Goal: Task Accomplishment & Management: Manage account settings

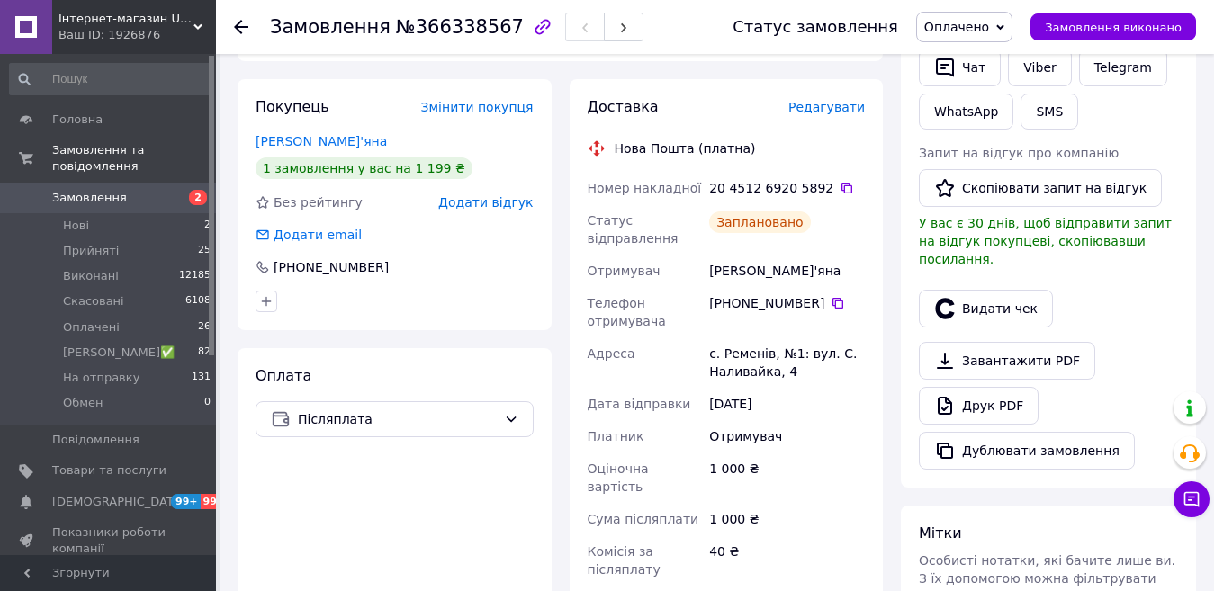
scroll to position [119, 0]
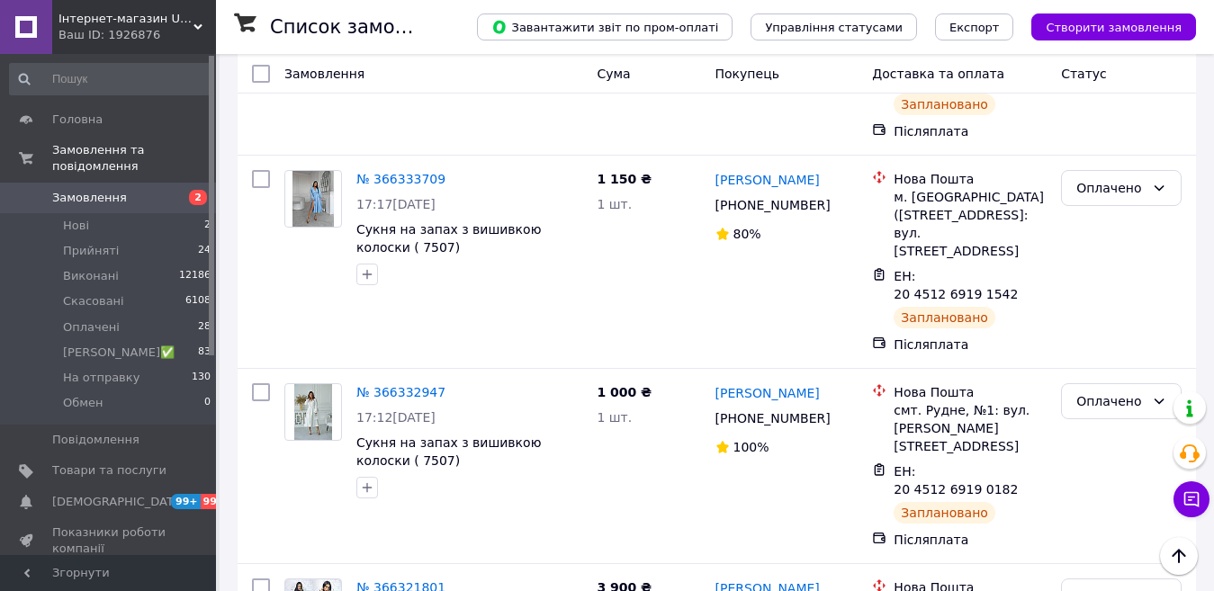
scroll to position [990, 0]
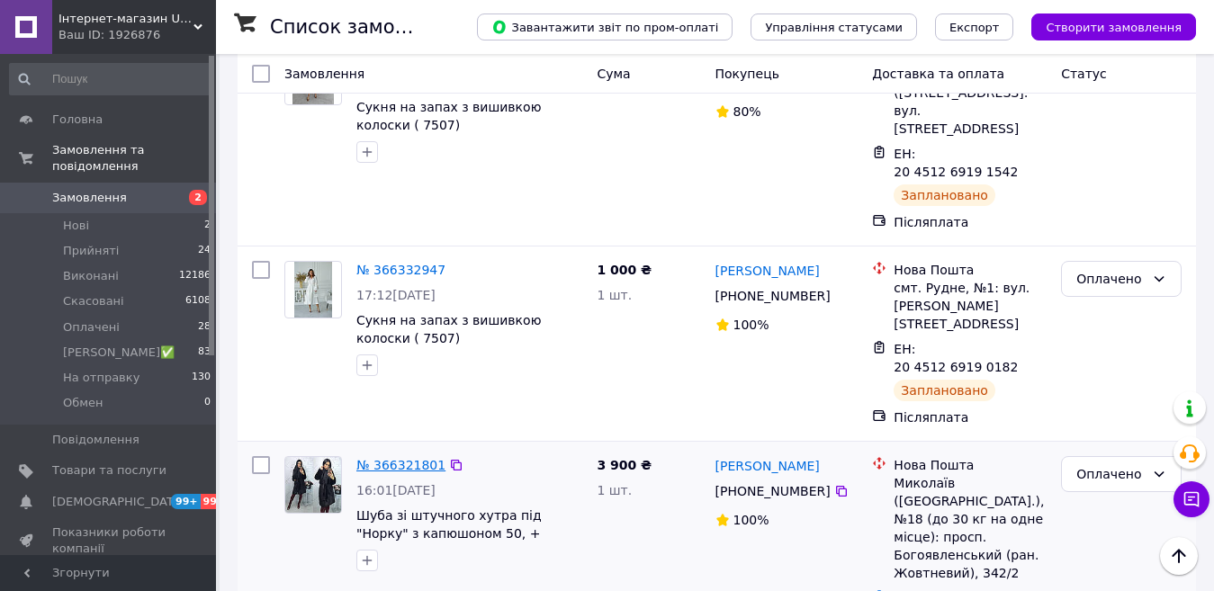
click at [393, 458] on link "№ 366321801" at bounding box center [400, 465] width 89 height 14
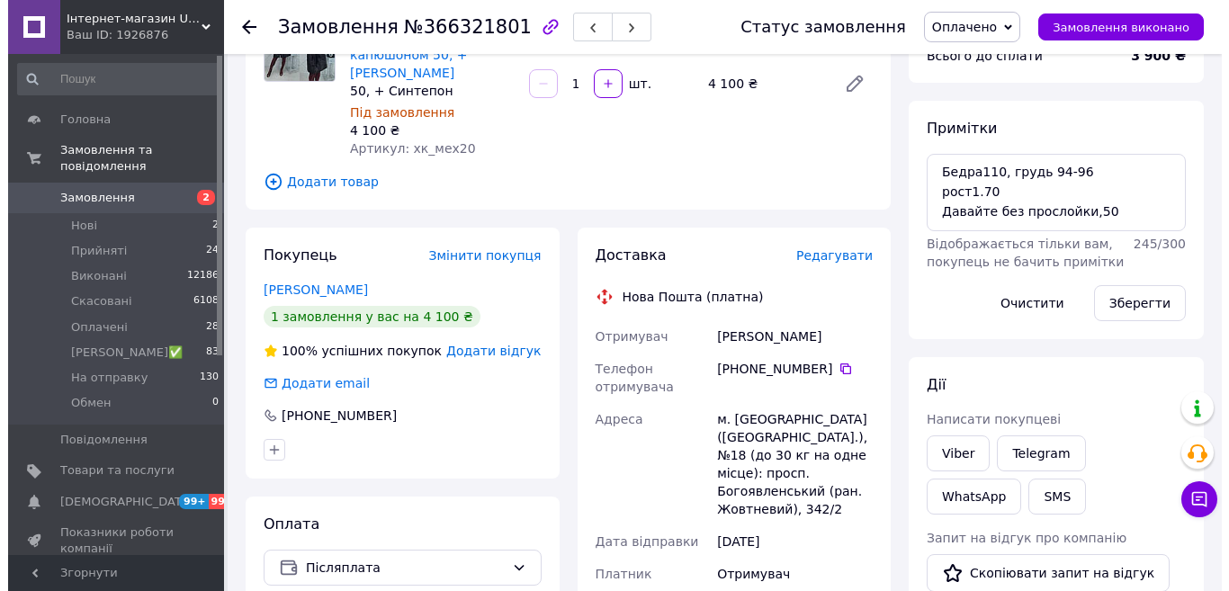
scroll to position [180, 0]
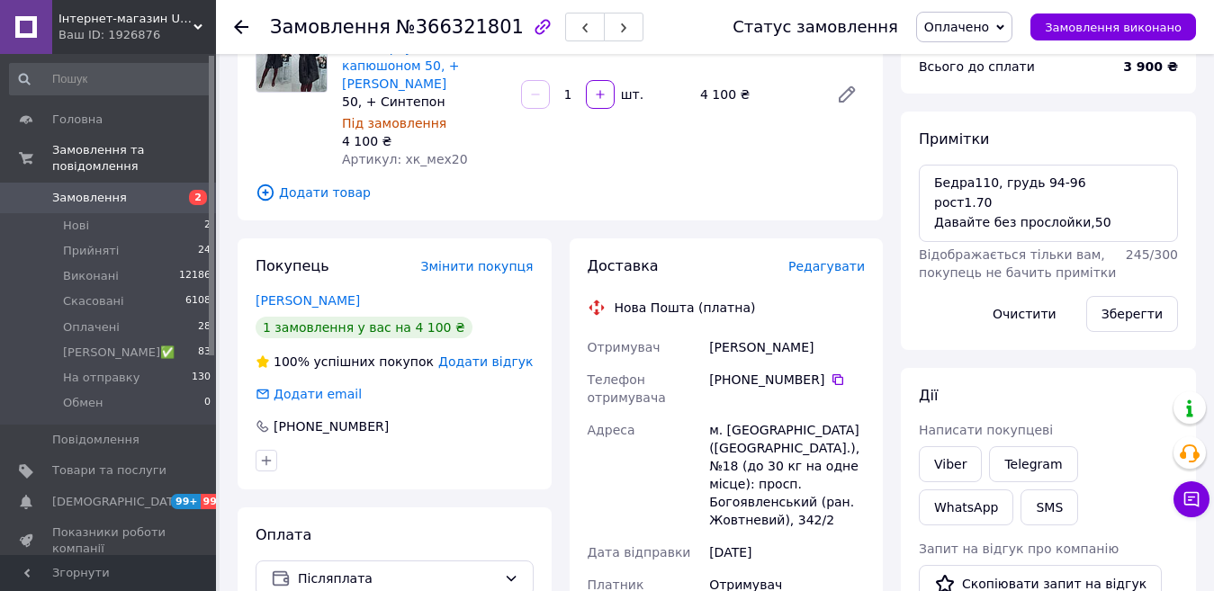
click at [849, 259] on span "Редагувати" at bounding box center [826, 266] width 76 height 14
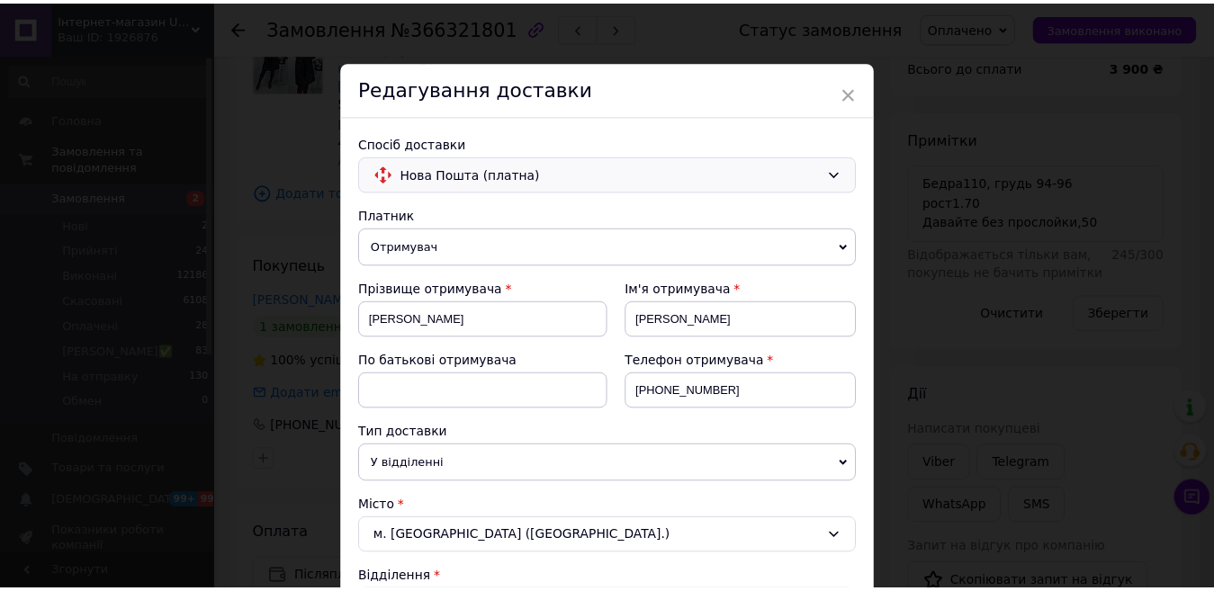
scroll to position [0, 0]
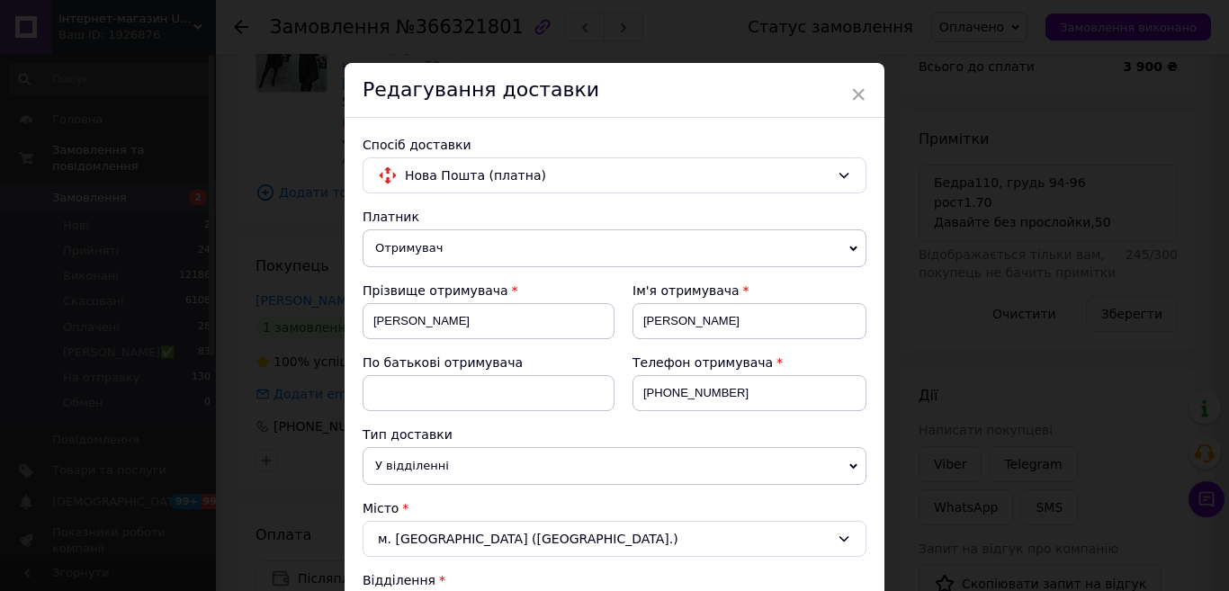
click at [864, 90] on div "Редагування доставки" at bounding box center [615, 90] width 540 height 55
click at [860, 90] on span "×" at bounding box center [858, 94] width 16 height 31
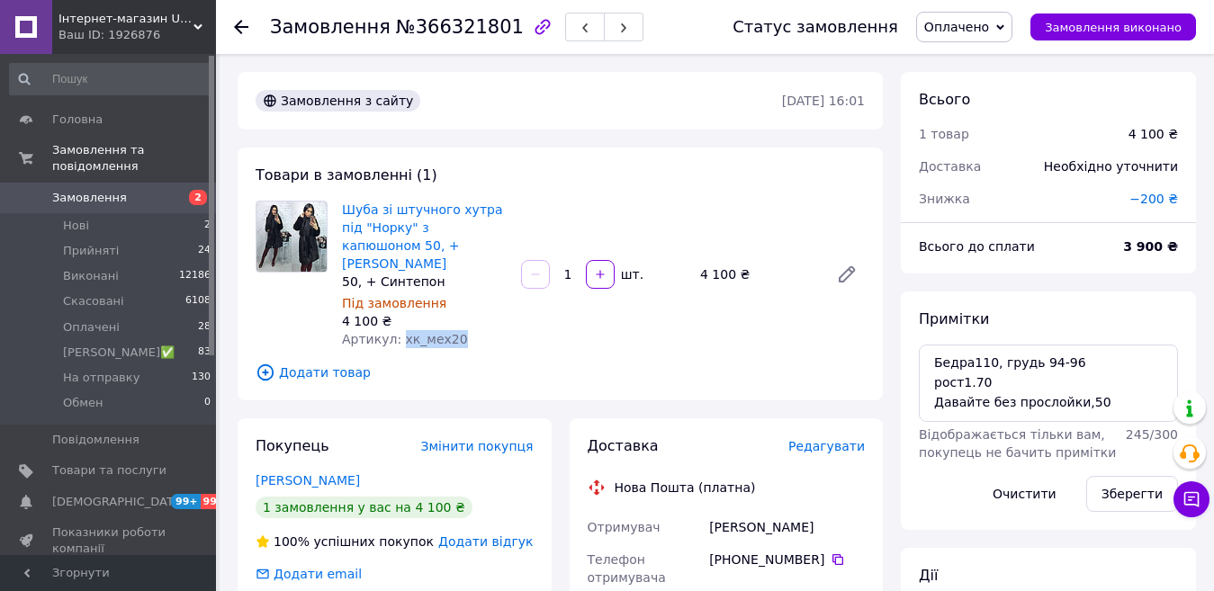
drag, startPoint x: 471, startPoint y: 318, endPoint x: 394, endPoint y: 321, distance: 77.5
click at [394, 330] on div "Артикул: хк_мех20" at bounding box center [424, 339] width 165 height 18
copy span "хк_мех20"
click at [319, 363] on span "Додати товар" at bounding box center [560, 373] width 609 height 20
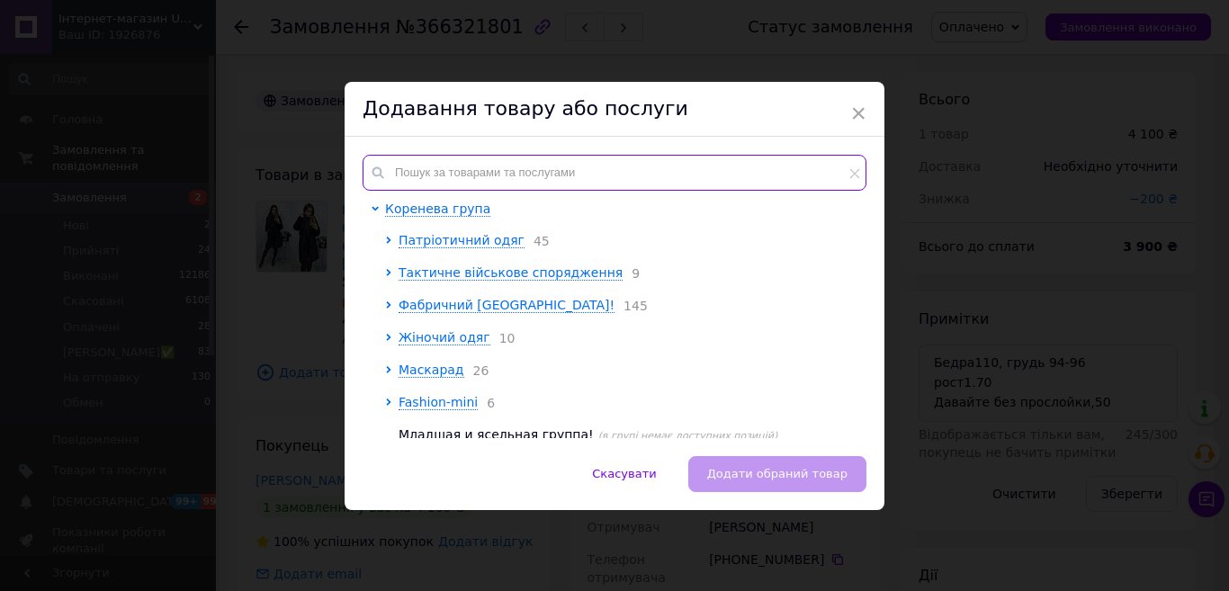
click at [473, 179] on input "text" at bounding box center [615, 173] width 504 height 36
paste input "хк_мех20"
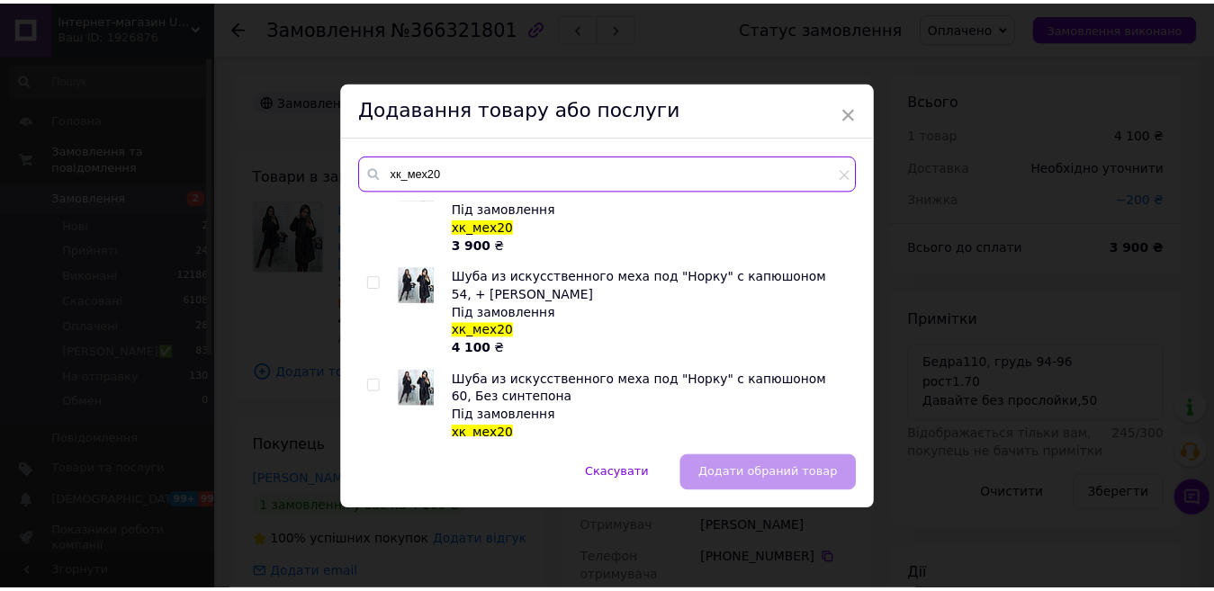
scroll to position [360, 0]
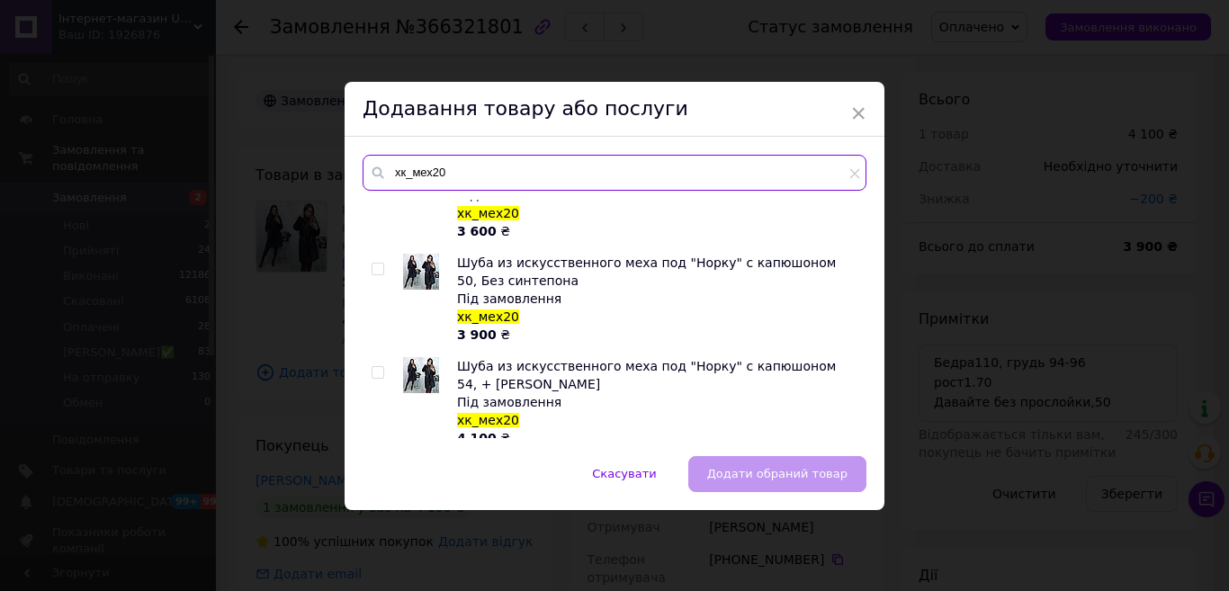
type input "хк_мех20"
click at [373, 266] on input "checkbox" at bounding box center [378, 270] width 12 height 12
checkbox input "true"
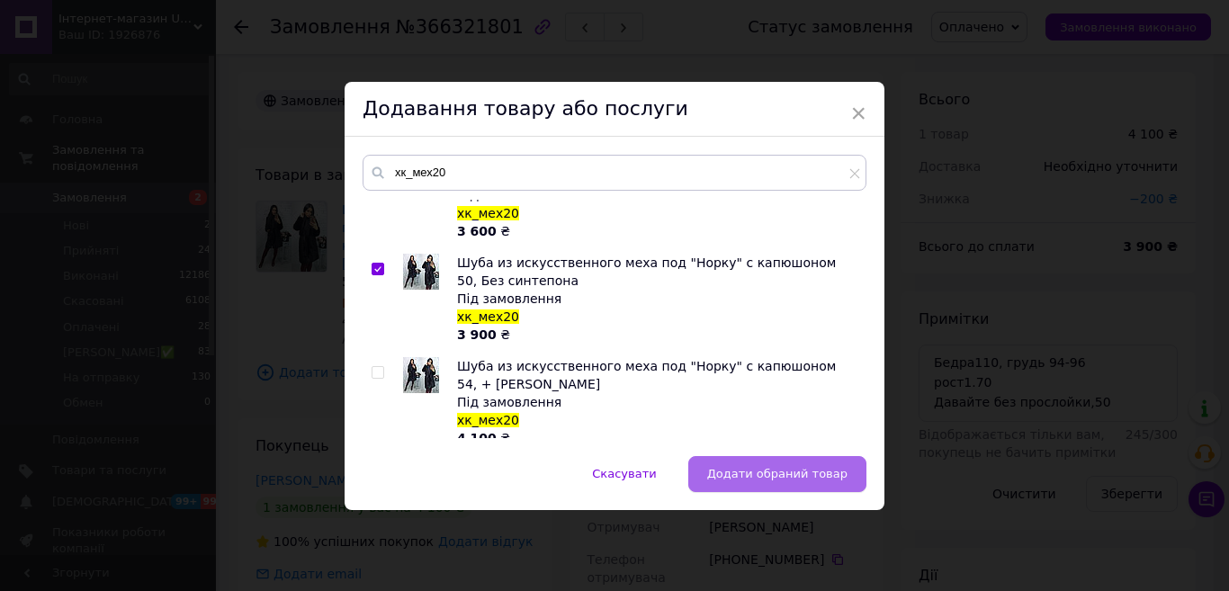
click at [768, 480] on span "Додати обраний товар" at bounding box center [777, 473] width 140 height 13
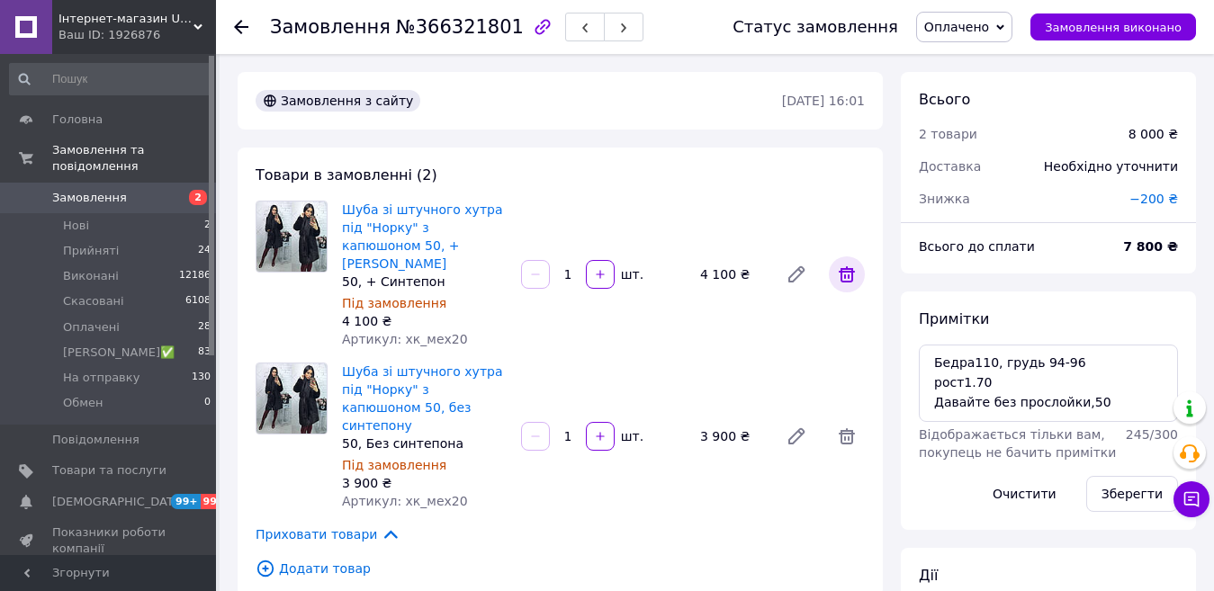
click at [848, 266] on icon at bounding box center [847, 274] width 16 height 16
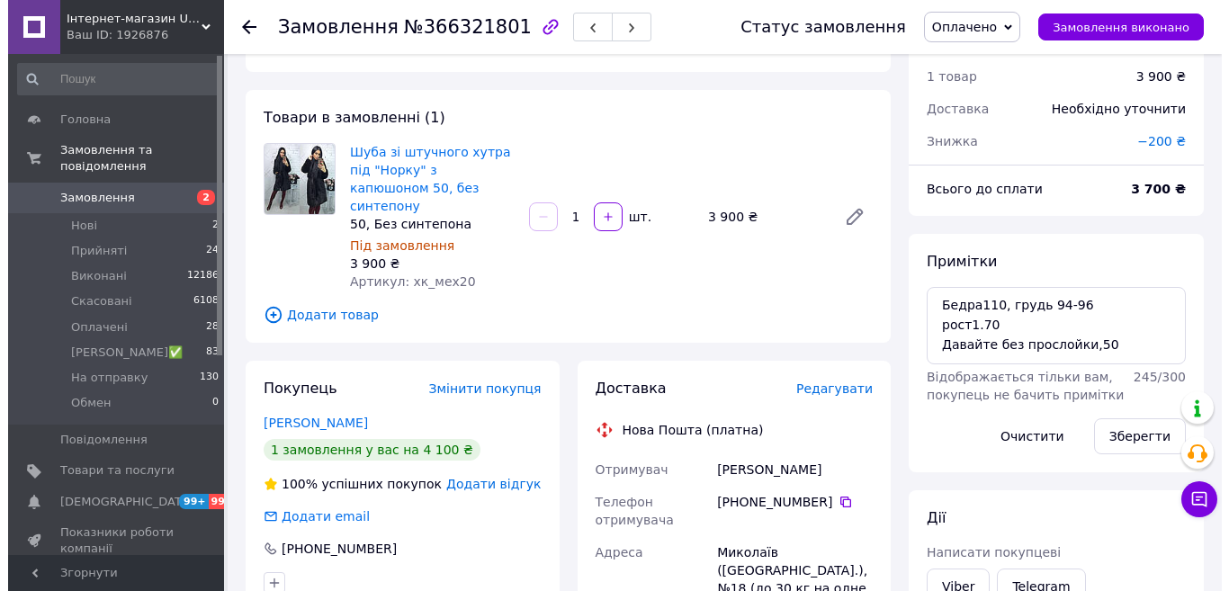
scroll to position [90, 0]
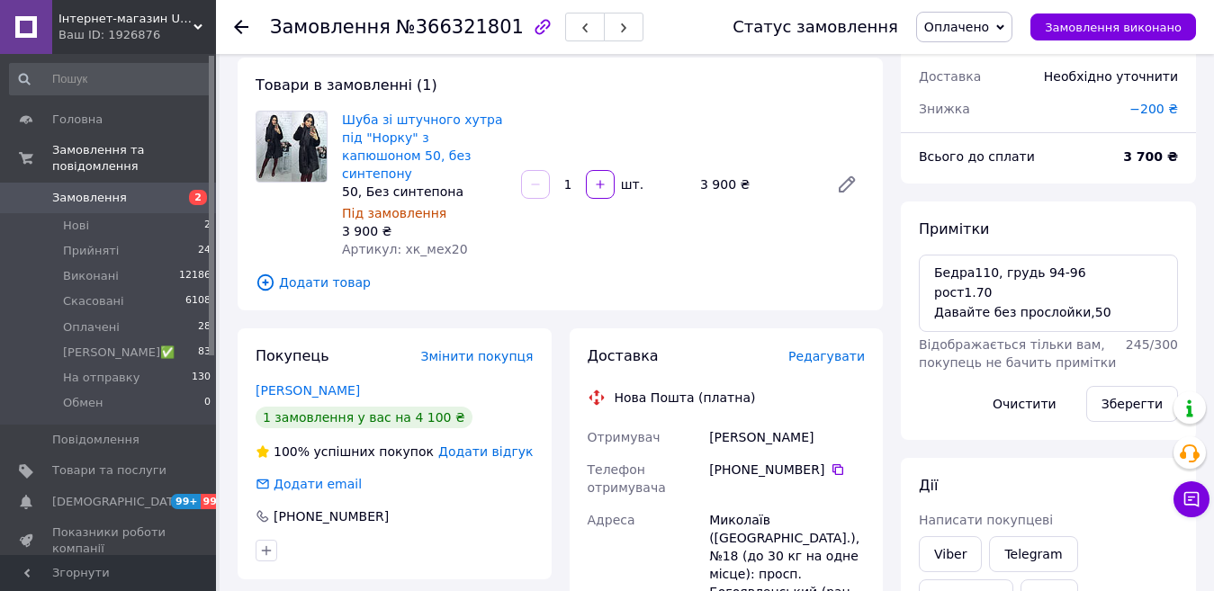
click at [851, 349] on span "Редагувати" at bounding box center [826, 356] width 76 height 14
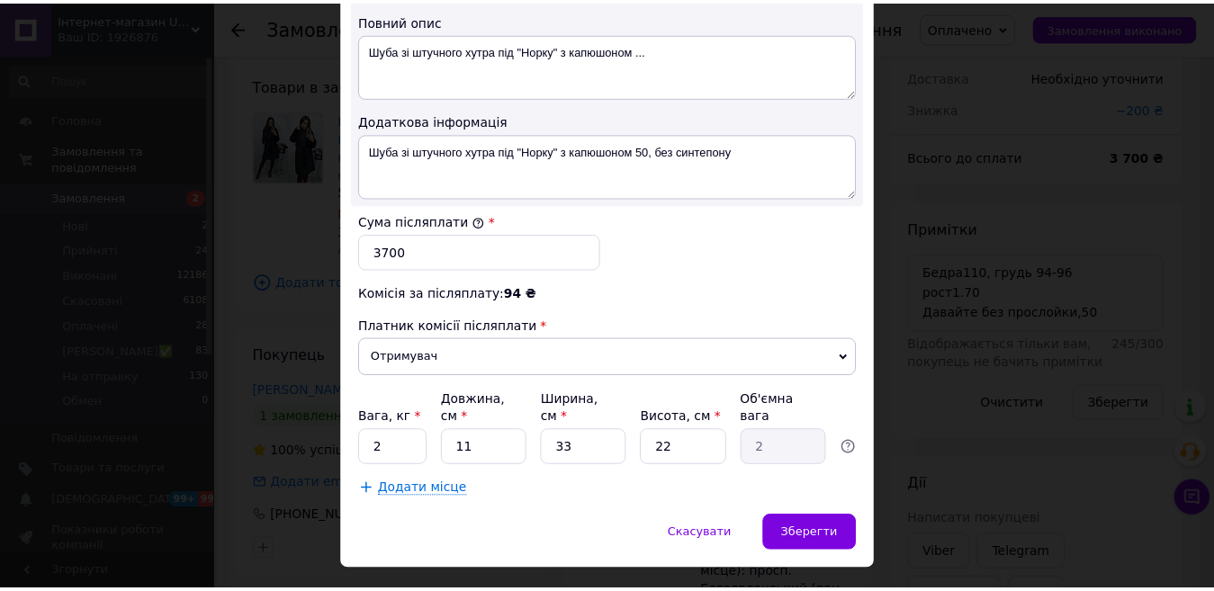
scroll to position [1001, 0]
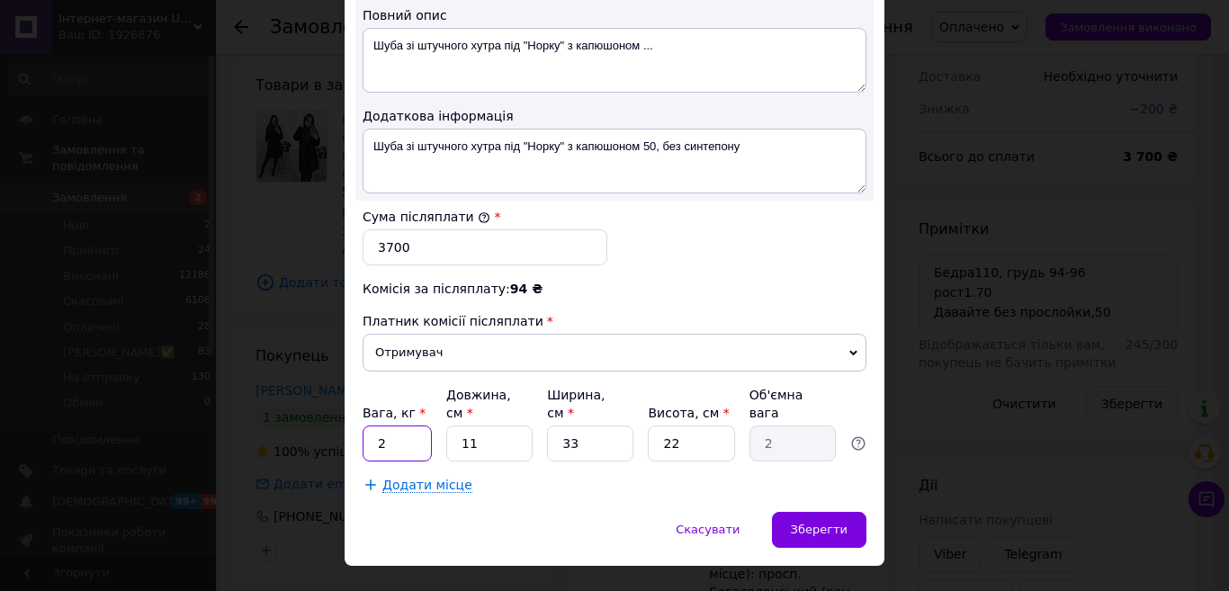
click at [380, 426] on input "2" at bounding box center [397, 444] width 69 height 36
type input "5"
click at [858, 512] on div "Зберегти" at bounding box center [819, 530] width 94 height 36
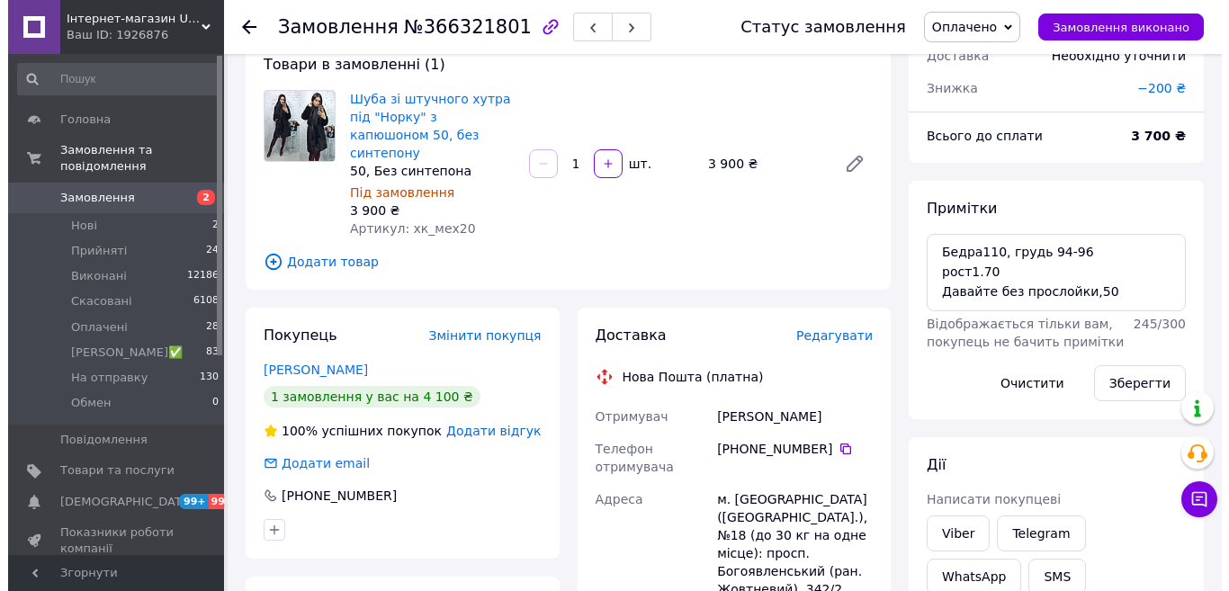
scroll to position [79, 0]
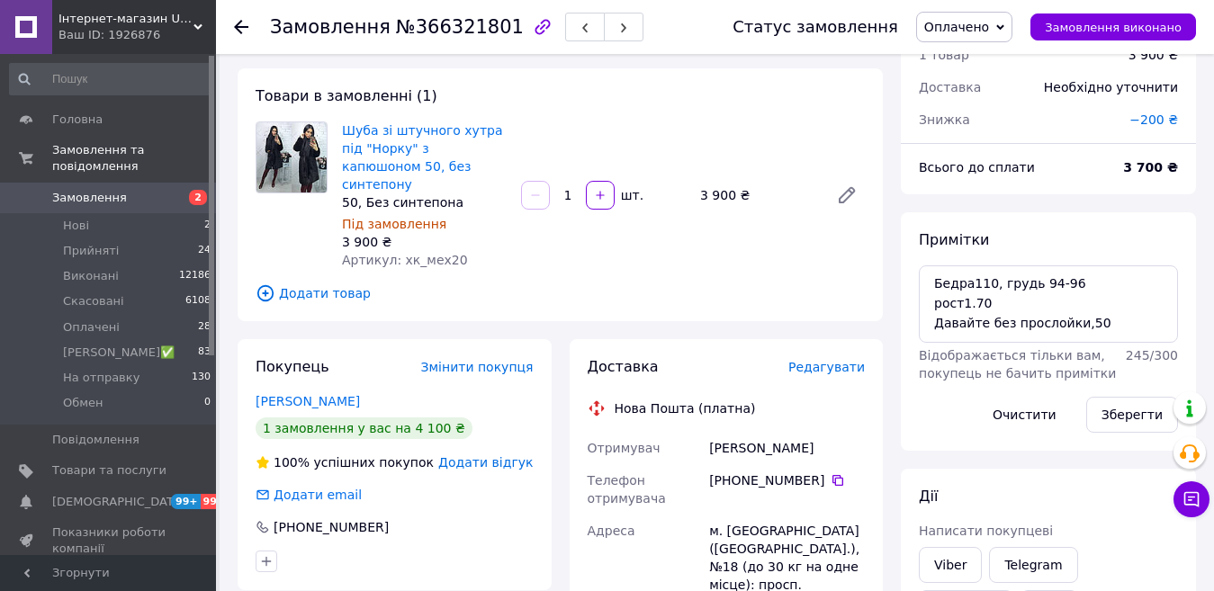
click at [836, 360] on span "Редагувати" at bounding box center [826, 367] width 76 height 14
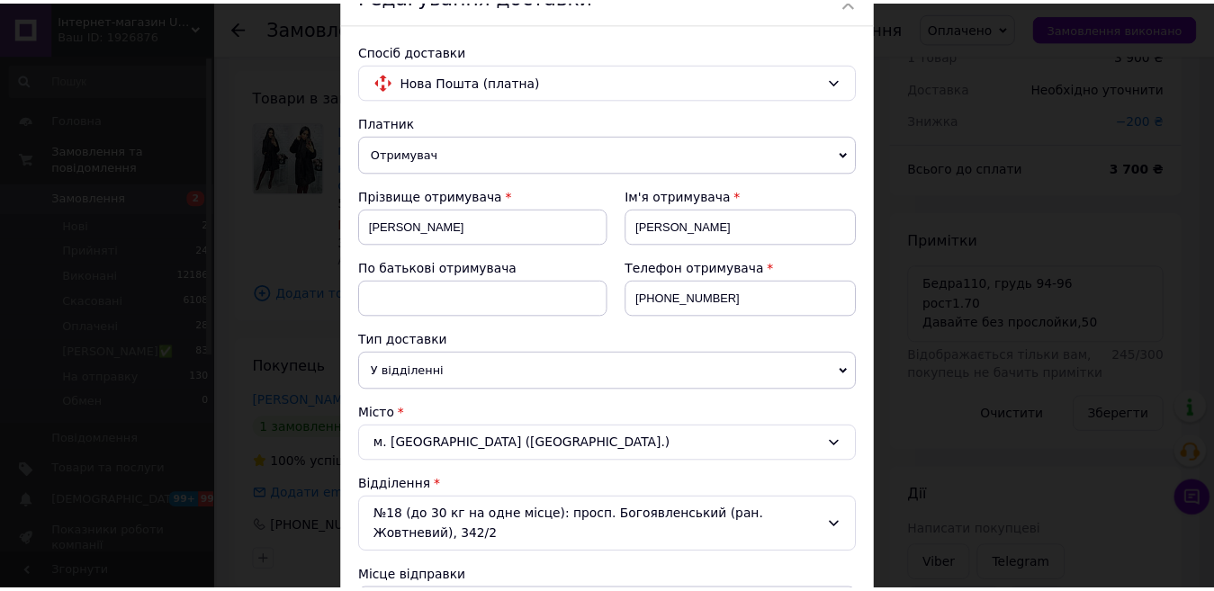
scroll to position [0, 0]
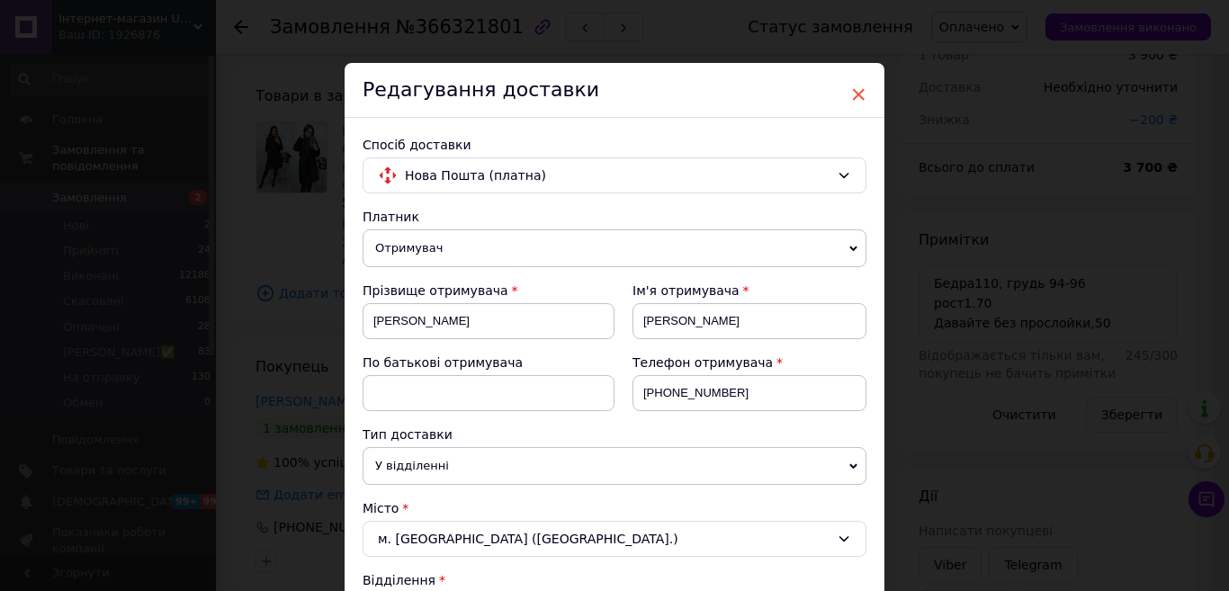
click at [860, 84] on span "×" at bounding box center [858, 94] width 16 height 31
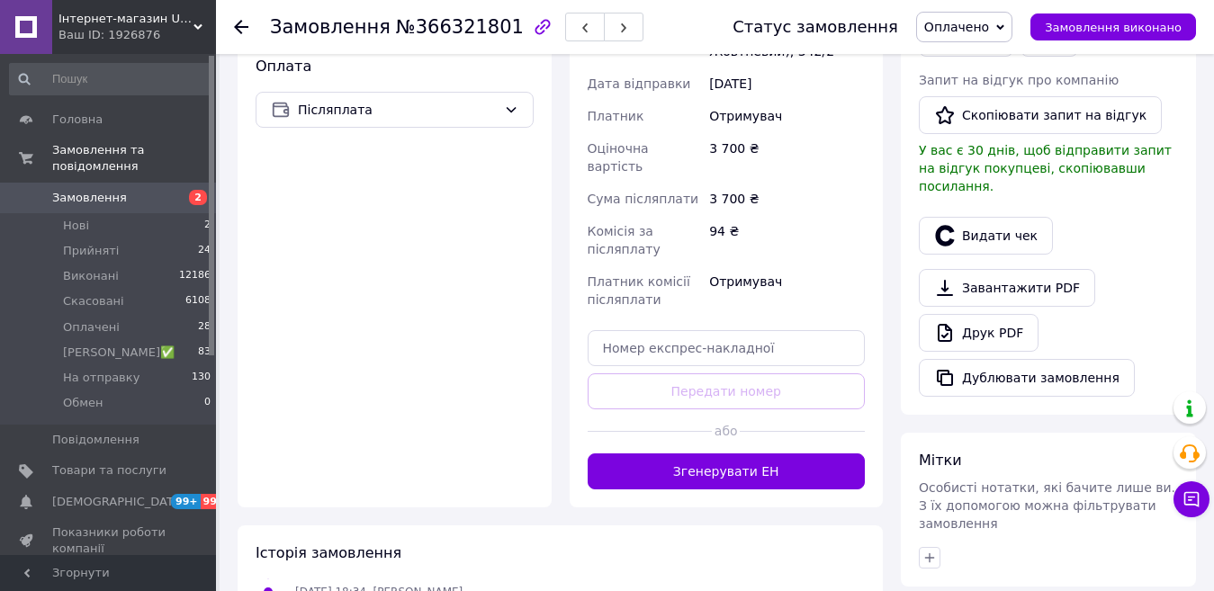
scroll to position [799, 0]
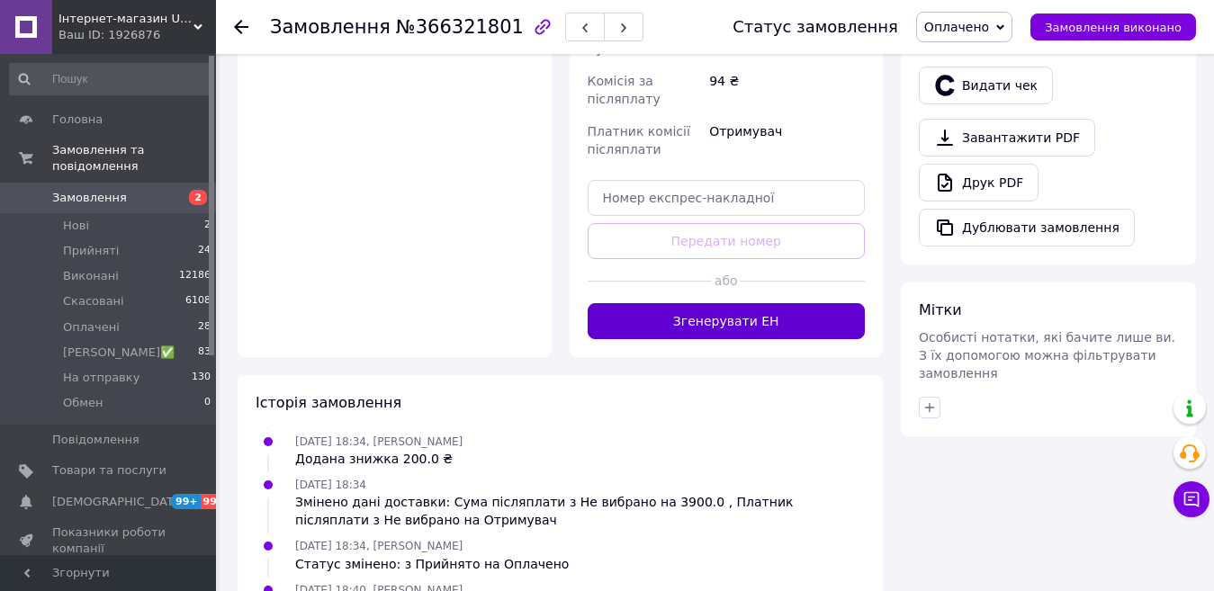
click at [716, 303] on button "Згенерувати ЕН" at bounding box center [727, 321] width 278 height 36
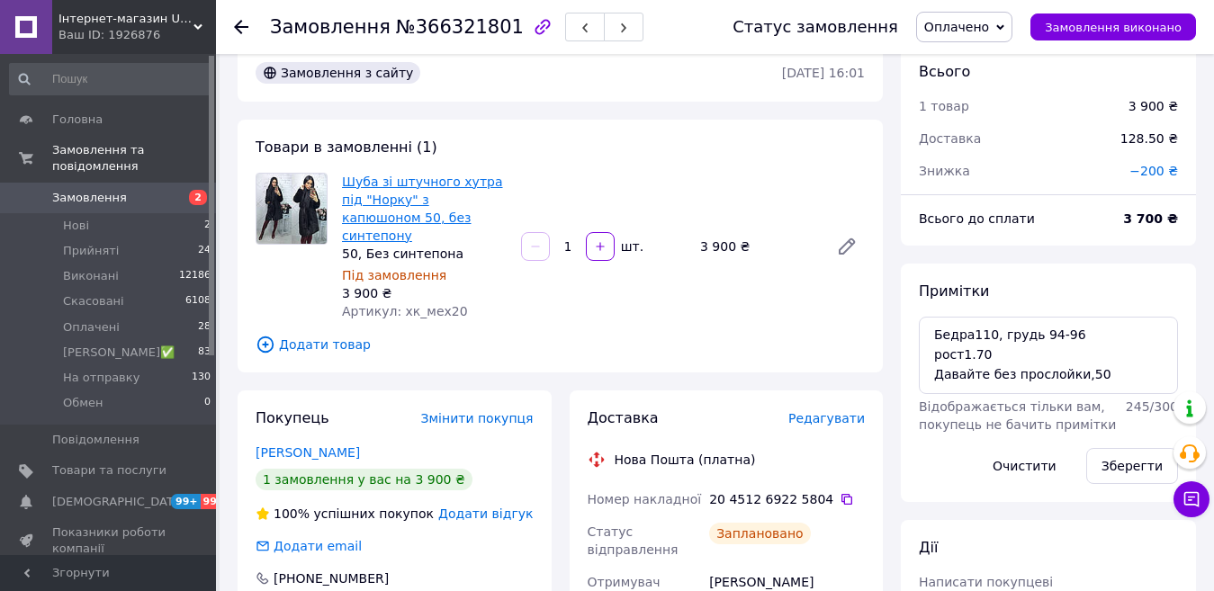
scroll to position [0, 0]
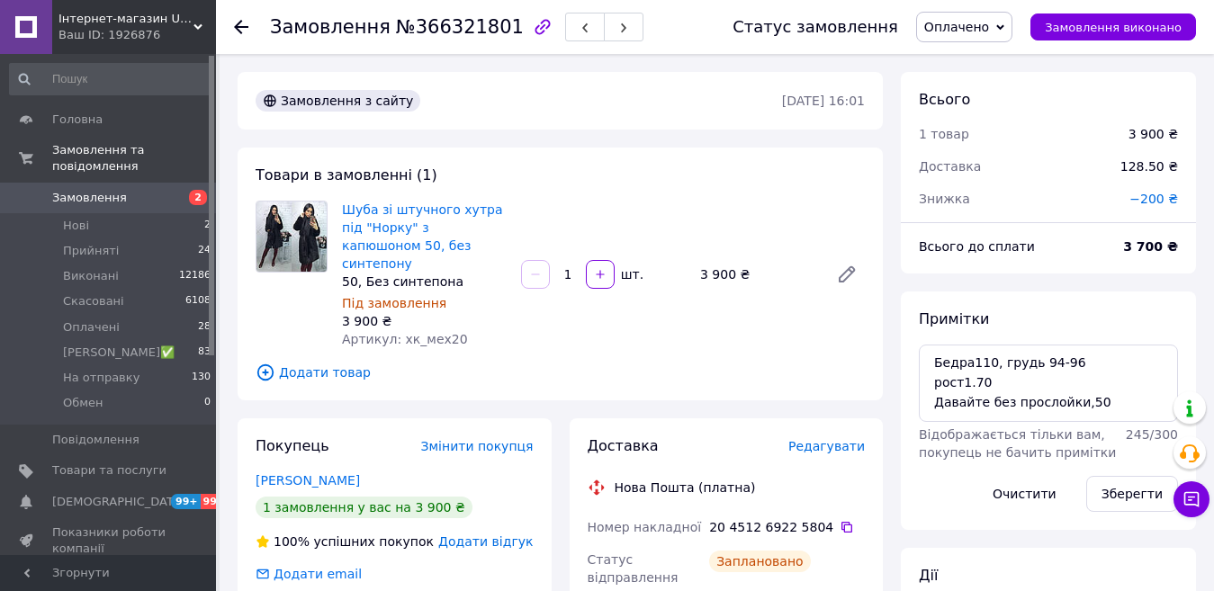
click at [950, 16] on span "Оплачено" at bounding box center [964, 27] width 96 height 31
click at [980, 176] on li "На отправку" at bounding box center [982, 170] width 130 height 27
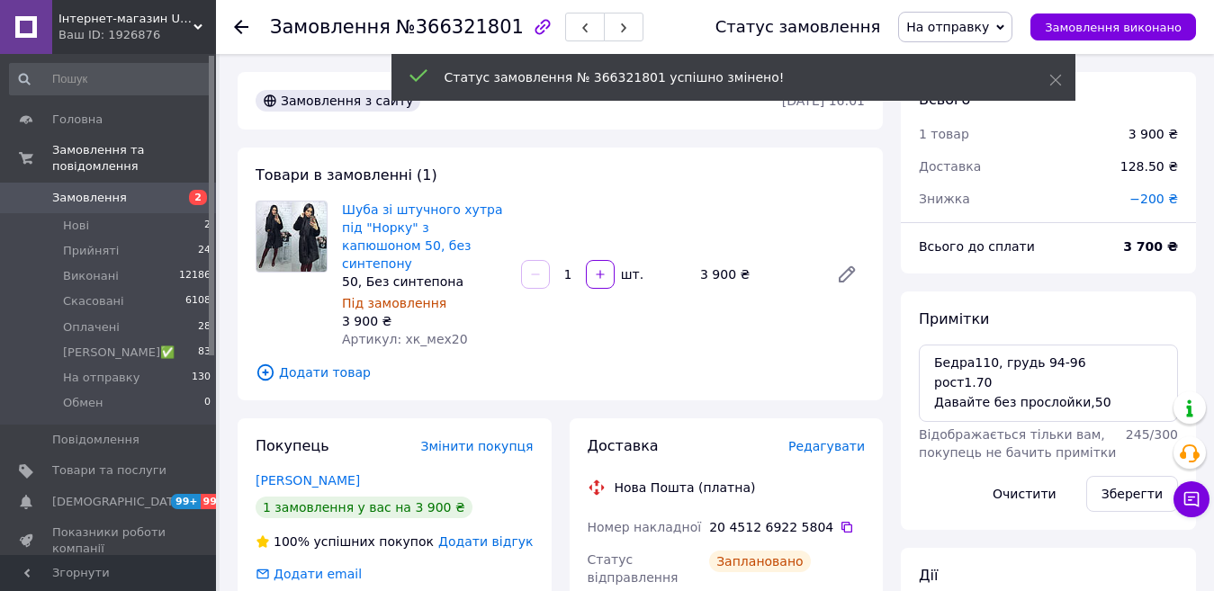
scroll to position [256, 0]
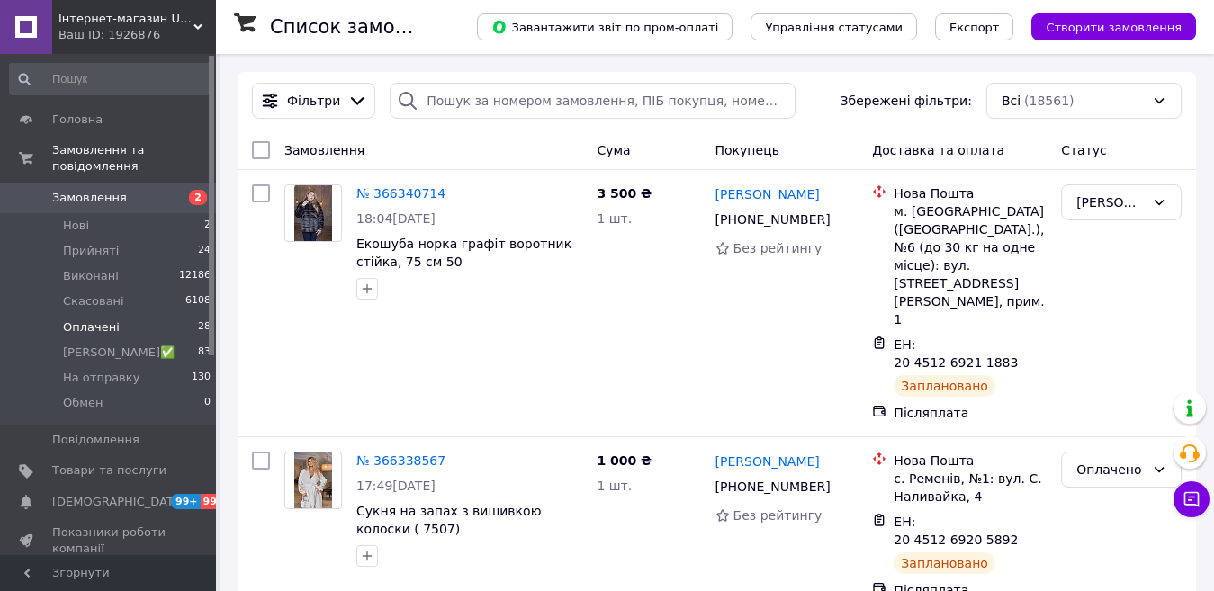
click at [86, 319] on span "Оплачені" at bounding box center [91, 327] width 57 height 16
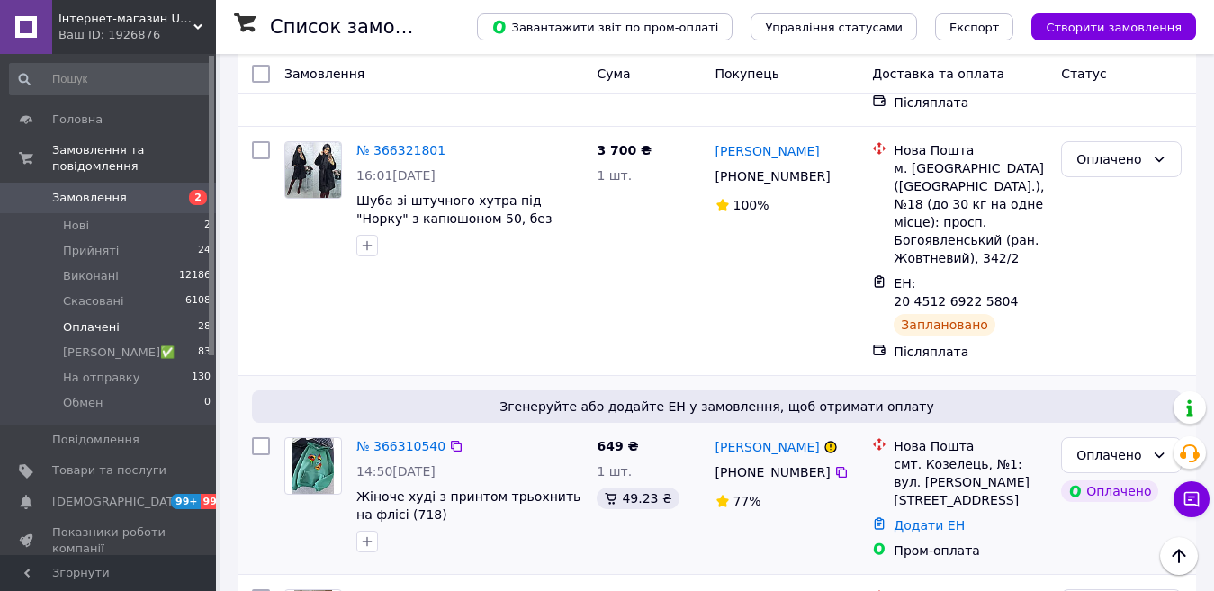
scroll to position [720, 0]
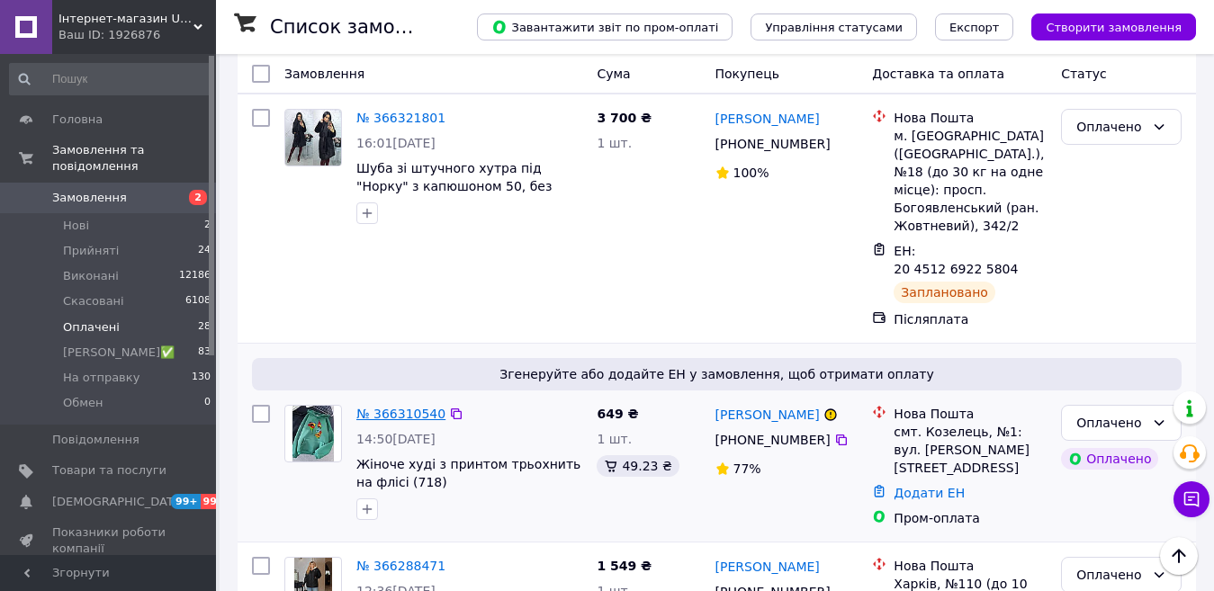
click at [415, 407] on link "№ 366310540" at bounding box center [400, 414] width 89 height 14
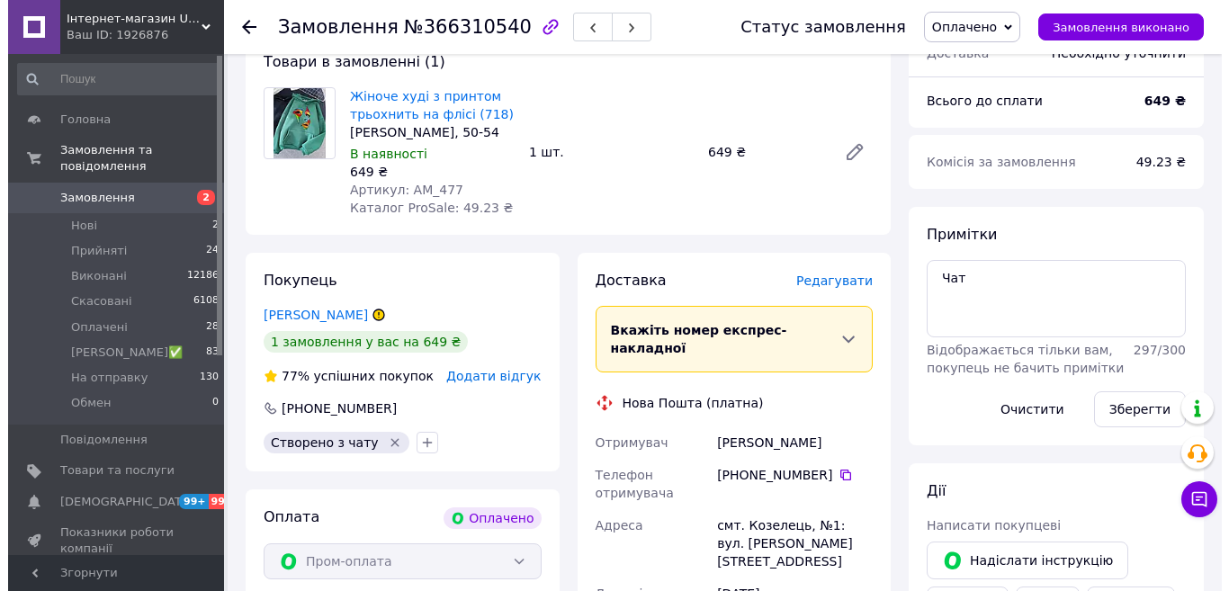
scroll to position [720, 0]
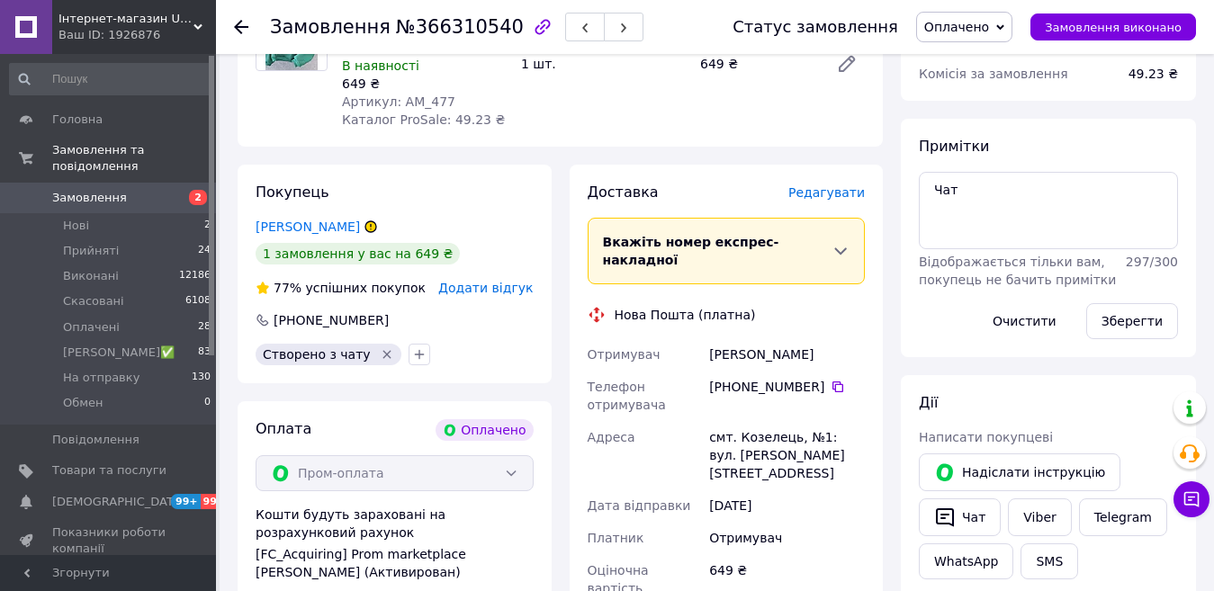
click at [840, 185] on span "Редагувати" at bounding box center [826, 192] width 76 height 14
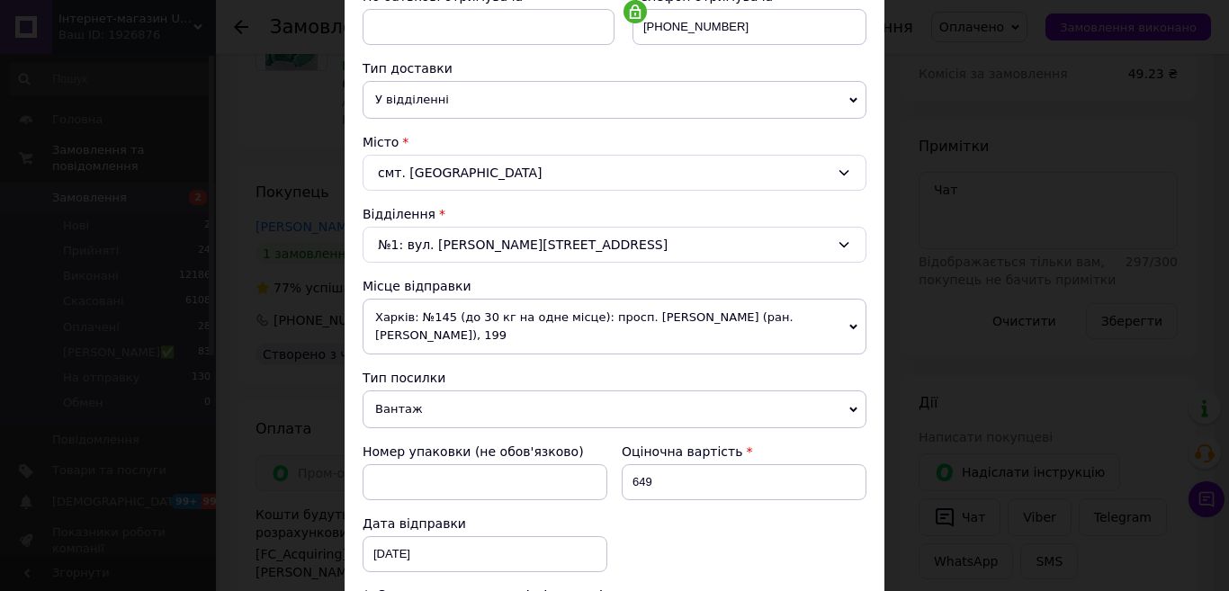
scroll to position [450, 0]
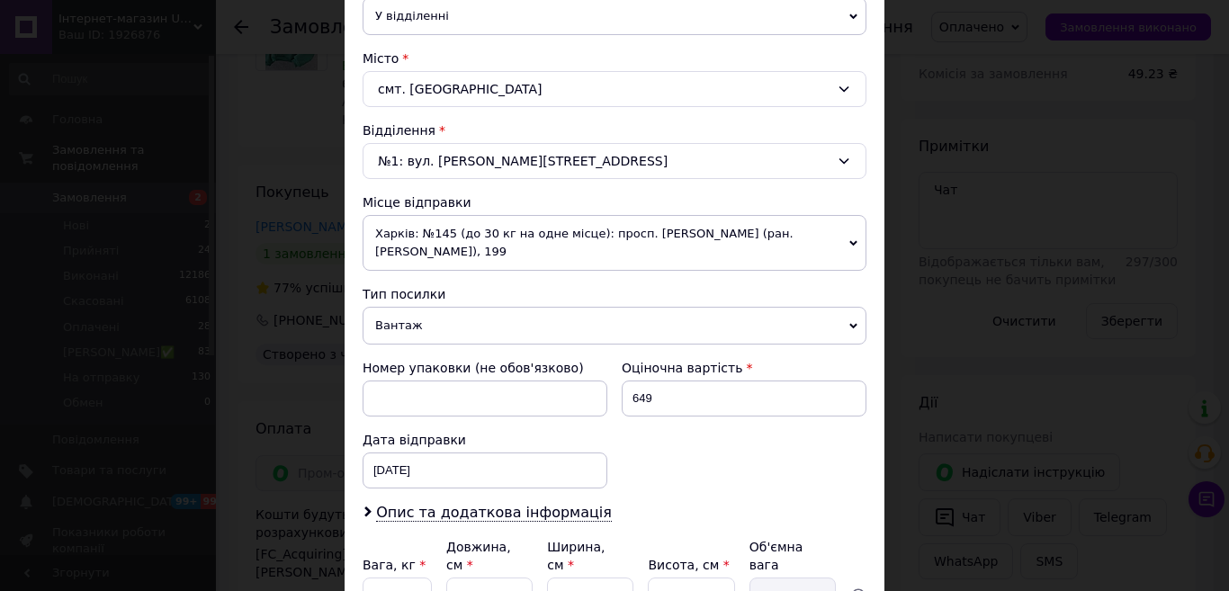
click at [471, 230] on span "Харків: №145 (до 30 кг на одне місце): просп. [PERSON_NAME] (ран. [PERSON_NAME]…" at bounding box center [615, 243] width 504 height 56
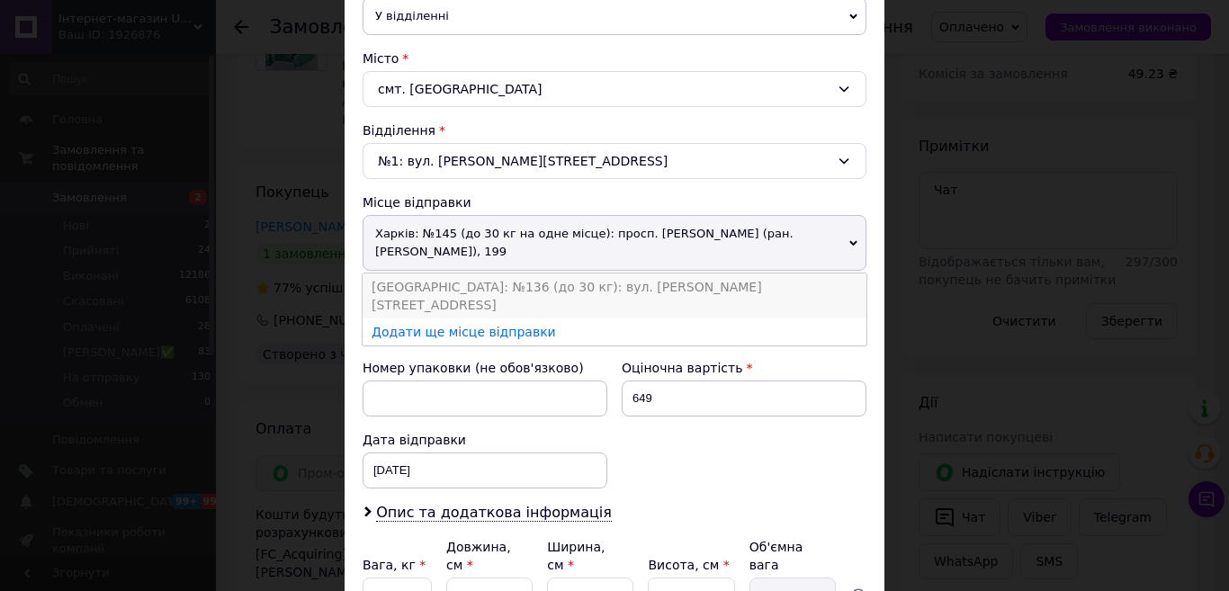
click at [435, 294] on li "[GEOGRAPHIC_DATA]: №136 (до 30 кг): вул. [PERSON_NAME][STREET_ADDRESS]" at bounding box center [615, 296] width 504 height 45
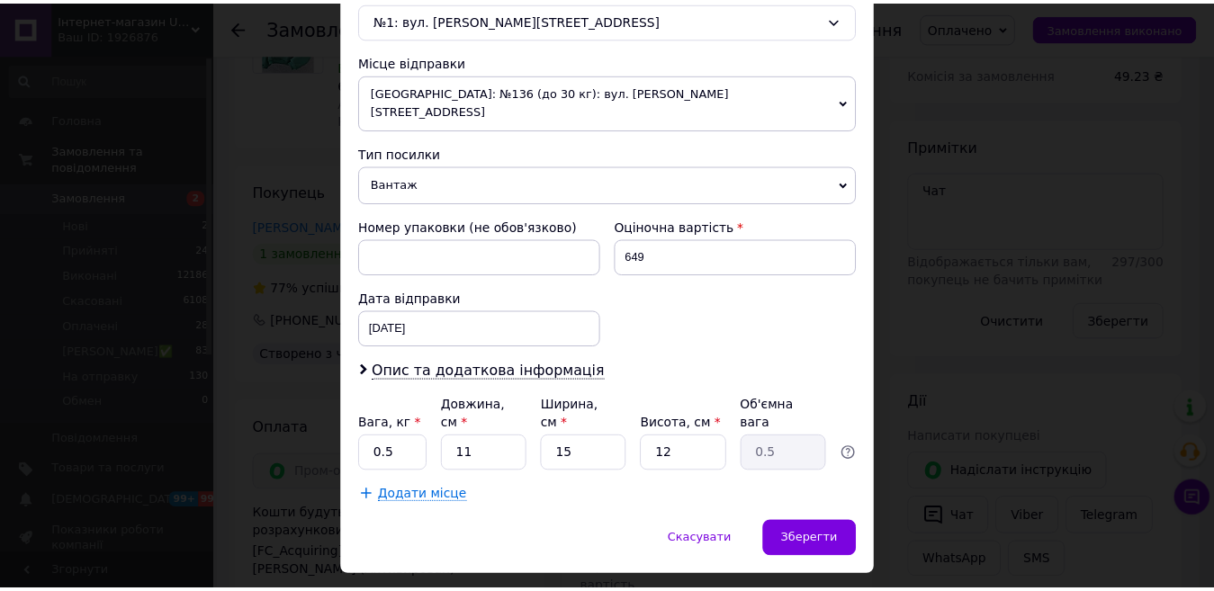
scroll to position [604, 0]
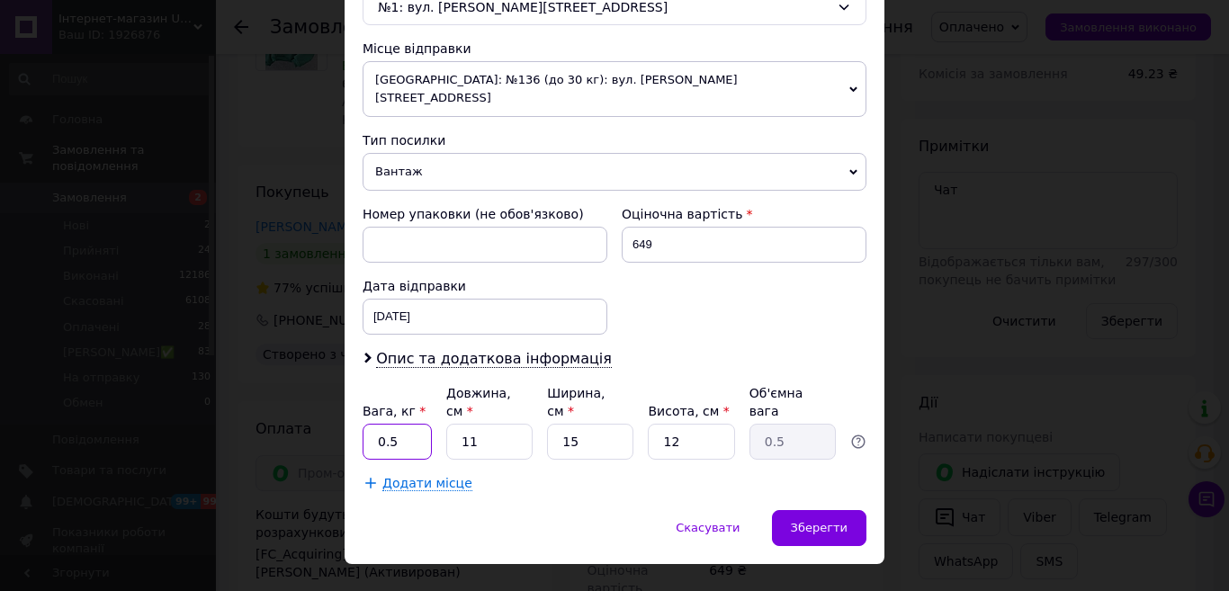
drag, startPoint x: 415, startPoint y: 404, endPoint x: 372, endPoint y: 414, distance: 44.3
click at [372, 424] on input "0.5" at bounding box center [397, 442] width 69 height 36
type input "2"
click at [836, 521] on span "Зберегти" at bounding box center [819, 527] width 57 height 13
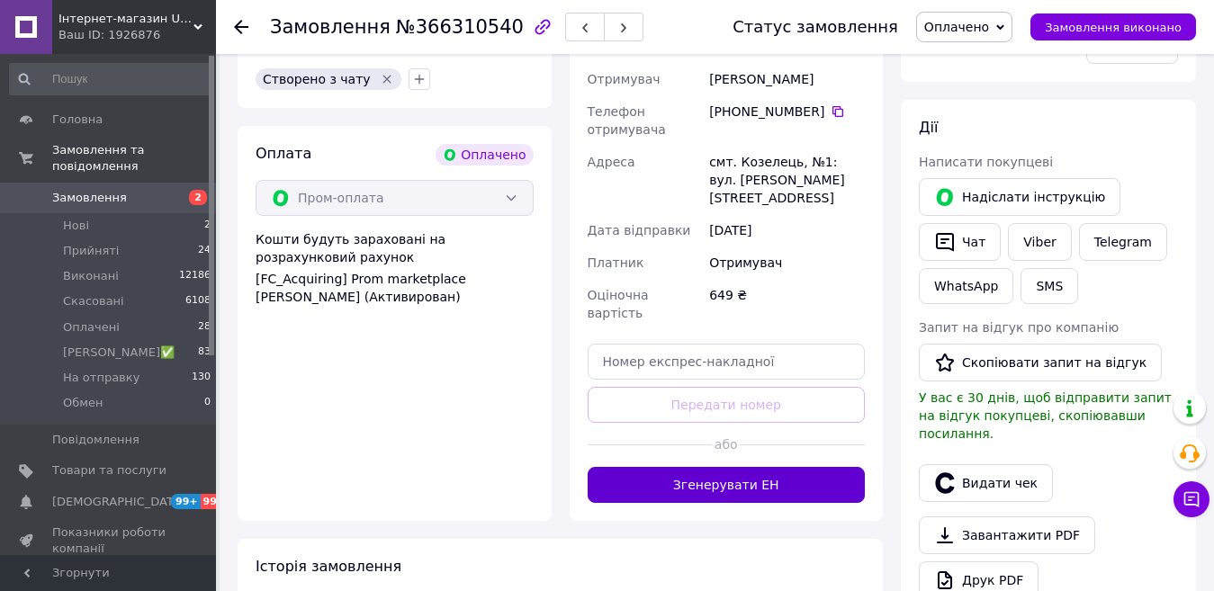
scroll to position [1080, 0]
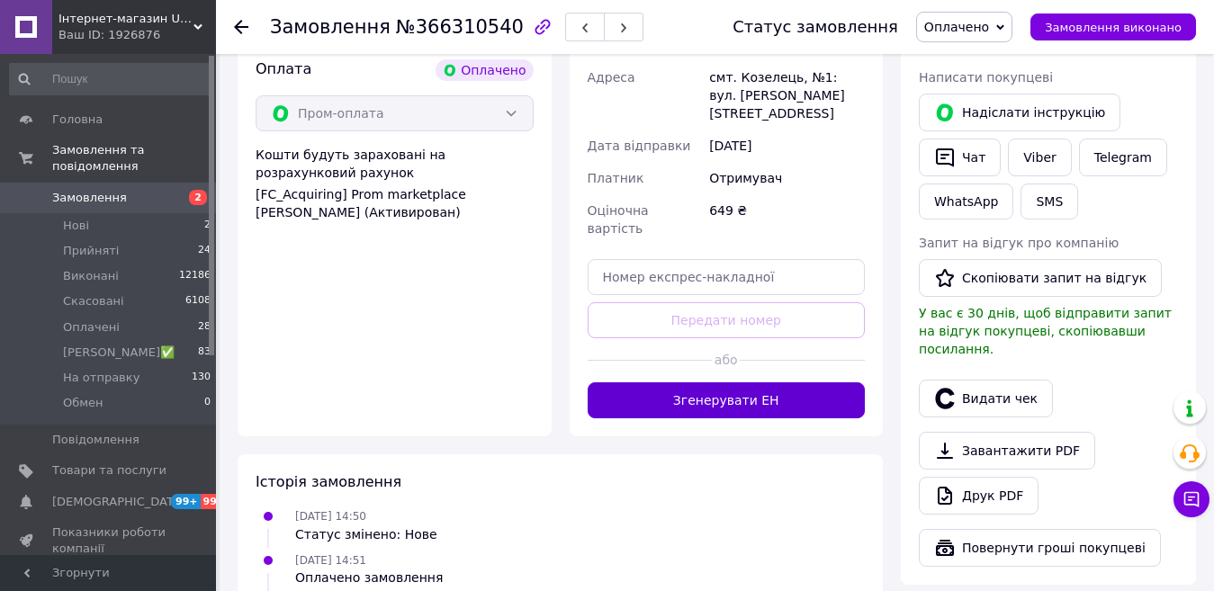
click at [813, 382] on button "Згенерувати ЕН" at bounding box center [727, 400] width 278 height 36
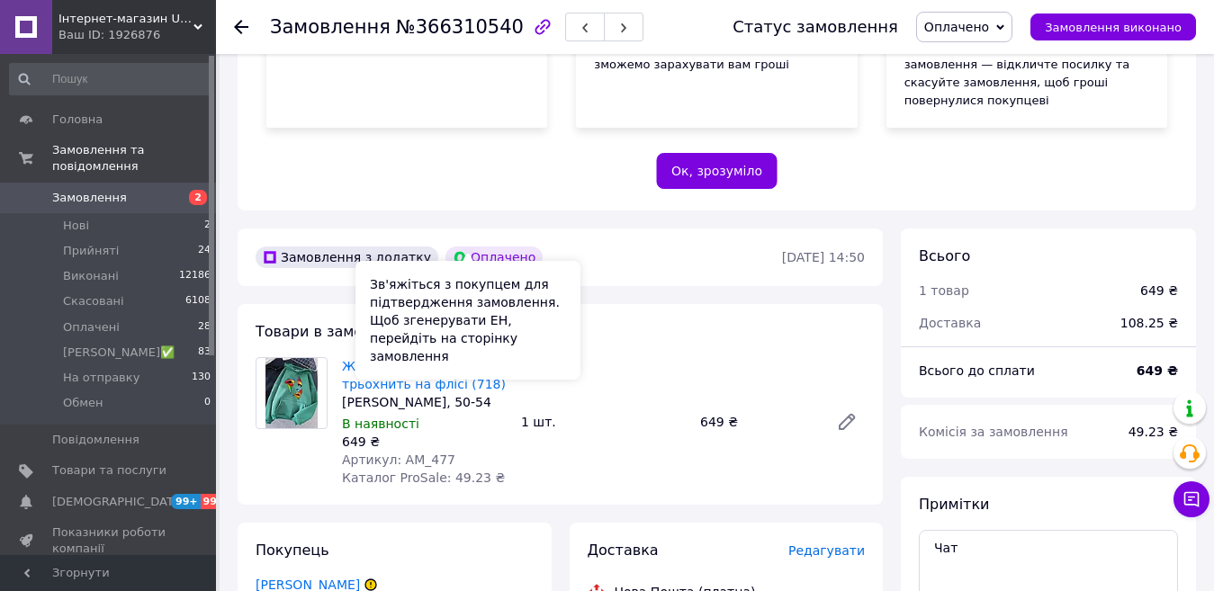
scroll to position [360, 0]
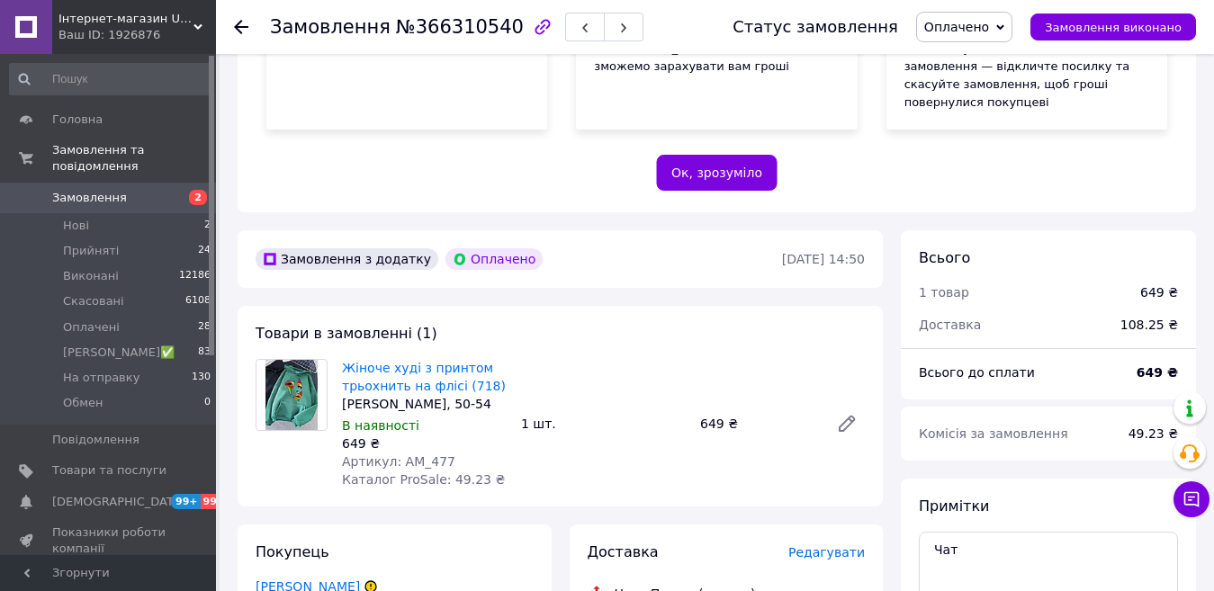
click at [241, 25] on icon at bounding box center [241, 27] width 14 height 14
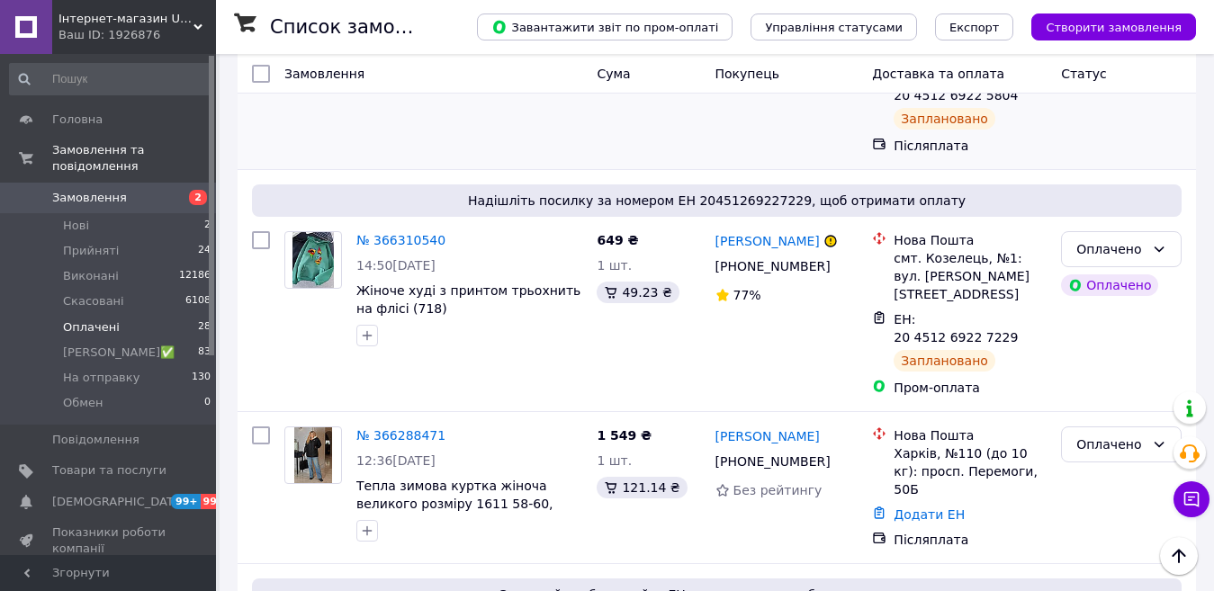
scroll to position [900, 0]
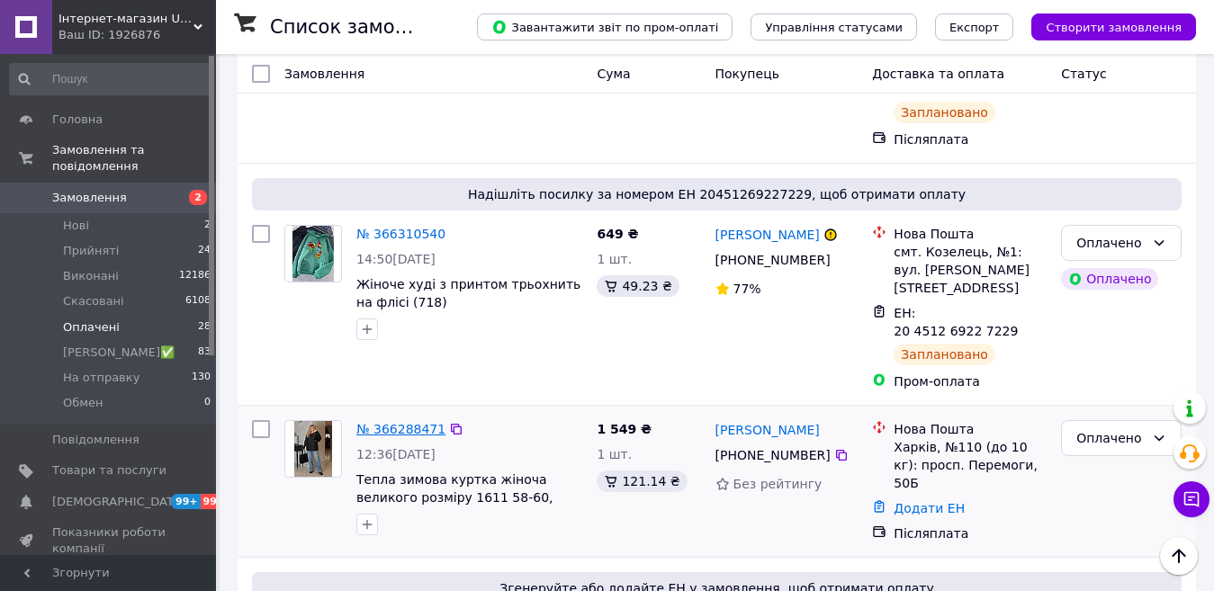
click at [415, 422] on link "№ 366288471" at bounding box center [400, 429] width 89 height 14
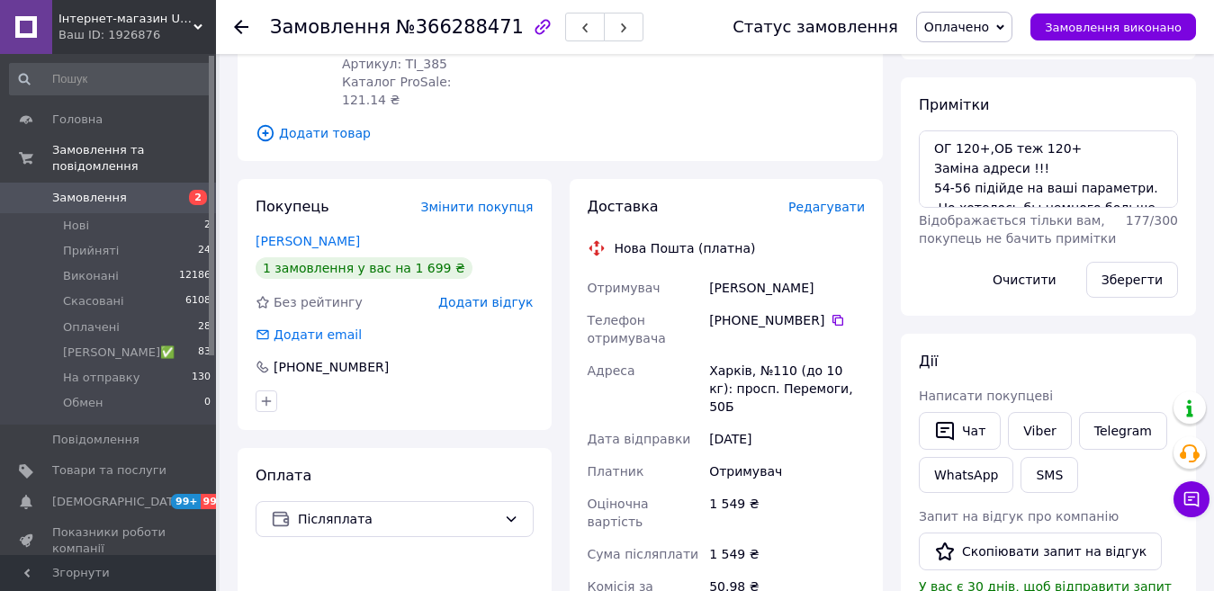
scroll to position [345, 0]
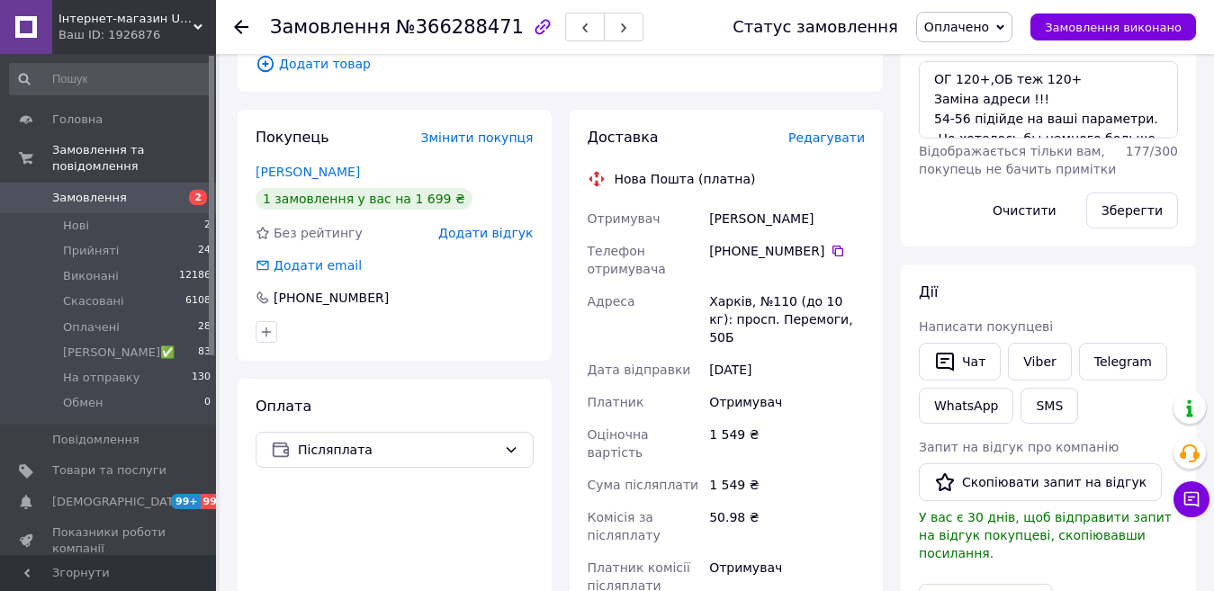
click at [847, 130] on span "Редагувати" at bounding box center [826, 137] width 76 height 14
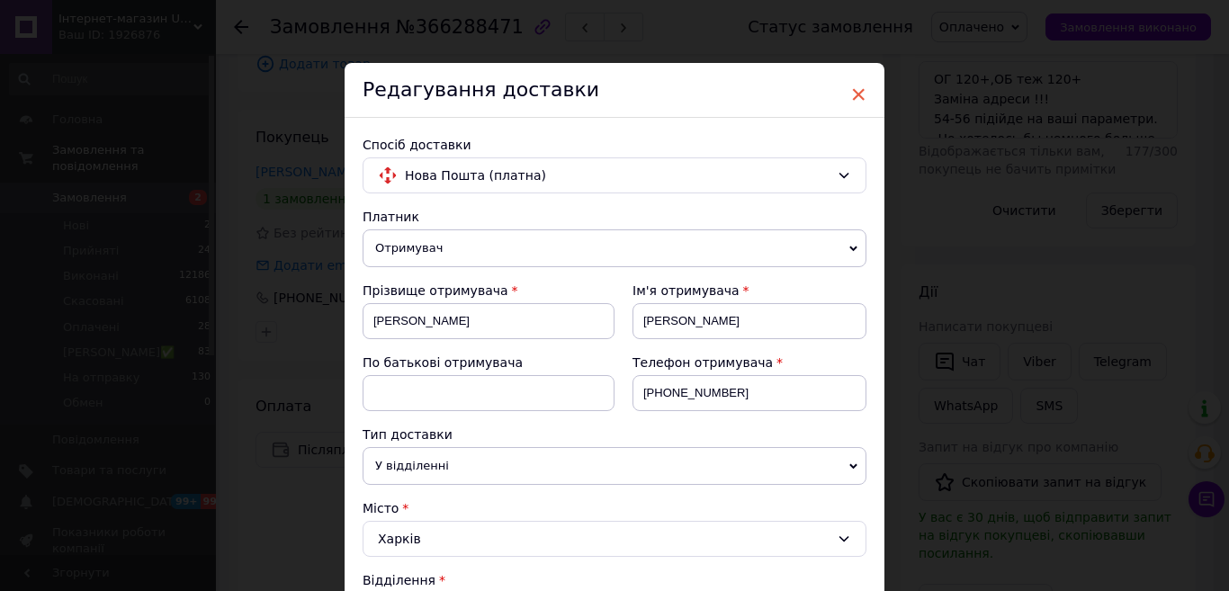
click at [852, 92] on span "×" at bounding box center [858, 94] width 16 height 31
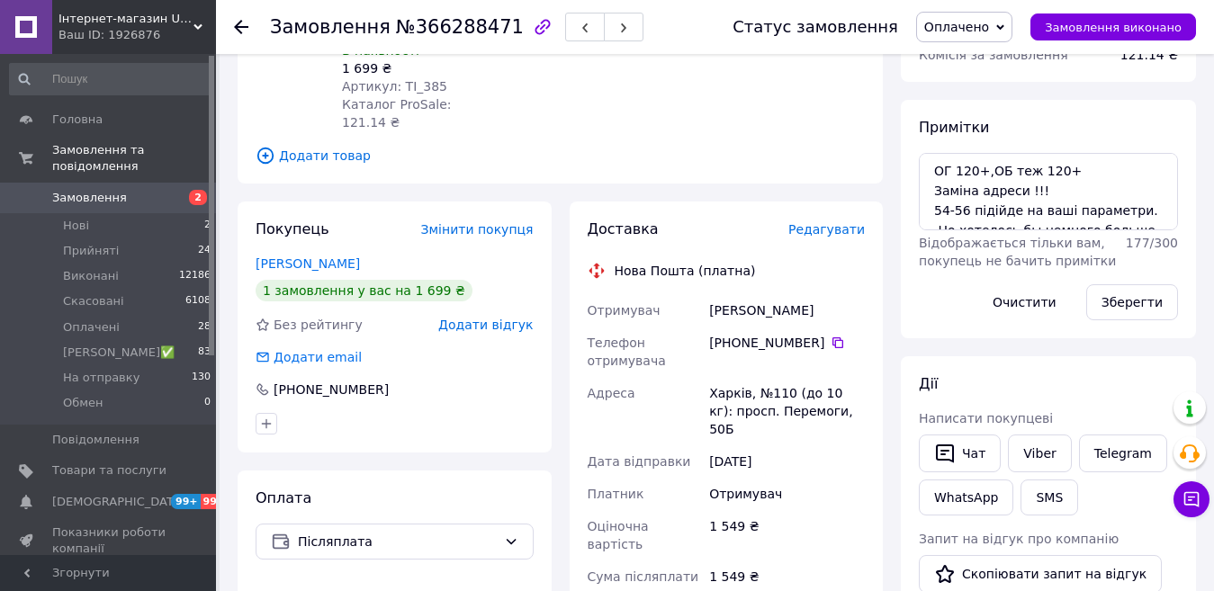
scroll to position [0, 0]
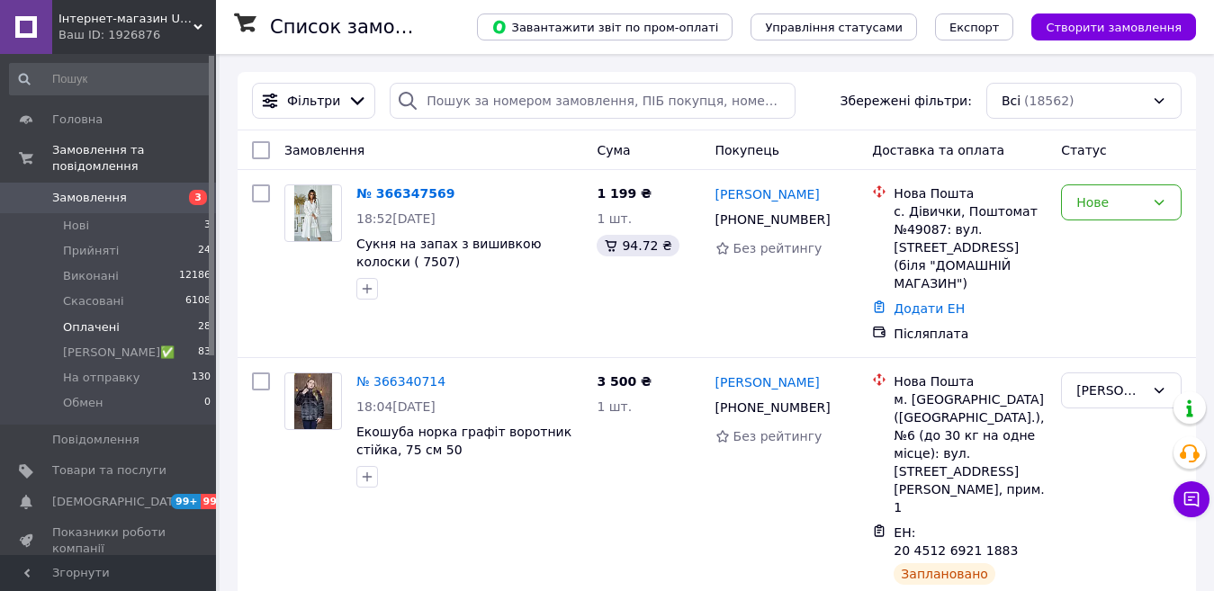
click at [85, 319] on span "Оплачені" at bounding box center [91, 327] width 57 height 16
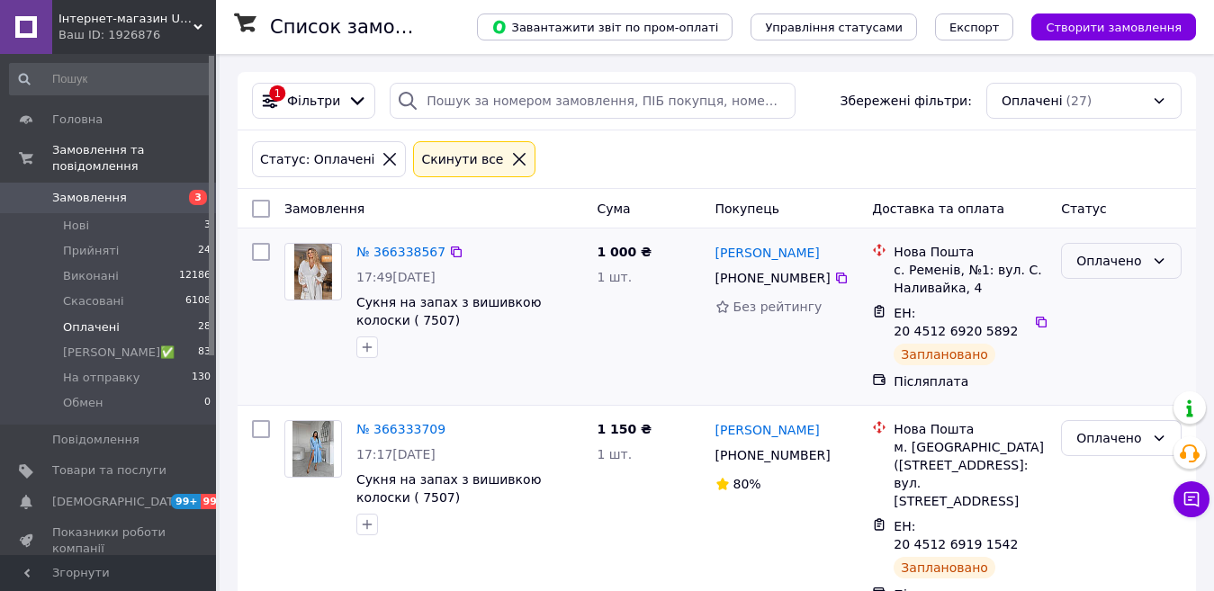
click at [1100, 274] on div "Оплачено" at bounding box center [1121, 261] width 121 height 36
click at [1110, 432] on li "На отправку" at bounding box center [1121, 448] width 119 height 32
click at [385, 252] on link "№ 366338567" at bounding box center [400, 252] width 89 height 14
click at [1130, 428] on div "Оплачено" at bounding box center [1110, 438] width 68 height 20
click at [1118, 391] on li "На отправку" at bounding box center [1121, 407] width 119 height 32
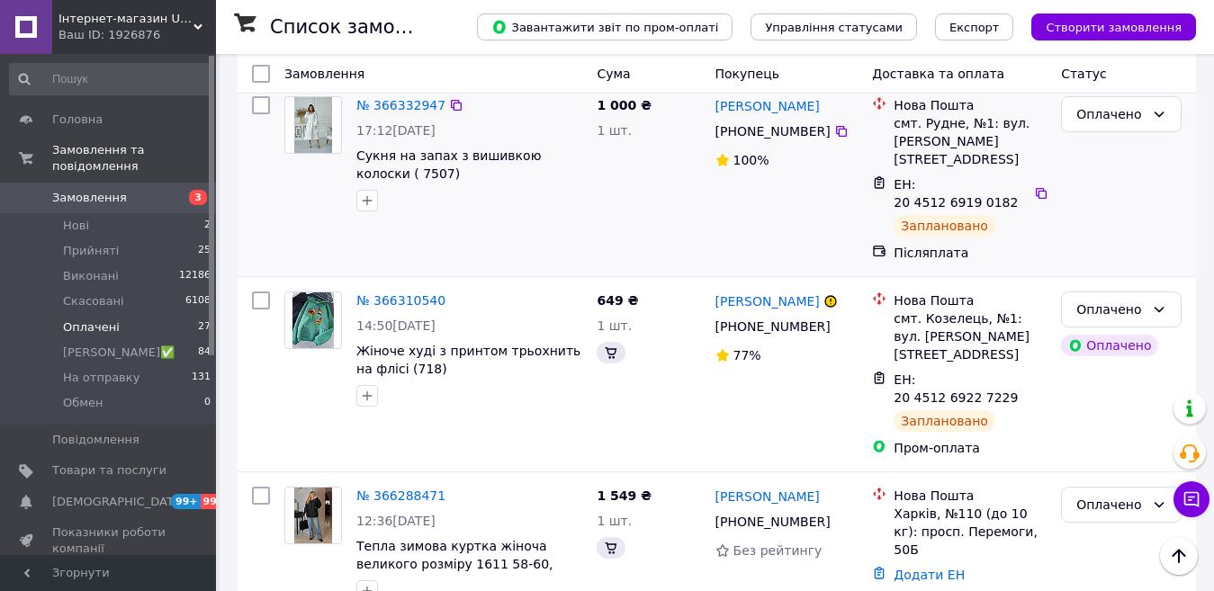
scroll to position [202, 0]
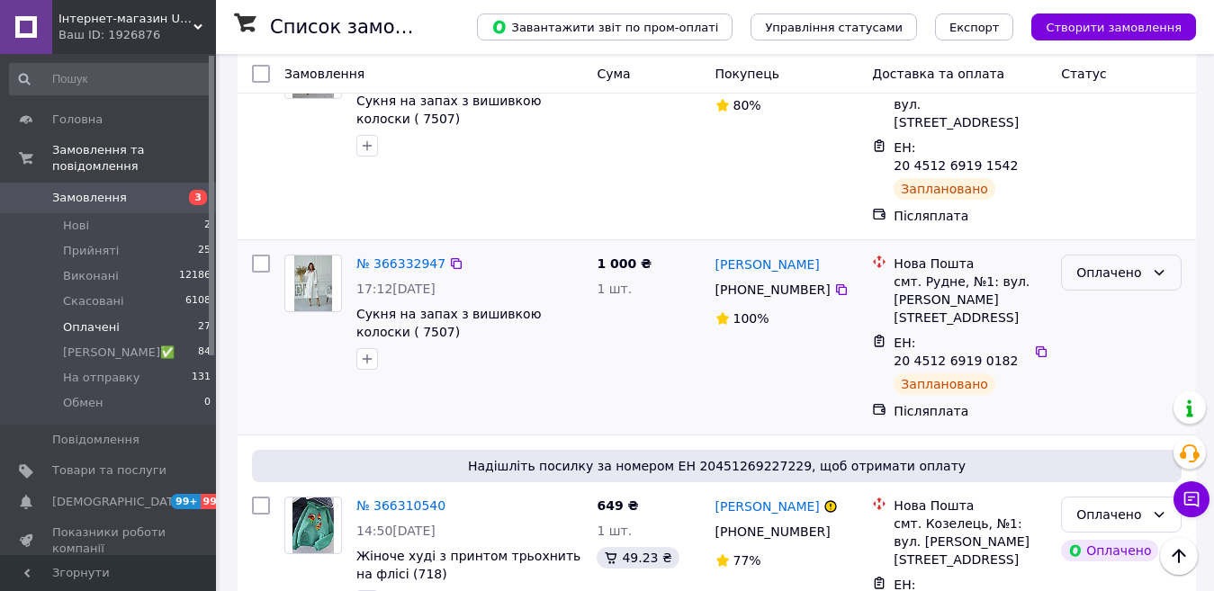
click at [1127, 263] on div "Оплачено" at bounding box center [1110, 273] width 68 height 20
click at [1109, 408] on li "На отправку" at bounding box center [1121, 424] width 119 height 32
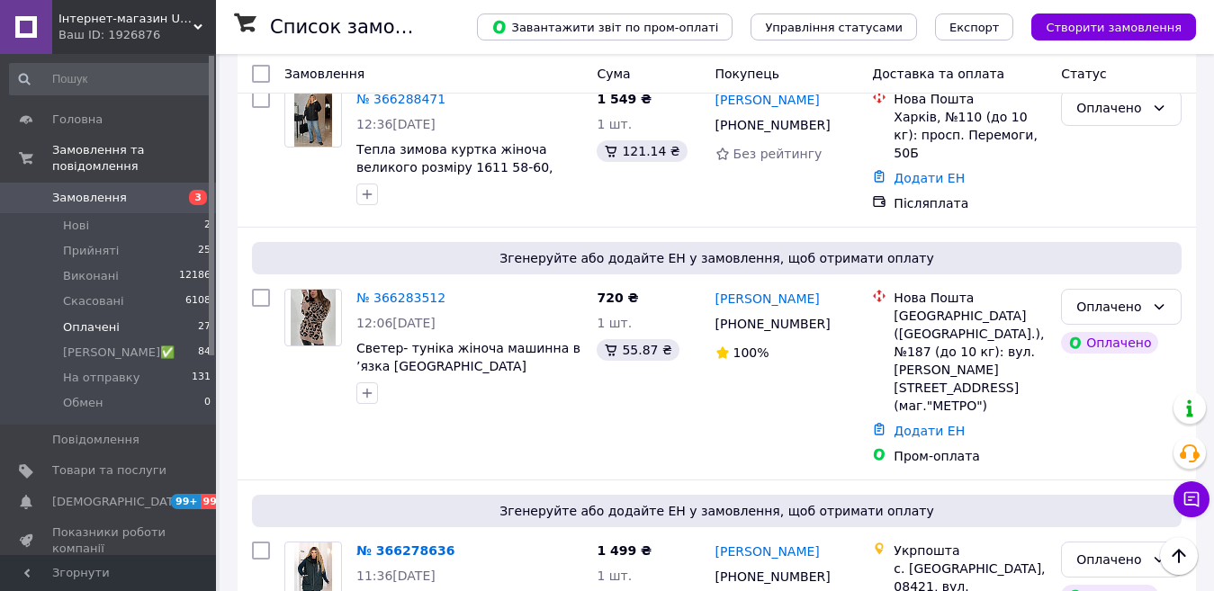
scroll to position [589, 0]
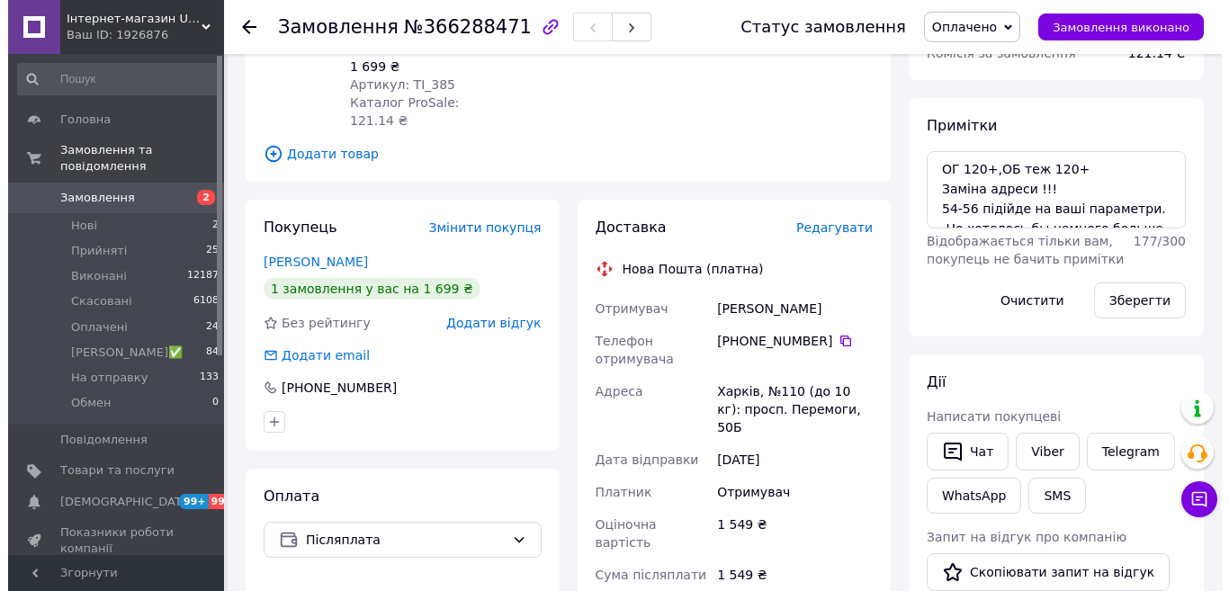
scroll to position [270, 0]
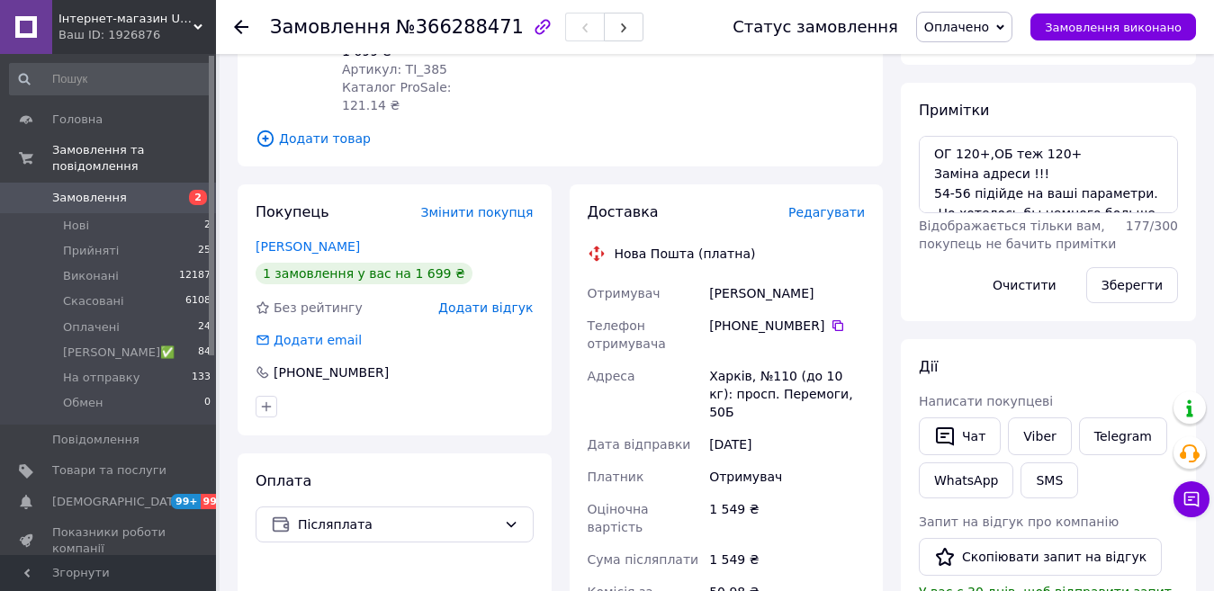
click at [833, 205] on span "Редагувати" at bounding box center [826, 212] width 76 height 14
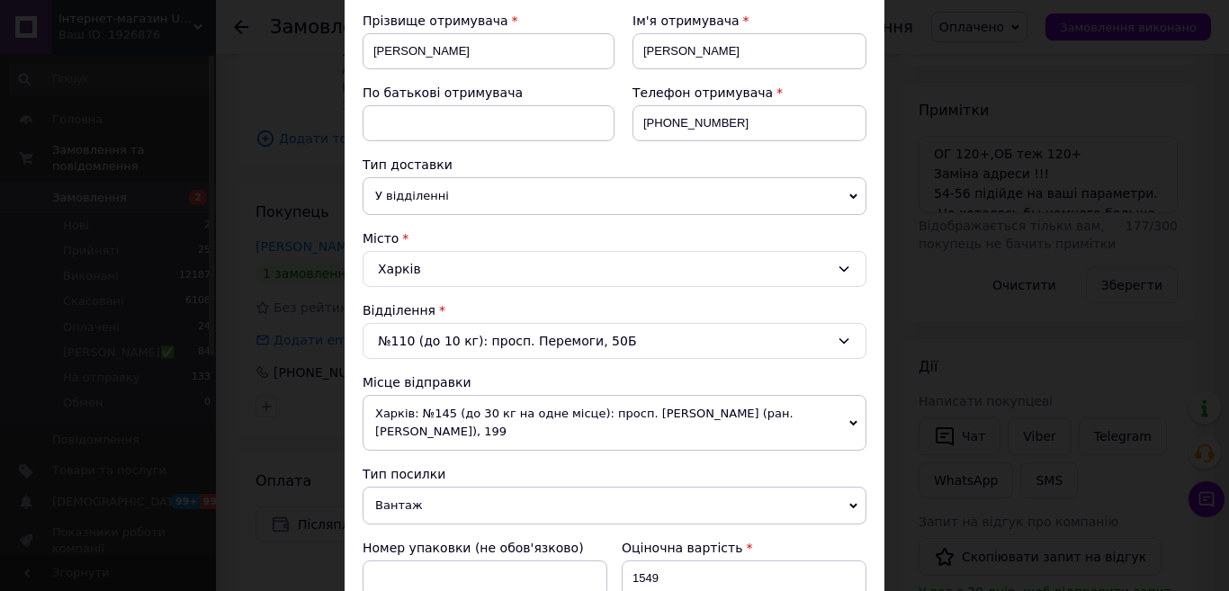
click at [471, 426] on span "Харків: №145 (до 30 кг на одне місце): просп. [PERSON_NAME] (ран. [PERSON_NAME]…" at bounding box center [615, 423] width 504 height 56
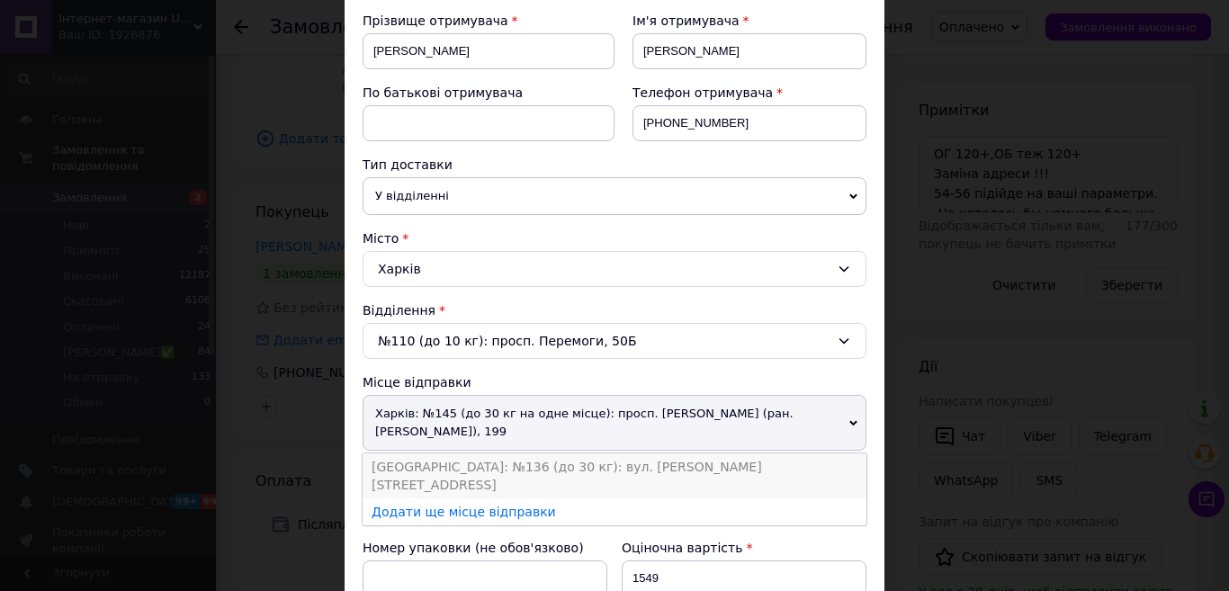
click at [410, 465] on li "[GEOGRAPHIC_DATA]: №136 (до 30 кг): вул. [PERSON_NAME][STREET_ADDRESS]" at bounding box center [615, 475] width 504 height 45
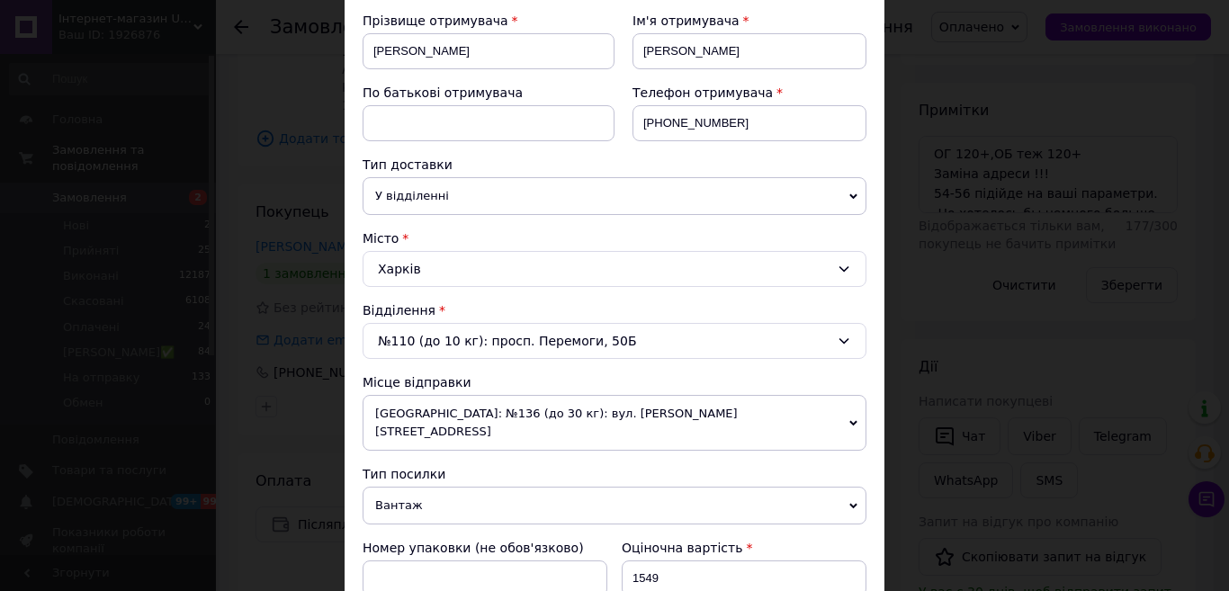
click at [476, 263] on div "Харків" at bounding box center [615, 269] width 504 height 36
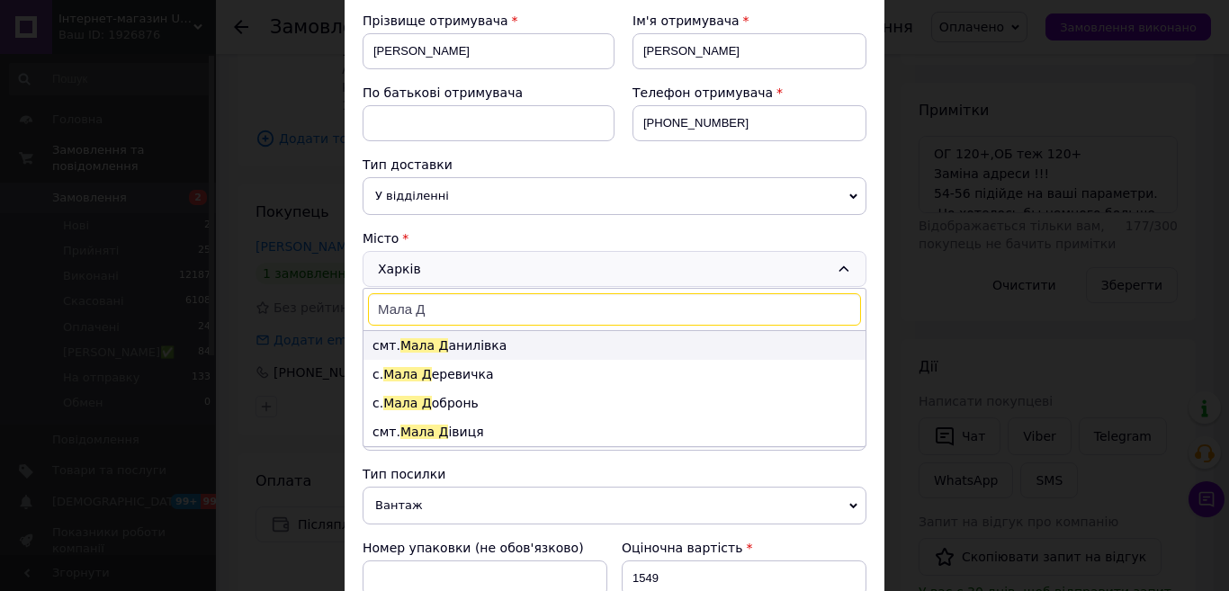
type input "Мала Д"
click at [478, 343] on li "смт. [GEOGRAPHIC_DATA]" at bounding box center [615, 345] width 502 height 29
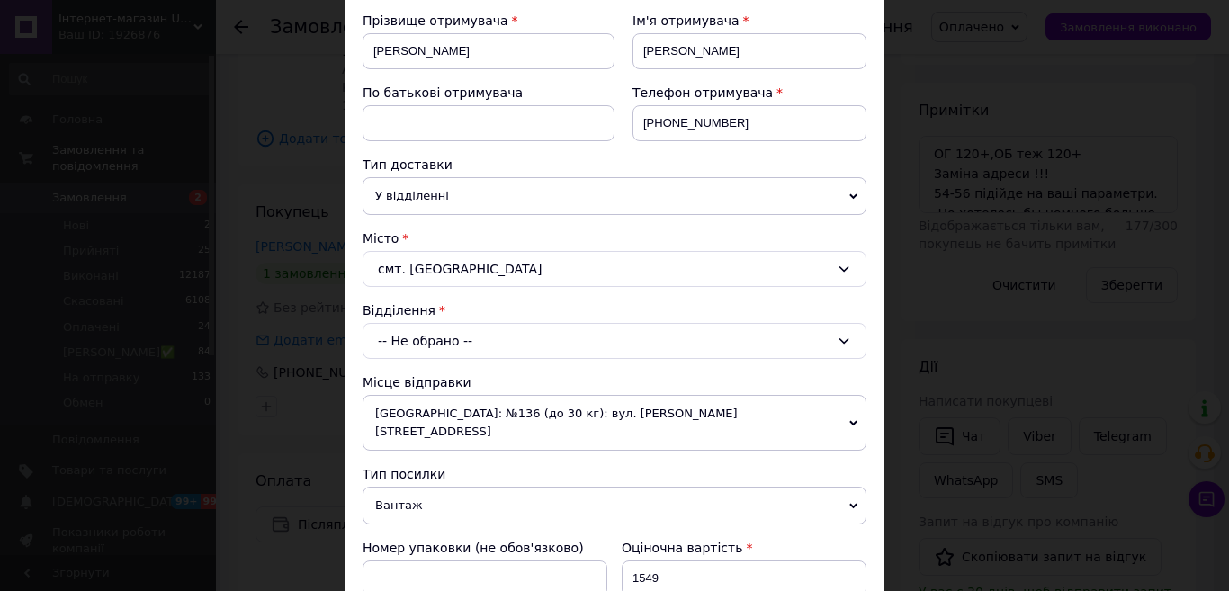
click at [506, 329] on div "-- Не обрано --" at bounding box center [615, 341] width 504 height 36
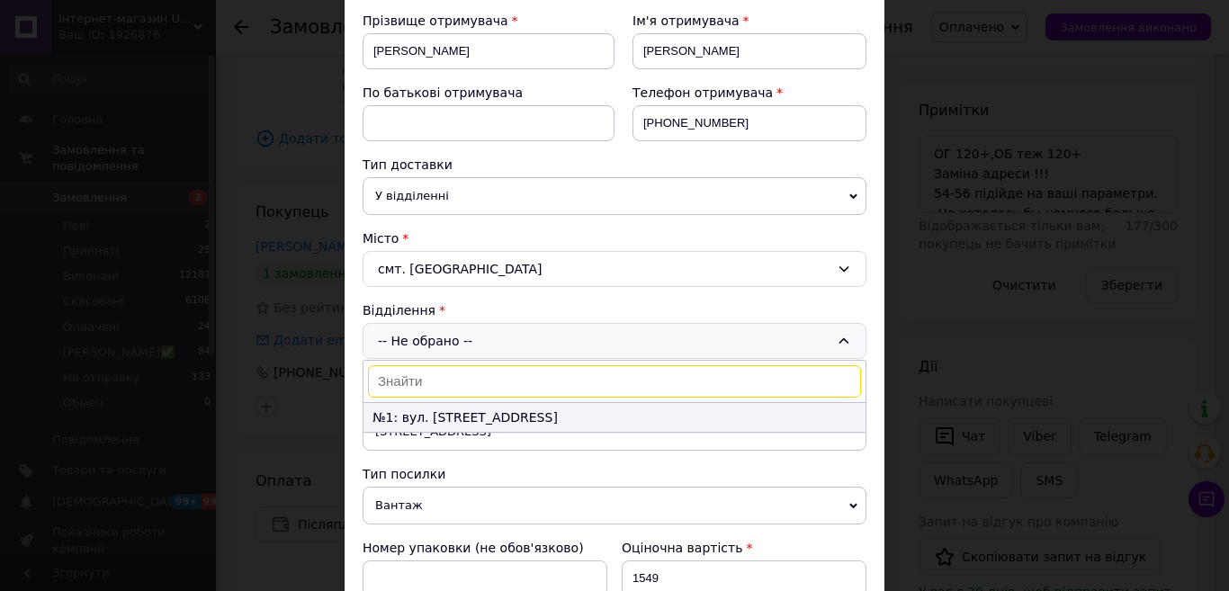
click at [510, 425] on li "№1: вул. [STREET_ADDRESS]" at bounding box center [615, 417] width 502 height 29
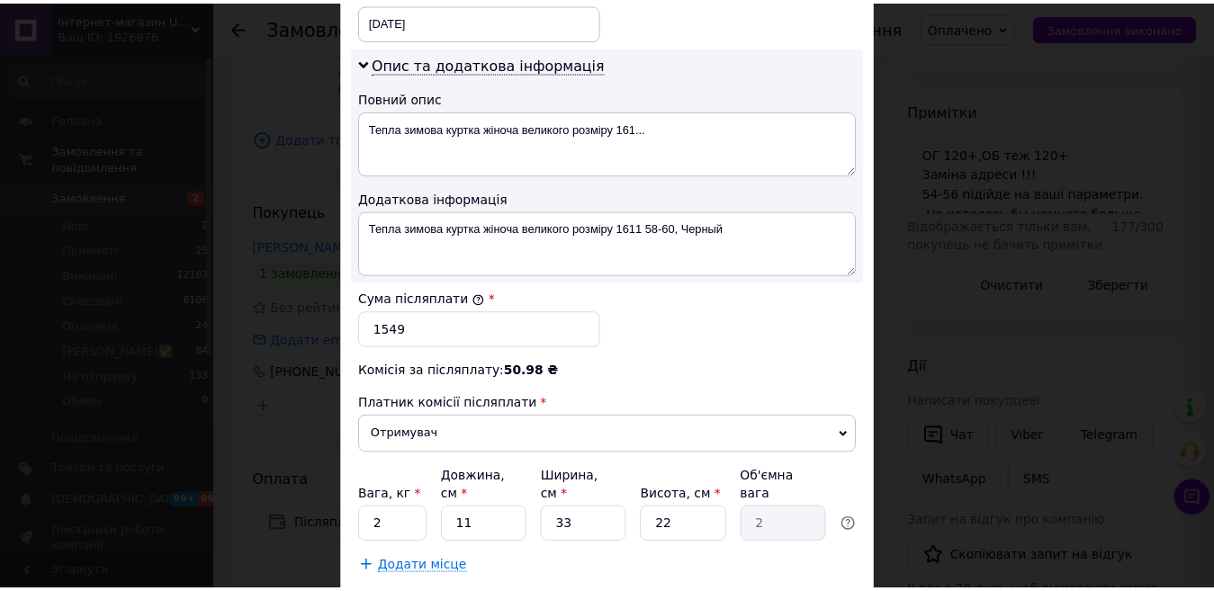
scroll to position [983, 0]
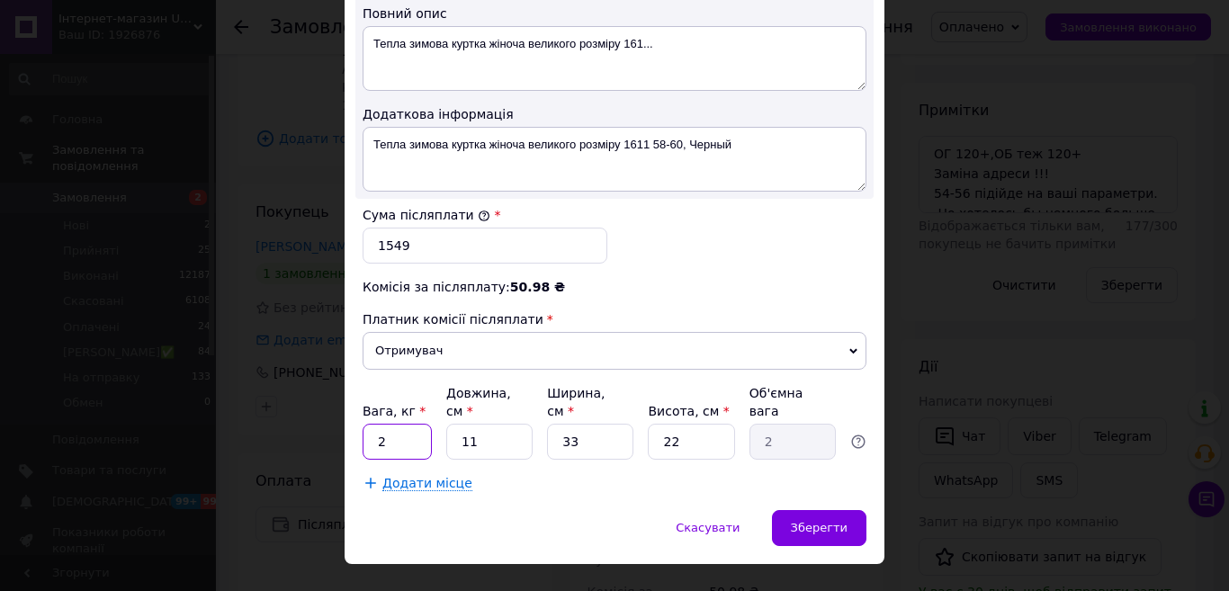
click at [402, 424] on input "2" at bounding box center [397, 442] width 69 height 36
type input "5"
click at [813, 510] on div "Зберегти" at bounding box center [819, 528] width 94 height 36
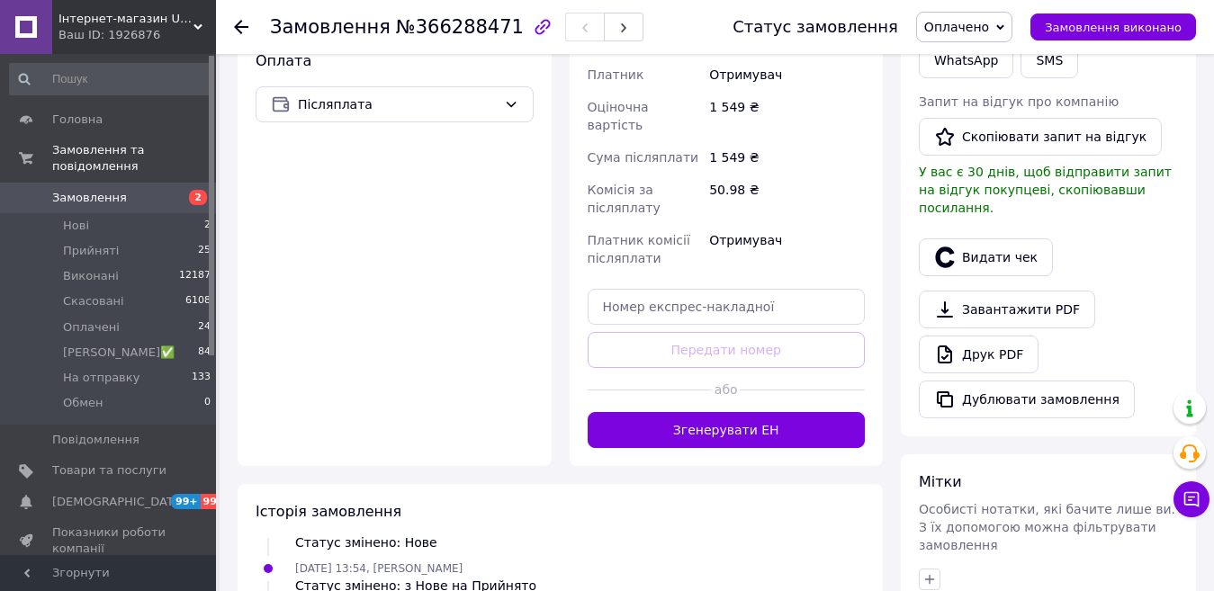
scroll to position [720, 0]
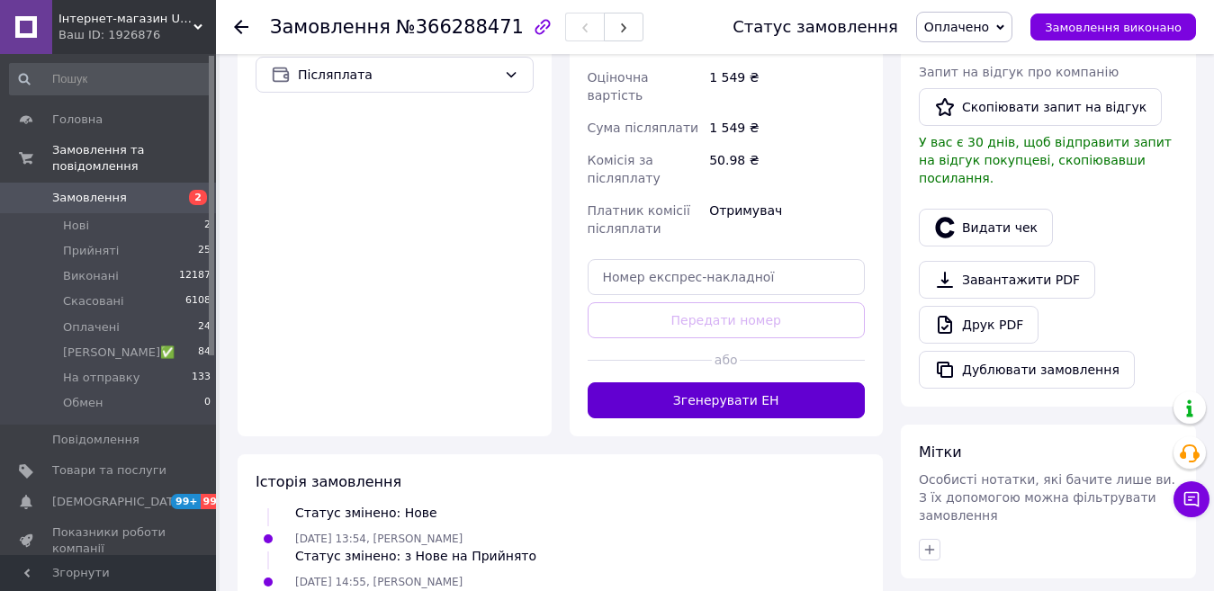
click at [766, 382] on button "Згенерувати ЕН" at bounding box center [727, 400] width 278 height 36
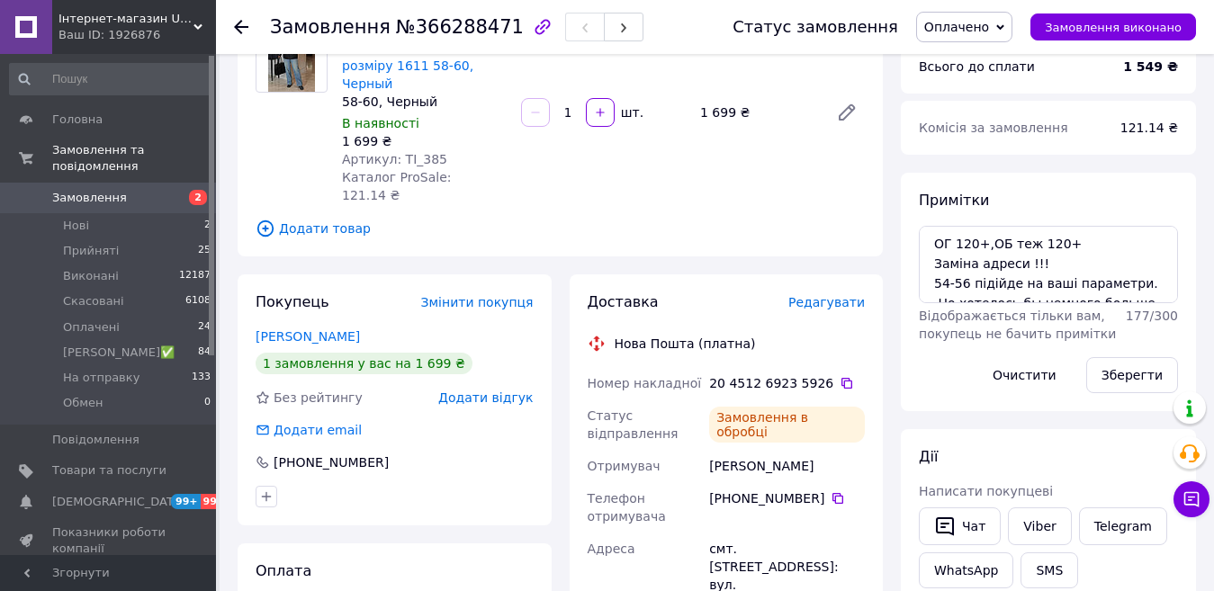
scroll to position [65, 0]
click at [974, 28] on span "Оплачено" at bounding box center [956, 27] width 65 height 14
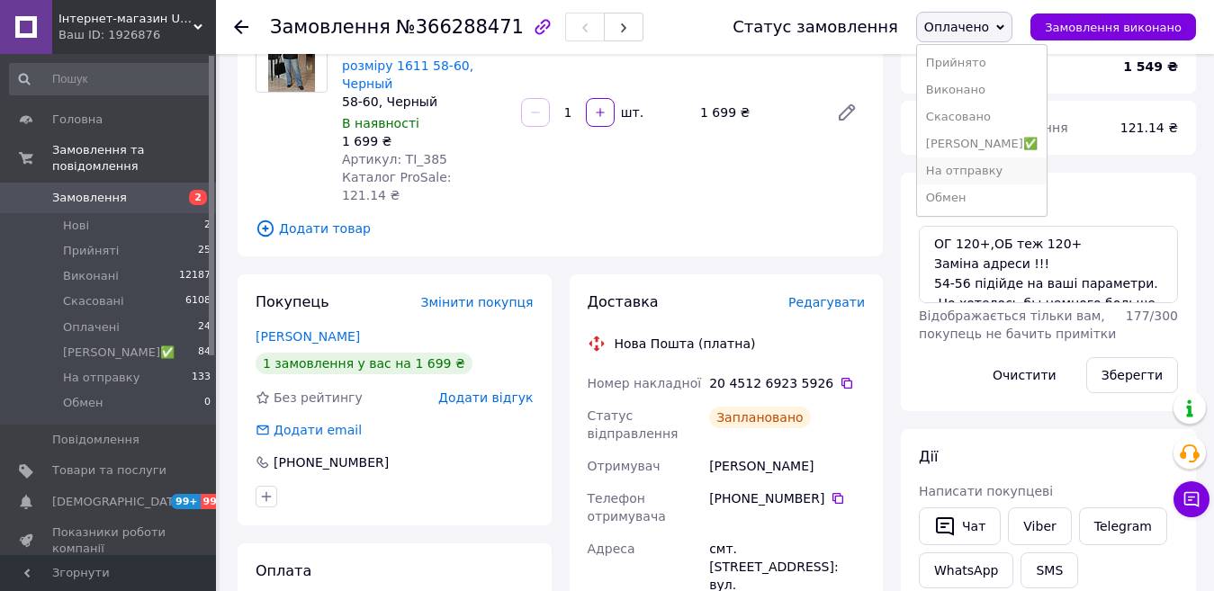
click at [1013, 173] on li "На отправку" at bounding box center [982, 170] width 130 height 27
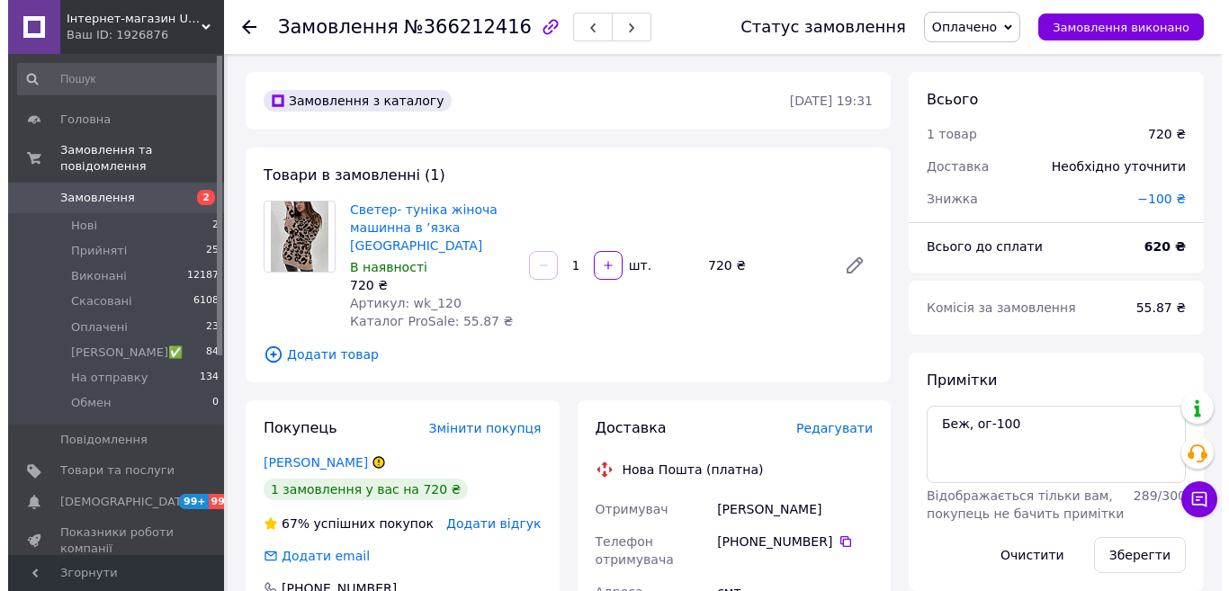
scroll to position [270, 0]
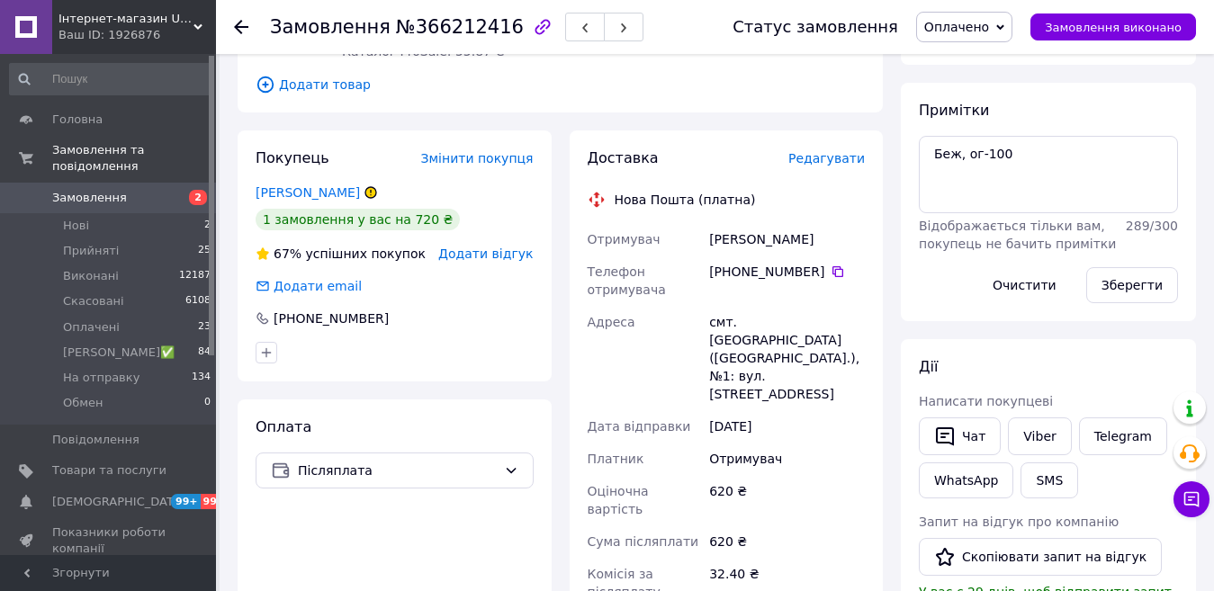
click at [837, 151] on span "Редагувати" at bounding box center [826, 158] width 76 height 14
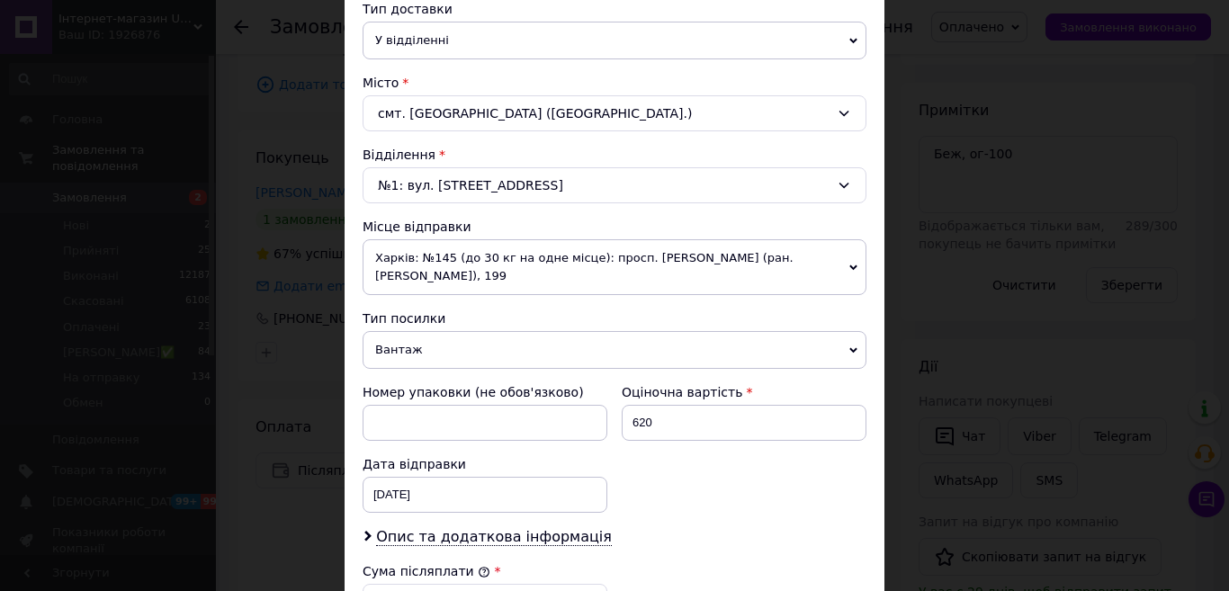
scroll to position [450, 0]
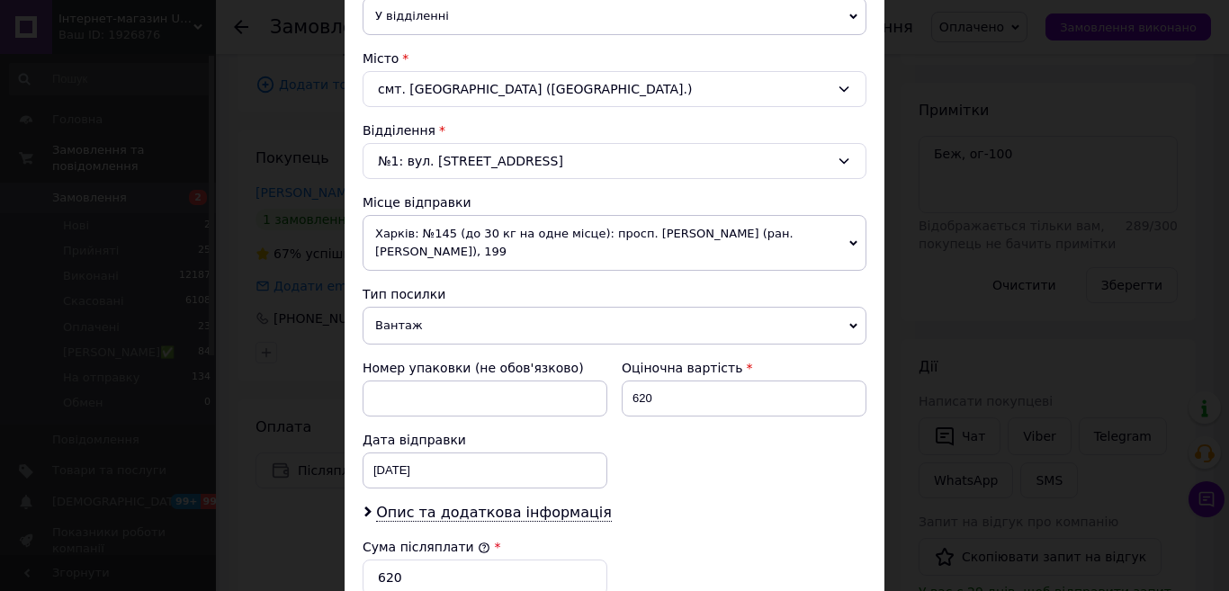
click at [527, 254] on span "Харків: №145 (до 30 кг на одне місце): просп. Героїв Харкова (ран. Московський)…" at bounding box center [615, 243] width 504 height 56
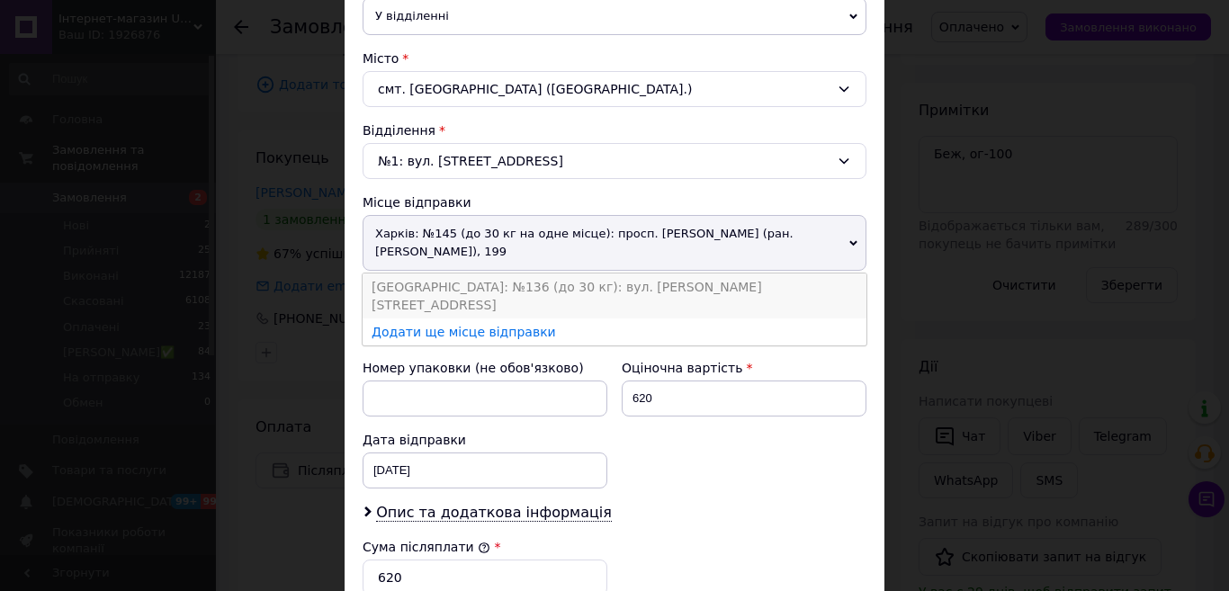
click at [474, 288] on li "Одеса: №136 (до 30 кг): вул. Хмельницького Богдана, 74" at bounding box center [615, 296] width 504 height 45
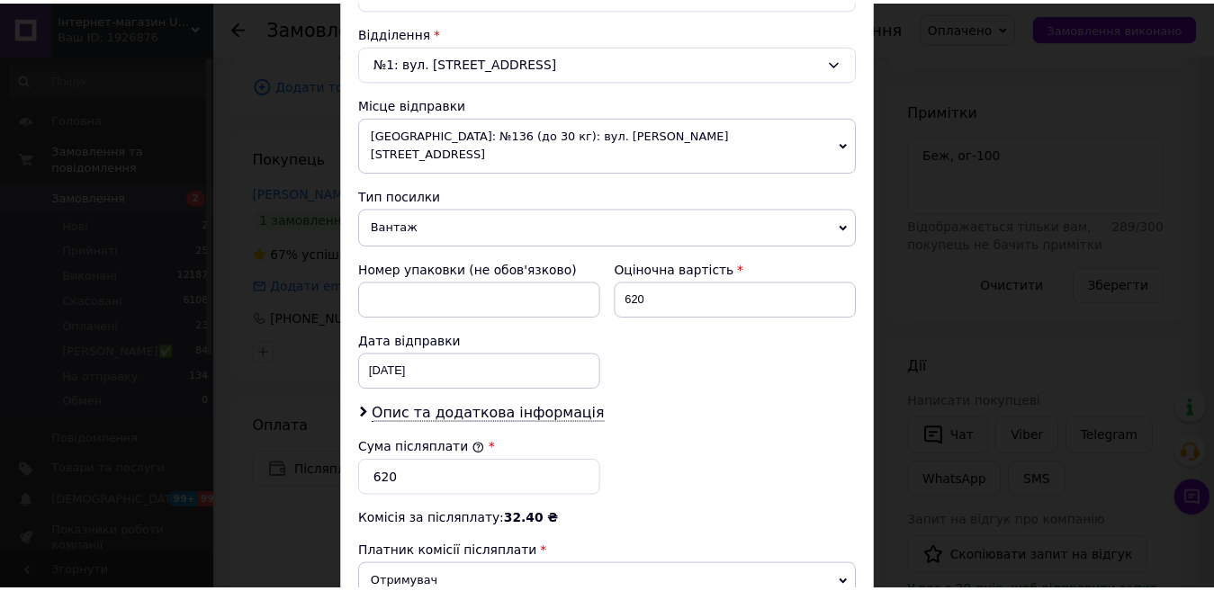
scroll to position [782, 0]
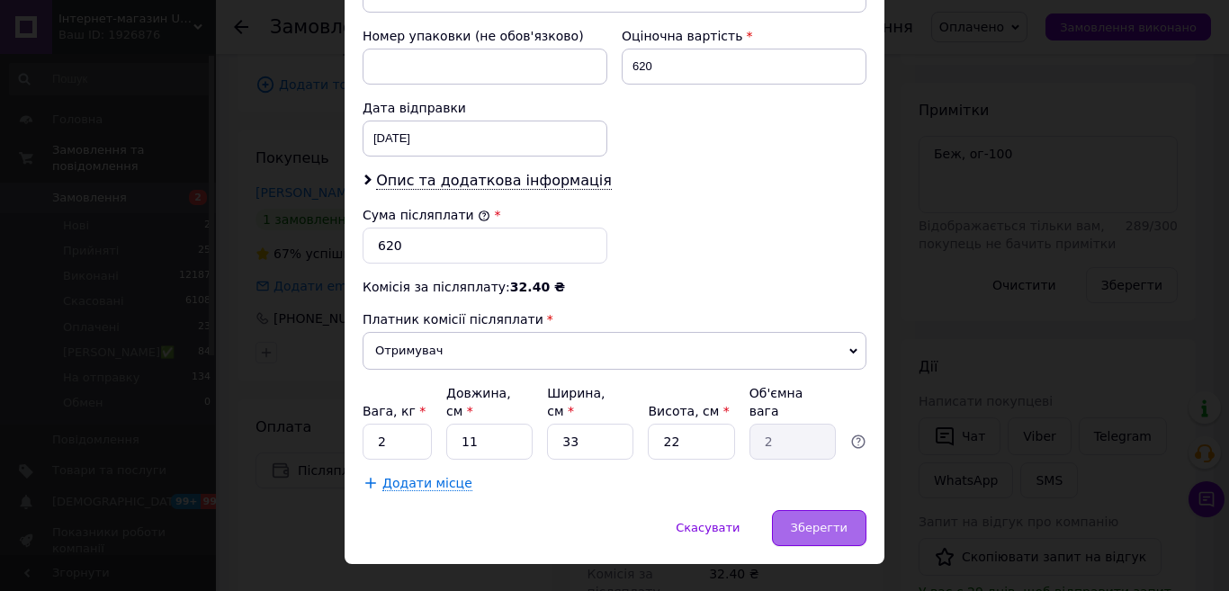
click at [837, 521] on span "Зберегти" at bounding box center [819, 527] width 57 height 13
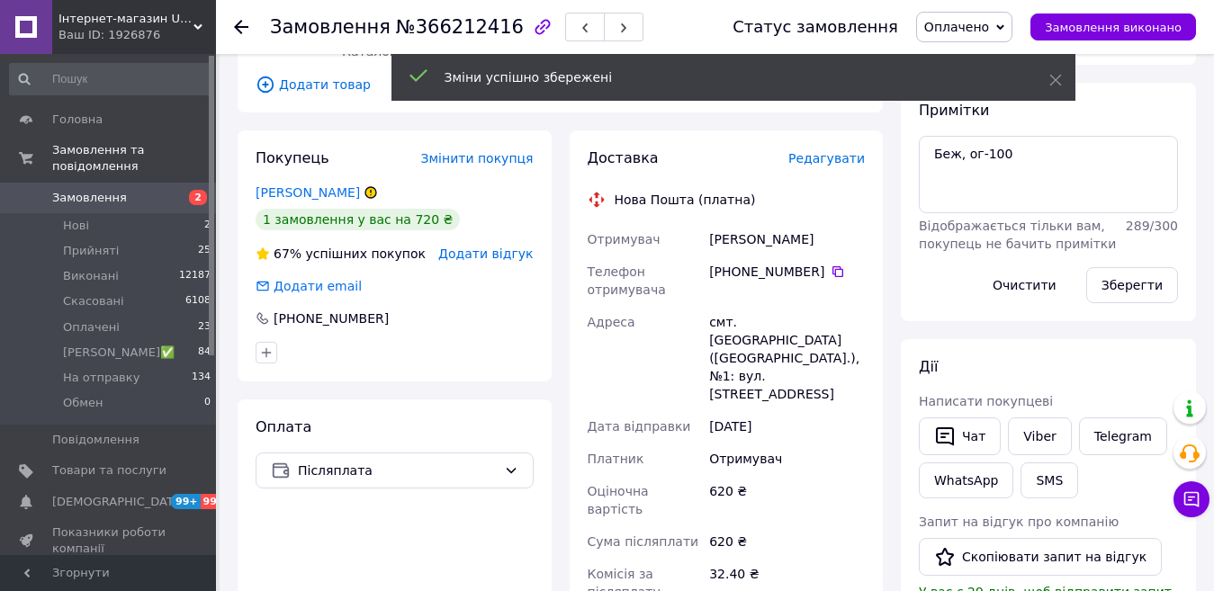
scroll to position [540, 0]
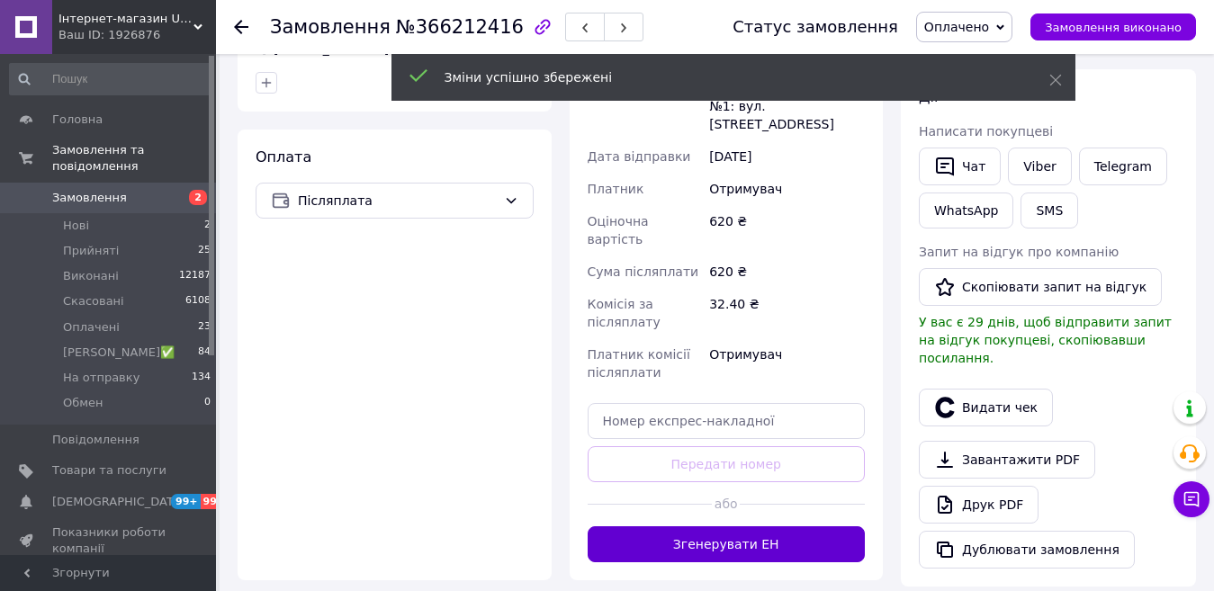
click at [806, 526] on button "Згенерувати ЕН" at bounding box center [727, 544] width 278 height 36
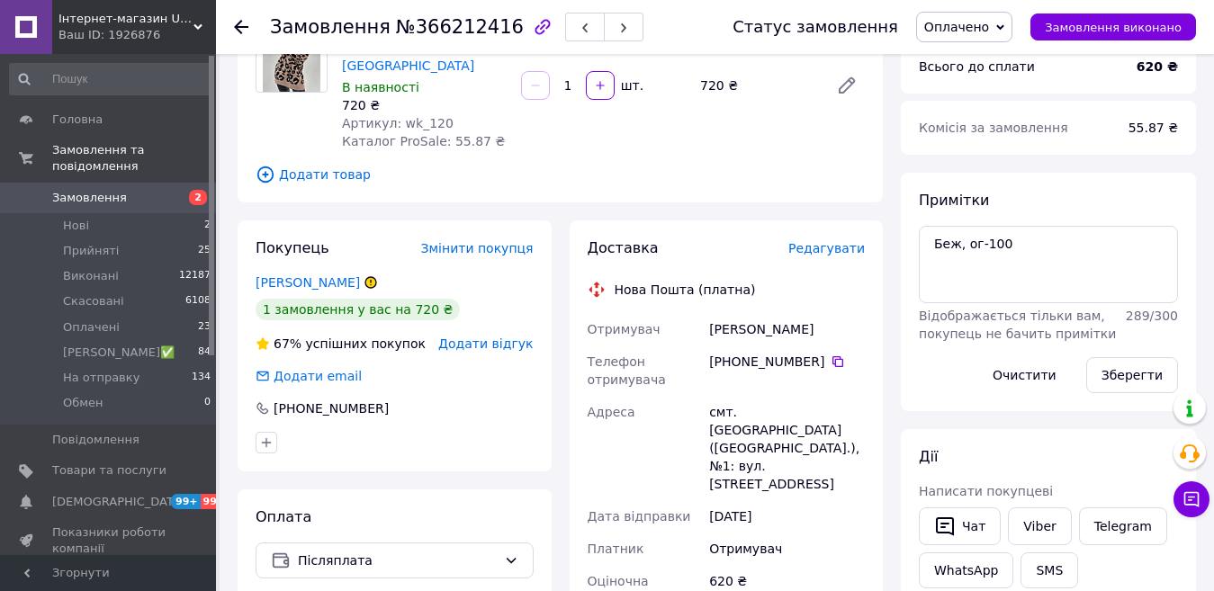
scroll to position [0, 0]
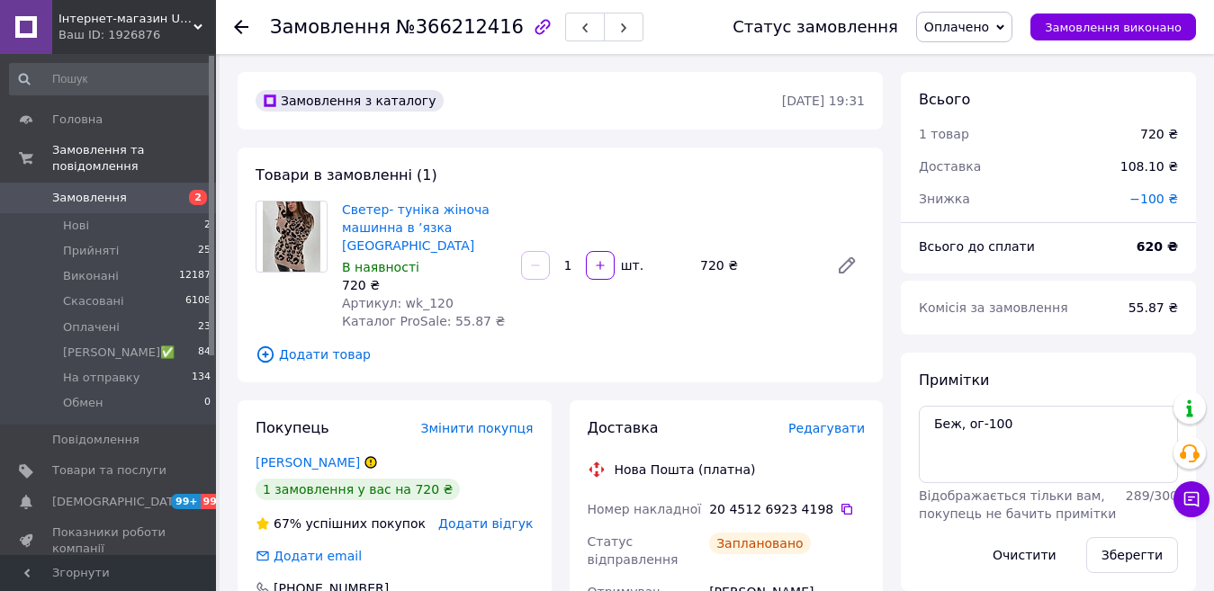
click at [989, 36] on span "Оплачено" at bounding box center [964, 27] width 96 height 31
click at [976, 166] on li "На отправку" at bounding box center [982, 170] width 130 height 27
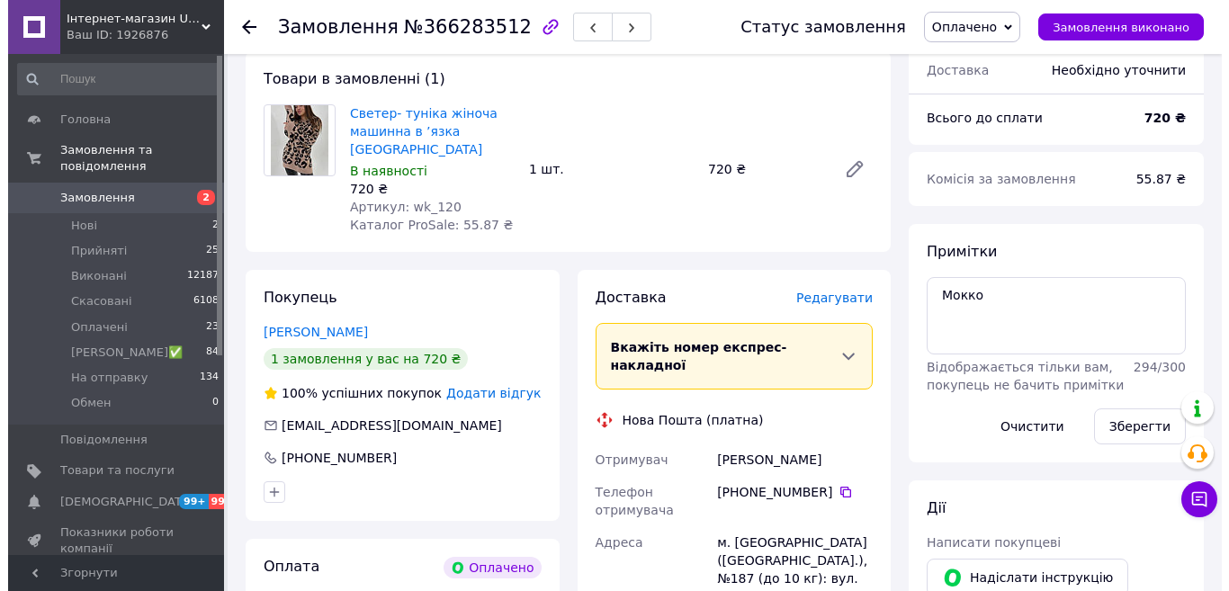
scroll to position [630, 0]
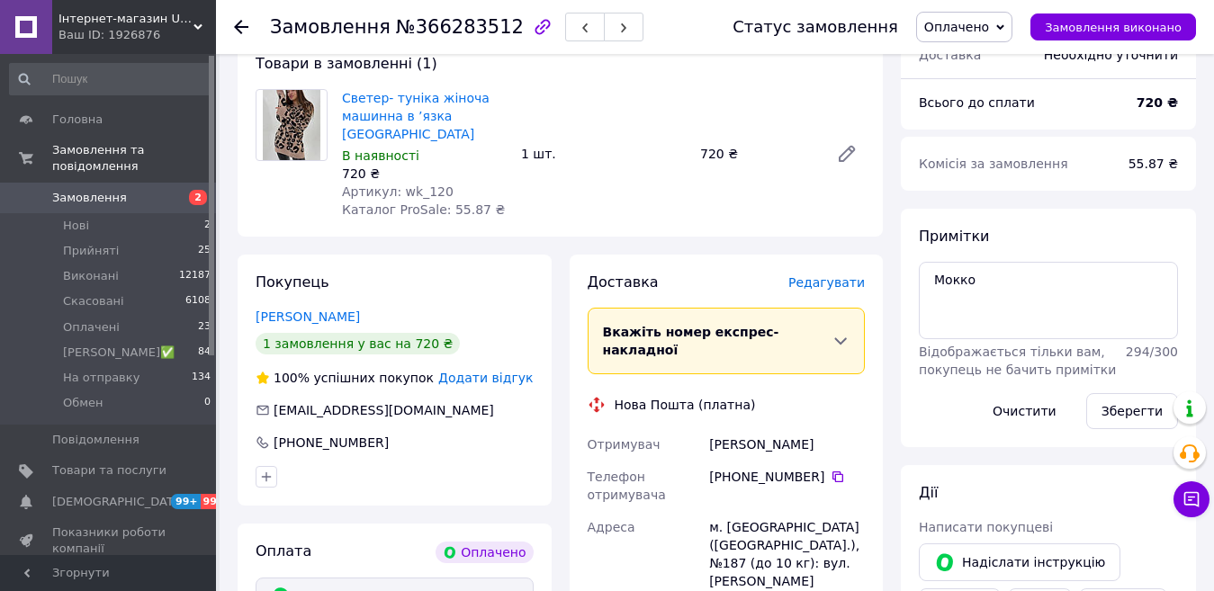
click at [854, 275] on span "Редагувати" at bounding box center [826, 282] width 76 height 14
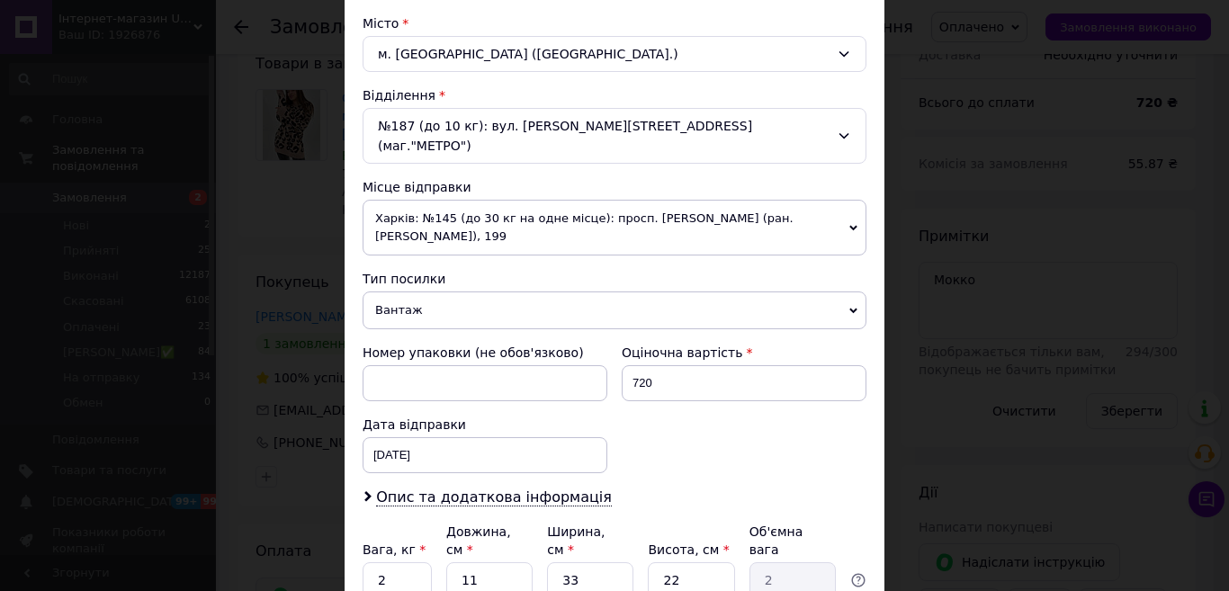
scroll to position [540, 0]
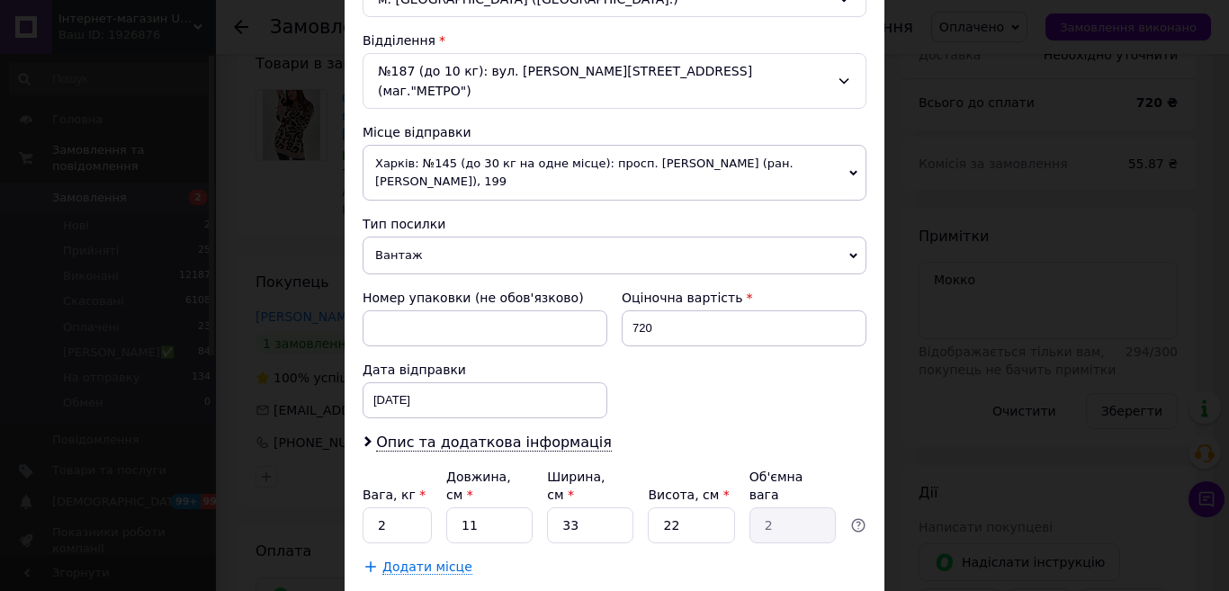
click at [433, 145] on span "Харків: №145 (до 30 кг на одне місце): просп. [PERSON_NAME] (ран. [PERSON_NAME]…" at bounding box center [615, 173] width 504 height 56
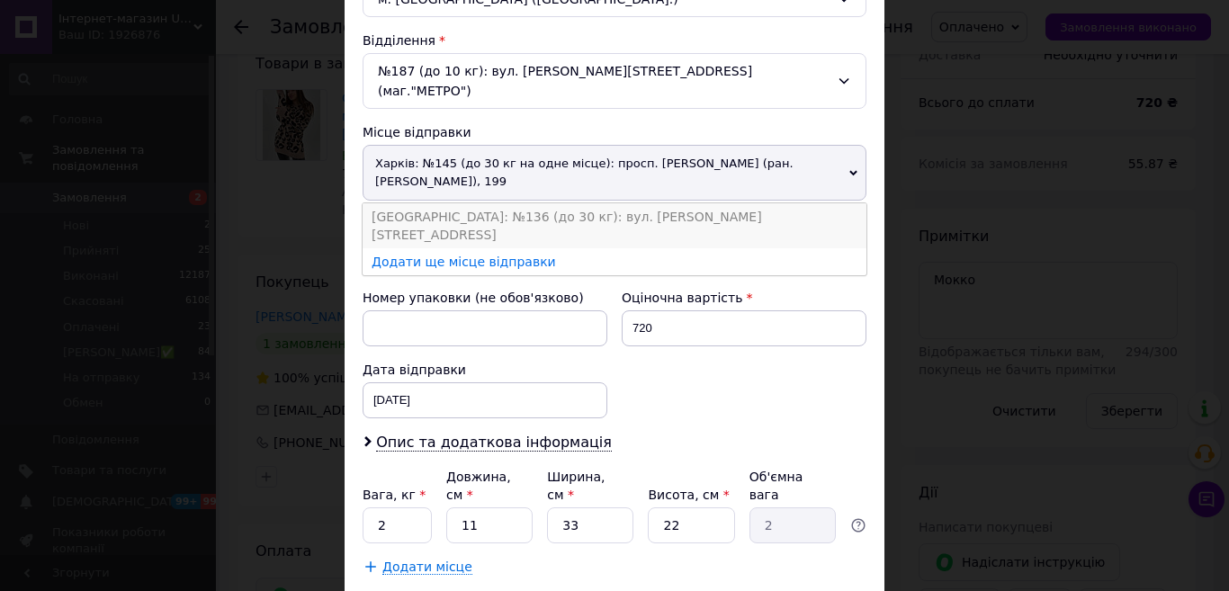
click at [409, 203] on li "[GEOGRAPHIC_DATA]: №136 (до 30 кг): вул. [PERSON_NAME][STREET_ADDRESS]" at bounding box center [615, 225] width 504 height 45
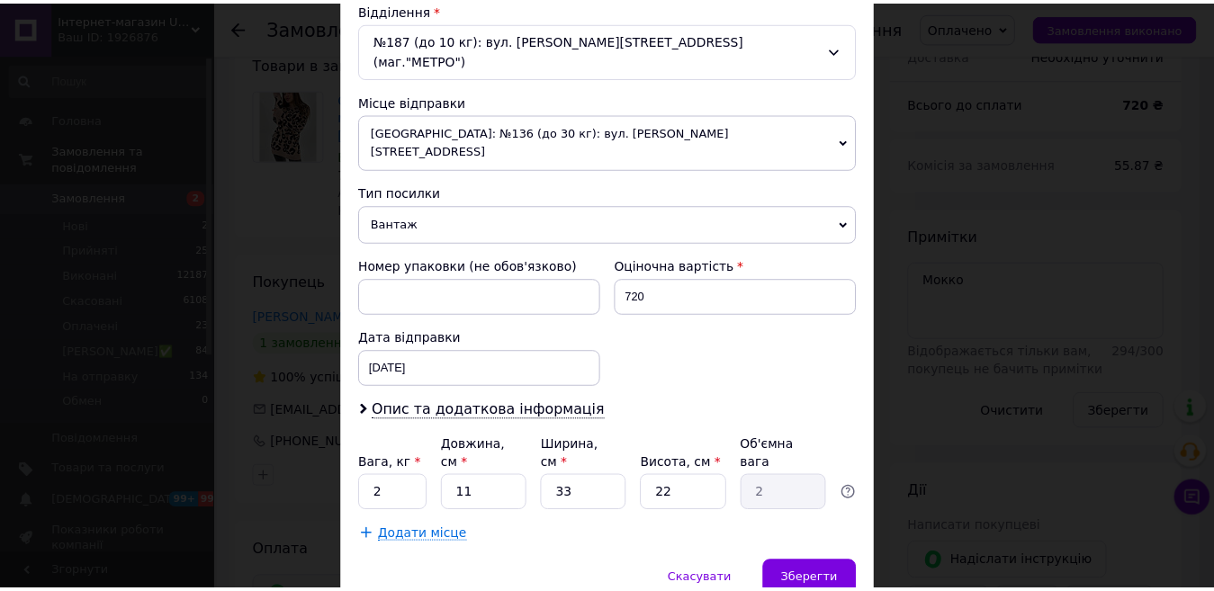
scroll to position [604, 0]
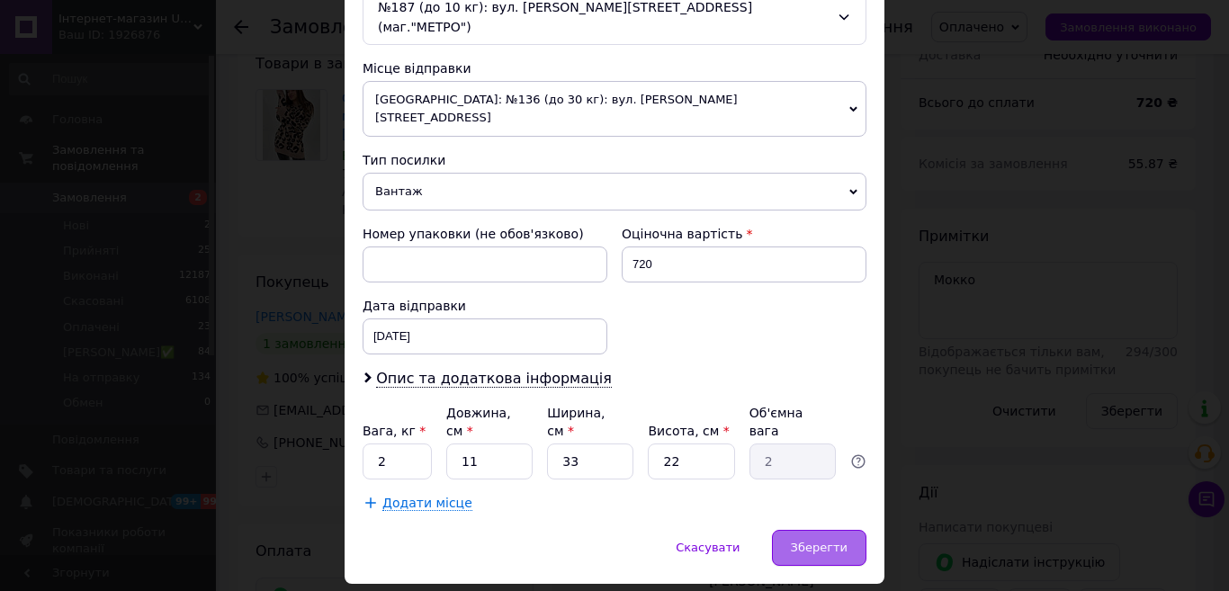
click at [810, 541] on span "Зберегти" at bounding box center [819, 547] width 57 height 13
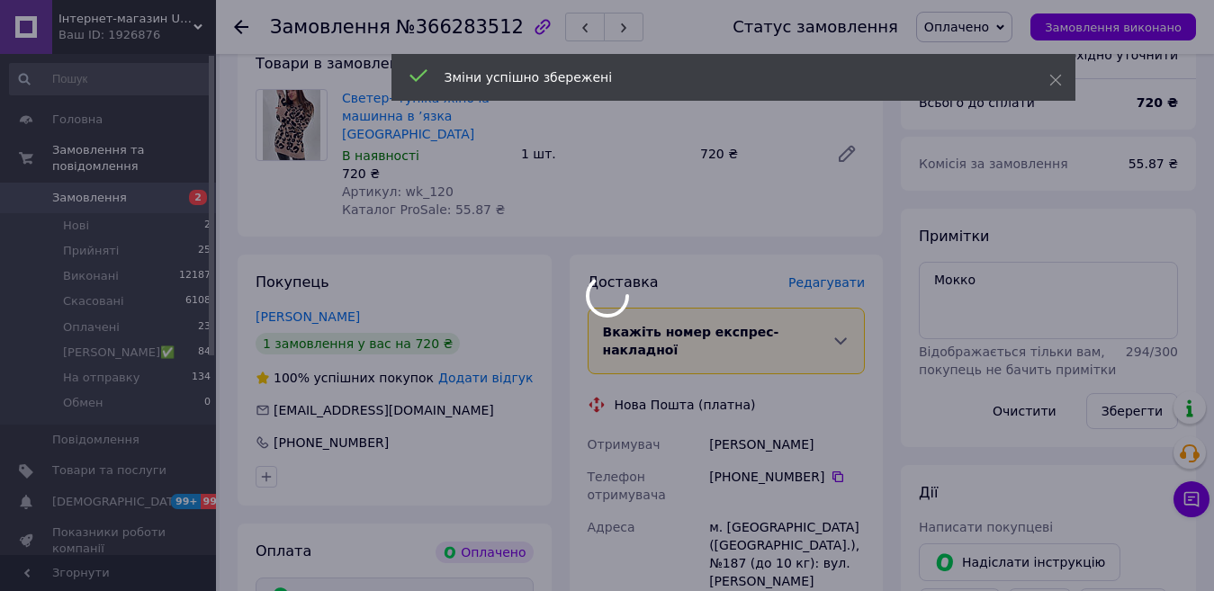
scroll to position [900, 0]
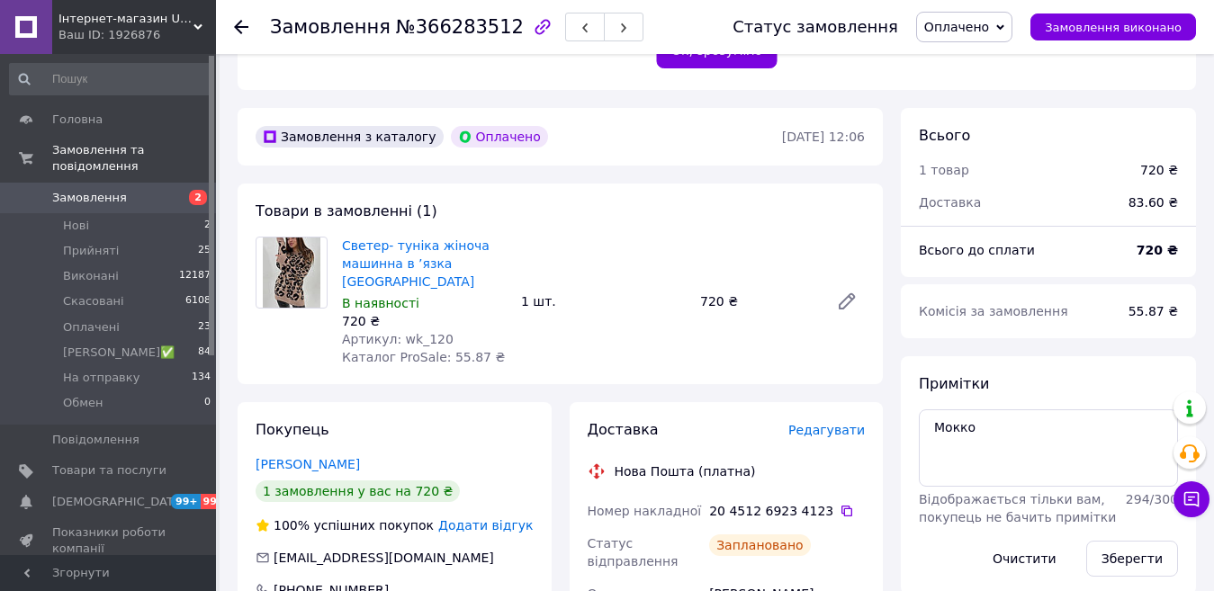
scroll to position [450, 0]
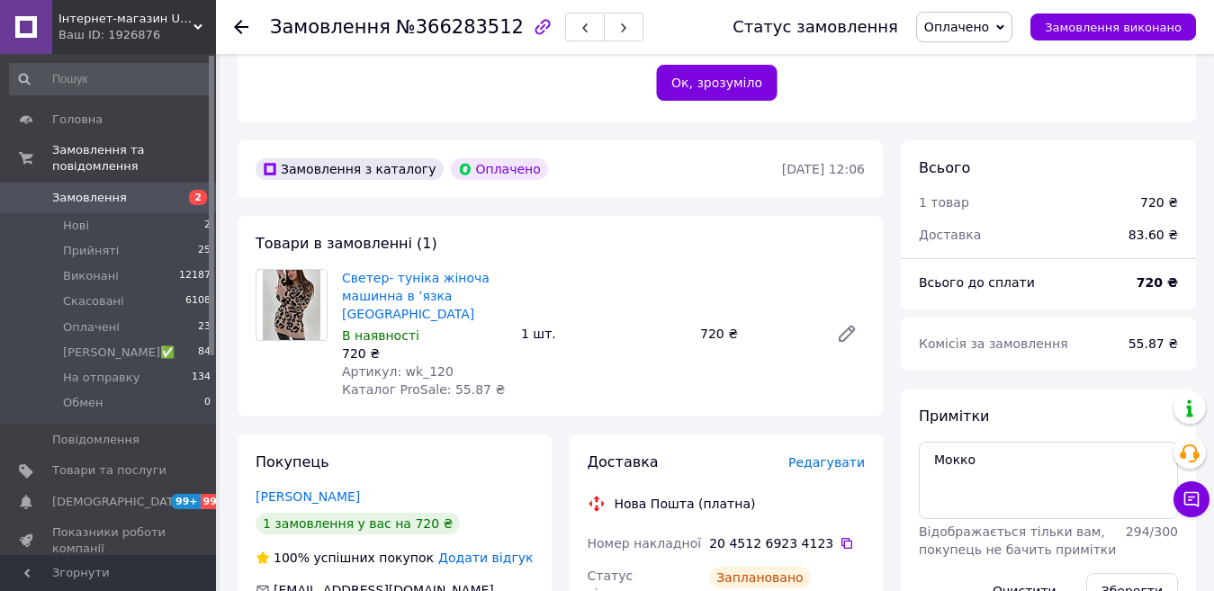
click at [956, 20] on span "Оплачено" at bounding box center [956, 27] width 65 height 14
click at [984, 168] on li "На отправку" at bounding box center [982, 170] width 130 height 27
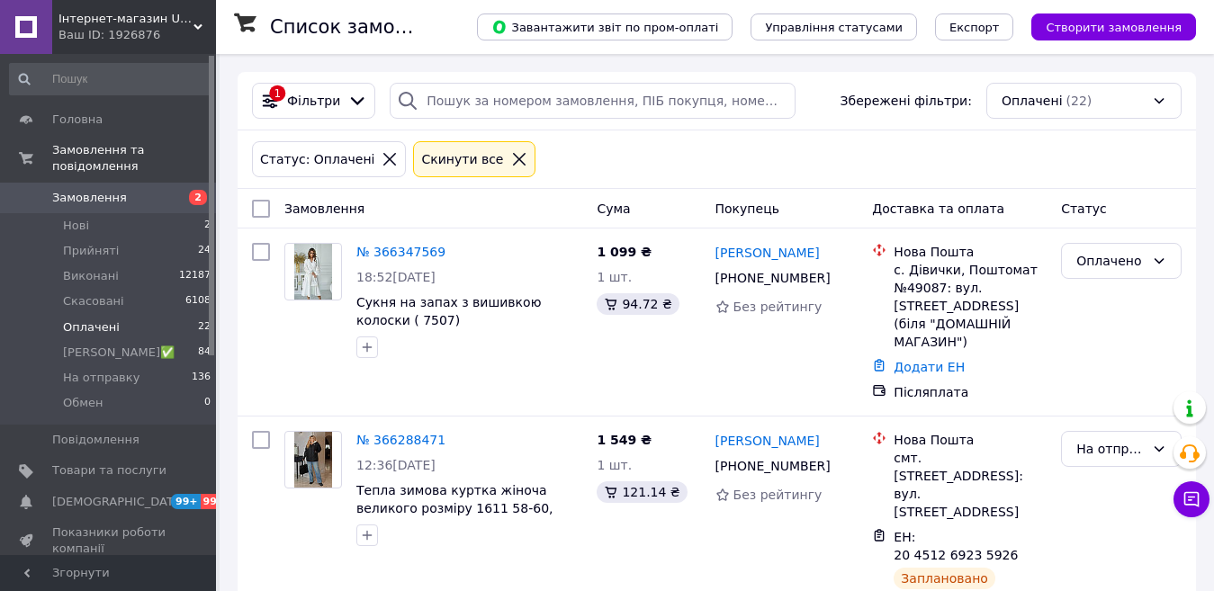
click at [395, 251] on link "№ 366347569" at bounding box center [400, 252] width 89 height 14
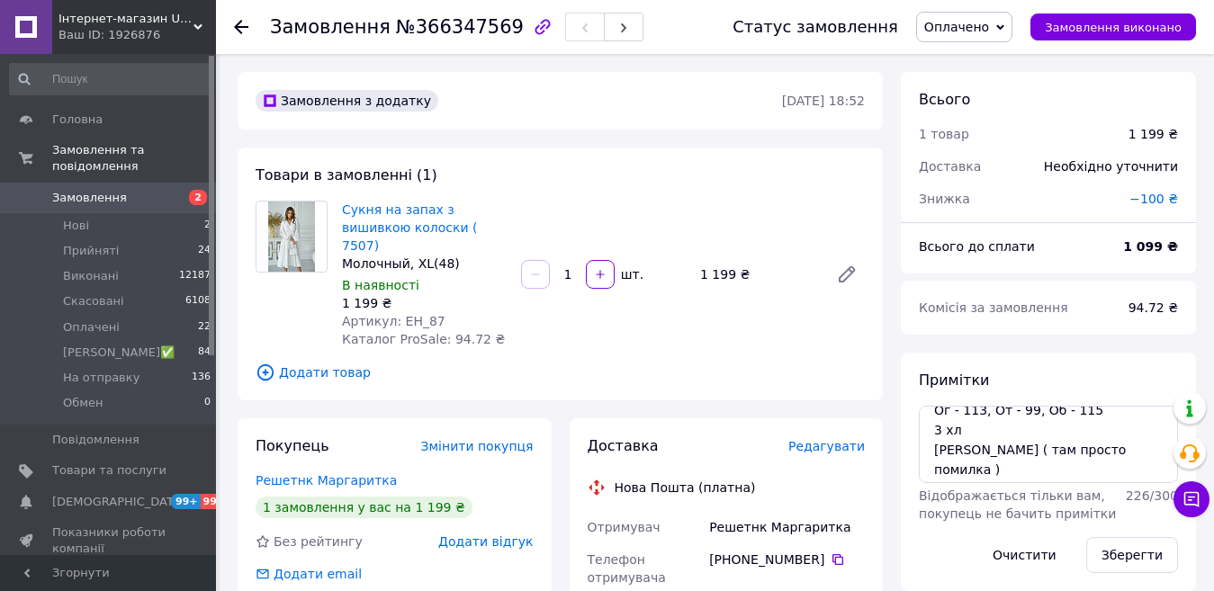
scroll to position [18, 0]
drag, startPoint x: 1055, startPoint y: 445, endPoint x: 1000, endPoint y: 447, distance: 55.8
click at [1000, 447] on textarea "Ог - 113, От - 99, Об - 115 3 хл [PERSON_NAME] ( там просто помилка )" at bounding box center [1048, 444] width 259 height 77
click at [473, 439] on span "Змінити покупця" at bounding box center [477, 446] width 112 height 14
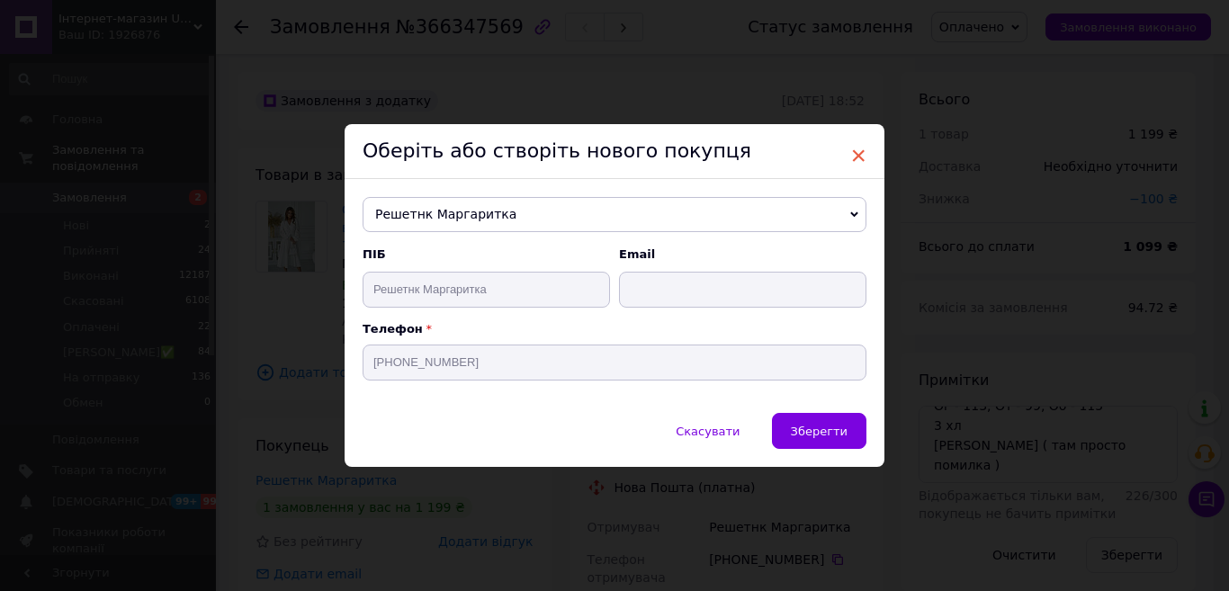
click at [857, 150] on span "×" at bounding box center [858, 155] width 16 height 31
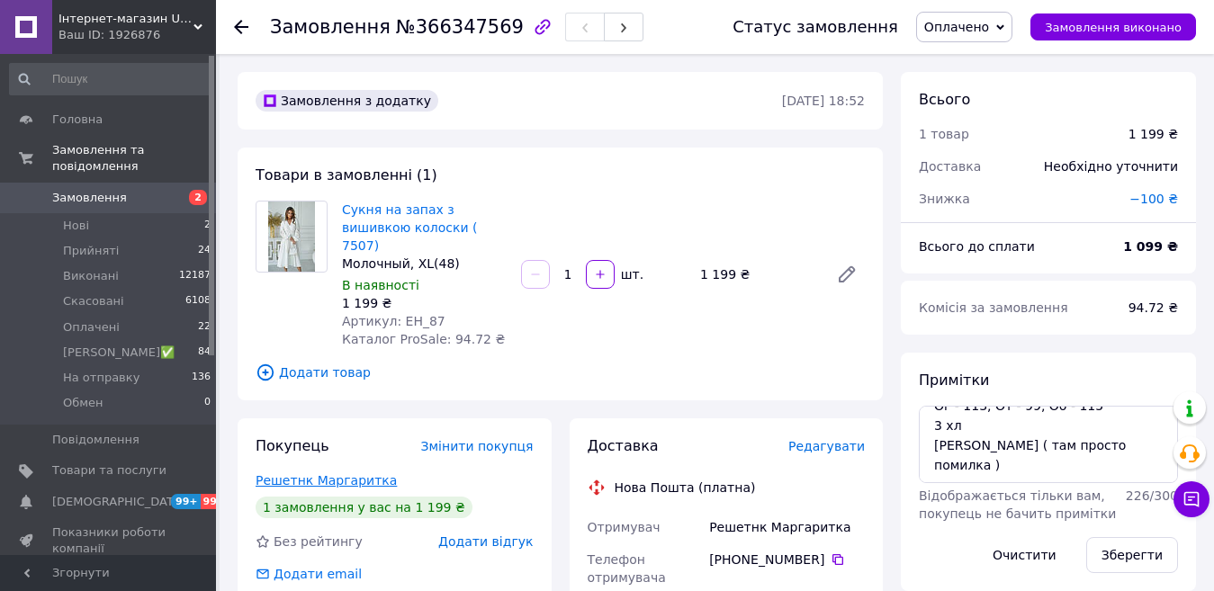
click at [343, 473] on link "Решетнк Маргаритка" at bounding box center [326, 480] width 141 height 14
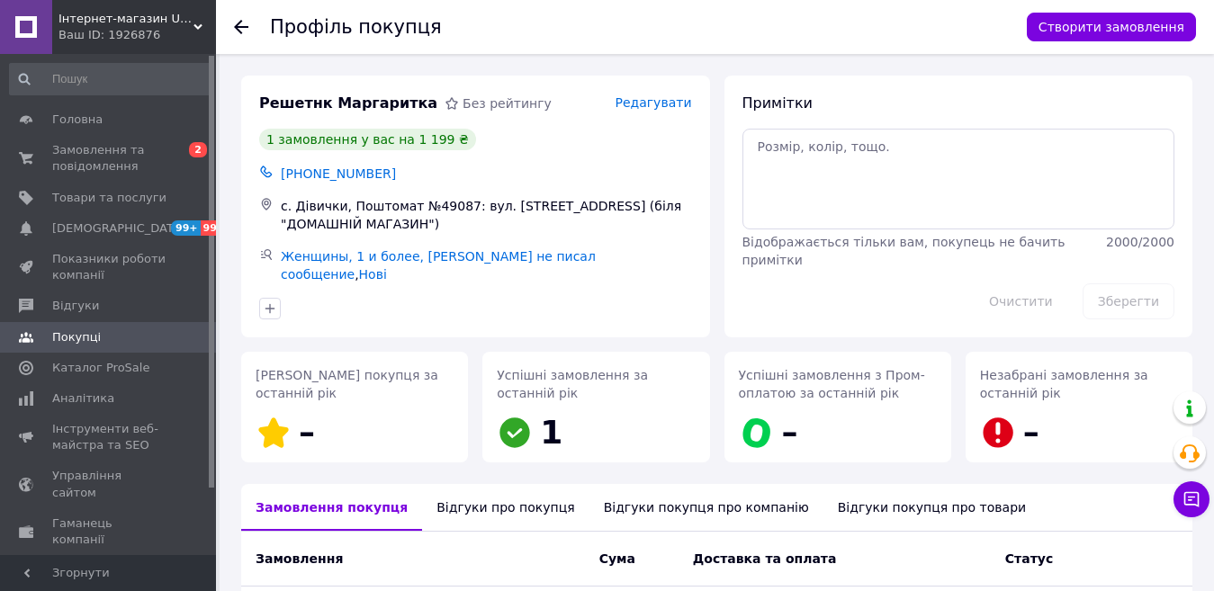
click at [656, 95] on span "Редагувати" at bounding box center [653, 102] width 76 height 14
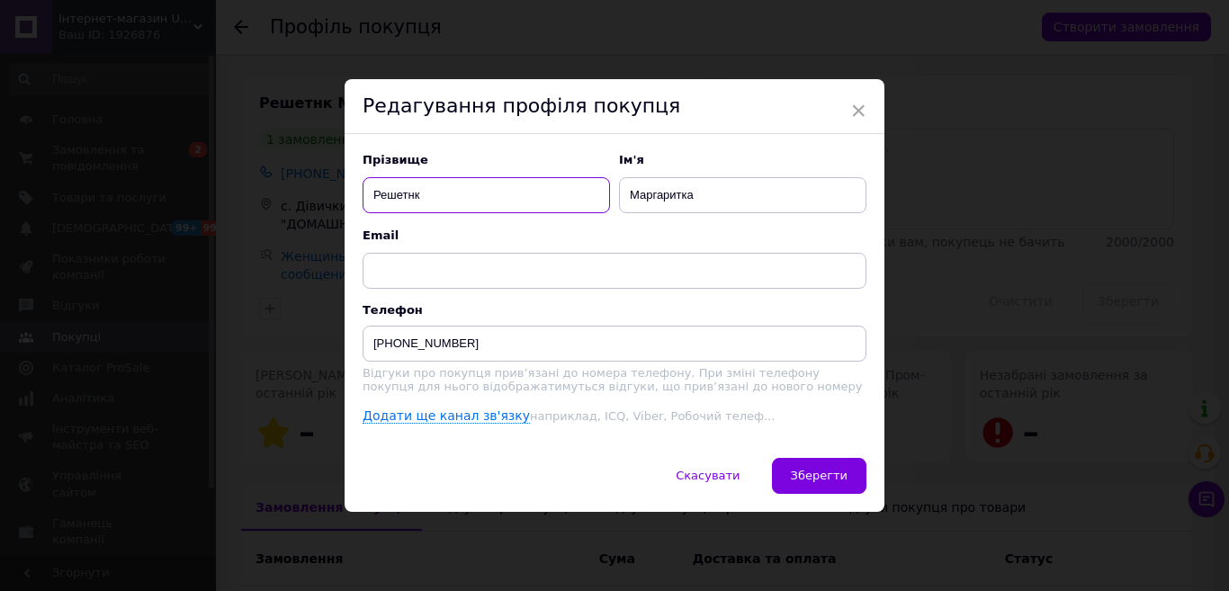
drag, startPoint x: 444, startPoint y: 193, endPoint x: 365, endPoint y: 193, distance: 79.2
click at [365, 193] on input "Решетнк" at bounding box center [486, 195] width 247 height 36
paste input "Решетняк"
type input "Решетняк"
click at [685, 193] on input "Маргаритка" at bounding box center [742, 195] width 247 height 36
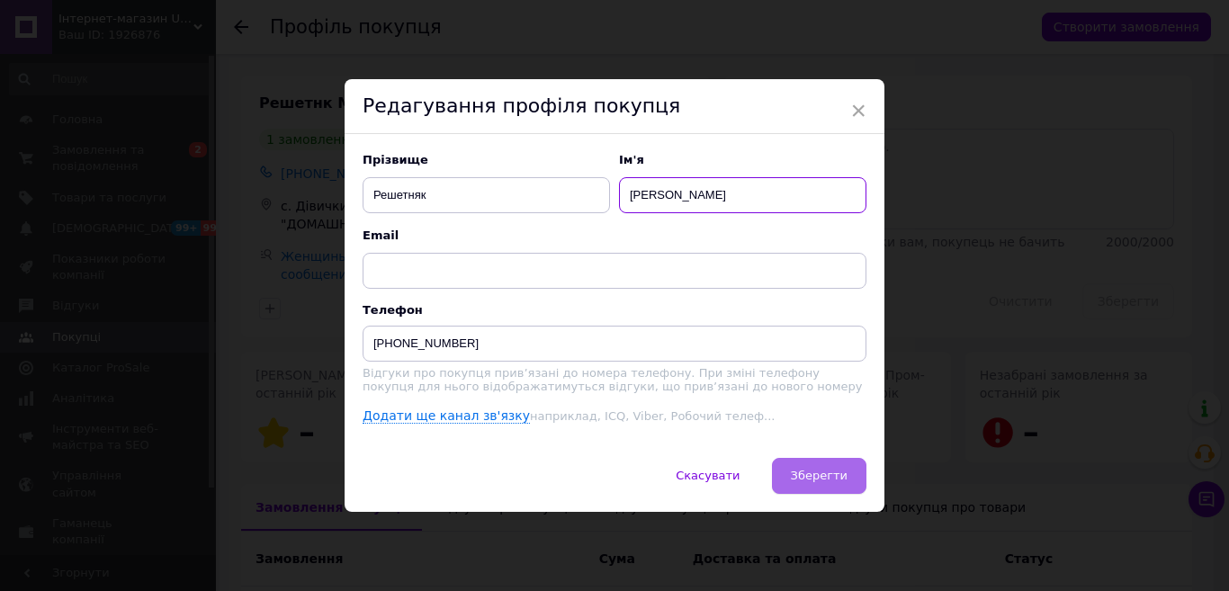
type input "Маргарита"
click at [834, 478] on span "Зберегти" at bounding box center [819, 475] width 57 height 13
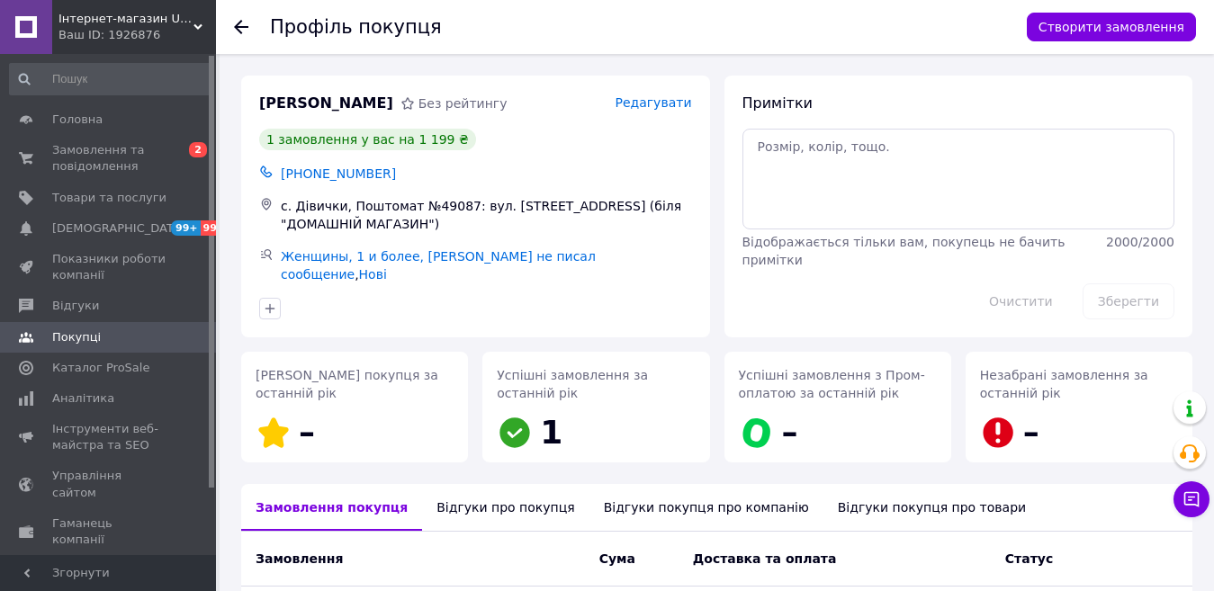
click at [238, 26] on use at bounding box center [241, 27] width 14 height 14
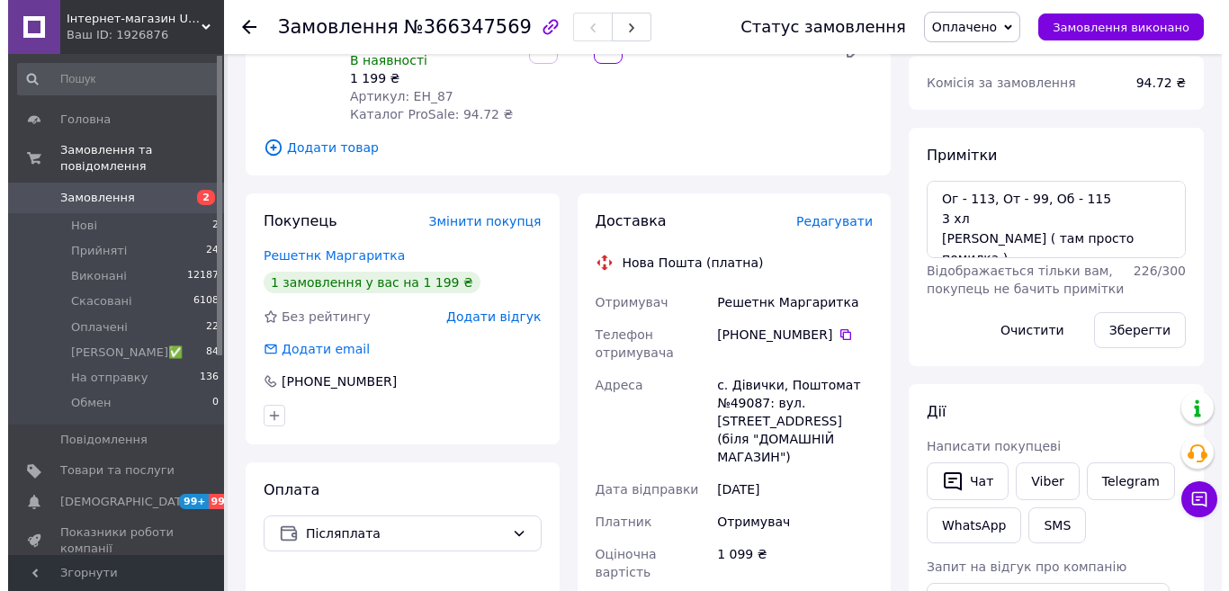
scroll to position [231, 0]
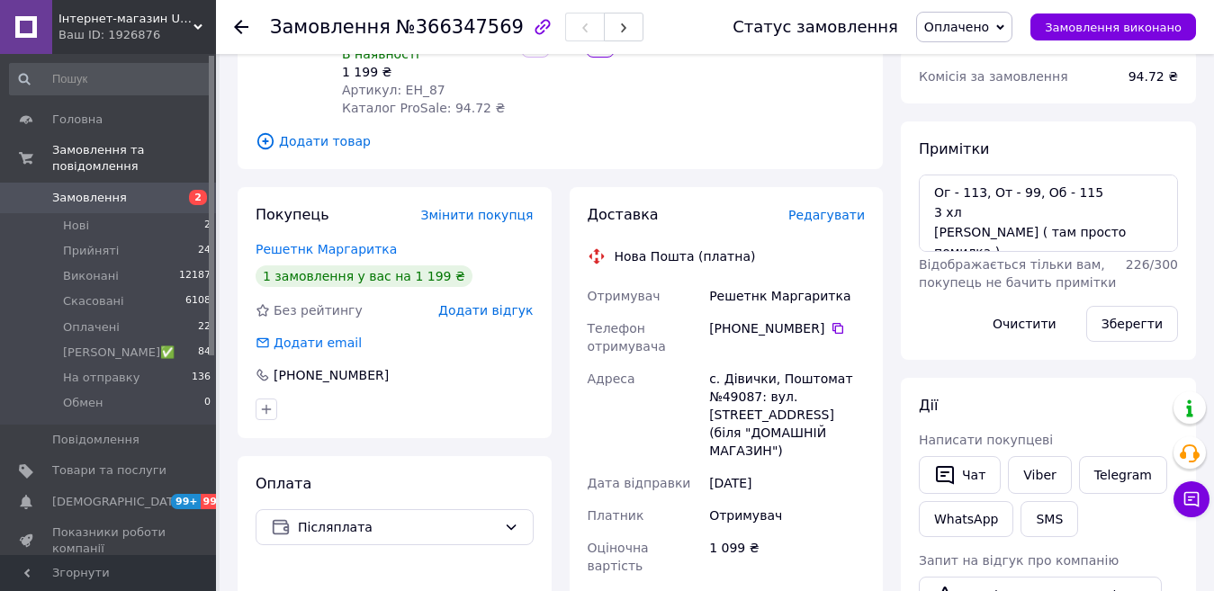
click at [842, 208] on span "Редагувати" at bounding box center [826, 215] width 76 height 14
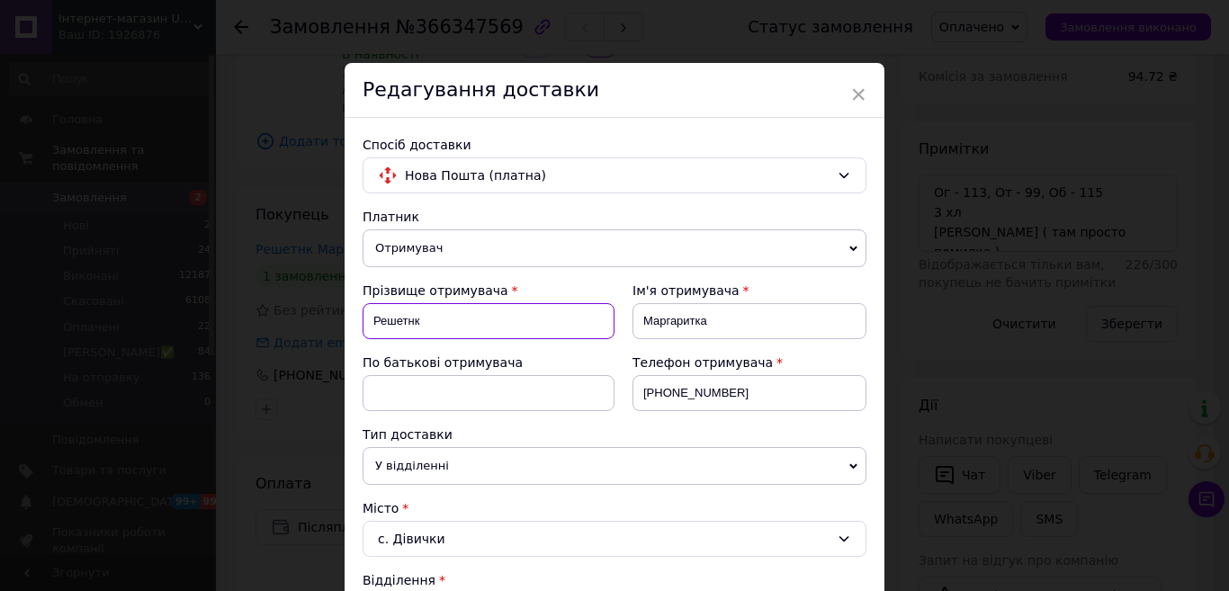
drag, startPoint x: 424, startPoint y: 324, endPoint x: 369, endPoint y: 323, distance: 54.9
click at [369, 323] on input "Решетнк" at bounding box center [489, 321] width 252 height 36
type input "м"
paste input "Решетняк"
type input "Решетняк"
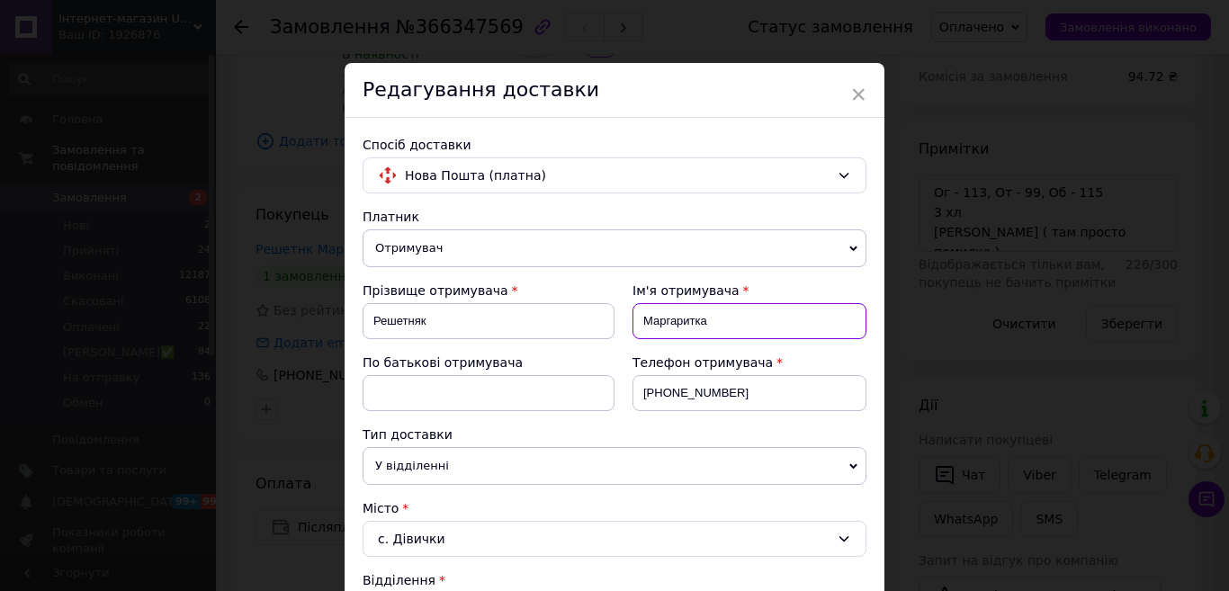
click at [696, 319] on input "Маргаритка" at bounding box center [750, 321] width 234 height 36
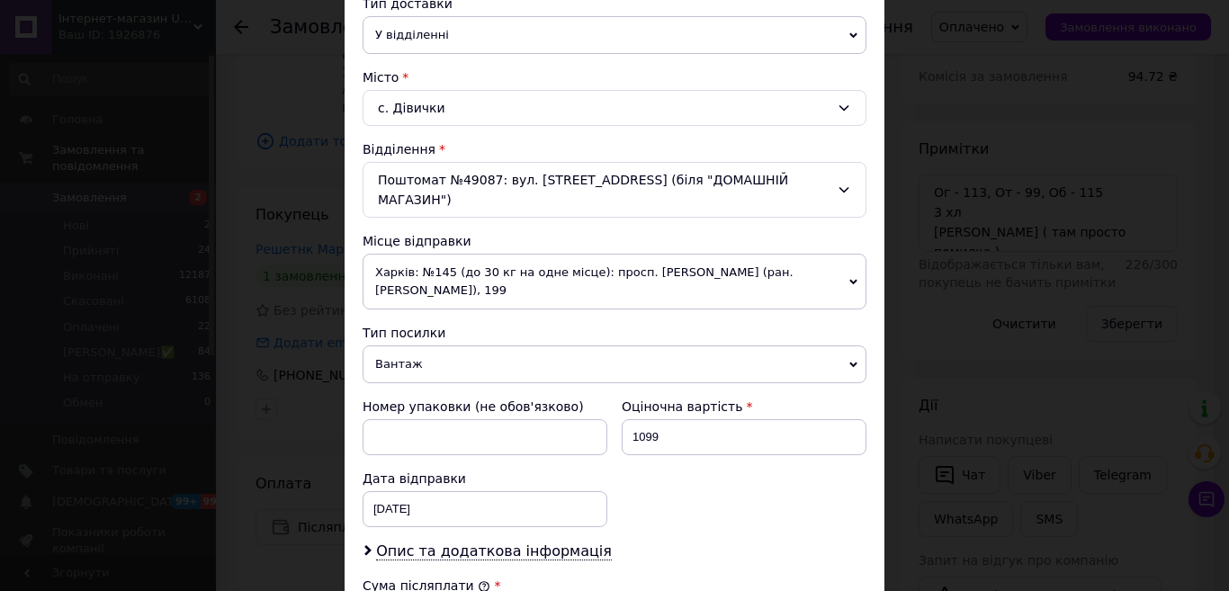
scroll to position [450, 0]
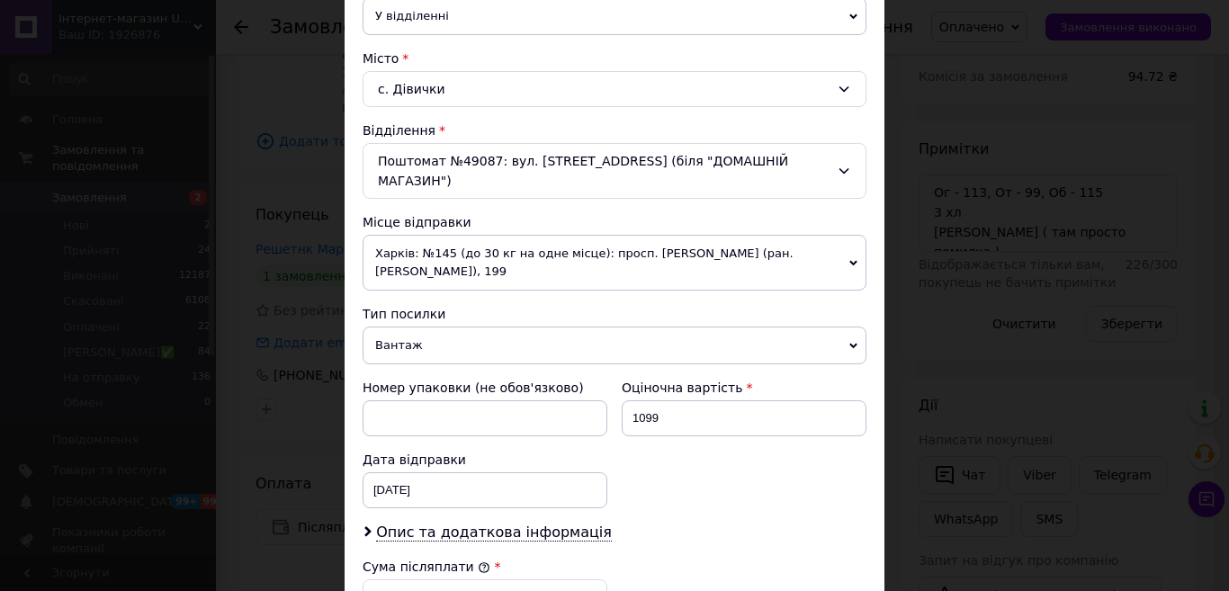
type input "Маргарита"
click at [591, 250] on span "Харків: №145 (до 30 кг на одне місце): просп. Героїв Харкова (ран. Московський)…" at bounding box center [615, 263] width 504 height 56
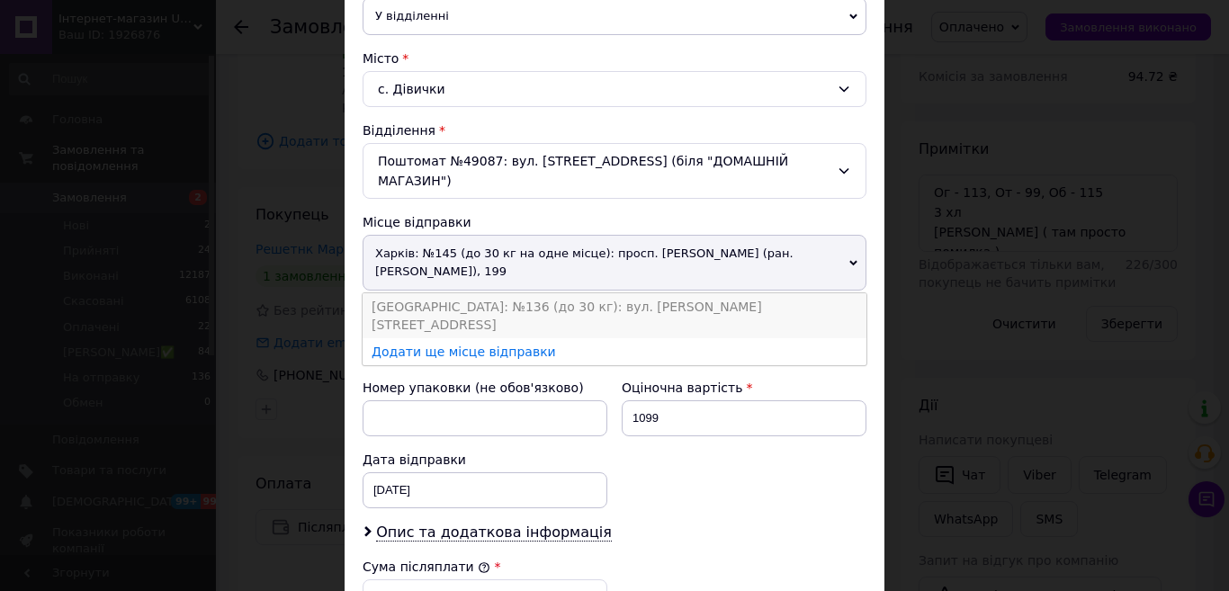
click at [450, 293] on li "Одеса: №136 (до 30 кг): вул. Хмельницького Богдана, 74" at bounding box center [615, 315] width 504 height 45
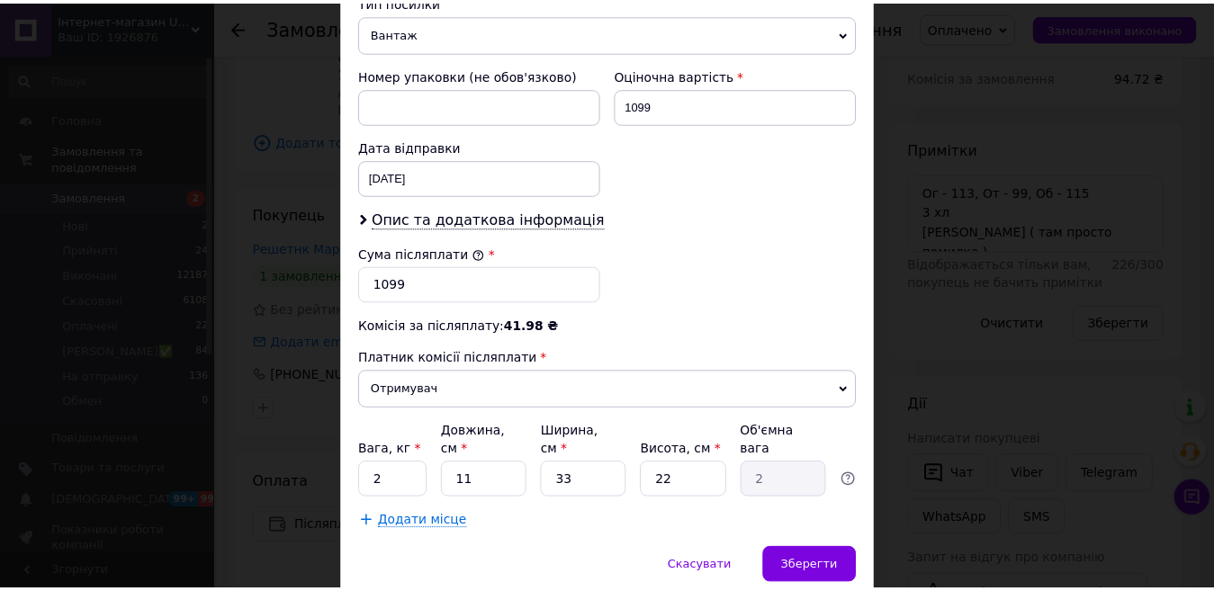
scroll to position [782, 0]
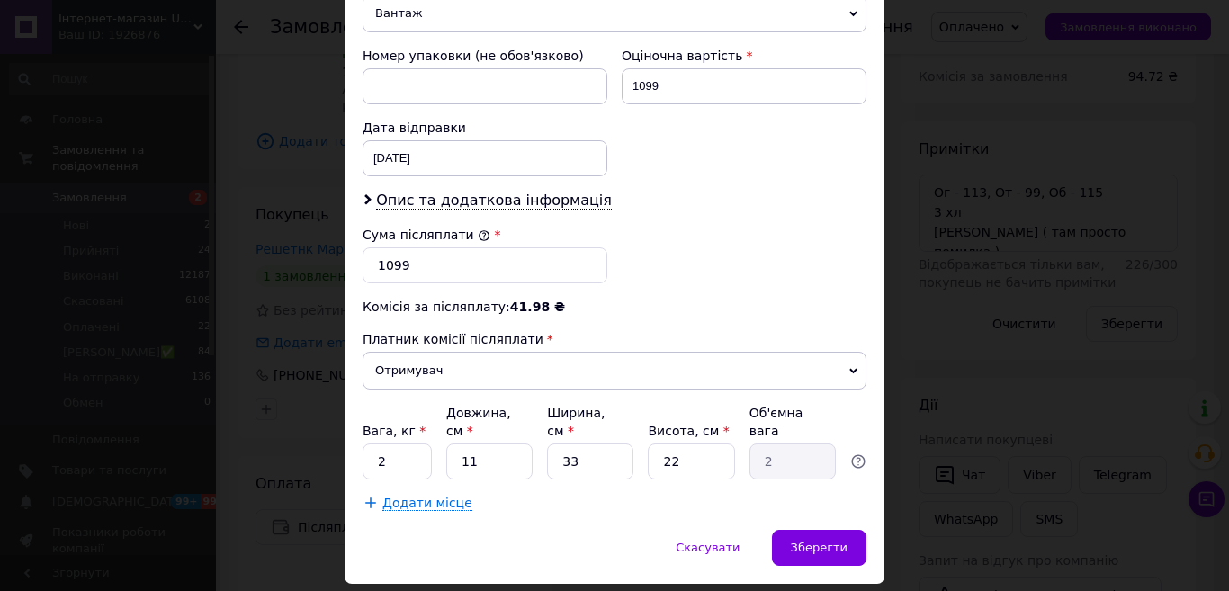
click at [874, 530] on div "Скасувати   Зберегти" at bounding box center [615, 557] width 540 height 54
click at [815, 541] on span "Зберегти" at bounding box center [819, 547] width 57 height 13
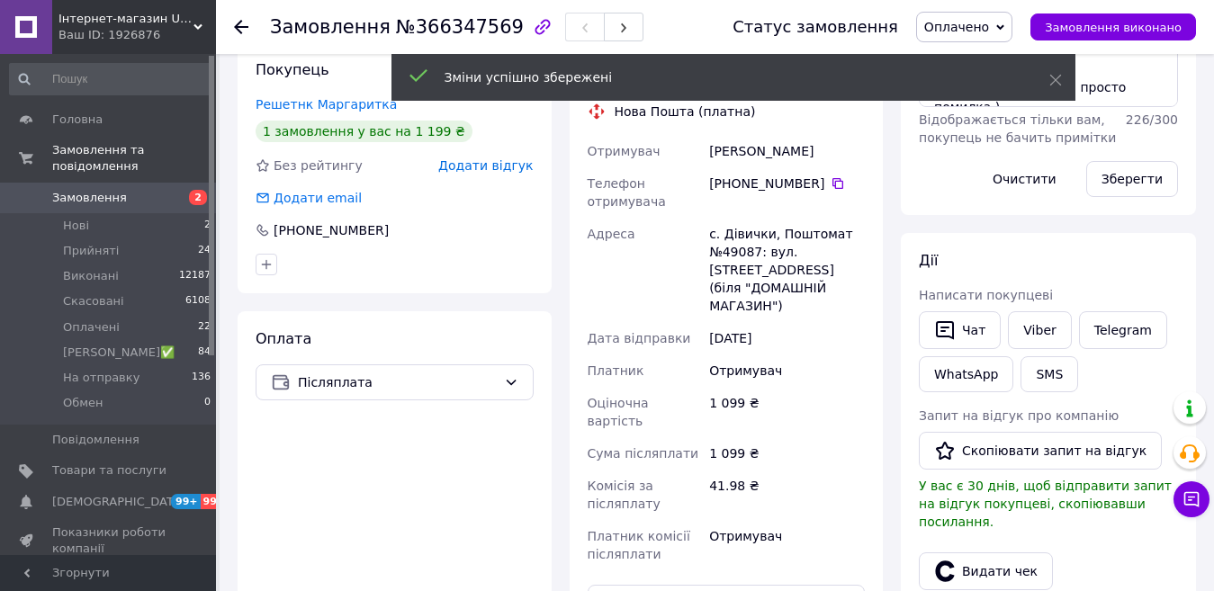
scroll to position [501, 0]
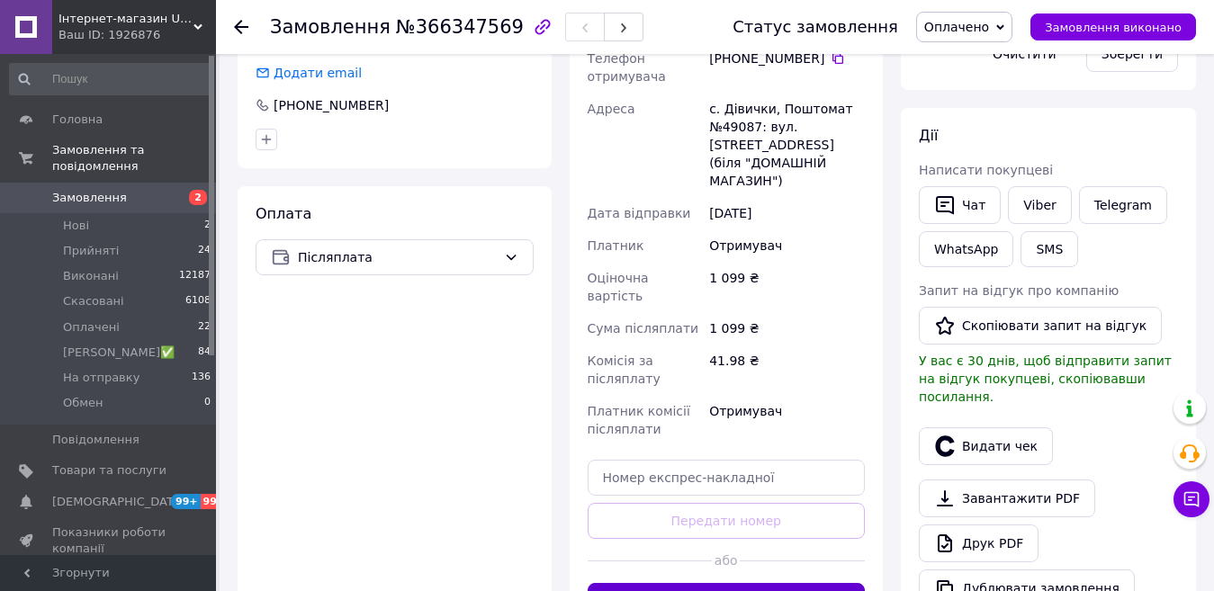
click at [740, 583] on button "Згенерувати ЕН" at bounding box center [727, 601] width 278 height 36
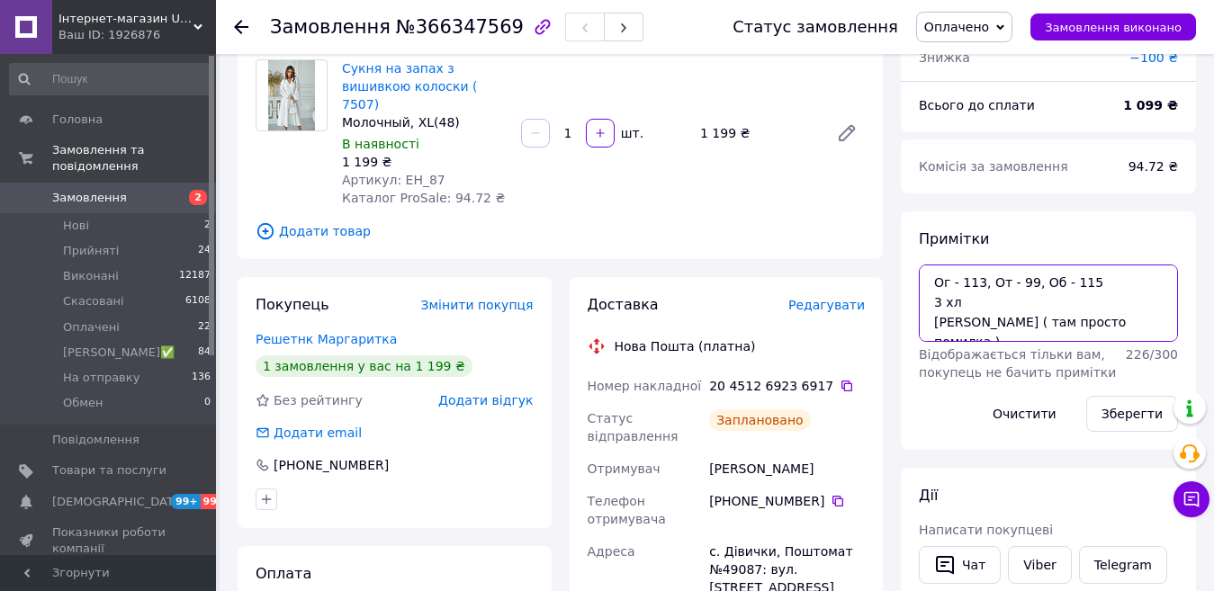
scroll to position [18, 0]
drag, startPoint x: 1055, startPoint y: 325, endPoint x: 1023, endPoint y: 319, distance: 33.0
click at [1023, 319] on textarea "Ог - 113, От - 99, Об - 115 3 хл Маргарита Решетняк ( там просто помилка )" at bounding box center [1048, 303] width 259 height 77
click at [1060, 333] on textarea "Ог - 113, От - 99, Об - 115 3 хл Маргарита Решетняк ( там просто помилка )" at bounding box center [1048, 303] width 259 height 77
drag, startPoint x: 1058, startPoint y: 309, endPoint x: 1001, endPoint y: 308, distance: 57.6
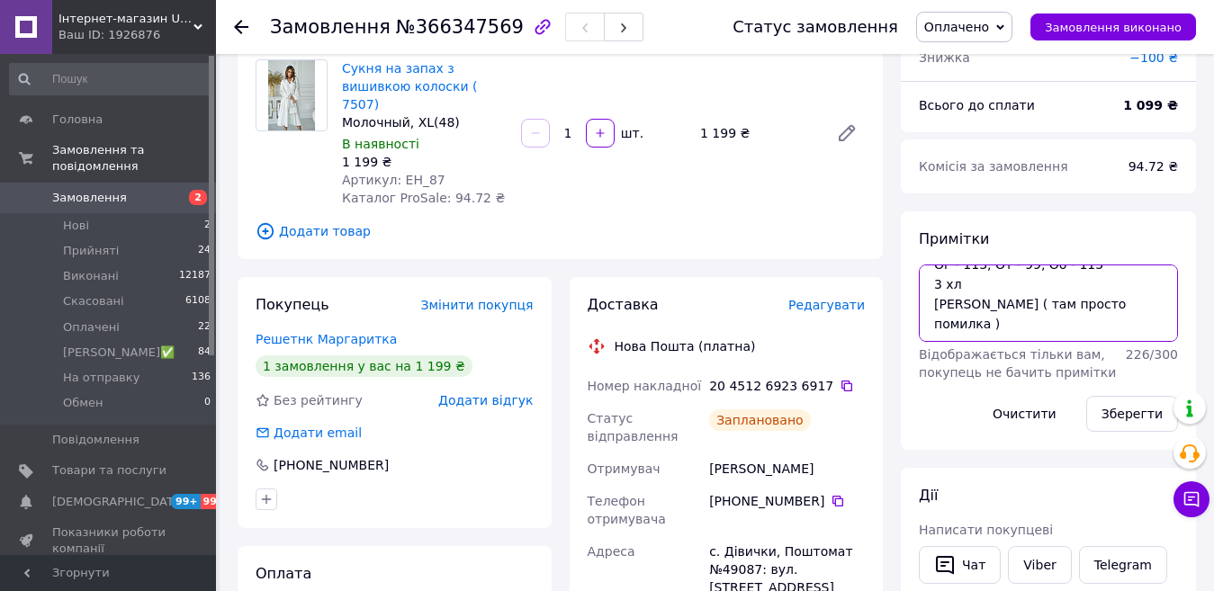
click at [1001, 308] on textarea "Ог - 113, От - 99, Об - 115 3 хл Маргарита Решетняк ( там просто помилка )" at bounding box center [1048, 303] width 259 height 77
click at [291, 332] on link "Решетнк Маргаритка" at bounding box center [326, 339] width 141 height 14
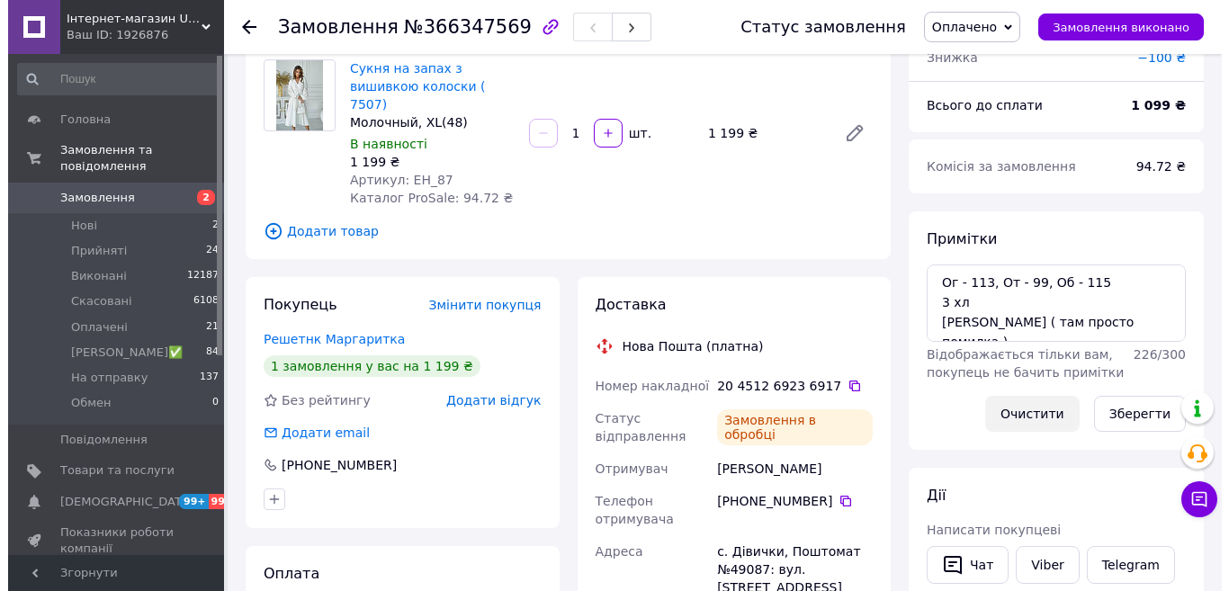
scroll to position [11, 0]
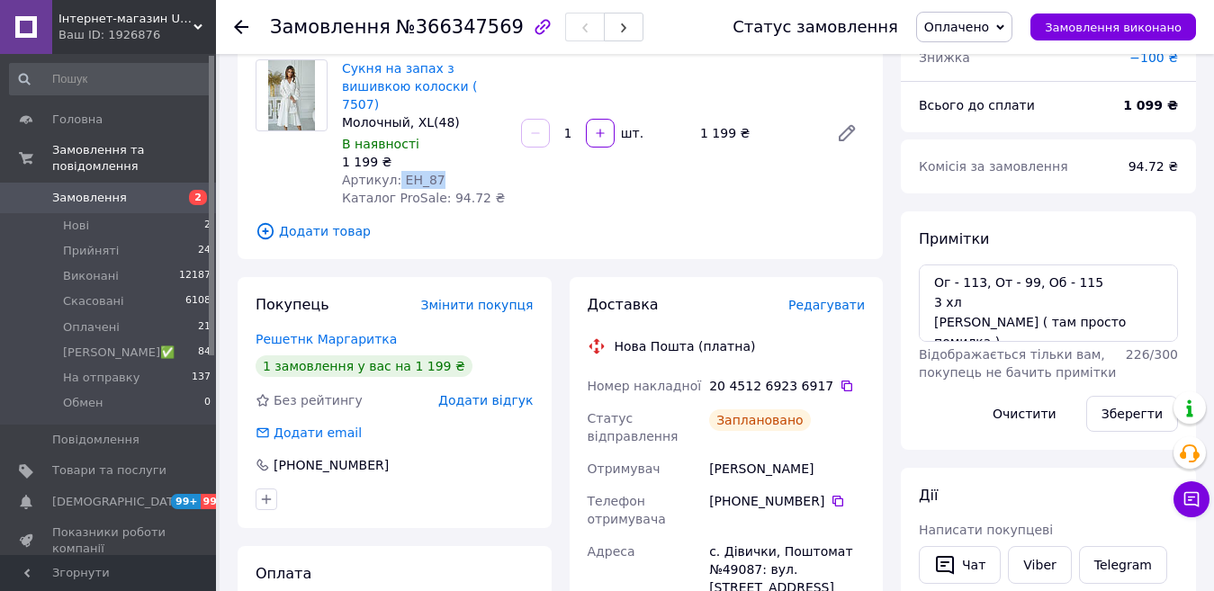
drag, startPoint x: 466, startPoint y: 154, endPoint x: 402, endPoint y: 158, distance: 64.0
click at [391, 171] on div "Артикул: ЕН_87" at bounding box center [424, 180] width 165 height 18
copy span "ЕН_87"
click at [310, 221] on span "Додати товар" at bounding box center [560, 231] width 609 height 20
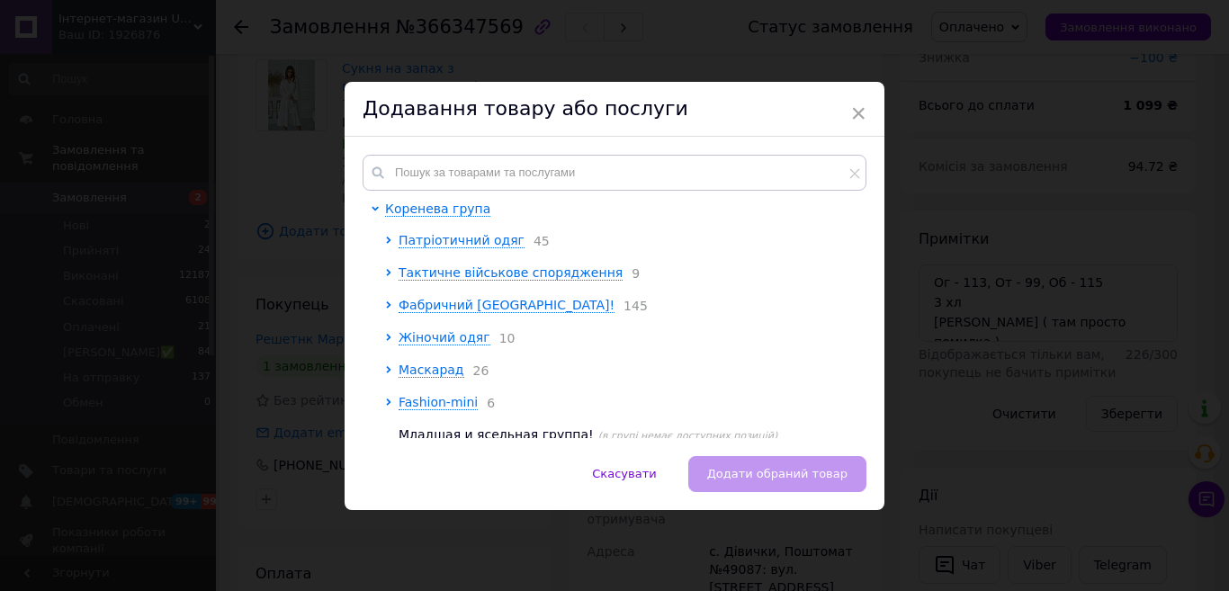
click at [467, 149] on div "Коренева група Патріотичний одяг 45 Тактичне військове спорядження 9 Фабричний …" at bounding box center [615, 296] width 540 height 319
click at [471, 174] on input "text" at bounding box center [615, 173] width 504 height 36
paste input "ЕН_87"
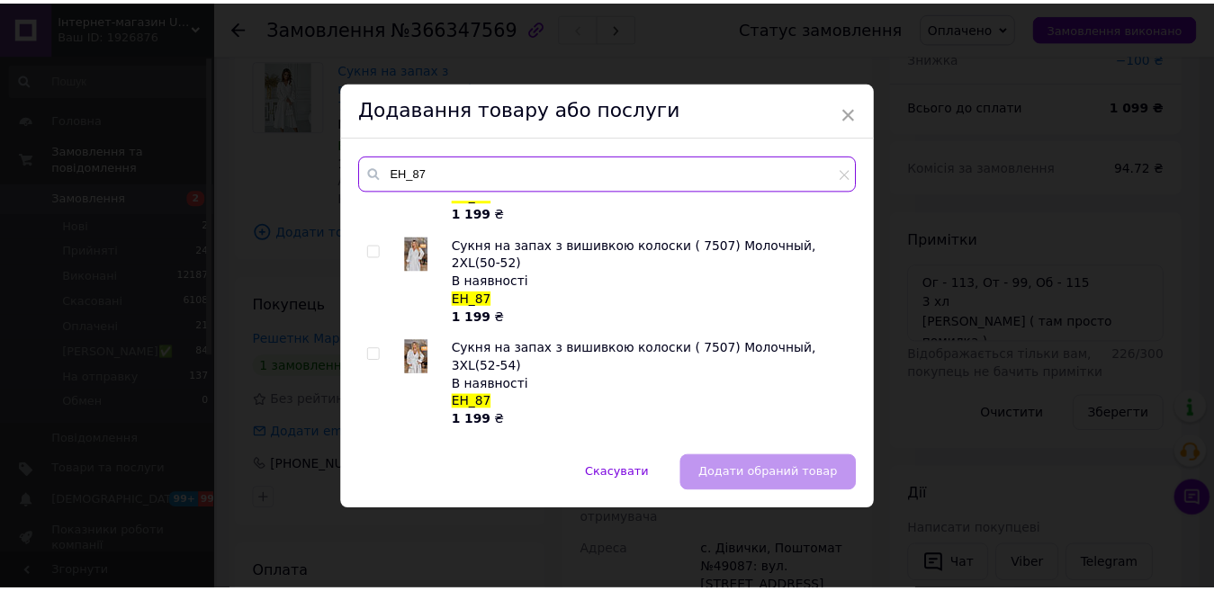
scroll to position [180, 0]
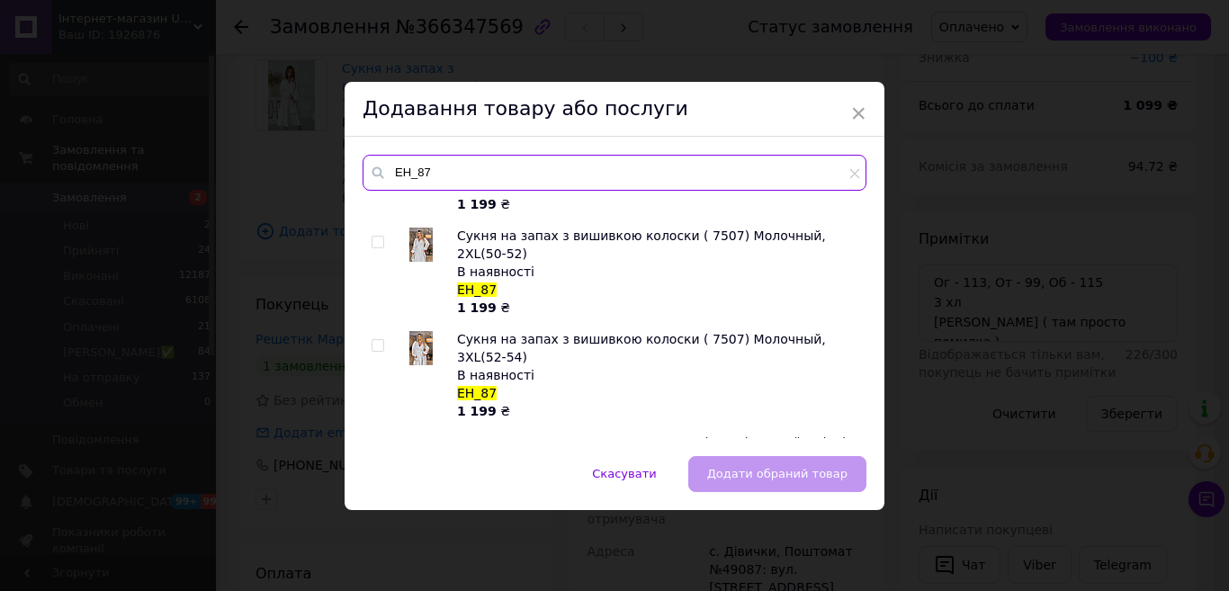
type input "ЕН_87"
click at [367, 294] on div "Сукня на запах з вишивкою колоски ( 7507) Молочный, М(44) В наявності ЕН_87 1 1…" at bounding box center [614, 319] width 503 height 238
click at [372, 340] on input "checkbox" at bounding box center [378, 346] width 12 height 12
checkbox input "true"
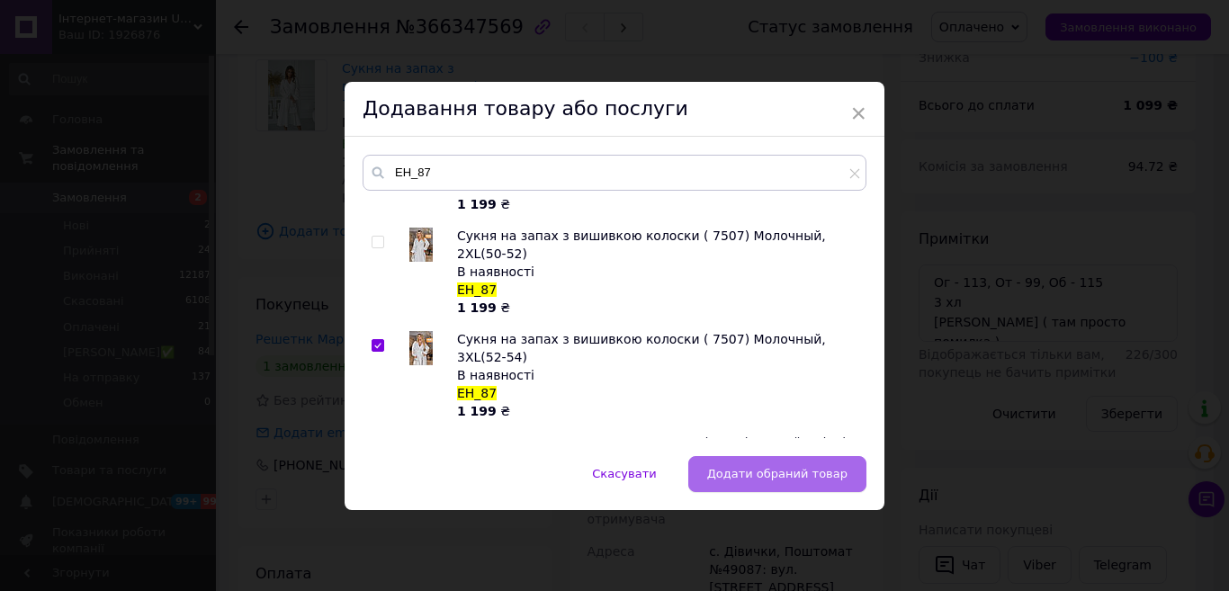
click at [830, 478] on span "Додати обраний товар" at bounding box center [777, 473] width 140 height 13
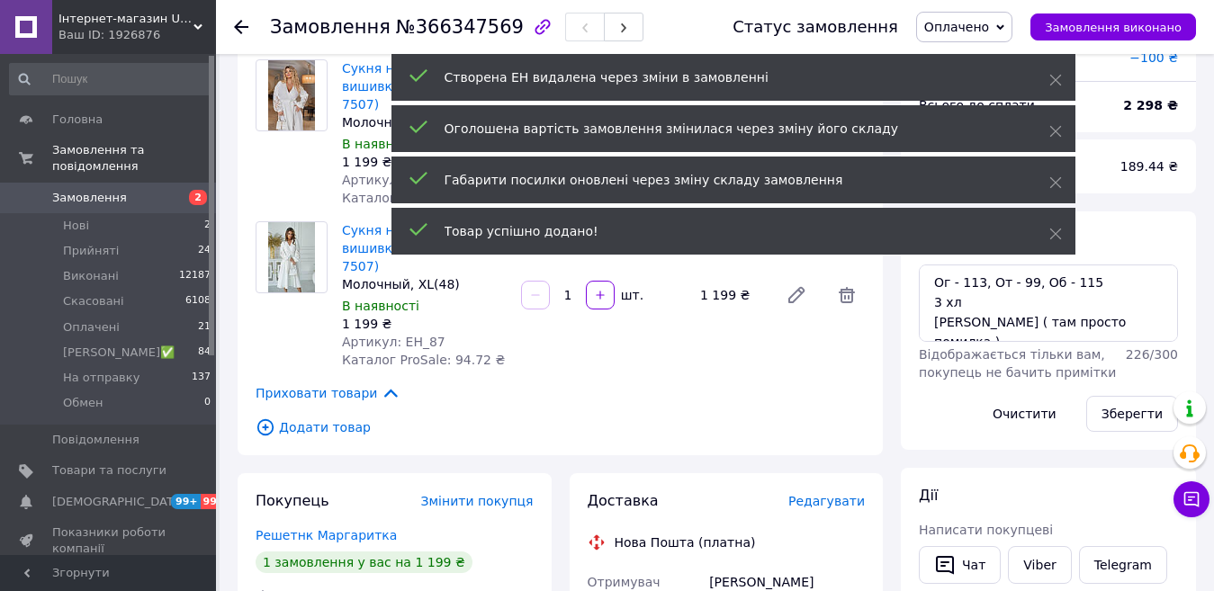
scroll to position [0, 0]
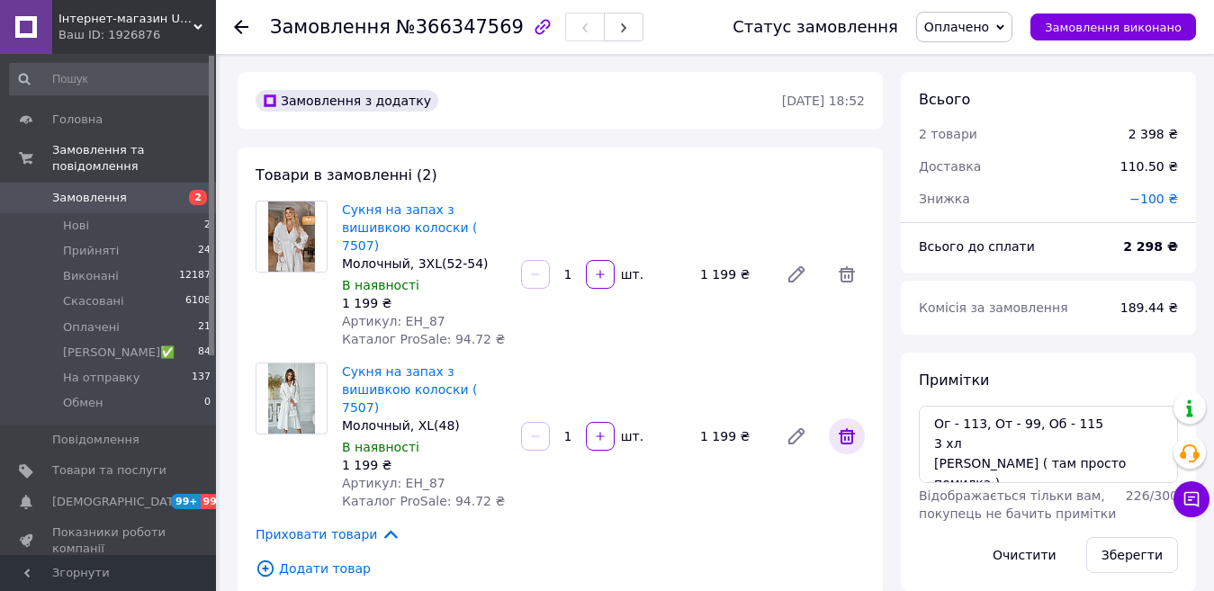
click at [851, 428] on icon at bounding box center [847, 436] width 16 height 16
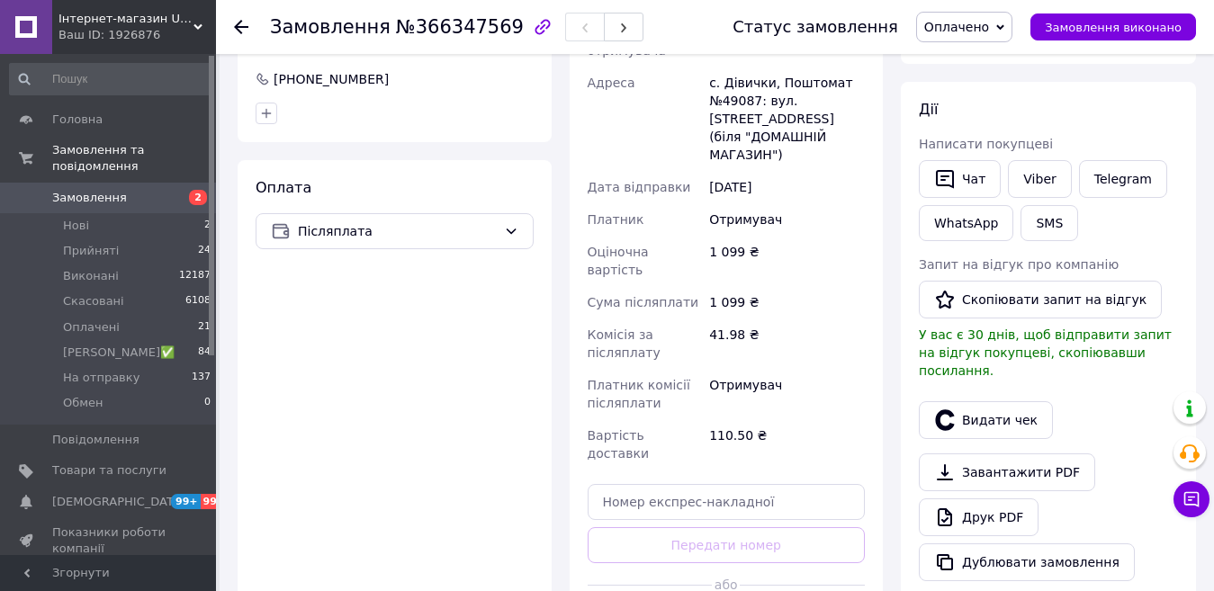
scroll to position [630, 0]
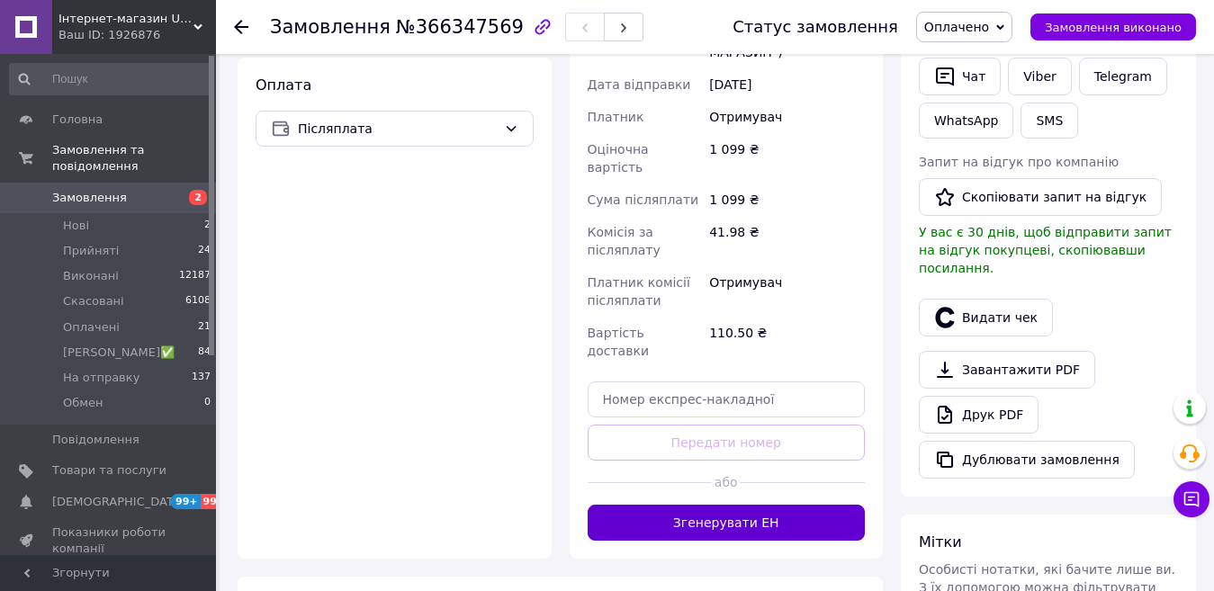
click at [723, 505] on button "Згенерувати ЕН" at bounding box center [727, 523] width 278 height 36
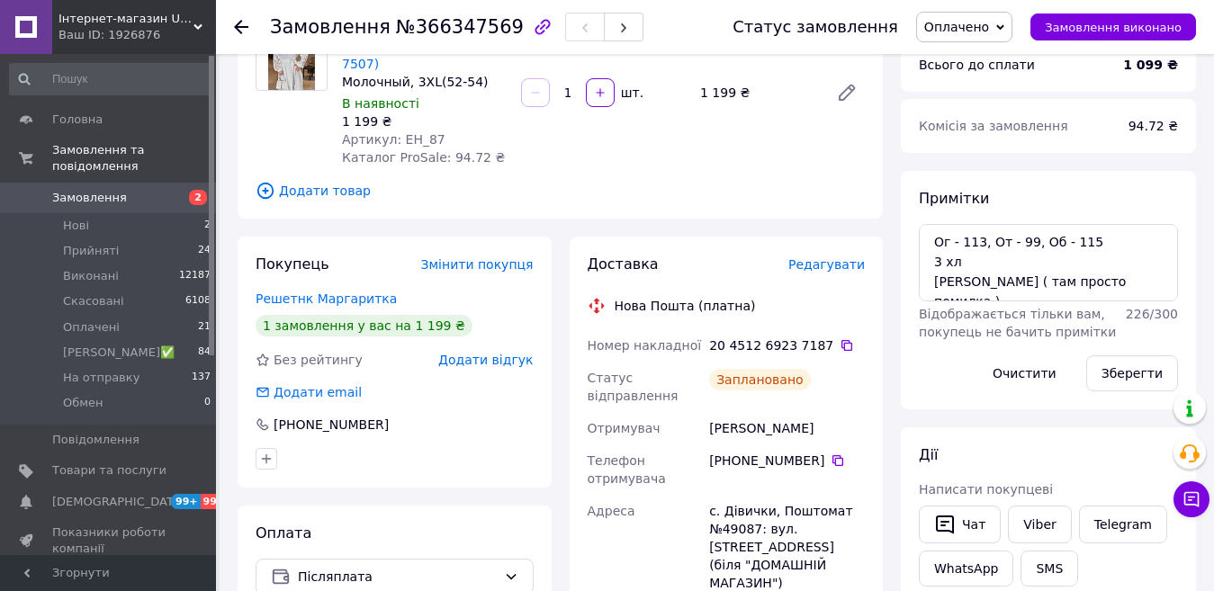
scroll to position [180, 0]
click at [989, 30] on span "Оплачено" at bounding box center [956, 27] width 65 height 14
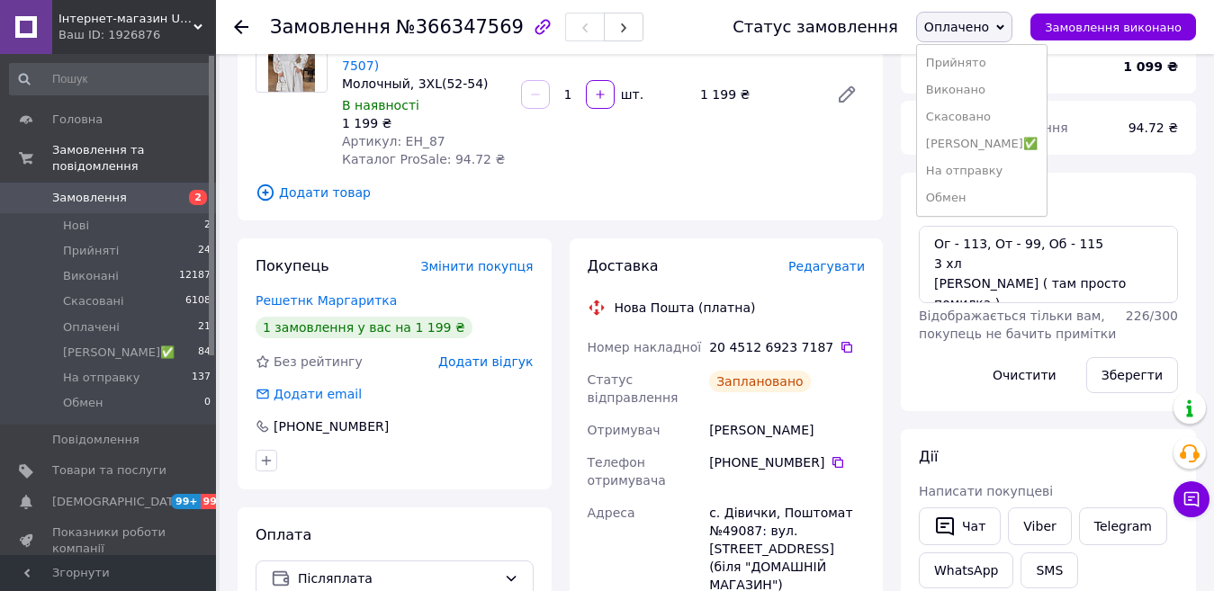
click at [981, 173] on li "На отправку" at bounding box center [982, 170] width 130 height 27
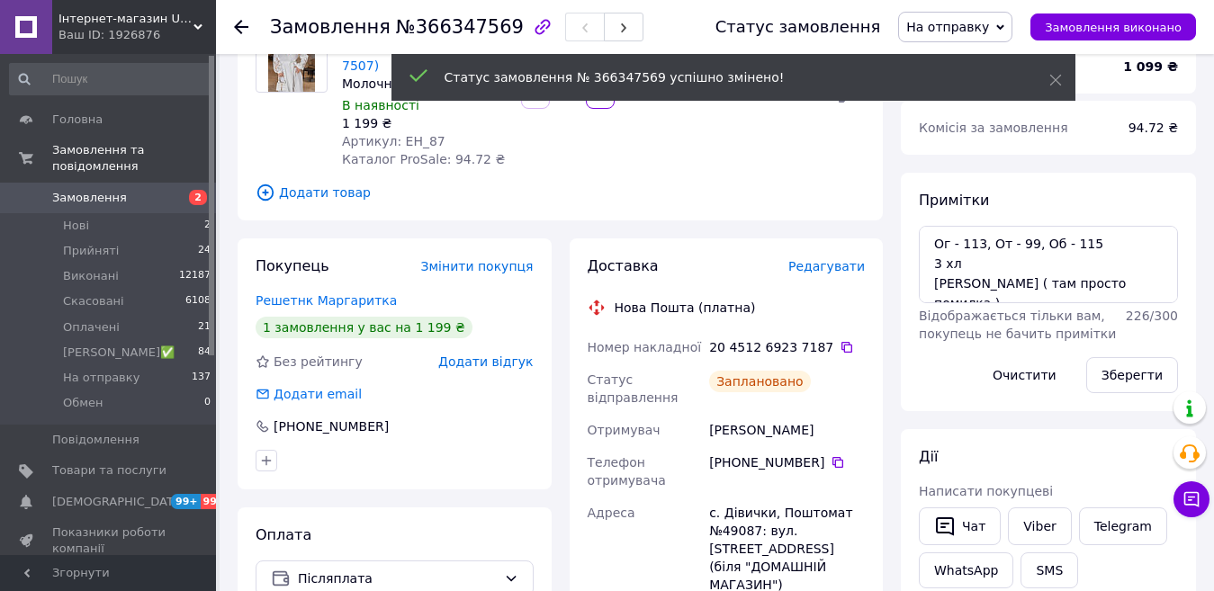
scroll to position [313, 0]
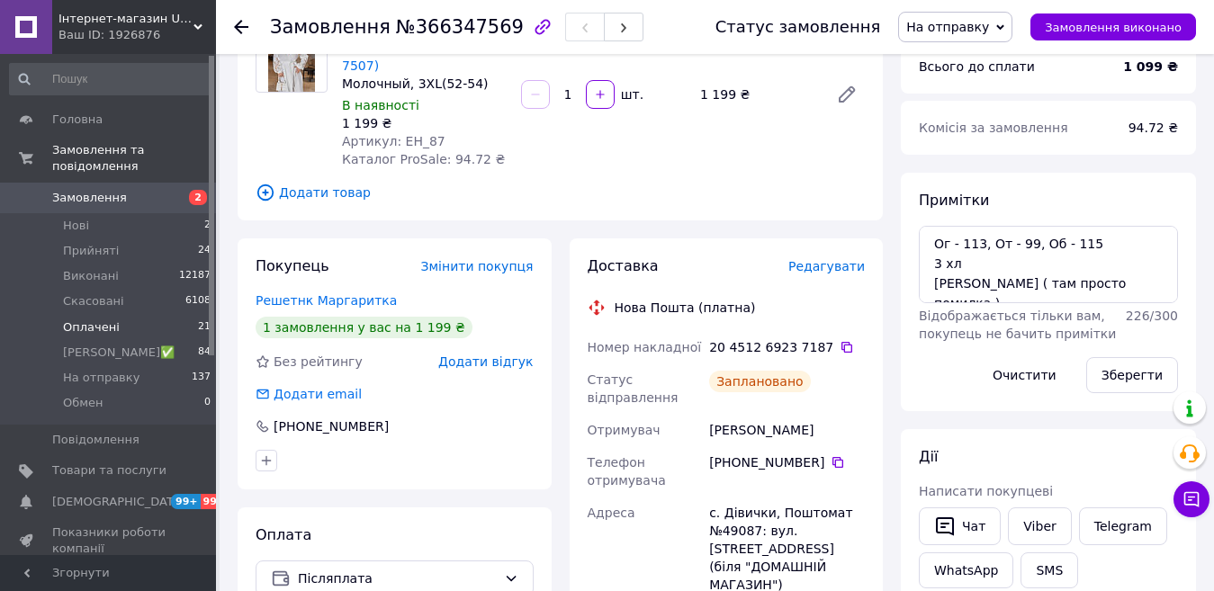
click at [92, 319] on span "Оплачені" at bounding box center [91, 327] width 57 height 16
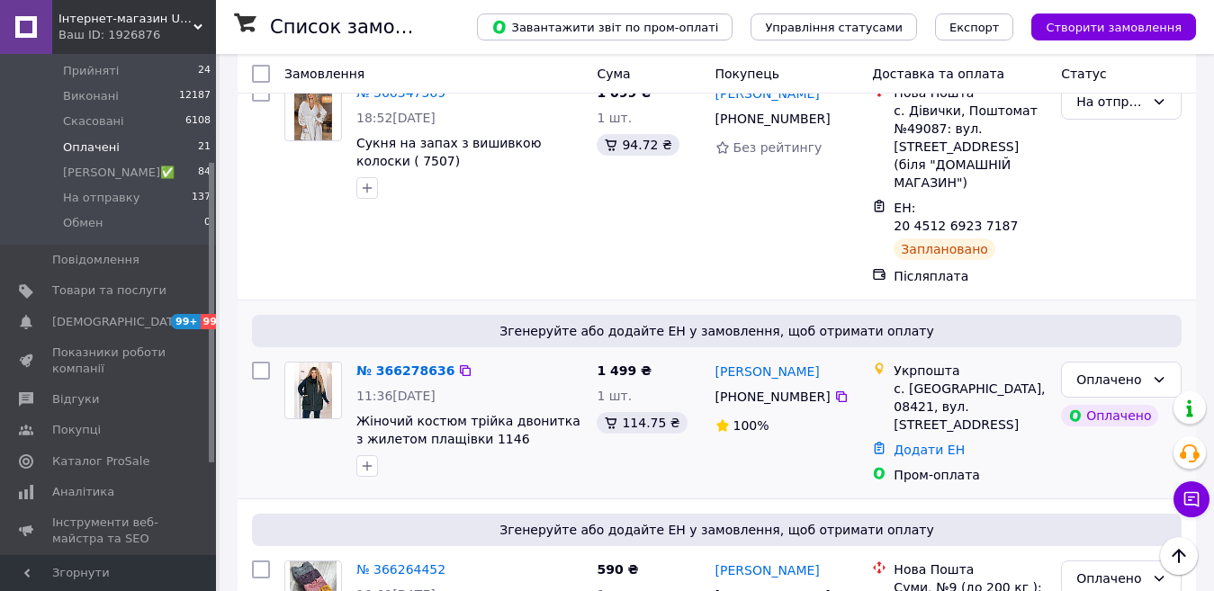
scroll to position [180, 0]
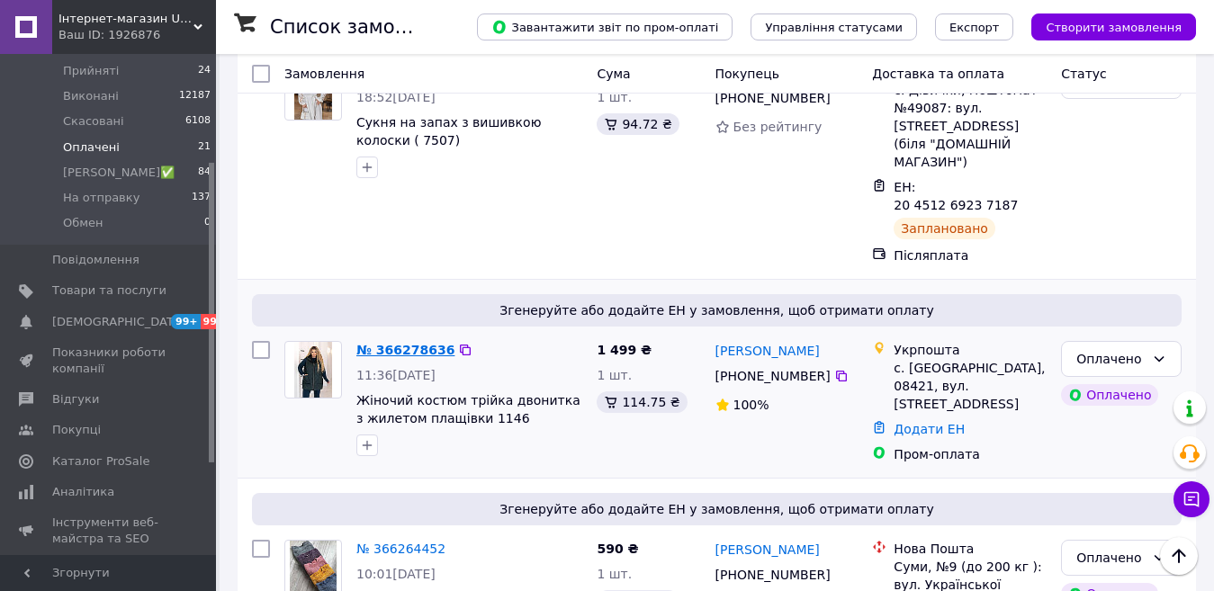
click at [415, 343] on link "№ 366278636" at bounding box center [405, 350] width 98 height 14
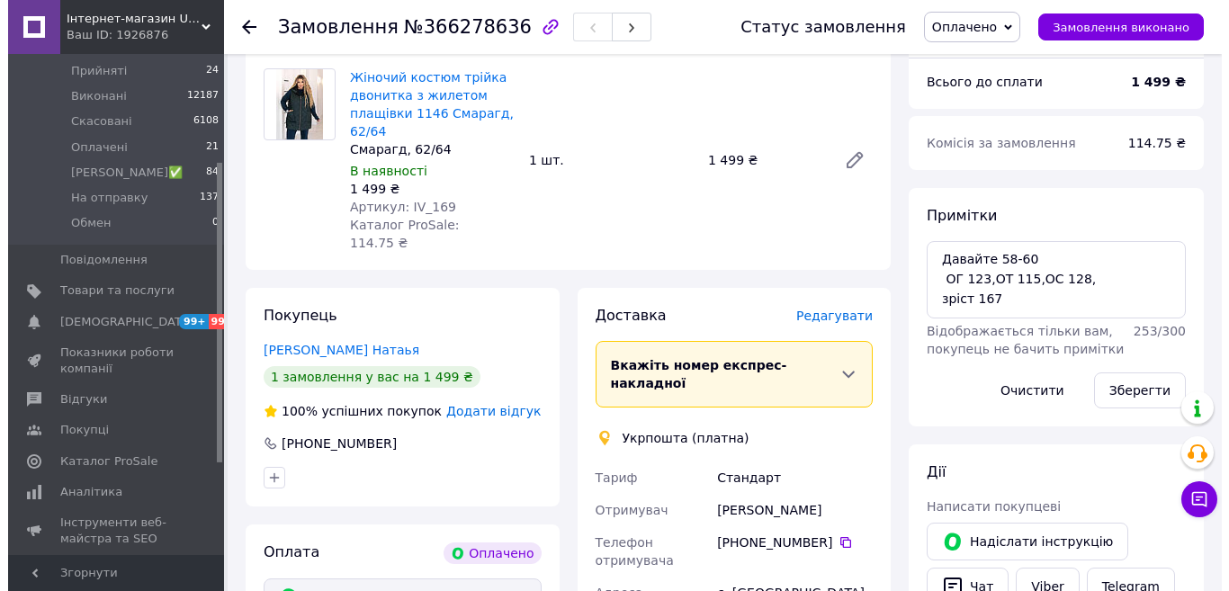
scroll to position [630, 0]
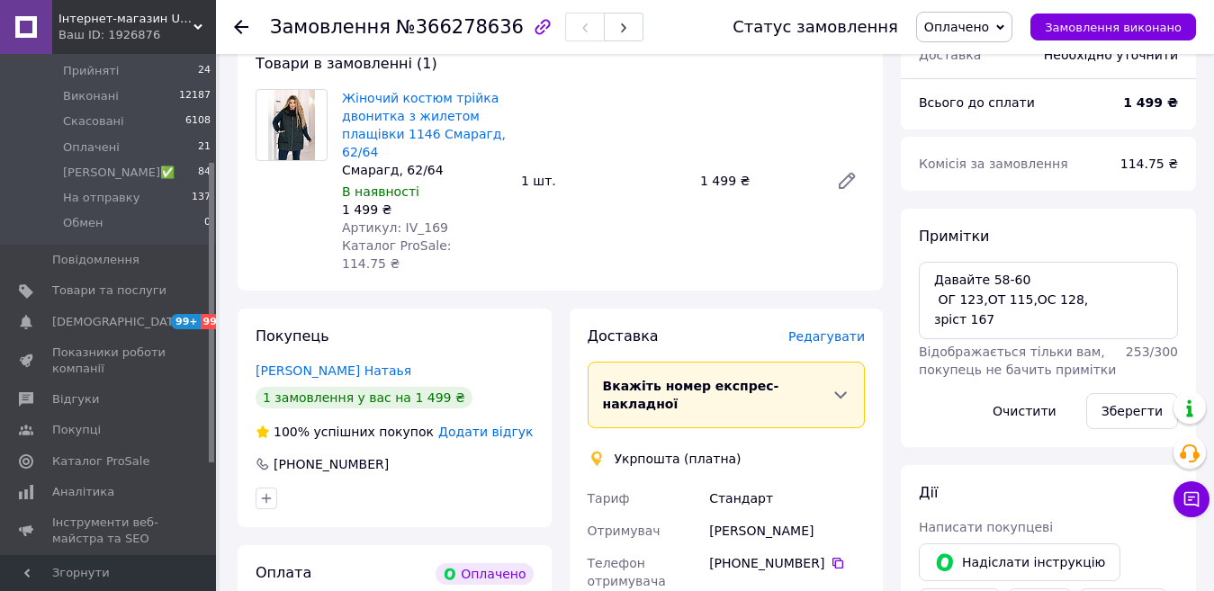
click at [837, 329] on span "Редагувати" at bounding box center [826, 336] width 76 height 14
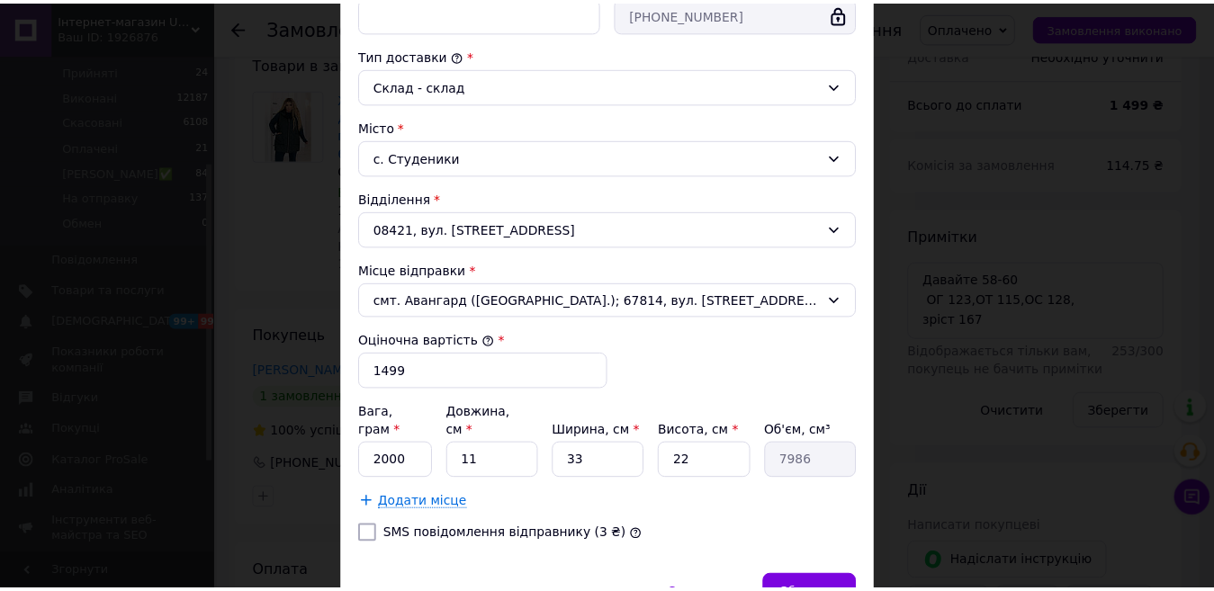
scroll to position [534, 0]
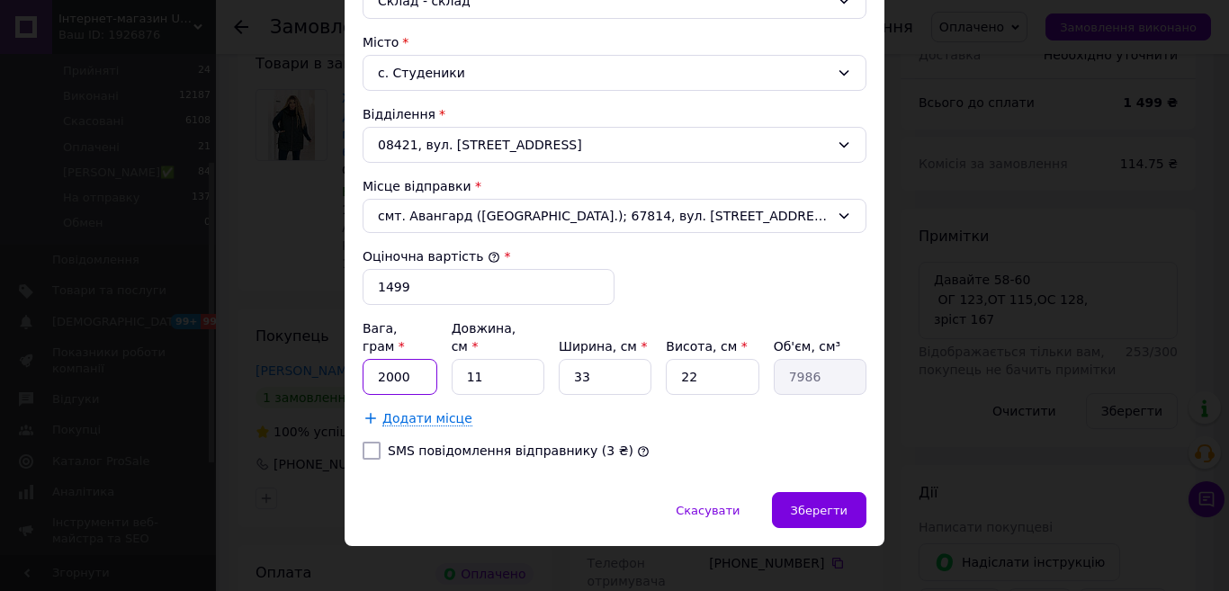
click at [387, 363] on input "2000" at bounding box center [400, 377] width 75 height 36
type input "5000"
click at [838, 504] on span "Зберегти" at bounding box center [819, 510] width 57 height 13
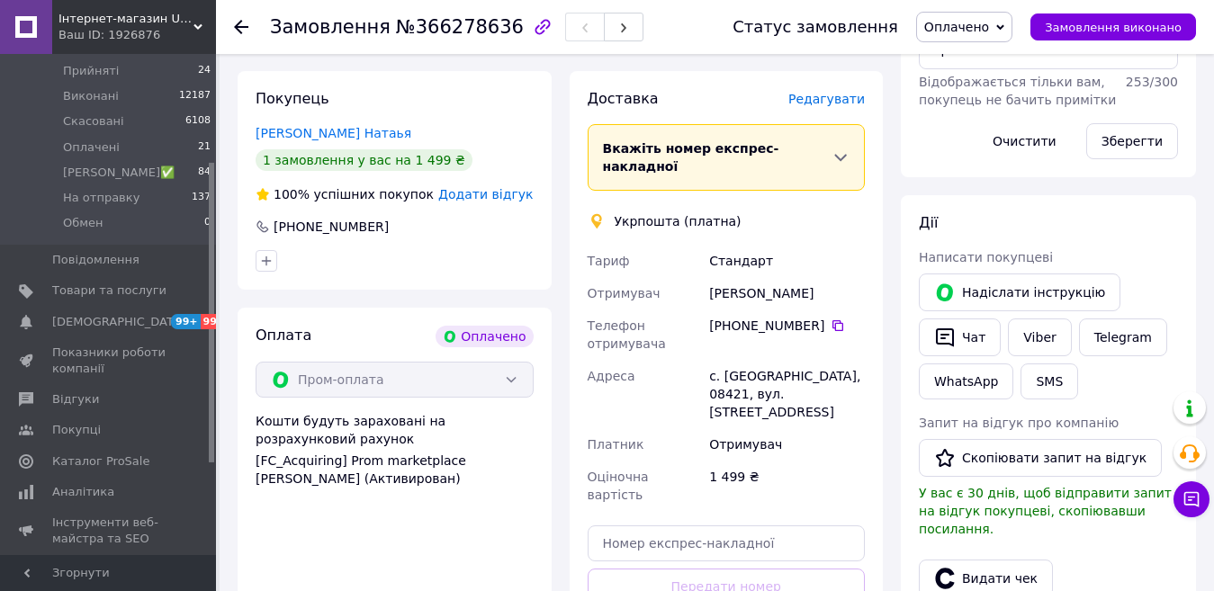
scroll to position [900, 0]
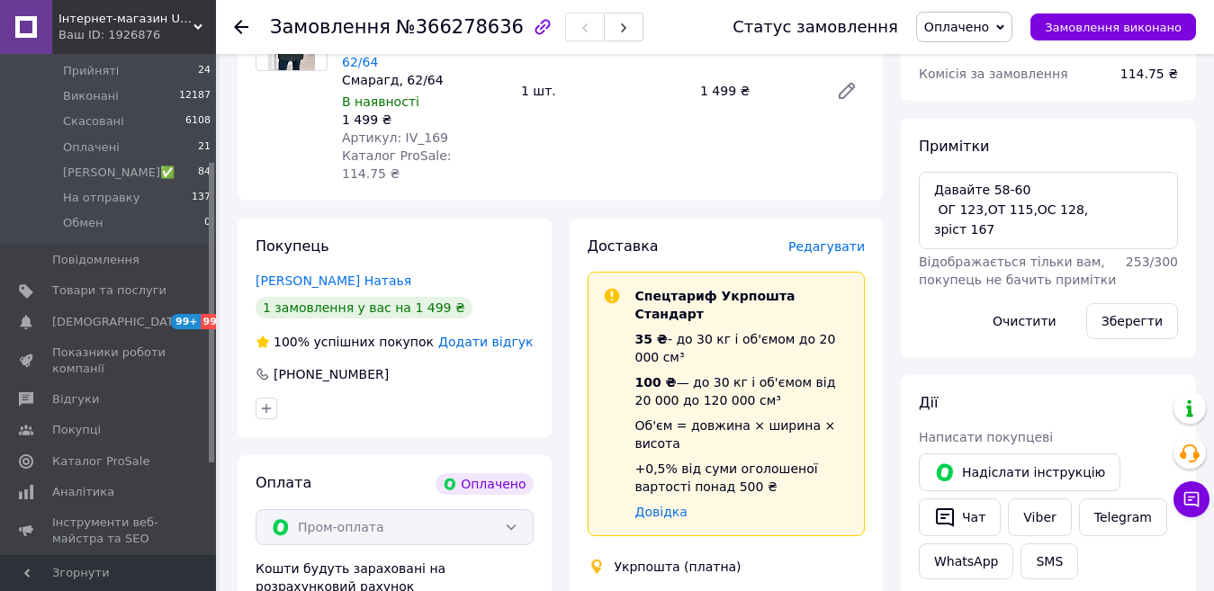
click at [827, 239] on span "Редагувати" at bounding box center [826, 246] width 76 height 14
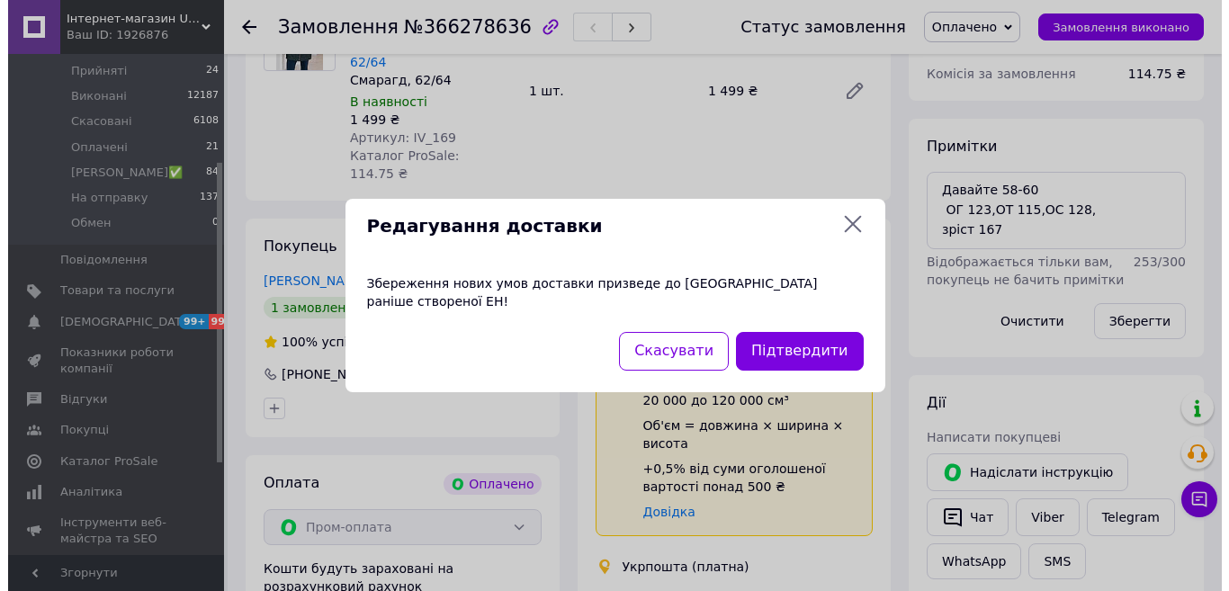
scroll to position [702, 0]
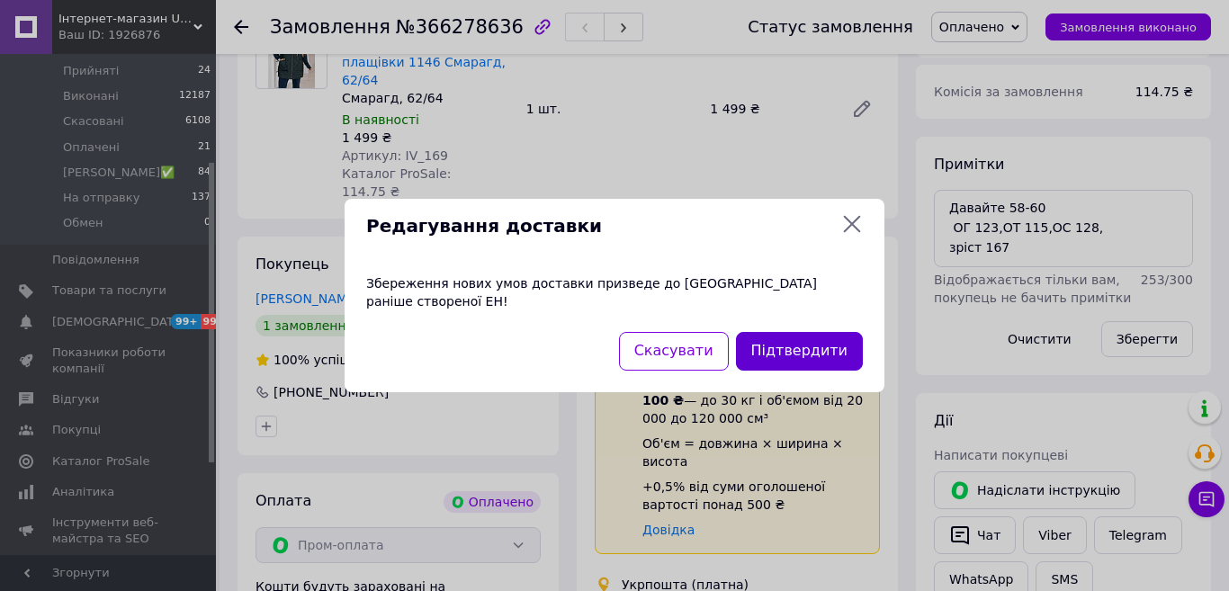
click at [826, 346] on button "Підтвердити" at bounding box center [799, 351] width 127 height 39
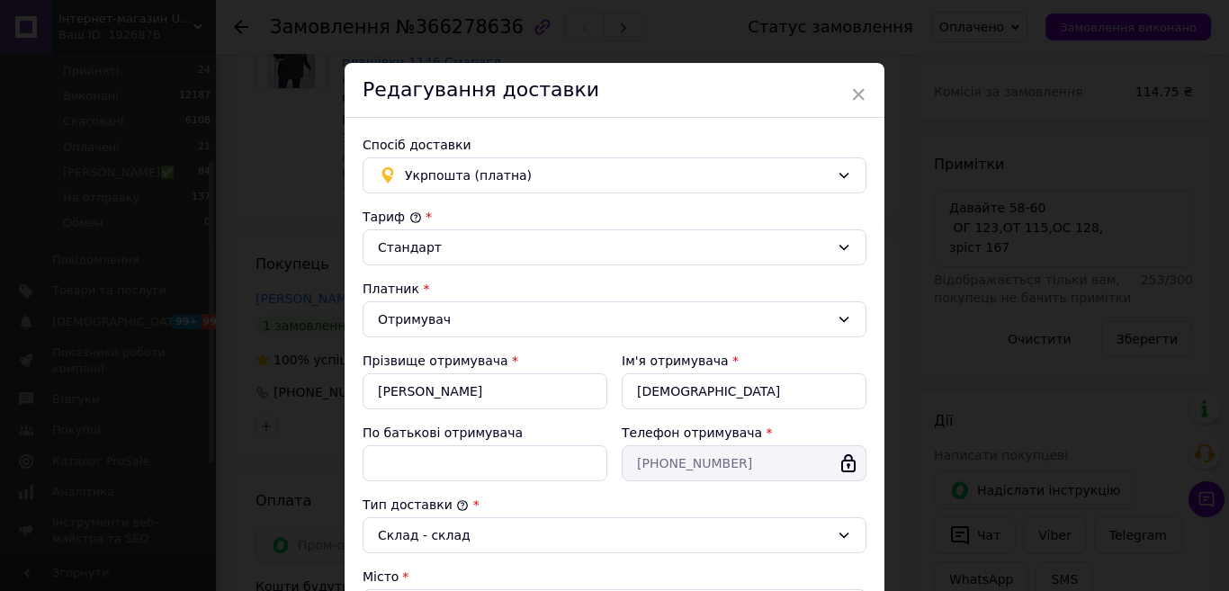
scroll to position [270, 0]
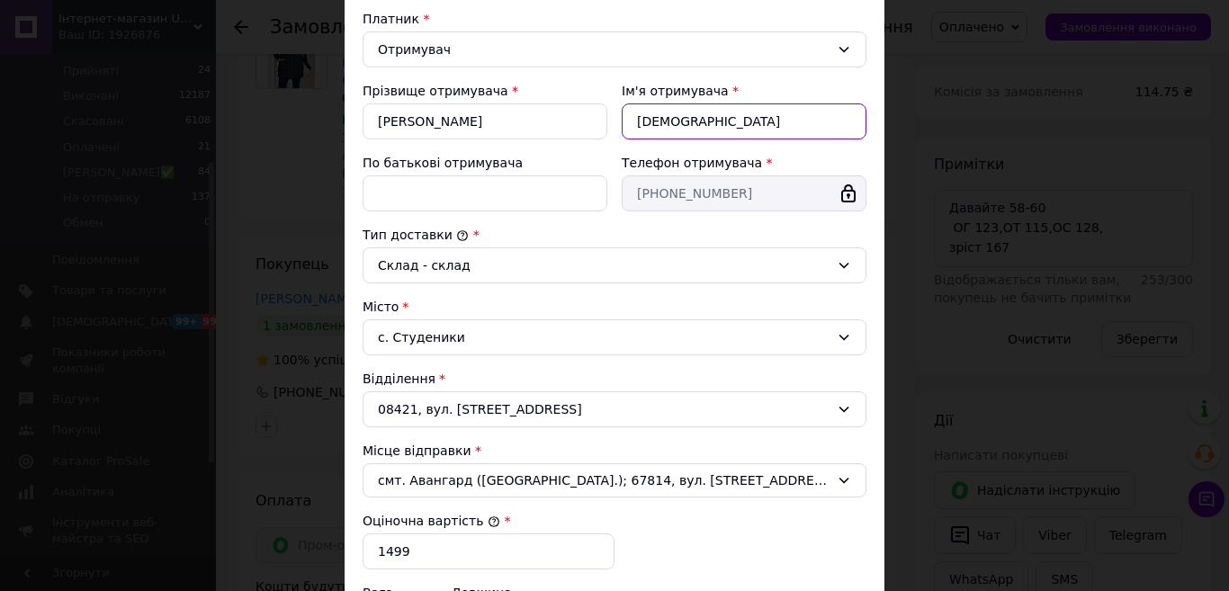
click at [660, 128] on input "Натаья" at bounding box center [744, 121] width 245 height 36
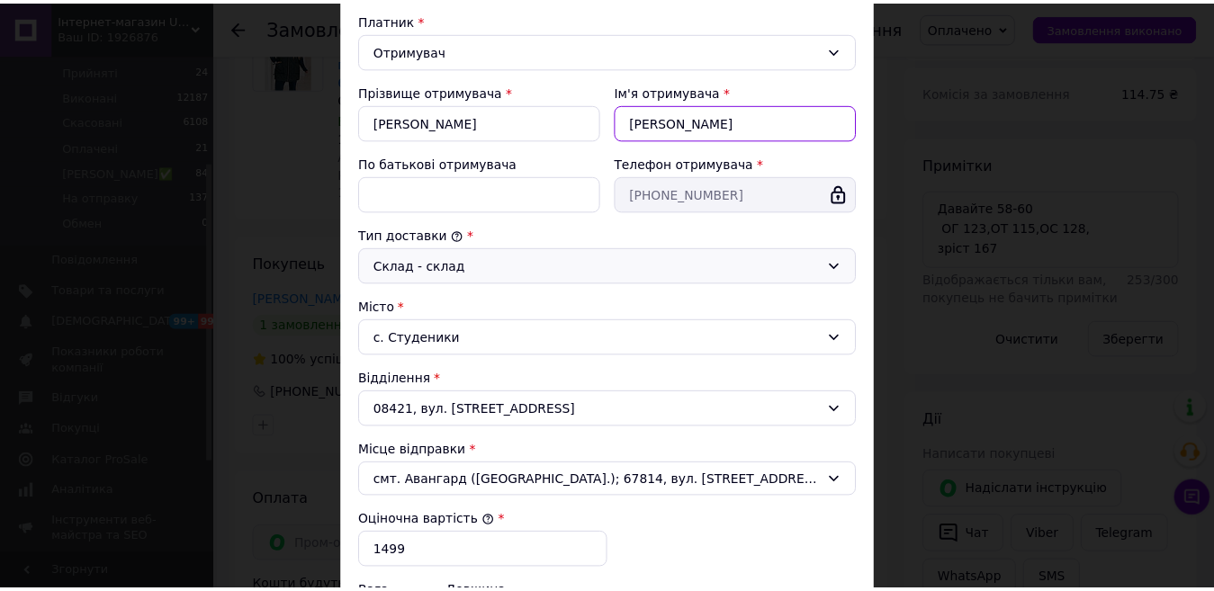
scroll to position [534, 0]
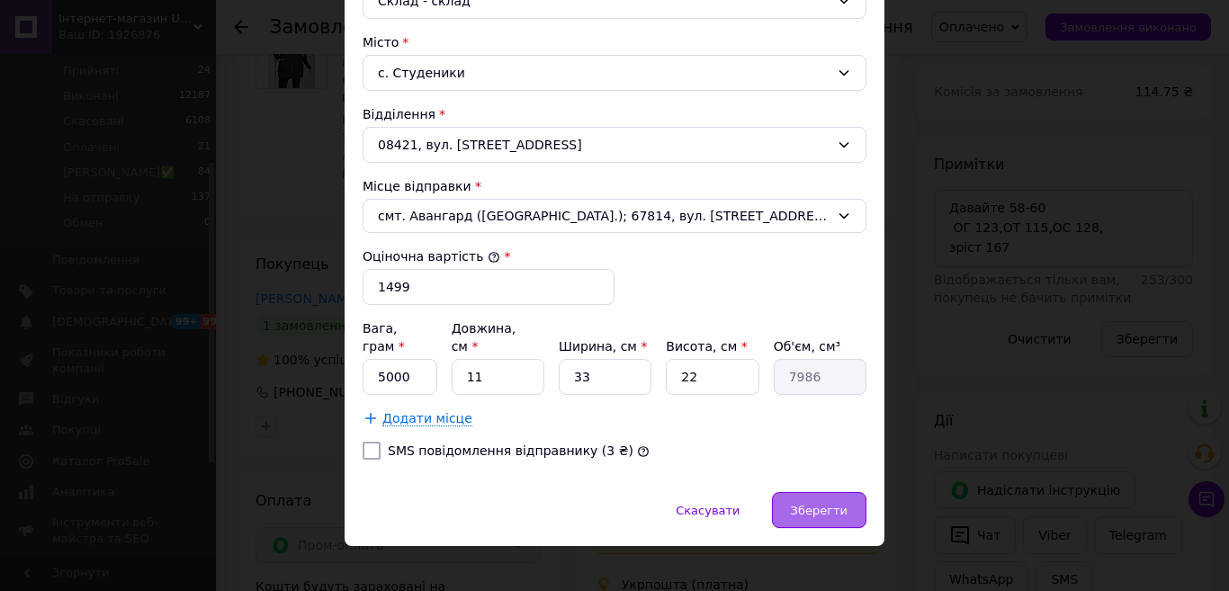
type input "Наталья"
click at [839, 504] on span "Зберегти" at bounding box center [819, 510] width 57 height 13
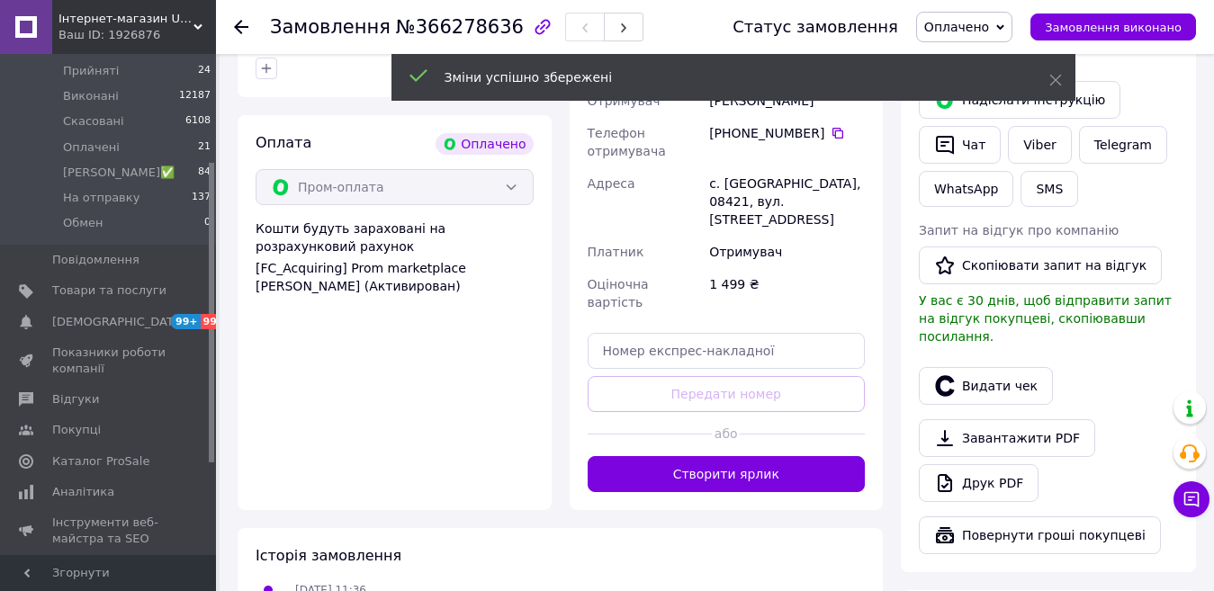
scroll to position [1062, 0]
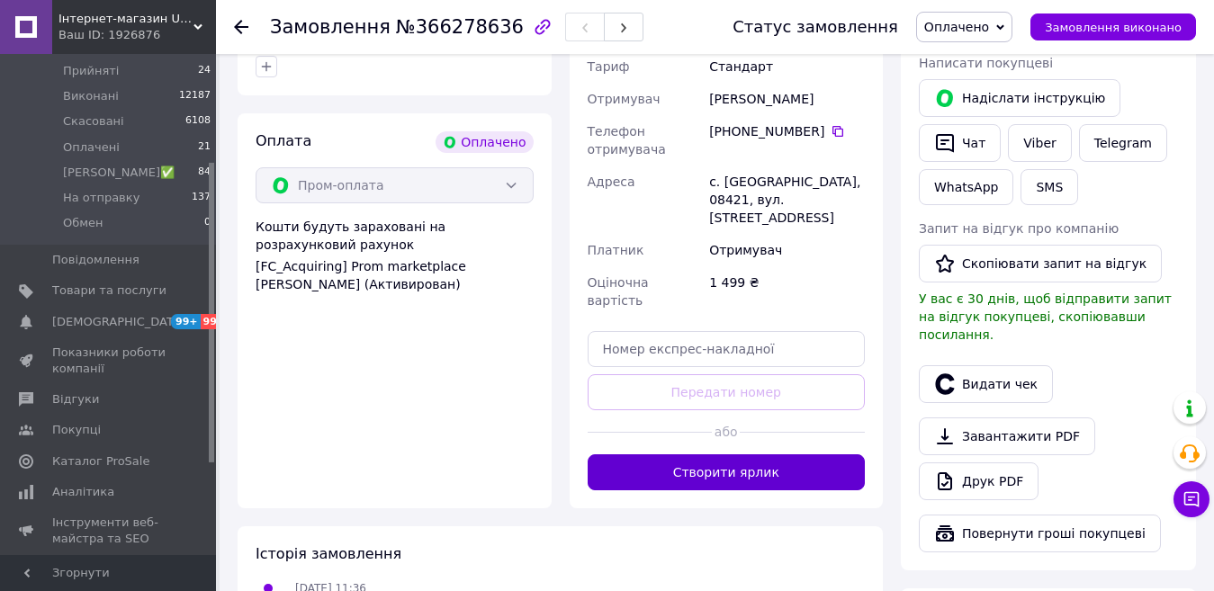
click at [750, 454] on button "Створити ярлик" at bounding box center [727, 472] width 278 height 36
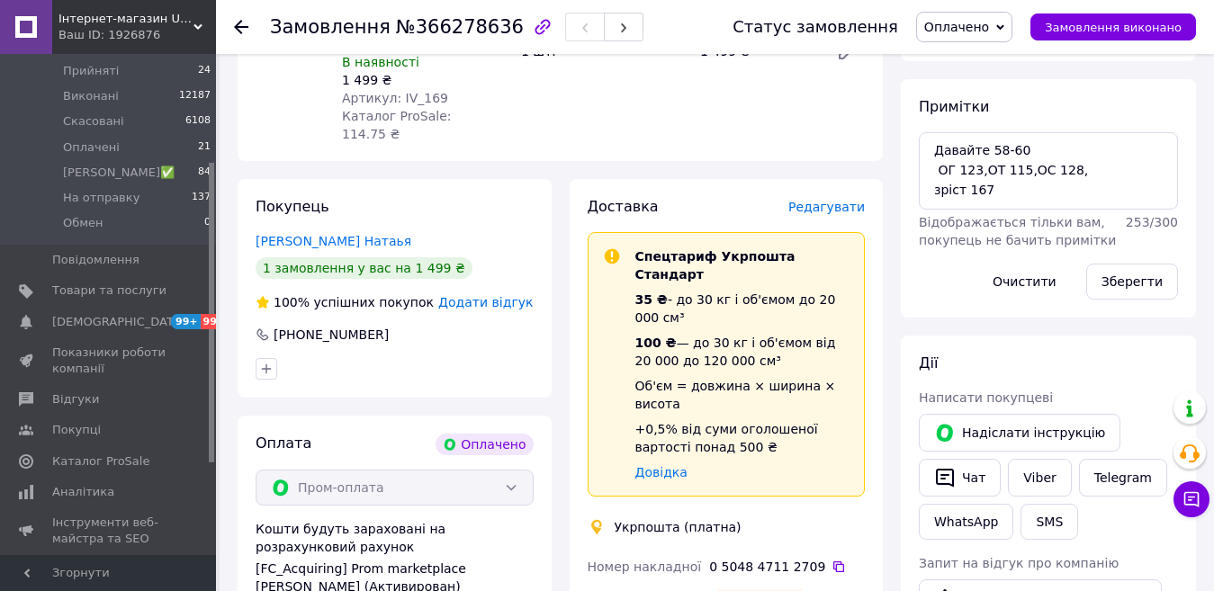
scroll to position [792, 0]
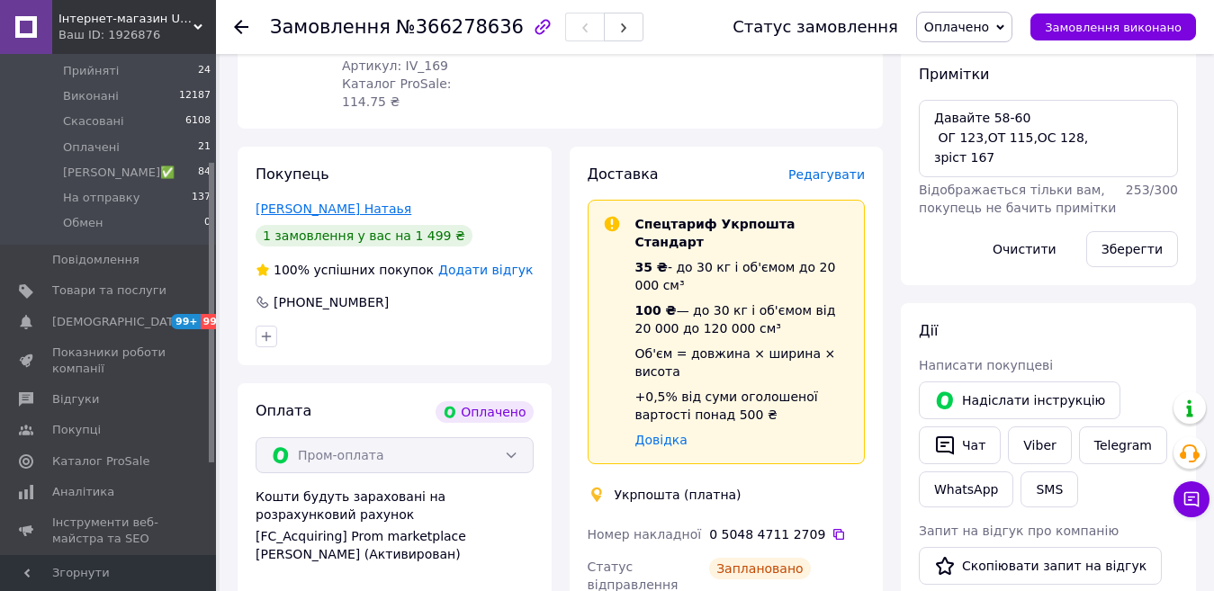
click at [325, 202] on link "Коваленко Натаья" at bounding box center [334, 209] width 156 height 14
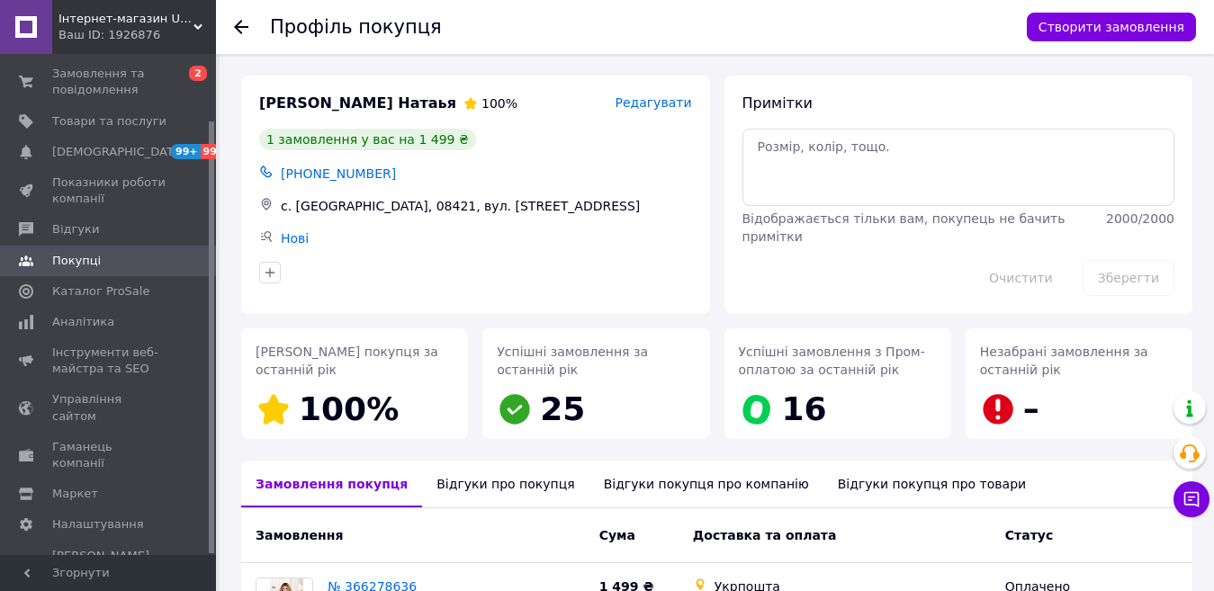
click at [653, 105] on span "Редагувати" at bounding box center [653, 102] width 76 height 14
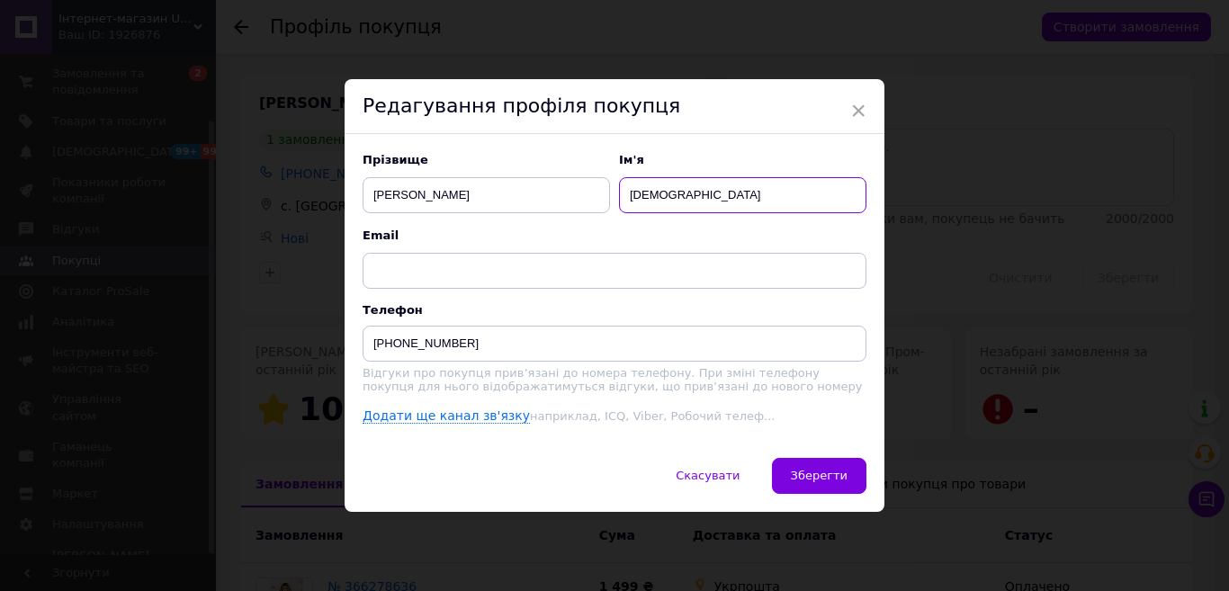
click at [651, 197] on input "Натаья" at bounding box center [742, 195] width 247 height 36
type input "Наталья"
click at [834, 477] on span "Зберегти" at bounding box center [819, 475] width 57 height 13
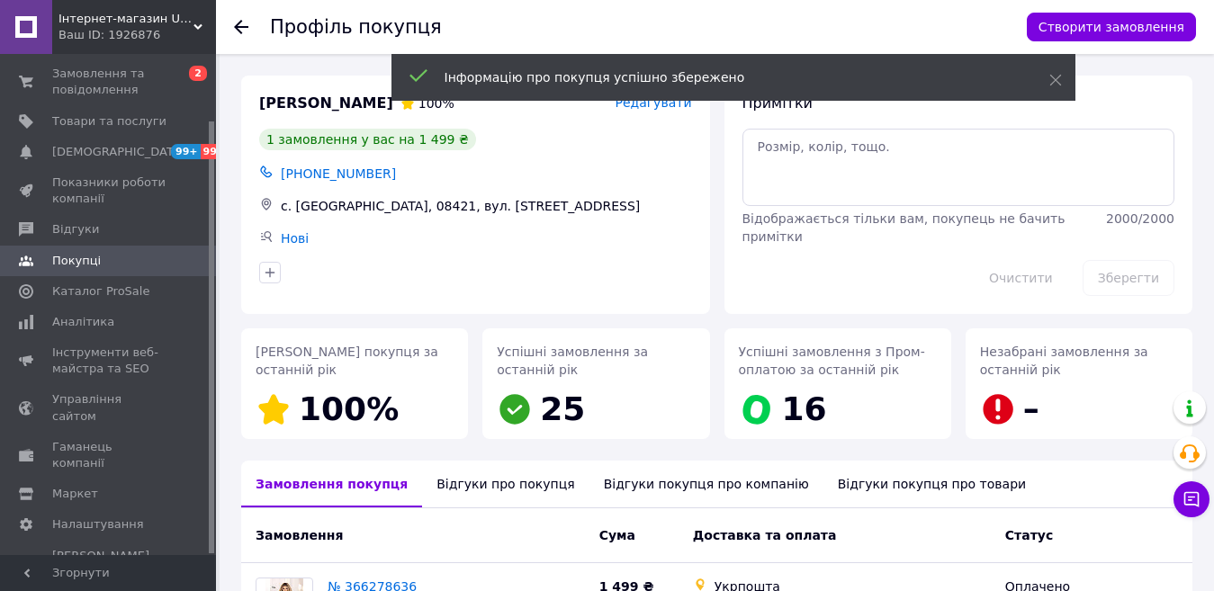
click at [242, 26] on use at bounding box center [241, 27] width 14 height 14
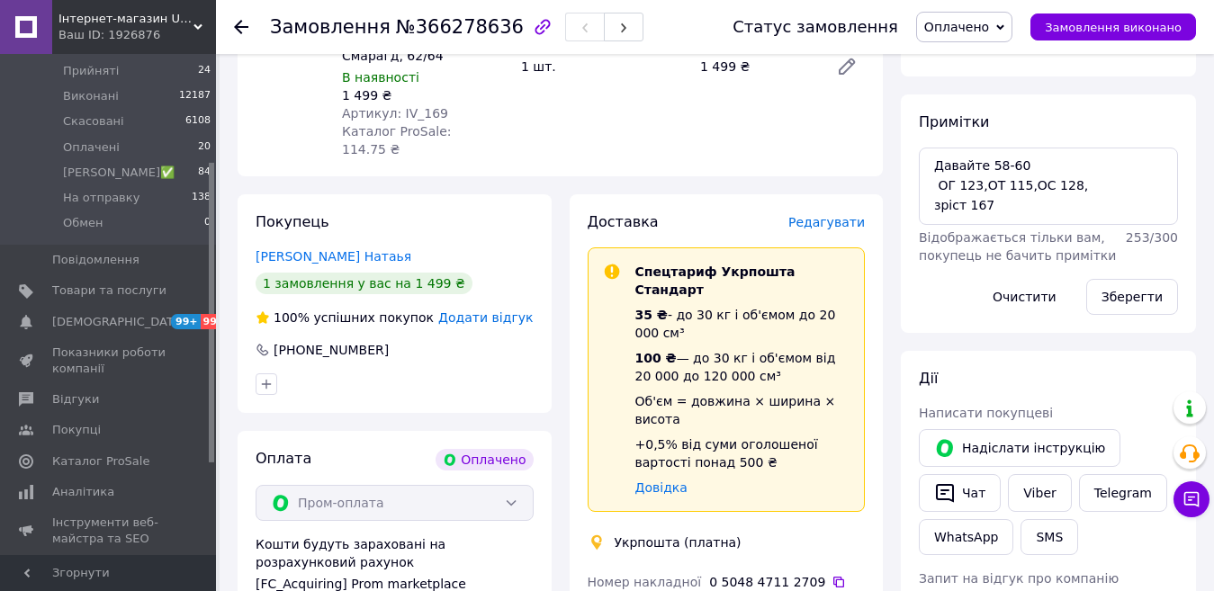
scroll to position [771, 0]
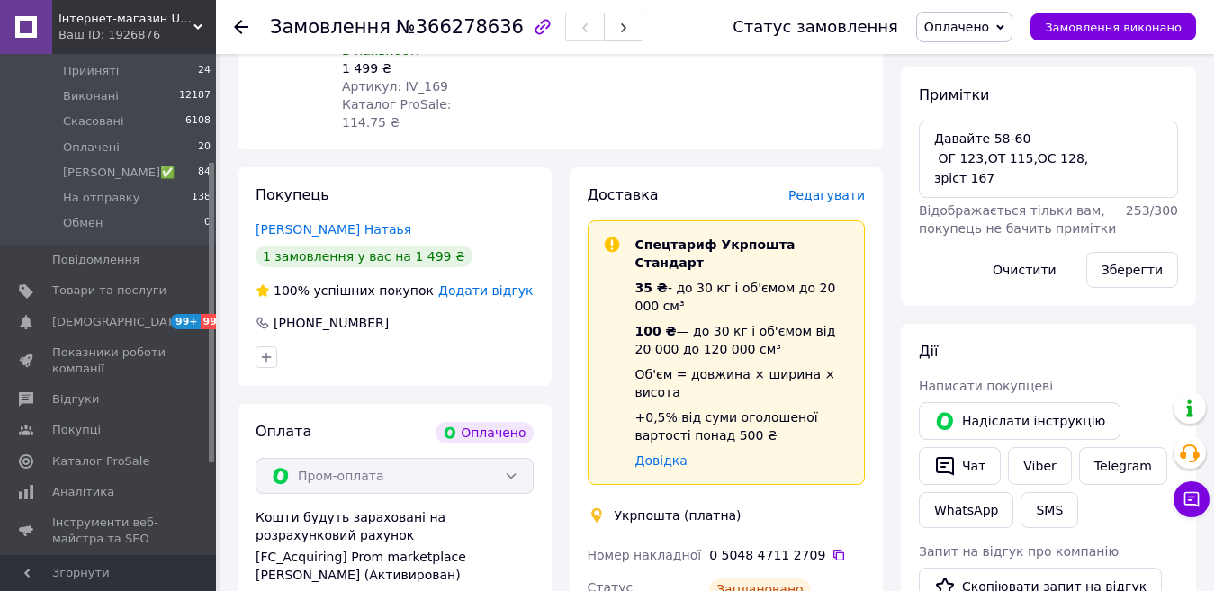
click at [986, 29] on span "Оплачено" at bounding box center [956, 27] width 65 height 14
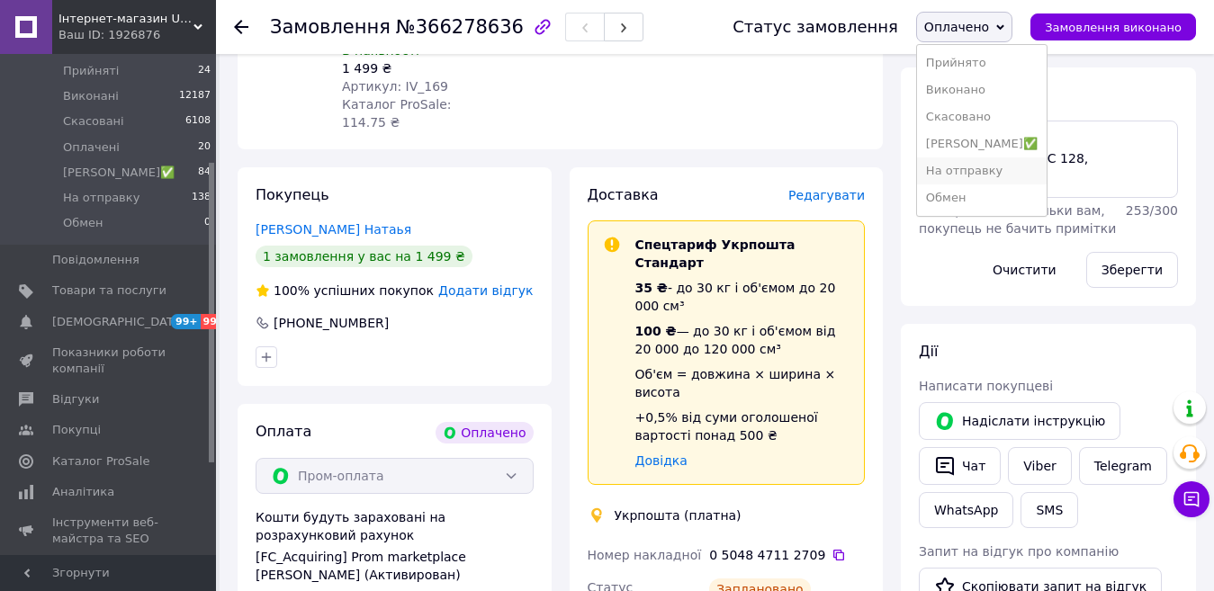
click at [971, 172] on li "На отправку" at bounding box center [982, 170] width 130 height 27
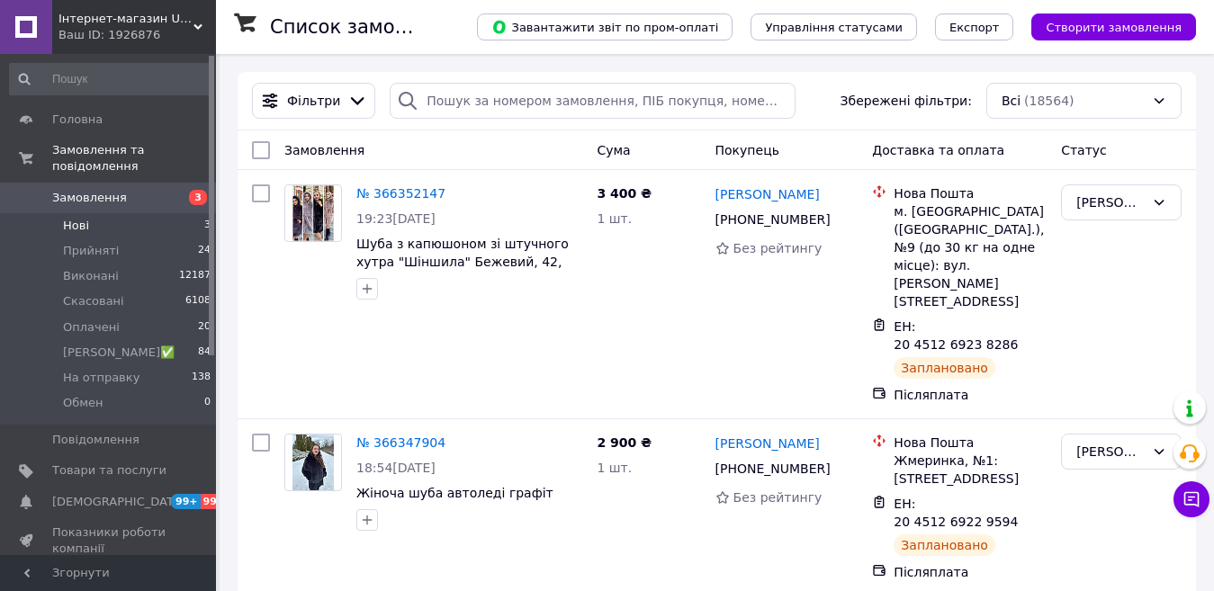
click at [80, 218] on span "Нові" at bounding box center [76, 226] width 26 height 16
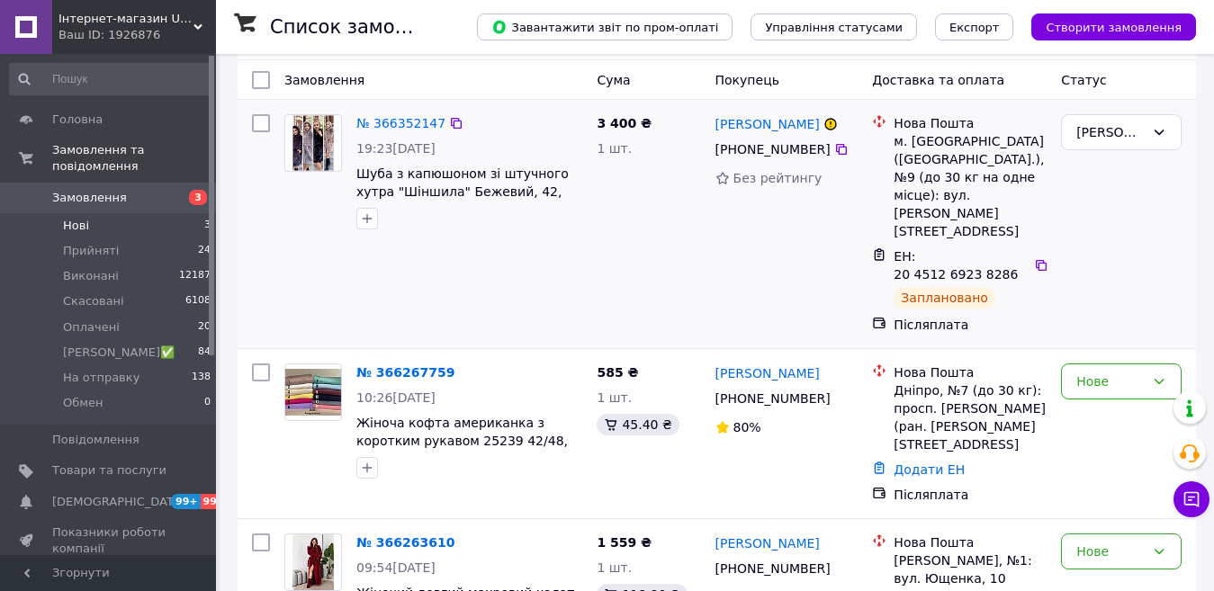
scroll to position [148, 0]
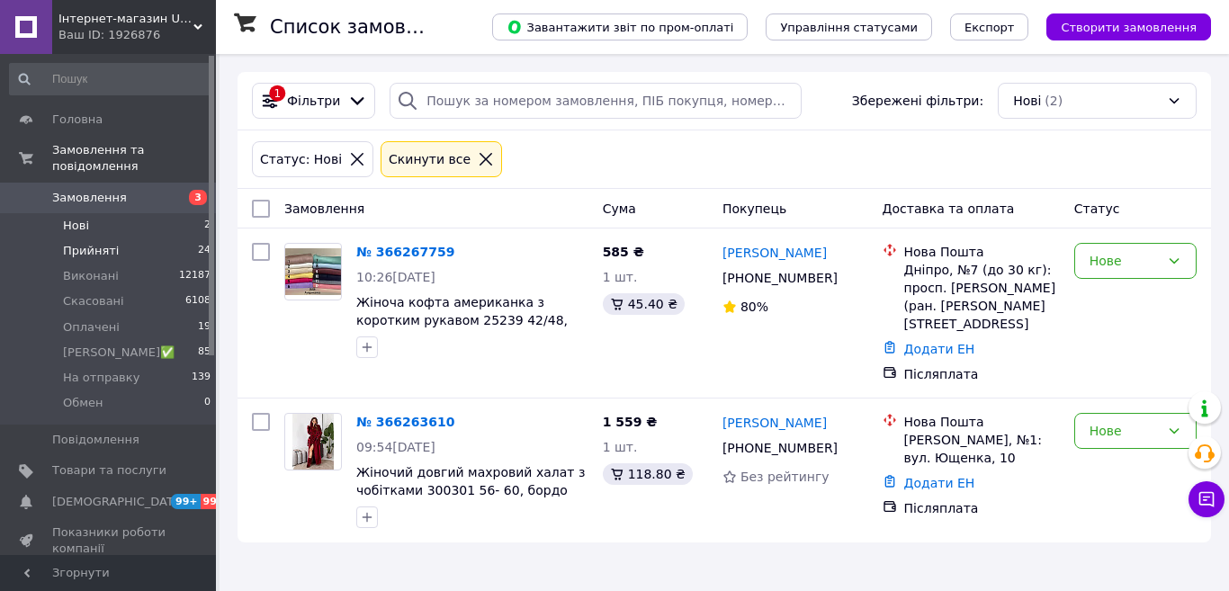
click at [93, 243] on span "Прийняті" at bounding box center [91, 251] width 56 height 16
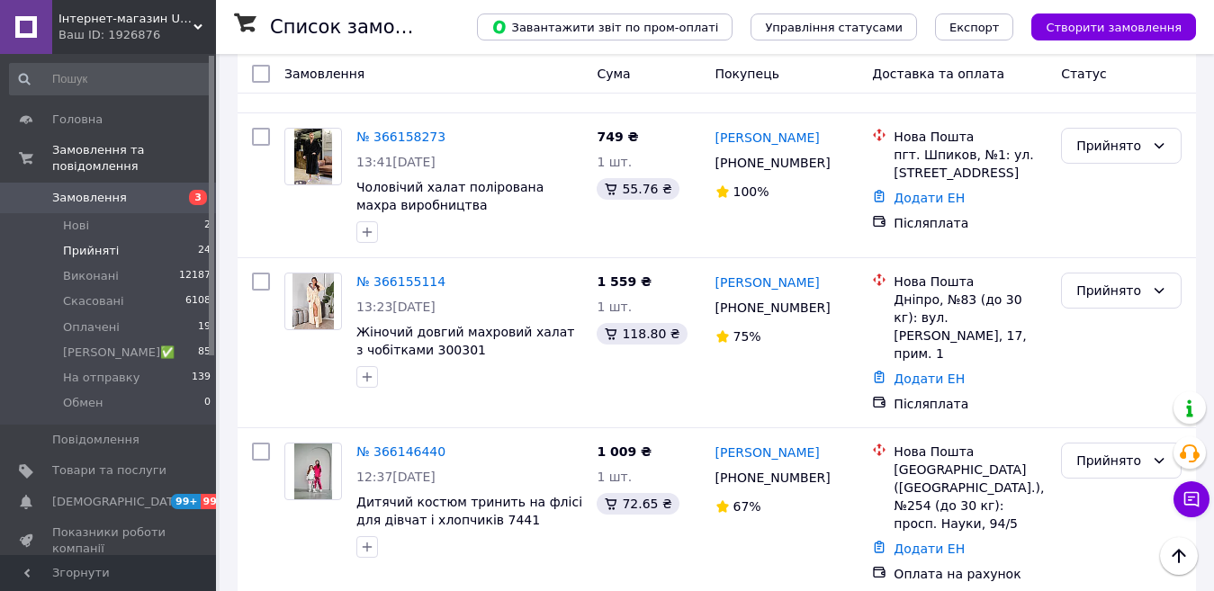
scroll to position [1620, 0]
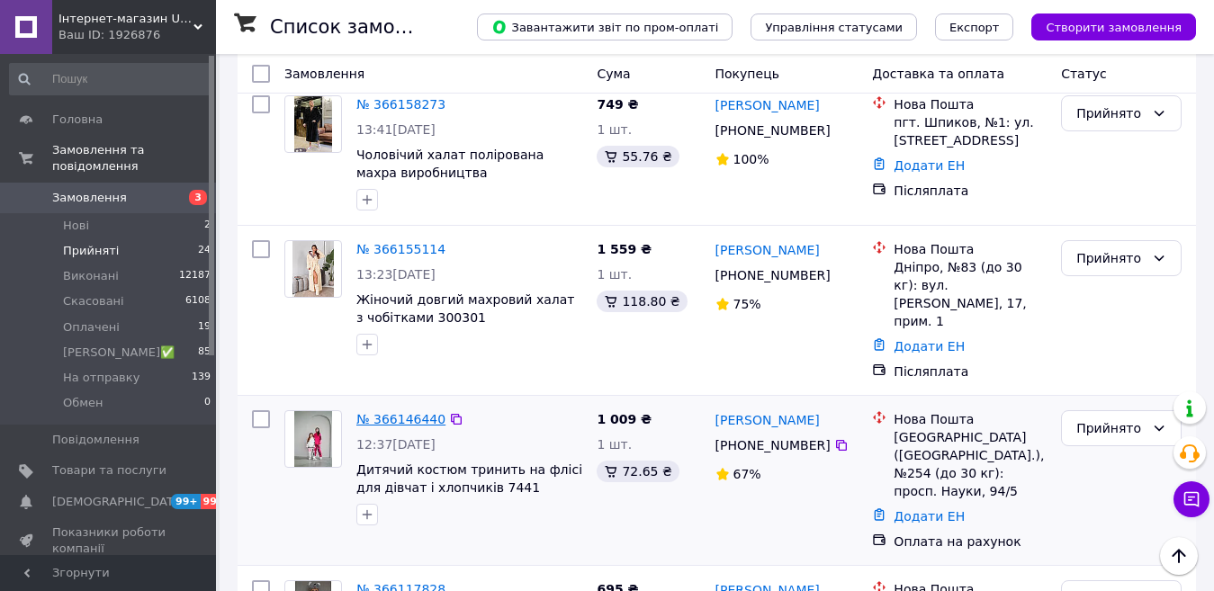
click at [409, 412] on link "№ 366146440" at bounding box center [400, 419] width 89 height 14
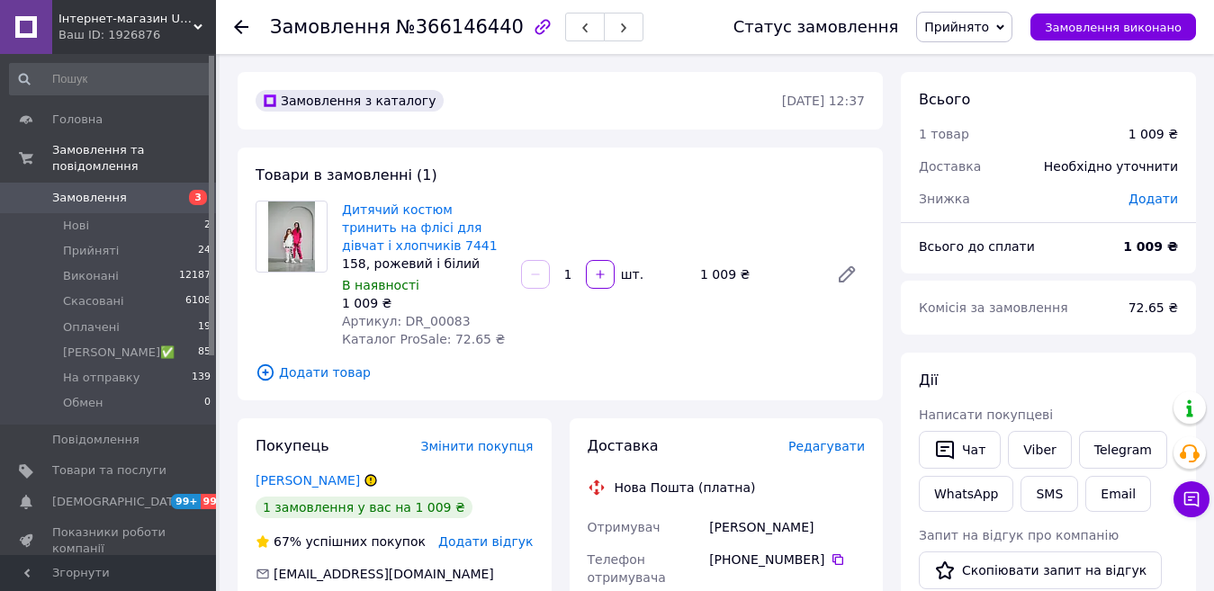
click at [973, 22] on span "Прийнято" at bounding box center [956, 27] width 65 height 14
click at [990, 84] on li "Скасовано" at bounding box center [982, 89] width 130 height 27
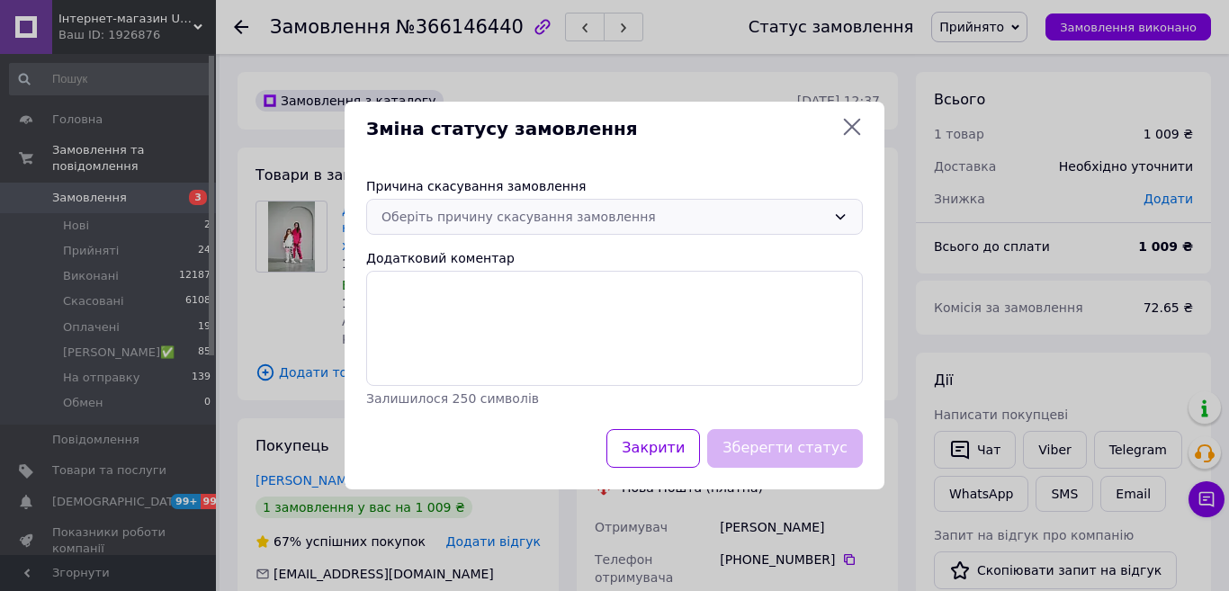
click at [600, 212] on div "Оберіть причину скасування замовлення" at bounding box center [604, 217] width 444 height 20
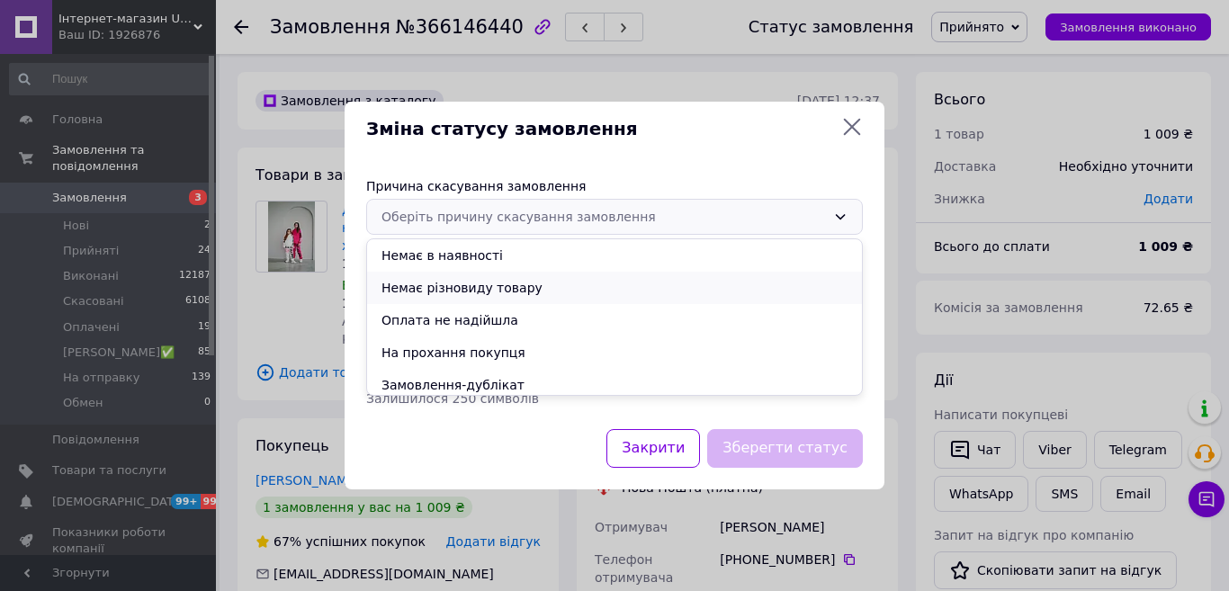
click at [481, 296] on li "Немає різновиду товару" at bounding box center [614, 288] width 495 height 32
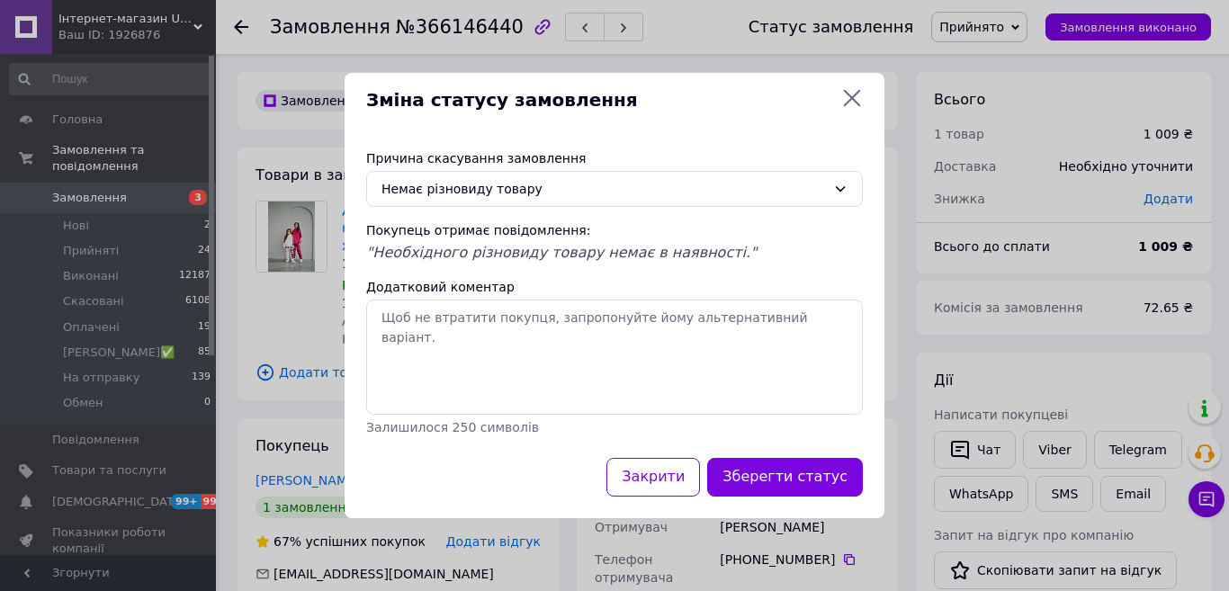
drag, startPoint x: 822, startPoint y: 485, endPoint x: 822, endPoint y: 475, distance: 9.9
click at [822, 479] on button "Зберегти статус" at bounding box center [785, 477] width 156 height 39
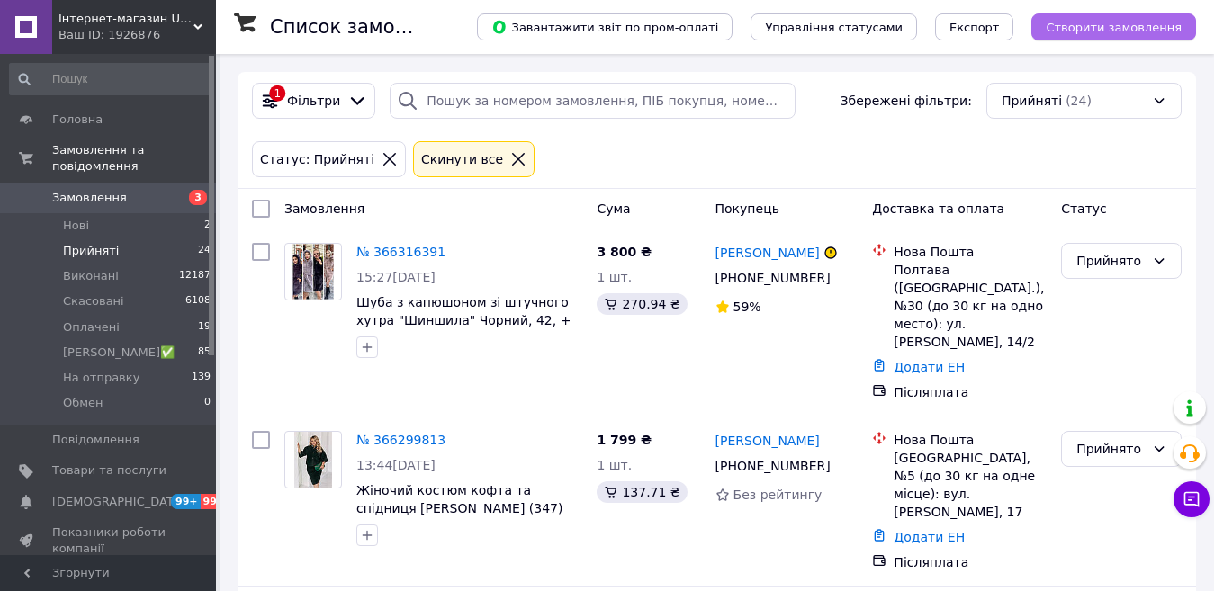
click at [1116, 25] on span "Створити замовлення" at bounding box center [1114, 27] width 136 height 13
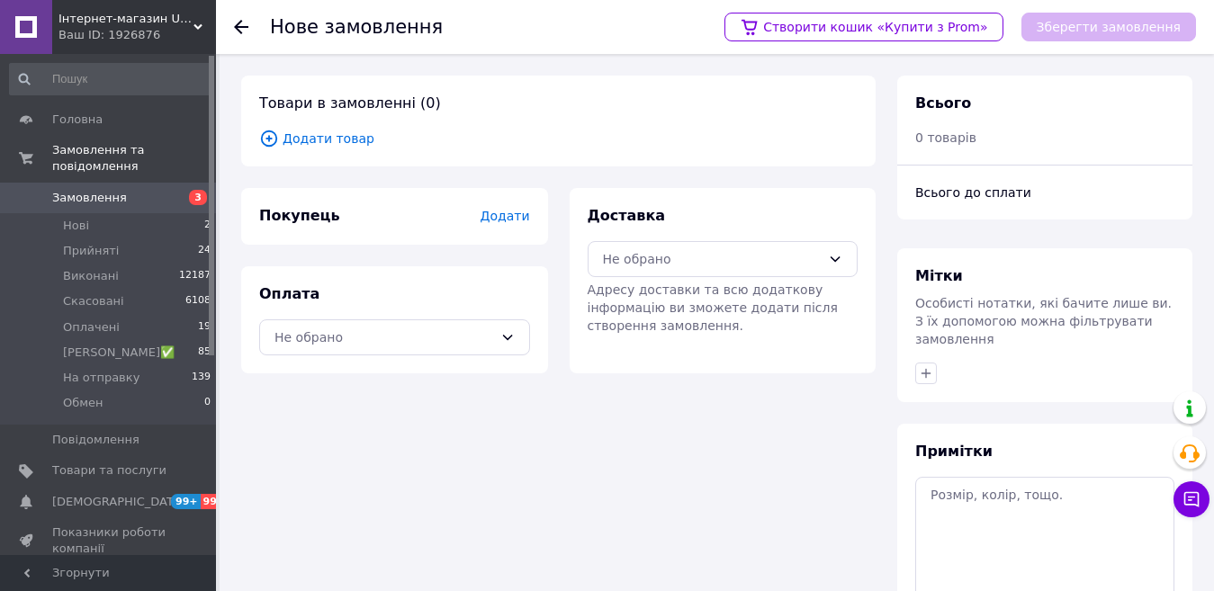
click at [301, 134] on span "Додати товар" at bounding box center [558, 139] width 598 height 20
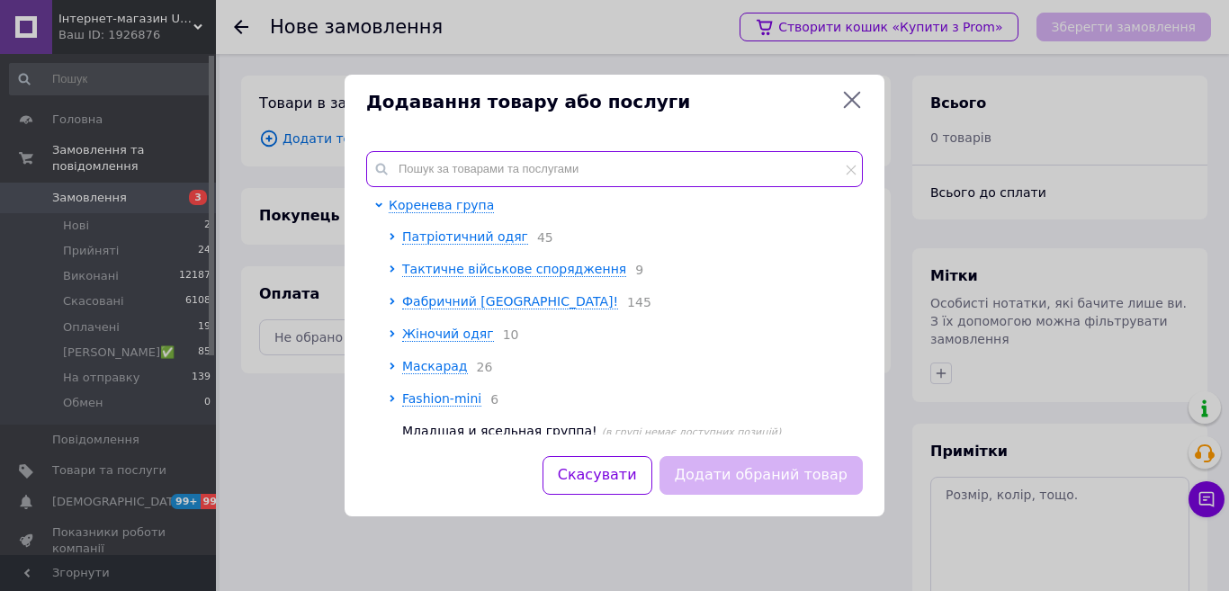
click at [409, 161] on input "text" at bounding box center [614, 169] width 497 height 36
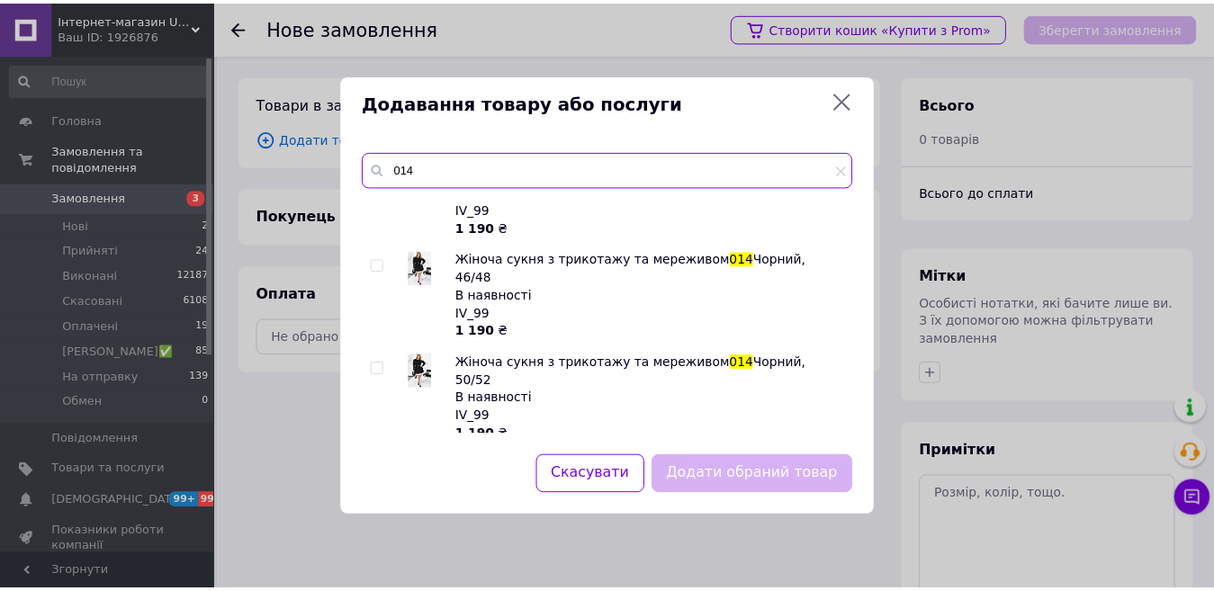
scroll to position [1710, 0]
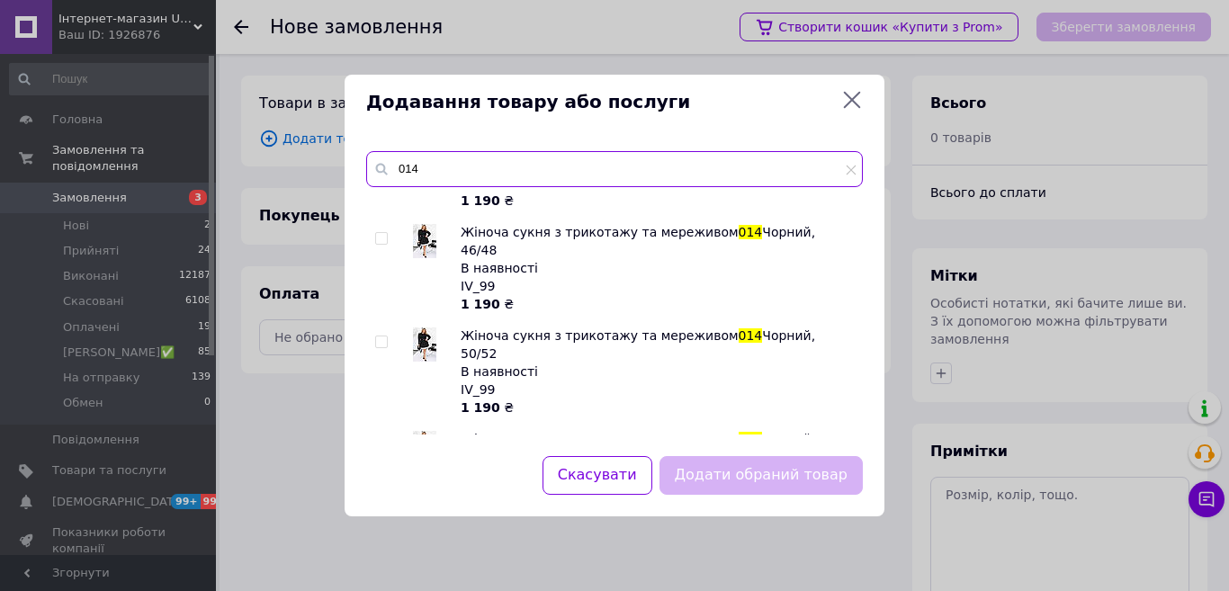
type input "014"
click at [379, 337] on input "checkbox" at bounding box center [381, 343] width 12 height 12
checkbox input "true"
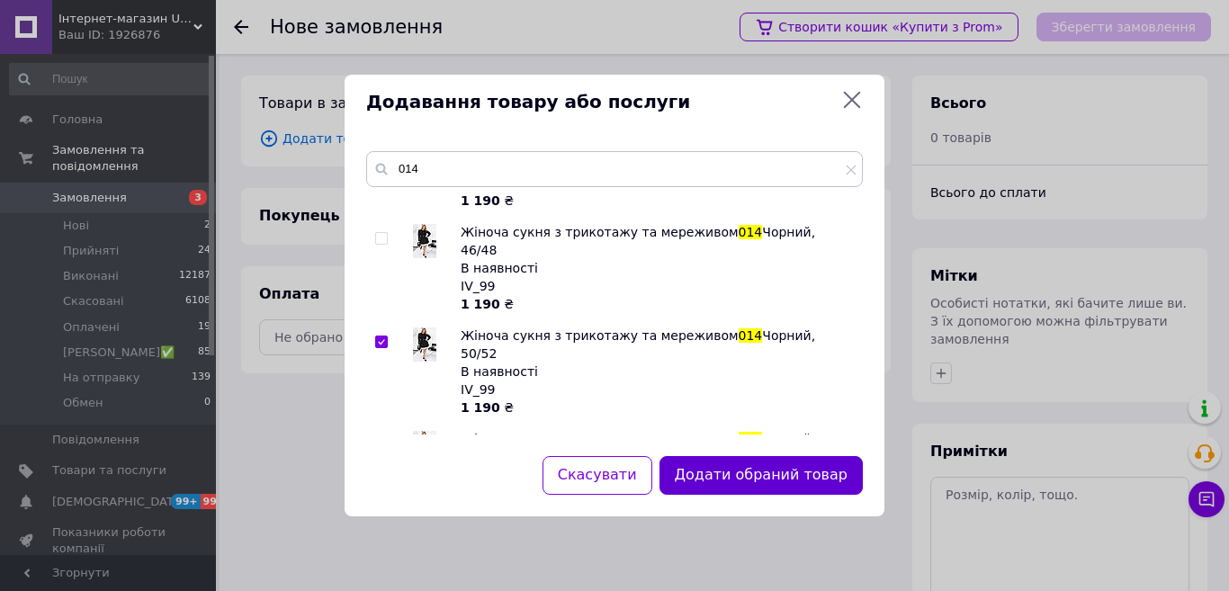
click at [774, 480] on button "Додати обраний товар" at bounding box center [761, 475] width 203 height 39
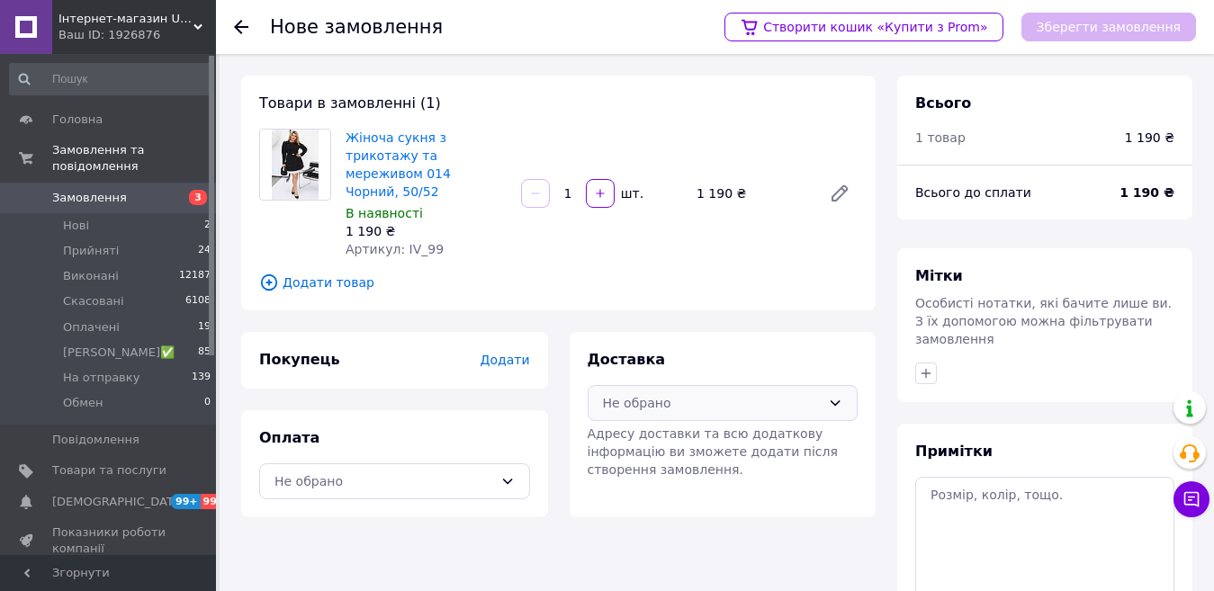
click at [693, 385] on div "Не обрано" at bounding box center [723, 403] width 271 height 36
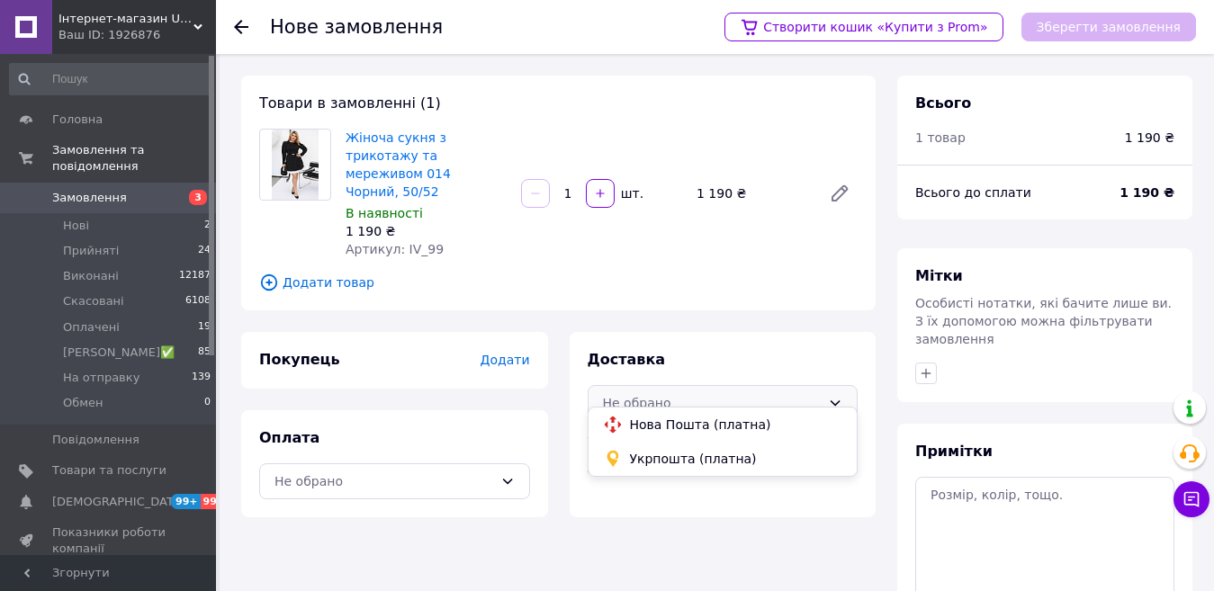
drag, startPoint x: 664, startPoint y: 431, endPoint x: 619, endPoint y: 442, distance: 46.3
click at [663, 431] on span "Нова Пошта (платна)" at bounding box center [736, 425] width 213 height 18
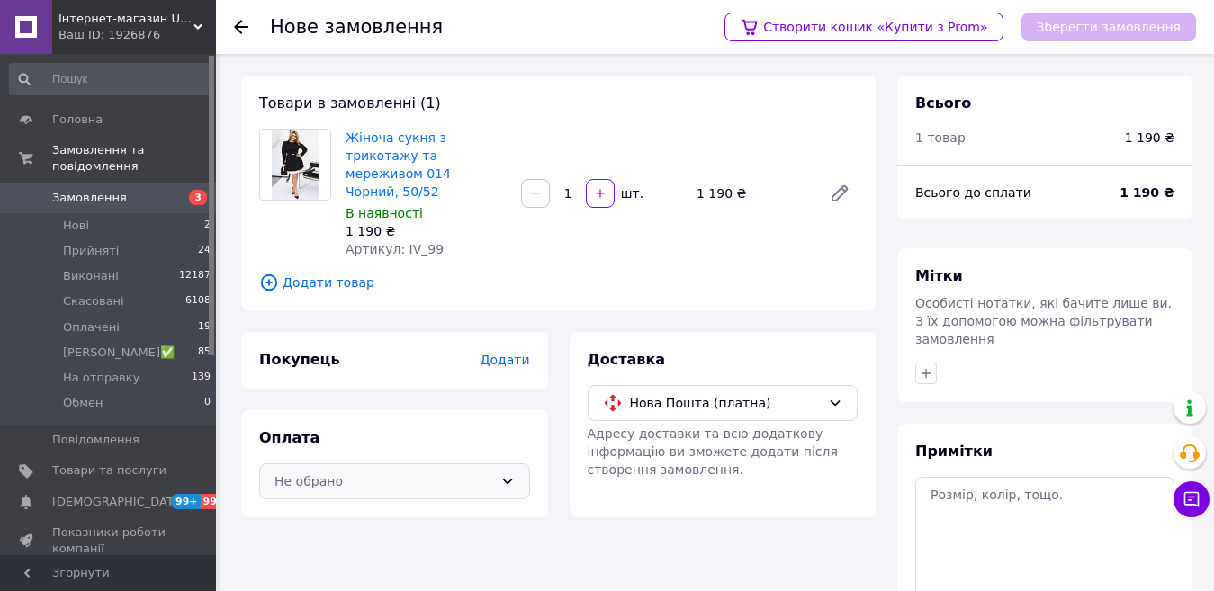
click at [435, 471] on div "Не обрано" at bounding box center [383, 481] width 219 height 20
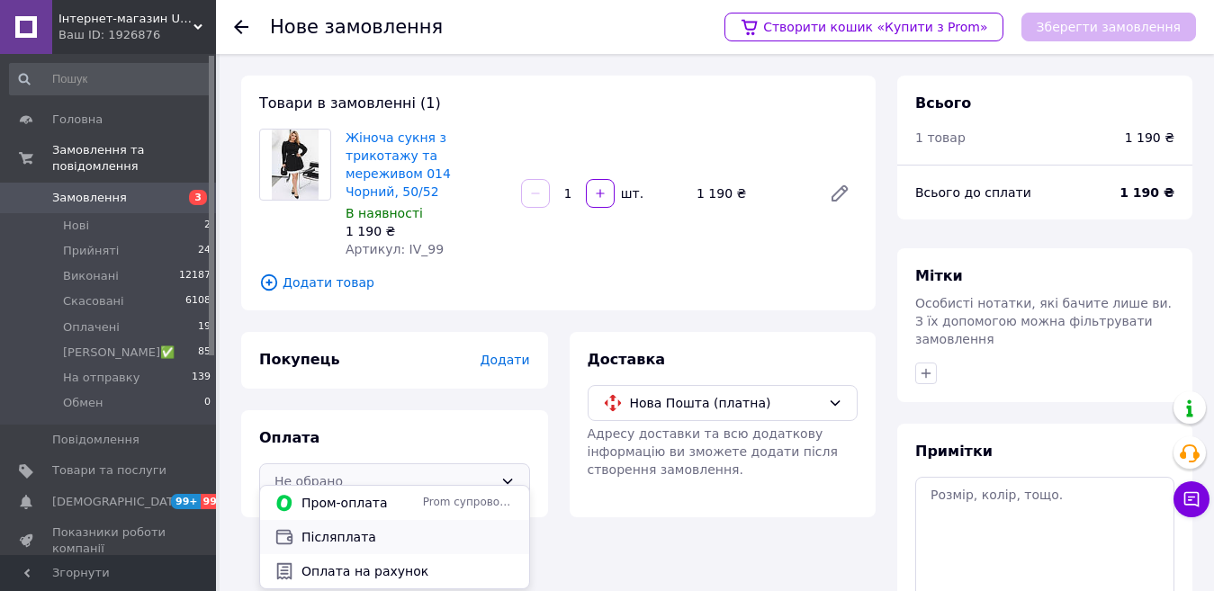
click at [348, 537] on span "Післяплата" at bounding box center [407, 537] width 213 height 18
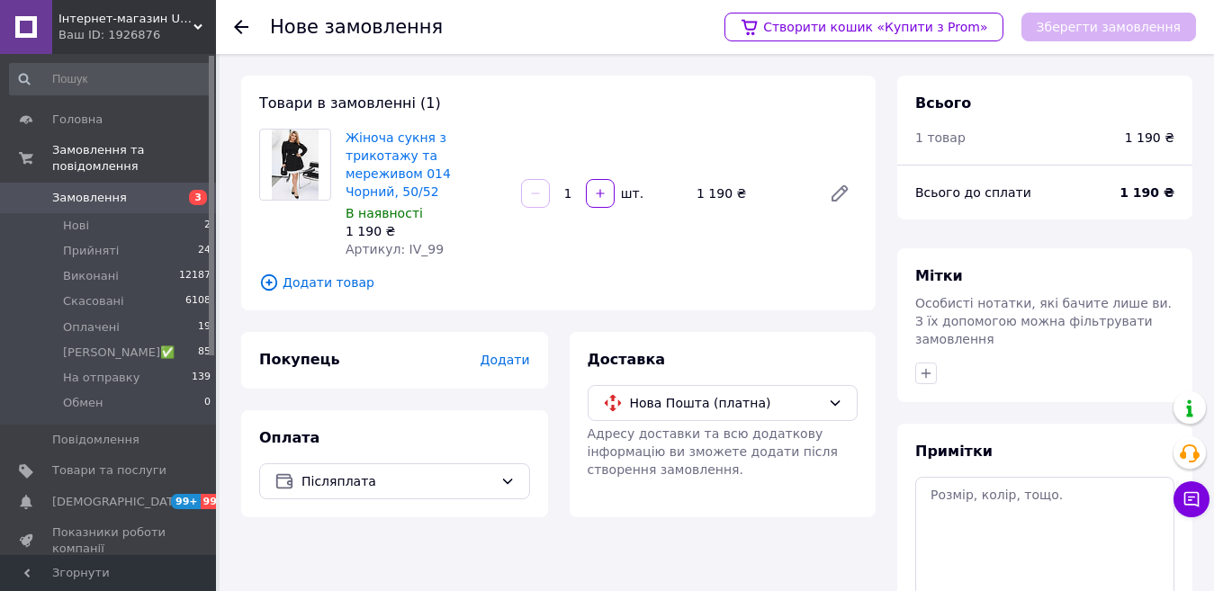
click at [518, 353] on span "Додати" at bounding box center [504, 360] width 49 height 14
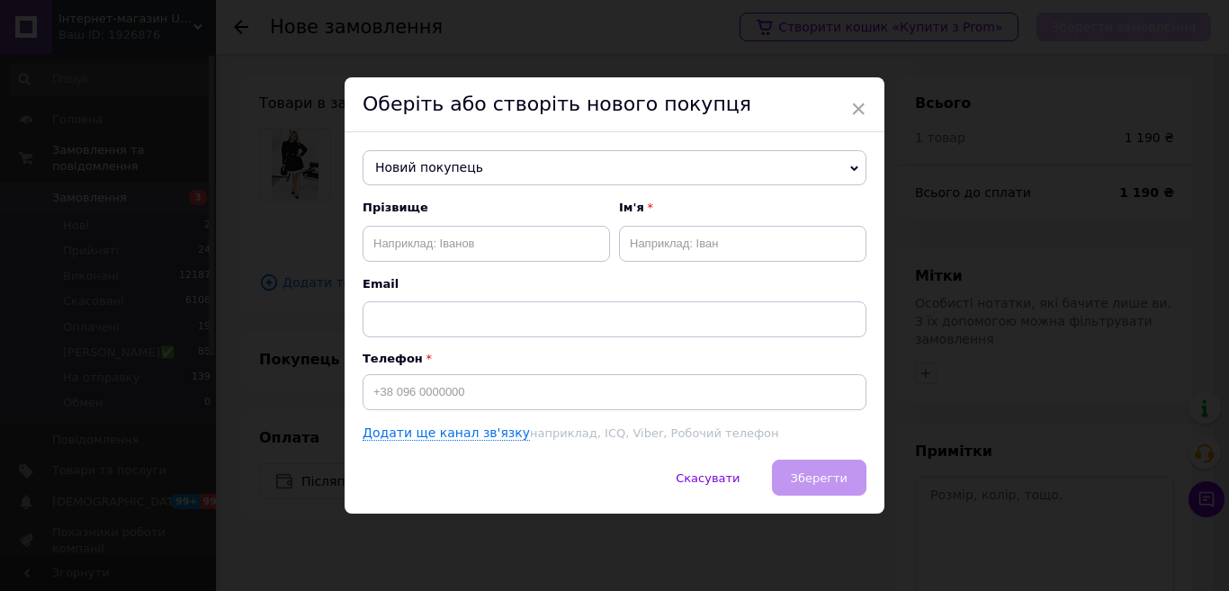
click at [485, 154] on span "Новий покупець" at bounding box center [615, 168] width 504 height 36
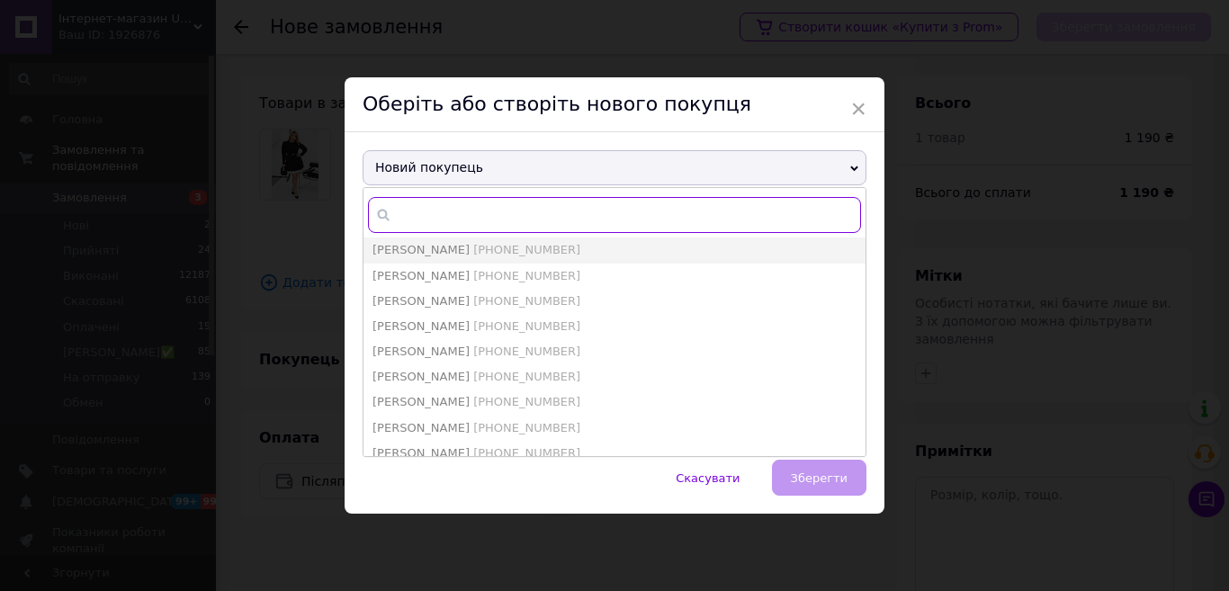
click at [454, 211] on input "text" at bounding box center [614, 215] width 493 height 36
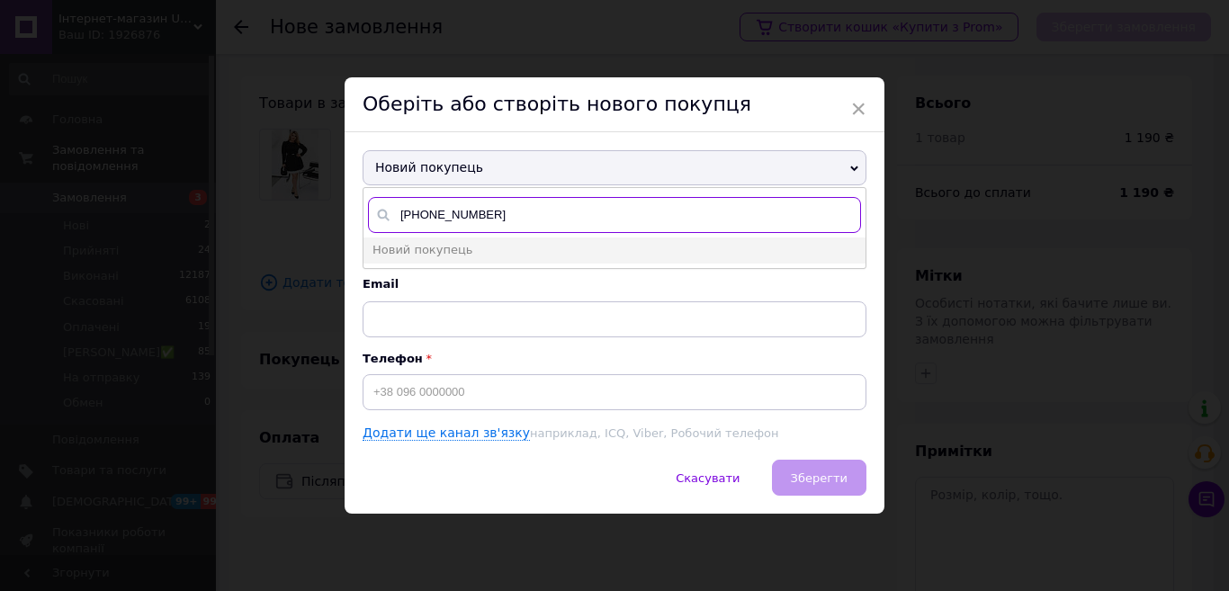
drag, startPoint x: 527, startPoint y: 211, endPoint x: 398, endPoint y: 212, distance: 129.6
click at [398, 212] on input "+380687690959" at bounding box center [614, 215] width 493 height 36
type input "+380687690959"
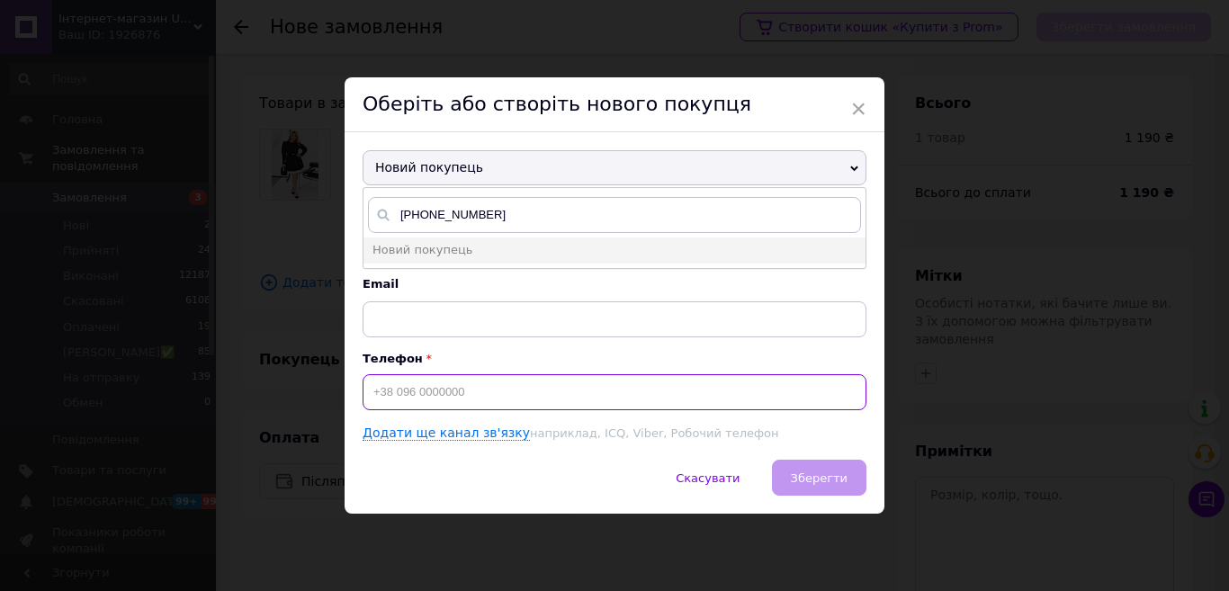
click at [372, 387] on input at bounding box center [615, 392] width 504 height 36
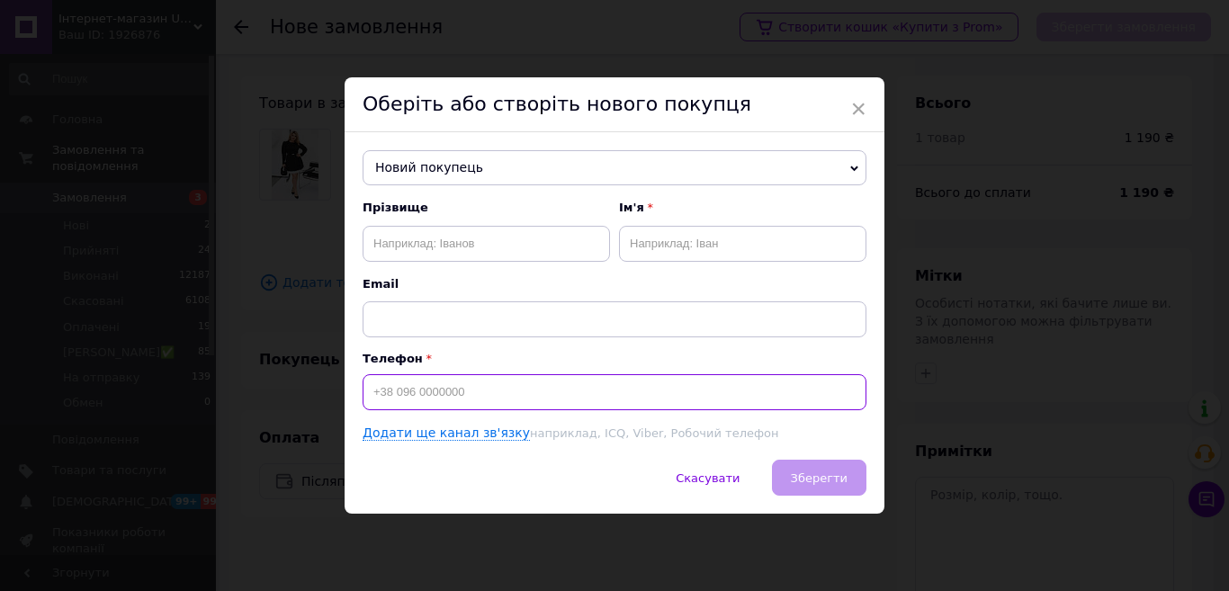
paste input "+380687690959"
type input "+380687690959"
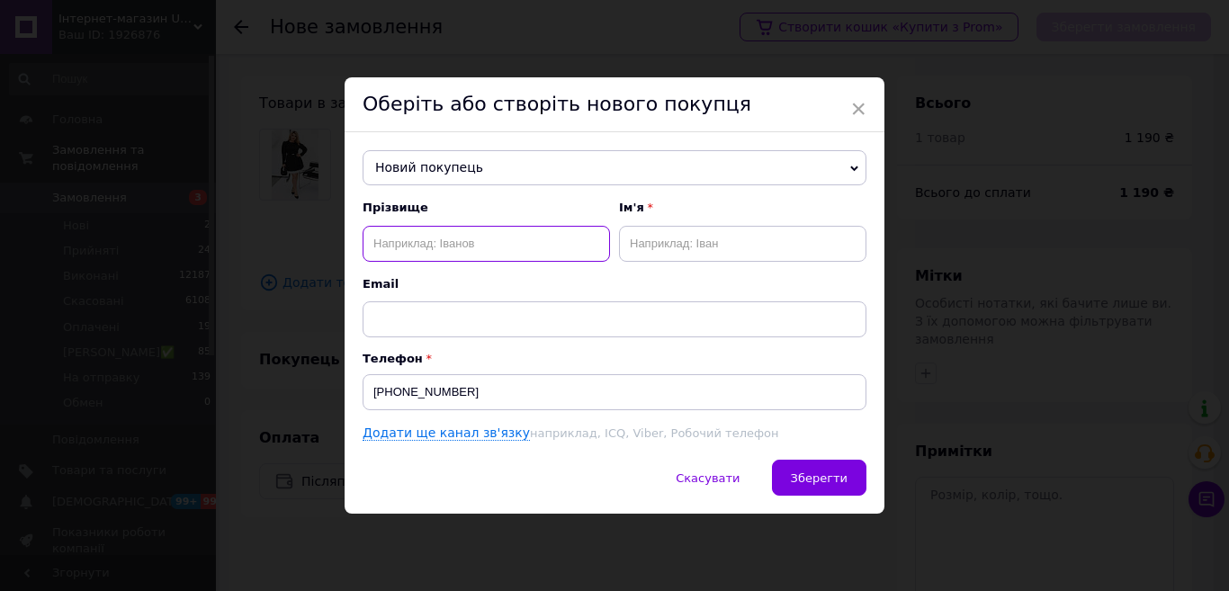
click at [441, 246] on input "text" at bounding box center [486, 244] width 247 height 36
type input "Купчик"
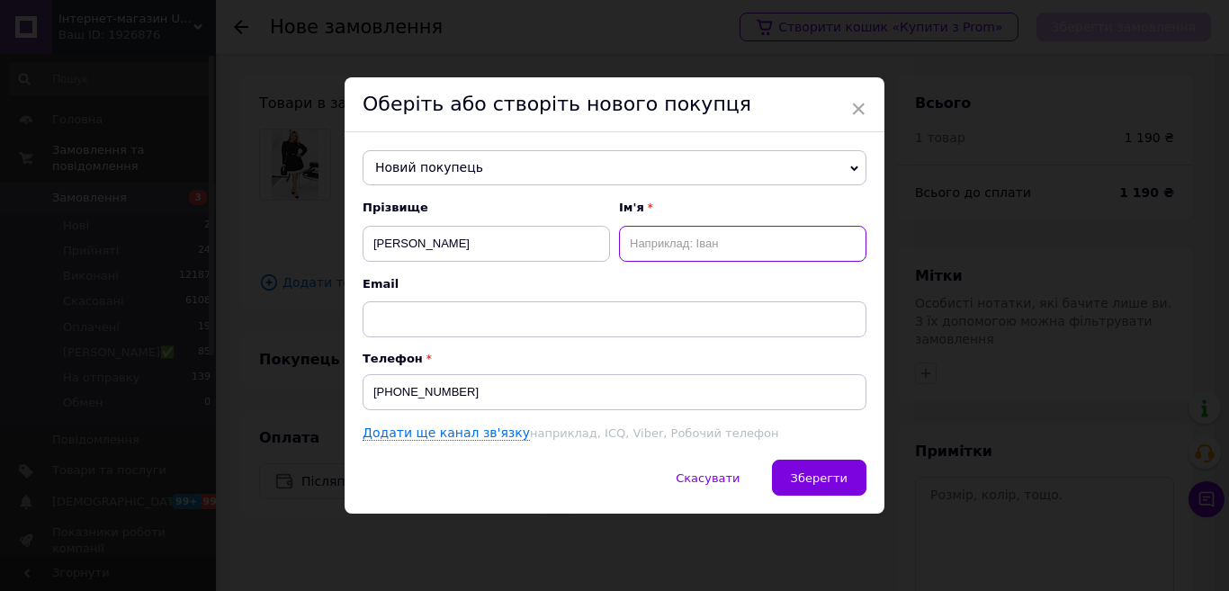
click at [660, 238] on input "text" at bounding box center [742, 244] width 247 height 36
type input "Віта"
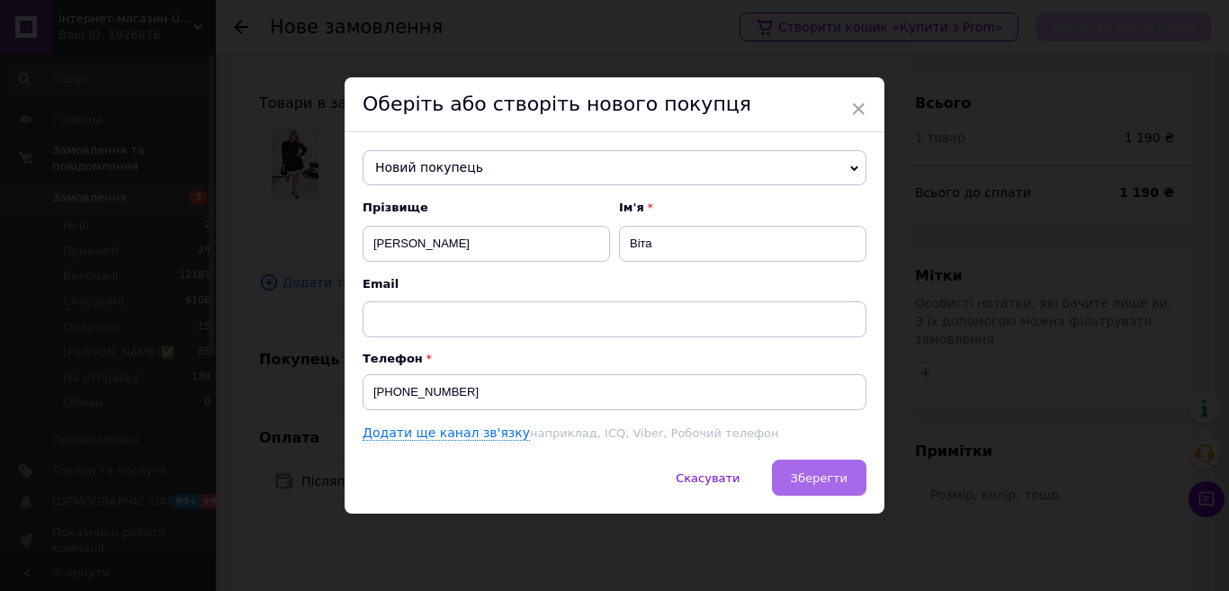
click at [825, 479] on span "Зберегти" at bounding box center [819, 477] width 57 height 13
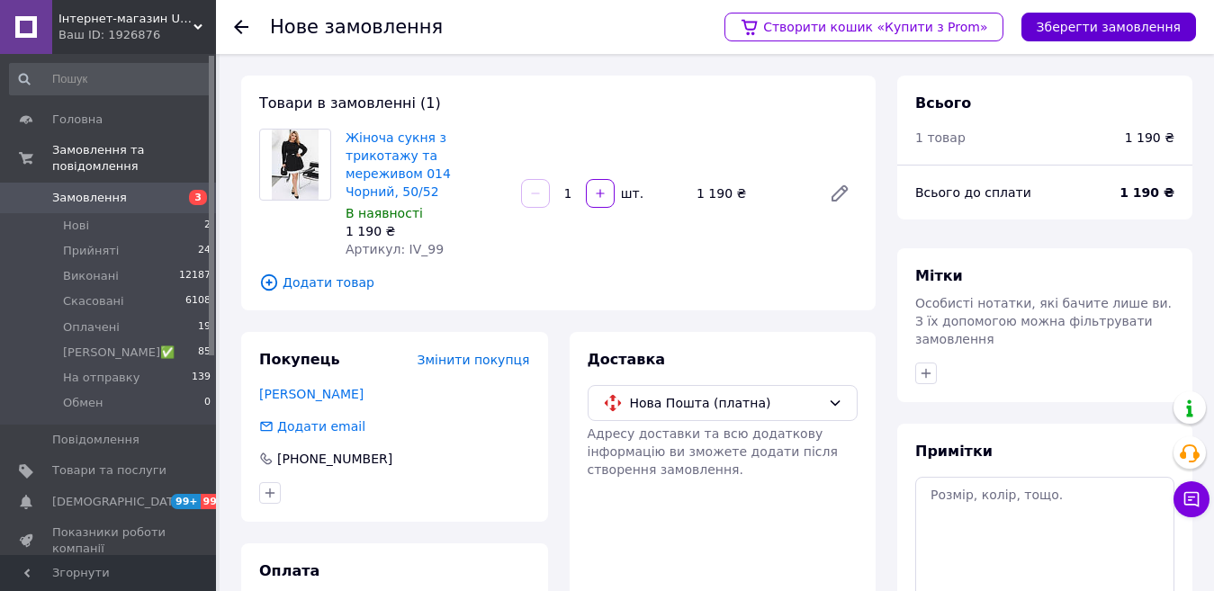
click at [1124, 26] on button "Зберегти замовлення" at bounding box center [1108, 27] width 175 height 29
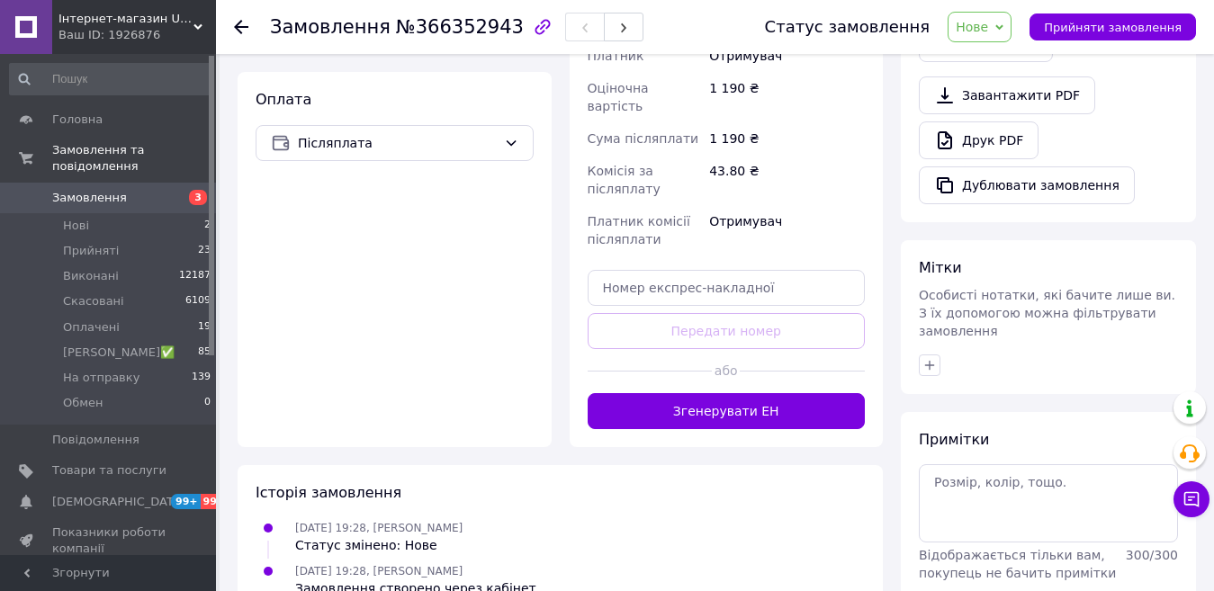
scroll to position [628, 0]
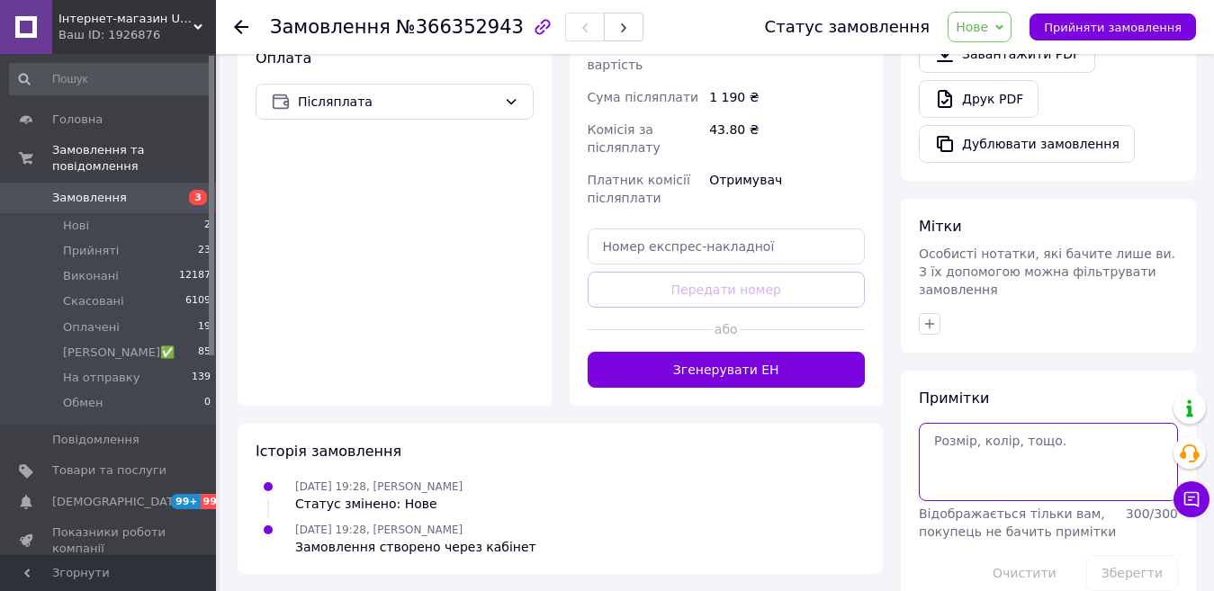
click at [988, 423] on textarea at bounding box center [1048, 461] width 259 height 77
type textarea "Ксюша, 150"
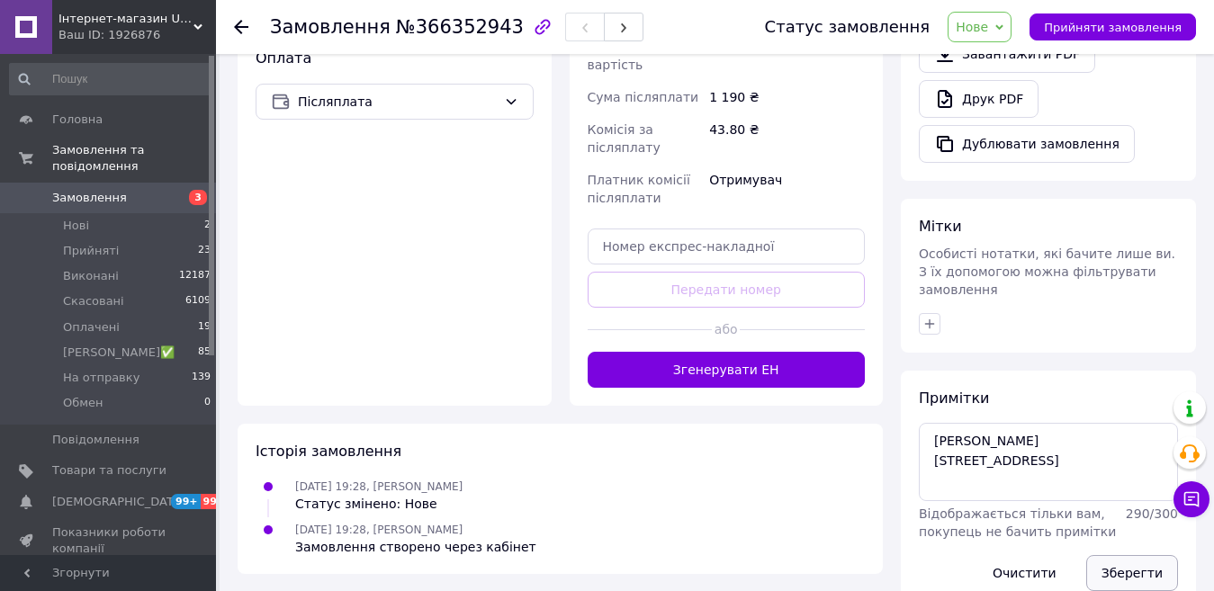
click at [1119, 555] on button "Зберегти" at bounding box center [1132, 573] width 92 height 36
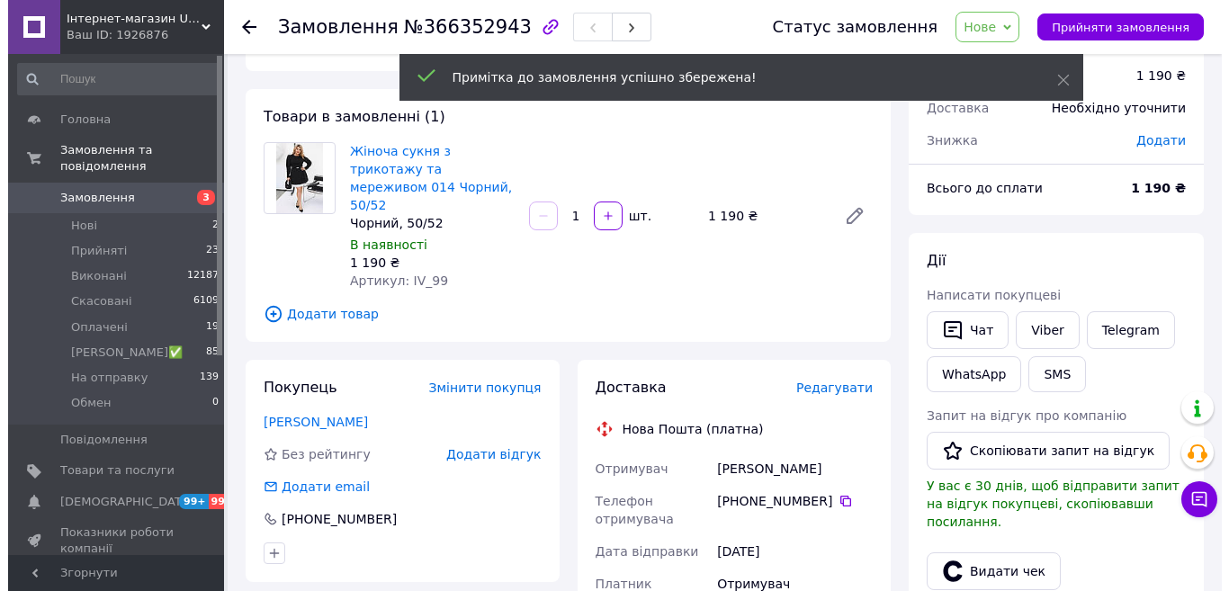
scroll to position [0, 0]
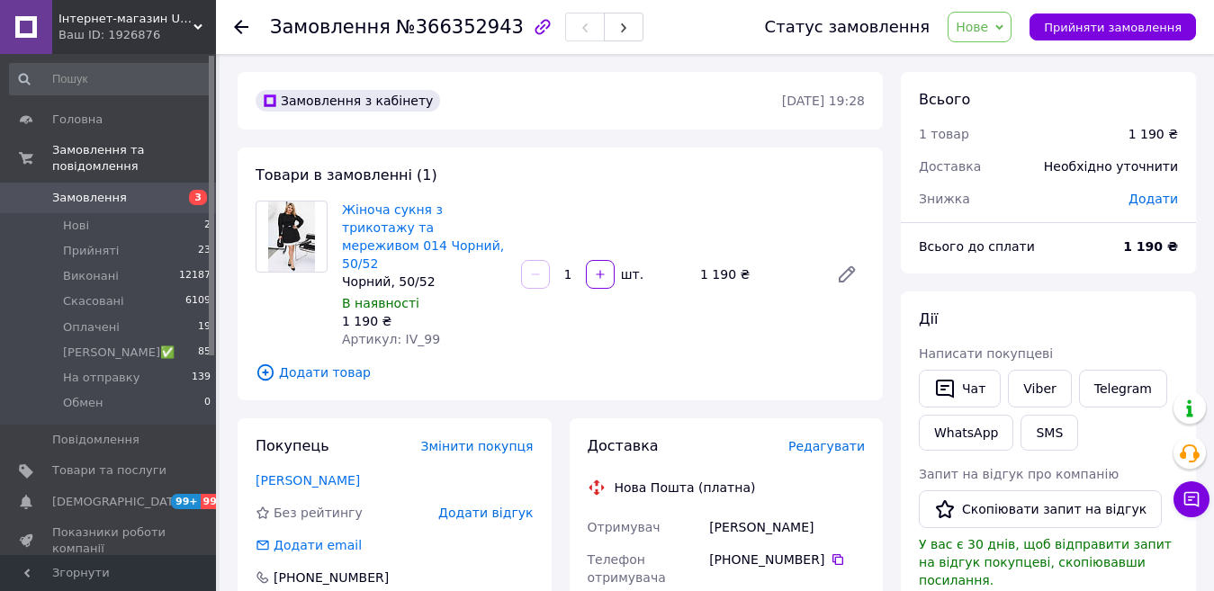
click at [1164, 196] on span "Додати" at bounding box center [1152, 199] width 49 height 14
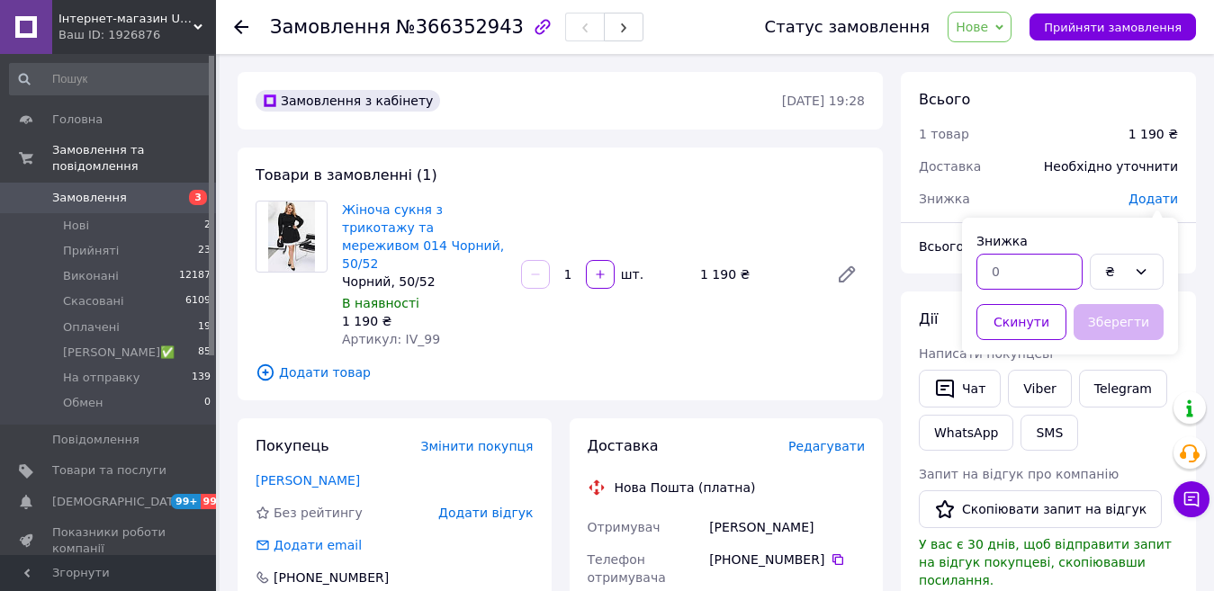
click at [1027, 266] on input "text" at bounding box center [1029, 272] width 106 height 36
type input "250"
click at [1091, 319] on button "Зберегти" at bounding box center [1118, 322] width 90 height 36
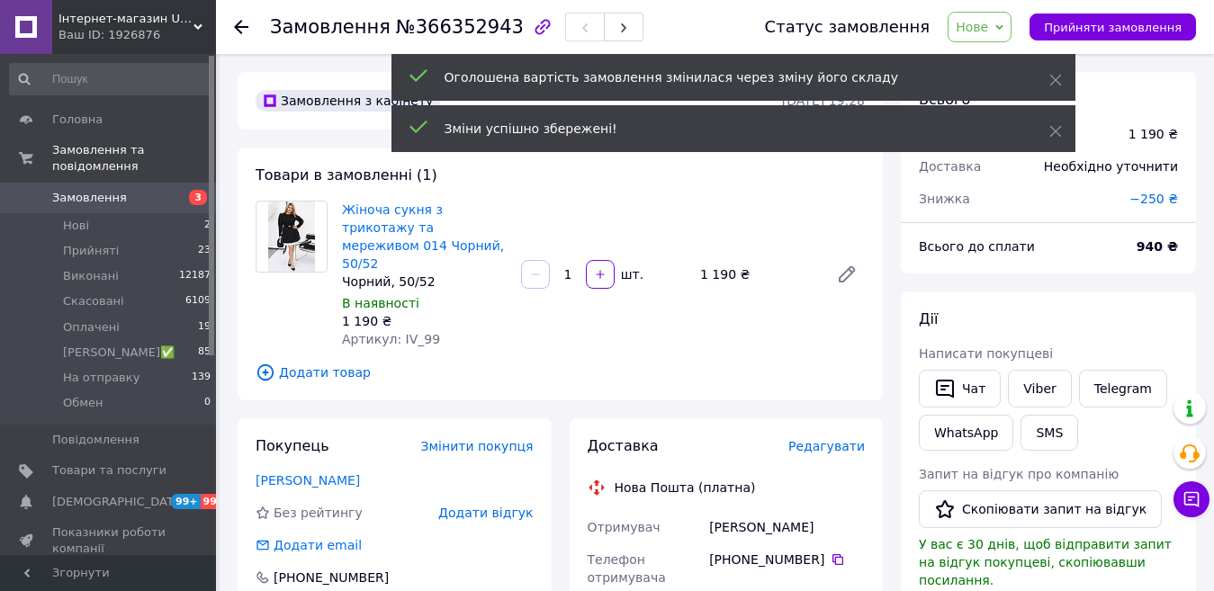
click at [1011, 15] on span "Нове" at bounding box center [979, 27] width 64 height 31
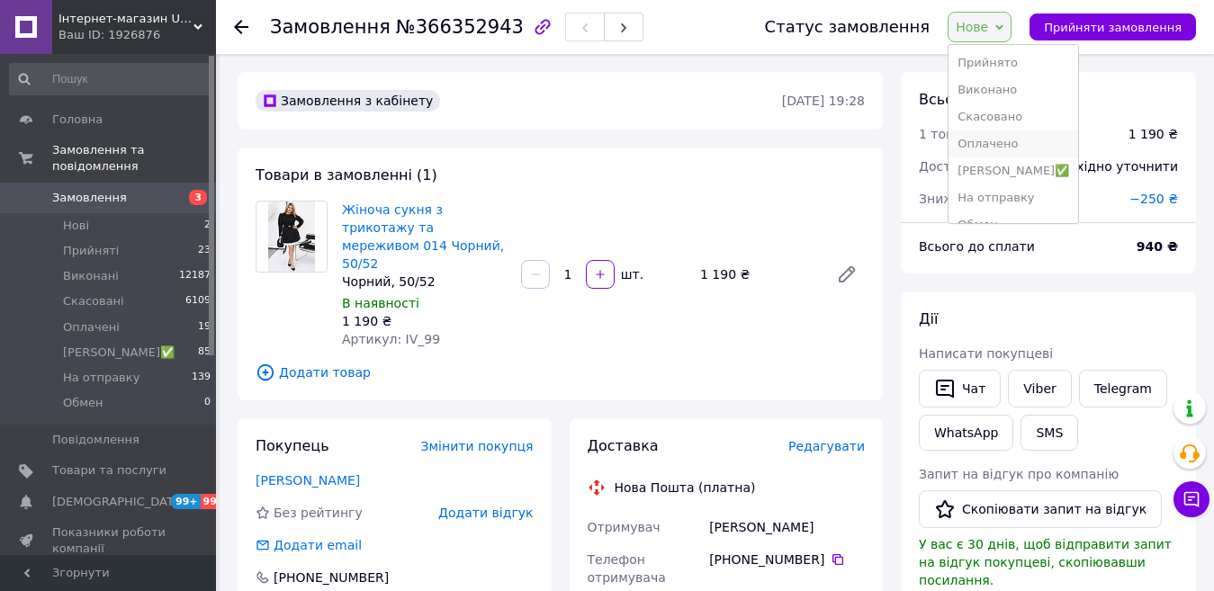
click at [1010, 139] on li "Оплачено" at bounding box center [1013, 143] width 130 height 27
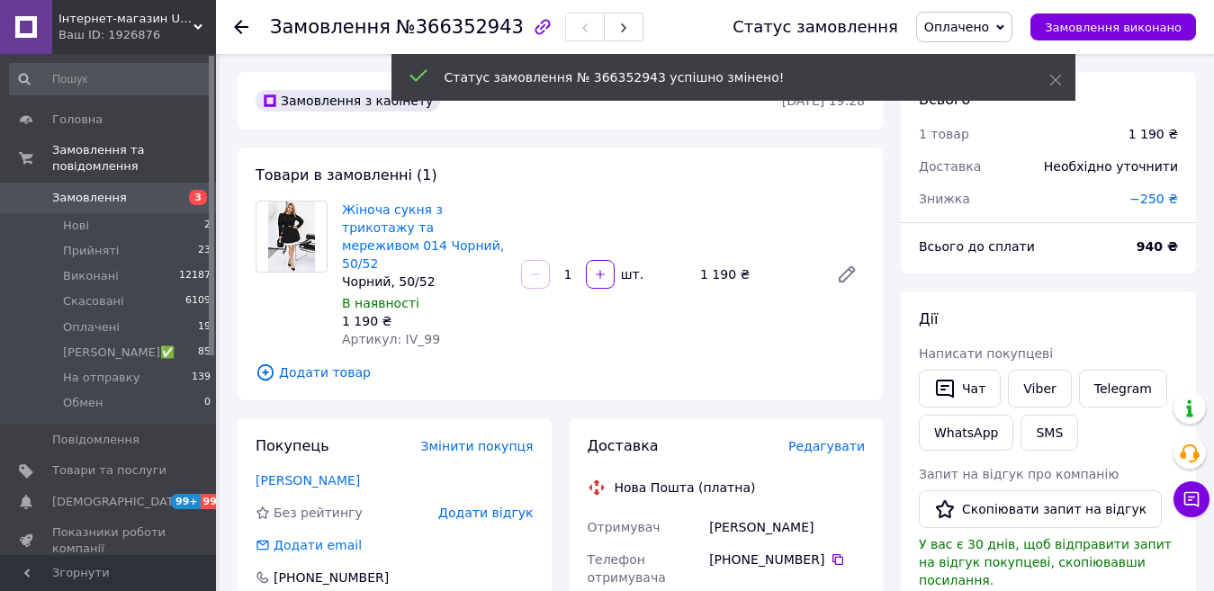
click at [843, 439] on span "Редагувати" at bounding box center [826, 446] width 76 height 14
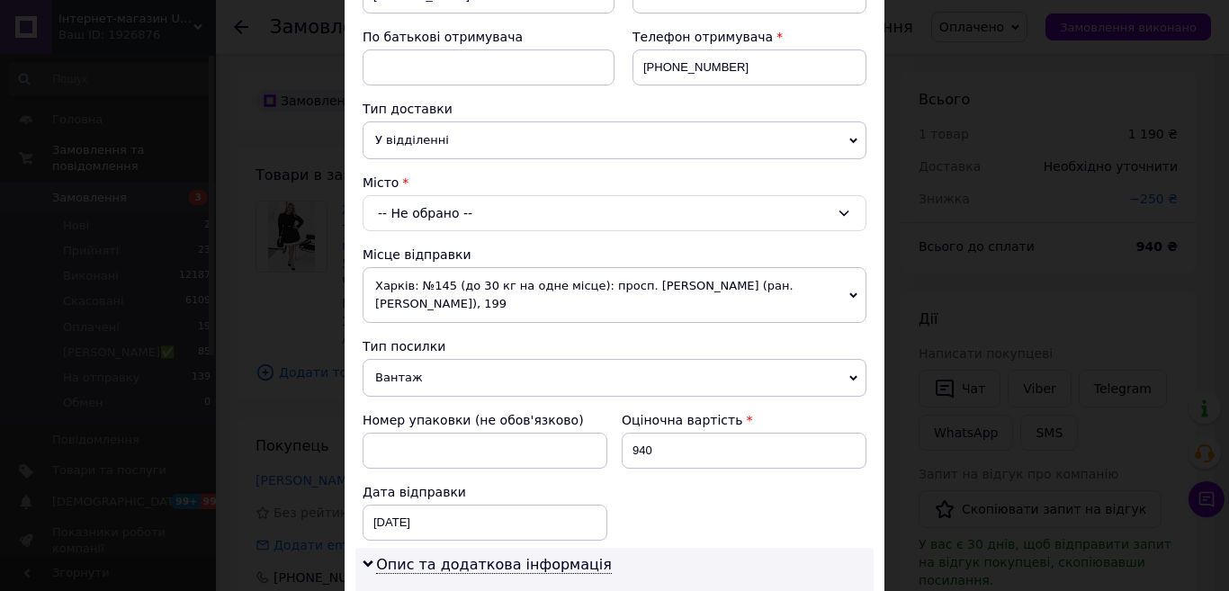
scroll to position [360, 0]
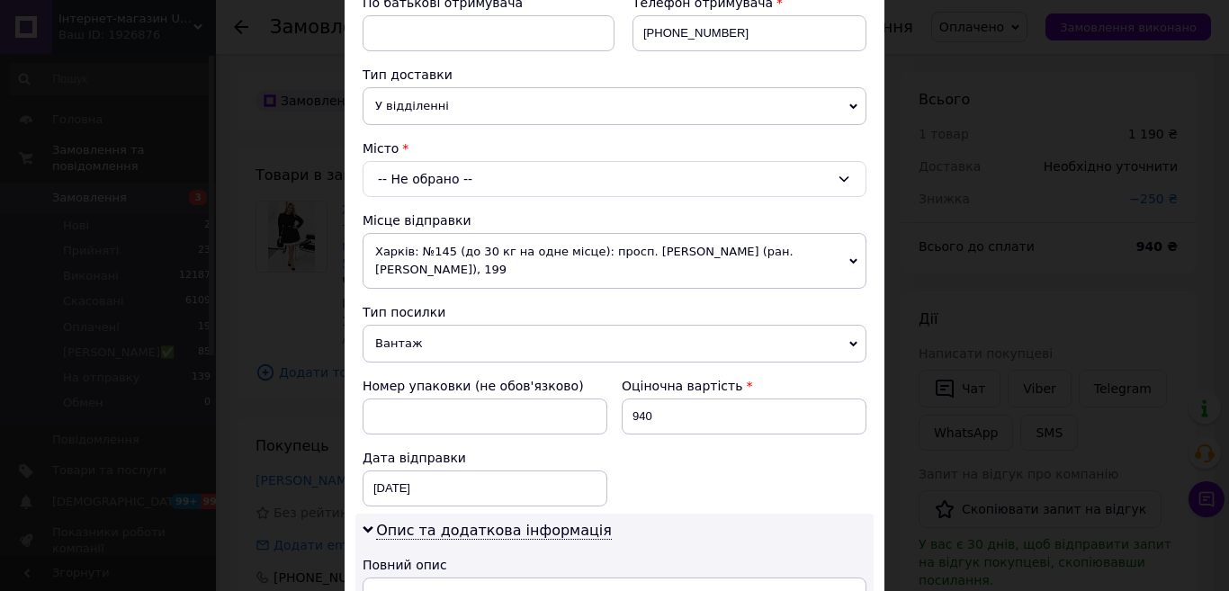
click at [493, 256] on span "Харків: №145 (до 30 кг на одне місце): просп. [PERSON_NAME] (ран. [PERSON_NAME]…" at bounding box center [615, 261] width 504 height 56
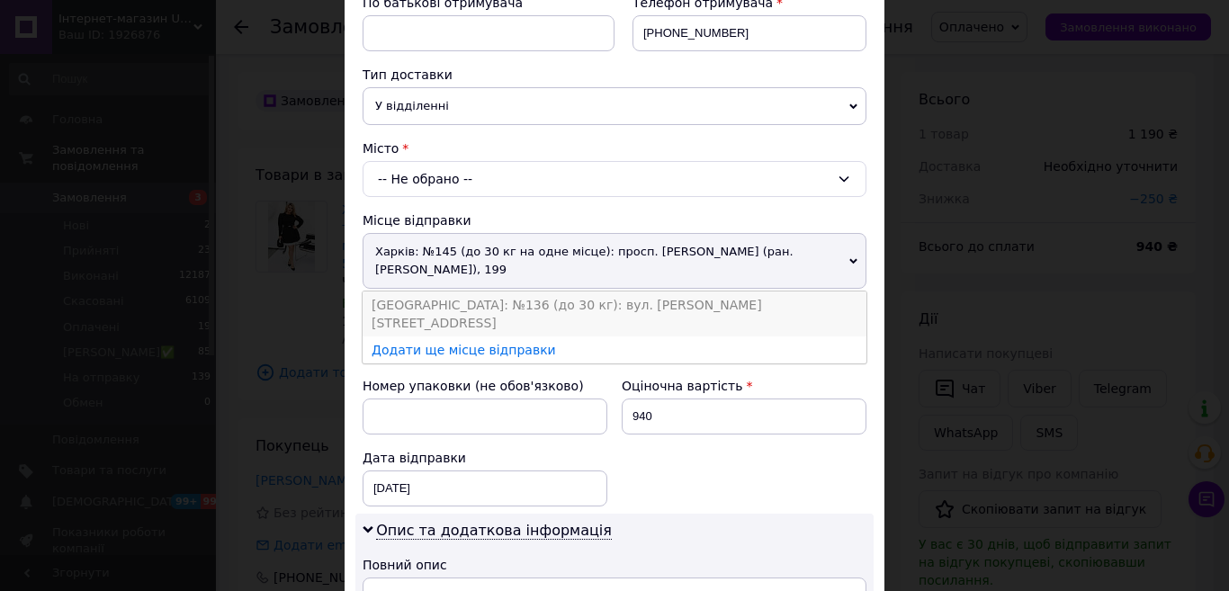
click at [423, 305] on li "[GEOGRAPHIC_DATA]: №136 (до 30 кг): вул. [PERSON_NAME][STREET_ADDRESS]" at bounding box center [615, 314] width 504 height 45
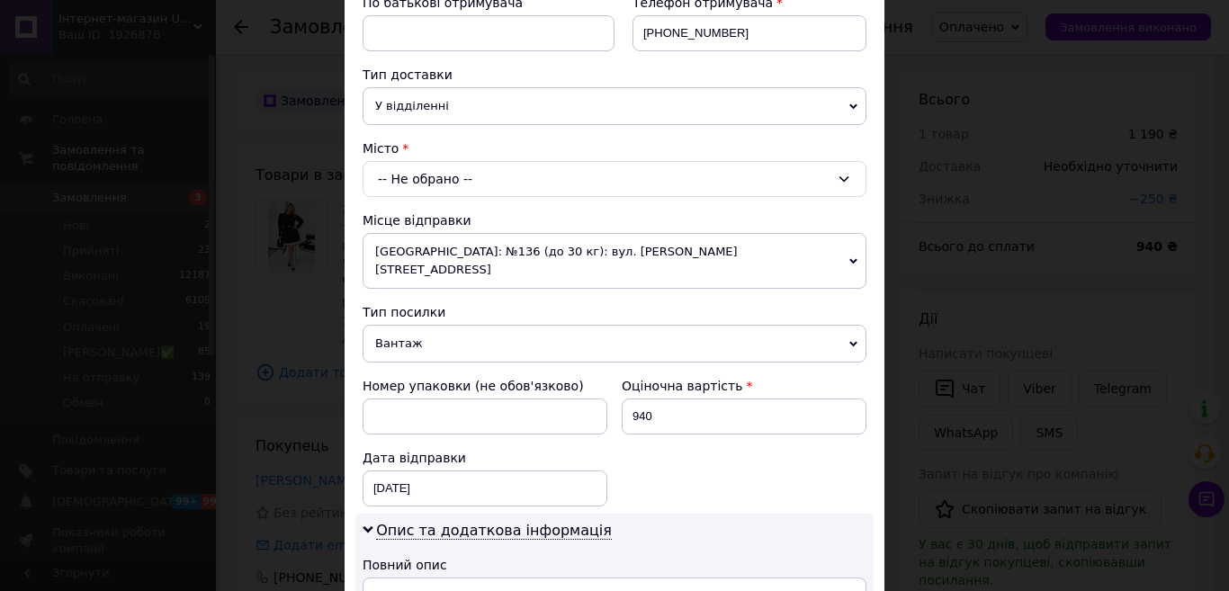
click at [440, 181] on div "-- Не обрано --" at bounding box center [615, 179] width 504 height 36
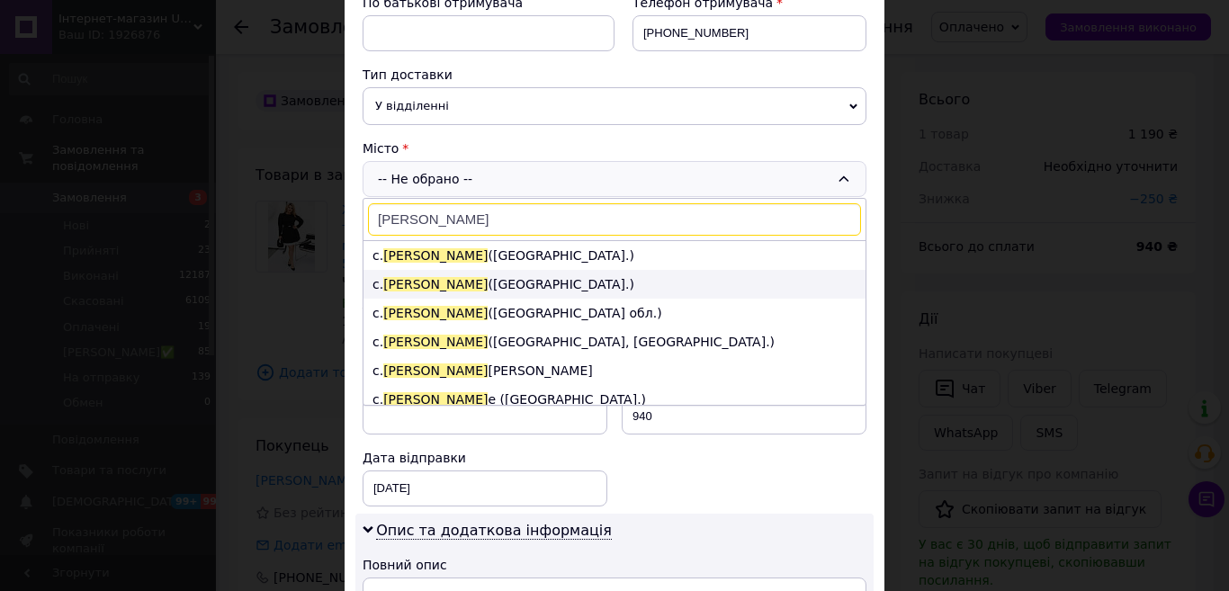
type input "Бабин"
click at [492, 288] on li "с. Бабин (Рівненська обл.)" at bounding box center [615, 284] width 502 height 29
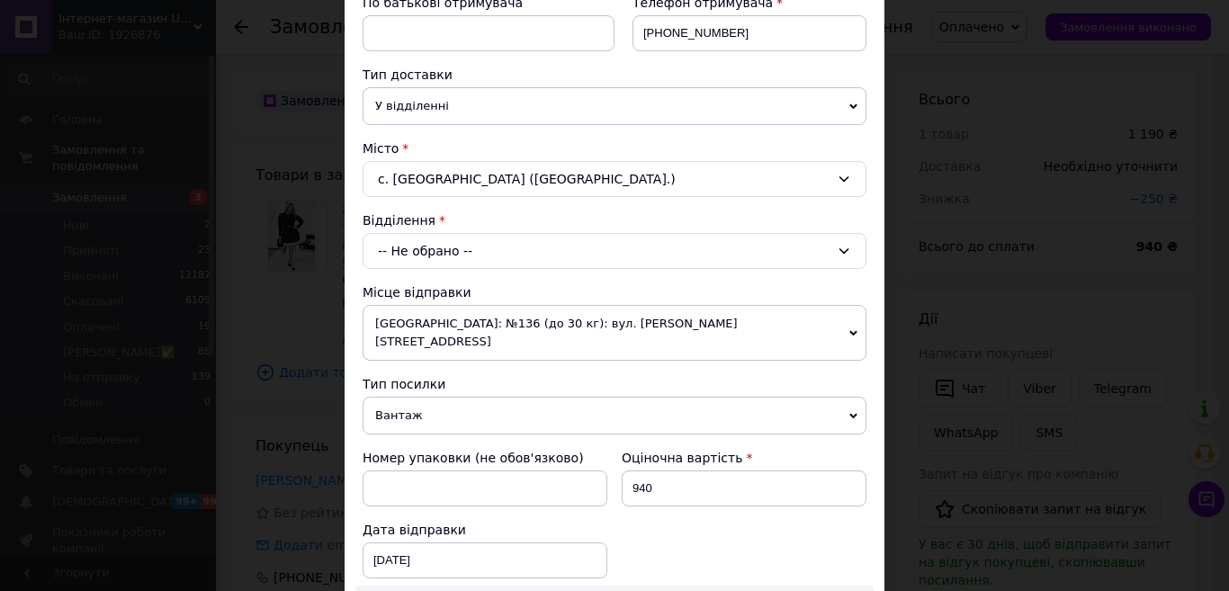
click at [437, 246] on div "-- Не обрано --" at bounding box center [615, 251] width 504 height 36
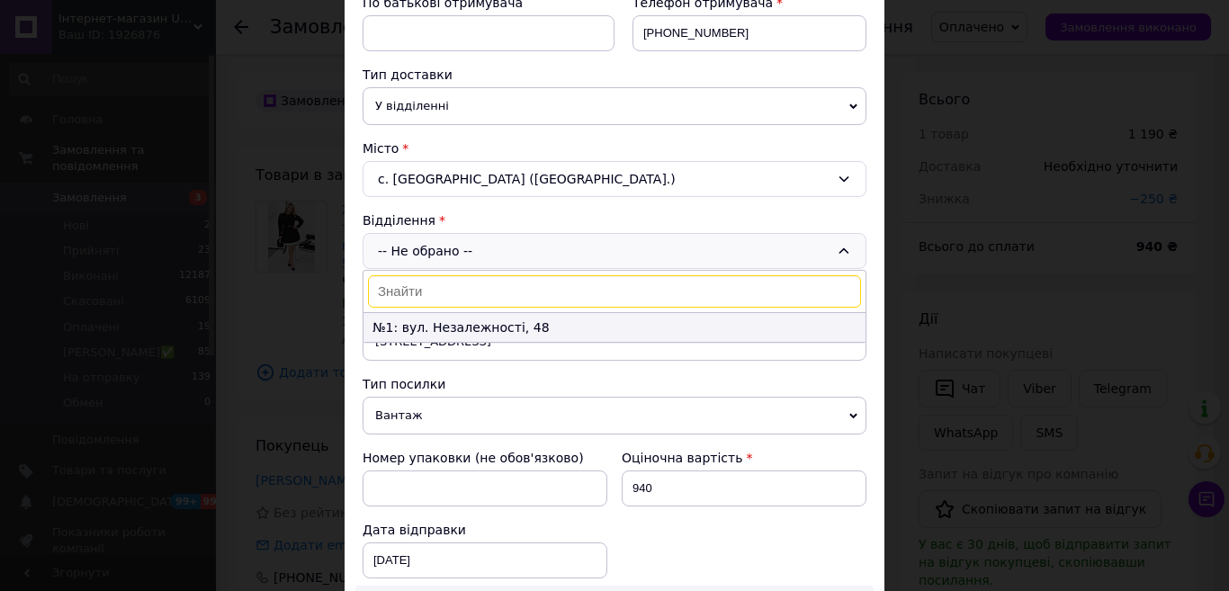
click at [406, 323] on li "№1: вул. Незалежності, 48" at bounding box center [615, 327] width 502 height 29
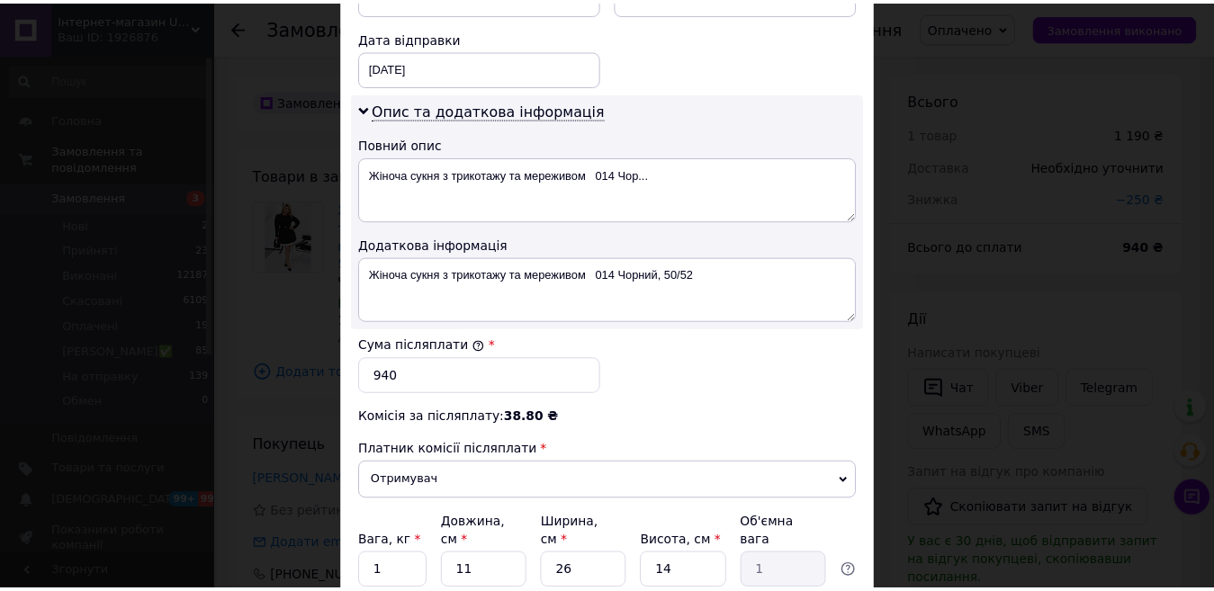
scroll to position [983, 0]
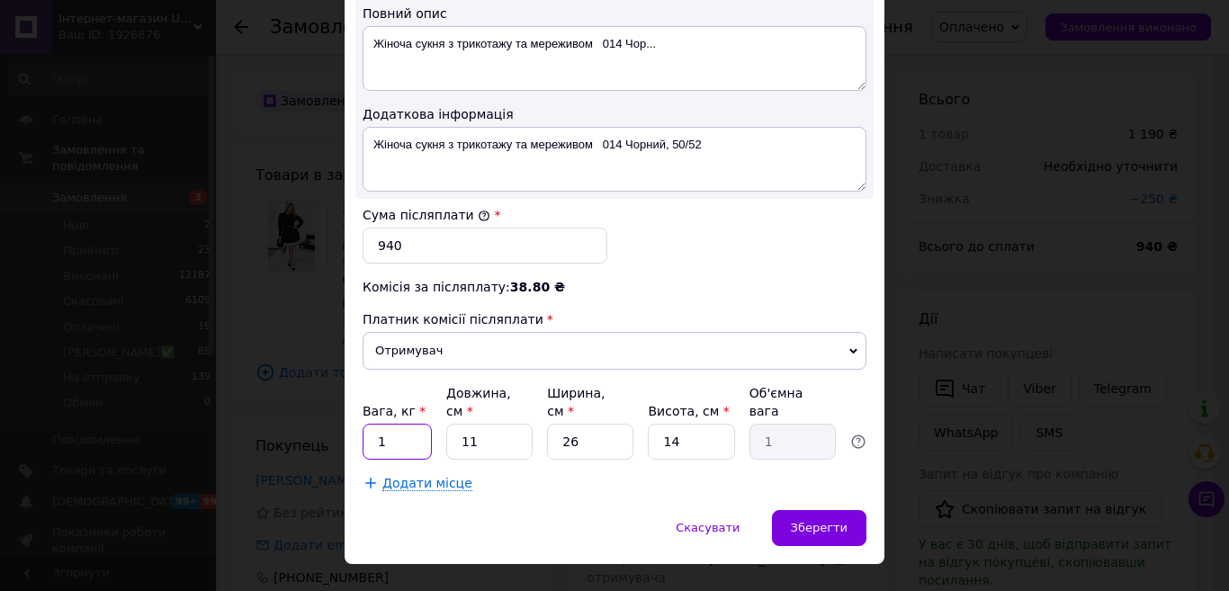
click at [381, 424] on input "1" at bounding box center [397, 442] width 69 height 36
type input "2"
click at [814, 521] on span "Зберегти" at bounding box center [819, 527] width 57 height 13
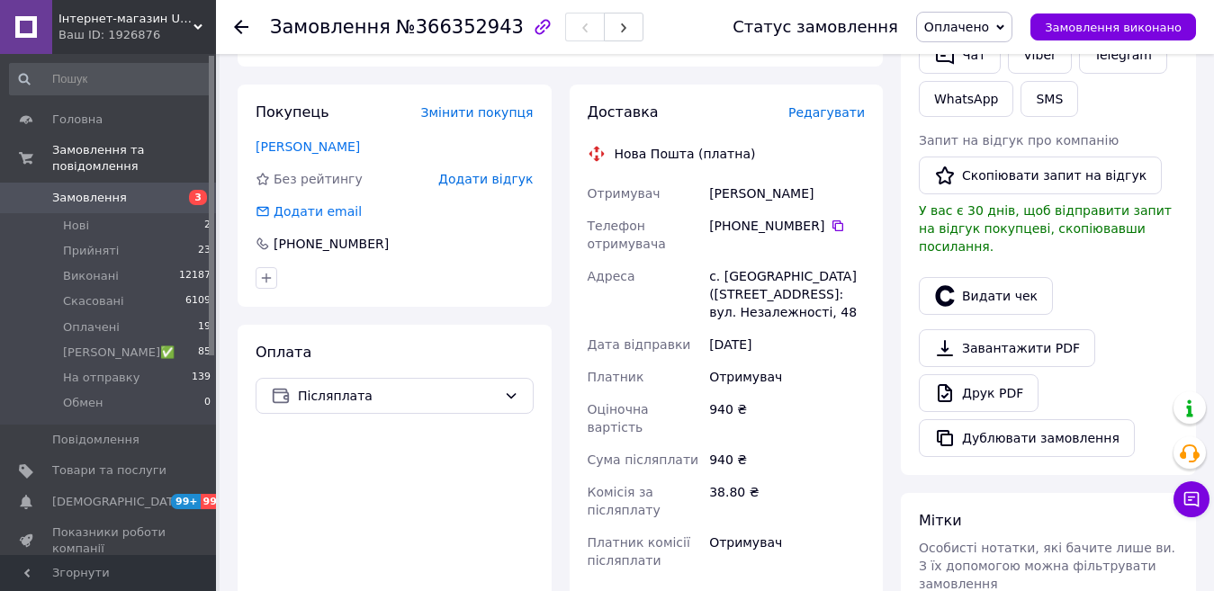
scroll to position [540, 0]
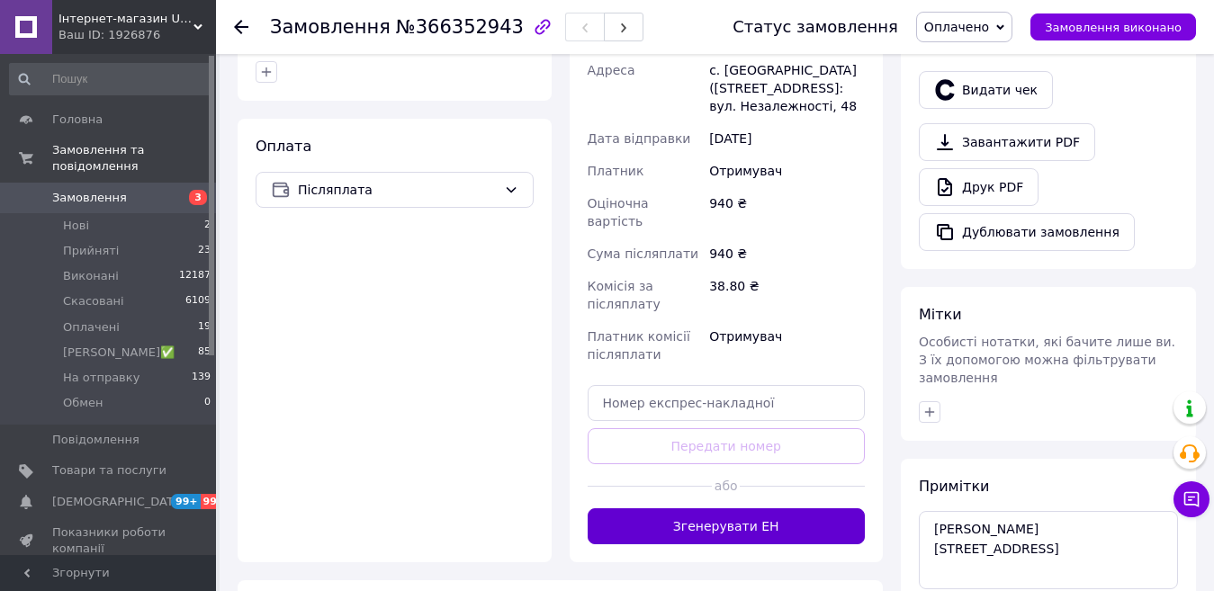
click at [763, 508] on button "Згенерувати ЕН" at bounding box center [727, 526] width 278 height 36
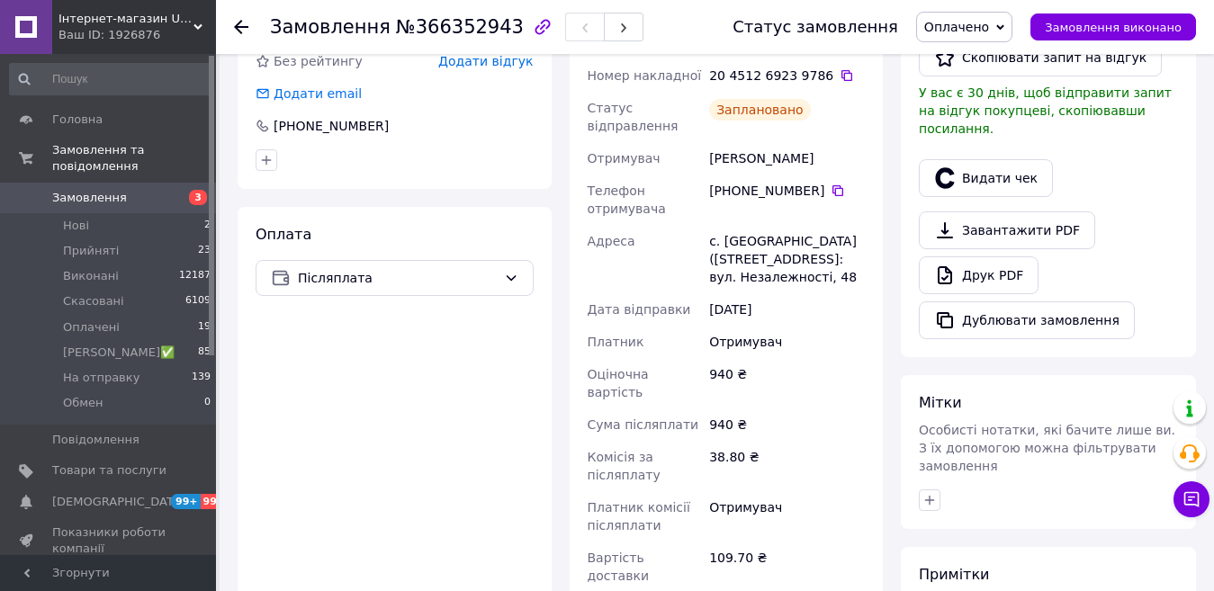
scroll to position [360, 0]
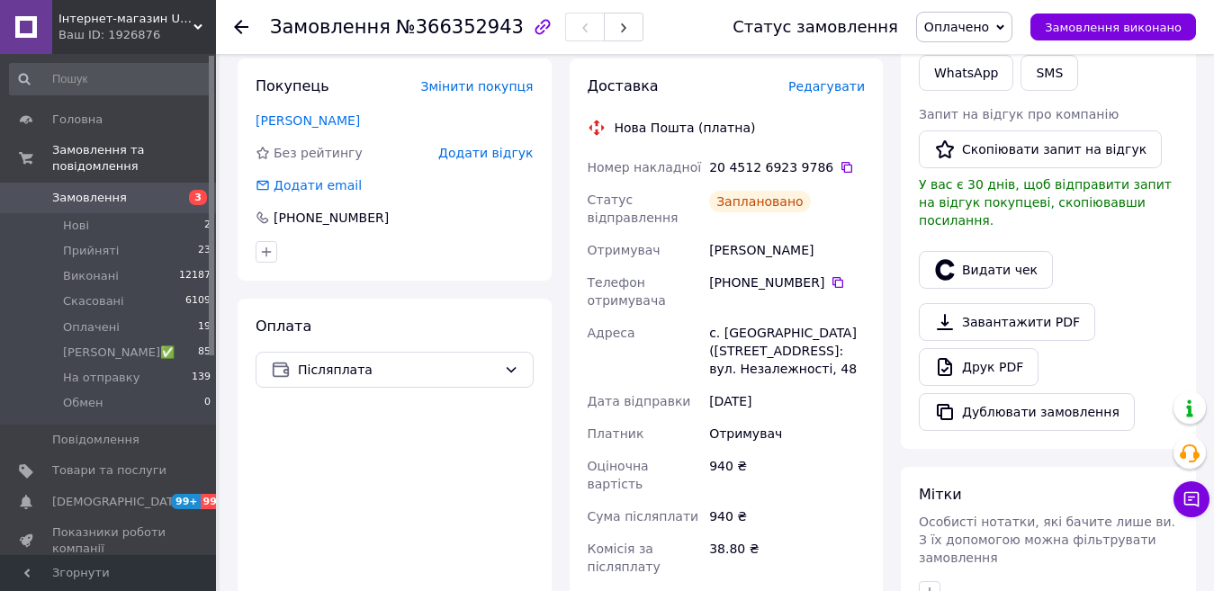
click at [983, 33] on span "Оплачено" at bounding box center [956, 27] width 65 height 14
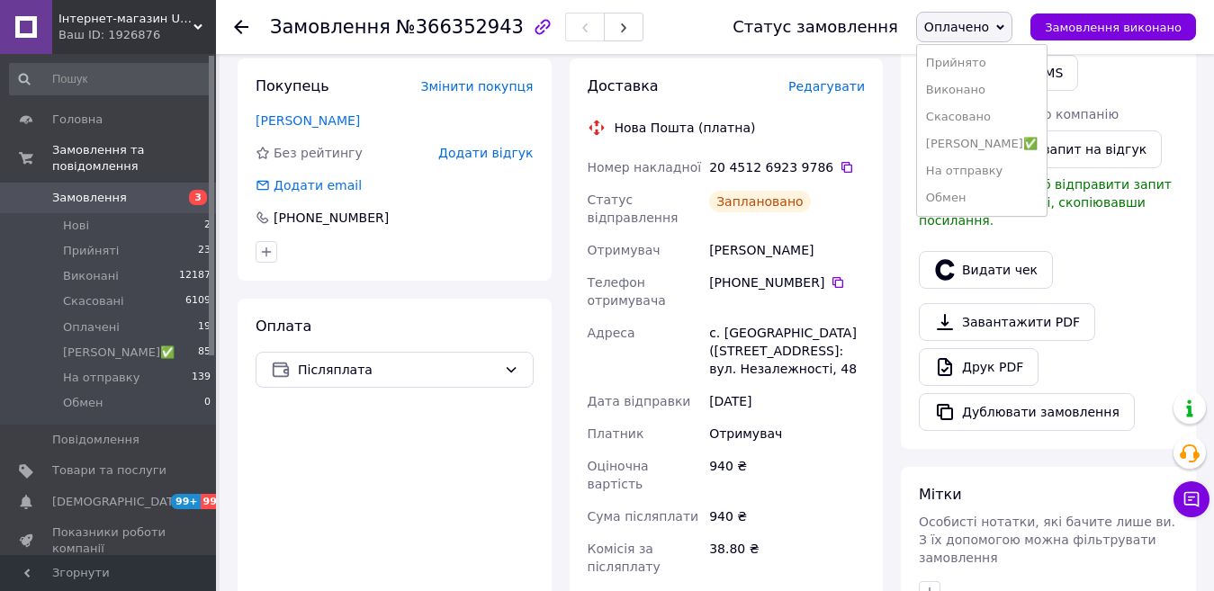
drag, startPoint x: 993, startPoint y: 163, endPoint x: 974, endPoint y: 179, distance: 25.6
click at [993, 163] on li "На отправку" at bounding box center [982, 170] width 130 height 27
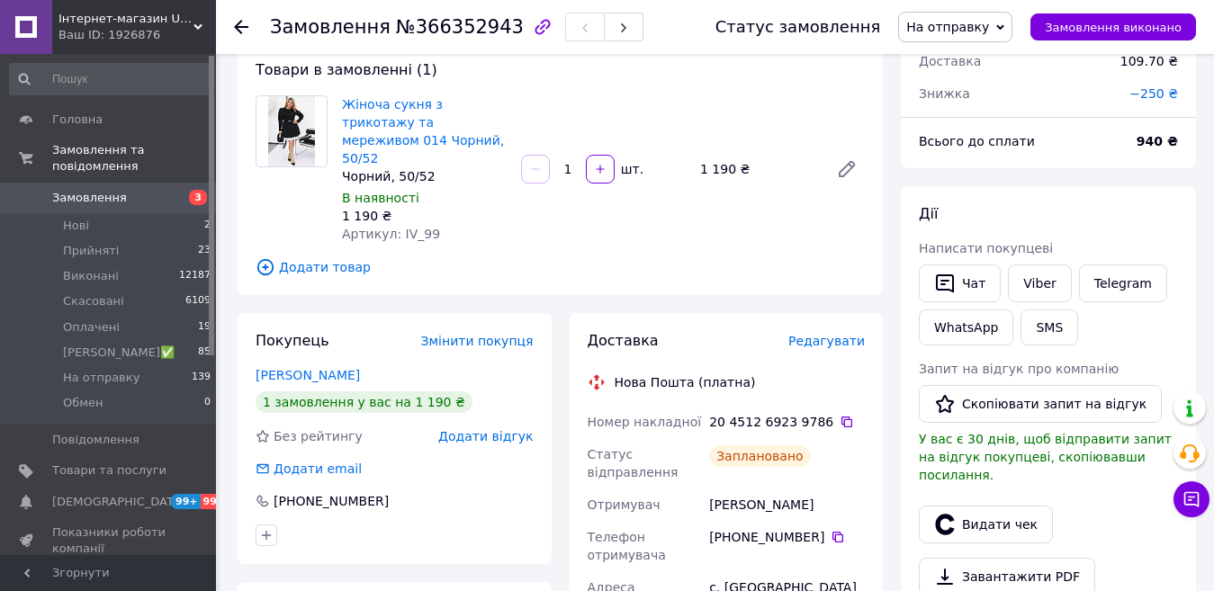
scroll to position [0, 0]
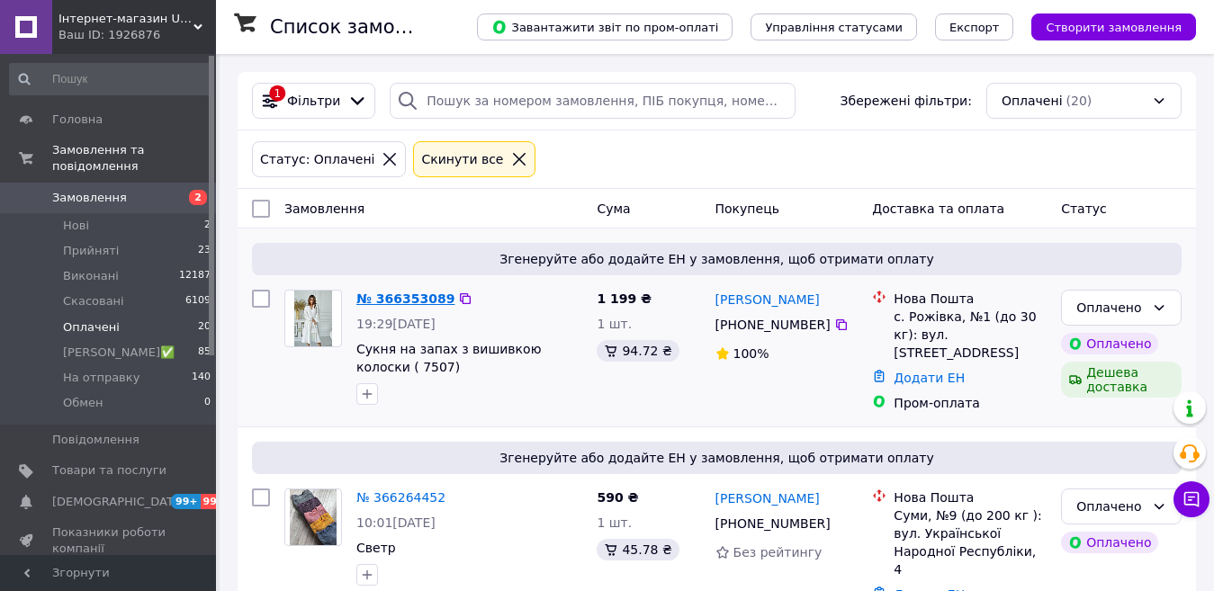
click at [436, 292] on link "№ 366353089" at bounding box center [405, 299] width 98 height 14
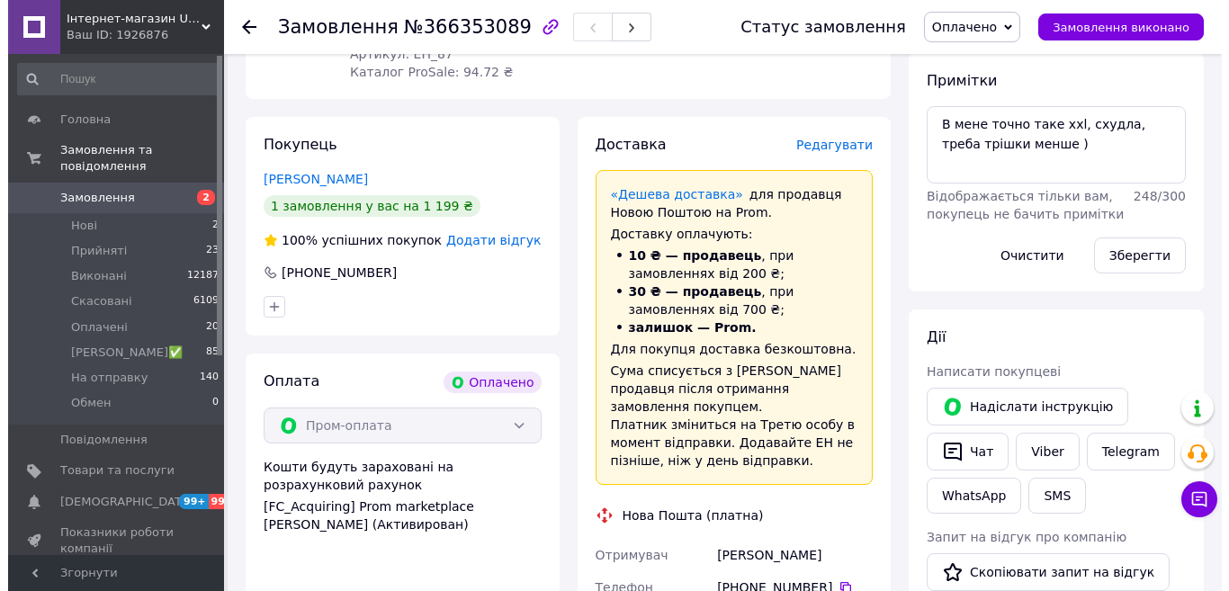
scroll to position [810, 0]
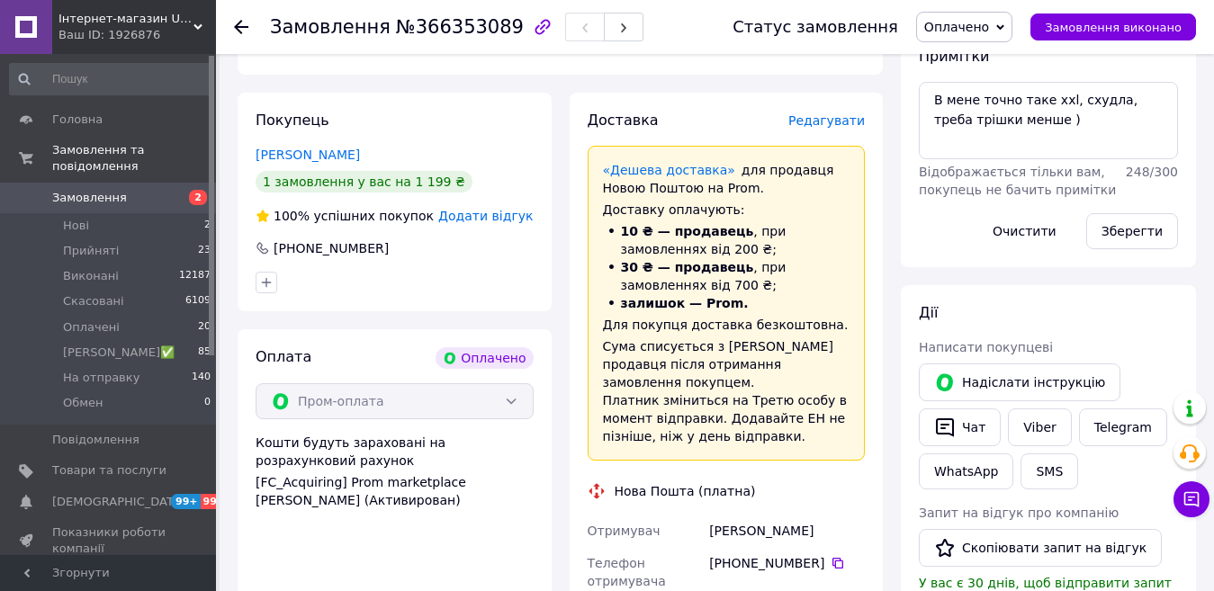
click at [851, 113] on span "Редагувати" at bounding box center [826, 120] width 76 height 14
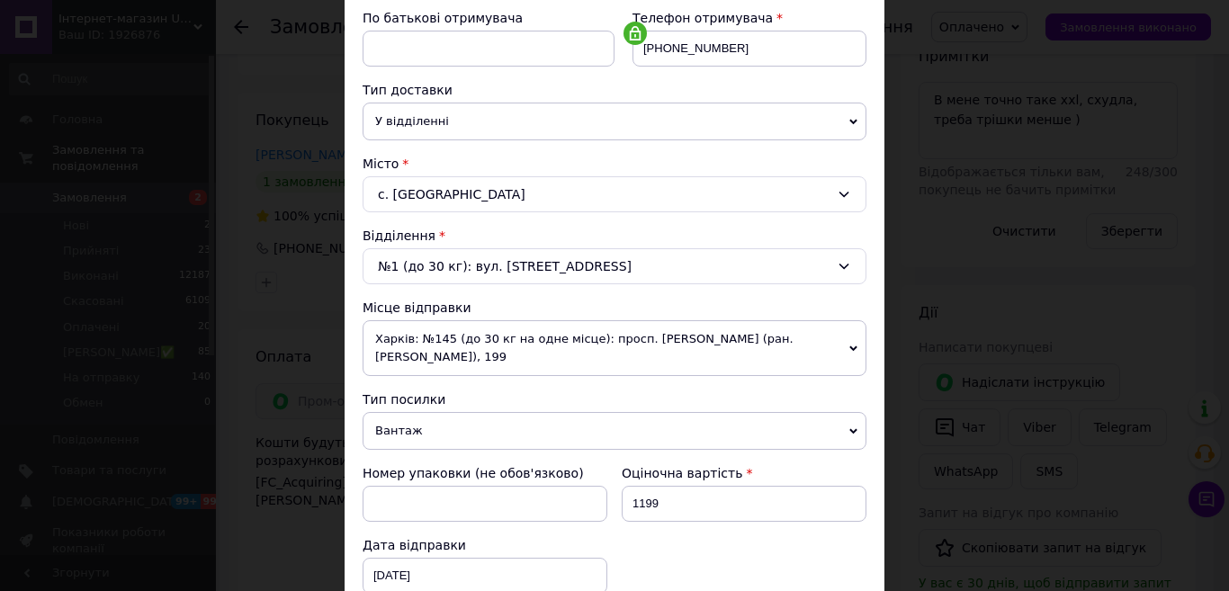
scroll to position [540, 0]
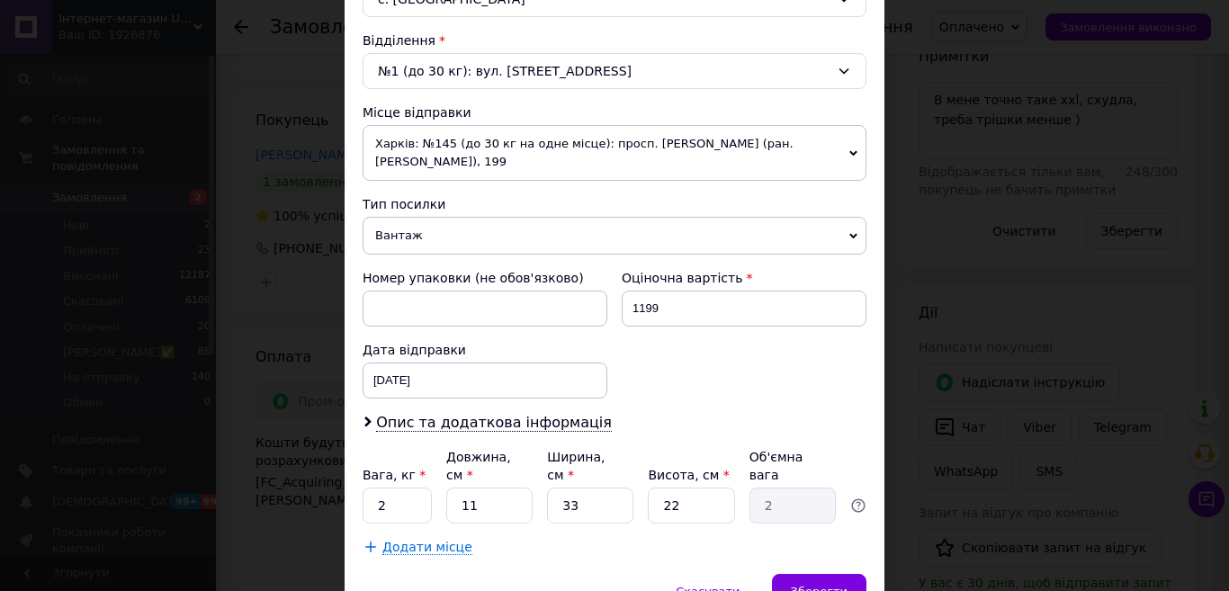
click at [447, 145] on span "Харків: №145 (до 30 кг на одне місце): просп. [PERSON_NAME] (ран. [PERSON_NAME]…" at bounding box center [615, 153] width 504 height 56
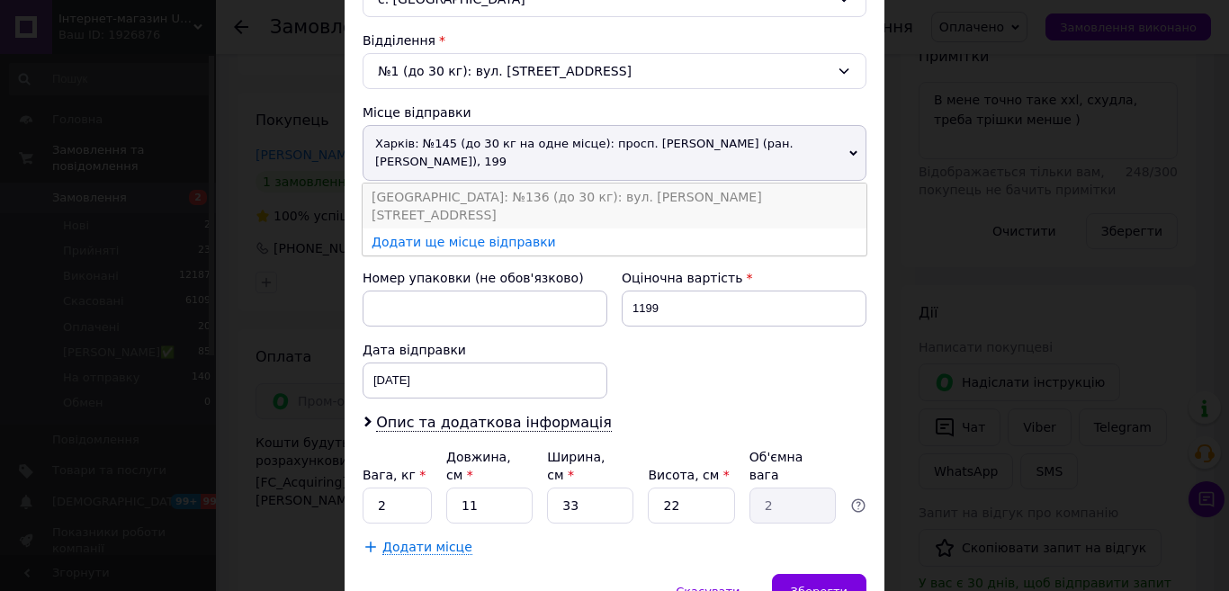
click at [440, 189] on li "[GEOGRAPHIC_DATA]: №136 (до 30 кг): вул. [PERSON_NAME][STREET_ADDRESS]" at bounding box center [615, 206] width 504 height 45
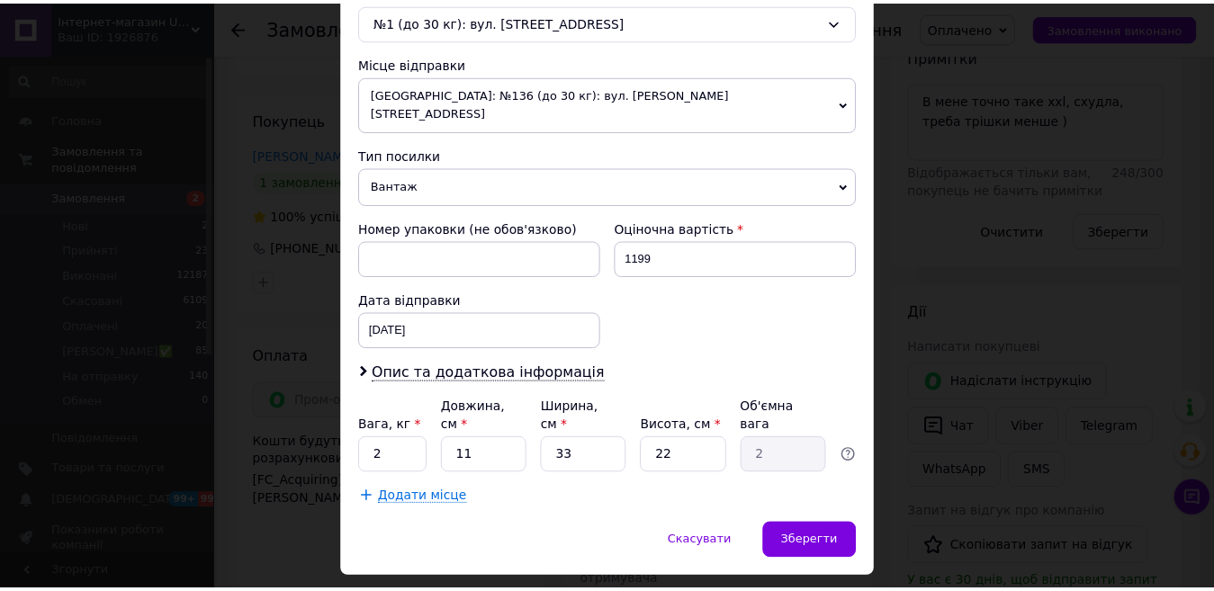
scroll to position [604, 0]
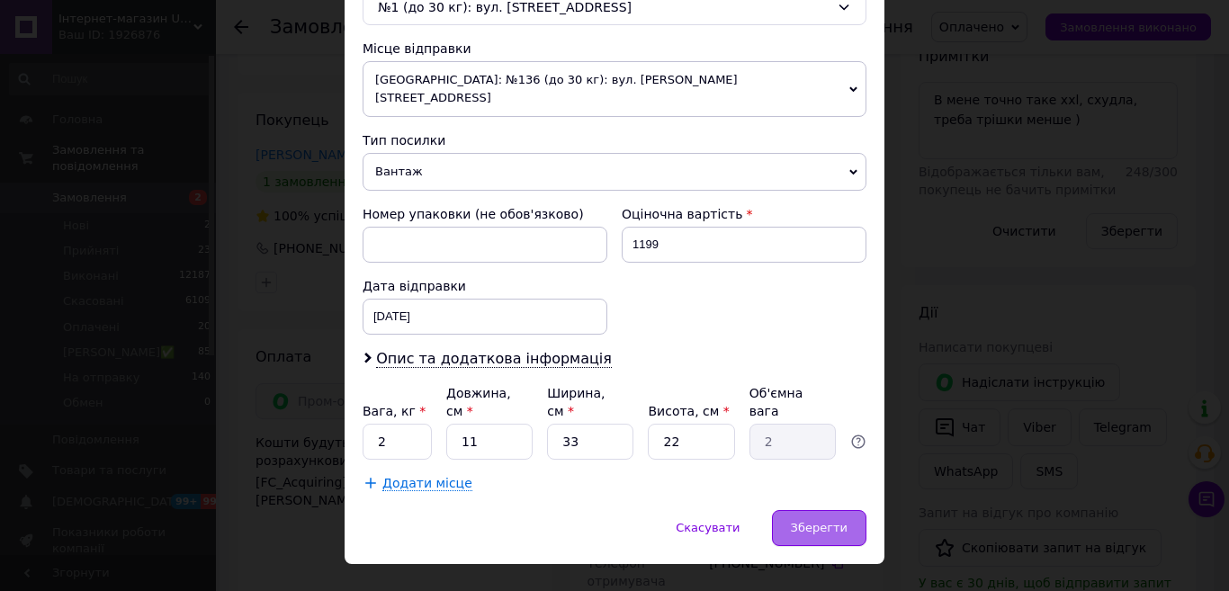
click at [833, 510] on div "Зберегти" at bounding box center [819, 528] width 94 height 36
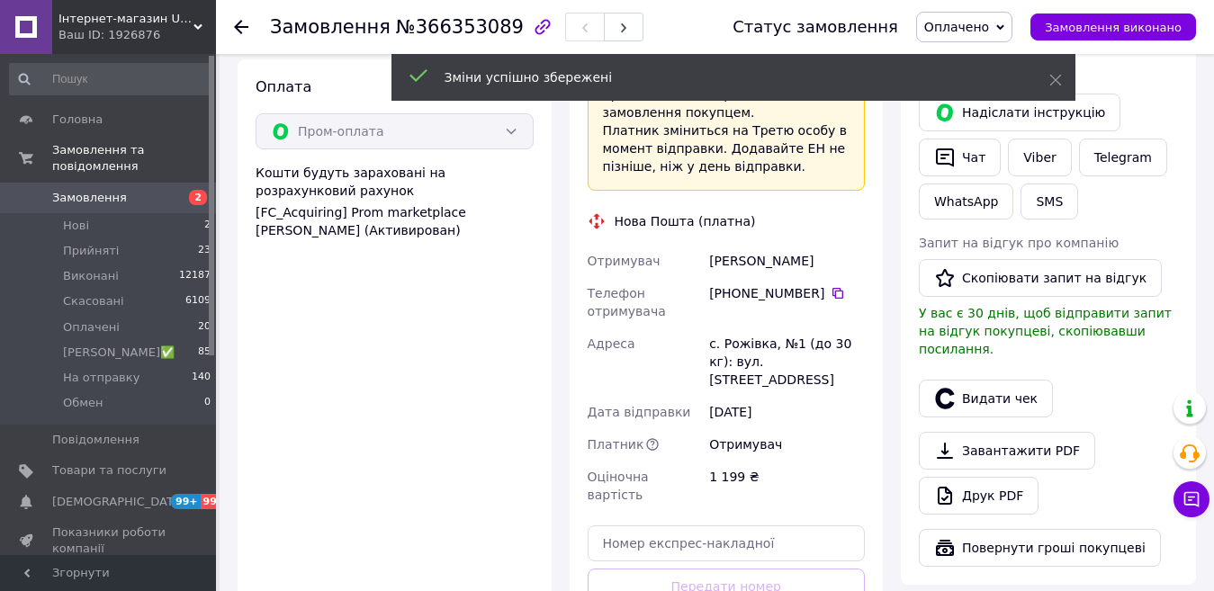
scroll to position [1350, 0]
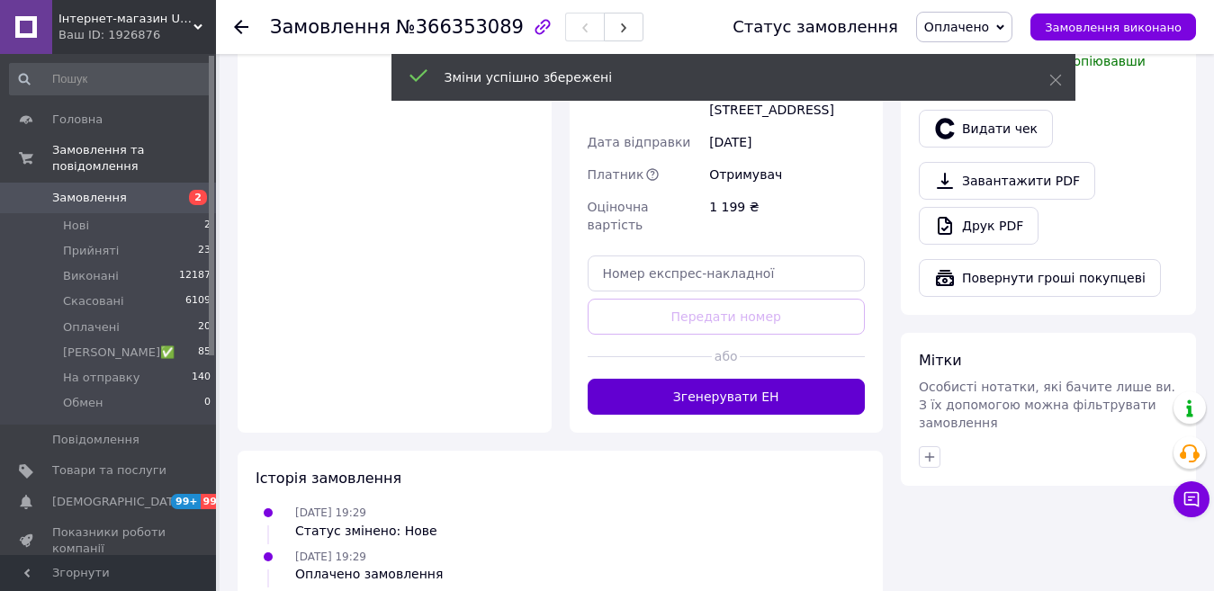
click at [705, 379] on button "Згенерувати ЕН" at bounding box center [727, 397] width 278 height 36
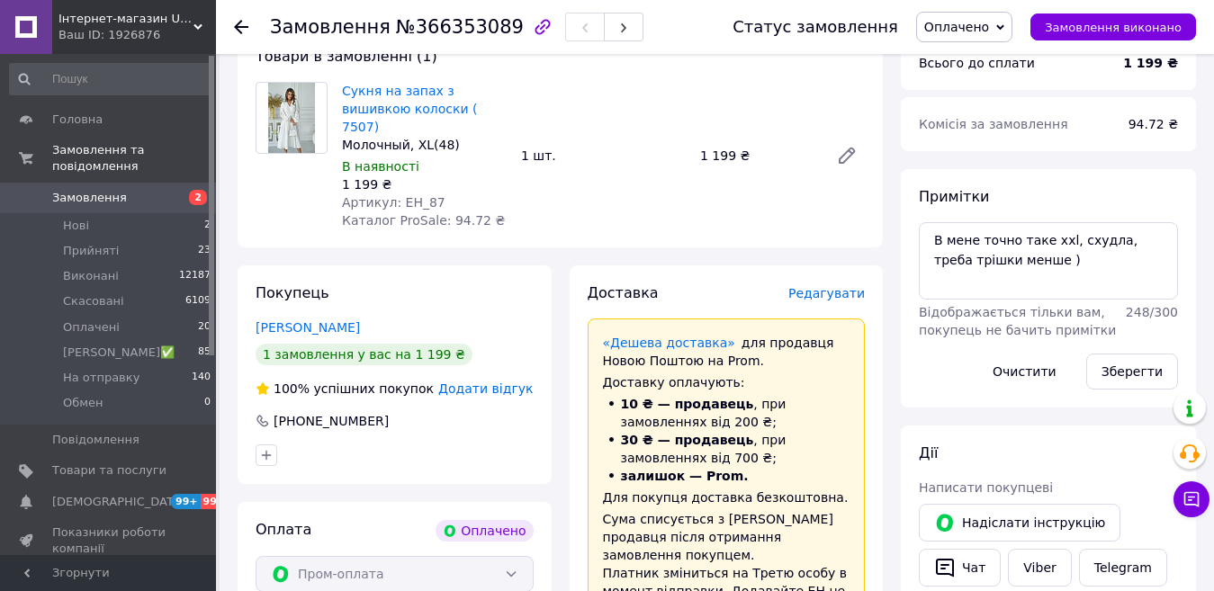
scroll to position [540, 0]
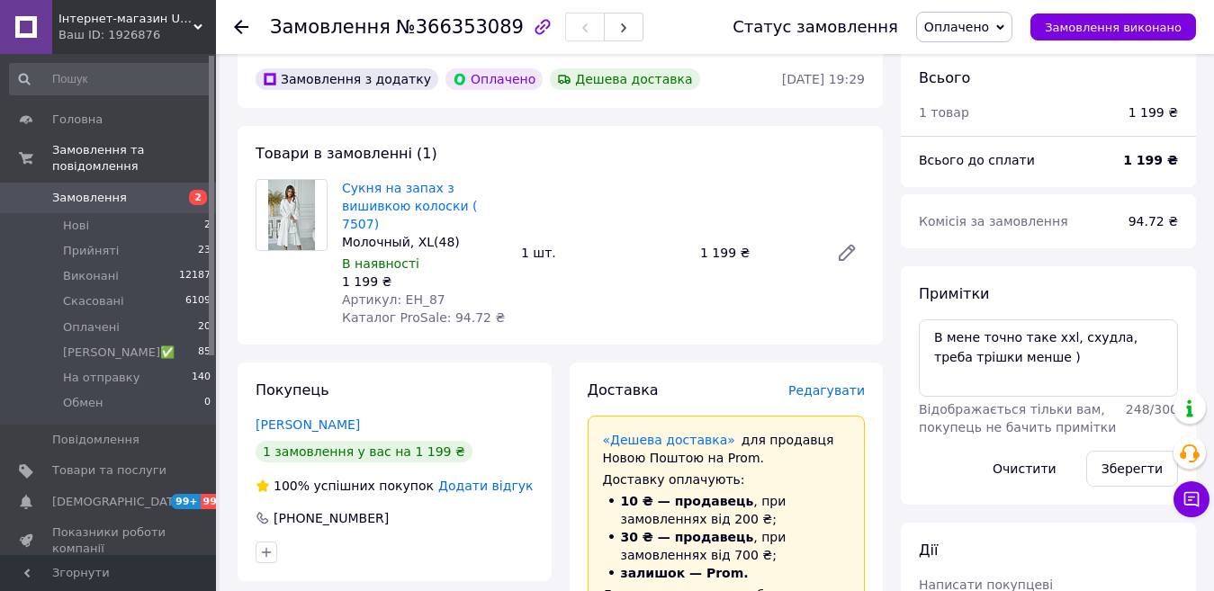
drag, startPoint x: 945, startPoint y: 22, endPoint x: 951, endPoint y: 29, distance: 9.6
click at [943, 22] on span "Оплачено" at bounding box center [964, 27] width 96 height 31
click at [974, 164] on li "На отправку" at bounding box center [982, 170] width 130 height 27
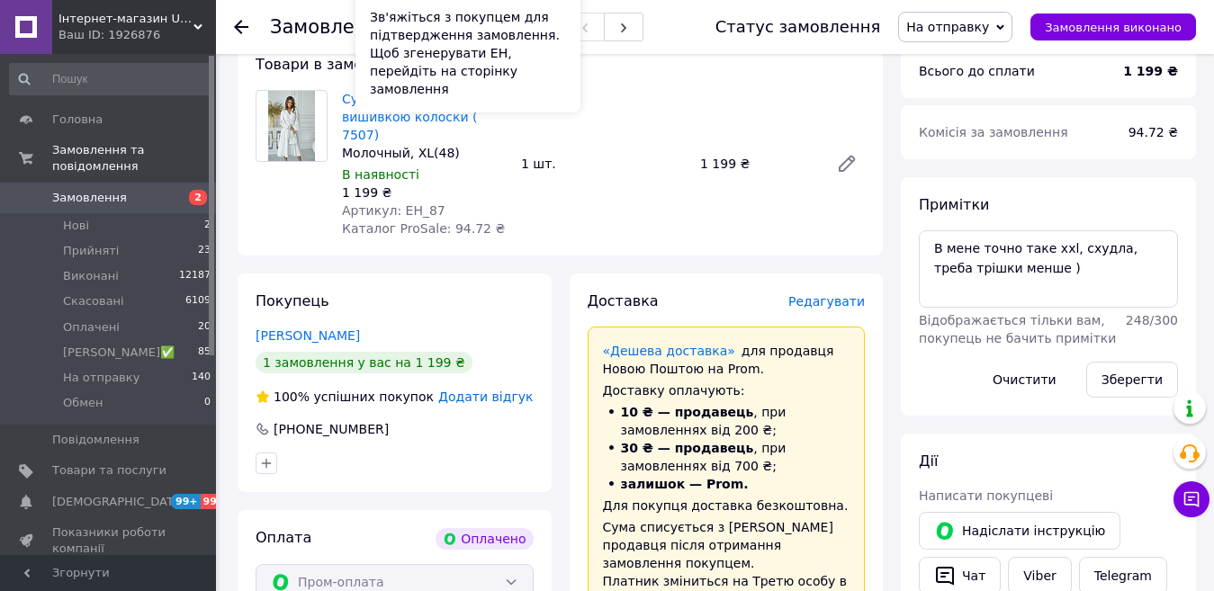
scroll to position [450, 0]
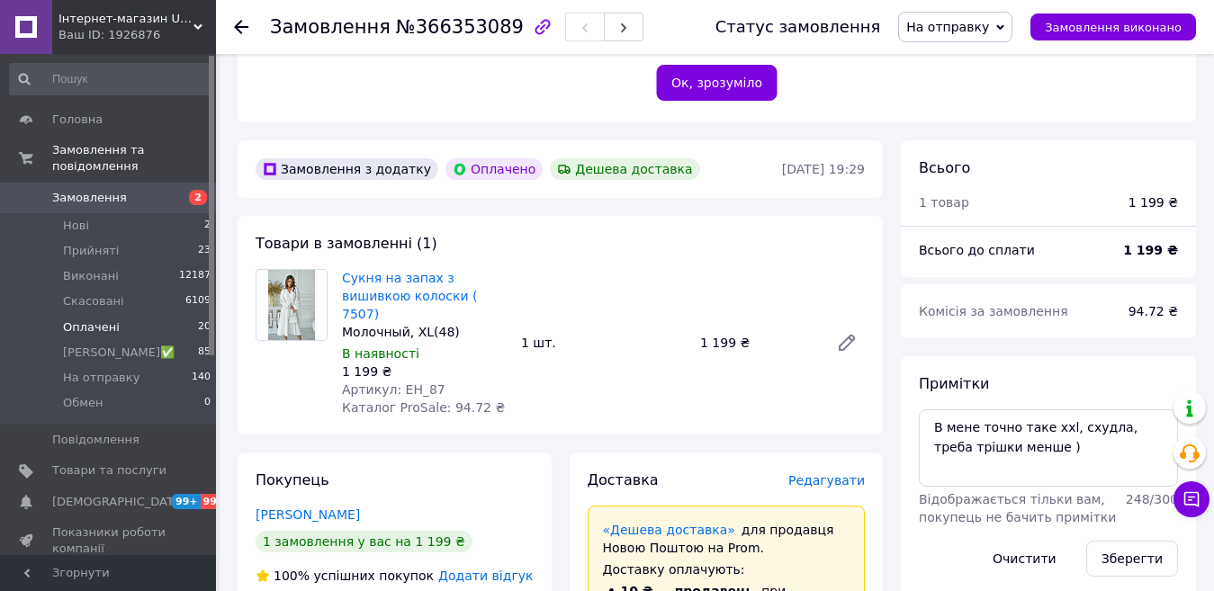
click at [100, 319] on span "Оплачені" at bounding box center [91, 327] width 57 height 16
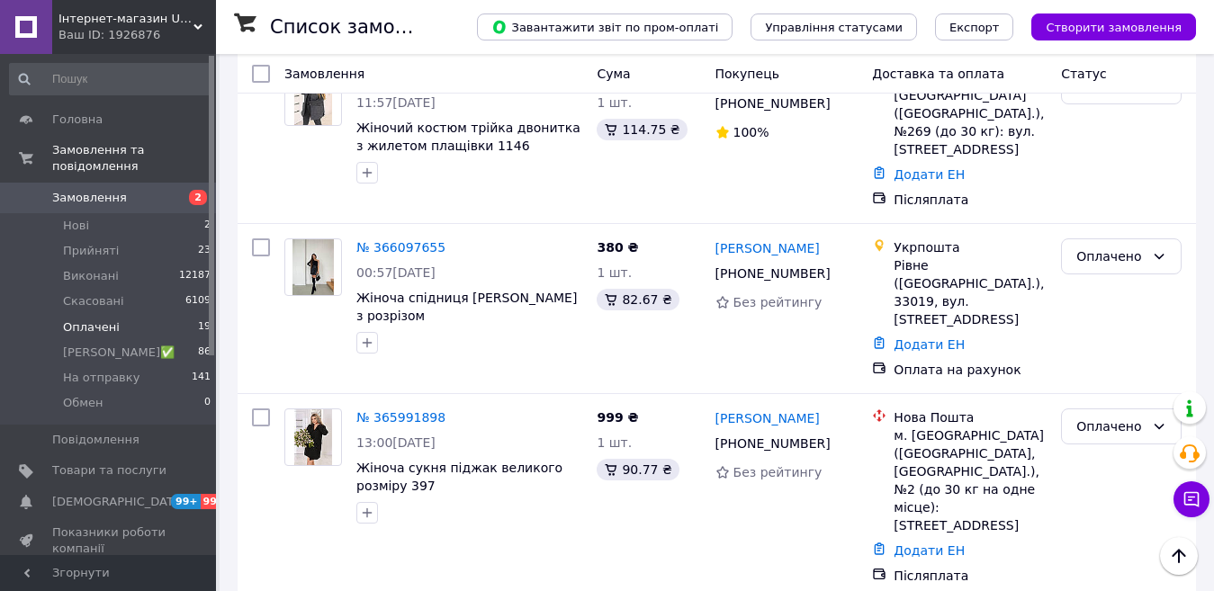
scroll to position [2940, 0]
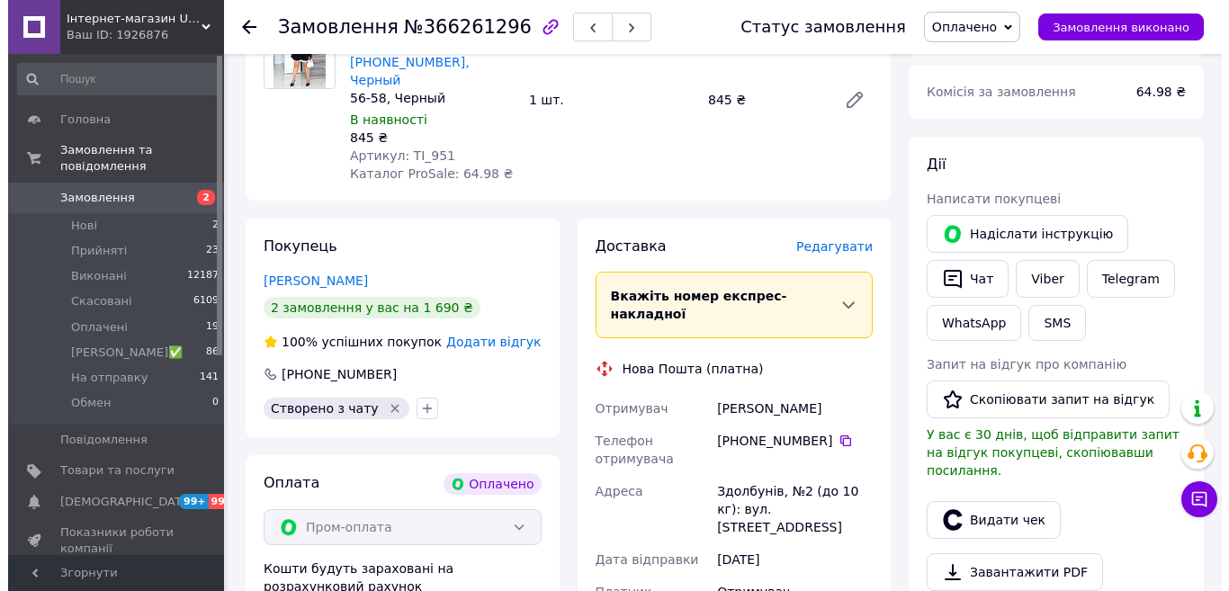
scroll to position [720, 0]
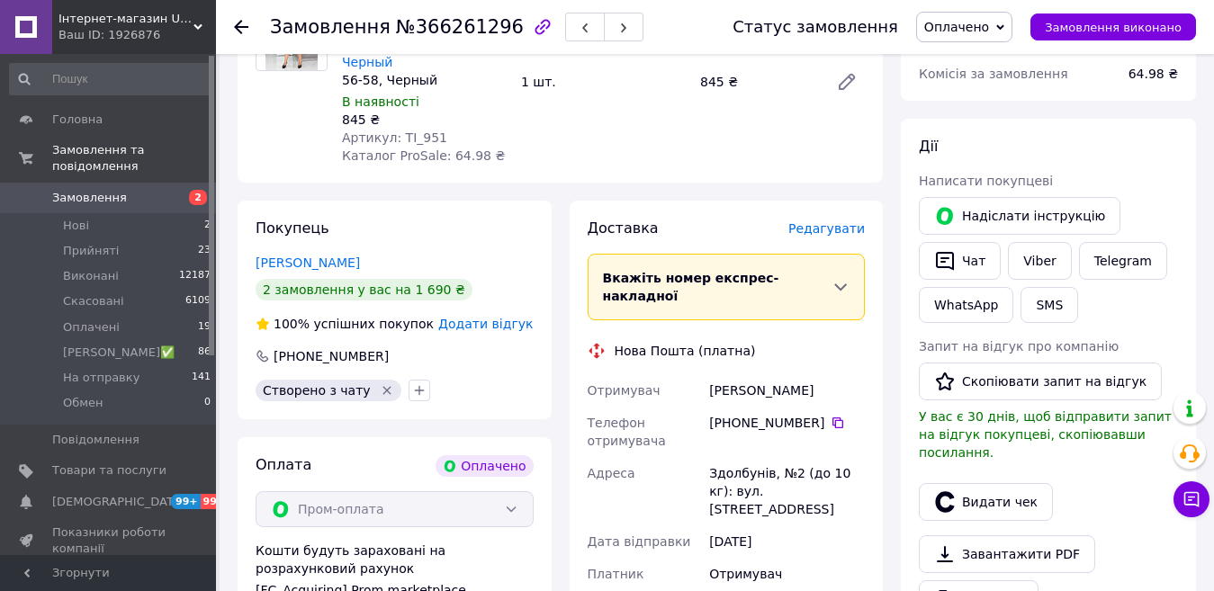
click at [824, 221] on span "Редагувати" at bounding box center [826, 228] width 76 height 14
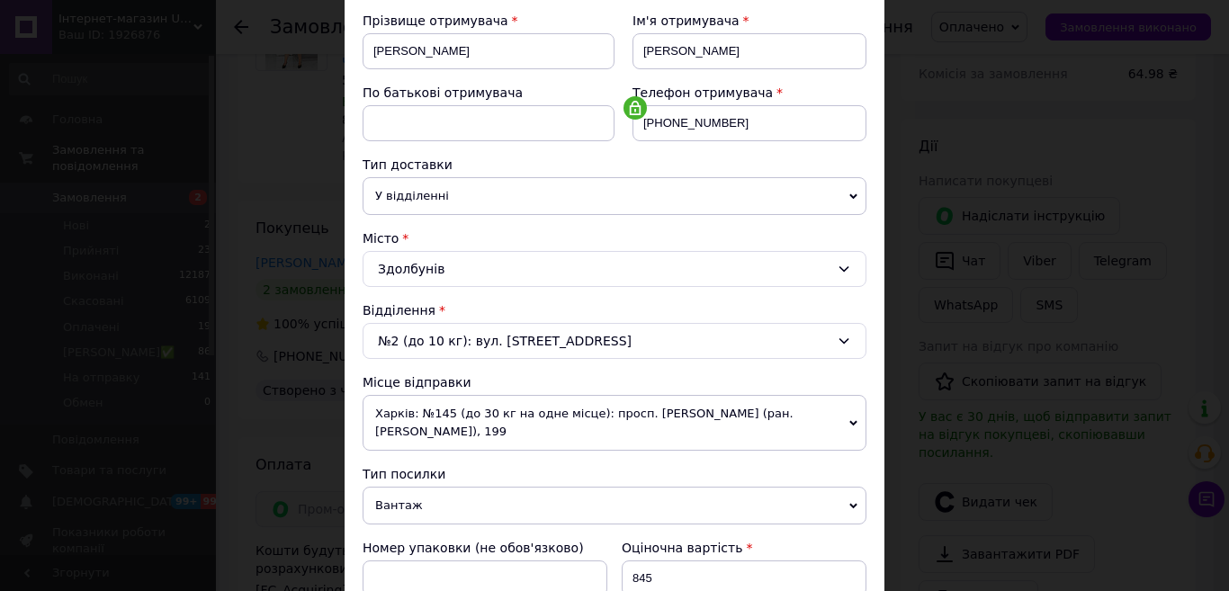
scroll to position [450, 0]
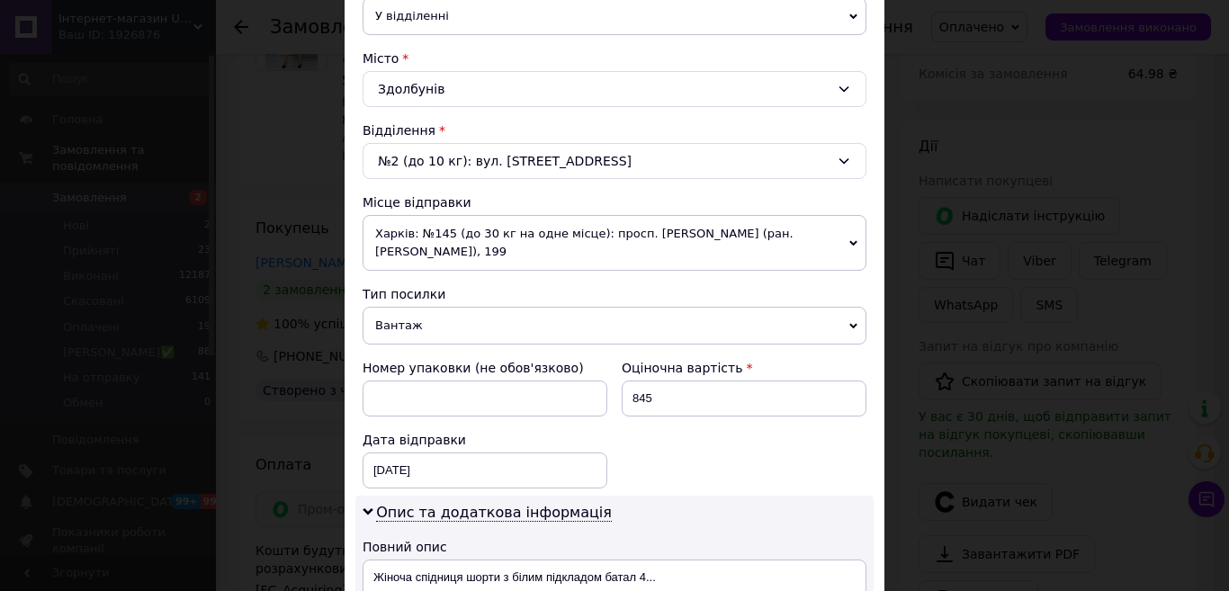
click at [440, 237] on span "Харків: №145 (до 30 кг на одне місце): просп. [PERSON_NAME] (ран. [PERSON_NAME]…" at bounding box center [615, 243] width 504 height 56
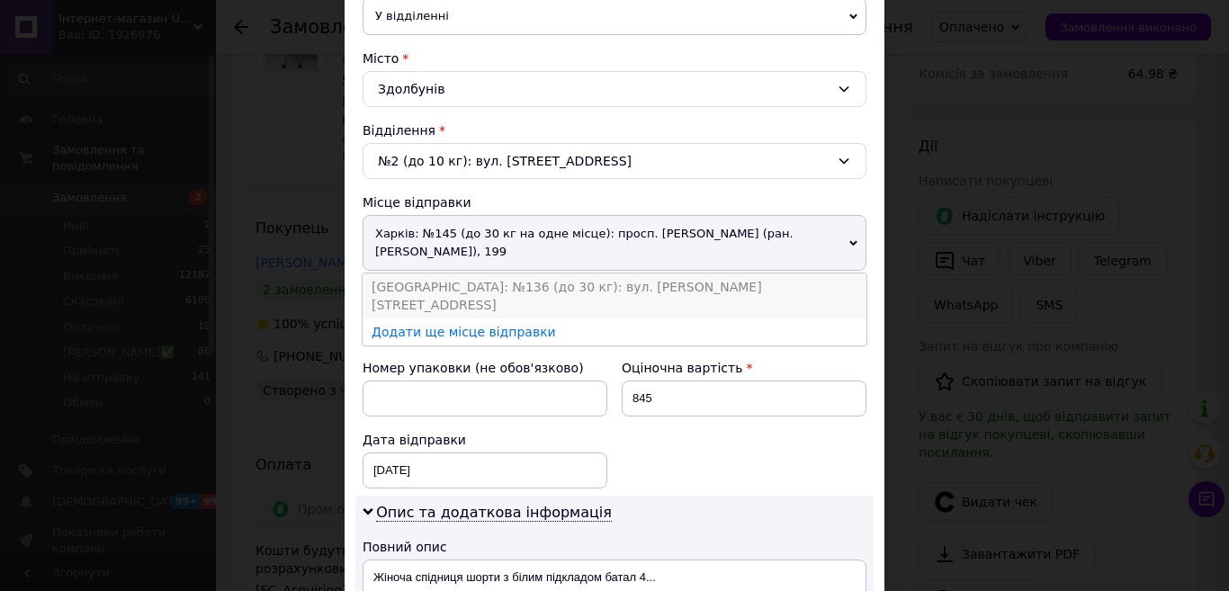
click at [425, 277] on li "[GEOGRAPHIC_DATA]: №136 (до 30 кг): вул. [PERSON_NAME][STREET_ADDRESS]" at bounding box center [615, 296] width 504 height 45
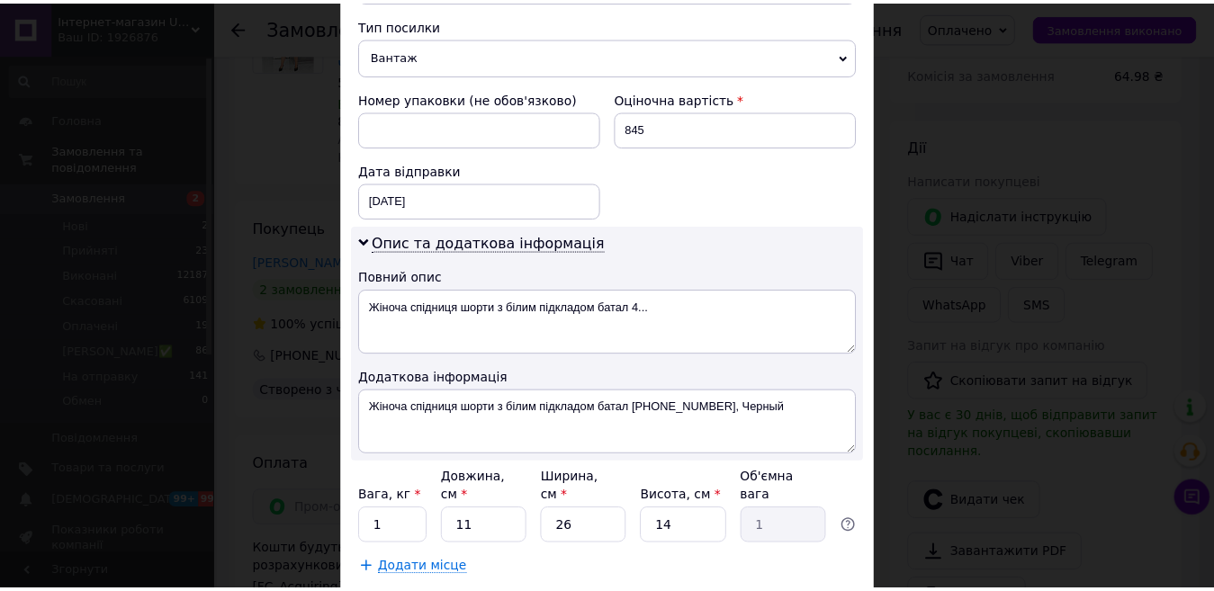
scroll to position [805, 0]
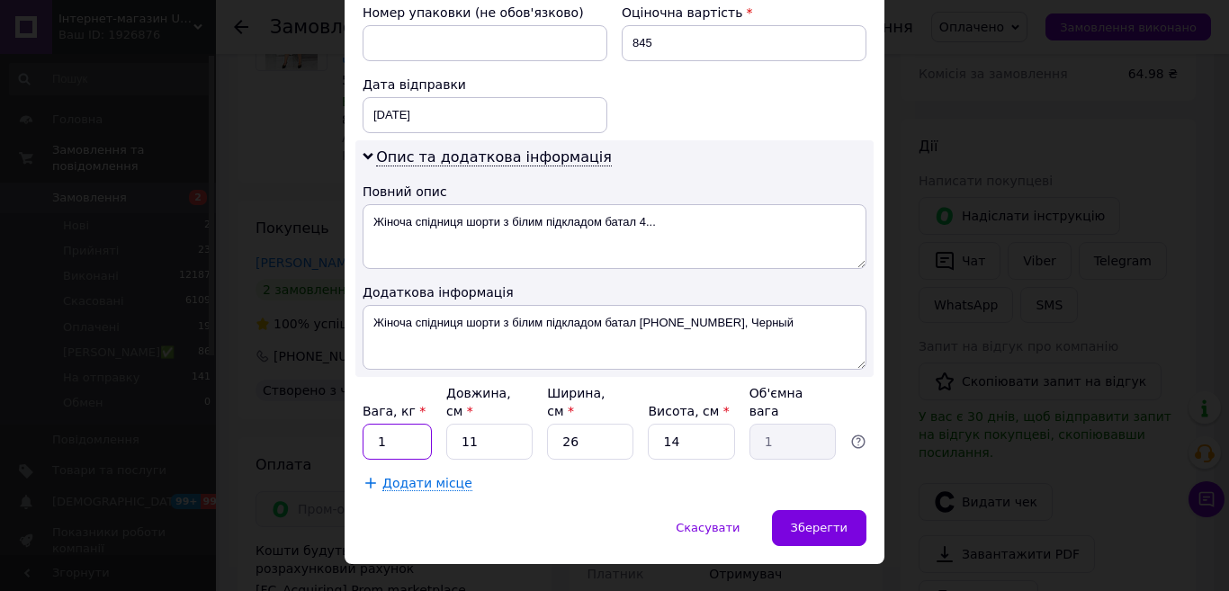
click at [409, 424] on input "1" at bounding box center [397, 442] width 69 height 36
type input "2"
click at [829, 521] on span "Зберегти" at bounding box center [819, 527] width 57 height 13
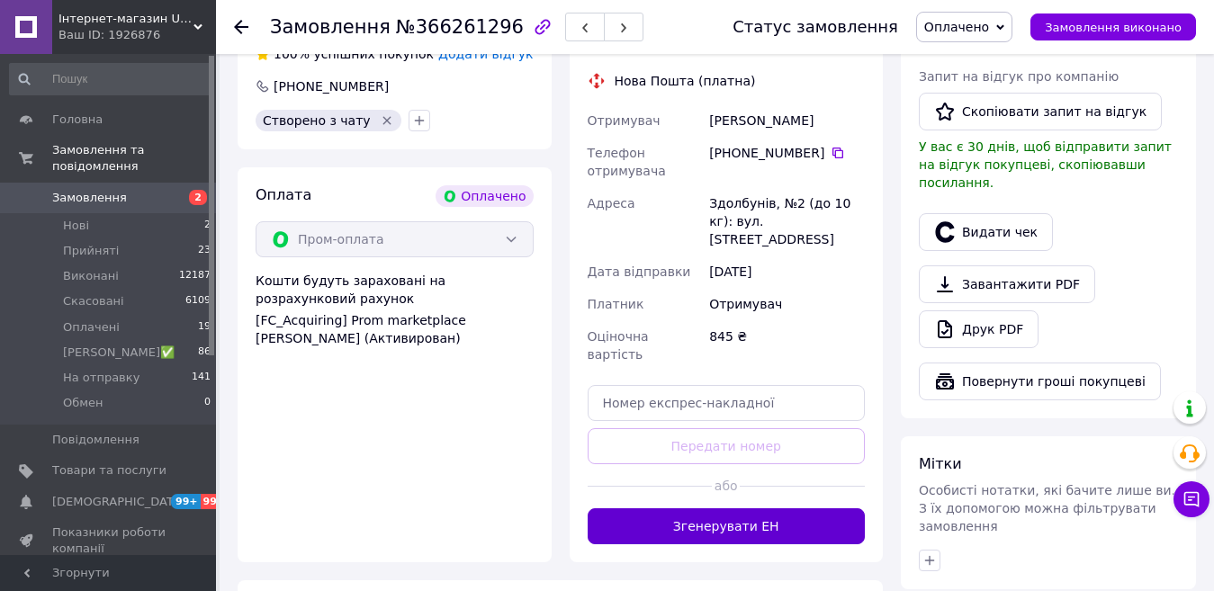
click at [733, 508] on button "Згенерувати ЕН" at bounding box center [727, 526] width 278 height 36
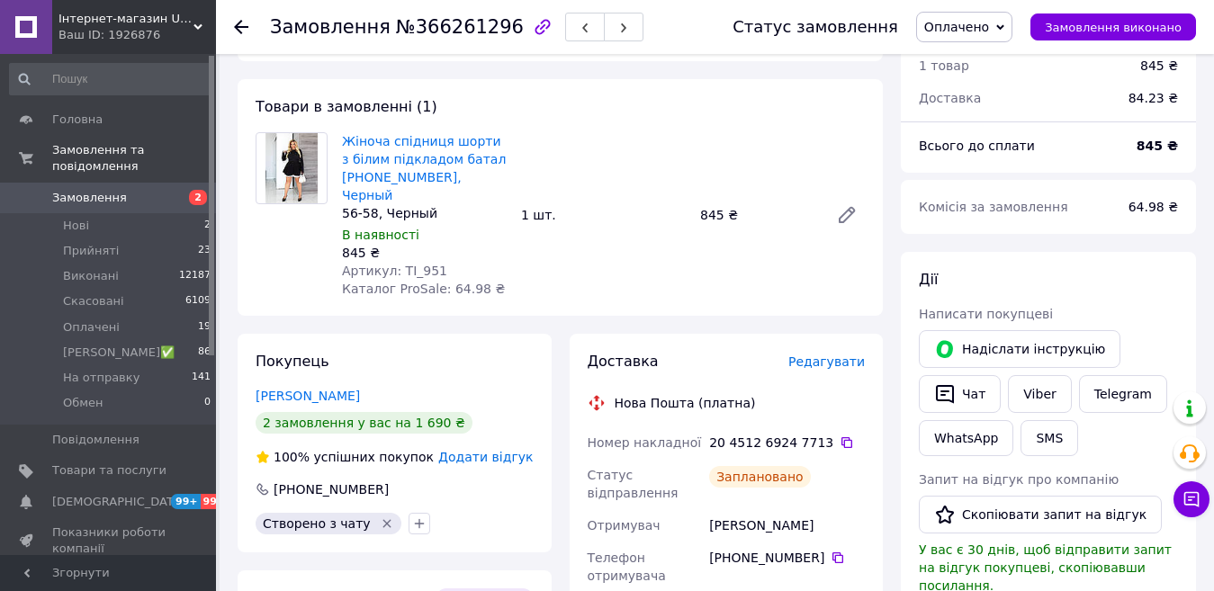
scroll to position [630, 0]
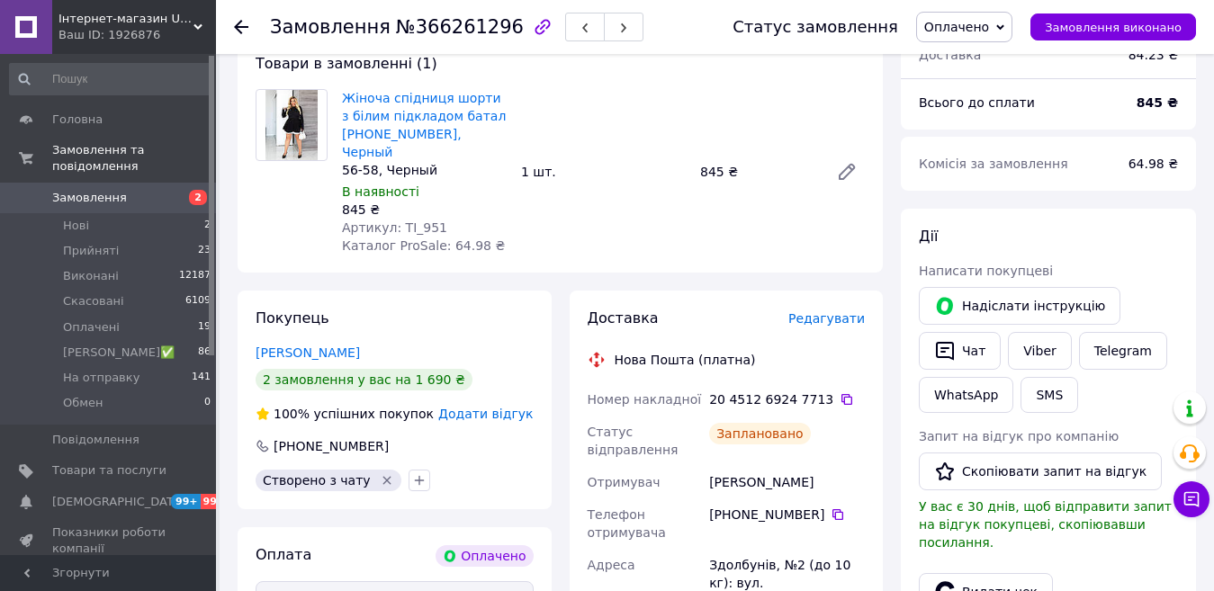
click at [980, 22] on span "Оплачено" at bounding box center [956, 27] width 65 height 14
click at [972, 175] on li "На отправку" at bounding box center [982, 170] width 130 height 27
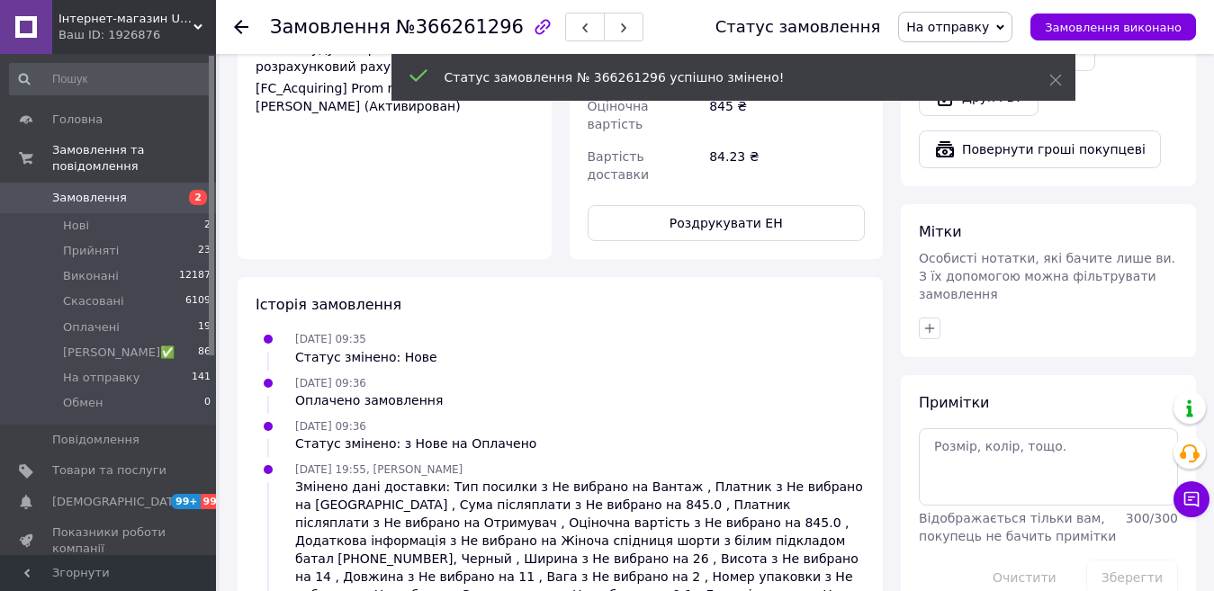
scroll to position [1223, 0]
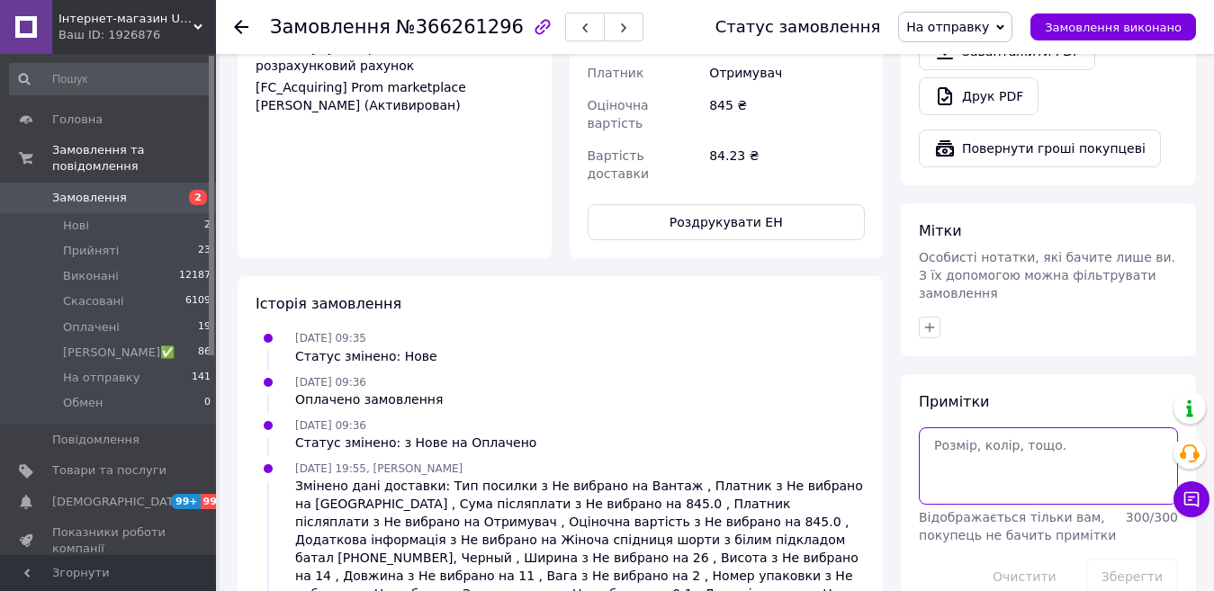
click at [973, 427] on textarea at bounding box center [1048, 465] width 259 height 77
type textarea "чат"
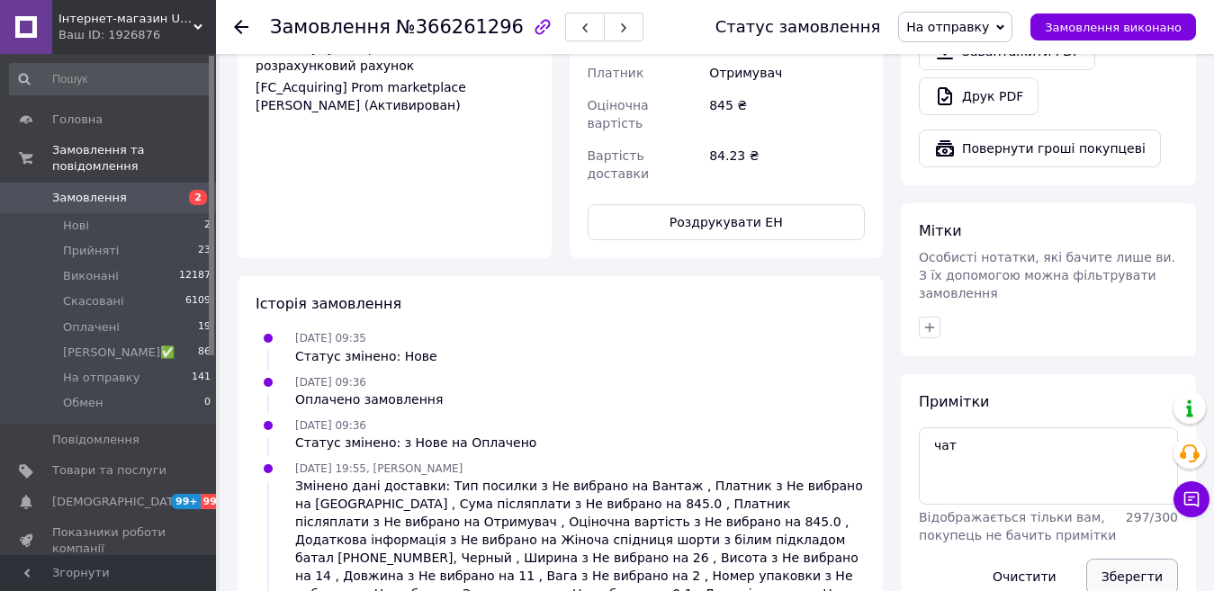
click at [1129, 559] on button "Зберегти" at bounding box center [1132, 577] width 92 height 36
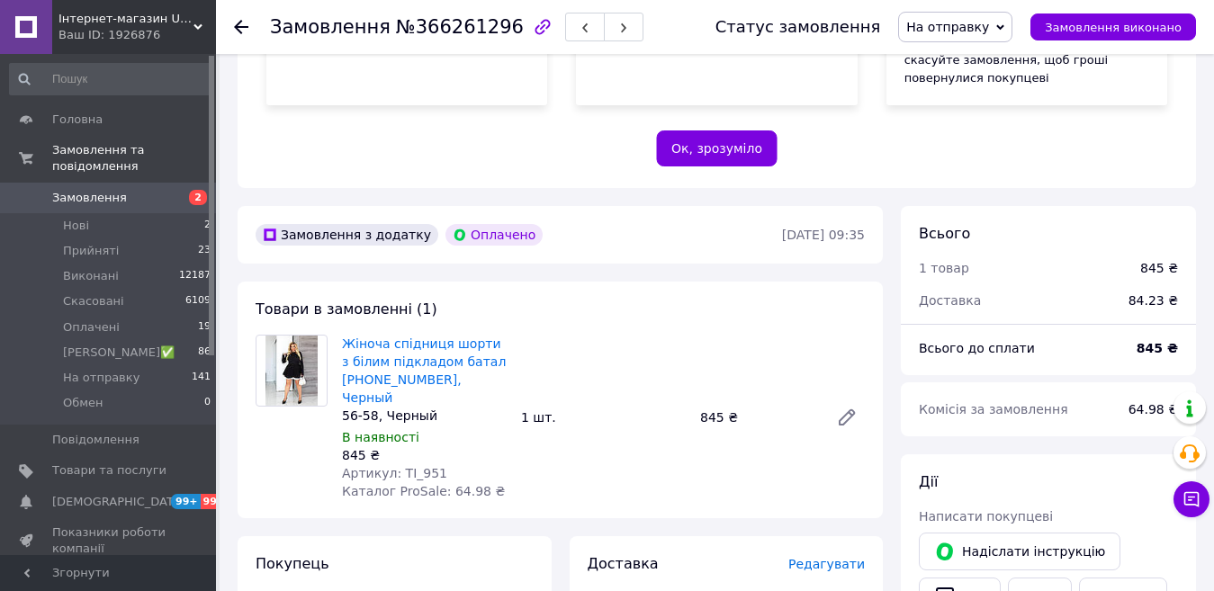
scroll to position [233, 0]
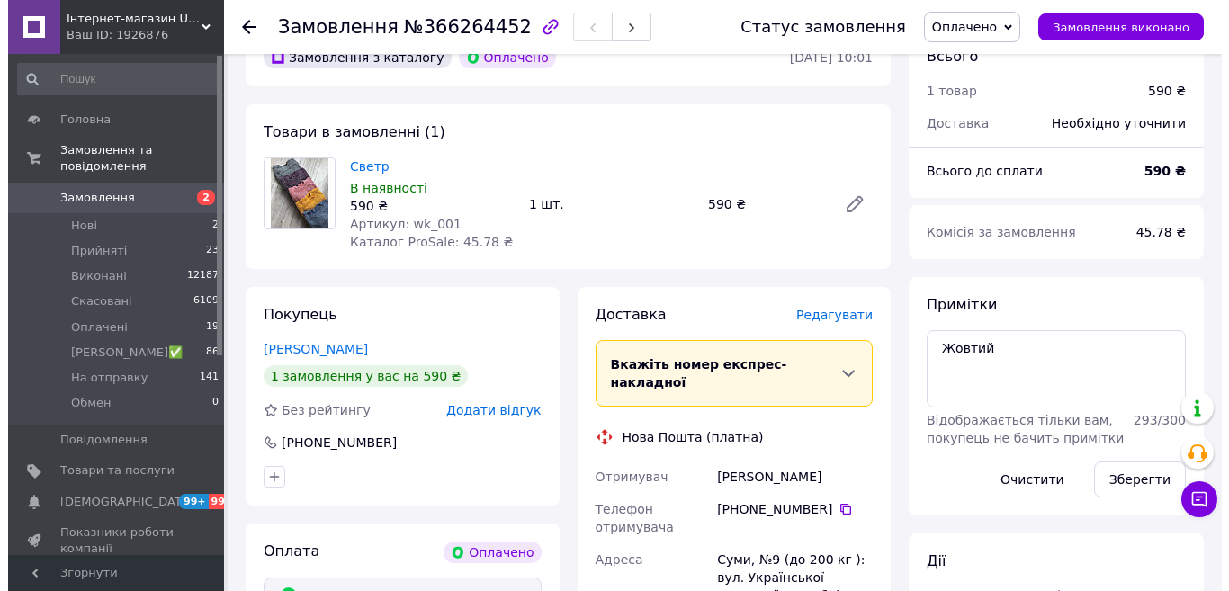
scroll to position [720, 0]
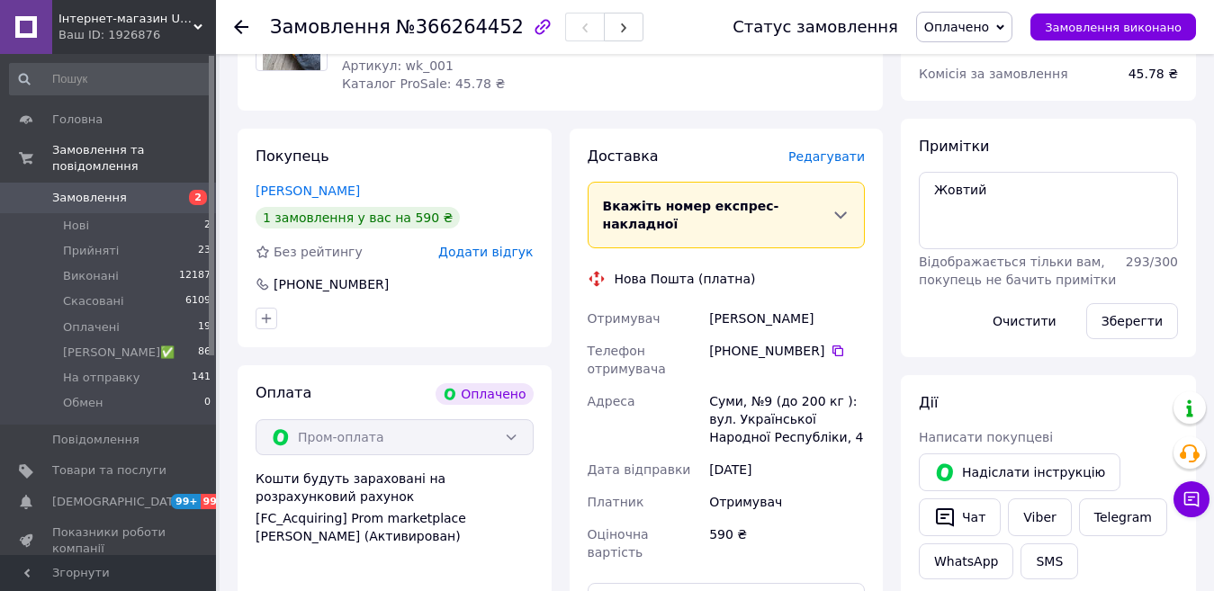
click at [839, 147] on div "Доставка Редагувати" at bounding box center [727, 157] width 278 height 21
click at [839, 149] on span "Редагувати" at bounding box center [826, 156] width 76 height 14
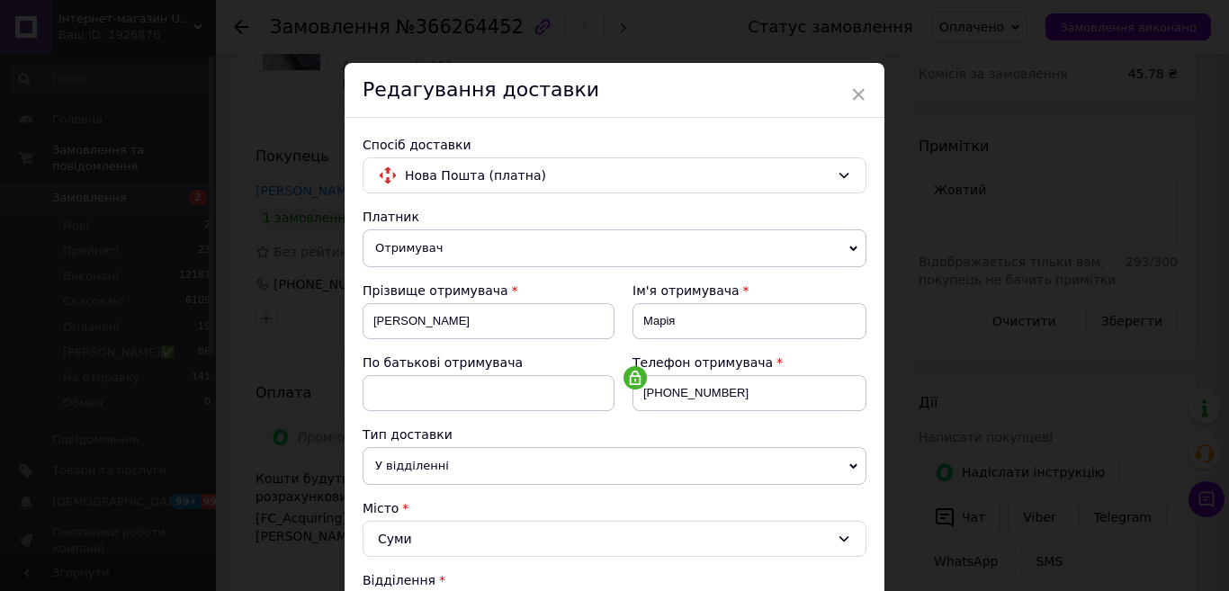
scroll to position [270, 0]
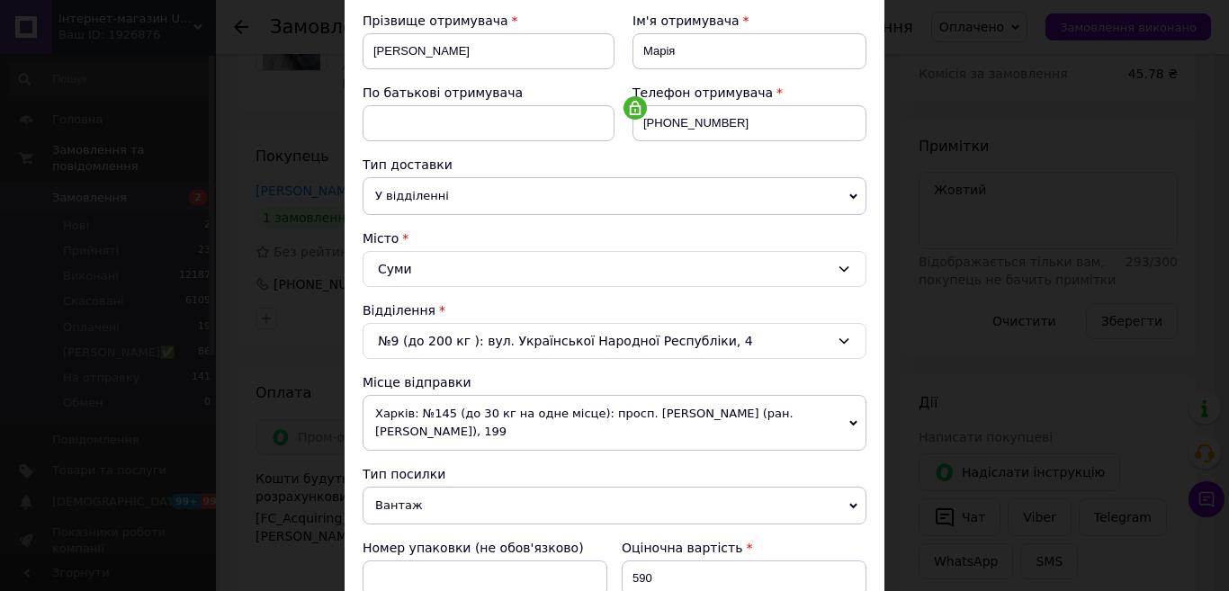
click at [529, 426] on span "Харків: №145 (до 30 кг на одне місце): просп. [PERSON_NAME] (ран. [PERSON_NAME]…" at bounding box center [615, 423] width 504 height 56
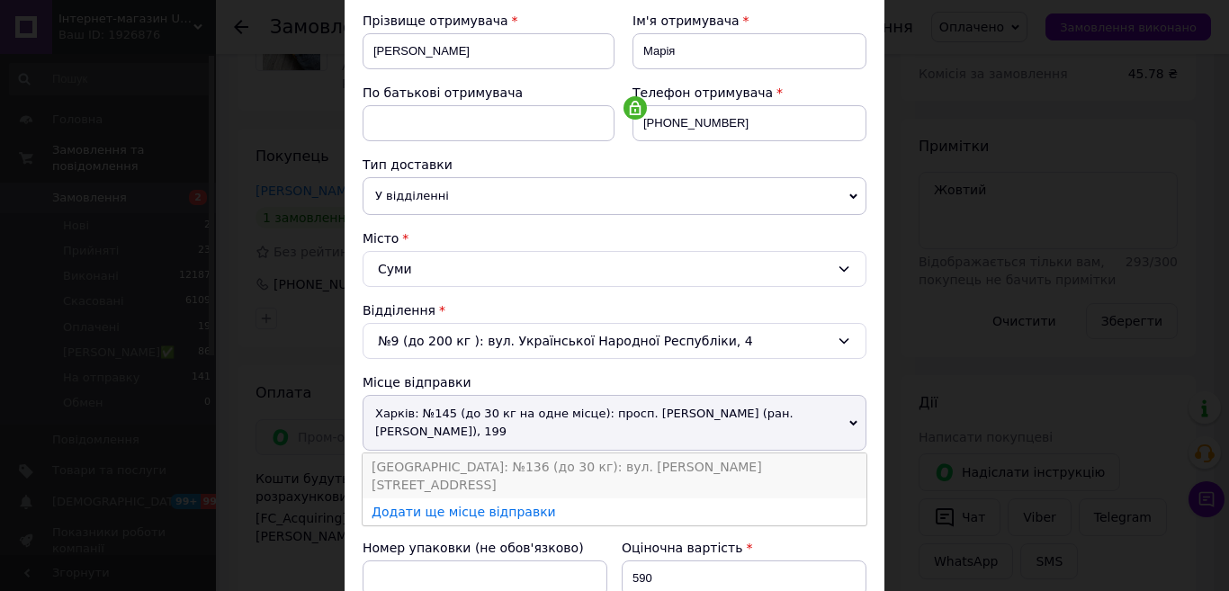
click at [404, 468] on li "[GEOGRAPHIC_DATA]: №136 (до 30 кг): вул. [PERSON_NAME][STREET_ADDRESS]" at bounding box center [615, 475] width 504 height 45
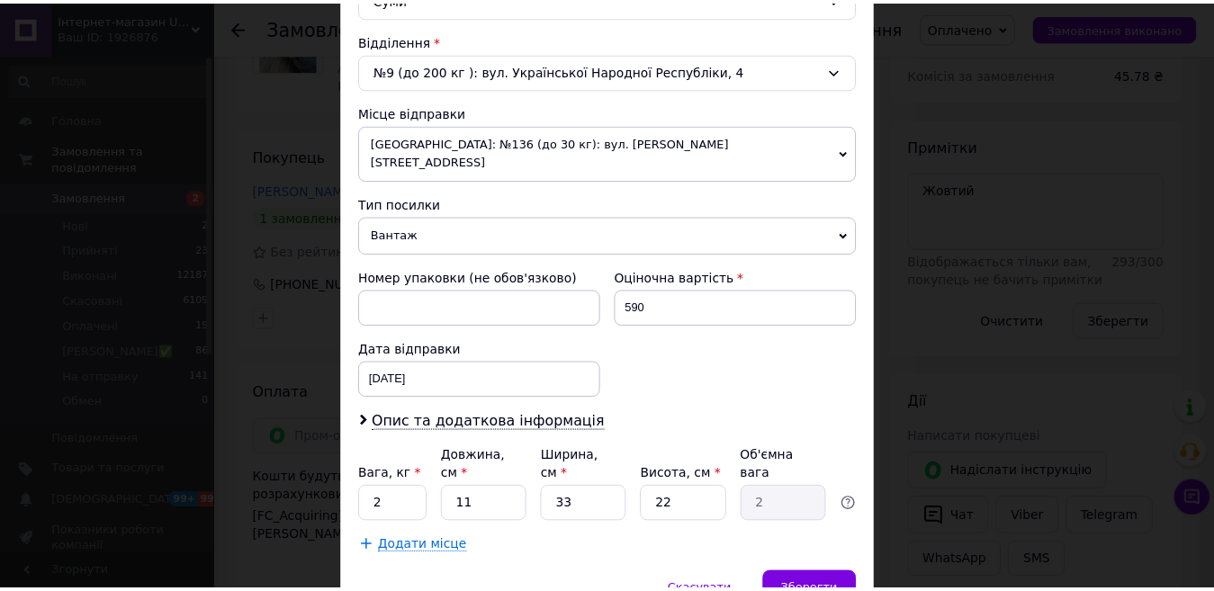
scroll to position [604, 0]
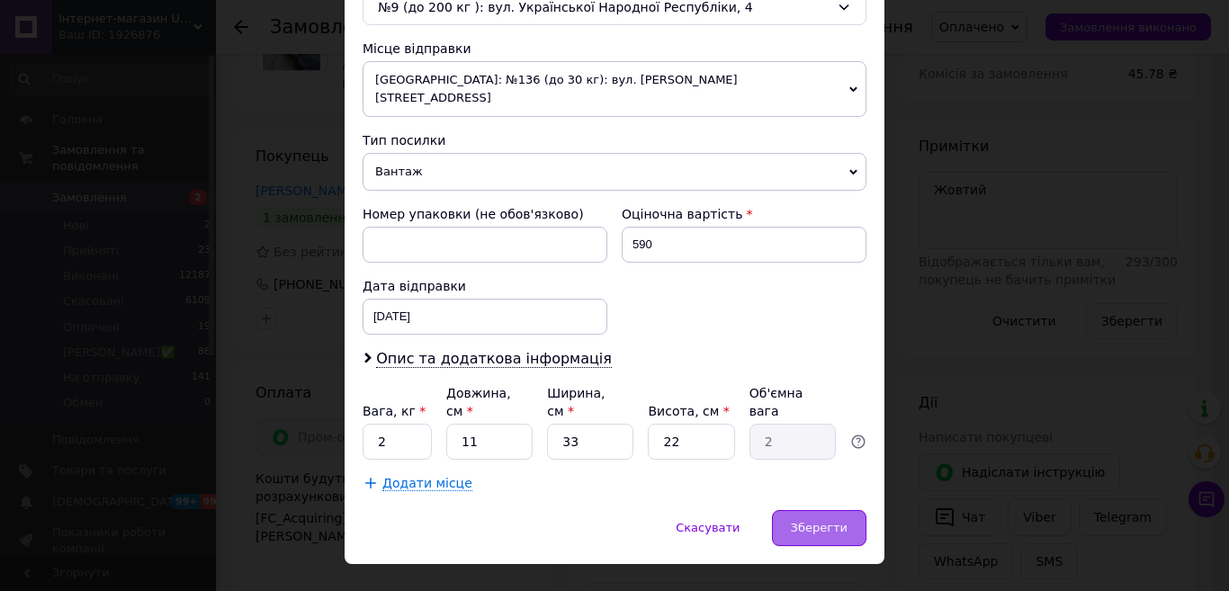
click at [847, 510] on div "Зберегти" at bounding box center [819, 528] width 94 height 36
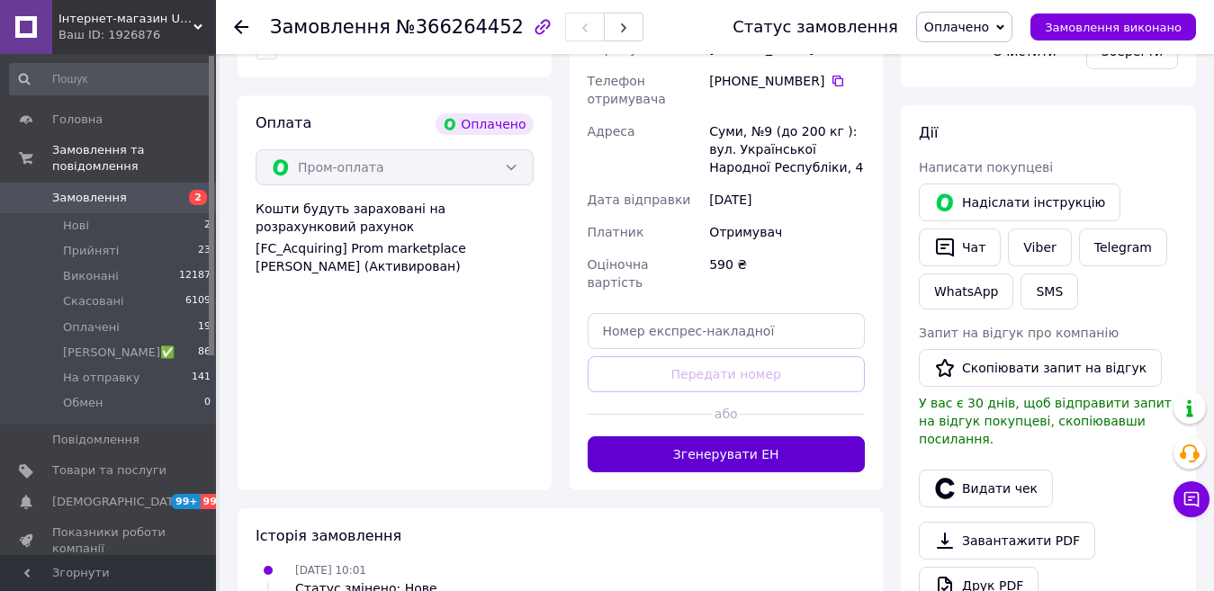
click at [743, 436] on button "Згенерувати ЕН" at bounding box center [727, 454] width 278 height 36
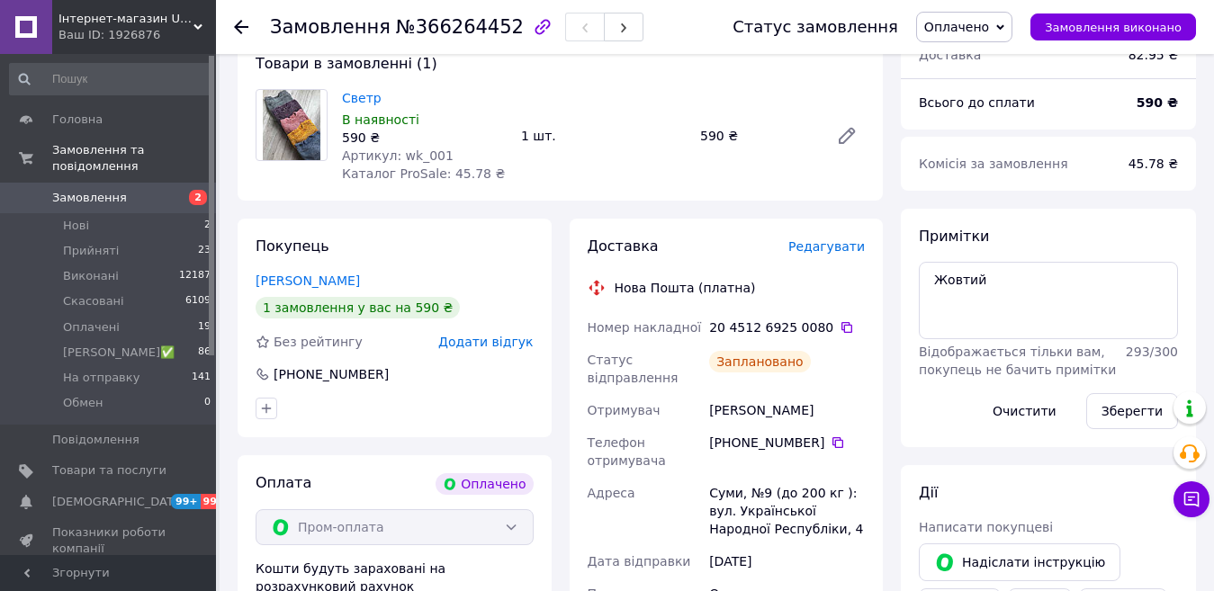
scroll to position [450, 0]
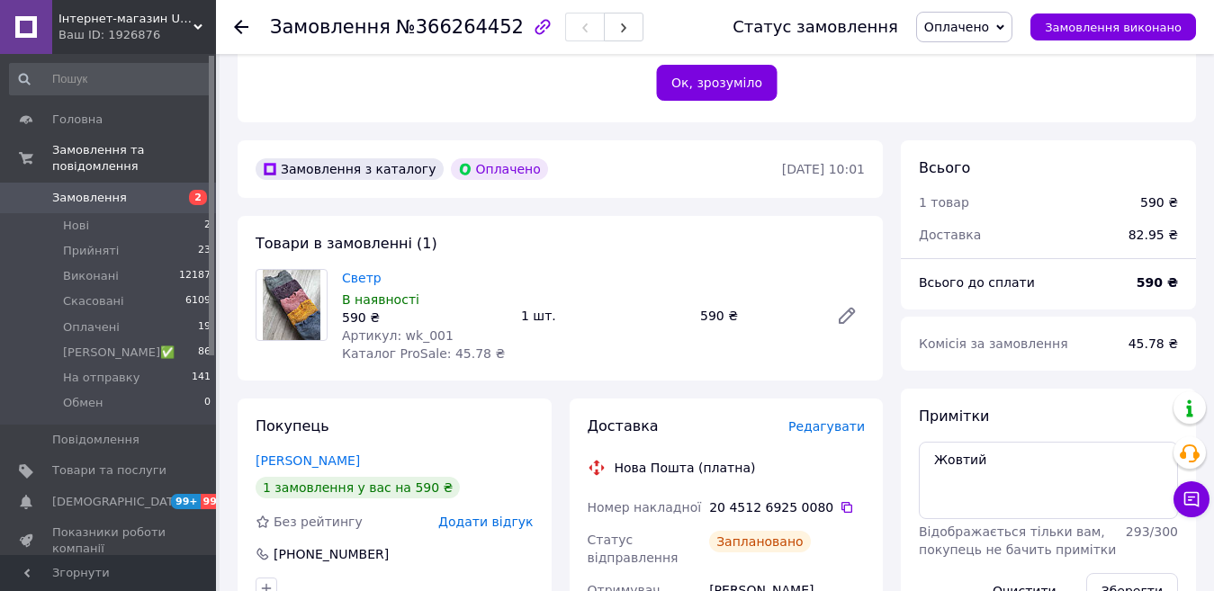
click at [989, 29] on span "Оплачено" at bounding box center [956, 27] width 65 height 14
click at [983, 178] on li "На отправку" at bounding box center [982, 170] width 130 height 27
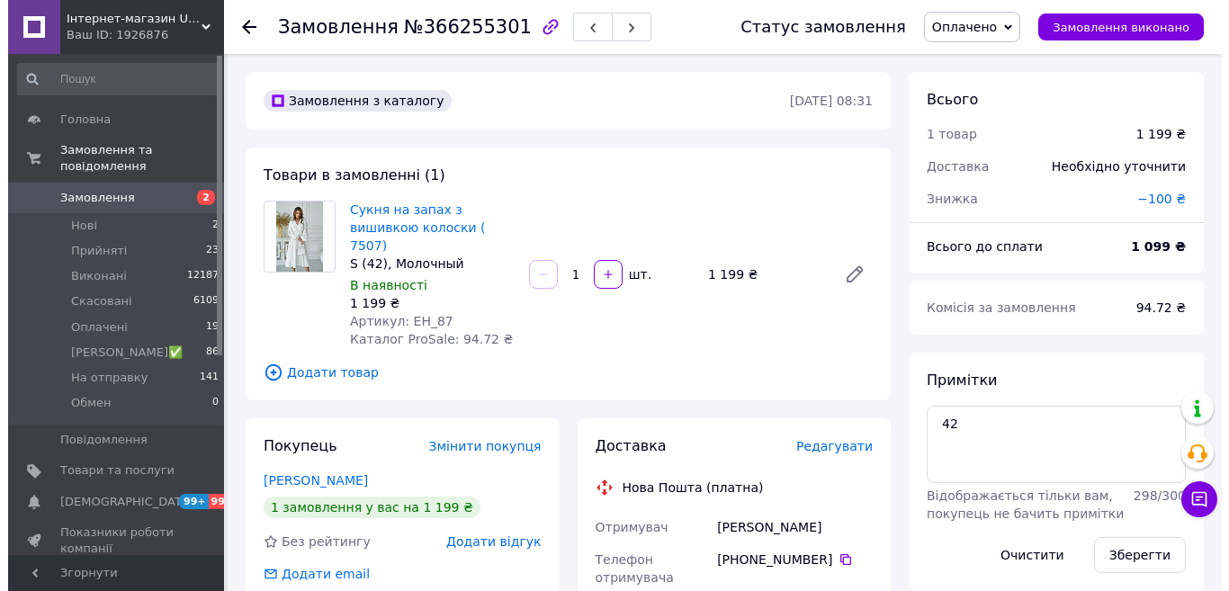
scroll to position [90, 0]
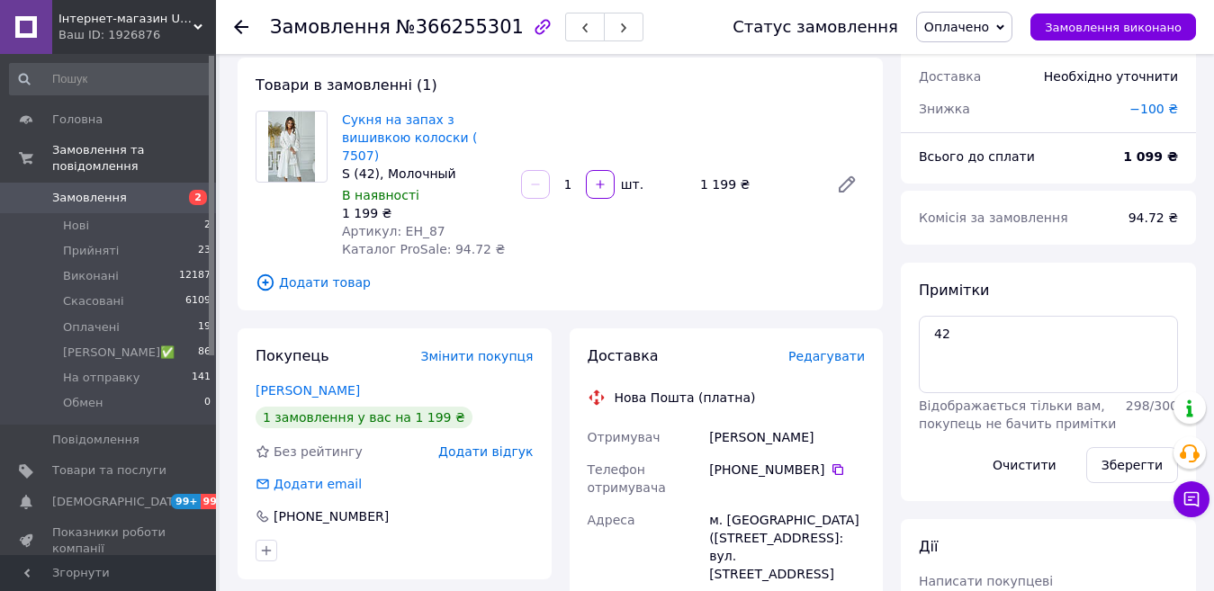
click at [813, 349] on span "Редагувати" at bounding box center [826, 356] width 76 height 14
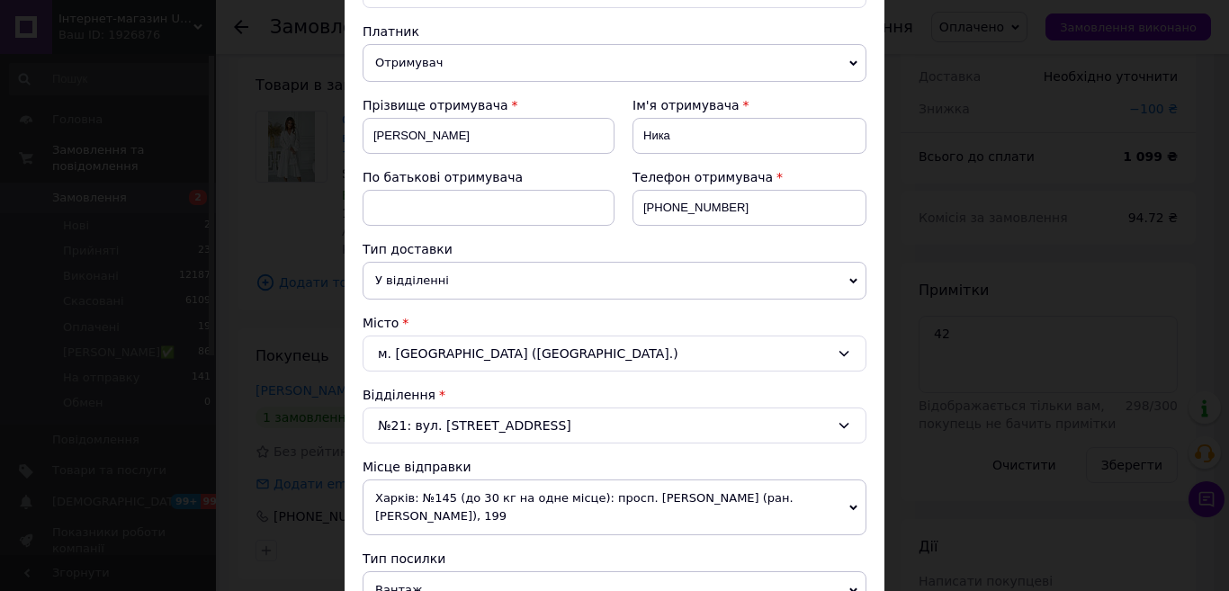
scroll to position [270, 0]
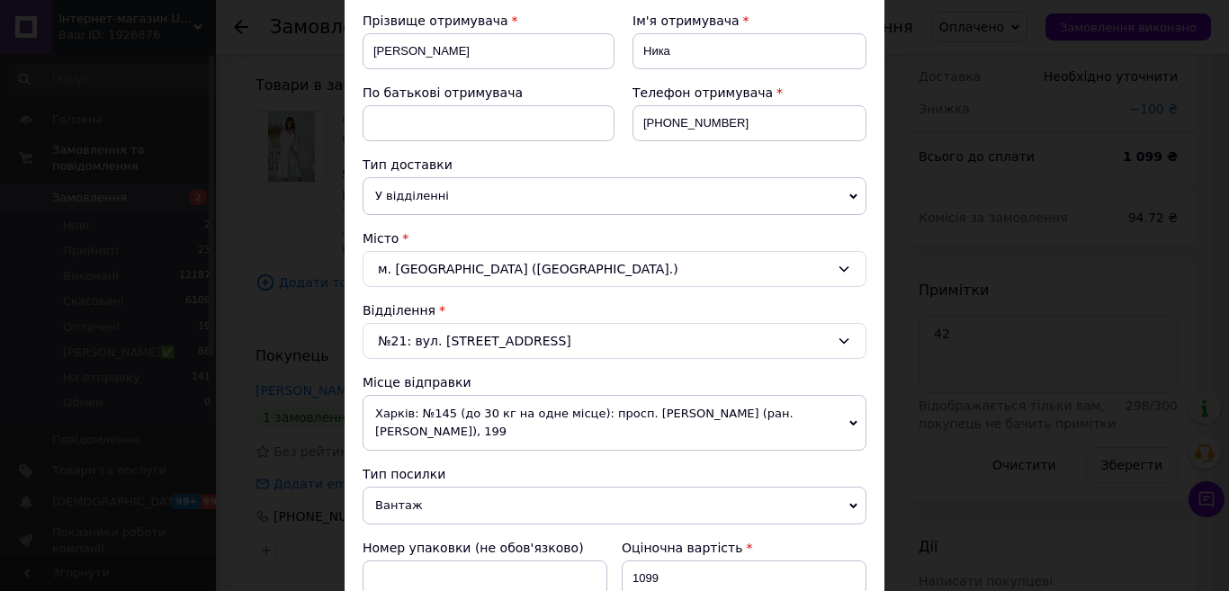
click at [415, 418] on span "Харків: №145 (до 30 кг на одне місце): просп. [PERSON_NAME] (ран. [PERSON_NAME]…" at bounding box center [615, 423] width 504 height 56
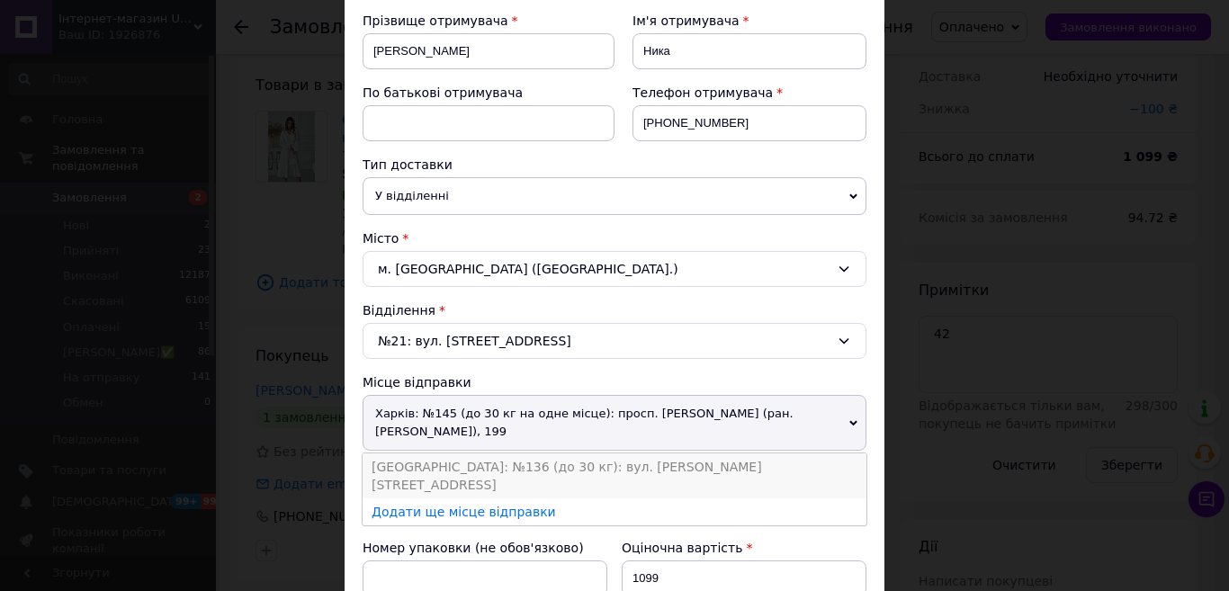
click at [447, 466] on li "[GEOGRAPHIC_DATA]: №136 (до 30 кг): вул. [PERSON_NAME][STREET_ADDRESS]" at bounding box center [615, 475] width 504 height 45
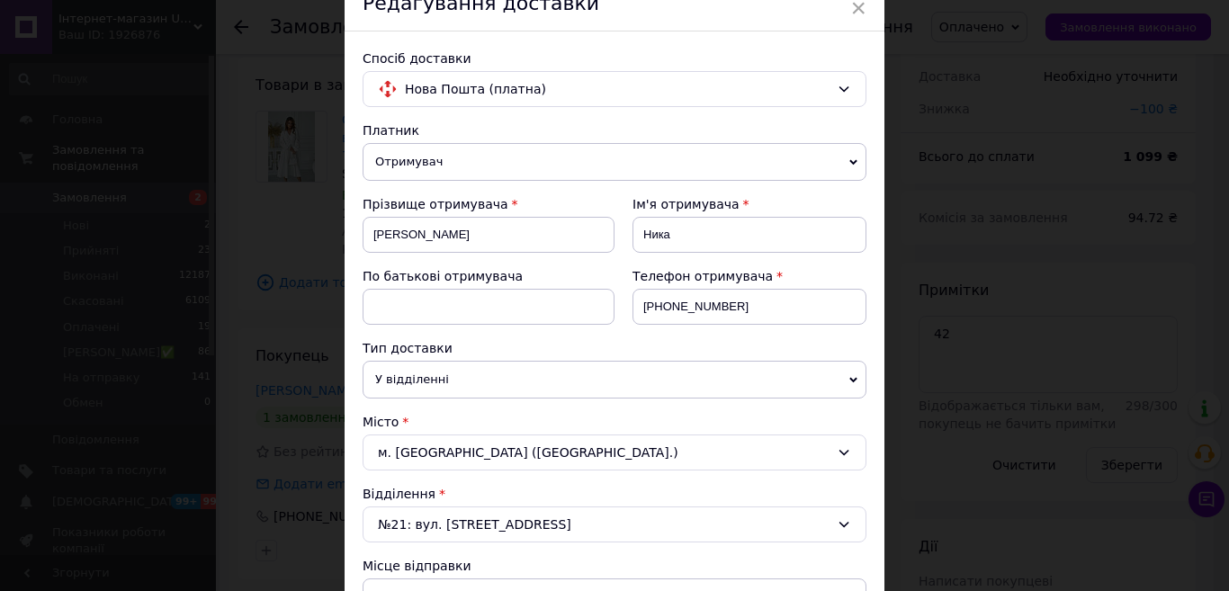
scroll to position [62, 0]
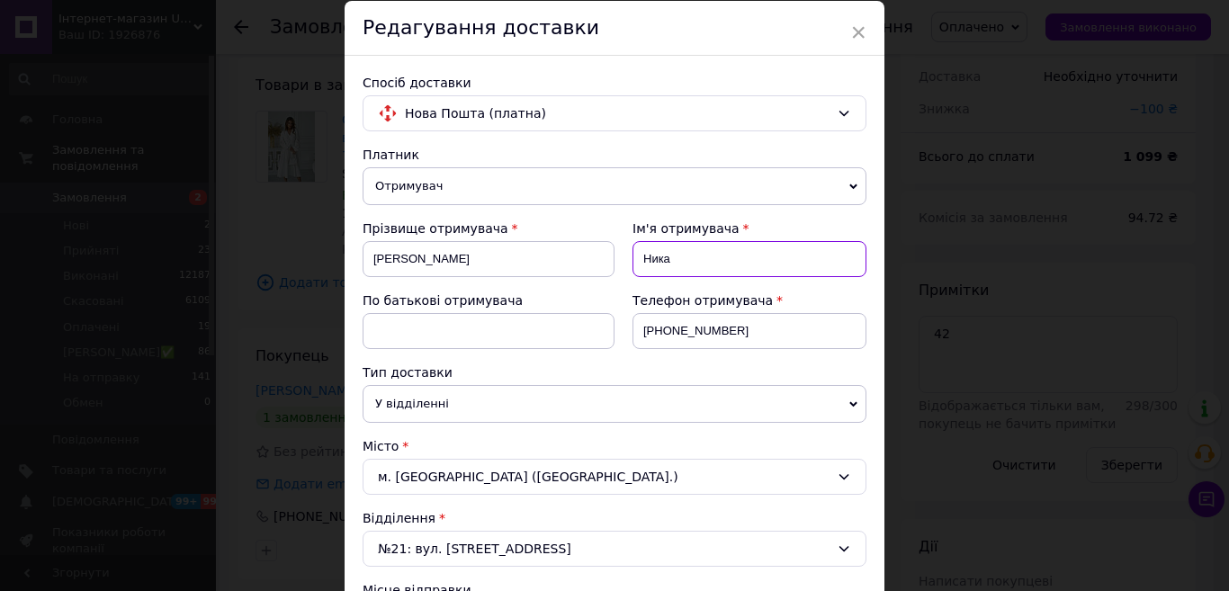
click at [688, 251] on input "Ника" at bounding box center [750, 259] width 234 height 36
drag, startPoint x: 648, startPoint y: 256, endPoint x: 666, endPoint y: 254, distance: 18.1
click at [648, 256] on input "Ника" at bounding box center [750, 259] width 234 height 36
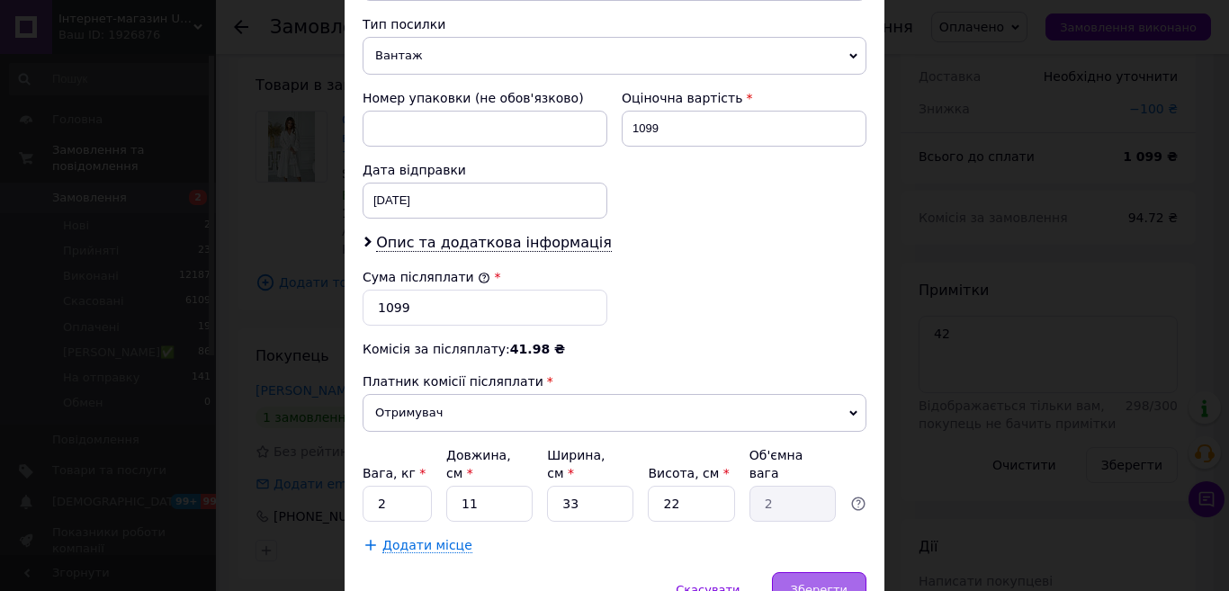
scroll to position [782, 0]
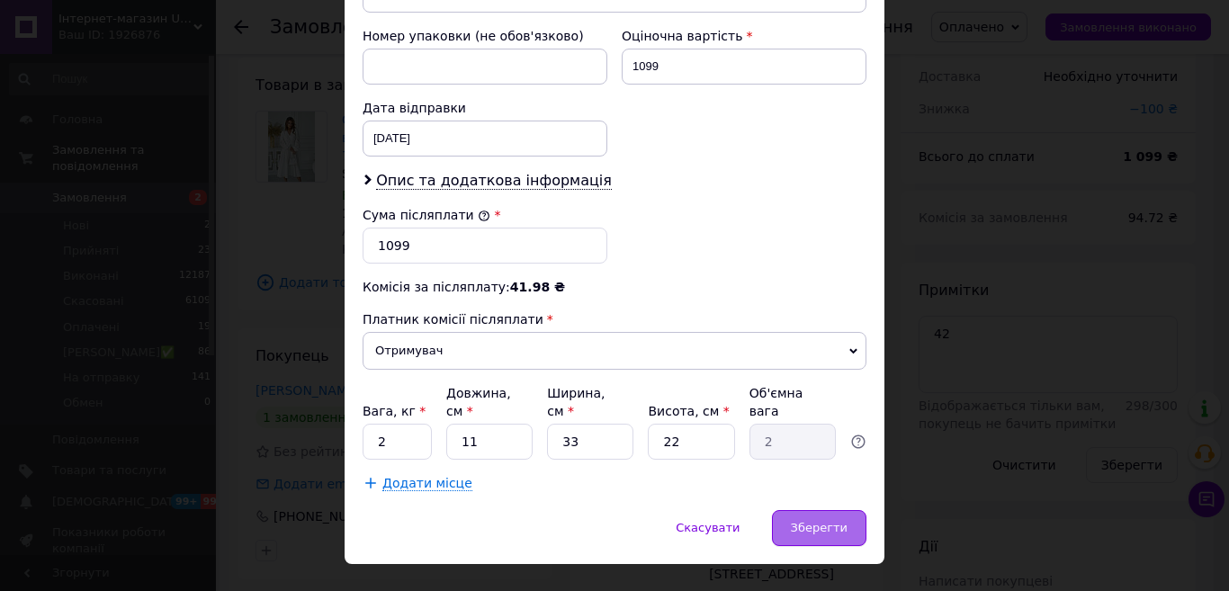
type input "Вероника"
click at [837, 521] on span "Зберегти" at bounding box center [819, 527] width 57 height 13
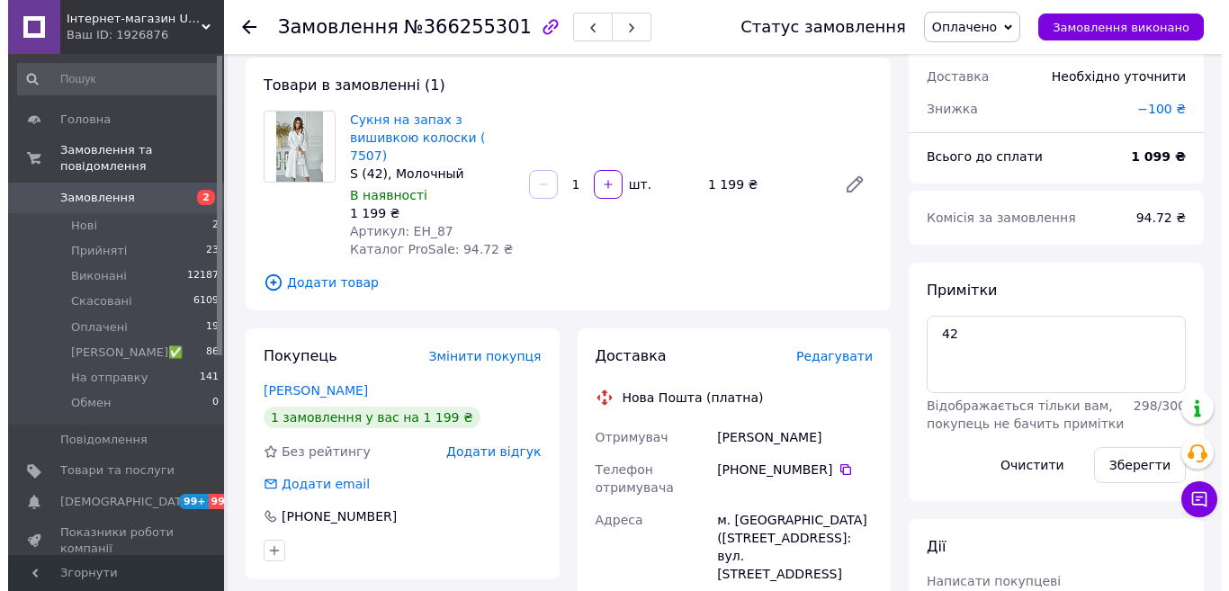
scroll to position [270, 0]
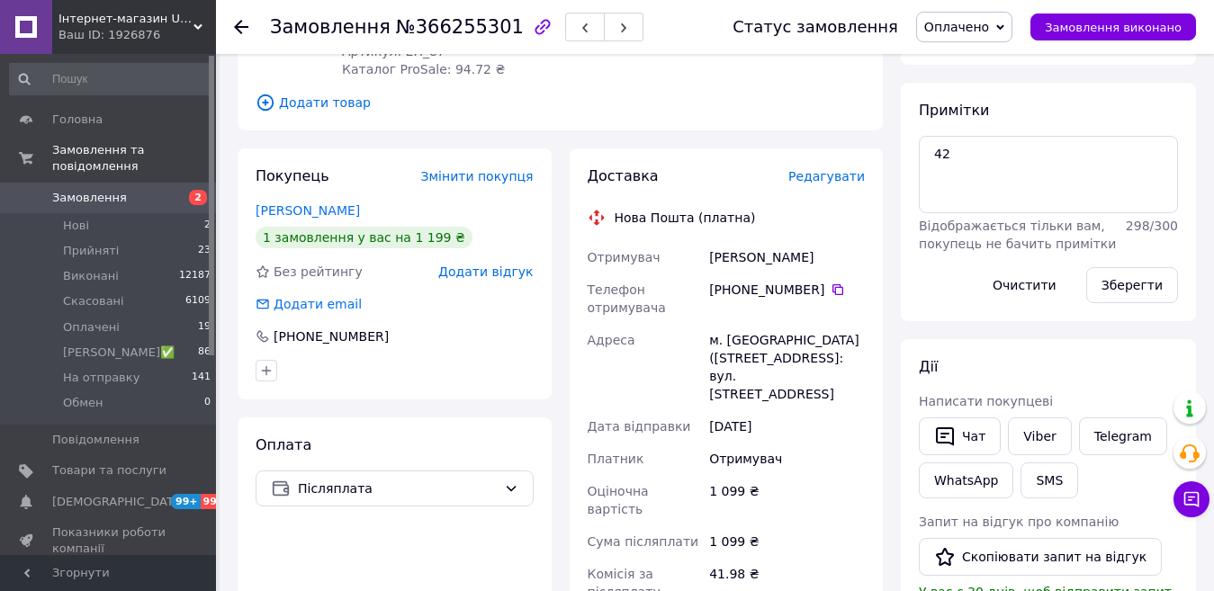
click at [846, 169] on span "Редагувати" at bounding box center [826, 176] width 76 height 14
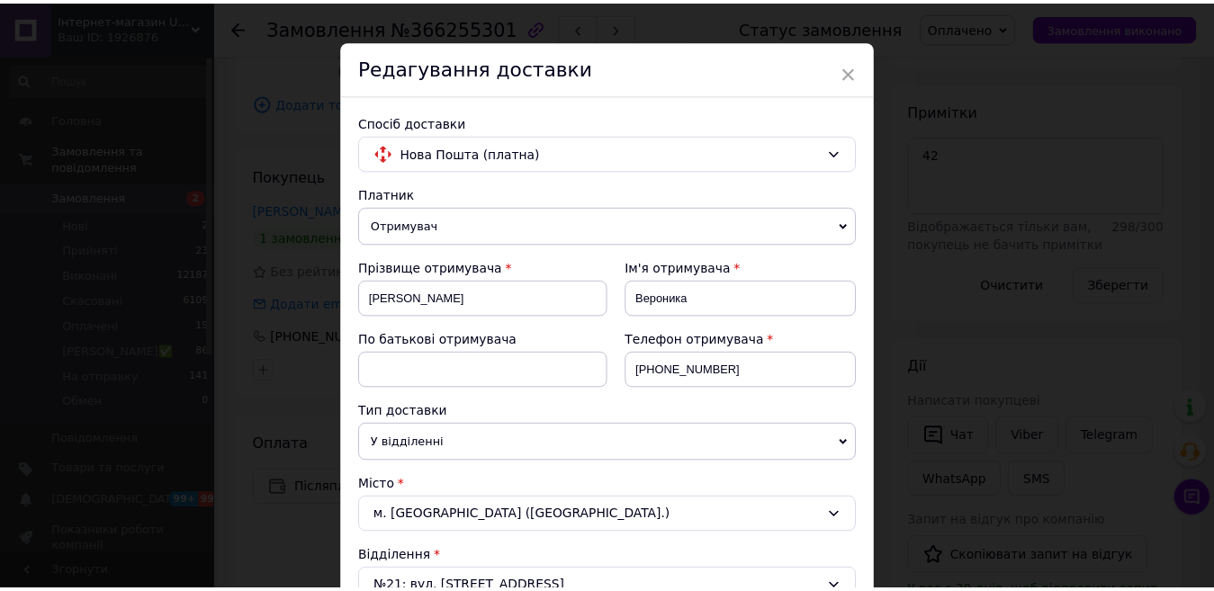
scroll to position [0, 0]
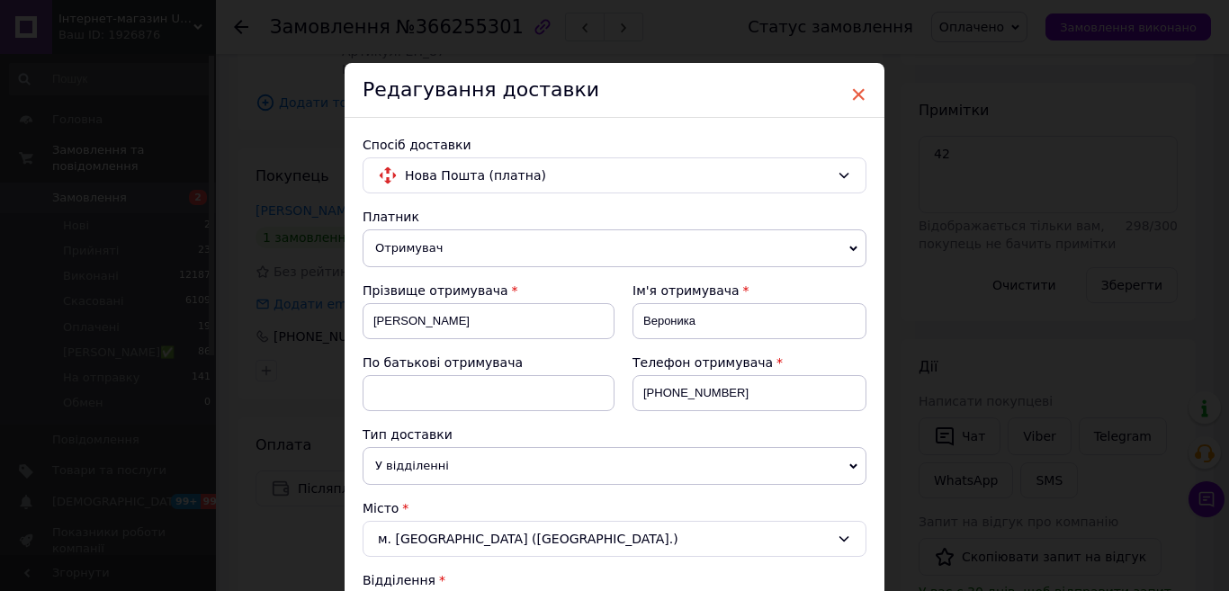
click at [857, 91] on span "×" at bounding box center [858, 94] width 16 height 31
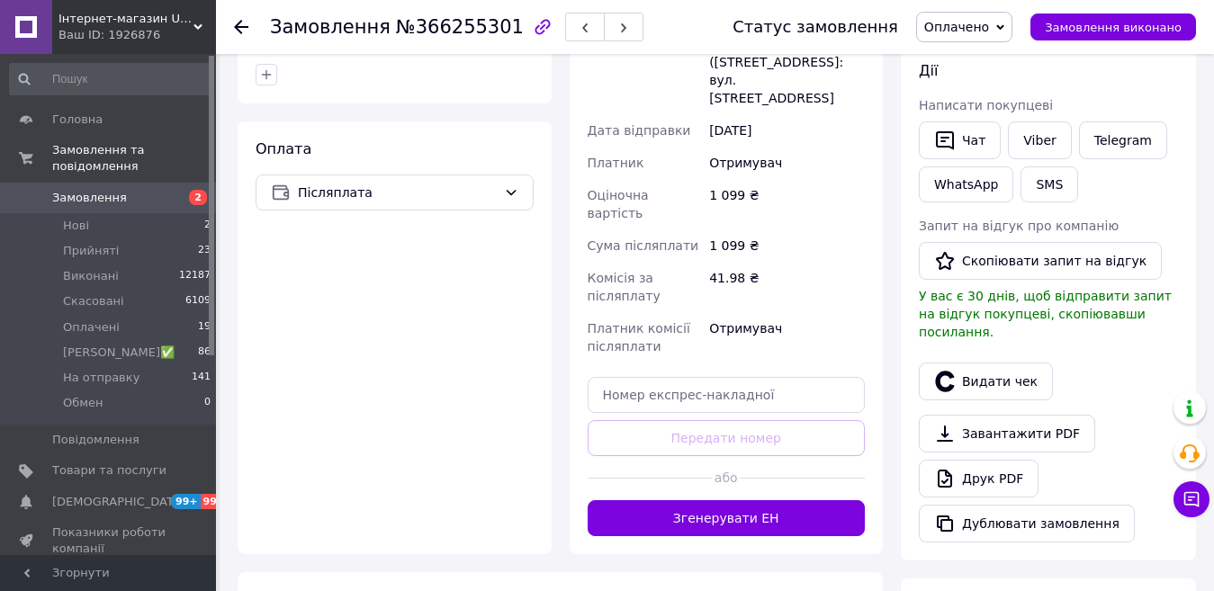
scroll to position [630, 0]
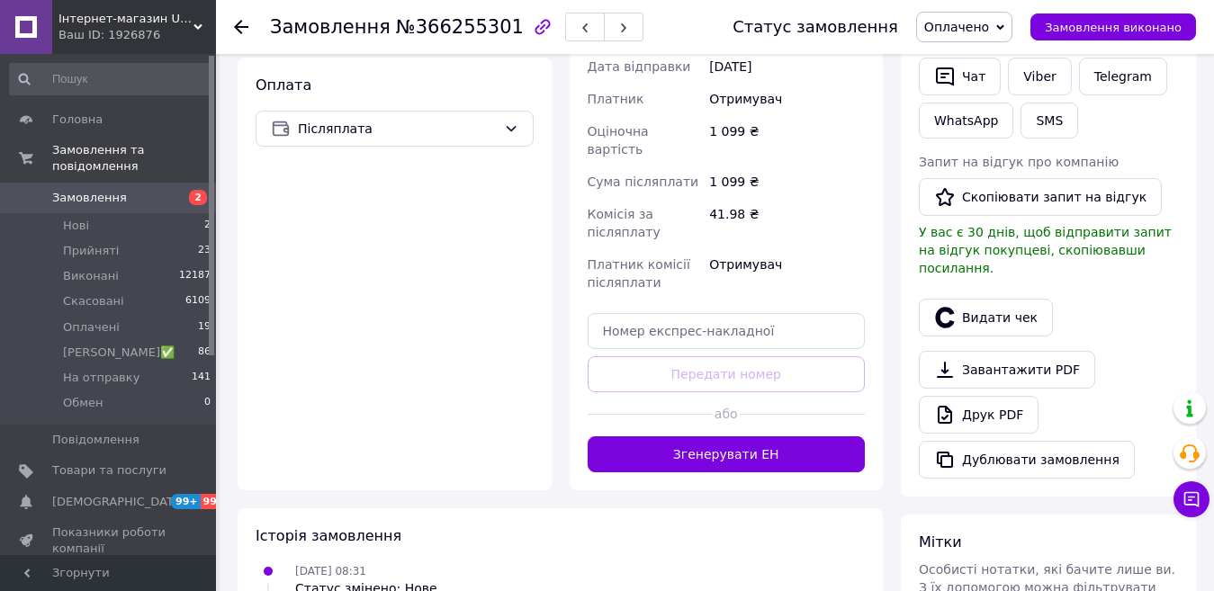
drag, startPoint x: 767, startPoint y: 408, endPoint x: 775, endPoint y: 416, distance: 11.5
click at [767, 436] on button "Згенерувати ЕН" at bounding box center [727, 454] width 278 height 36
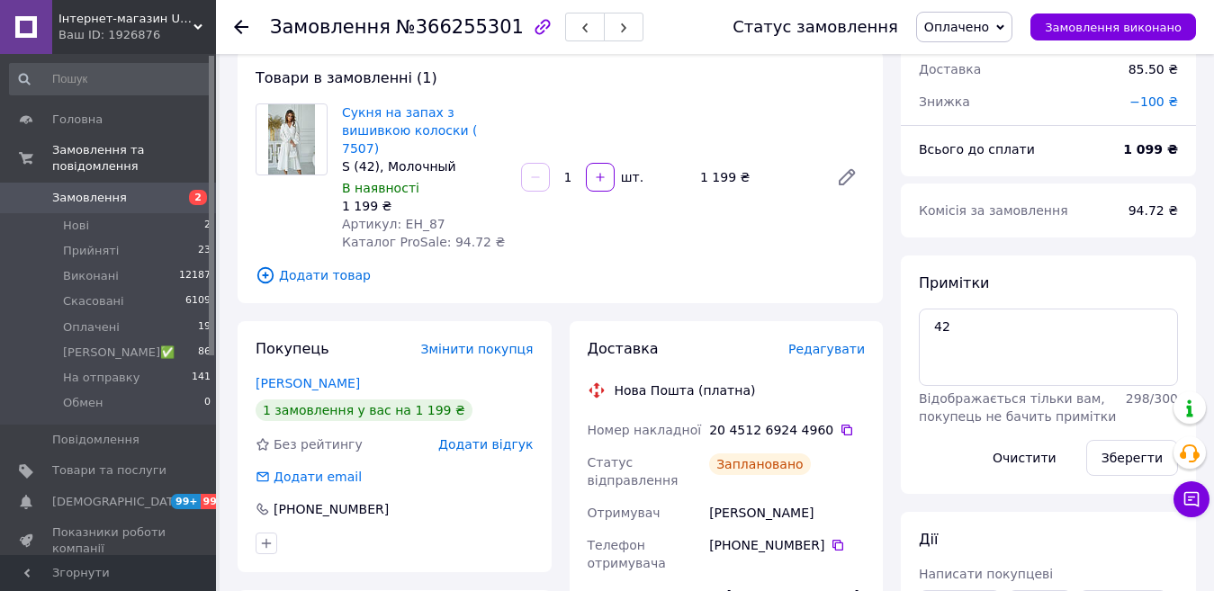
scroll to position [0, 0]
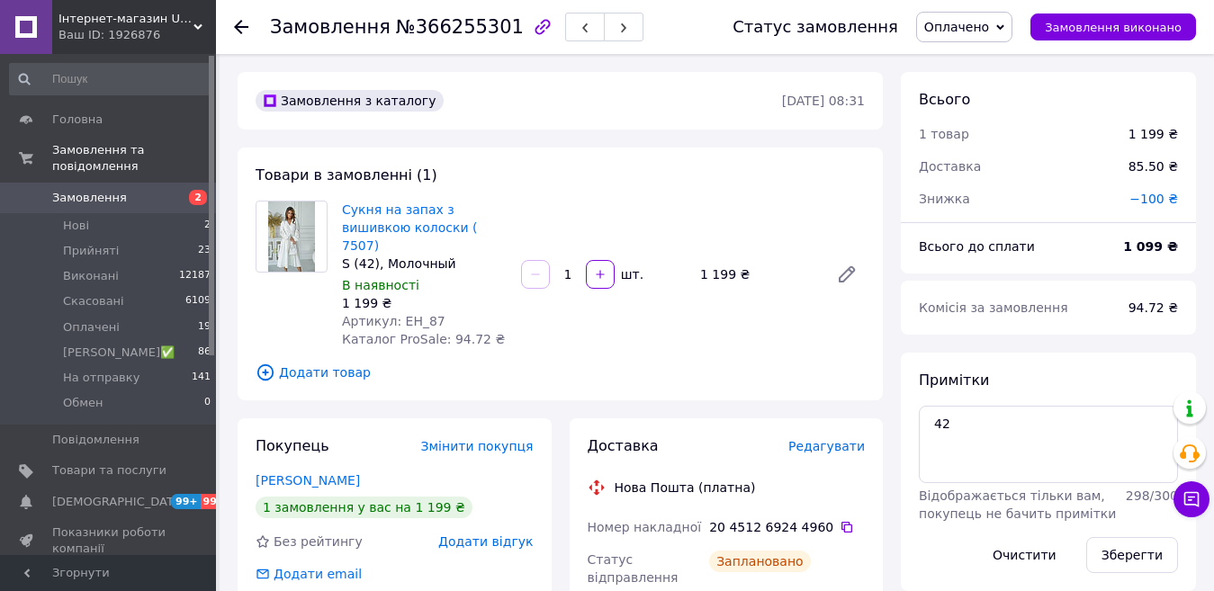
click at [965, 13] on span "Оплачено" at bounding box center [964, 27] width 96 height 31
click at [980, 171] on li "На отправку" at bounding box center [982, 170] width 130 height 27
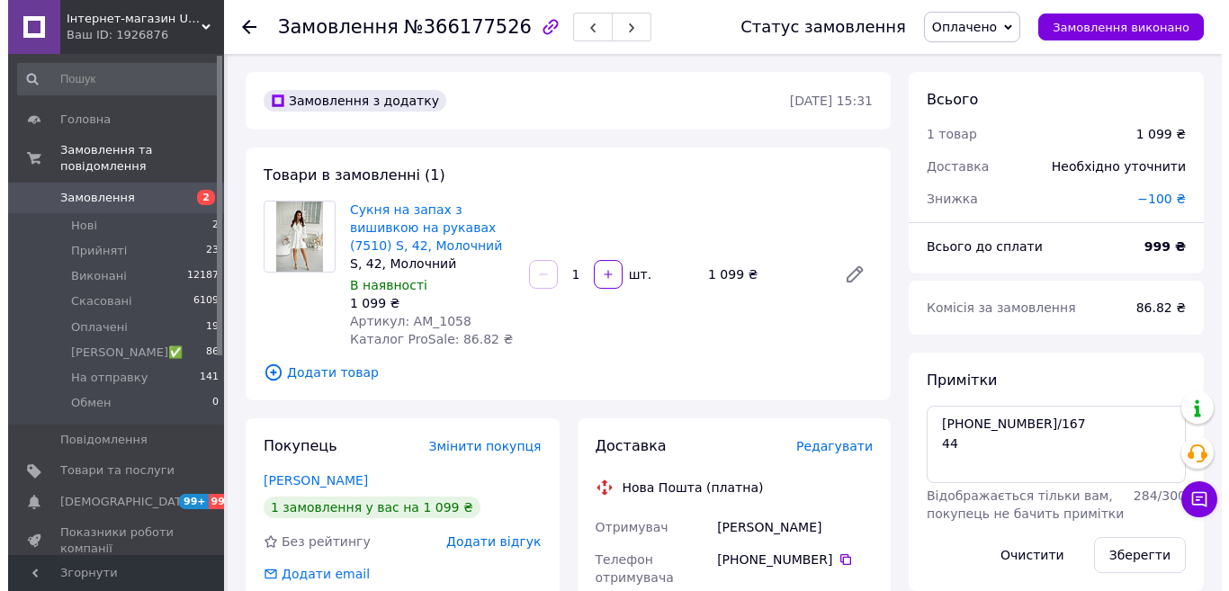
scroll to position [180, 0]
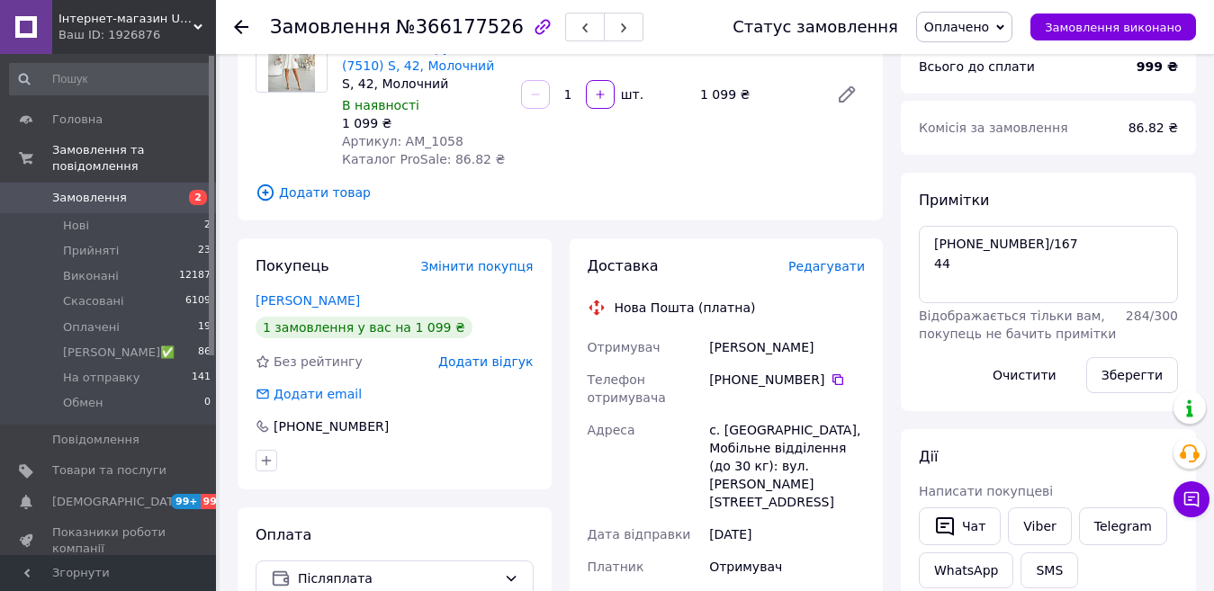
click at [827, 267] on span "Редагувати" at bounding box center [826, 266] width 76 height 14
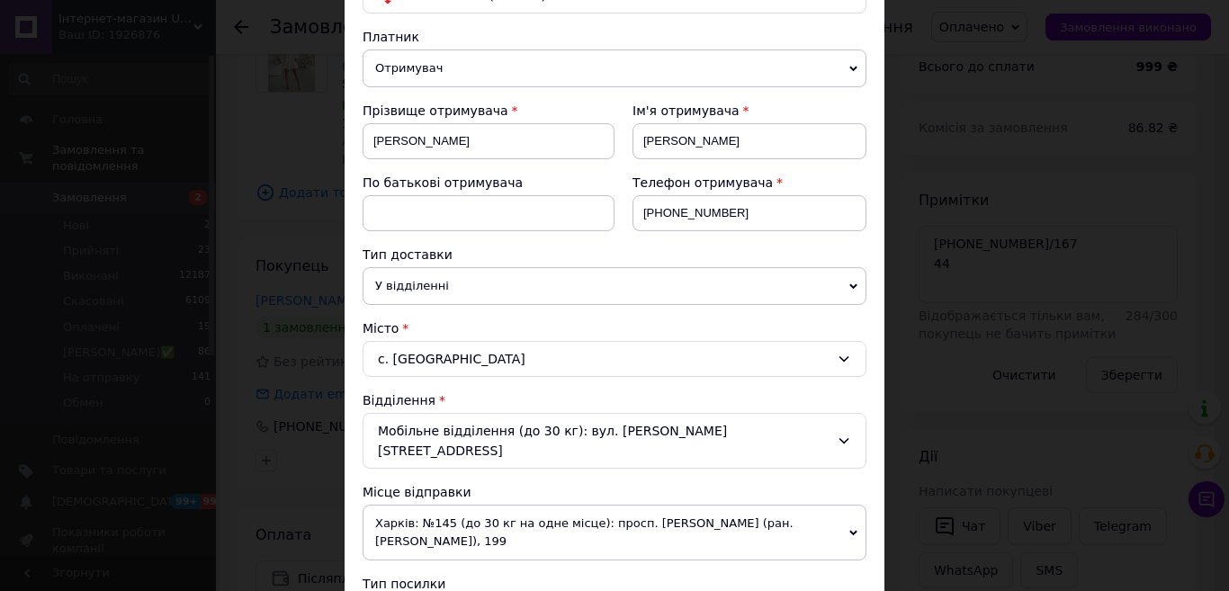
scroll to position [270, 0]
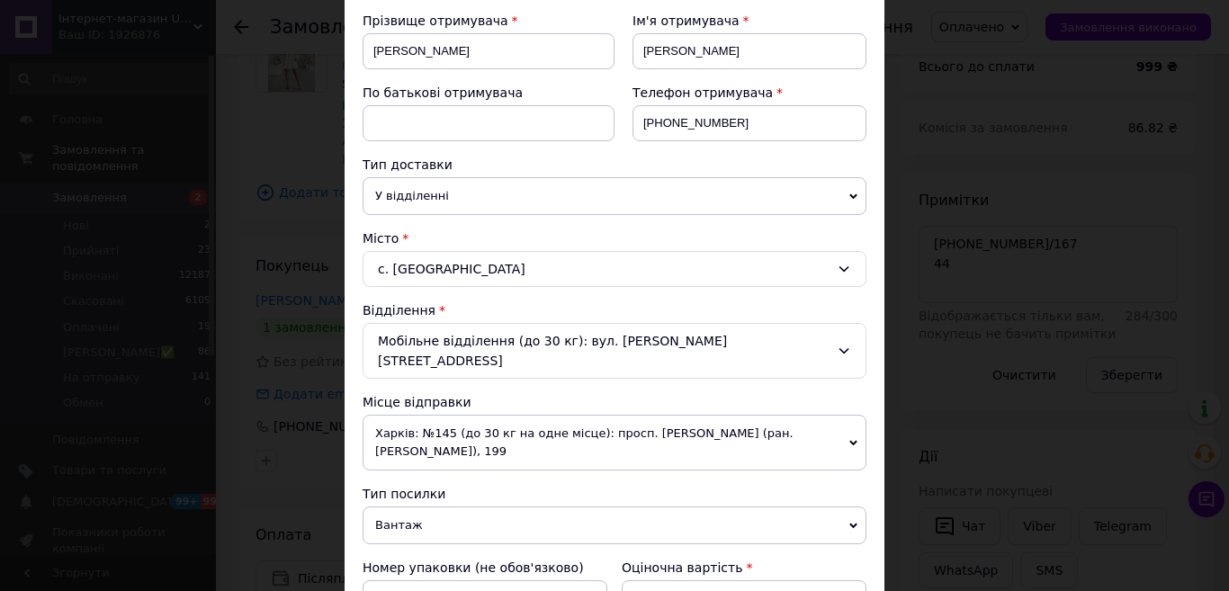
click at [483, 430] on span "Харків: №145 (до 30 кг на одне місце): просп. [PERSON_NAME] (ран. [PERSON_NAME]…" at bounding box center [615, 443] width 504 height 56
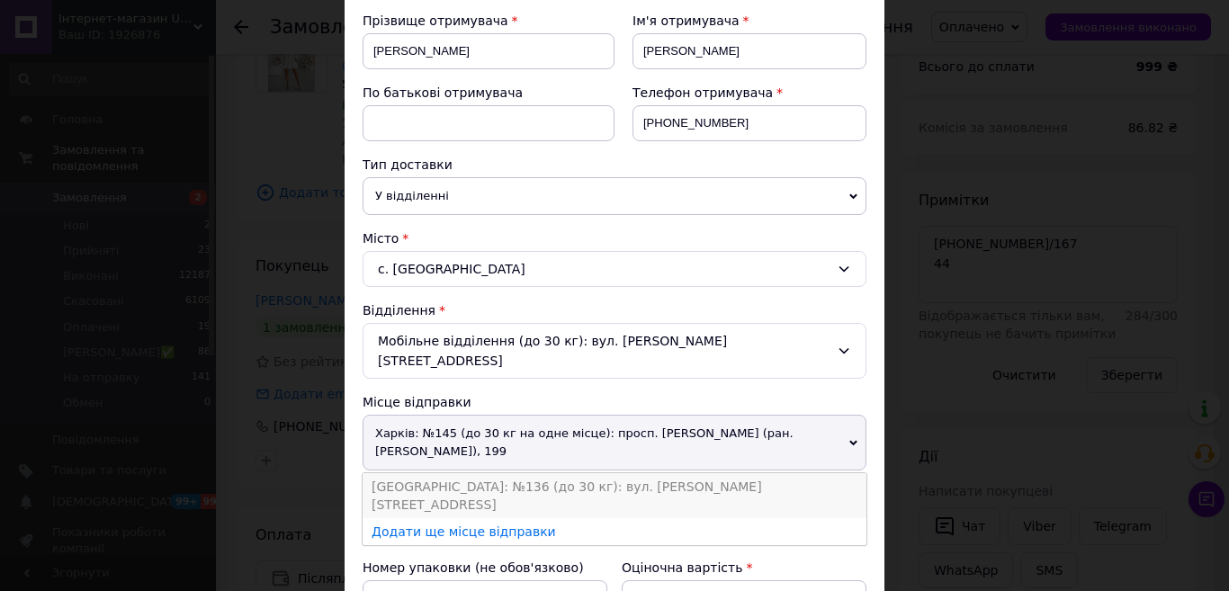
click at [424, 473] on li "[GEOGRAPHIC_DATA]: №136 (до 30 кг): вул. [PERSON_NAME][STREET_ADDRESS]" at bounding box center [615, 495] width 504 height 45
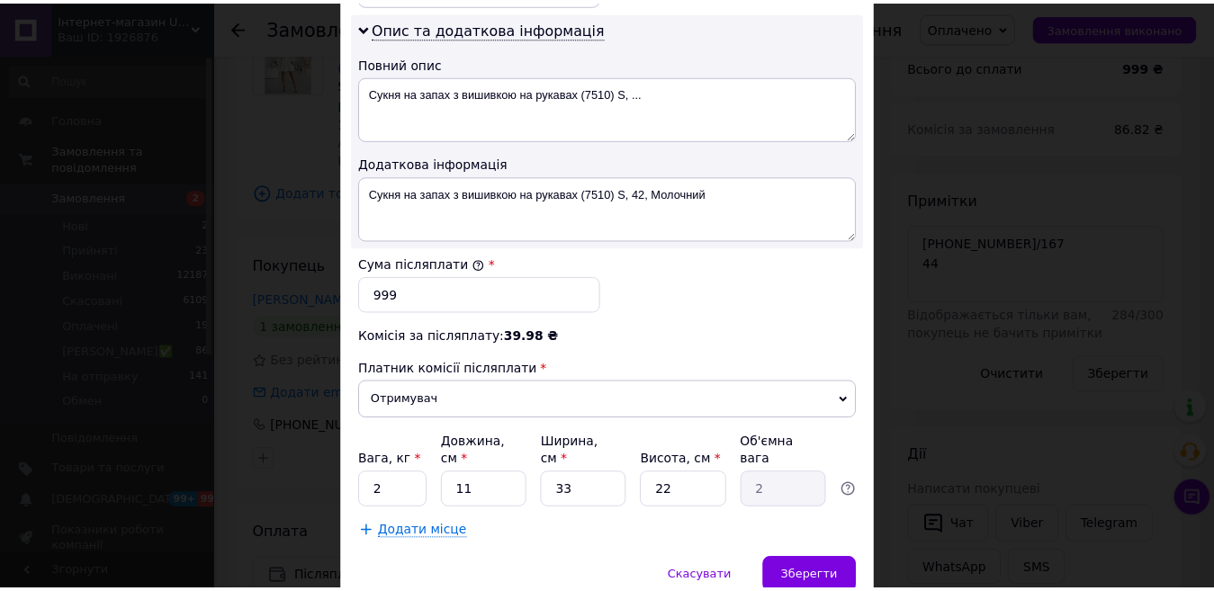
scroll to position [983, 0]
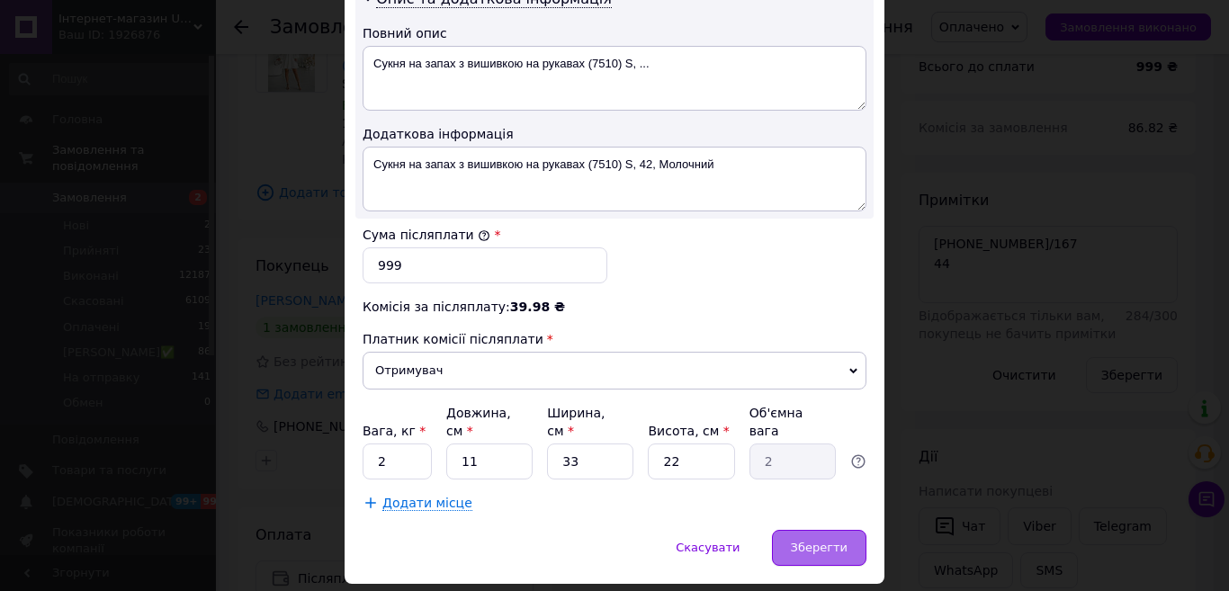
click at [818, 541] on span "Зберегти" at bounding box center [819, 547] width 57 height 13
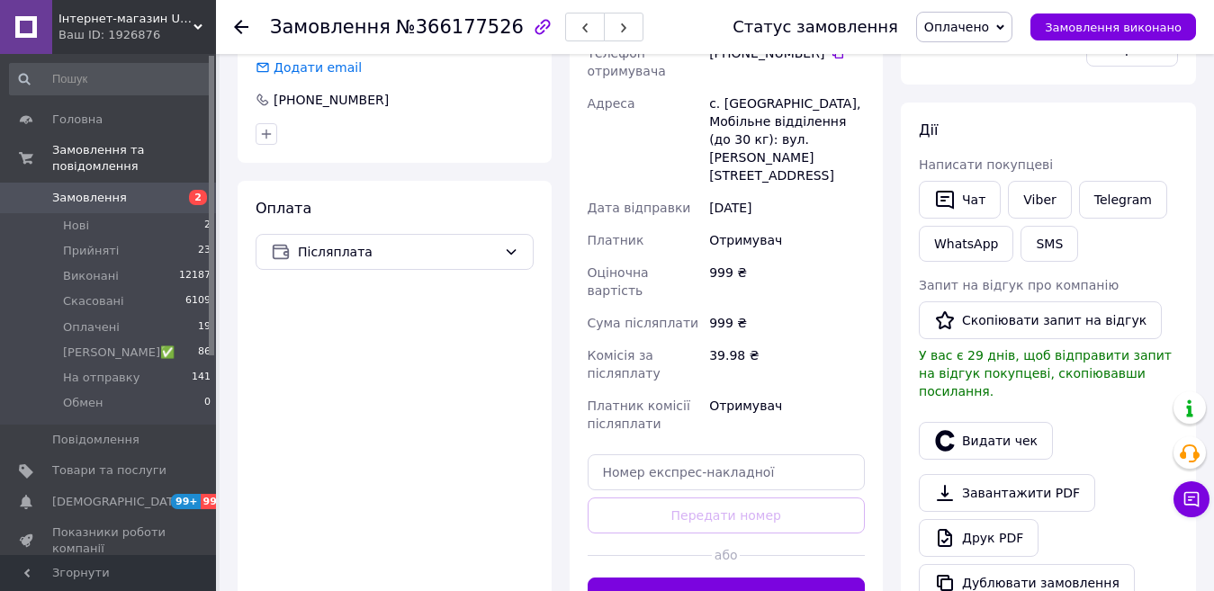
scroll to position [540, 0]
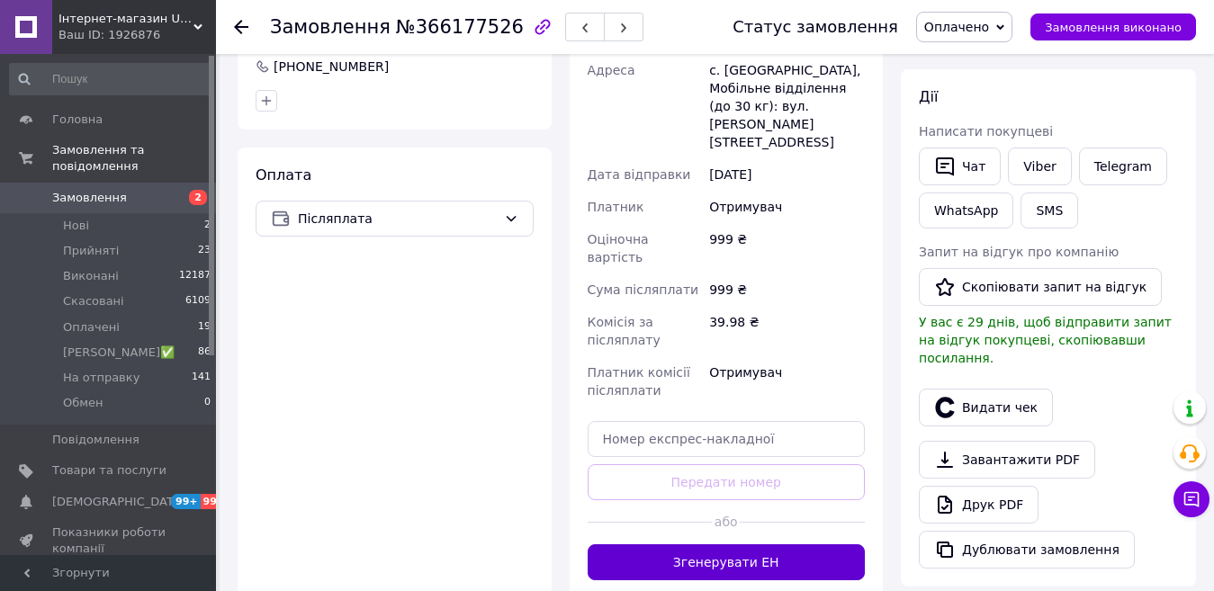
click at [790, 544] on button "Згенерувати ЕН" at bounding box center [727, 562] width 278 height 36
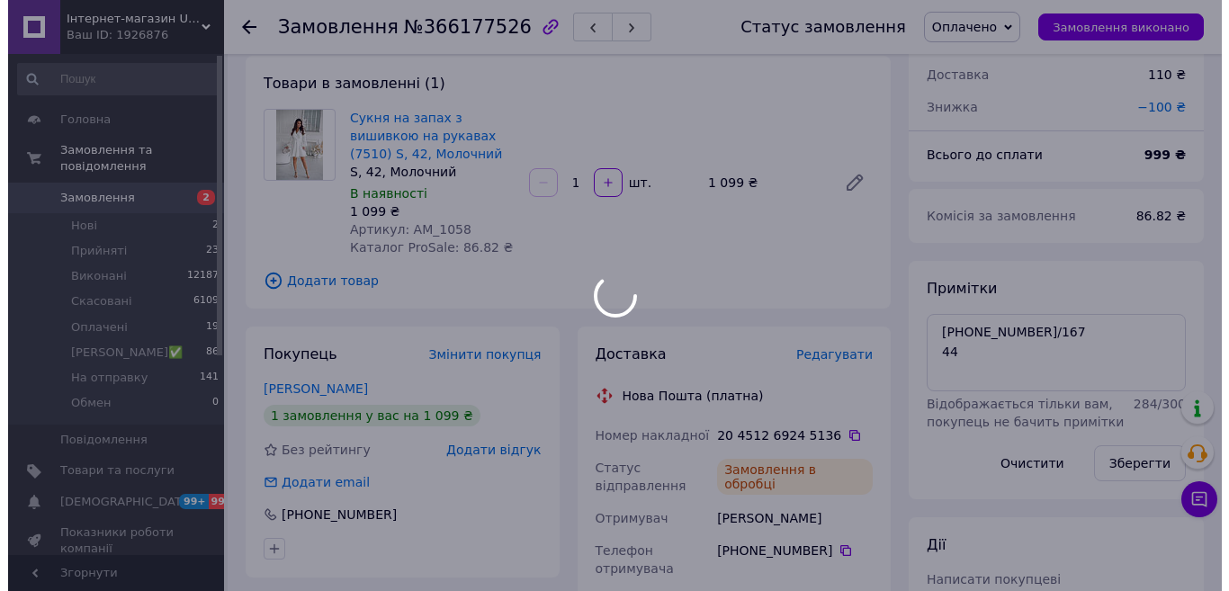
scroll to position [90, 0]
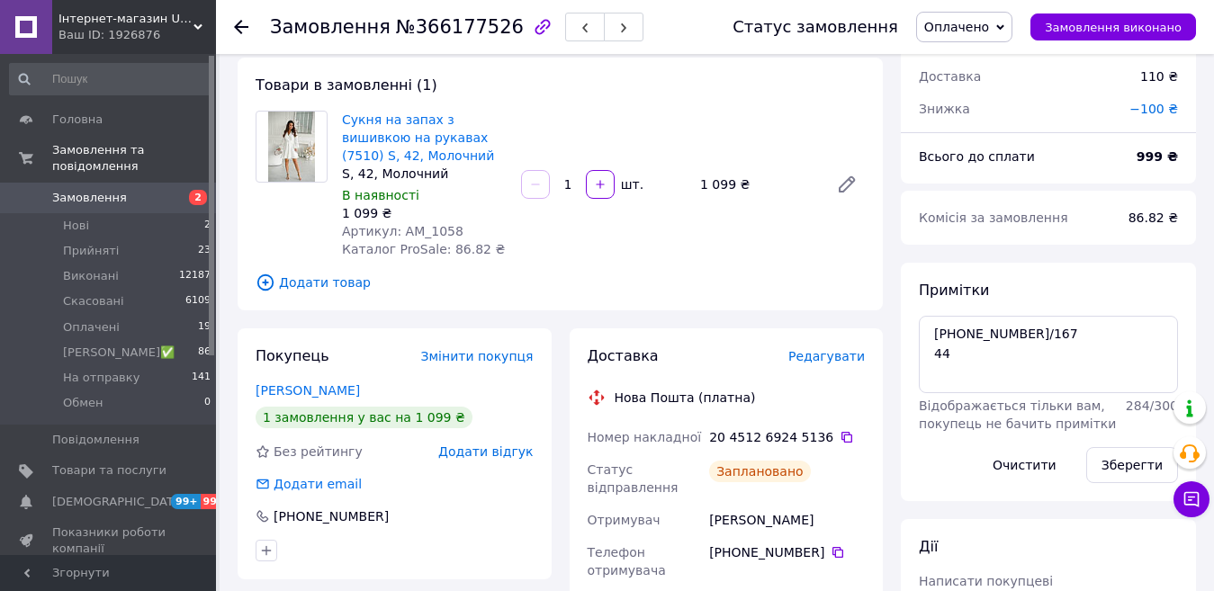
click at [830, 362] on span "Редагувати" at bounding box center [826, 356] width 76 height 14
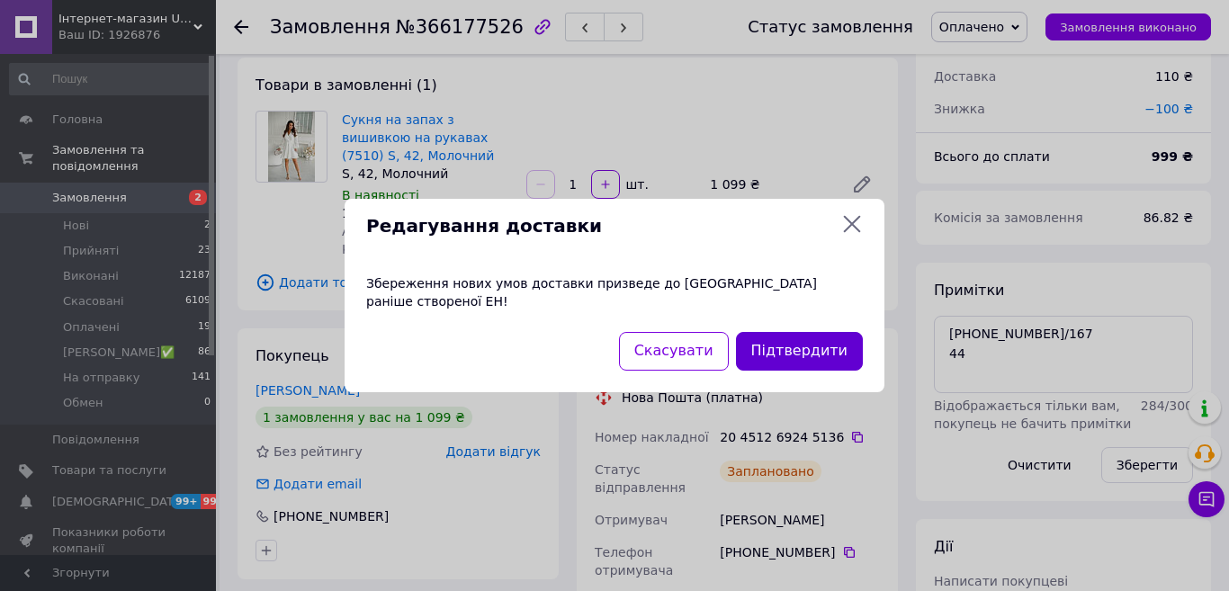
click at [801, 332] on button "Підтвердити" at bounding box center [799, 351] width 127 height 39
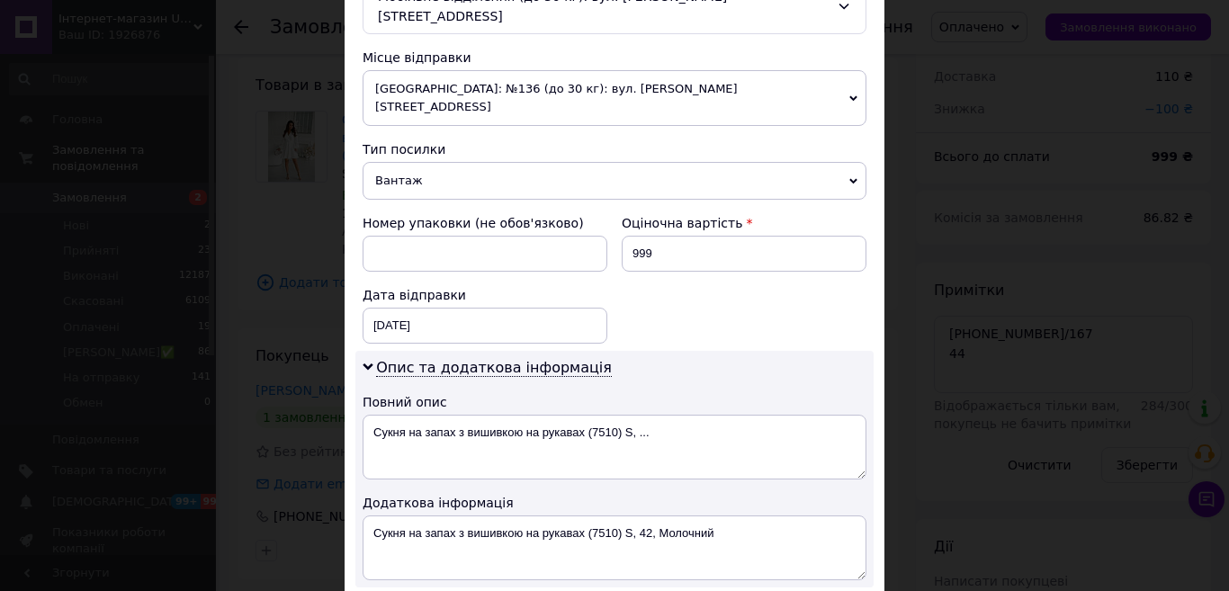
scroll to position [720, 0]
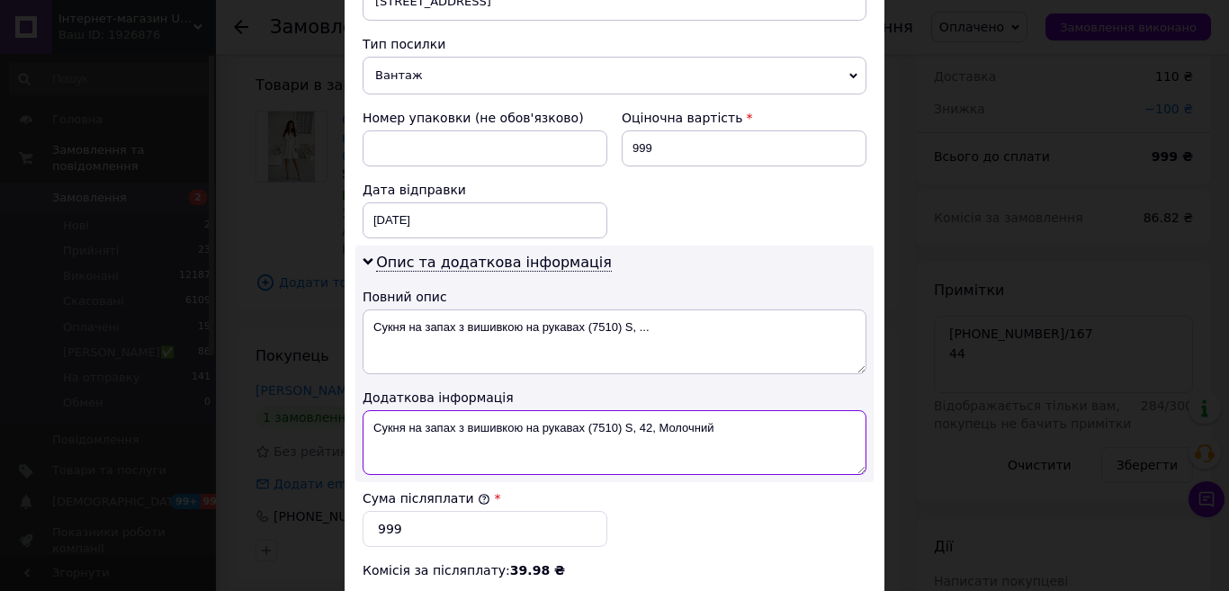
drag, startPoint x: 651, startPoint y: 391, endPoint x: 622, endPoint y: 392, distance: 29.7
click at [622, 410] on textarea "Сукня на запах з вишивкою на рукавах (7510) S, 42, Молочний" at bounding box center [615, 442] width 504 height 65
type textarea "Сукня на запах з вишивкою на рукавах (7510) , Молочний"
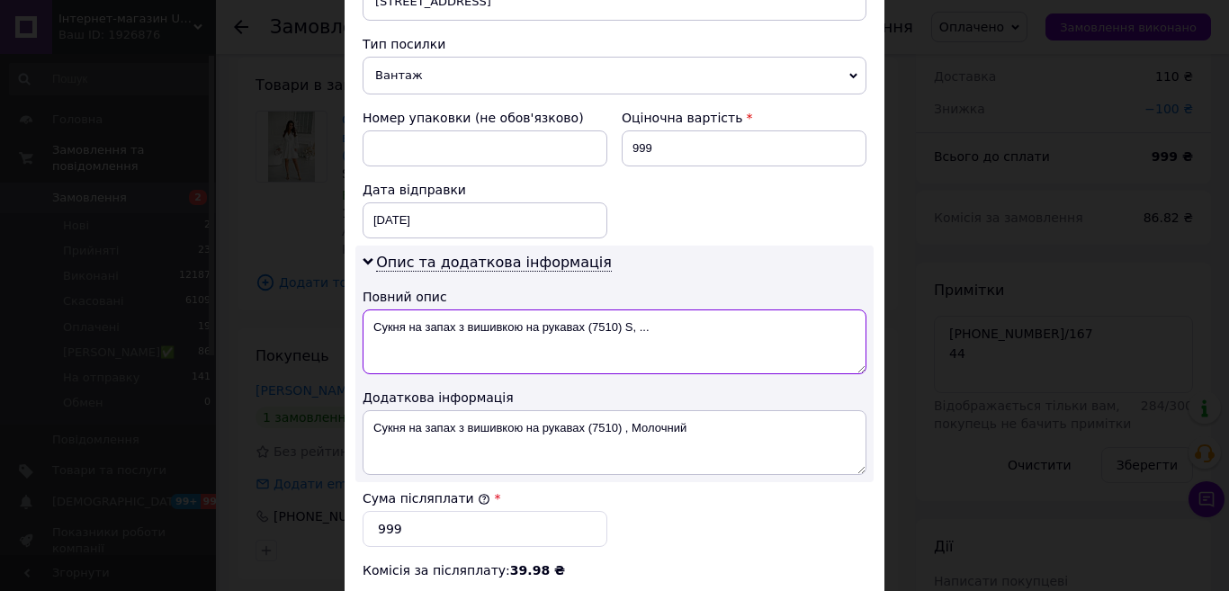
click at [668, 310] on textarea "Сукня на запах з вишивкою на рукавах (7510) S, ..." at bounding box center [615, 342] width 504 height 65
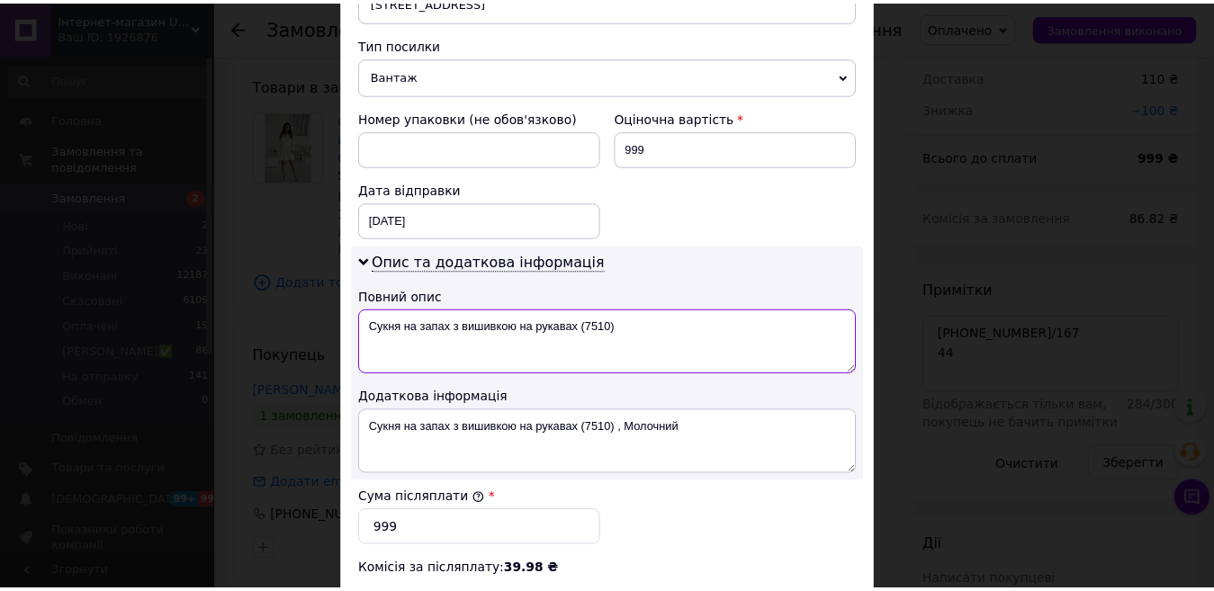
scroll to position [983, 0]
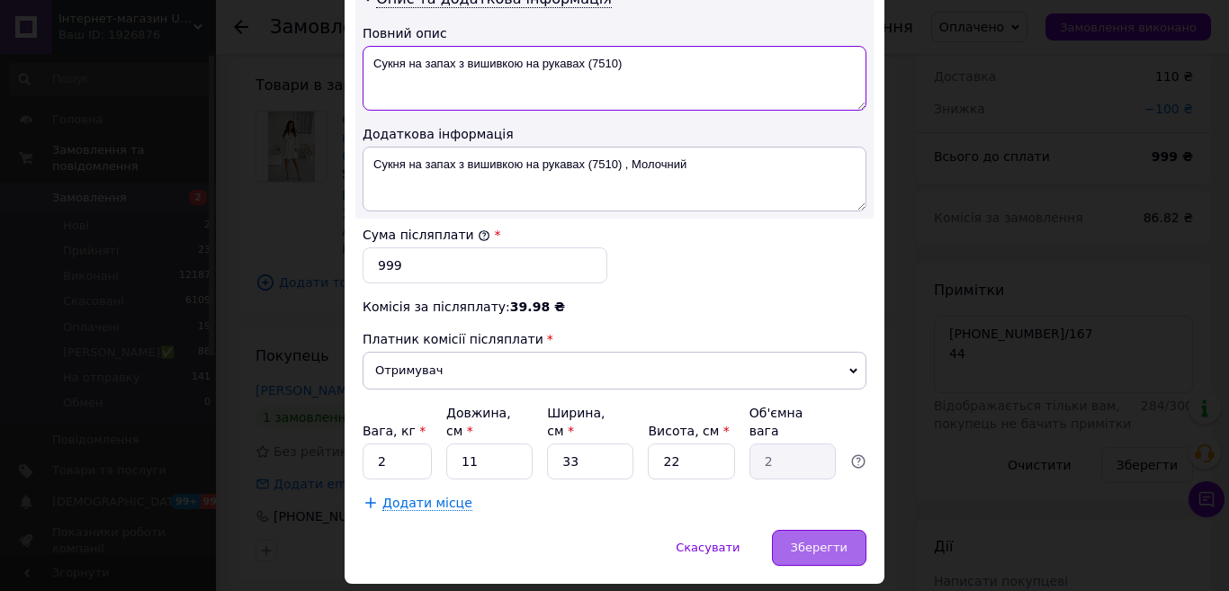
type textarea "Сукня на запах з вишивкою на рукавах (7510)"
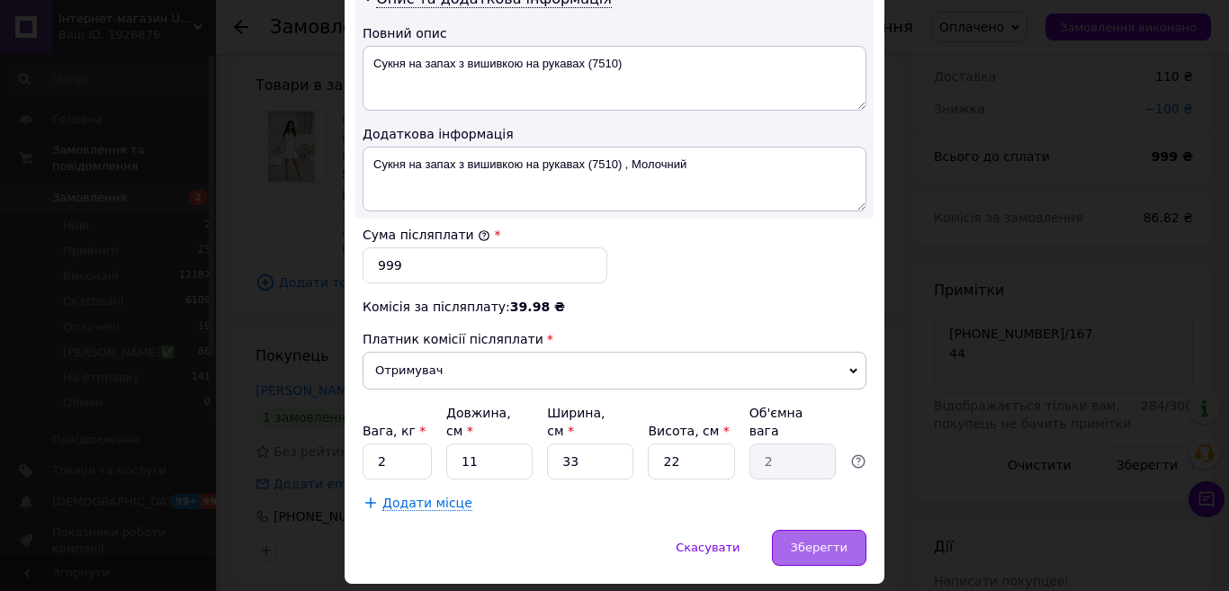
click at [825, 530] on div "Зберегти" at bounding box center [819, 548] width 94 height 36
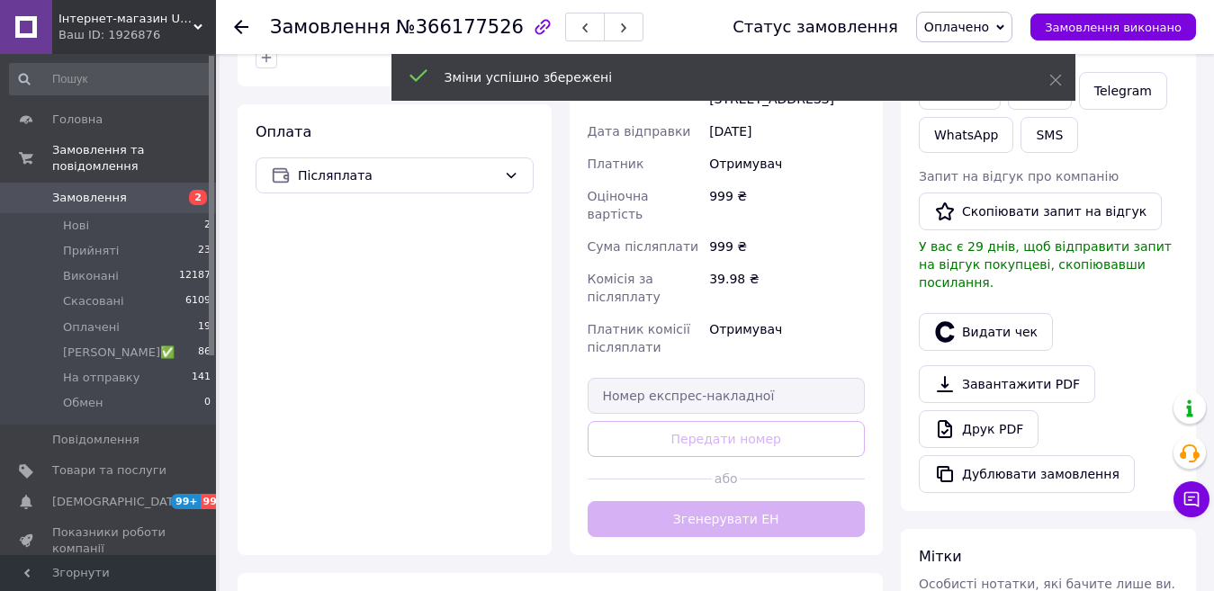
scroll to position [630, 0]
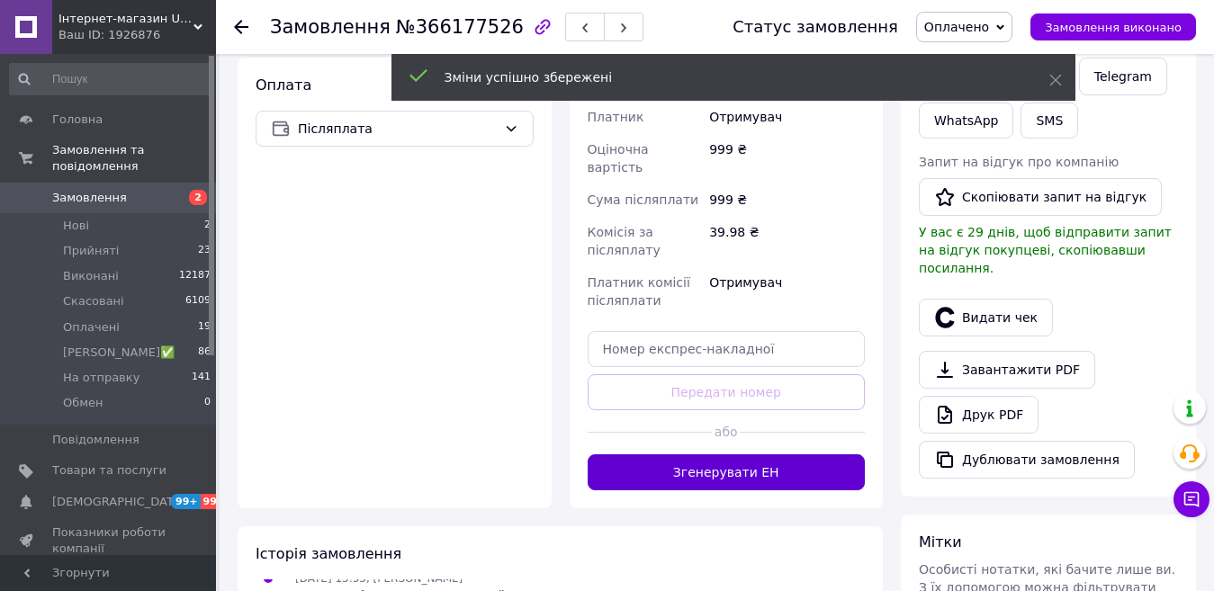
click at [792, 454] on button "Згенерувати ЕН" at bounding box center [727, 472] width 278 height 36
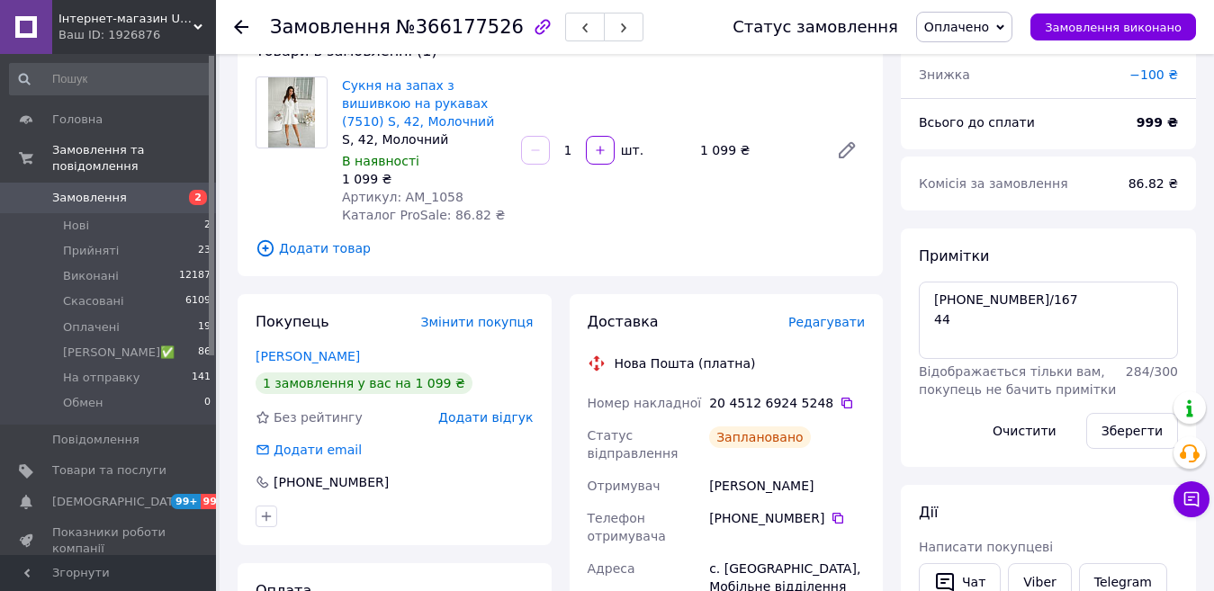
scroll to position [90, 0]
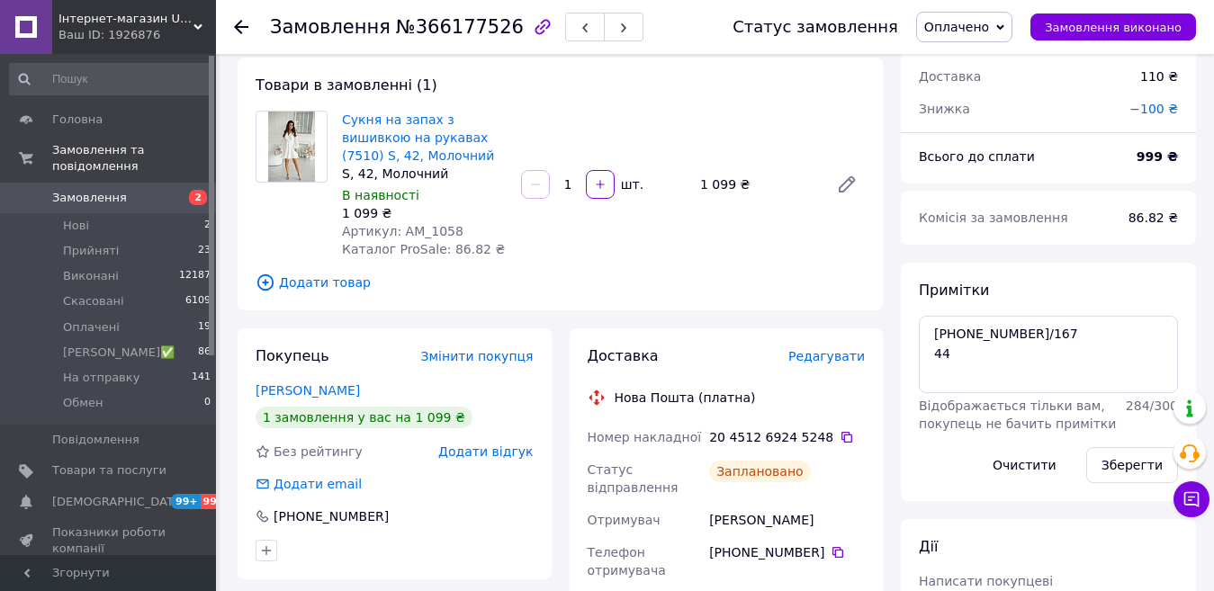
click at [989, 26] on span "Оплачено" at bounding box center [956, 27] width 65 height 14
click at [982, 168] on li "На отправку" at bounding box center [982, 170] width 130 height 27
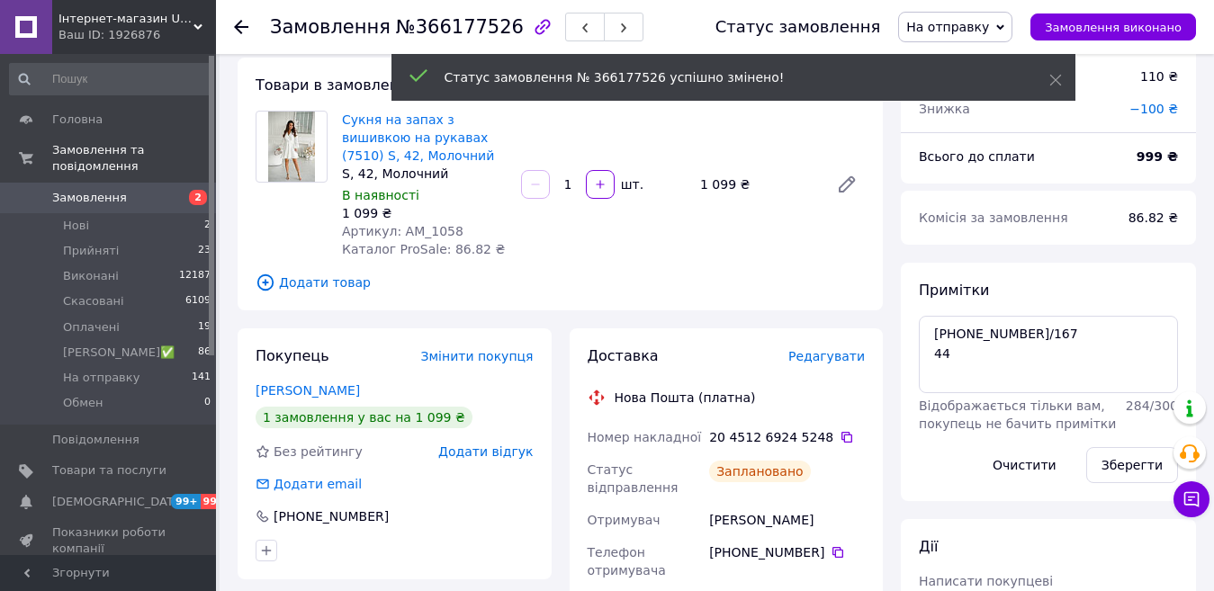
scroll to position [140, 0]
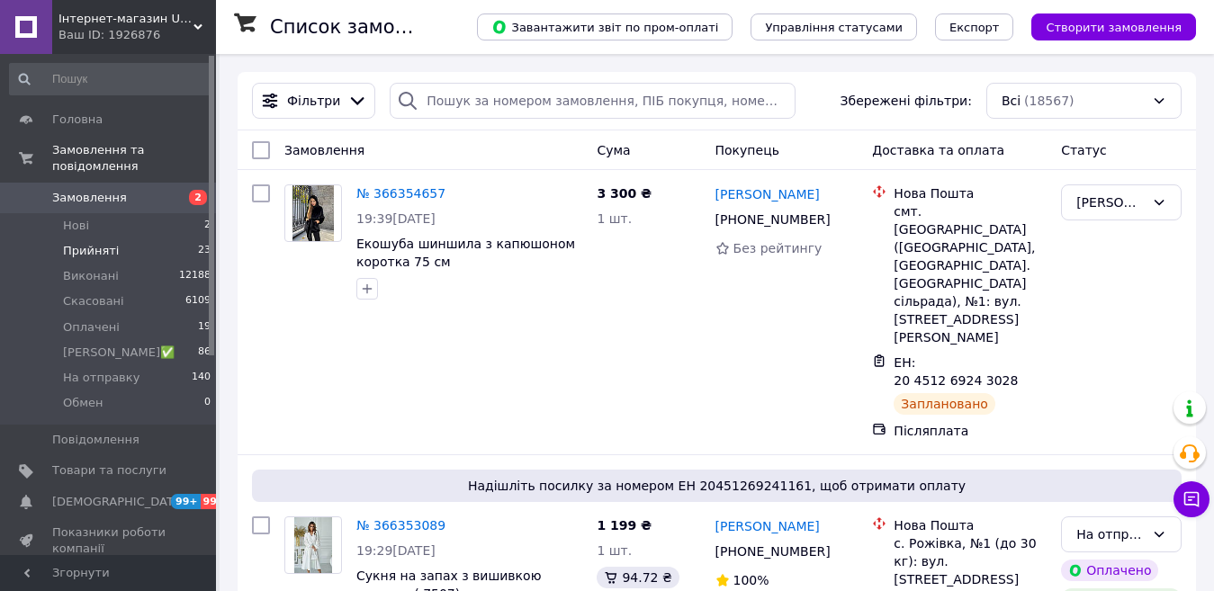
click at [81, 243] on span "Прийняті" at bounding box center [91, 251] width 56 height 16
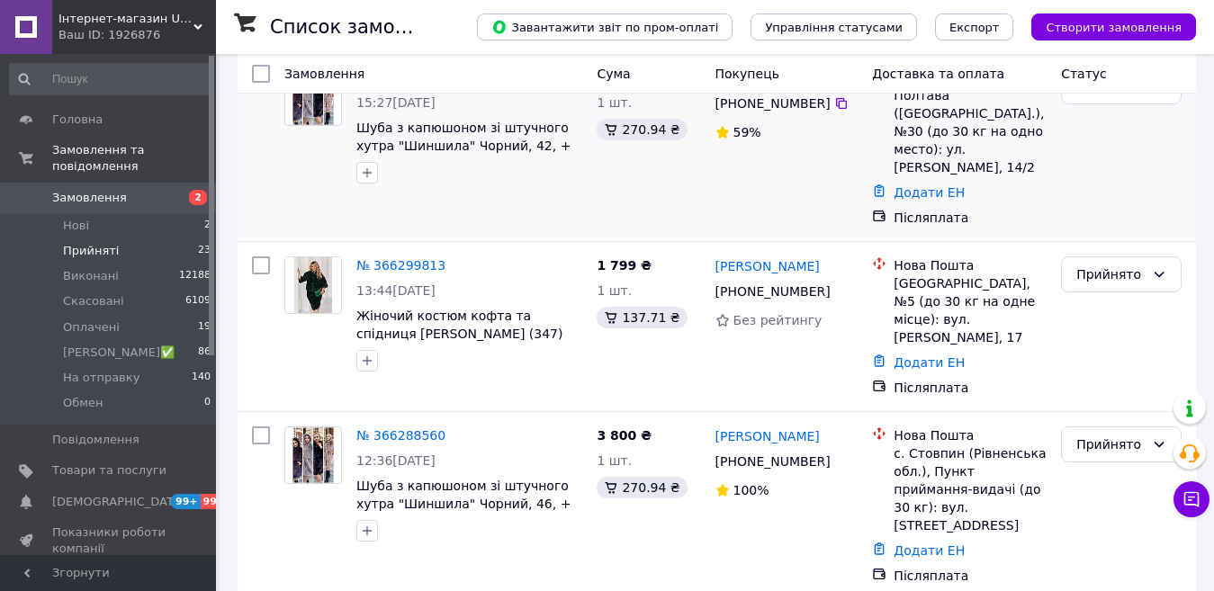
scroll to position [180, 0]
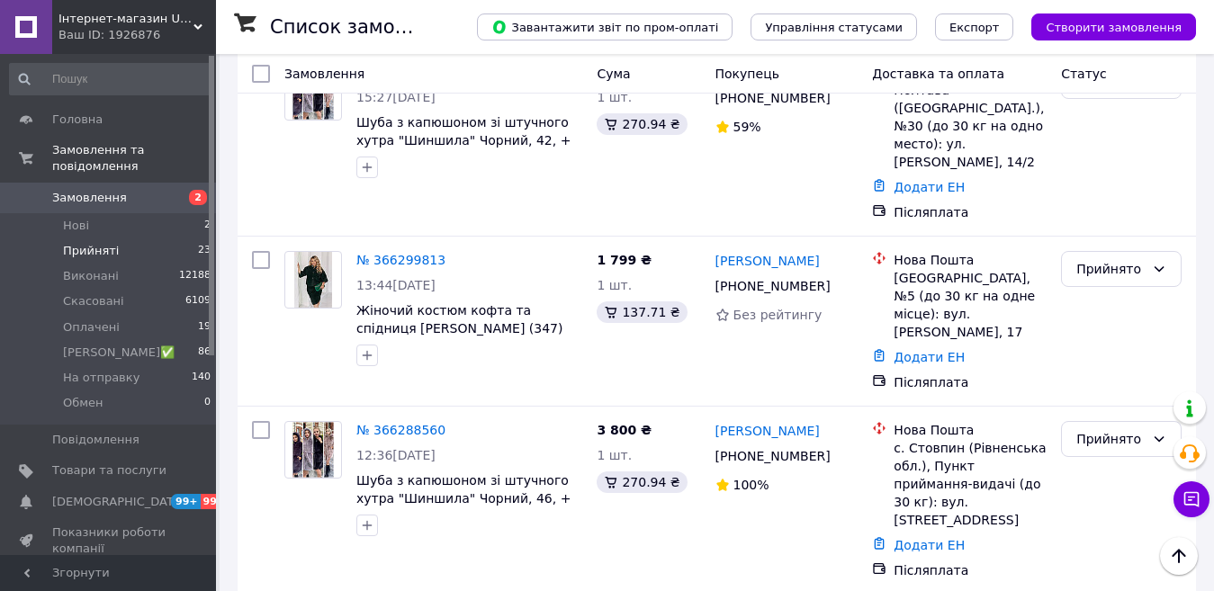
click at [381, 423] on link "№ 366288560" at bounding box center [400, 430] width 89 height 14
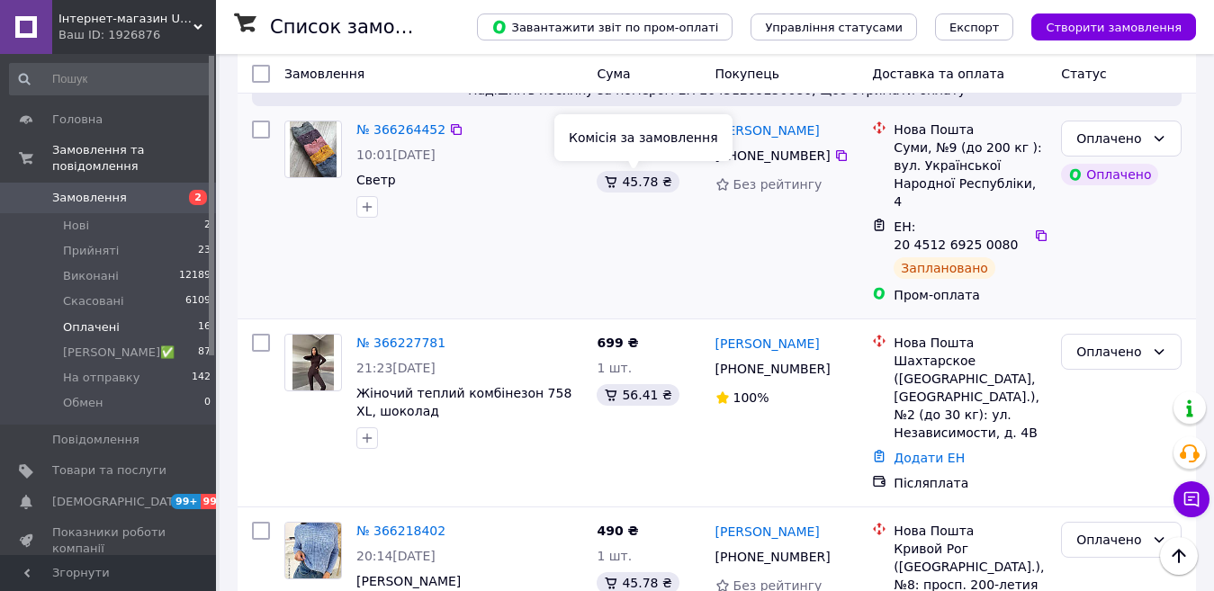
scroll to position [270, 0]
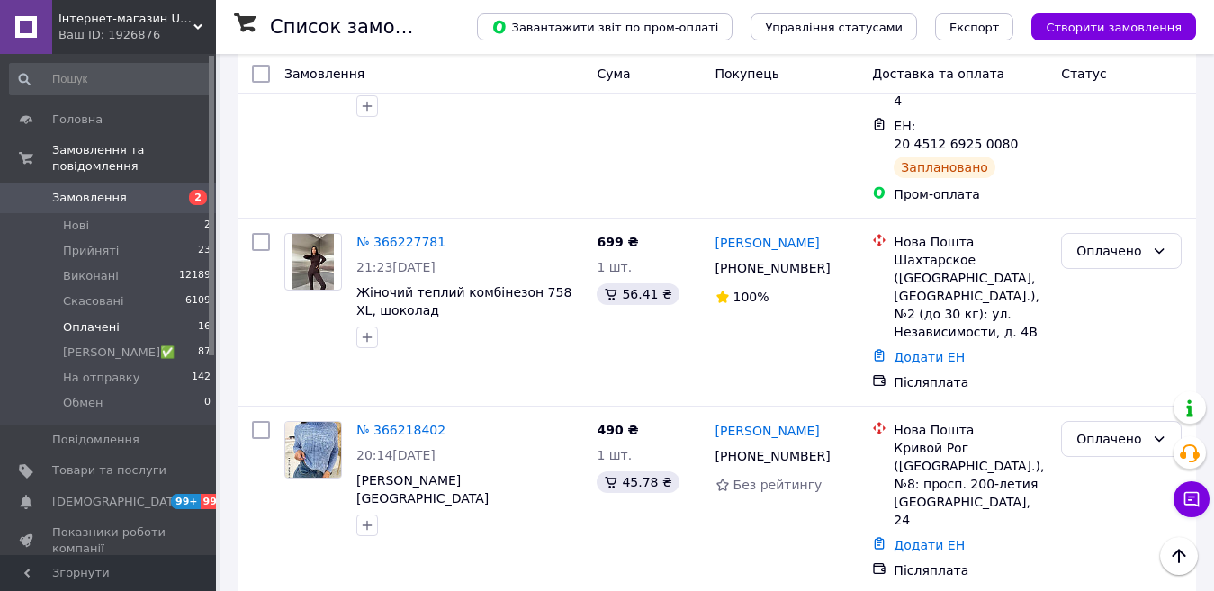
click at [380, 423] on link "№ 366218402" at bounding box center [400, 430] width 89 height 14
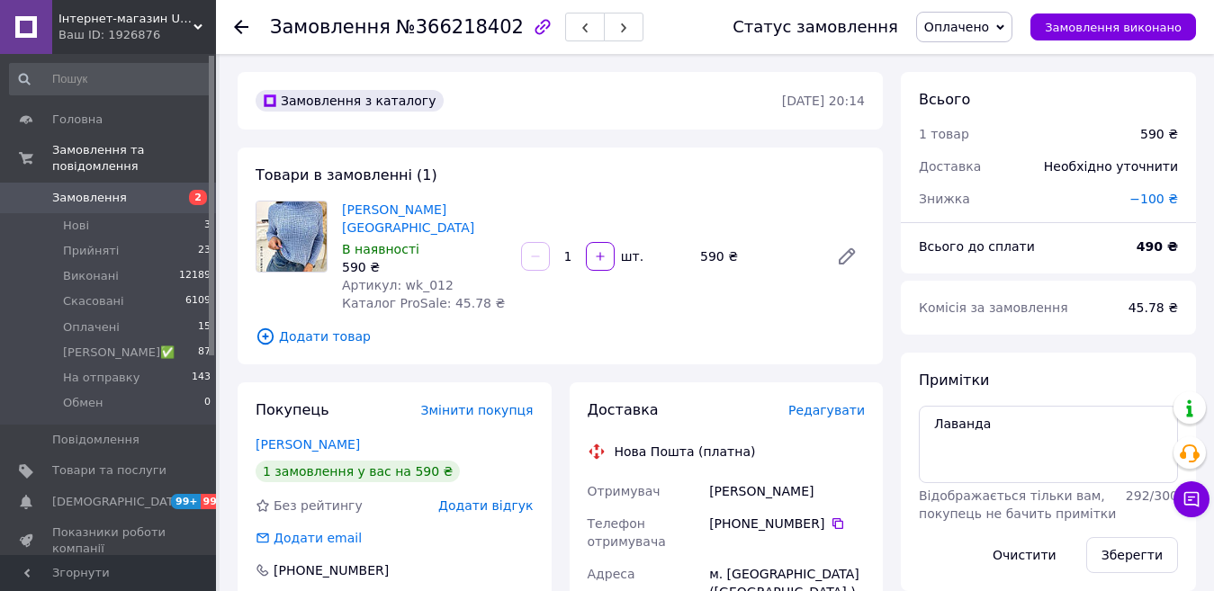
click at [829, 408] on span "Редагувати" at bounding box center [826, 410] width 76 height 14
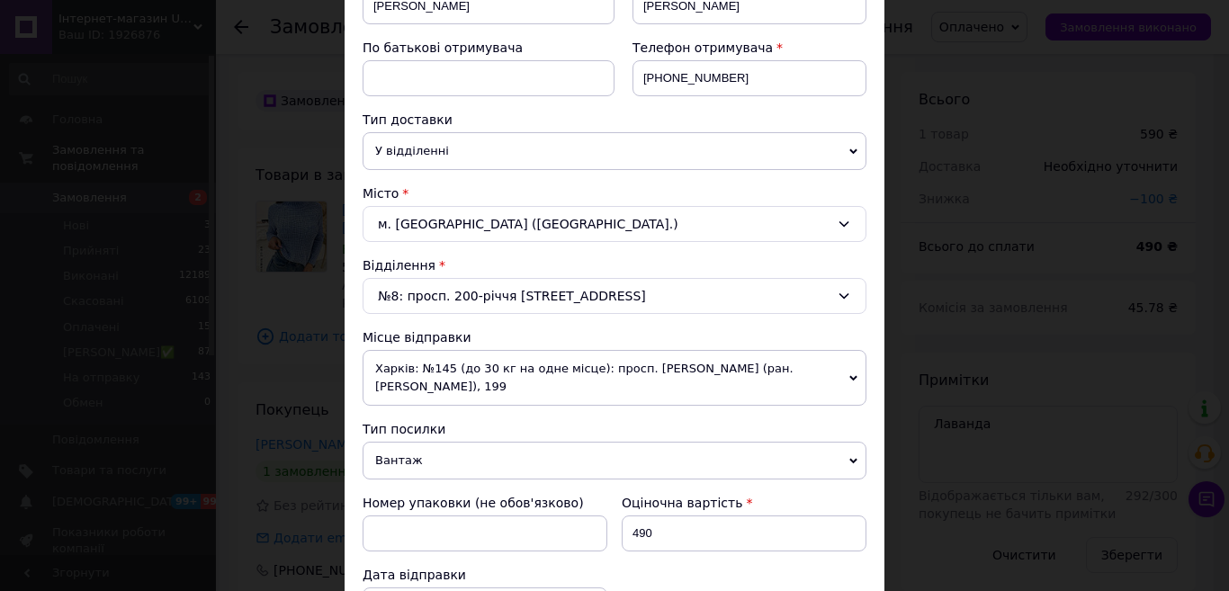
scroll to position [360, 0]
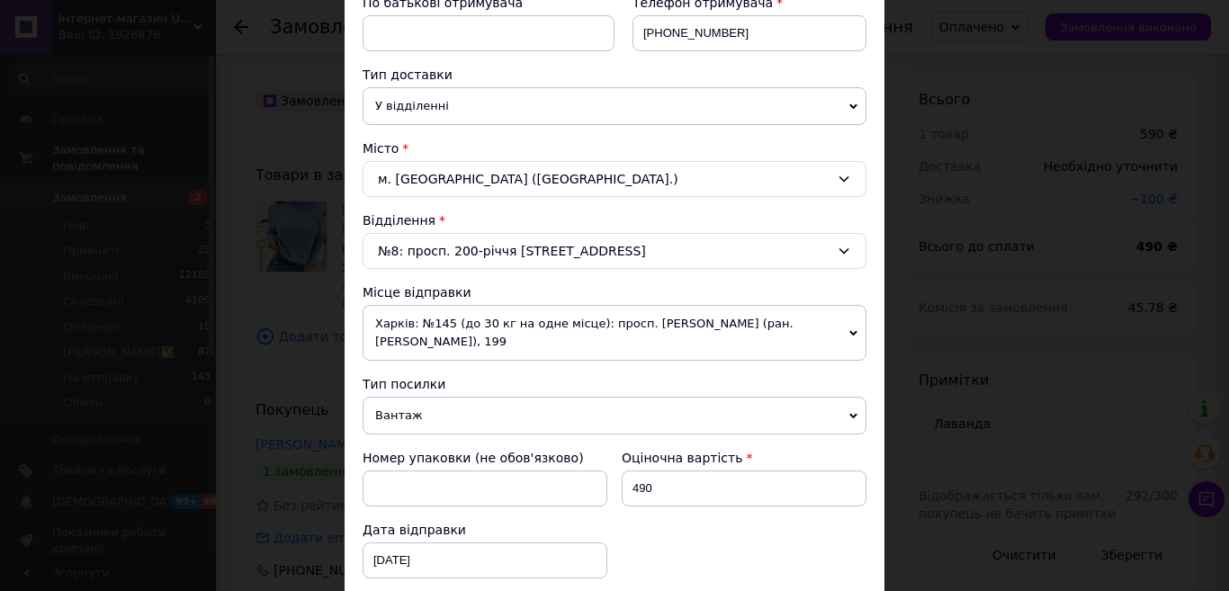
click at [518, 326] on span "Харків: №145 (до 30 кг на одне місце): просп. [PERSON_NAME] (ран. [PERSON_NAME]…" at bounding box center [615, 333] width 504 height 56
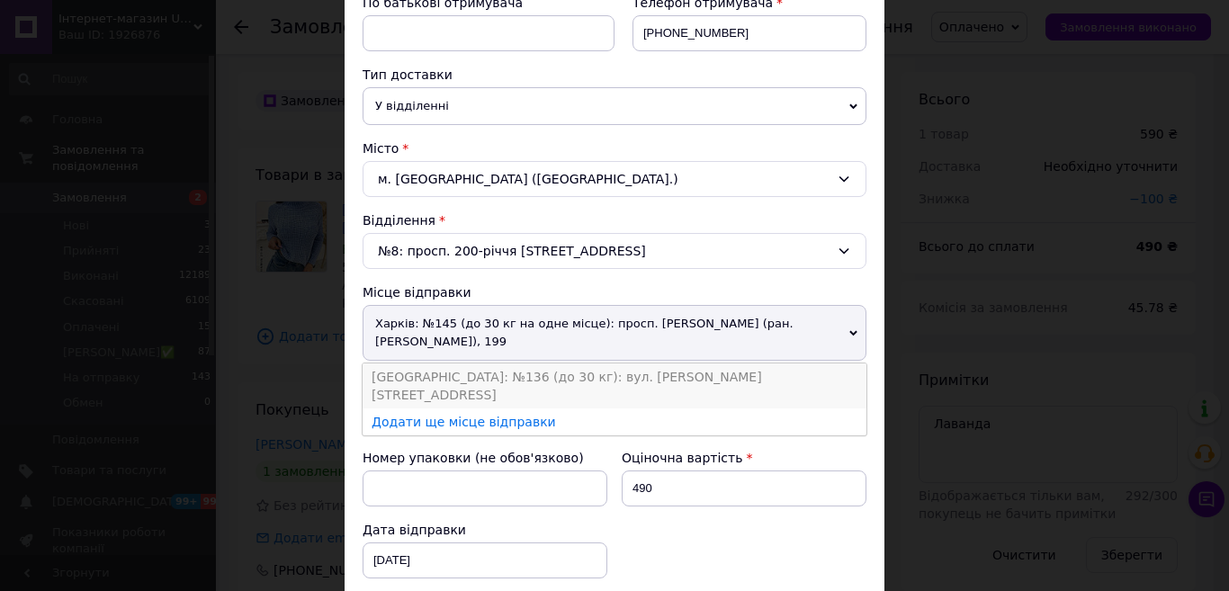
click at [434, 373] on li "[GEOGRAPHIC_DATA]: №136 (до 30 кг): вул. [PERSON_NAME][STREET_ADDRESS]" at bounding box center [615, 386] width 504 height 45
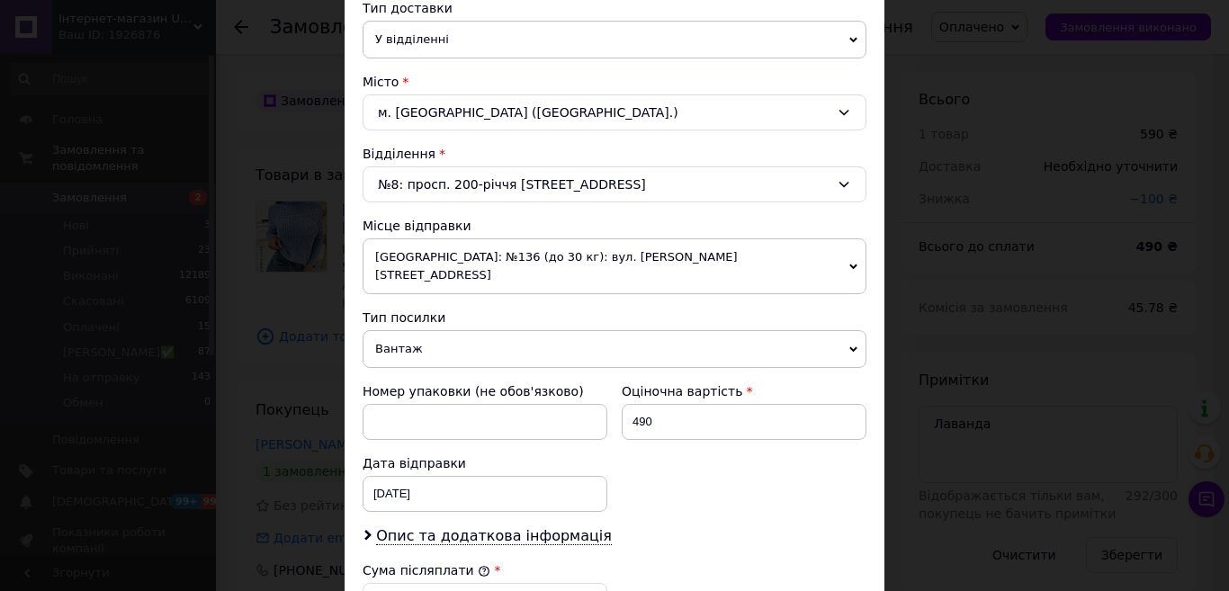
scroll to position [720, 0]
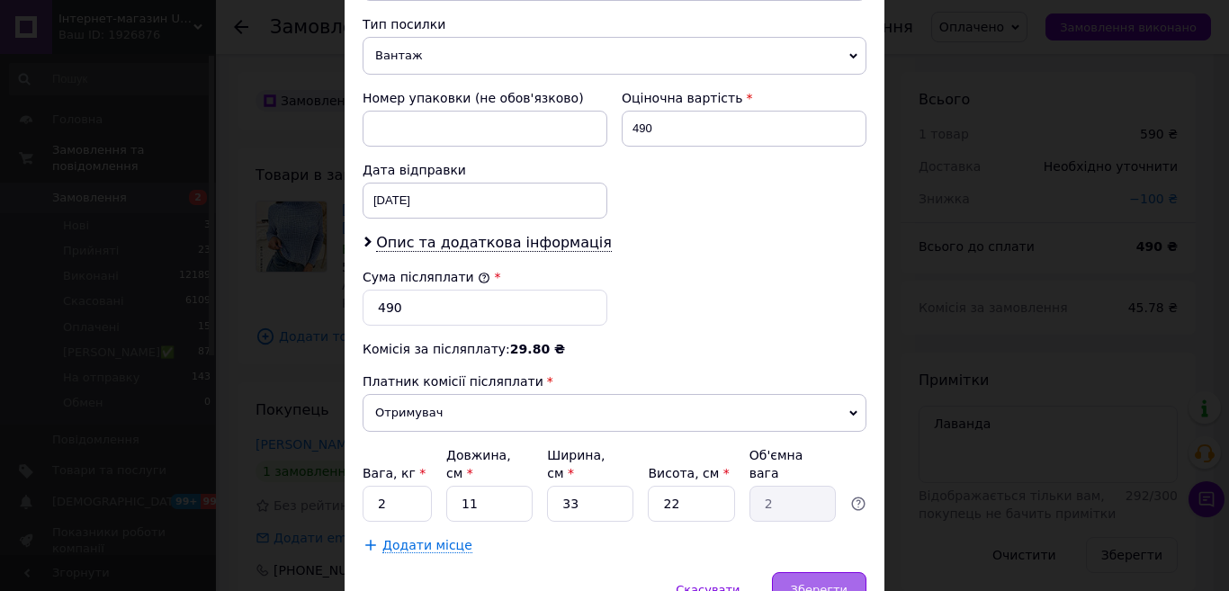
click at [830, 572] on div "Зберегти" at bounding box center [819, 590] width 94 height 36
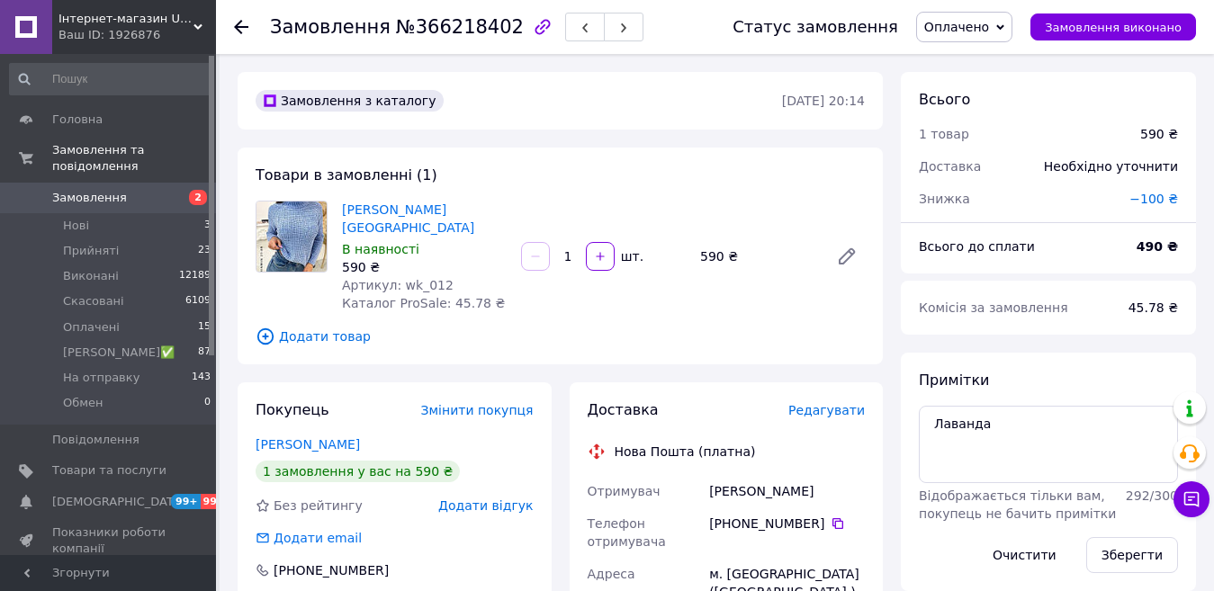
click at [830, 407] on span "Редагувати" at bounding box center [826, 410] width 76 height 14
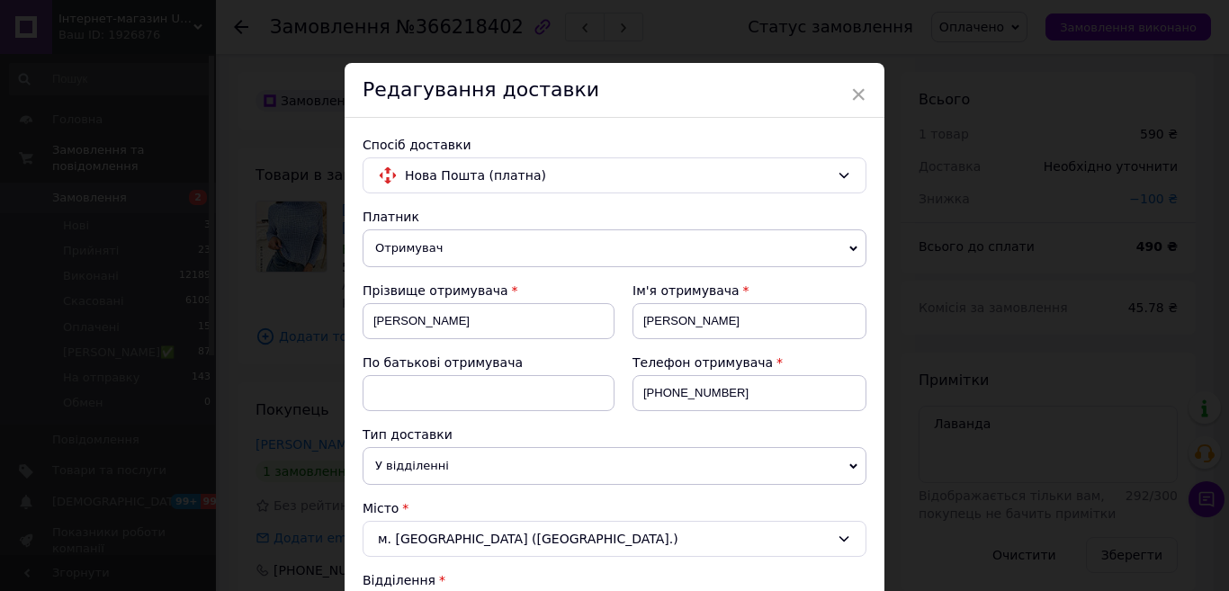
scroll to position [360, 0]
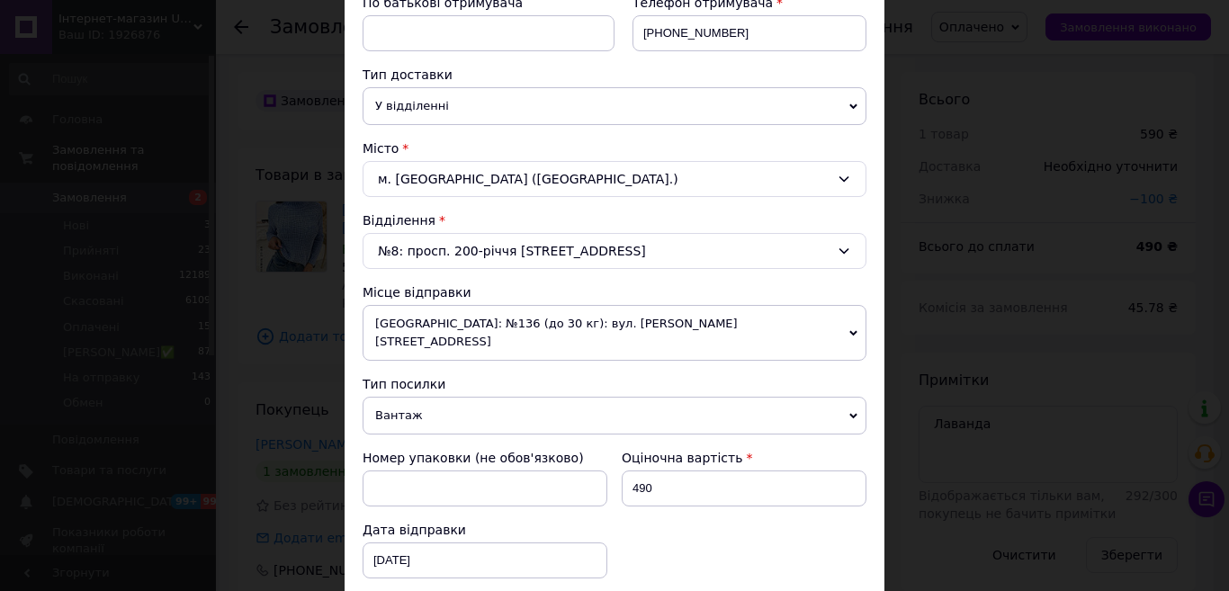
drag, startPoint x: 902, startPoint y: 187, endPoint x: 849, endPoint y: 190, distance: 53.2
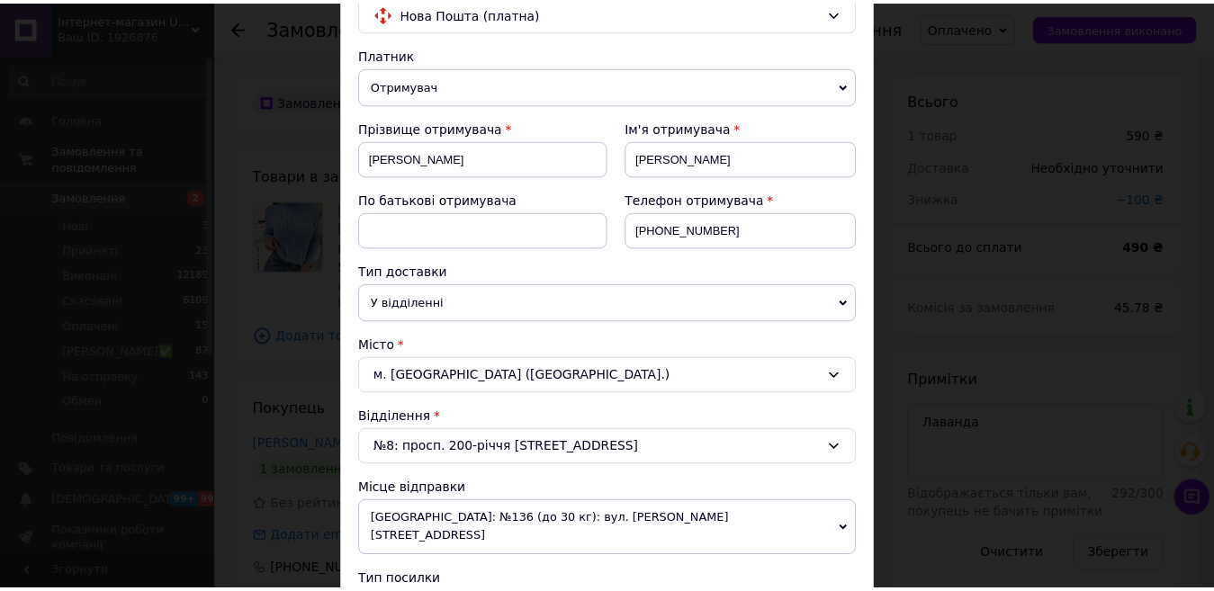
scroll to position [0, 0]
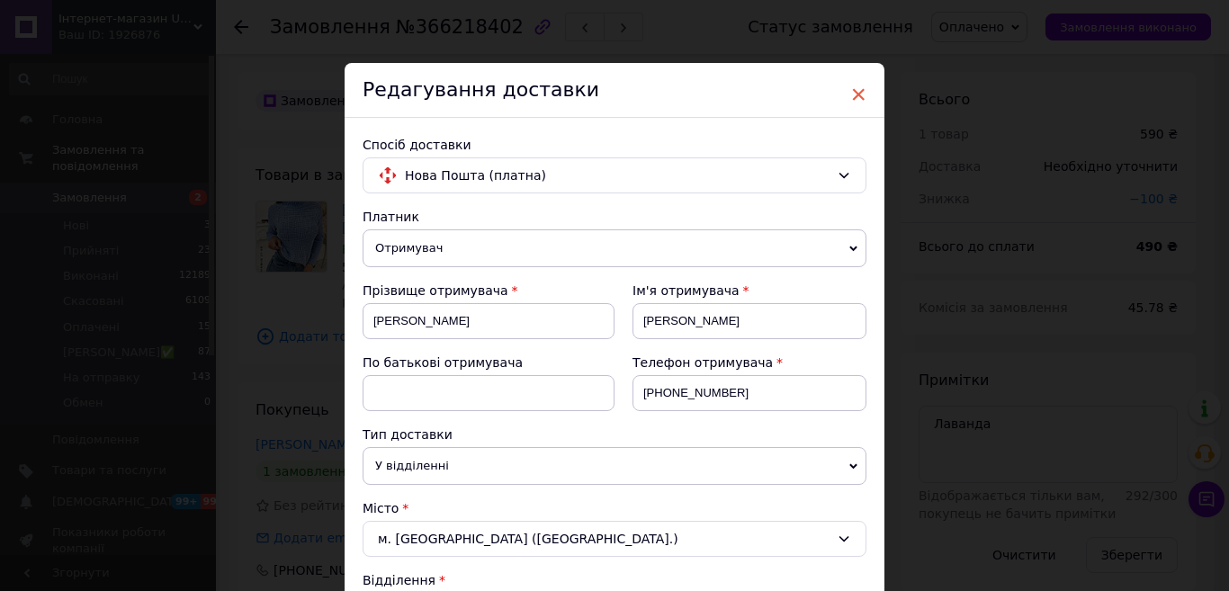
click at [857, 93] on span "×" at bounding box center [858, 94] width 16 height 31
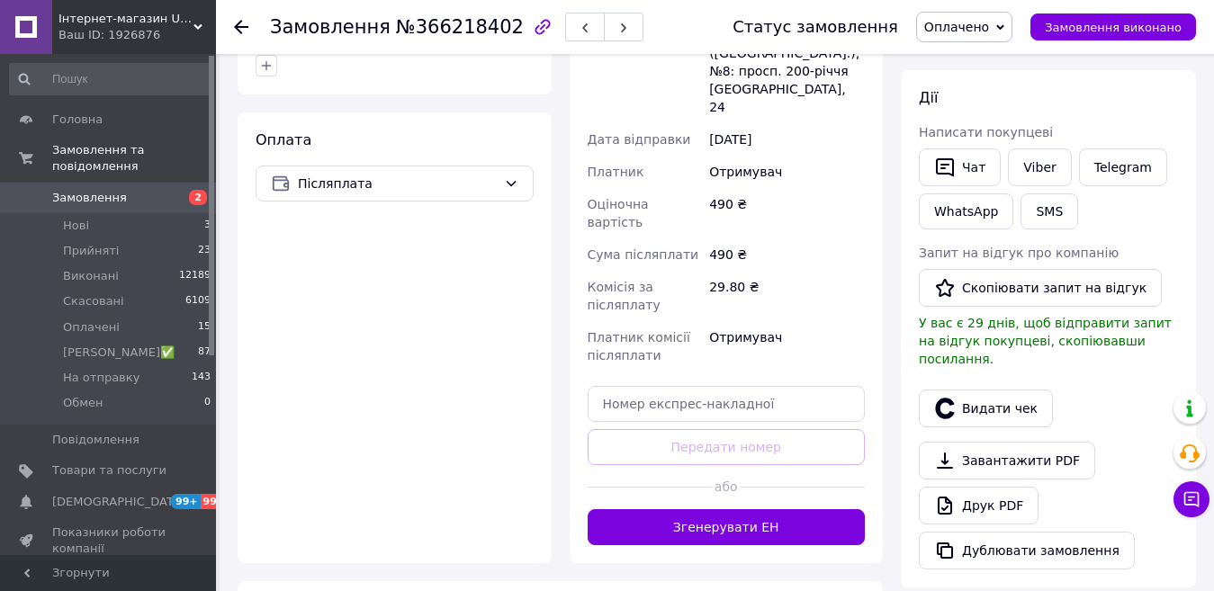
scroll to position [540, 0]
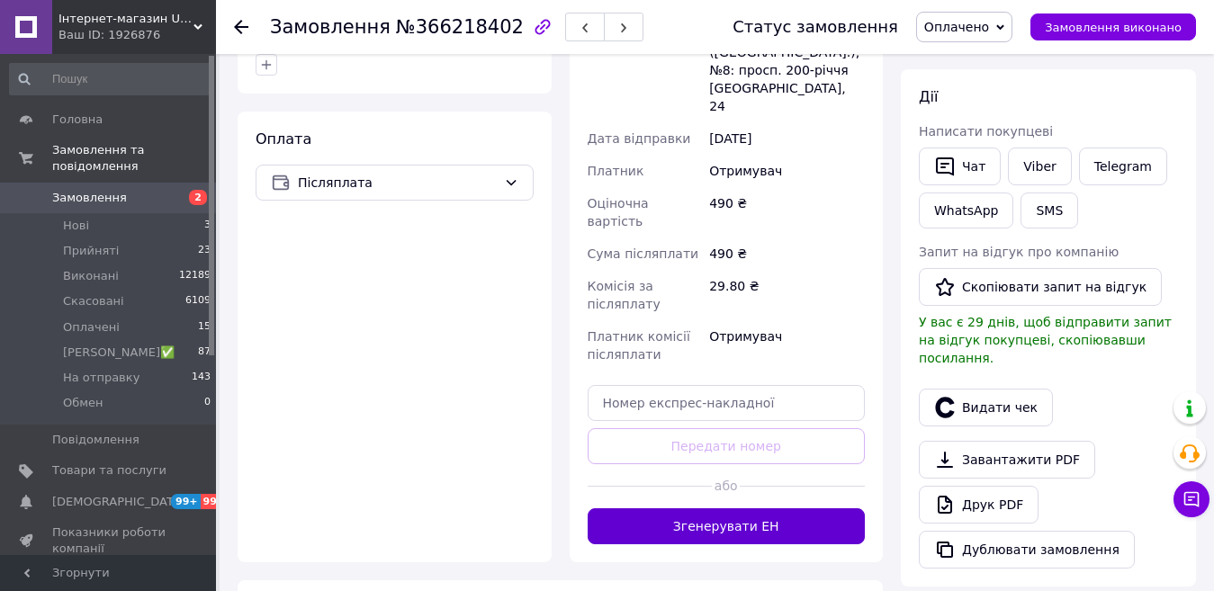
click at [746, 508] on button "Згенерувати ЕН" at bounding box center [727, 526] width 278 height 36
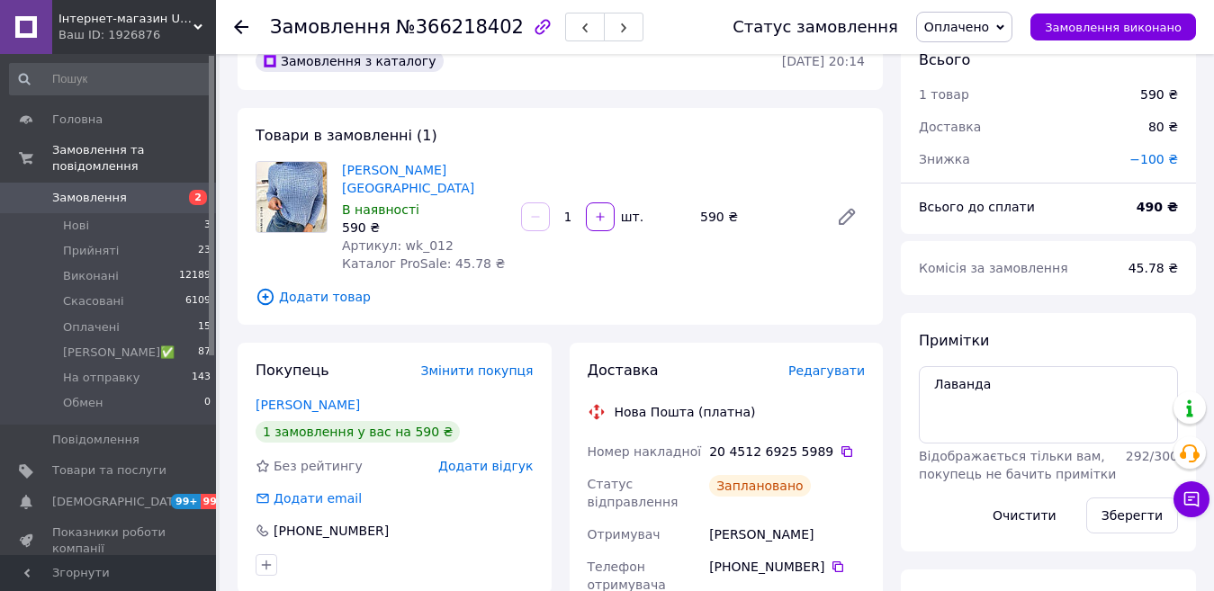
scroll to position [0, 0]
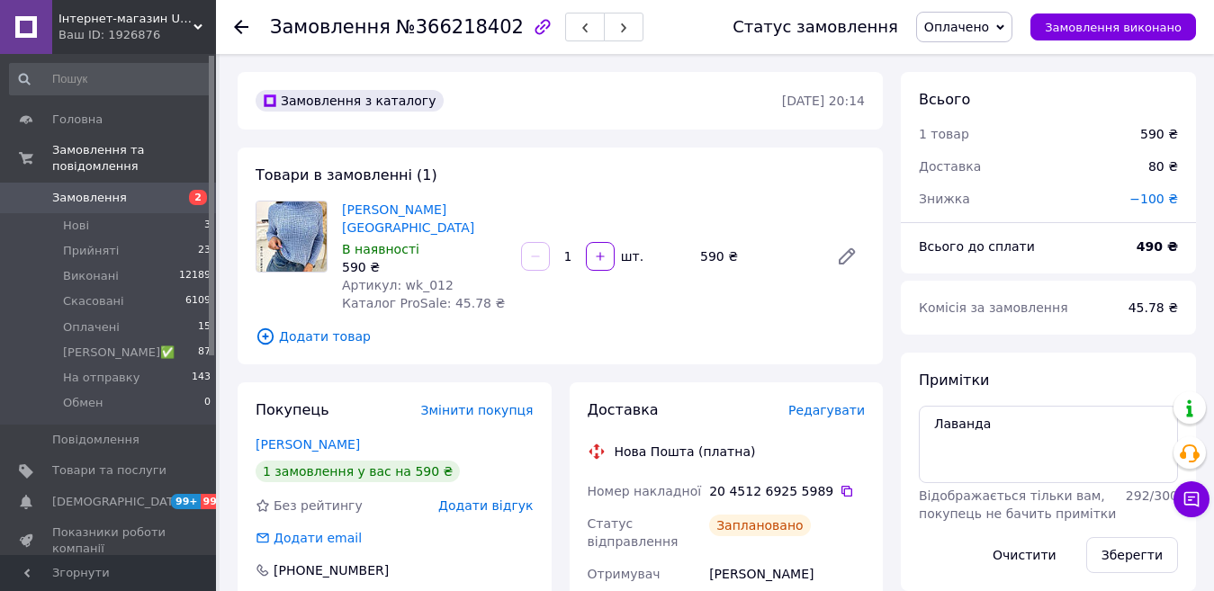
click at [1001, 15] on span "Оплачено" at bounding box center [964, 27] width 96 height 31
click at [989, 170] on li "На отправку" at bounding box center [982, 170] width 130 height 27
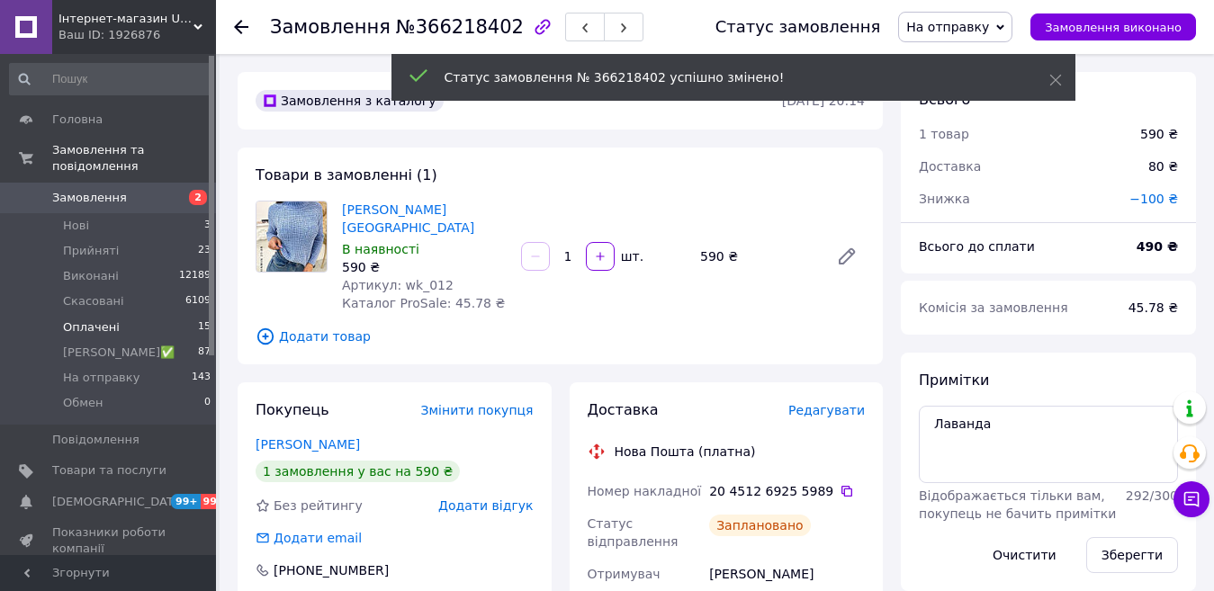
click at [88, 319] on span "Оплачені" at bounding box center [91, 327] width 57 height 16
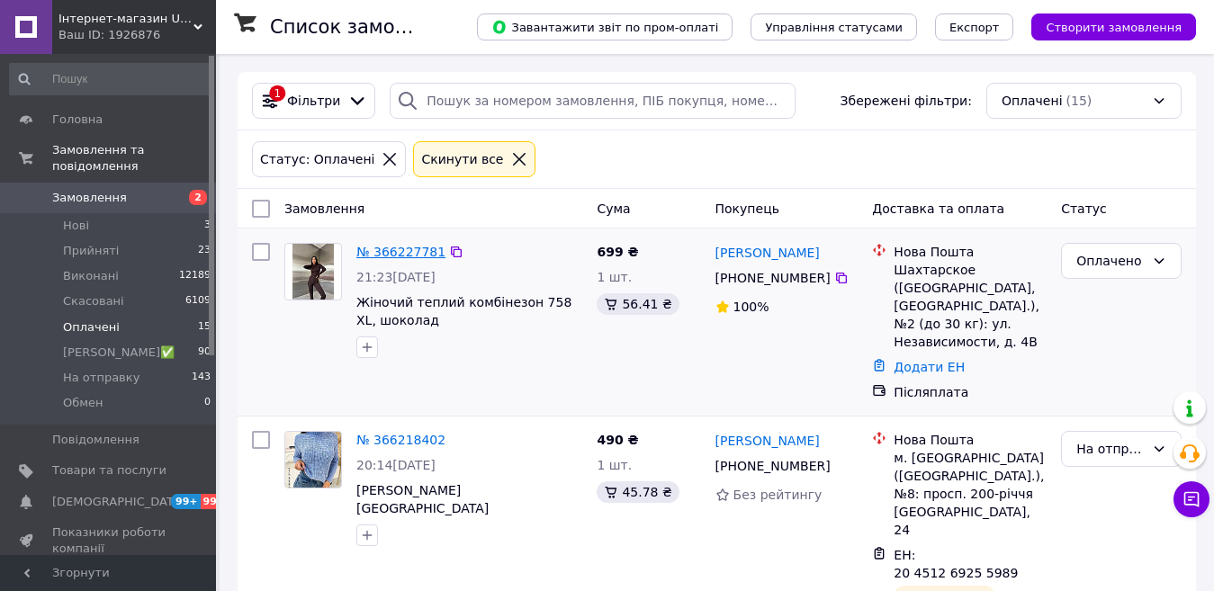
click at [400, 249] on link "№ 366227781" at bounding box center [400, 252] width 89 height 14
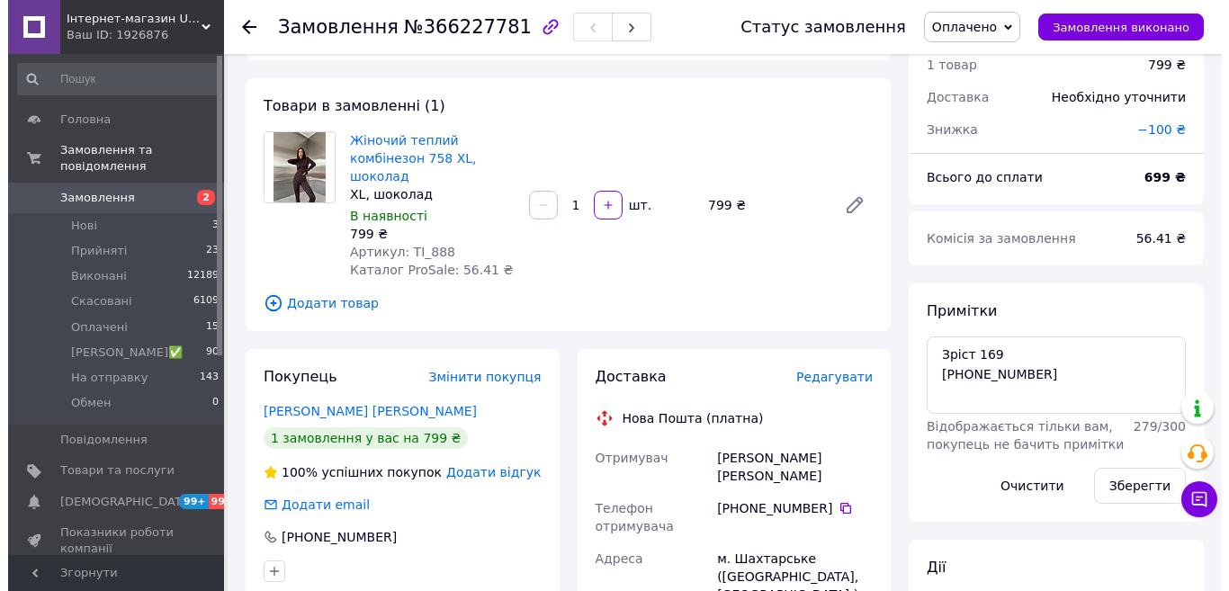
scroll to position [90, 0]
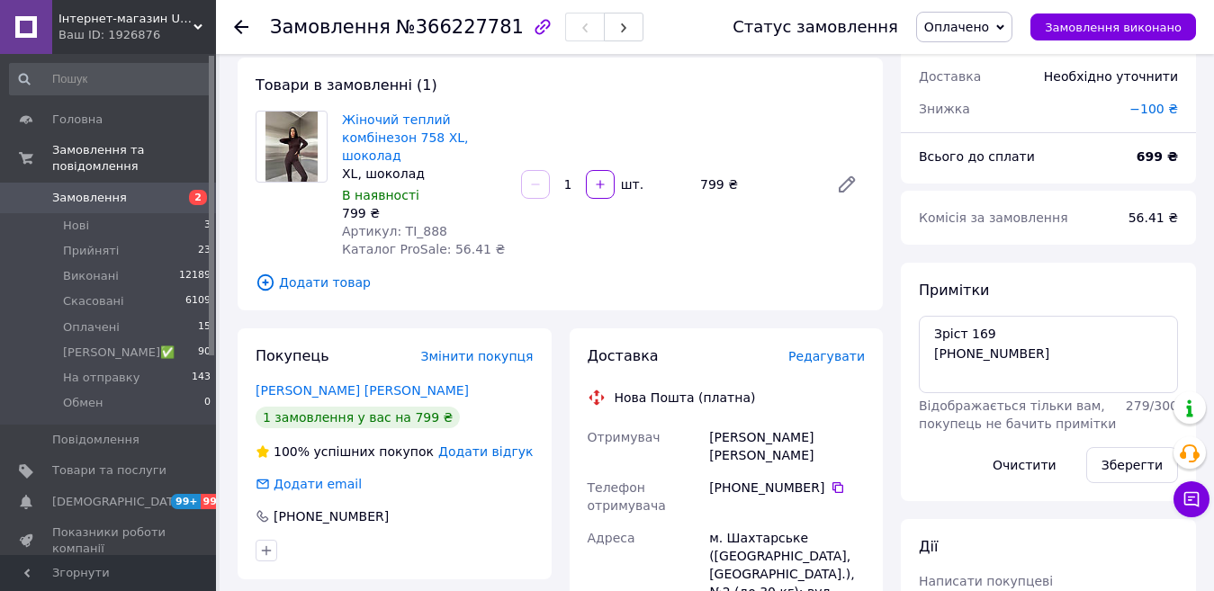
click at [823, 349] on span "Редагувати" at bounding box center [826, 356] width 76 height 14
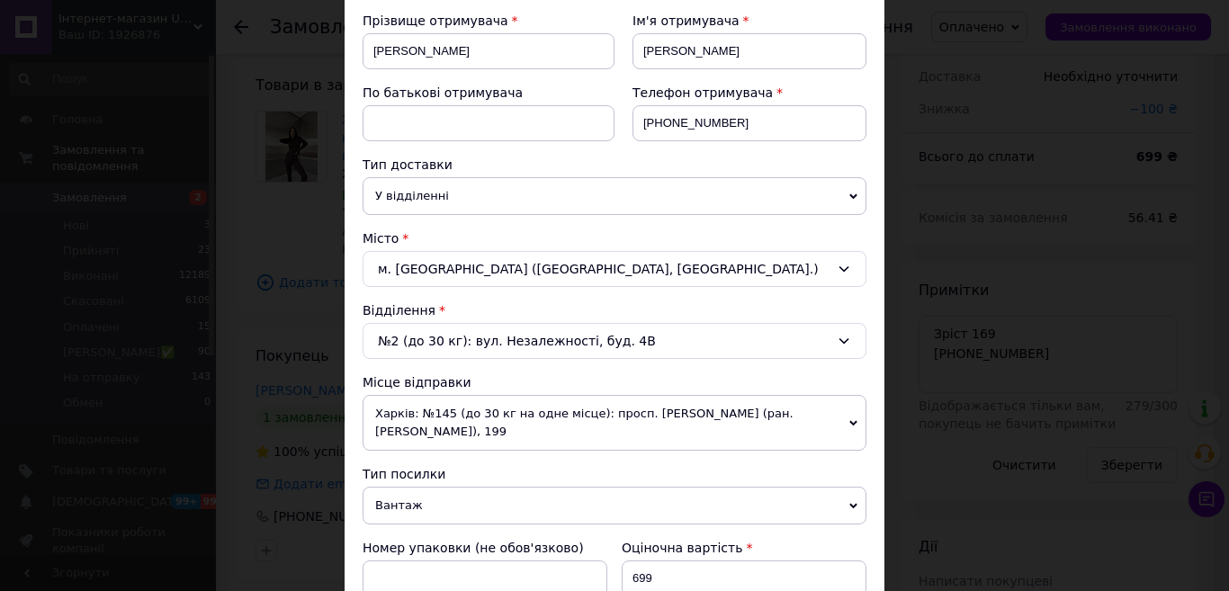
scroll to position [360, 0]
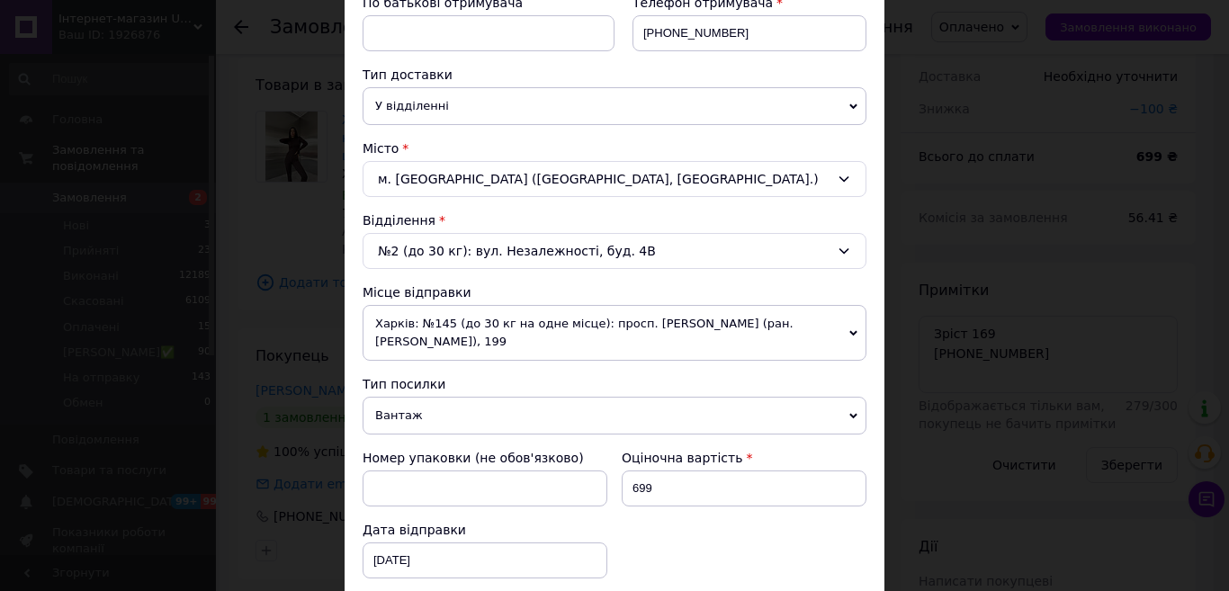
click at [750, 329] on span "Харків: №145 (до 30 кг на одне місце): просп. [PERSON_NAME] (ран. [PERSON_NAME]…" at bounding box center [615, 333] width 504 height 56
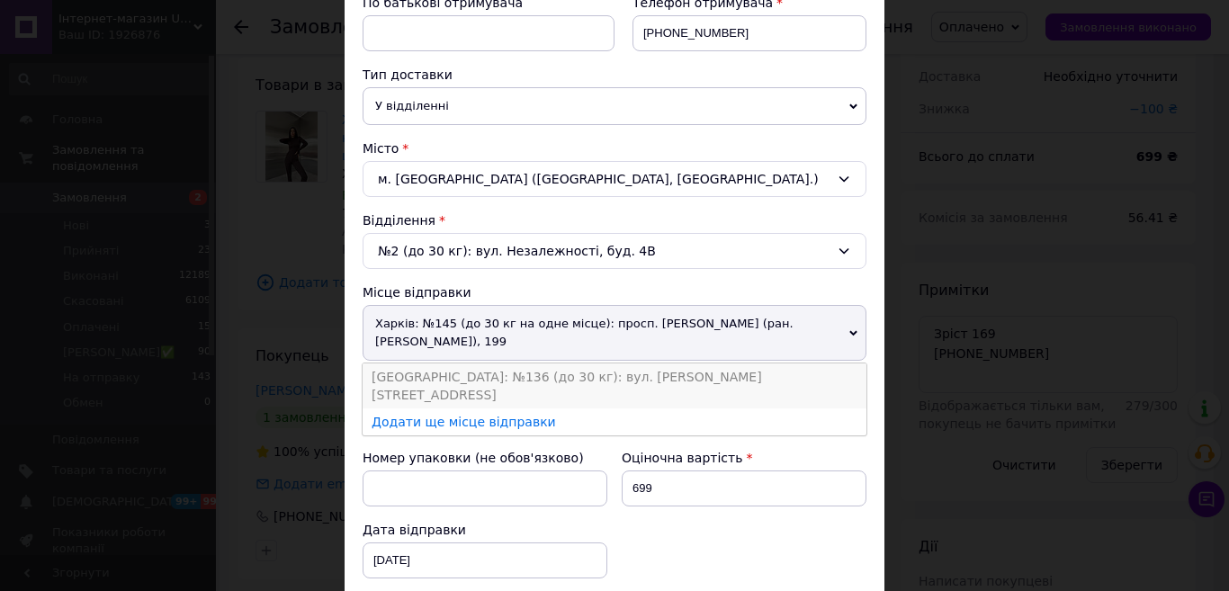
click at [622, 371] on li "[GEOGRAPHIC_DATA]: №136 (до 30 кг): вул. [PERSON_NAME][STREET_ADDRESS]" at bounding box center [615, 386] width 504 height 45
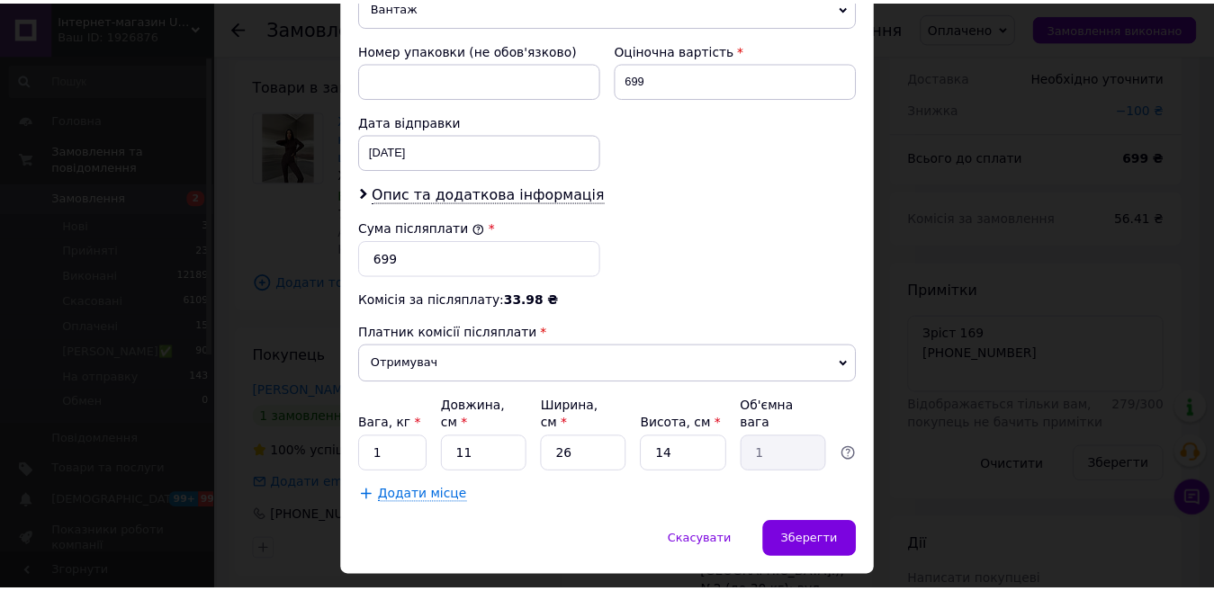
scroll to position [782, 0]
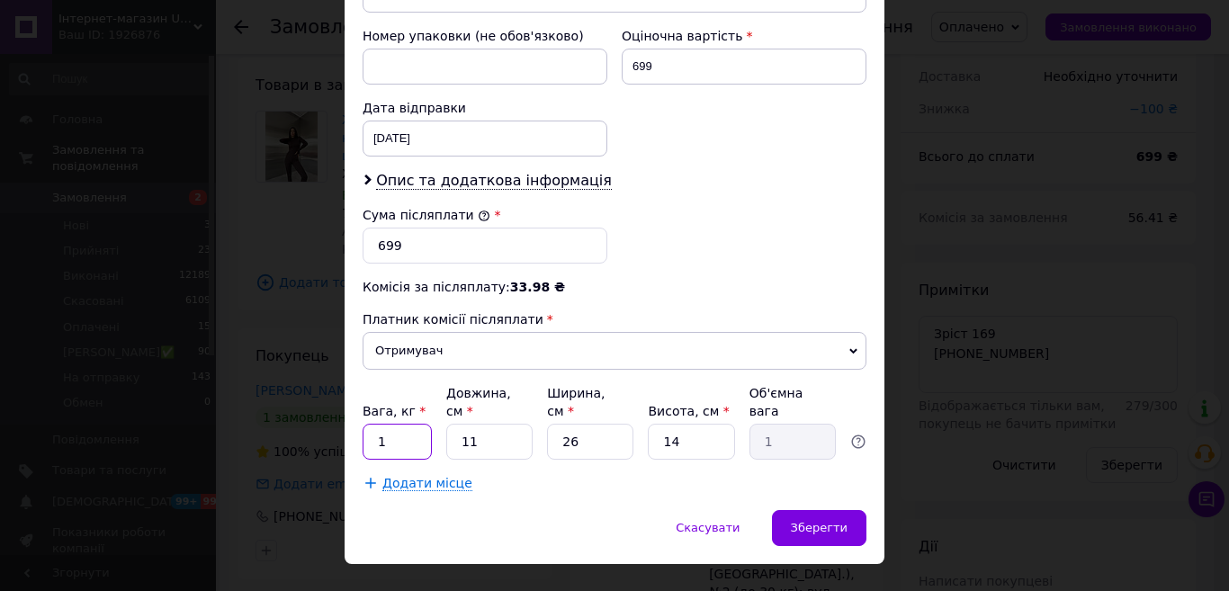
click at [388, 424] on input "1" at bounding box center [397, 442] width 69 height 36
type input "2"
click at [851, 510] on div "Зберегти" at bounding box center [819, 528] width 94 height 36
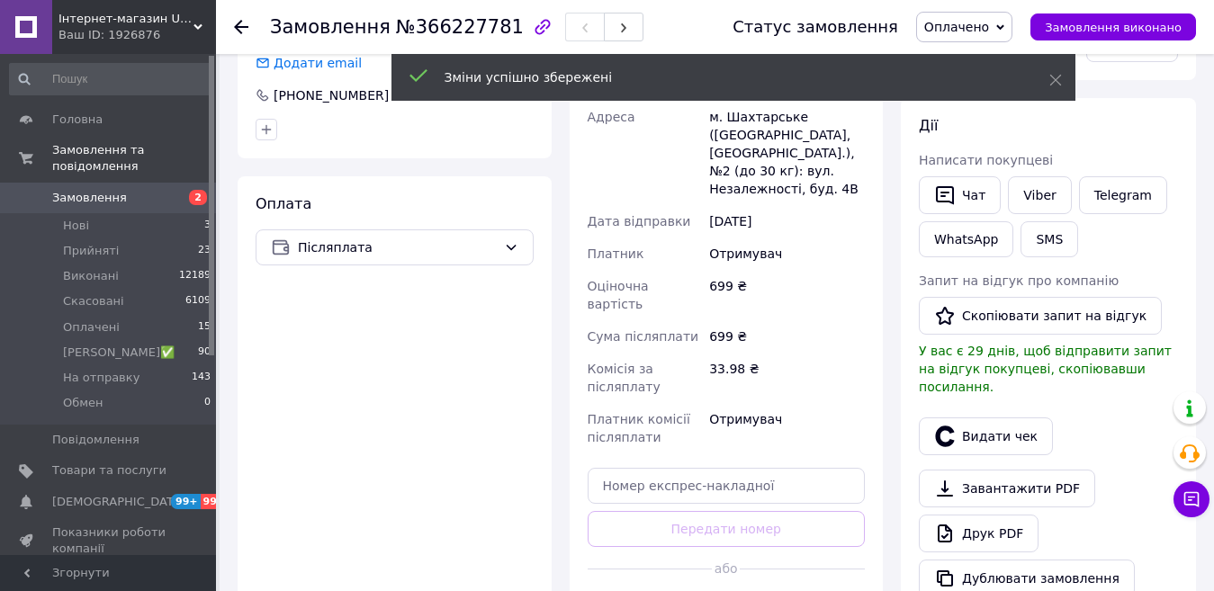
scroll to position [630, 0]
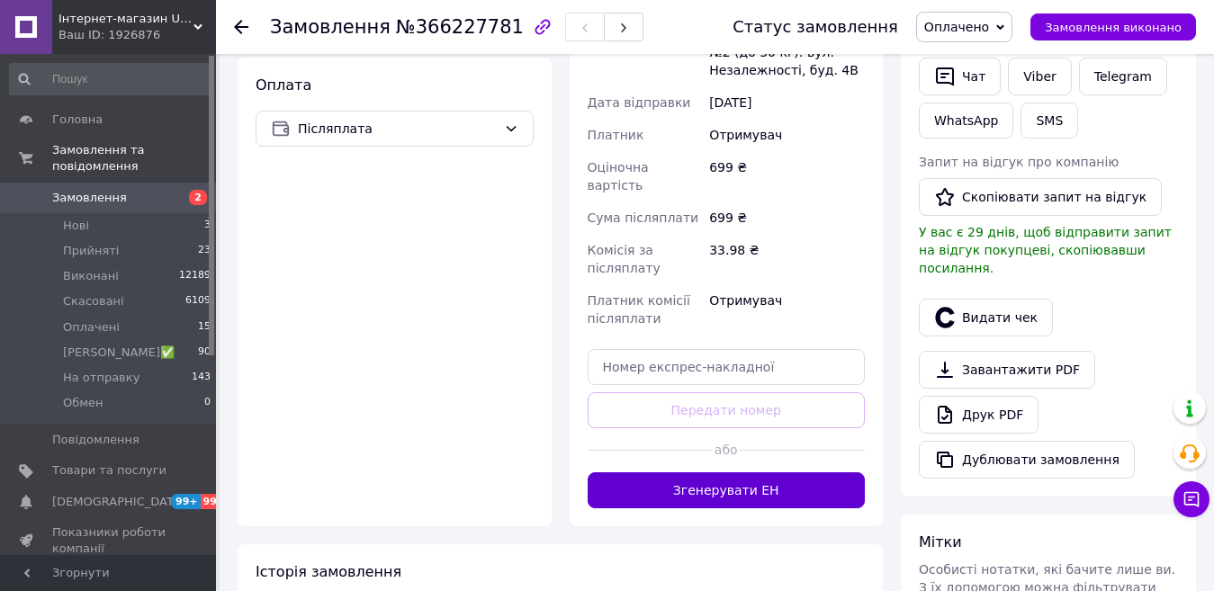
click at [794, 472] on button "Згенерувати ЕН" at bounding box center [727, 490] width 278 height 36
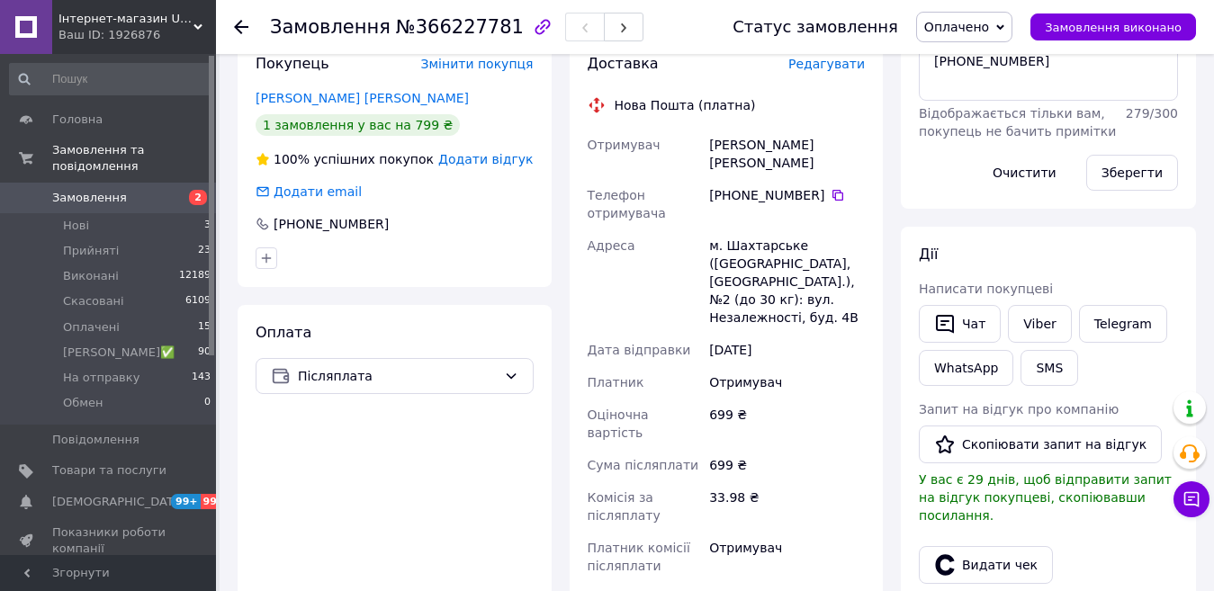
scroll to position [180, 0]
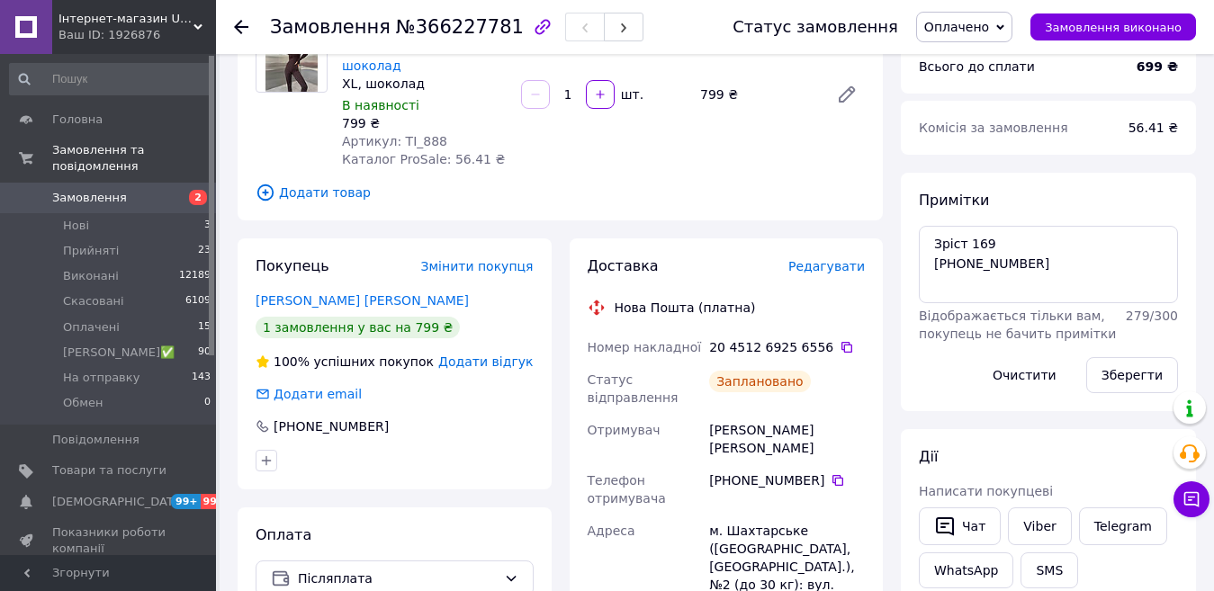
click at [237, 24] on use at bounding box center [241, 27] width 14 height 14
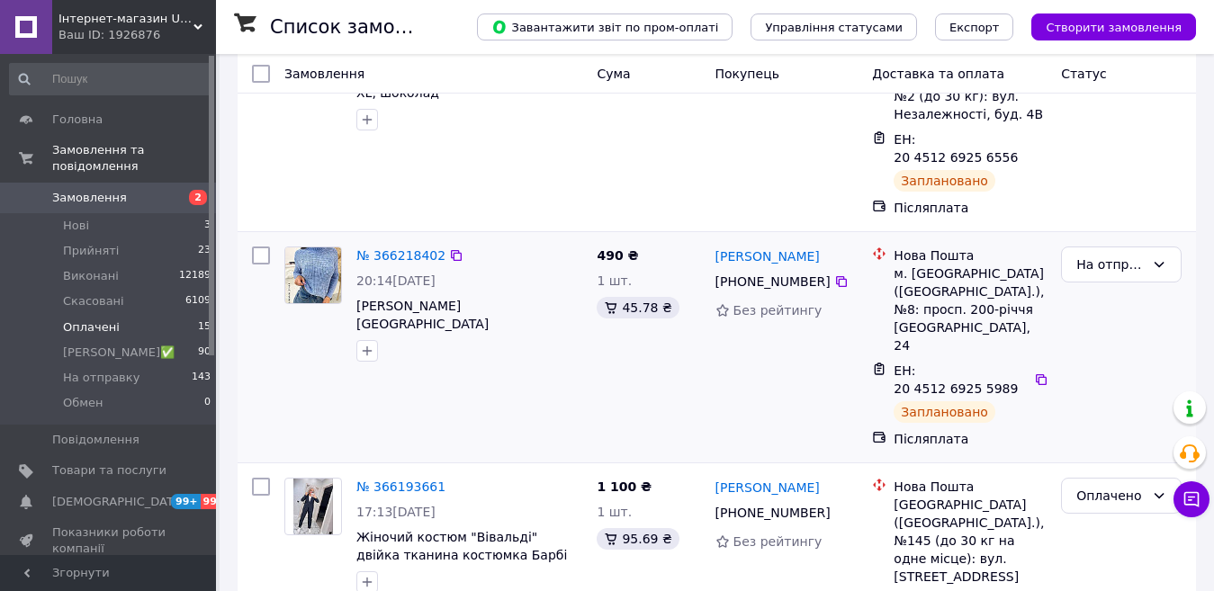
scroll to position [360, 0]
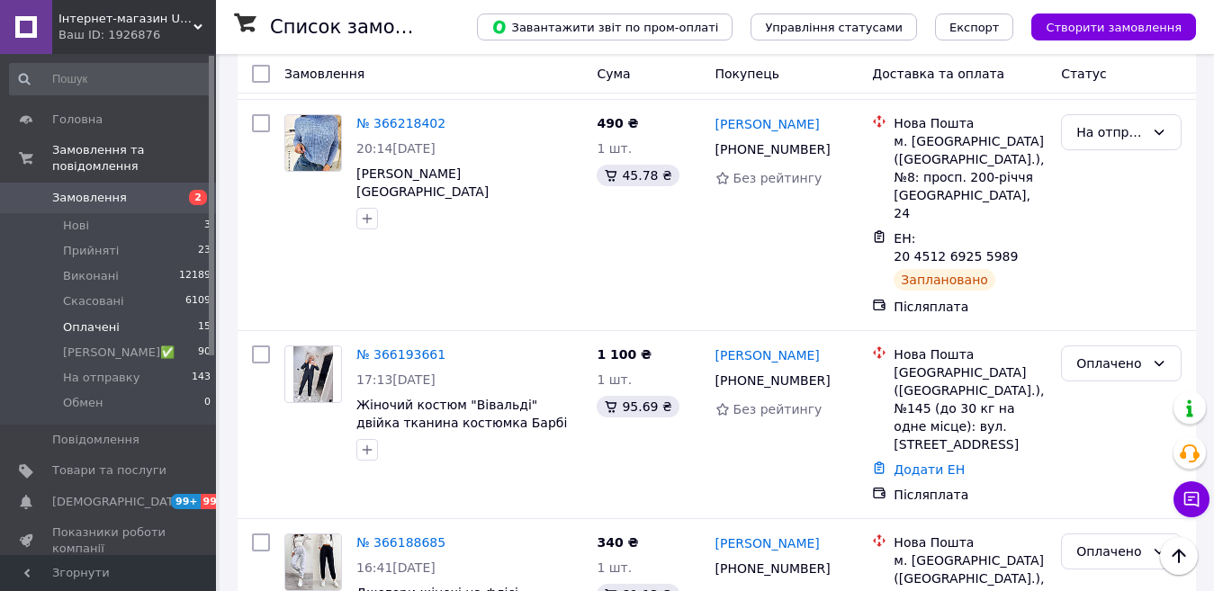
click at [92, 319] on span "Оплачені" at bounding box center [91, 327] width 57 height 16
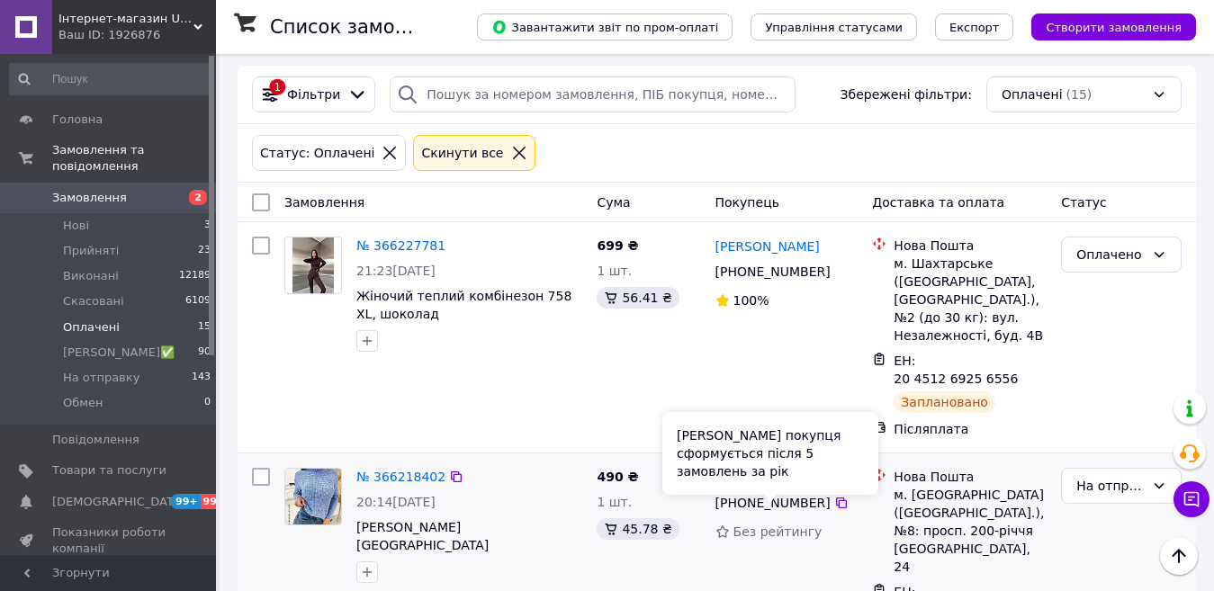
scroll to position [0, 0]
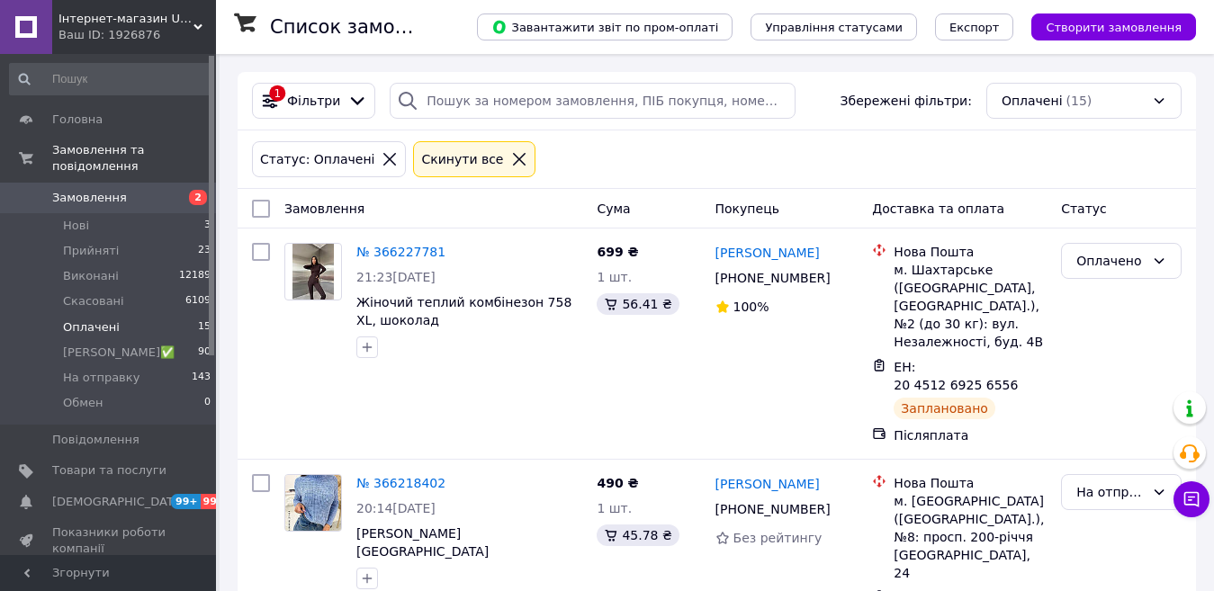
click at [59, 315] on li "Оплачені 15" at bounding box center [110, 327] width 221 height 25
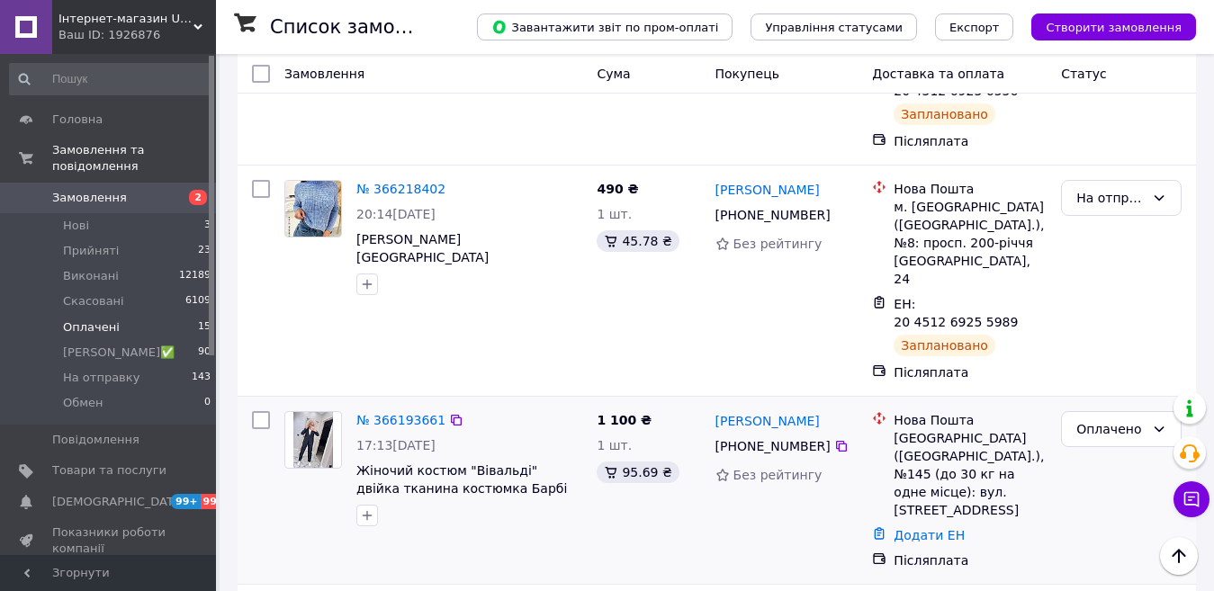
scroll to position [360, 0]
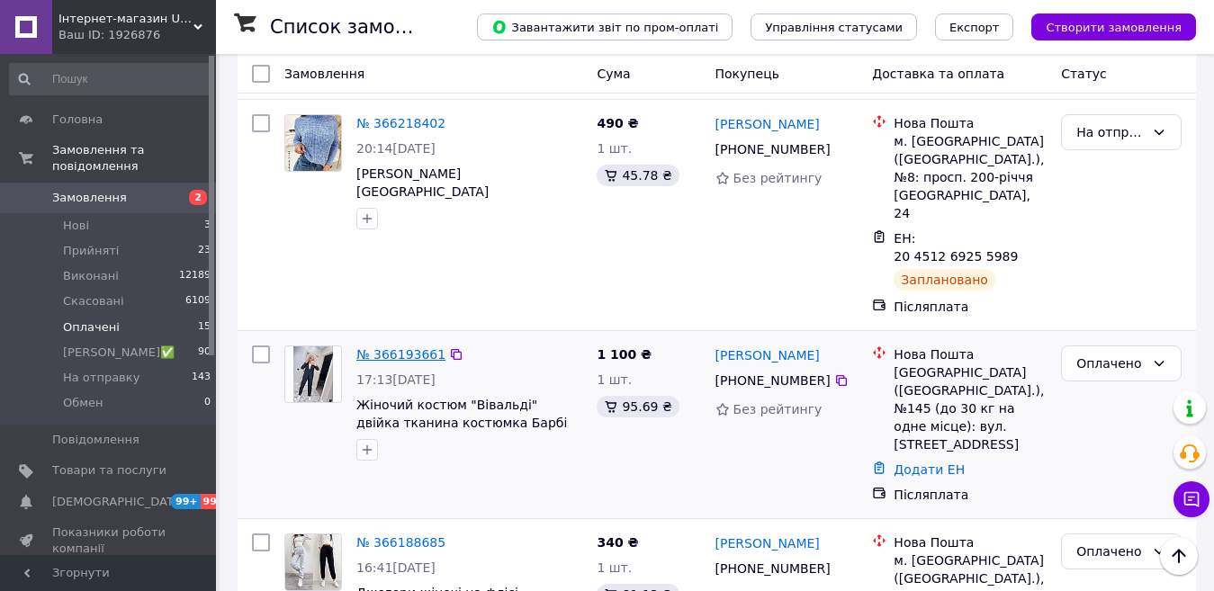
click at [420, 347] on link "№ 366193661" at bounding box center [400, 354] width 89 height 14
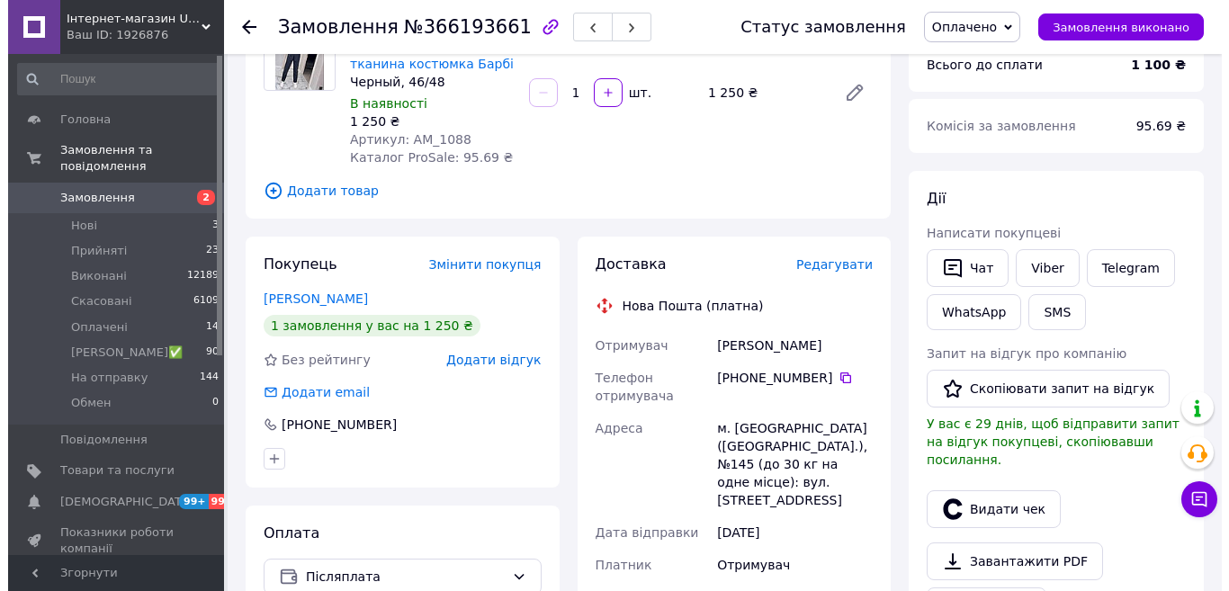
scroll to position [180, 0]
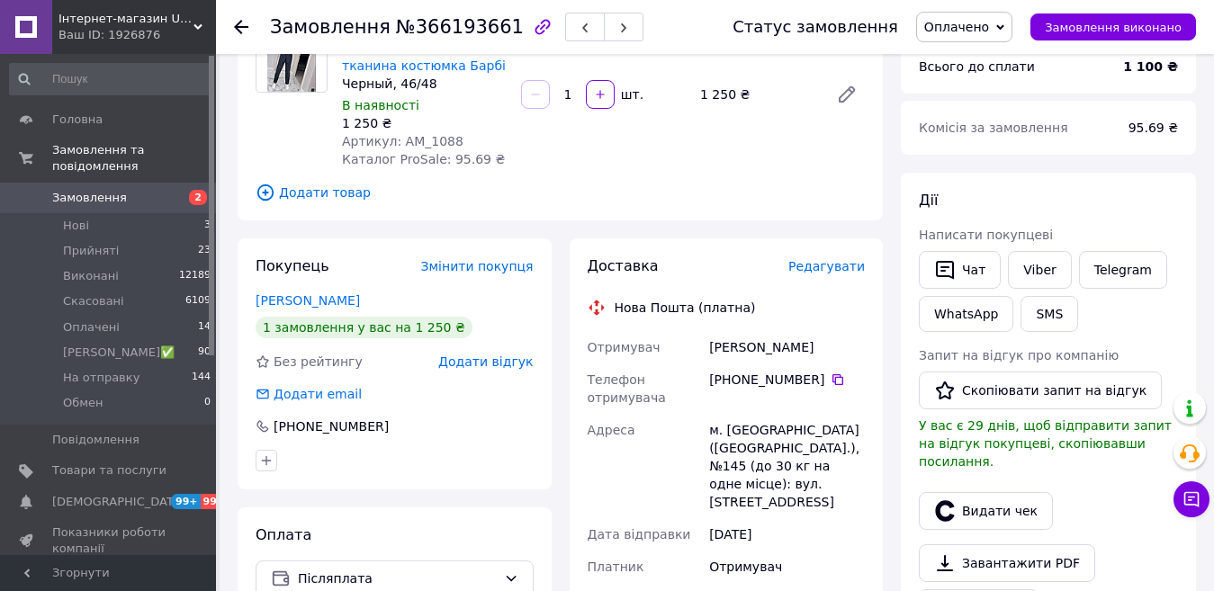
click at [813, 273] on span "Редагувати" at bounding box center [826, 266] width 76 height 14
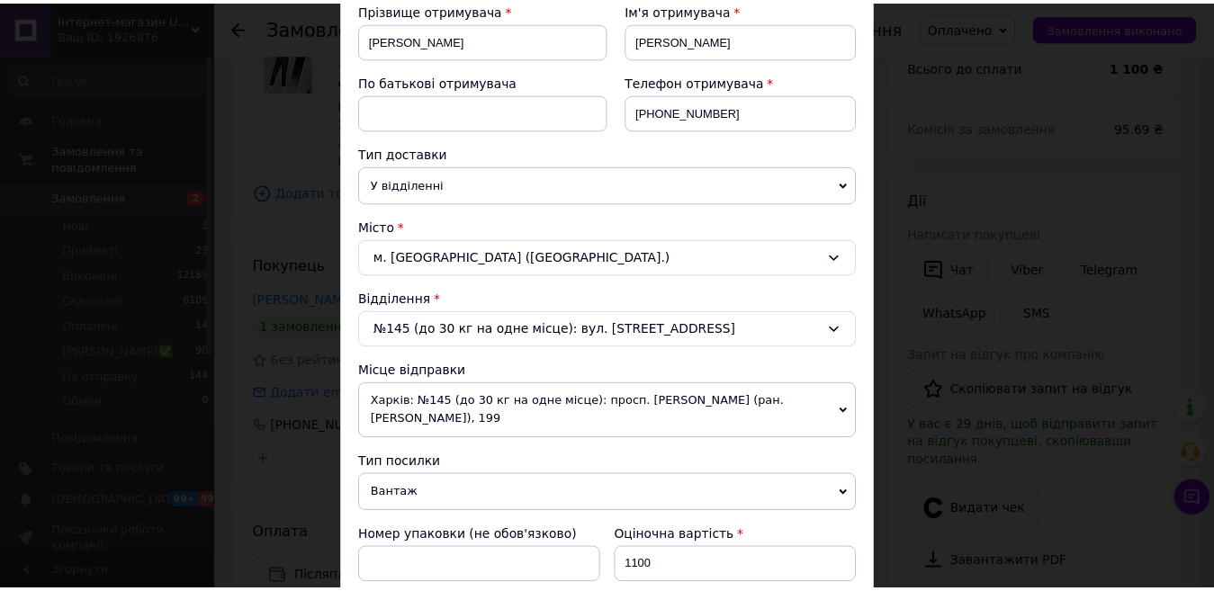
scroll to position [0, 0]
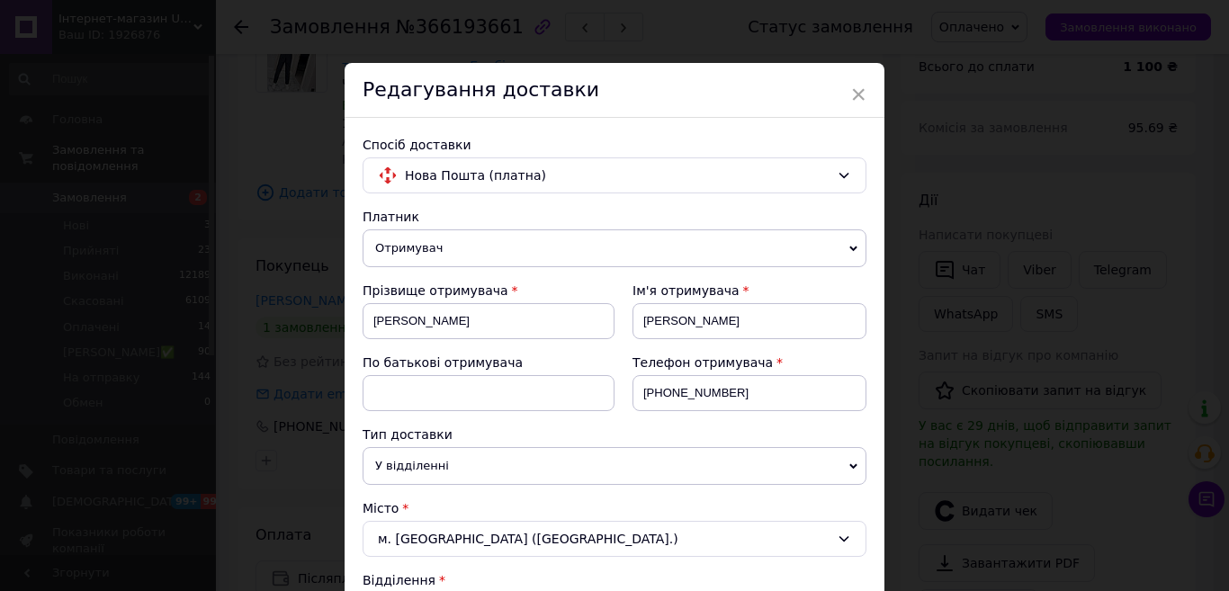
click at [846, 98] on div "Редагування доставки" at bounding box center [615, 90] width 540 height 55
click at [857, 98] on span "×" at bounding box center [858, 94] width 16 height 31
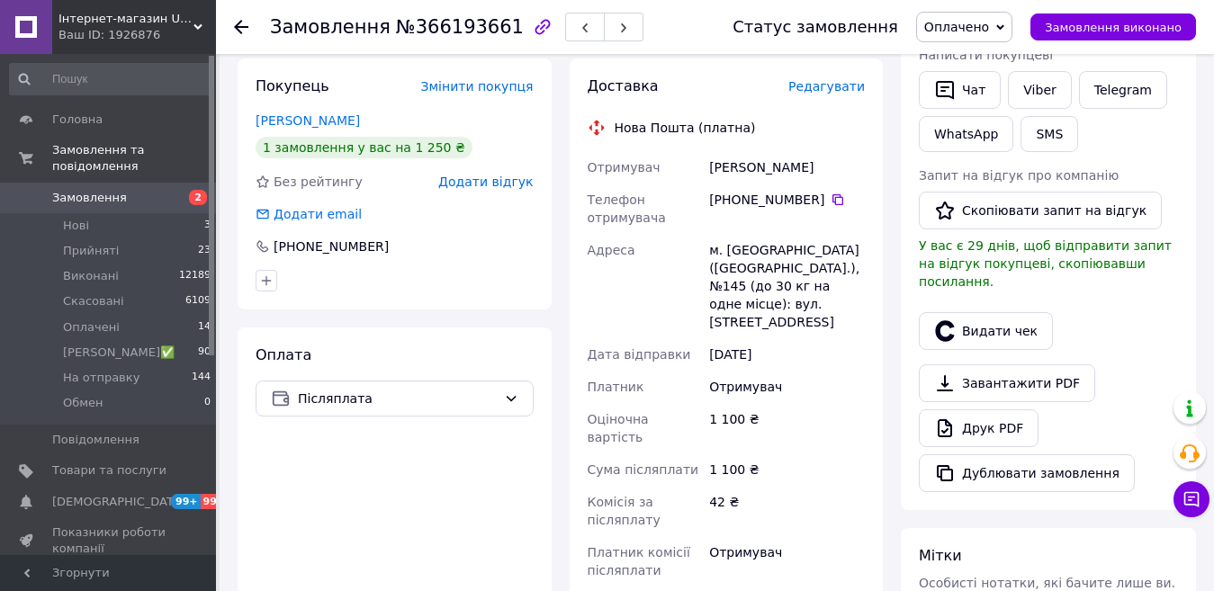
scroll to position [630, 0]
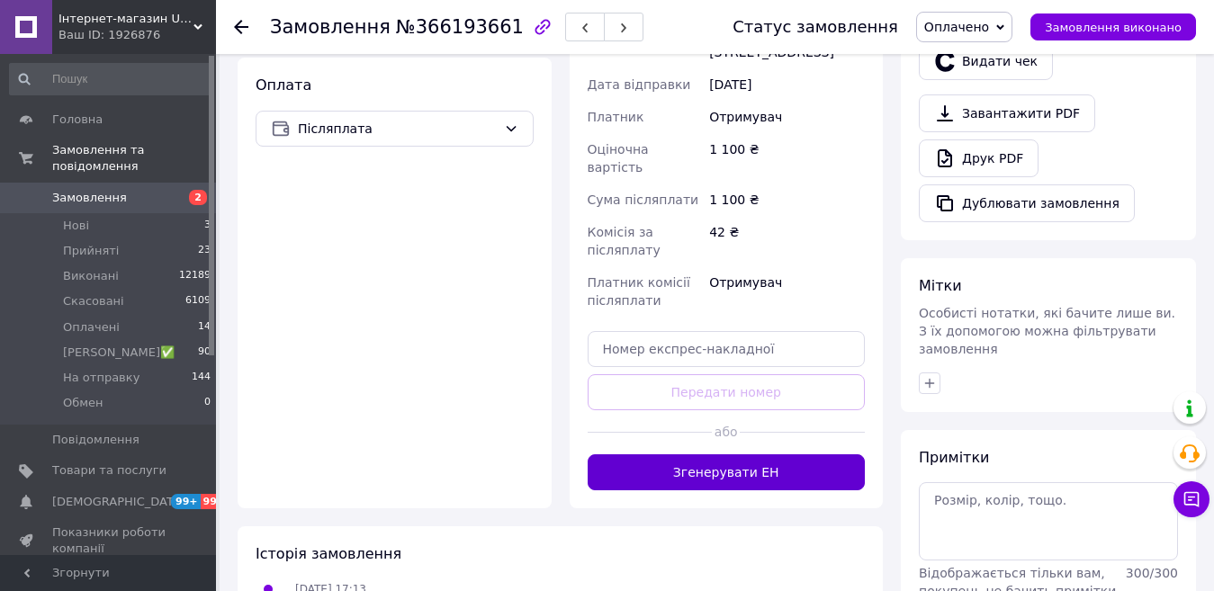
click at [744, 454] on button "Згенерувати ЕН" at bounding box center [727, 472] width 278 height 36
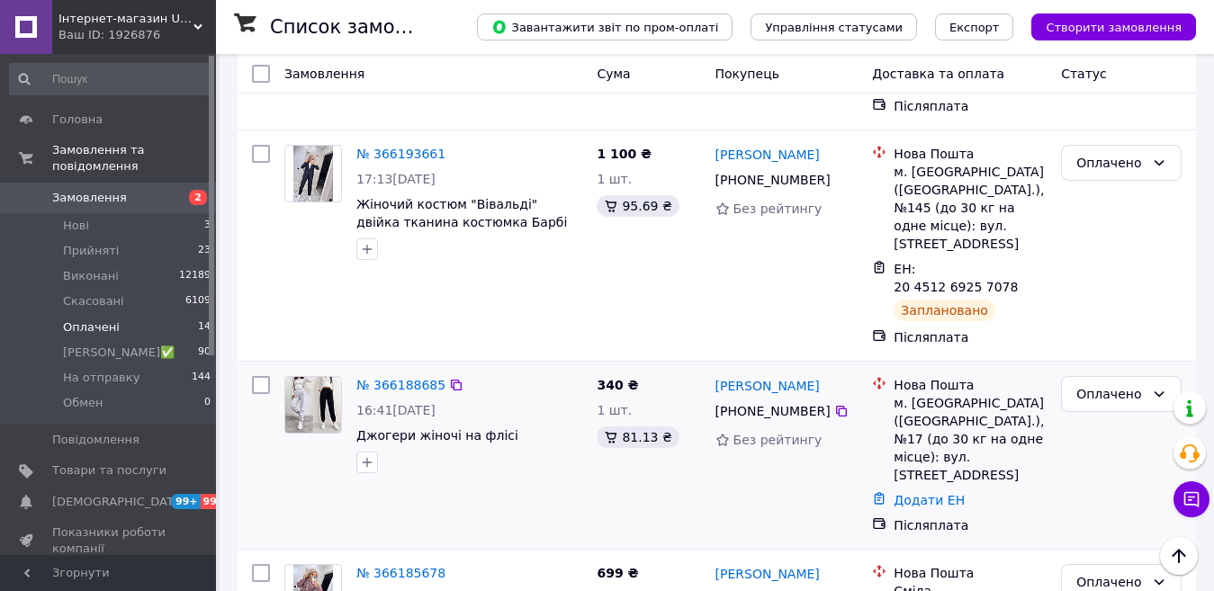
scroll to position [360, 0]
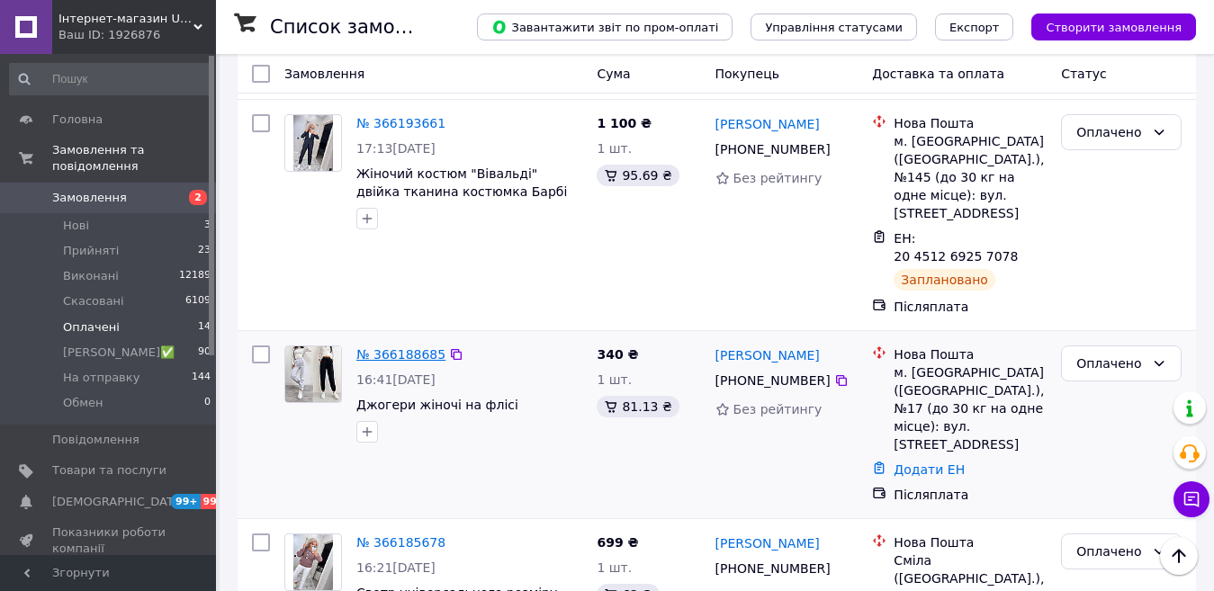
click at [382, 347] on link "№ 366188685" at bounding box center [400, 354] width 89 height 14
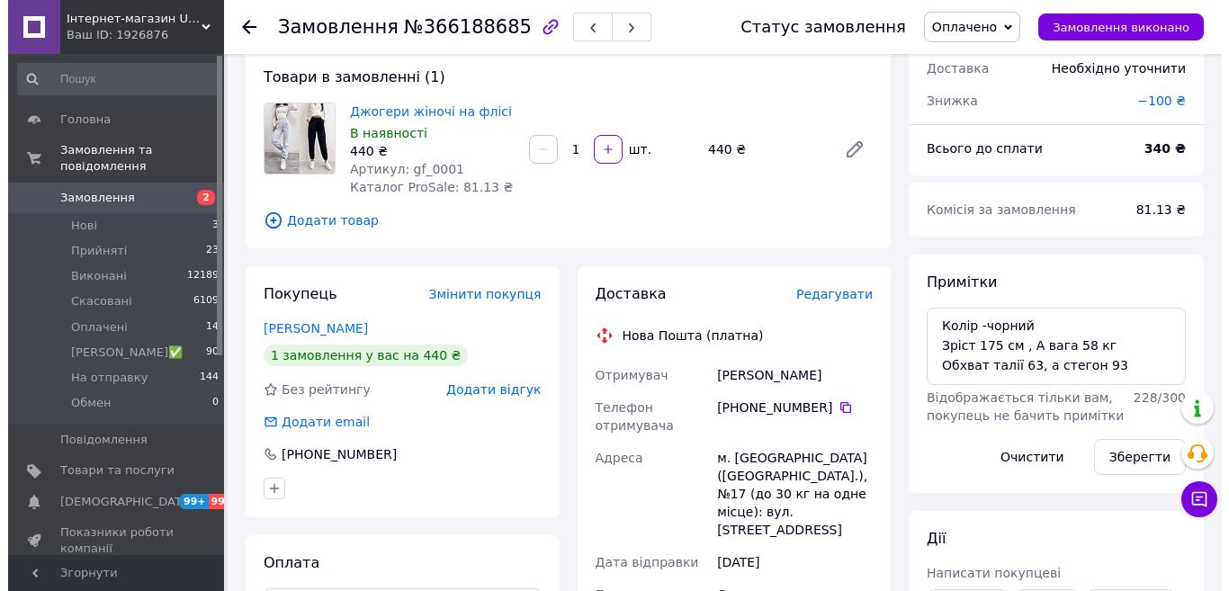
scroll to position [90, 0]
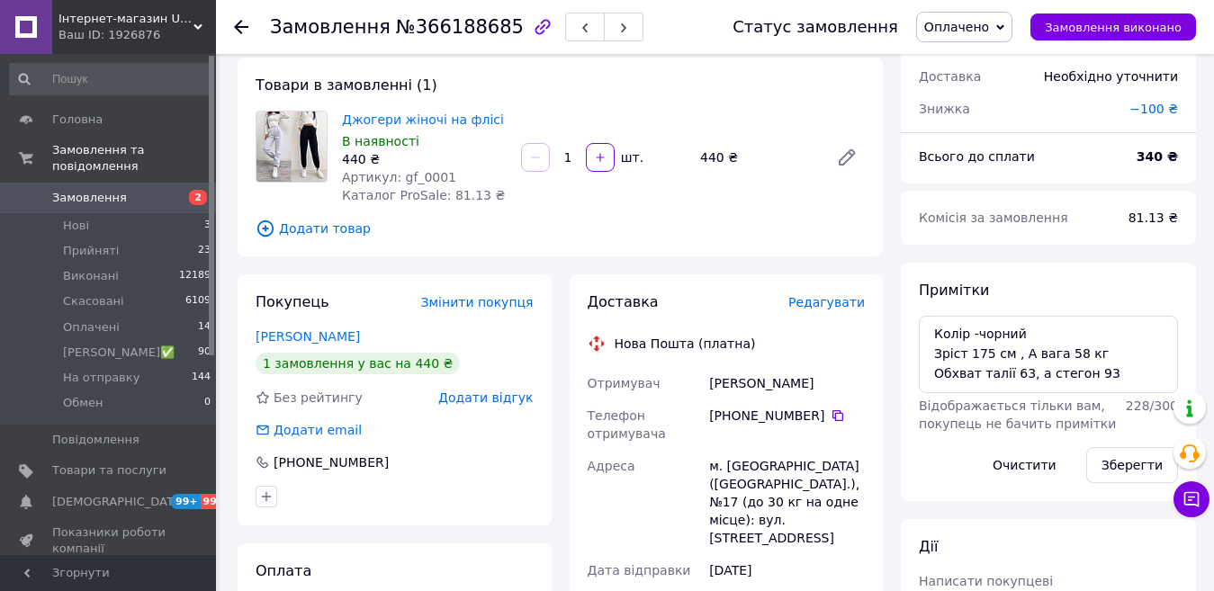
click at [844, 298] on span "Редагувати" at bounding box center [826, 302] width 76 height 14
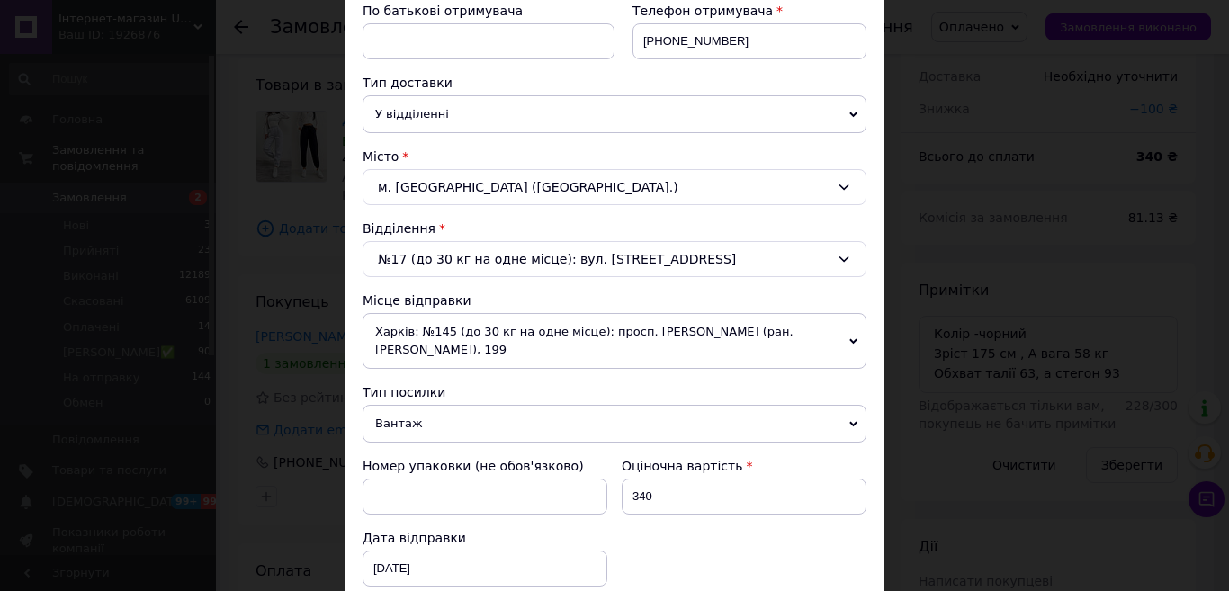
scroll to position [360, 0]
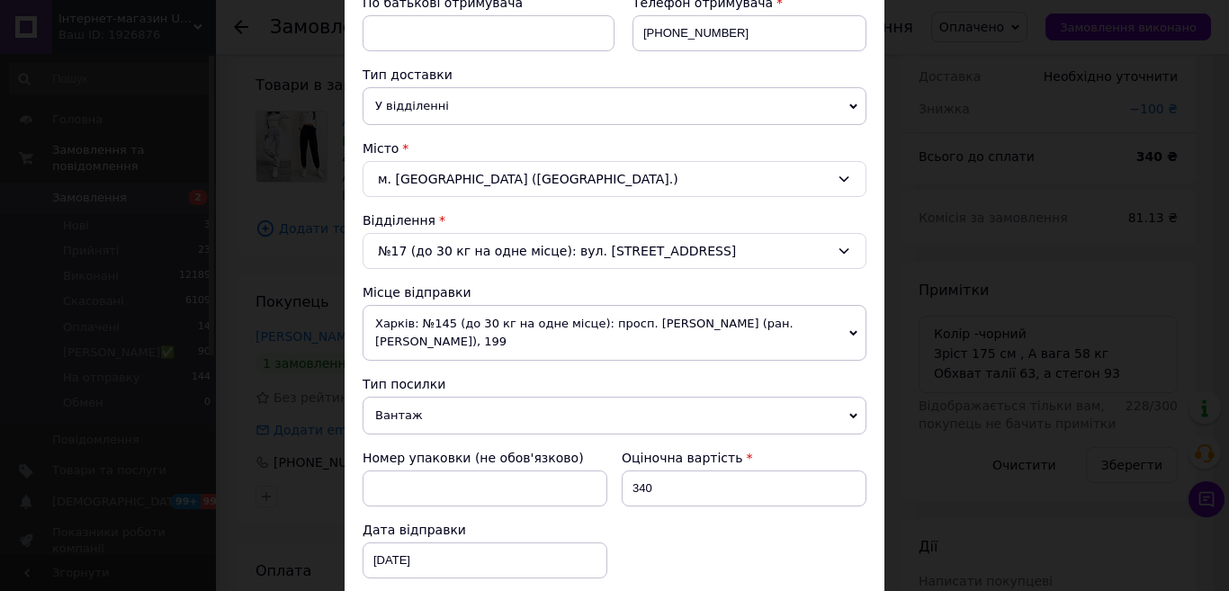
click at [689, 315] on span "Харків: №145 (до 30 кг на одне місце): просп. [PERSON_NAME] (ран. [PERSON_NAME]…" at bounding box center [615, 333] width 504 height 56
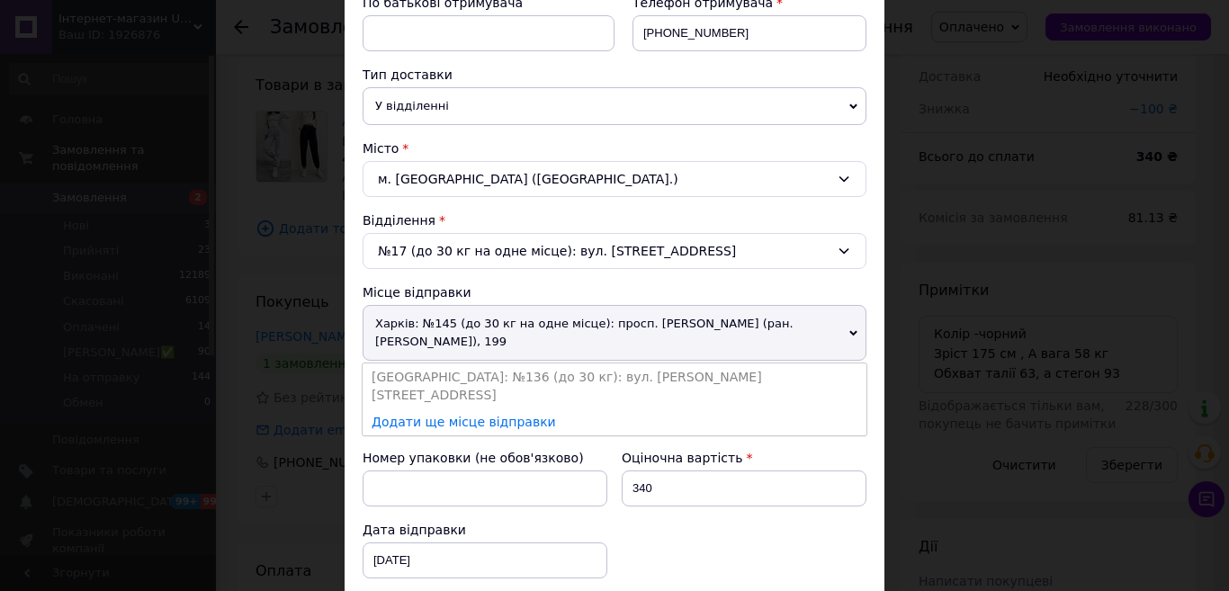
click at [519, 367] on li "[GEOGRAPHIC_DATA]: №136 (до 30 кг): вул. [PERSON_NAME][STREET_ADDRESS]" at bounding box center [615, 386] width 504 height 45
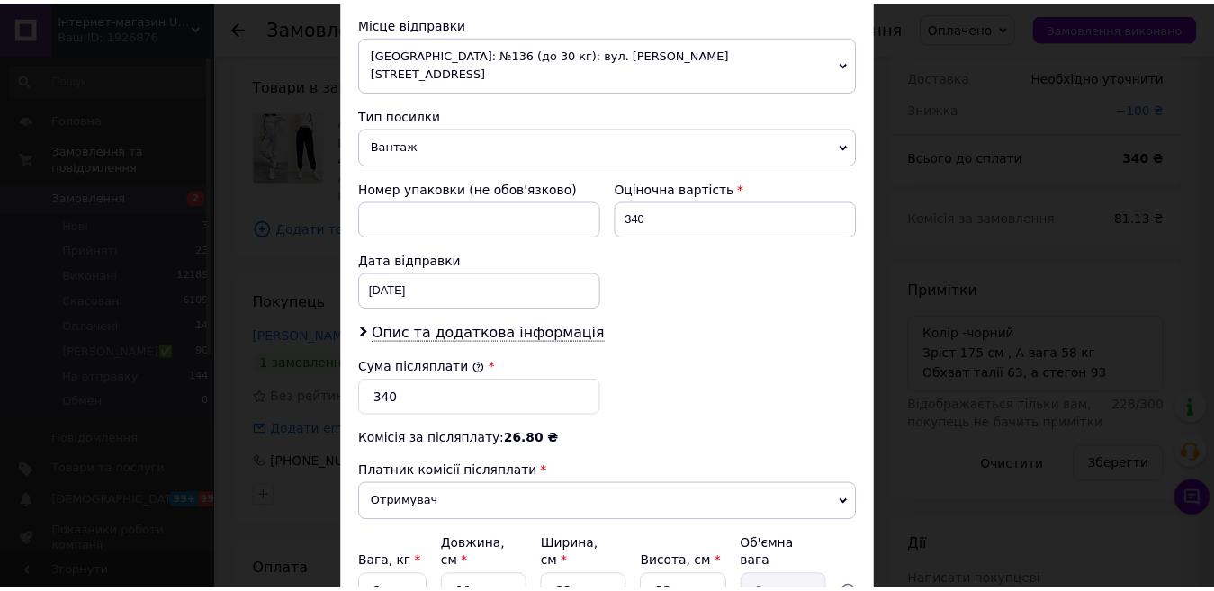
scroll to position [782, 0]
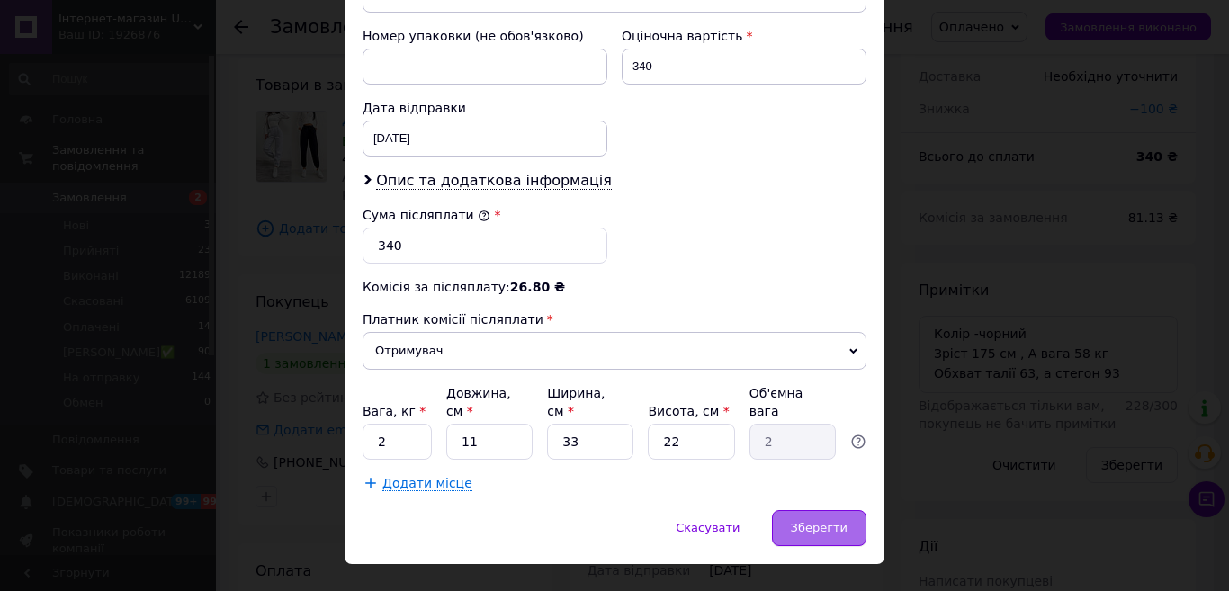
click at [821, 521] on span "Зберегти" at bounding box center [819, 527] width 57 height 13
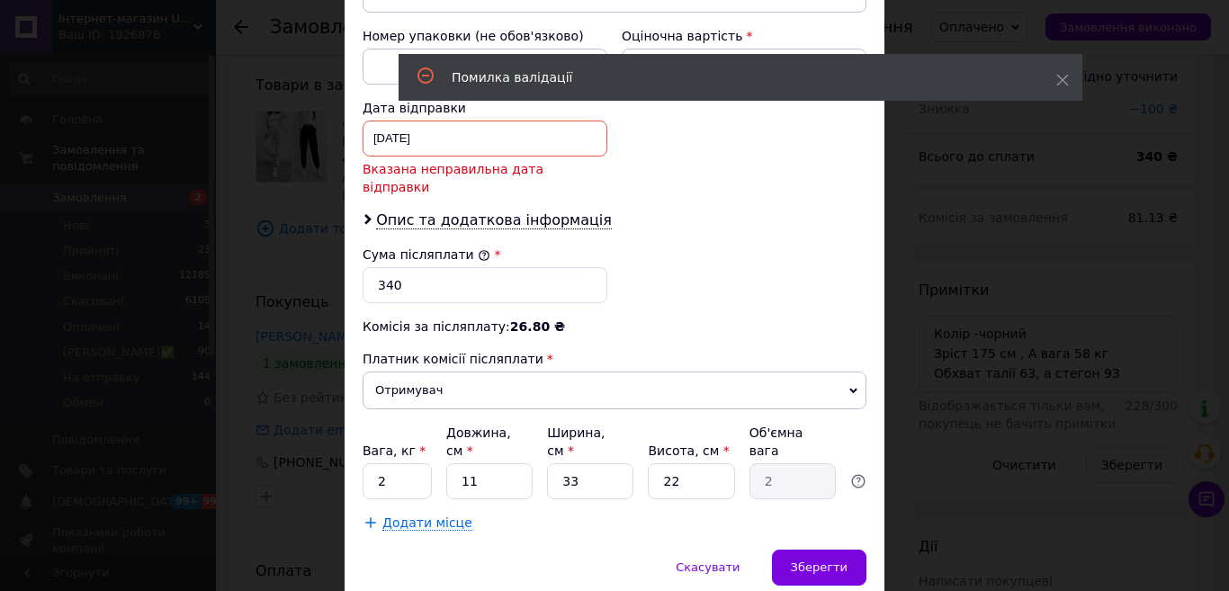
click at [412, 121] on div "11.10.2025 < 2025 > < Октябрь > Пн Вт Ср Чт Пт Сб Вс 29 30 1 2 3 4 5 6 7 8 9 10…" at bounding box center [485, 139] width 245 height 36
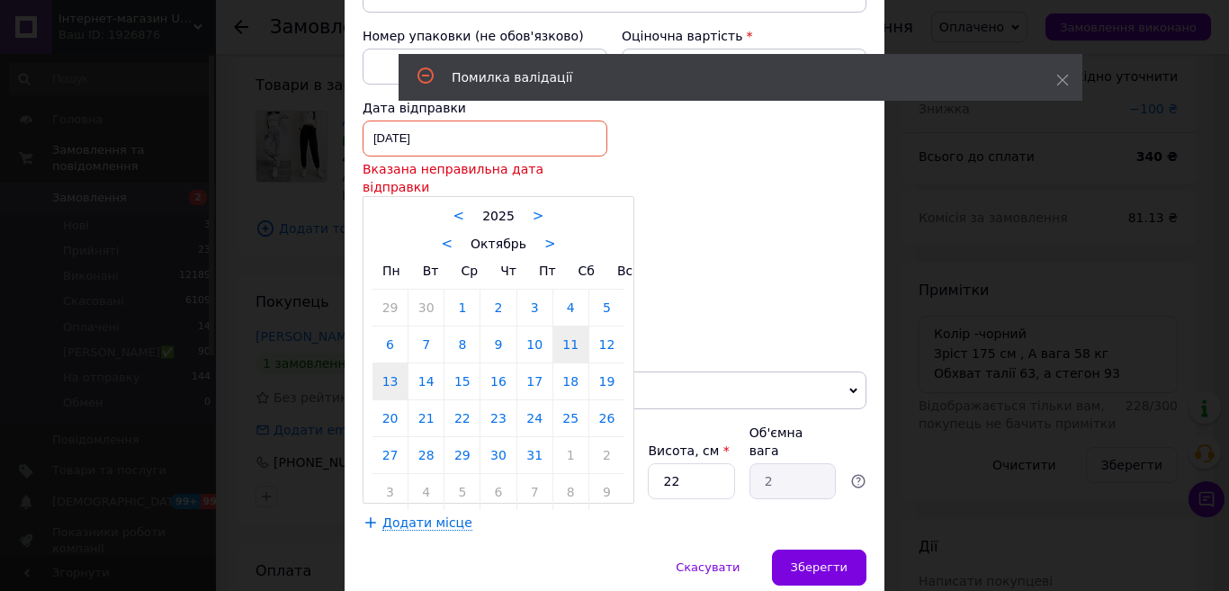
click at [381, 364] on link "13" at bounding box center [390, 382] width 35 height 36
type input "13.10.2025"
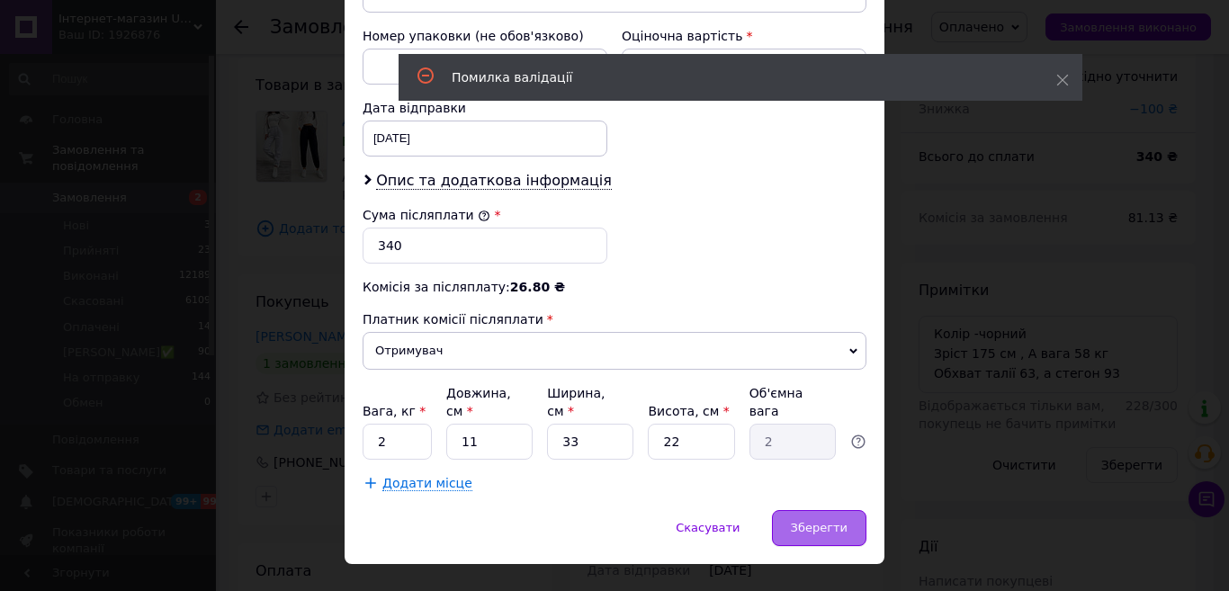
click at [796, 521] on span "Зберегти" at bounding box center [819, 527] width 57 height 13
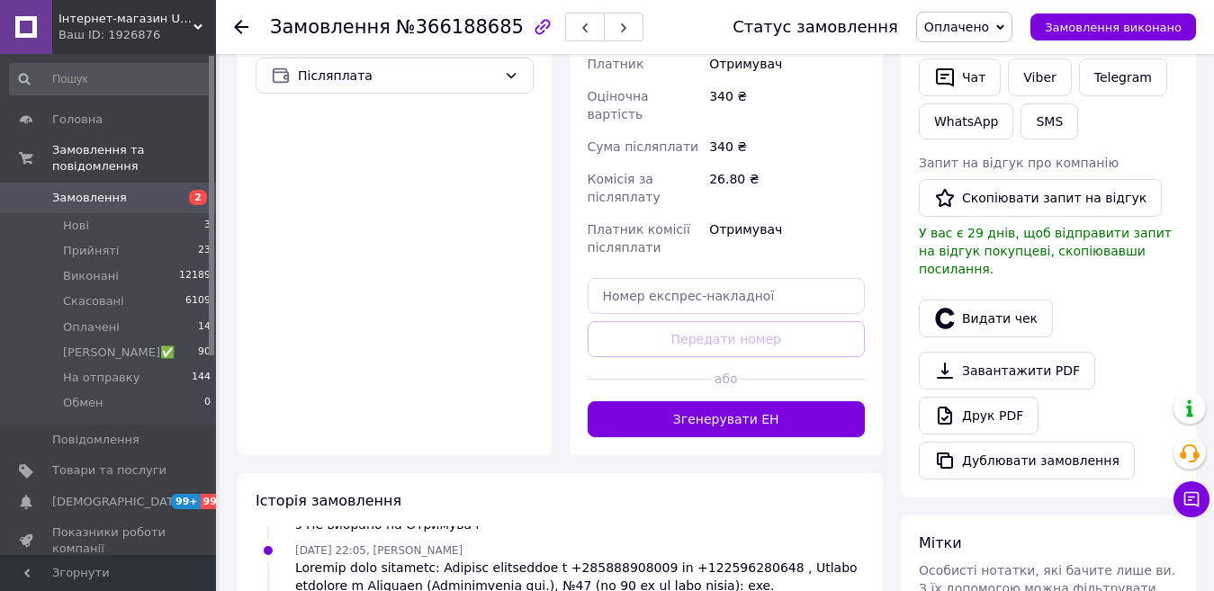
scroll to position [630, 0]
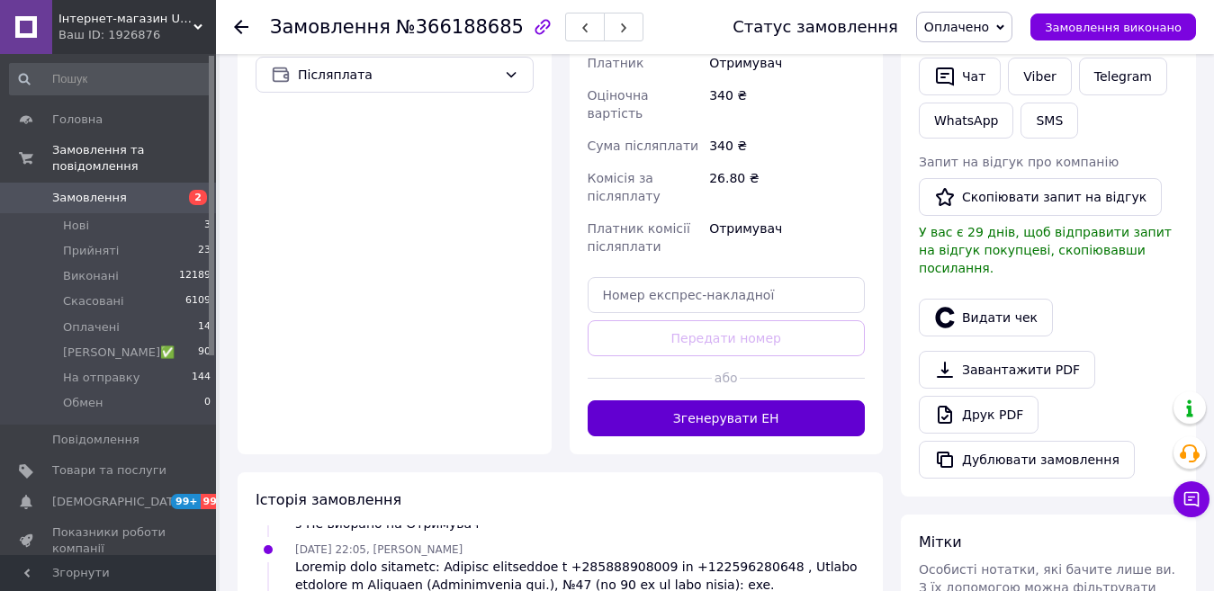
click at [760, 400] on button "Згенерувати ЕН" at bounding box center [727, 418] width 278 height 36
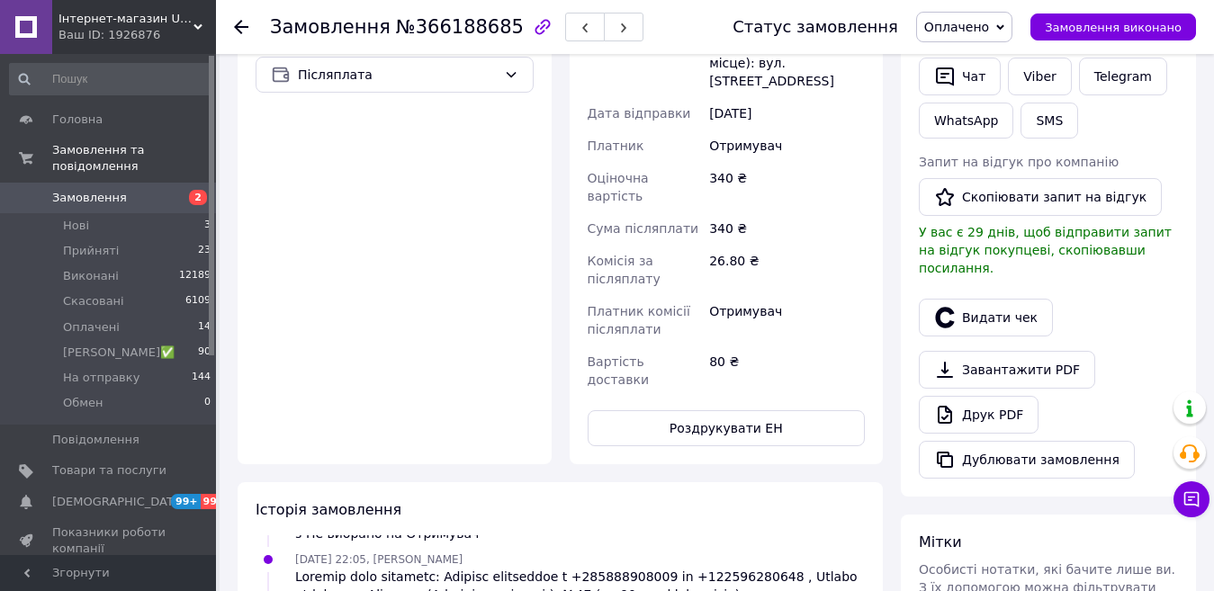
scroll to position [220, 0]
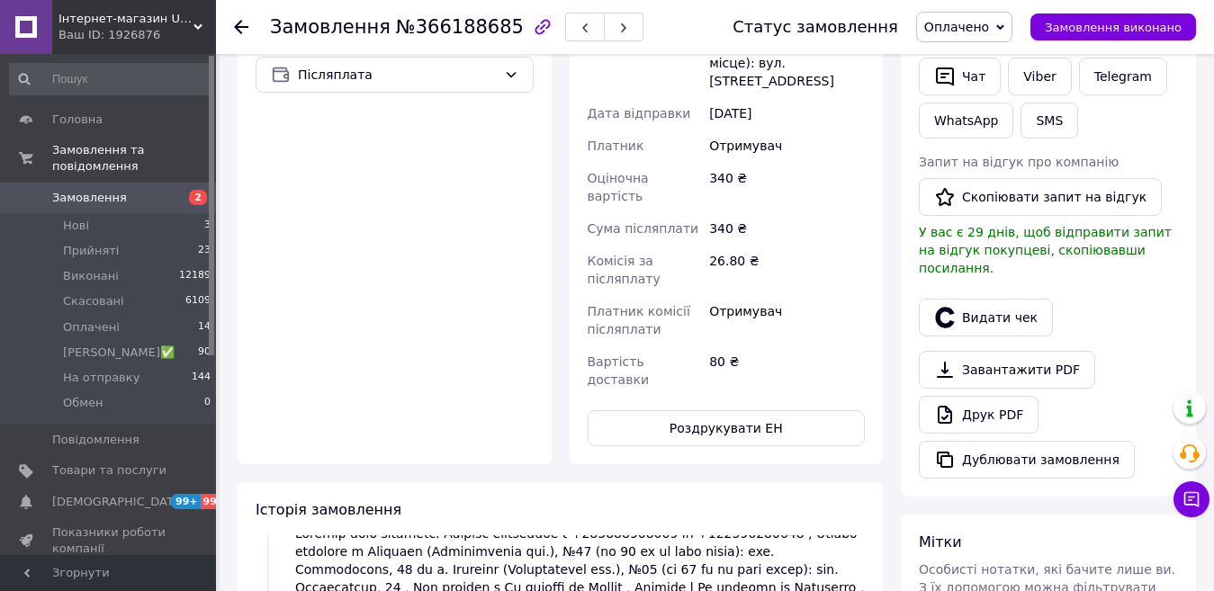
click at [246, 32] on icon at bounding box center [241, 27] width 14 height 14
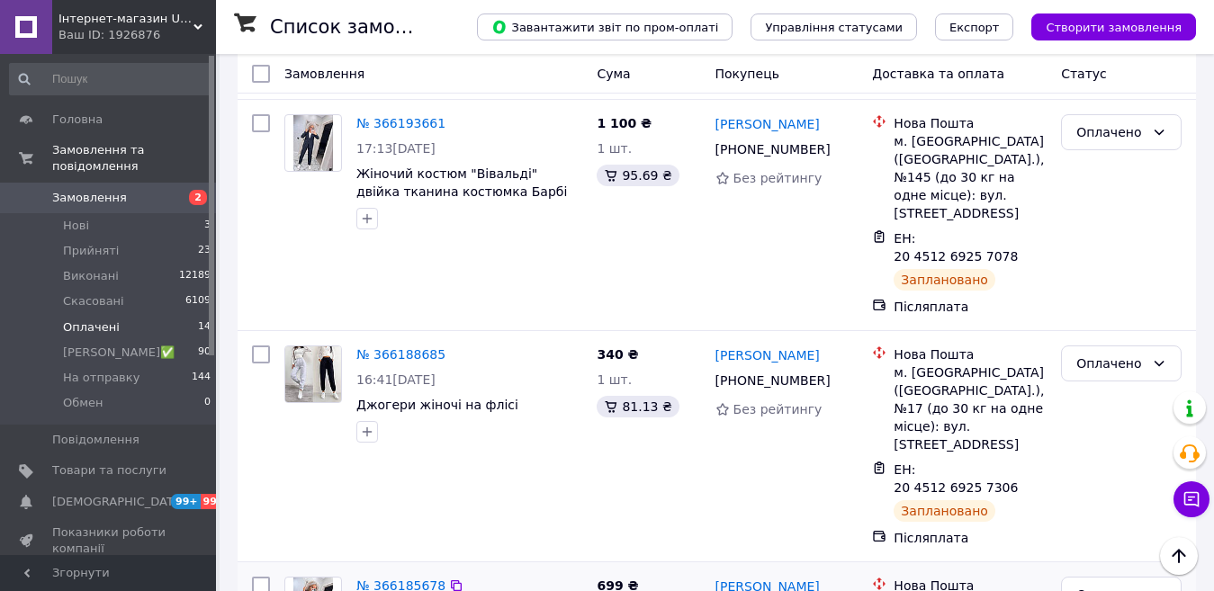
scroll to position [540, 0]
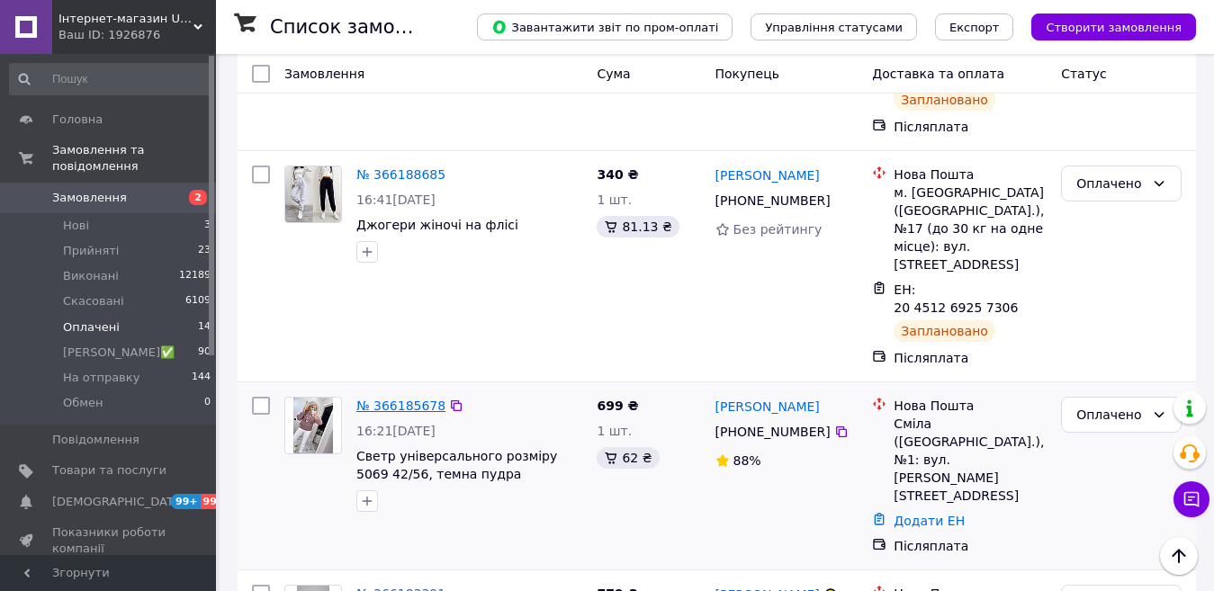
click at [397, 399] on link "№ 366185678" at bounding box center [400, 406] width 89 height 14
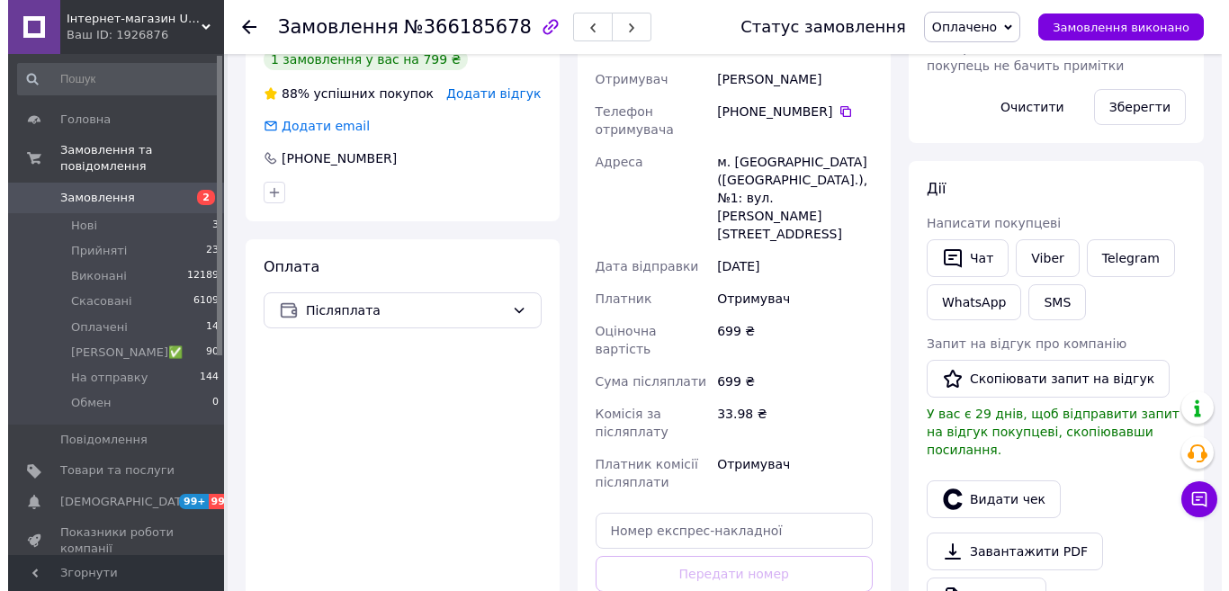
scroll to position [180, 0]
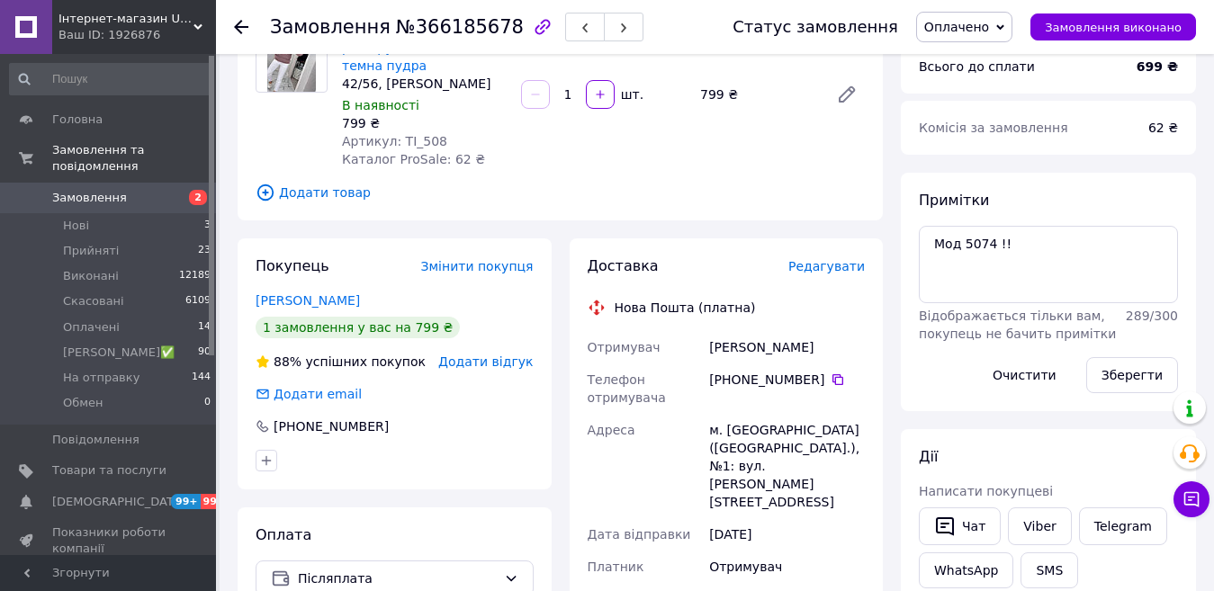
click at [843, 266] on span "Редагувати" at bounding box center [826, 266] width 76 height 14
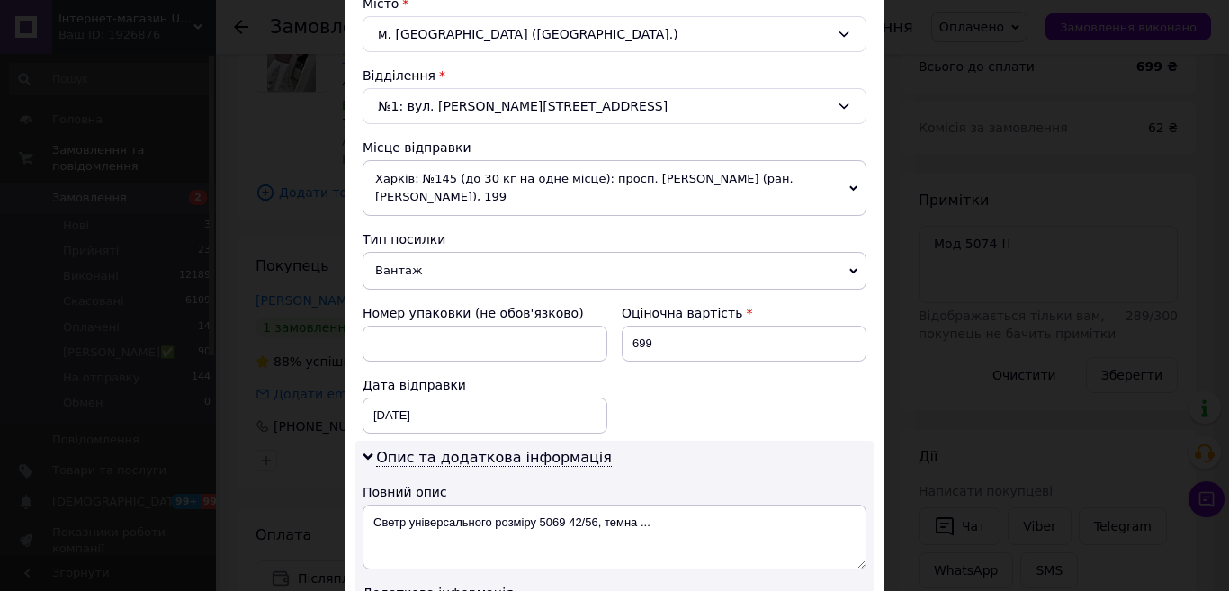
scroll to position [540, 0]
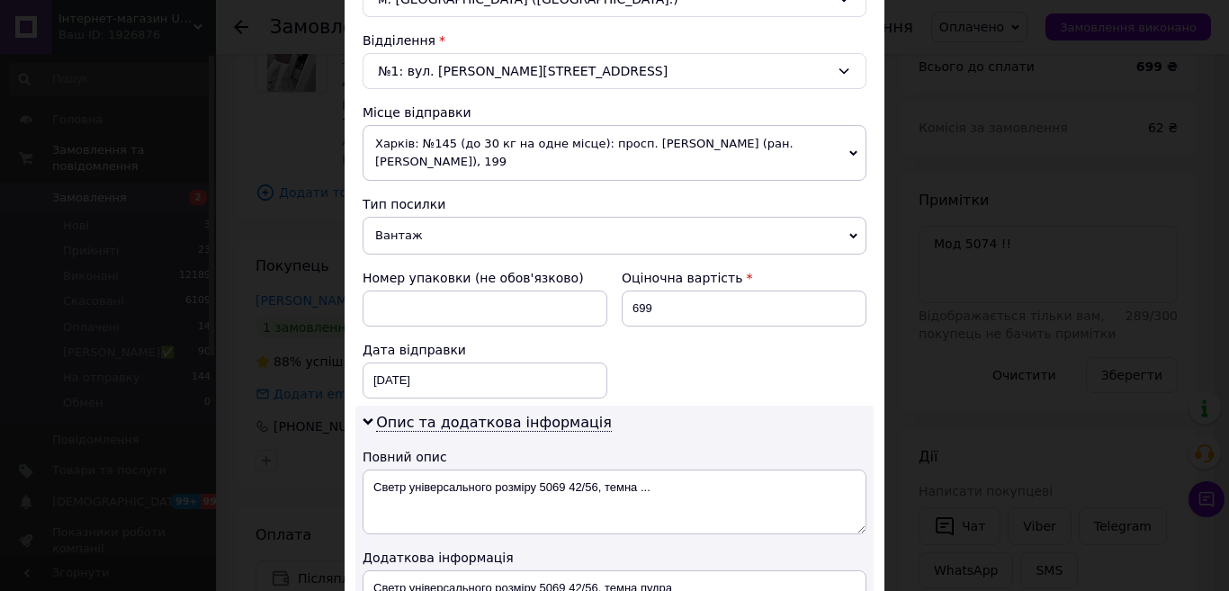
click at [423, 150] on span "Харків: №145 (до 30 кг на одне місце): просп. [PERSON_NAME] (ран. [PERSON_NAME]…" at bounding box center [615, 153] width 504 height 56
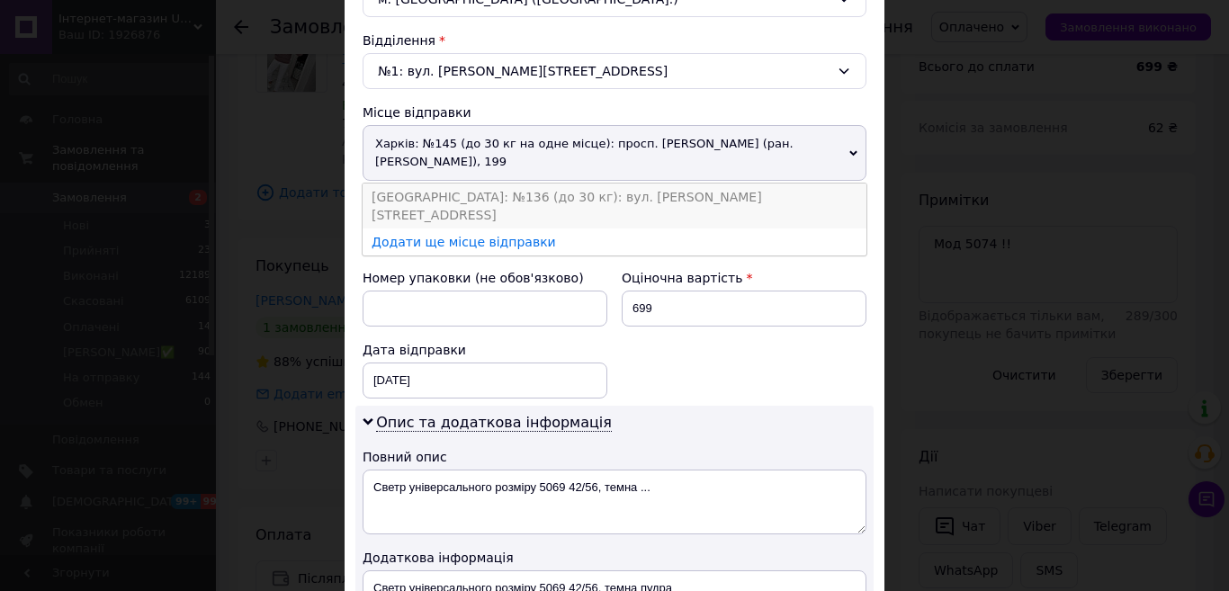
click at [412, 199] on li "[GEOGRAPHIC_DATA]: №136 (до 30 кг): вул. [PERSON_NAME][STREET_ADDRESS]" at bounding box center [615, 206] width 504 height 45
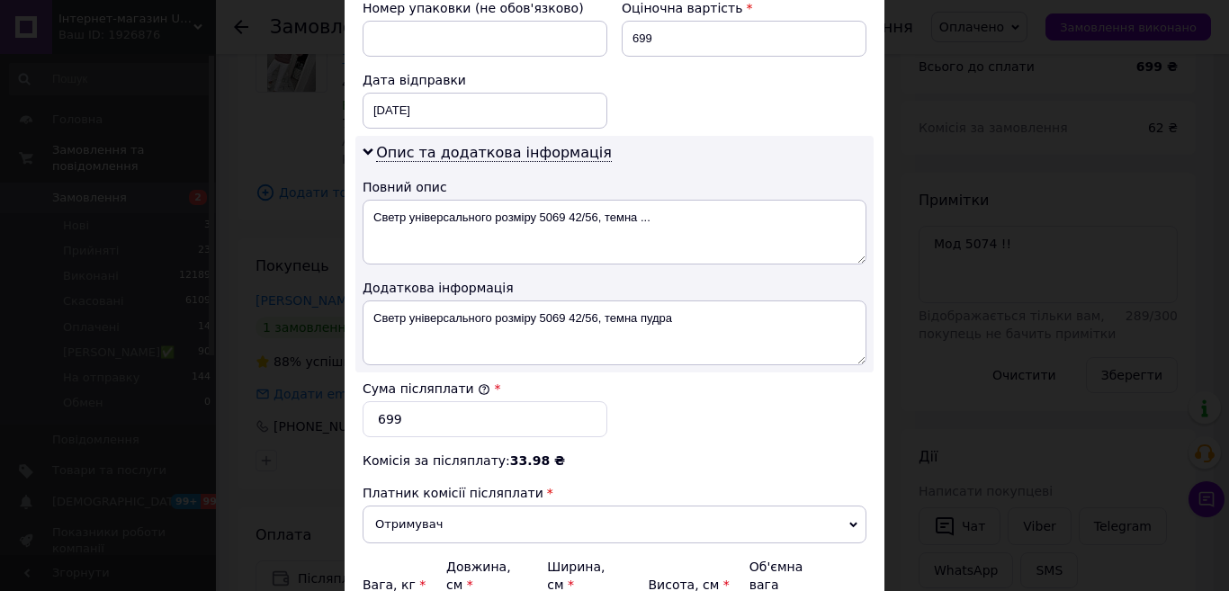
scroll to position [983, 0]
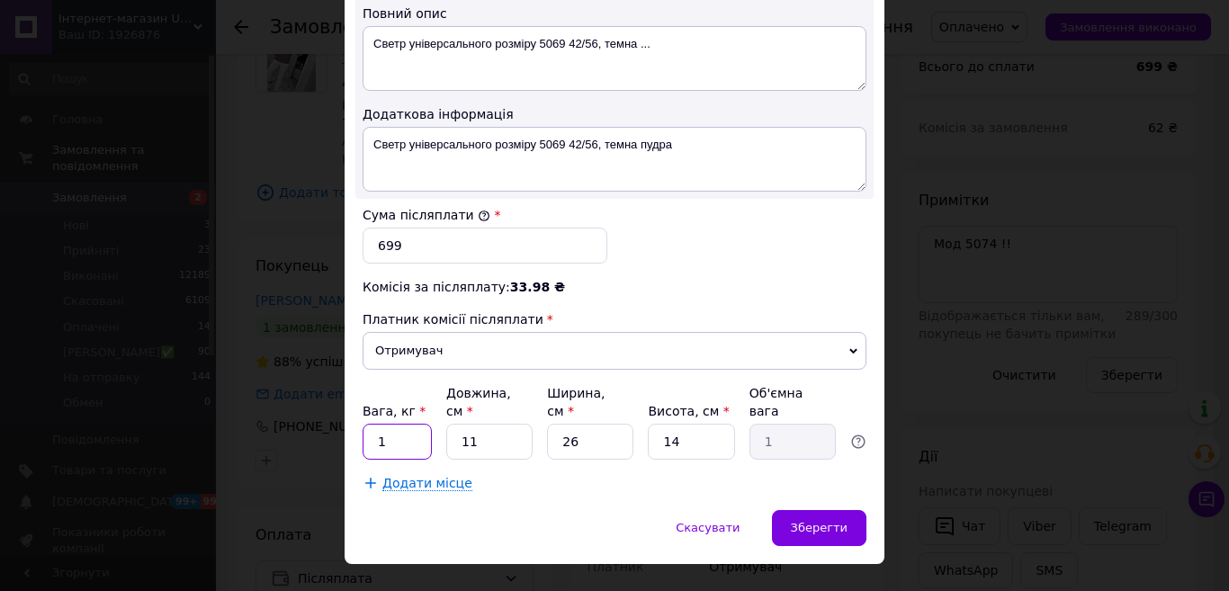
click at [391, 424] on input "1" at bounding box center [397, 442] width 69 height 36
type input "1"
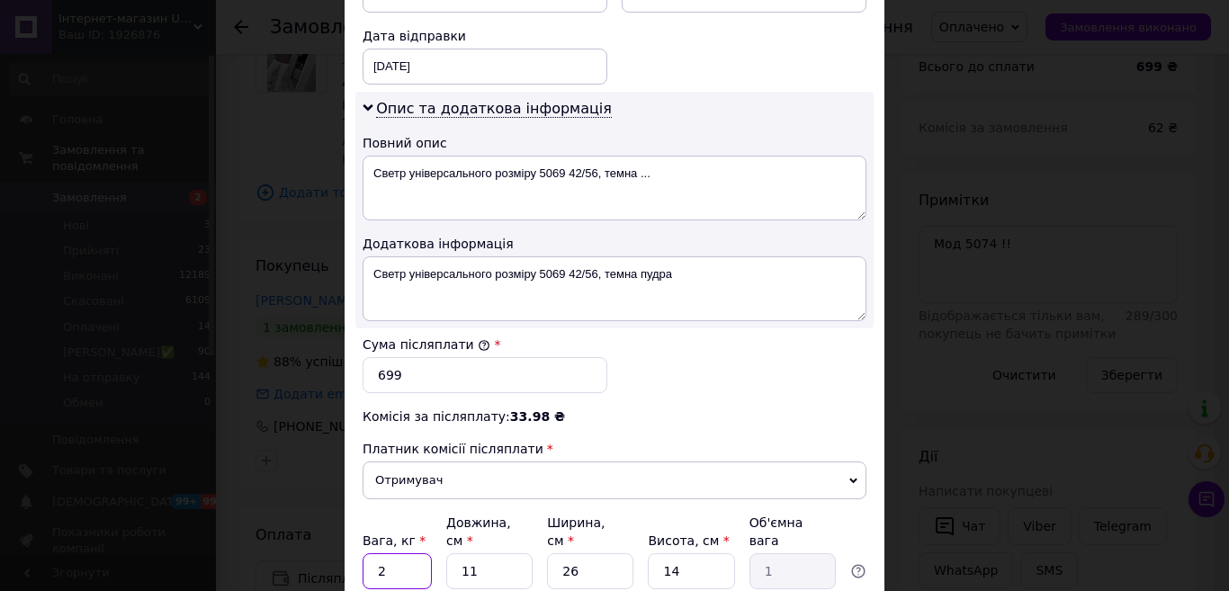
scroll to position [804, 0]
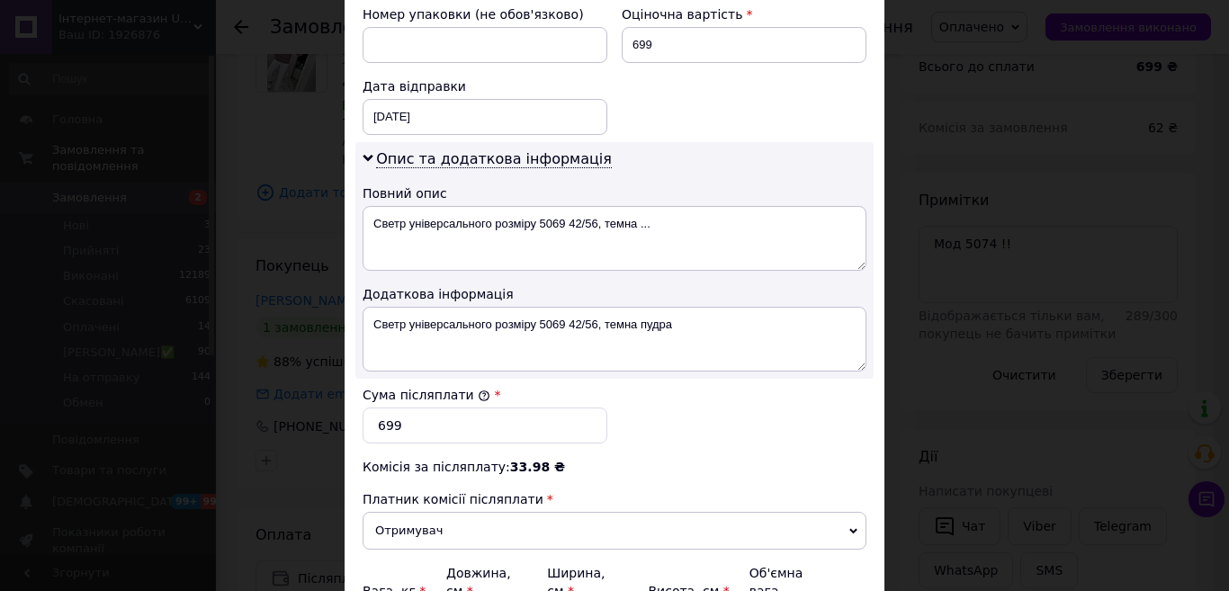
type input "2"
click at [664, 206] on textarea "Светр універсального розміру 5069 42/56, темна ..." at bounding box center [615, 238] width 504 height 65
click at [561, 206] on textarea "Светр універсального розміру 5069 42/56, темна ..." at bounding box center [615, 238] width 504 height 65
type textarea "Светр універсального розміру 5074 42/56, темна ..."
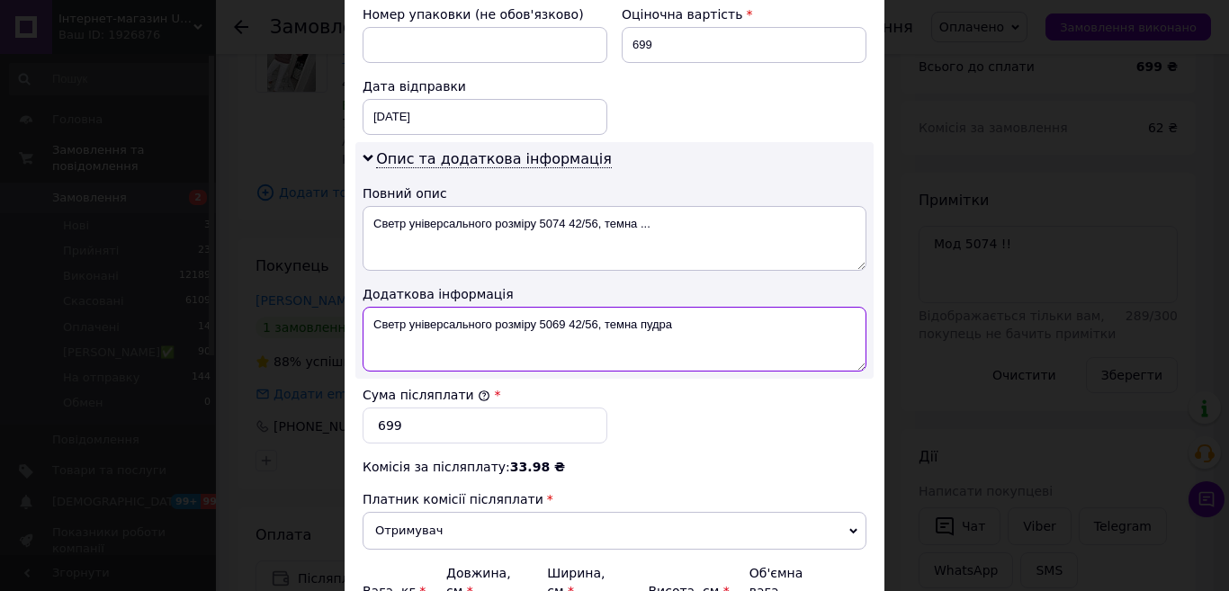
click at [563, 307] on textarea "Светр універсального розміру 5069 42/56, темна пудра" at bounding box center [615, 339] width 504 height 65
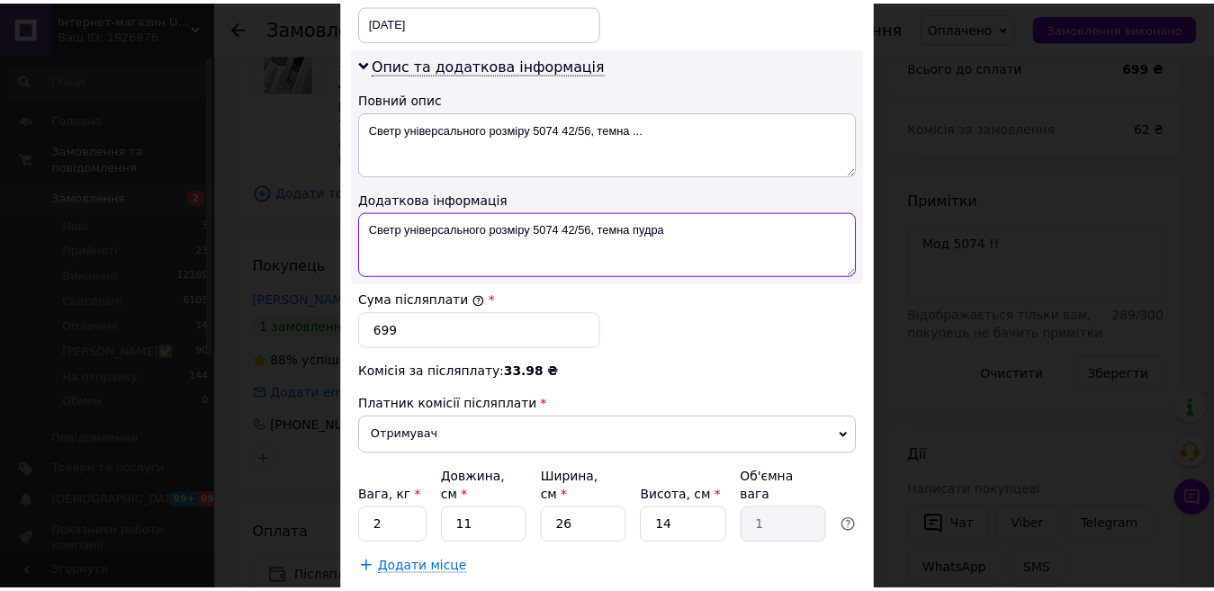
scroll to position [983, 0]
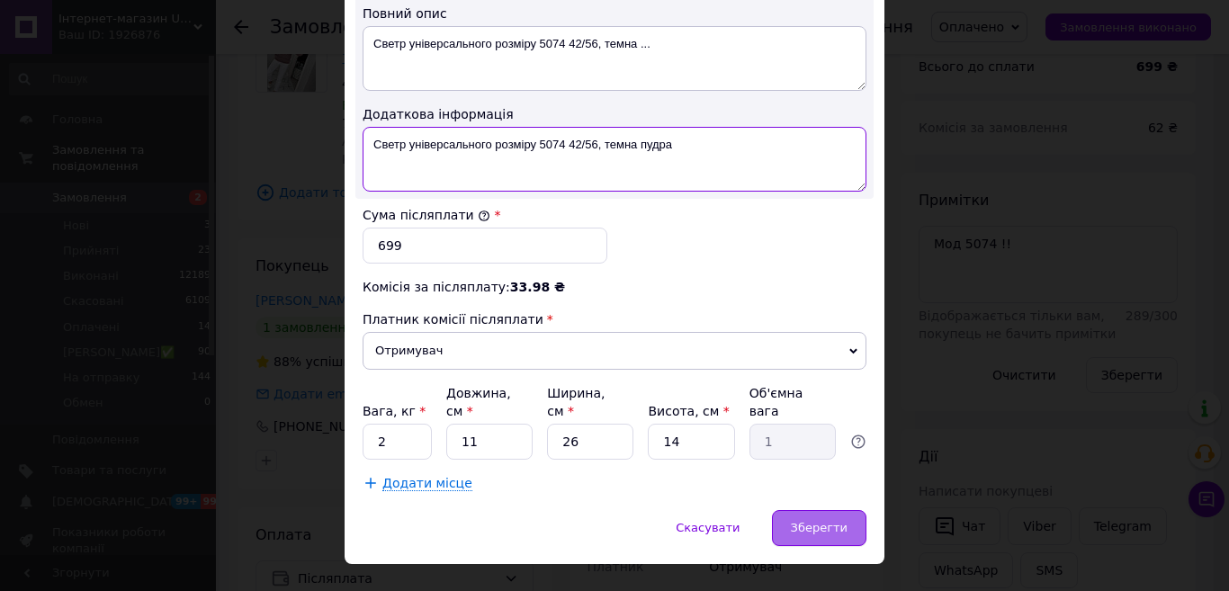
type textarea "Светр універсального розміру 5074 42/56, темна пудра"
click at [857, 510] on div "Зберегти" at bounding box center [819, 528] width 94 height 36
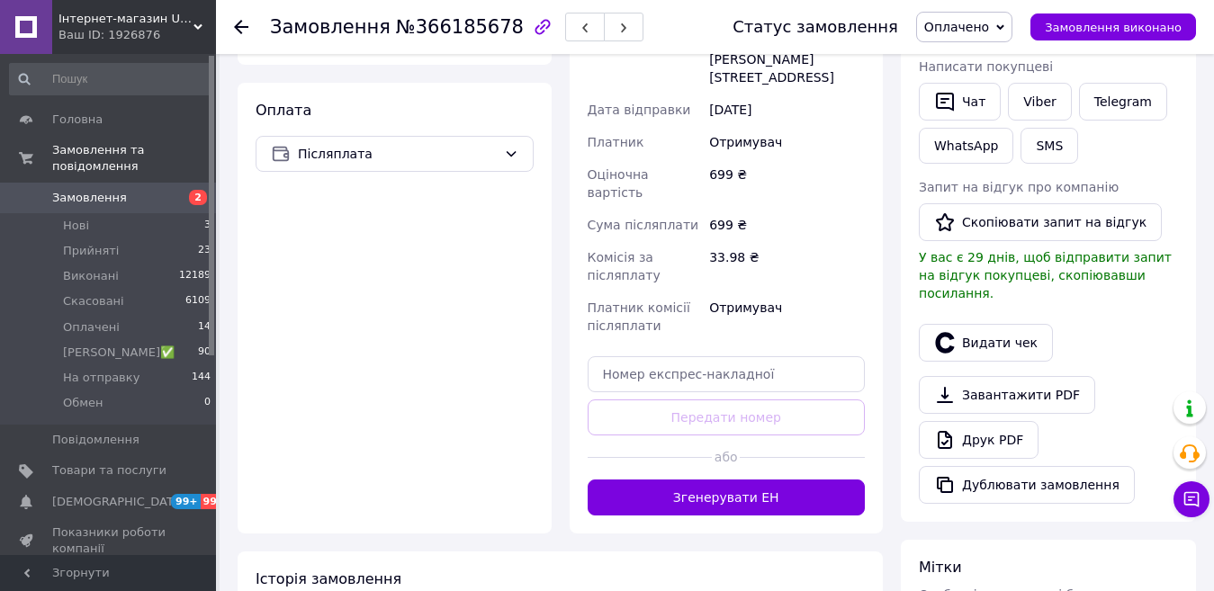
scroll to position [630, 0]
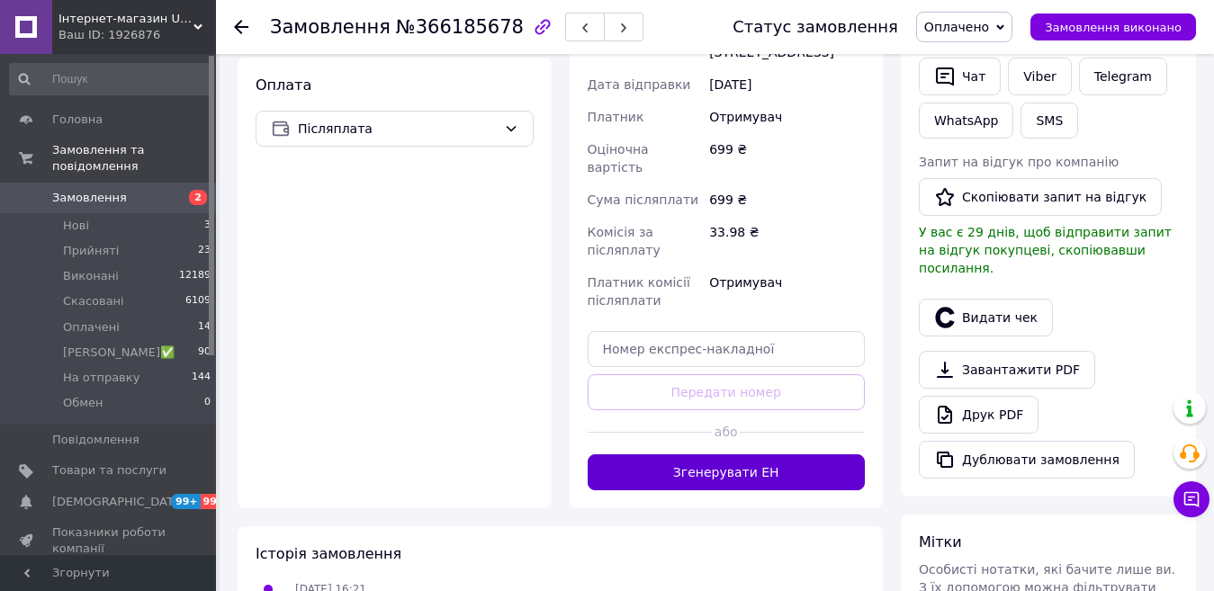
click at [770, 454] on button "Згенерувати ЕН" at bounding box center [727, 472] width 278 height 36
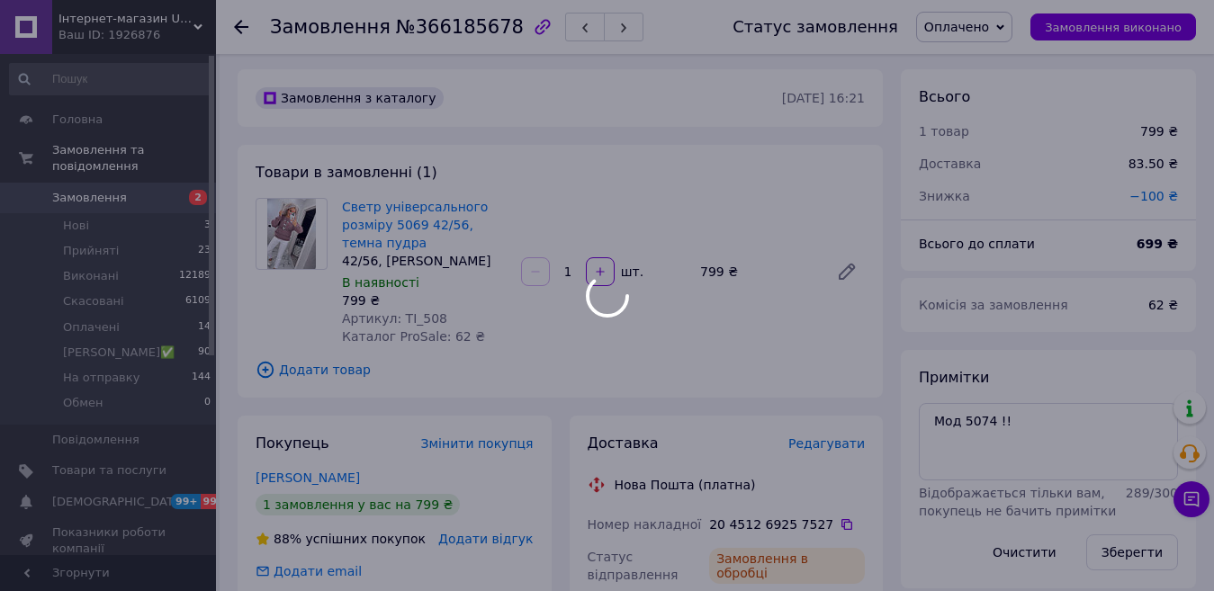
scroll to position [0, 0]
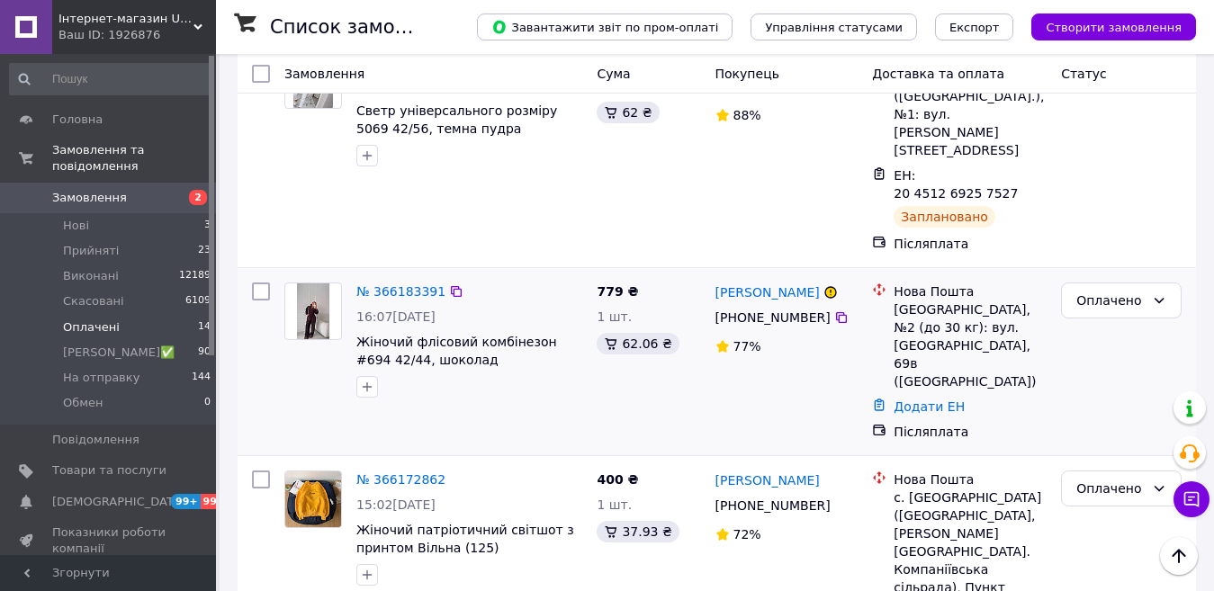
scroll to position [900, 0]
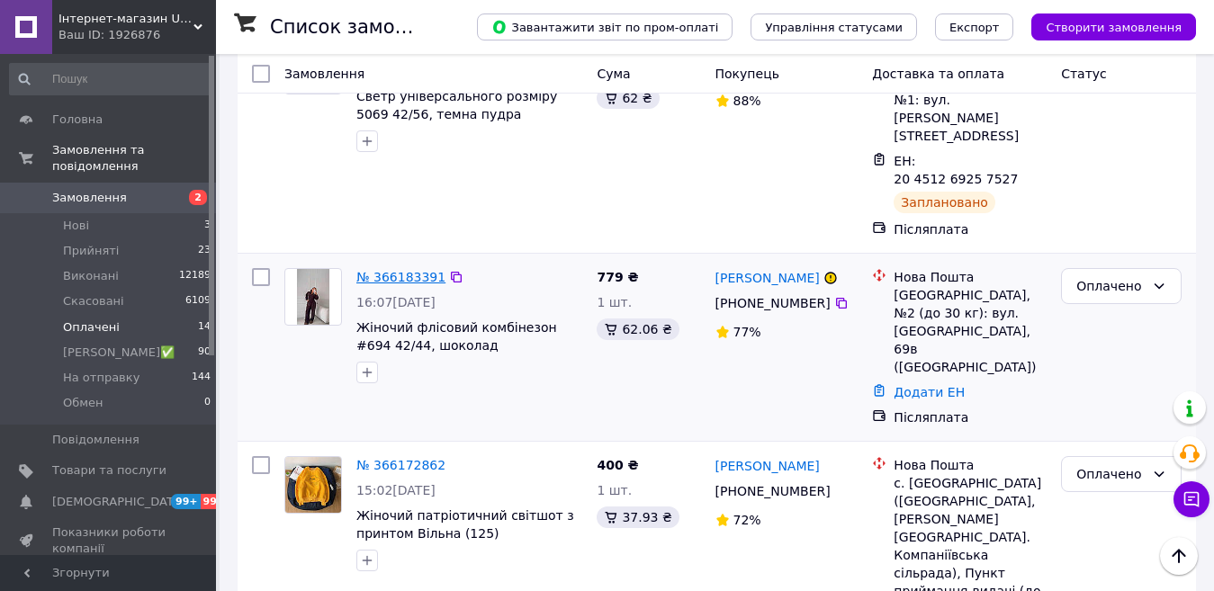
click at [390, 270] on link "№ 366183391" at bounding box center [400, 277] width 89 height 14
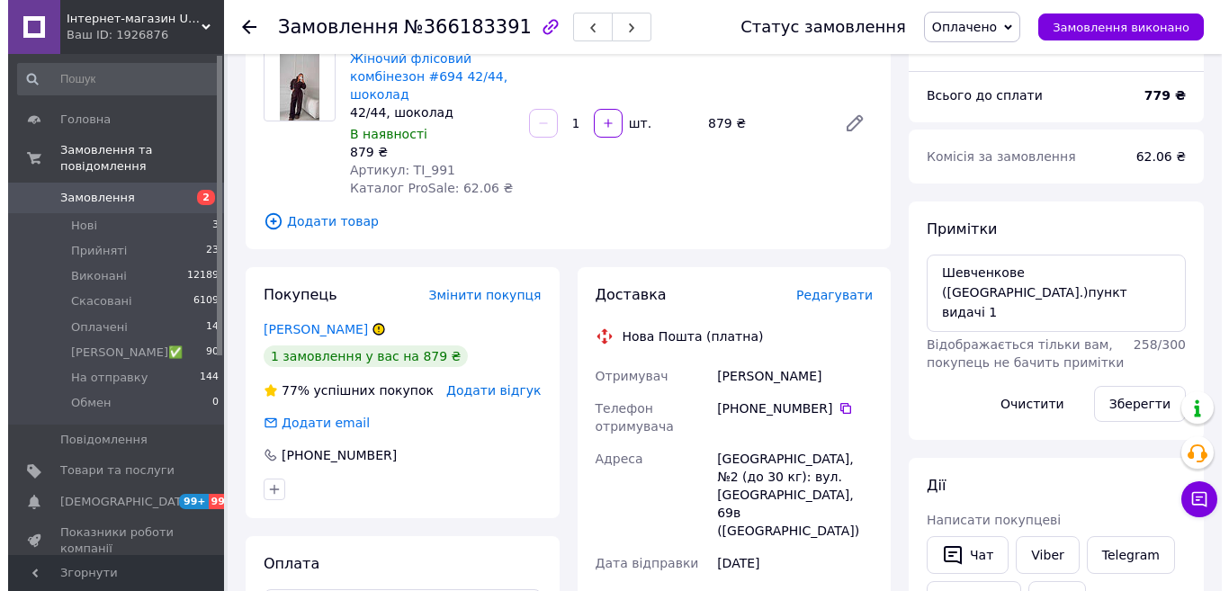
scroll to position [180, 0]
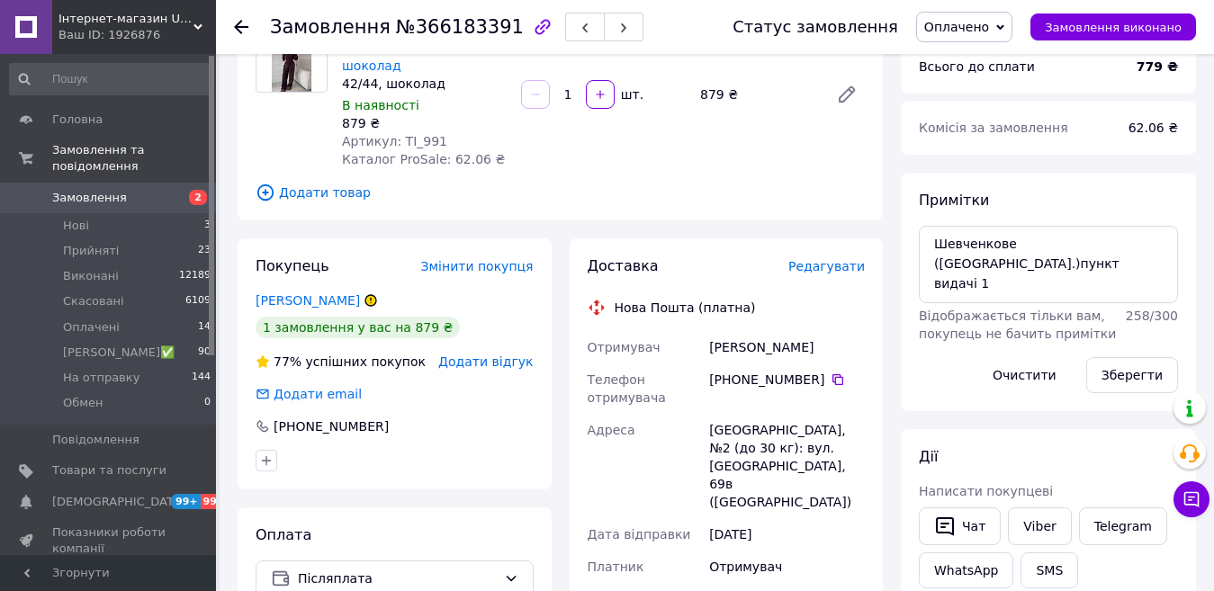
click at [845, 271] on span "Редагувати" at bounding box center [826, 266] width 76 height 14
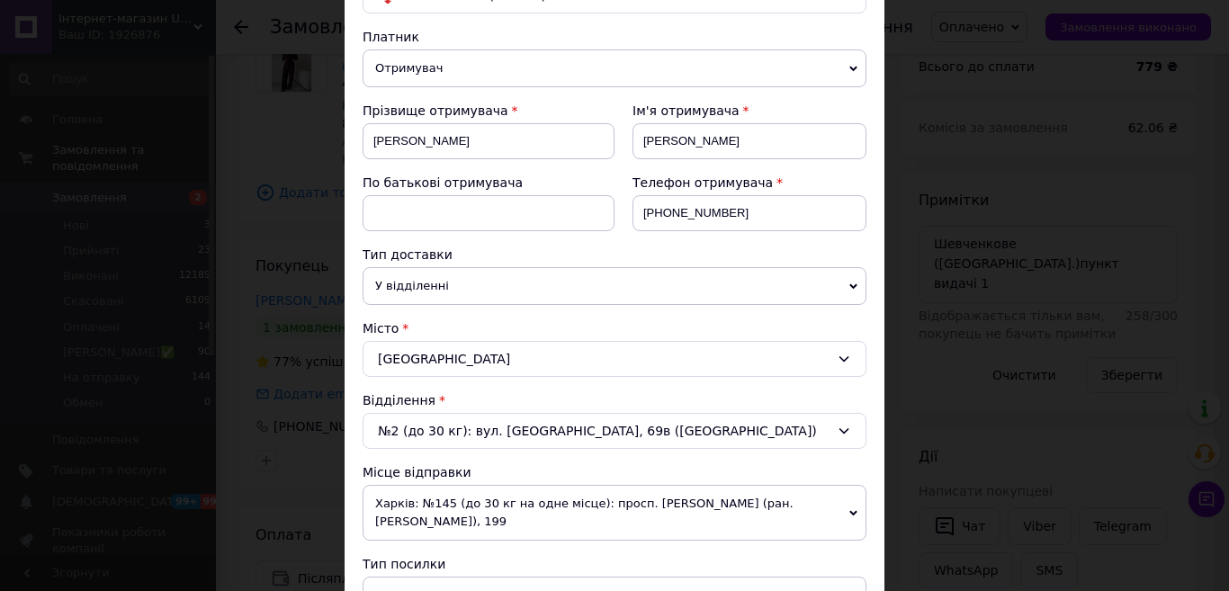
click at [958, 143] on div "× Редагування доставки Спосіб доставки Нова Пошта (платна) Платник Отримувач Ві…" at bounding box center [614, 295] width 1229 height 591
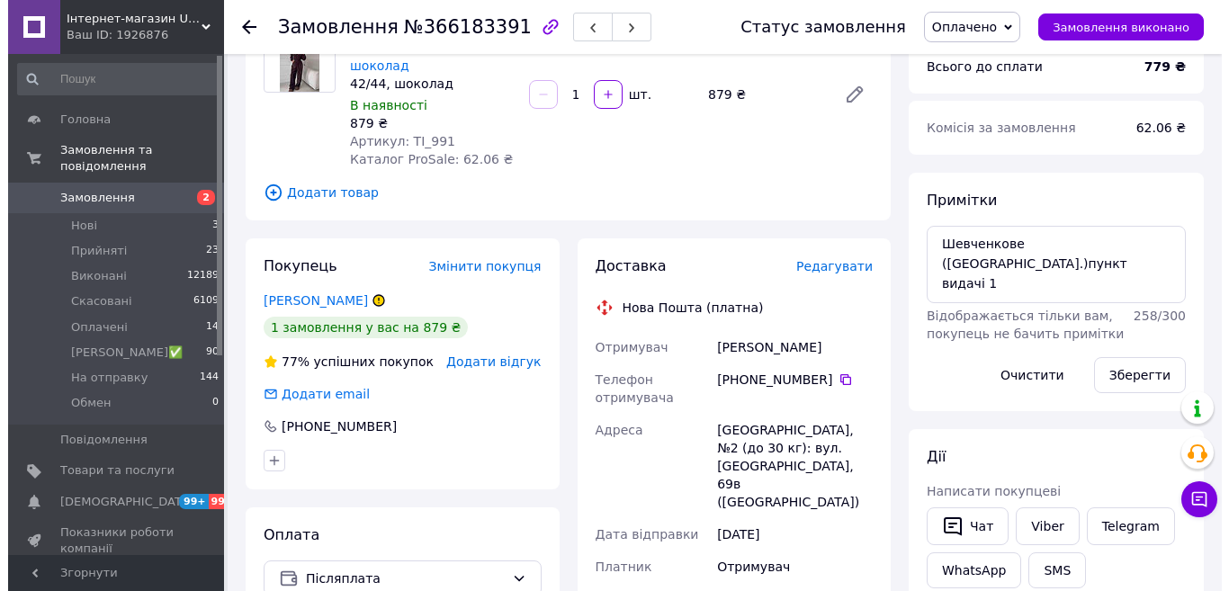
scroll to position [0, 0]
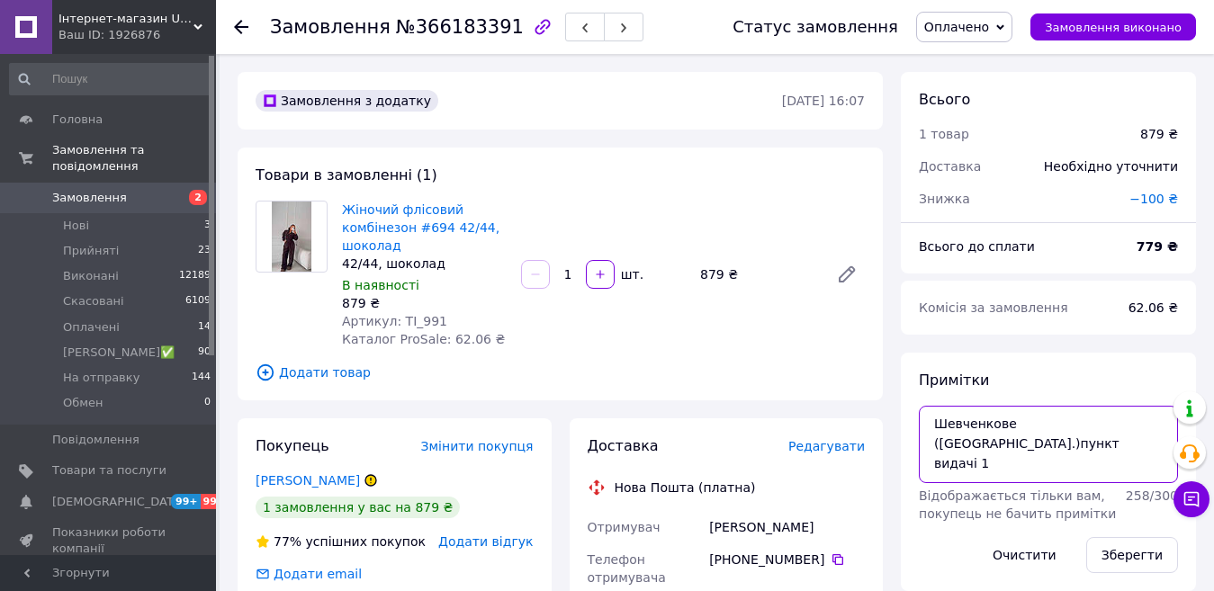
drag, startPoint x: 924, startPoint y: 425, endPoint x: 1005, endPoint y: 426, distance: 81.0
click at [1005, 426] on textarea "Шевченкове (Полтавська обл.)пункт видачі 1" at bounding box center [1048, 444] width 259 height 77
click at [839, 448] on span "Редагувати" at bounding box center [826, 446] width 76 height 14
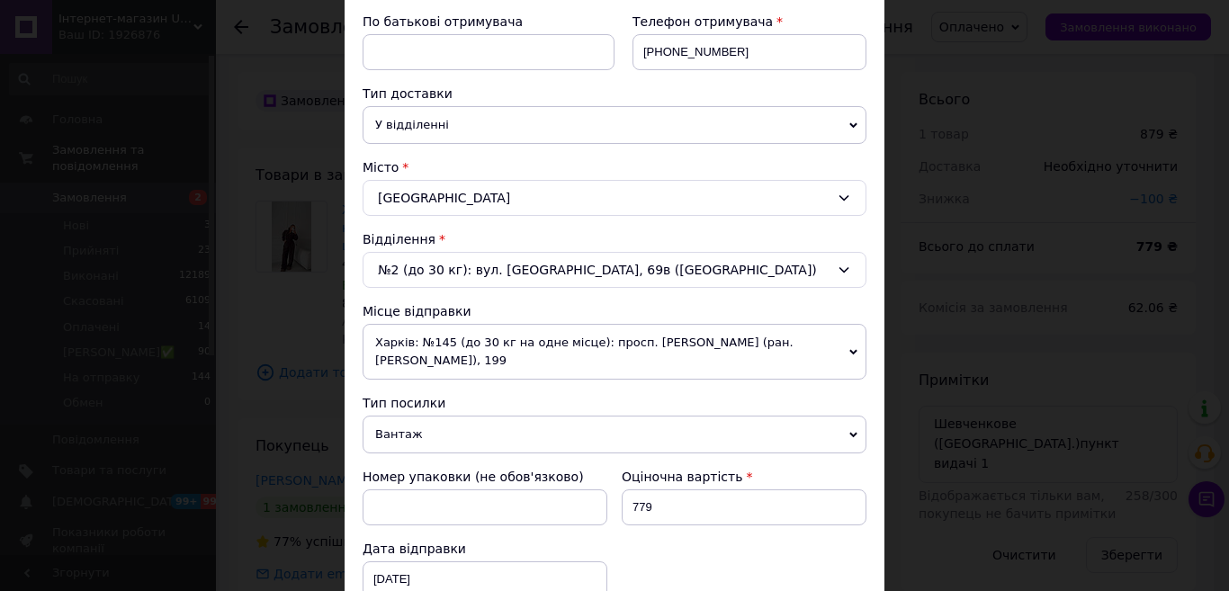
scroll to position [360, 0]
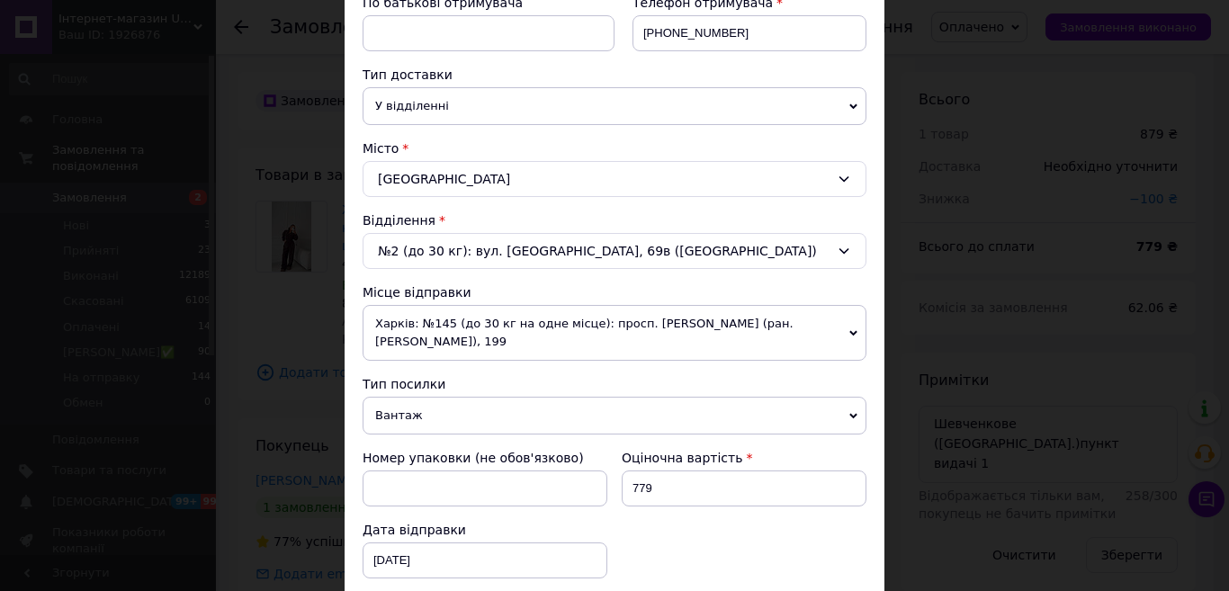
click at [436, 342] on span "Харків: №145 (до 30 кг на одне місце): просп. [PERSON_NAME] (ран. [PERSON_NAME]…" at bounding box center [615, 333] width 504 height 56
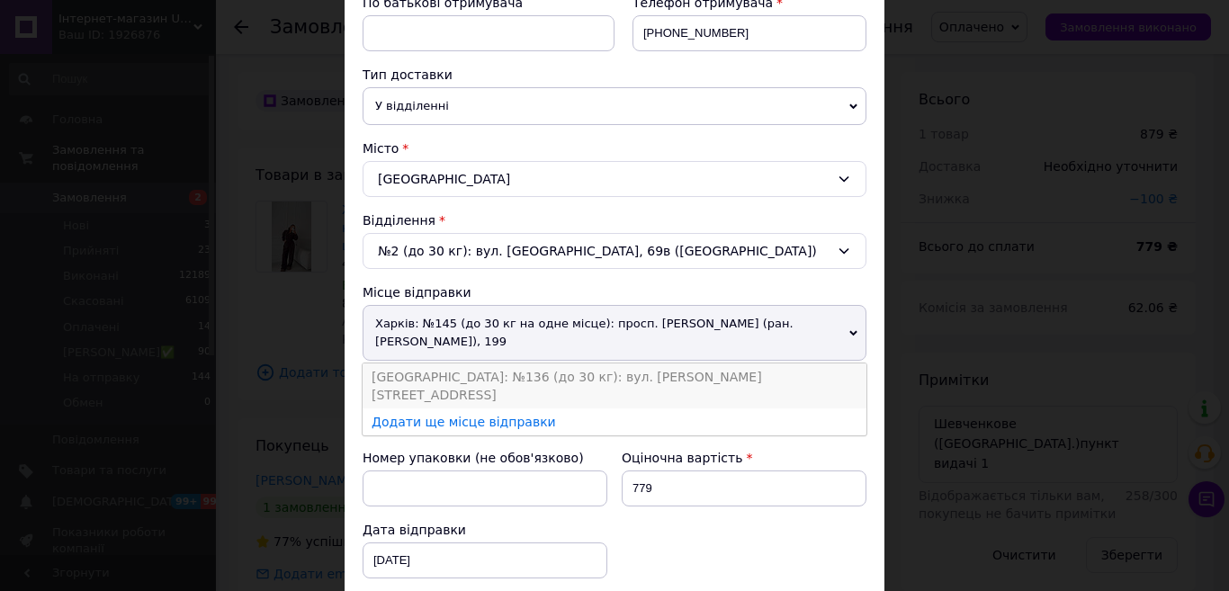
click at [430, 382] on li "[GEOGRAPHIC_DATA]: №136 (до 30 кг): вул. [PERSON_NAME][STREET_ADDRESS]" at bounding box center [615, 386] width 504 height 45
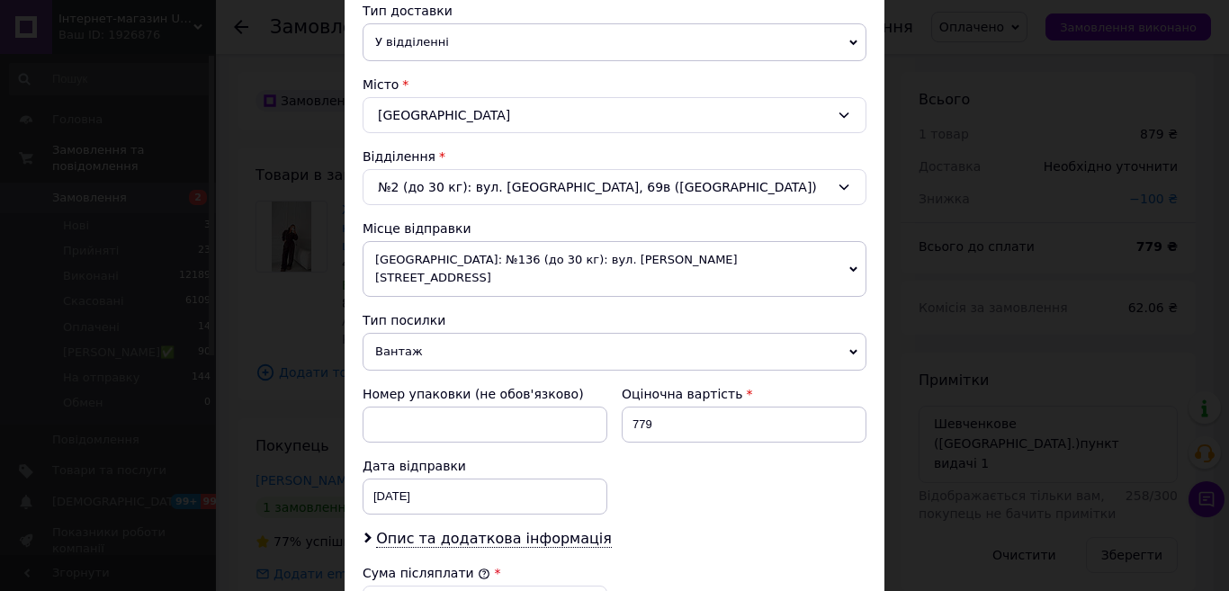
scroll to position [270, 0]
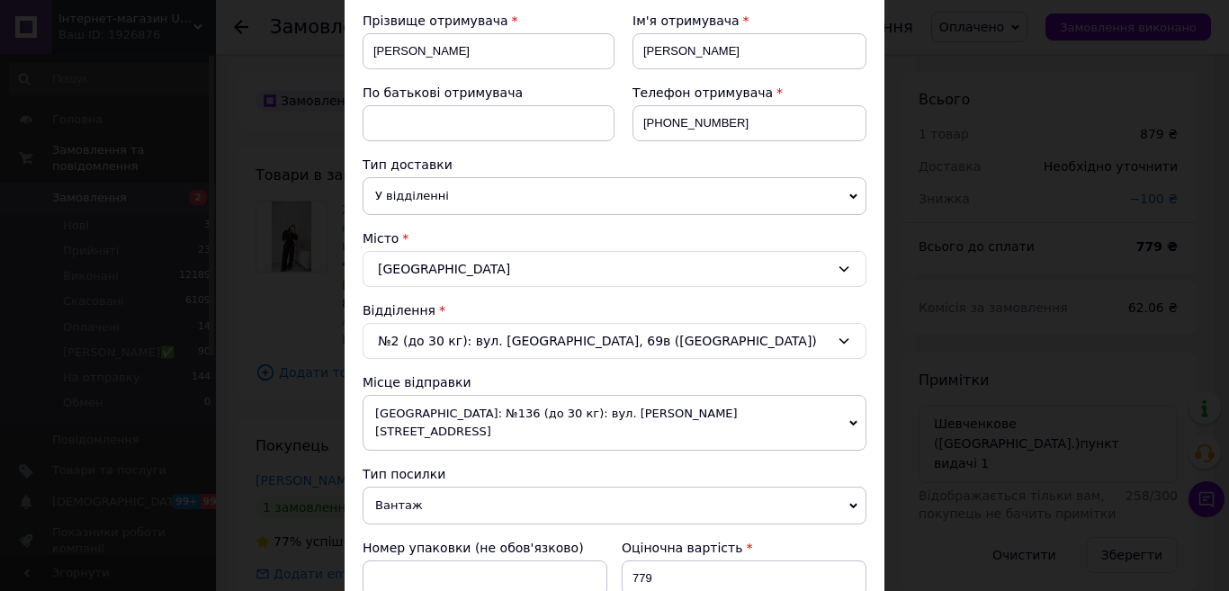
click at [455, 277] on div "Бориспіль" at bounding box center [615, 269] width 504 height 36
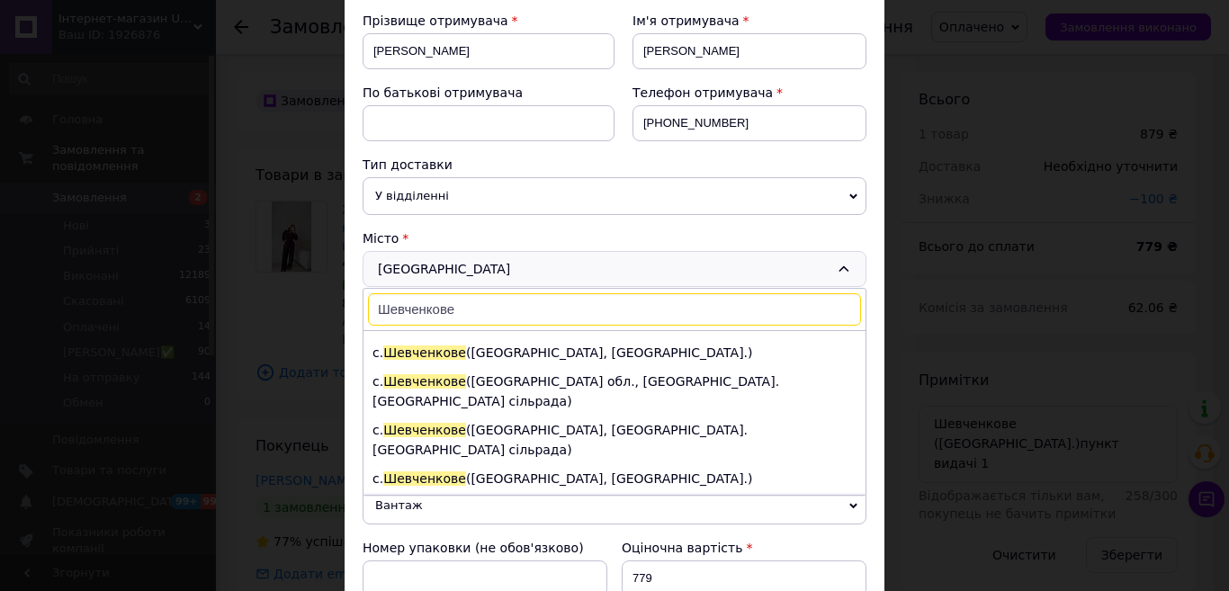
scroll to position [180, 0]
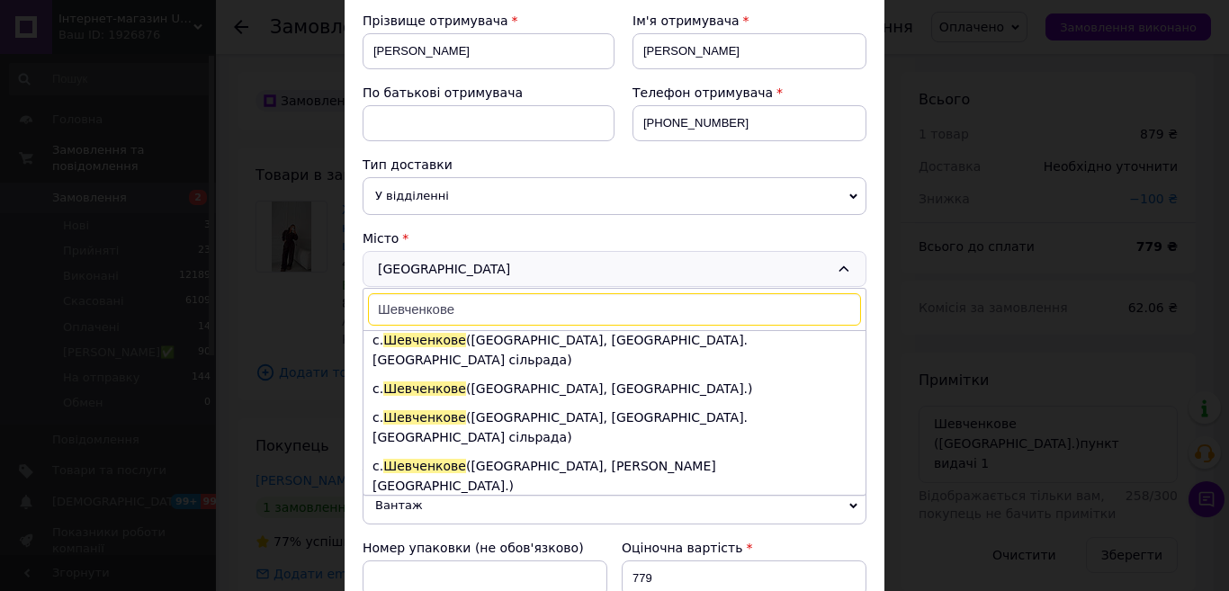
type input "Шевченкове"
click at [605, 529] on li "с. Шевченкове (Полтавська обл., Полтавський р-н. Решетилівська сільрада)" at bounding box center [615, 553] width 502 height 49
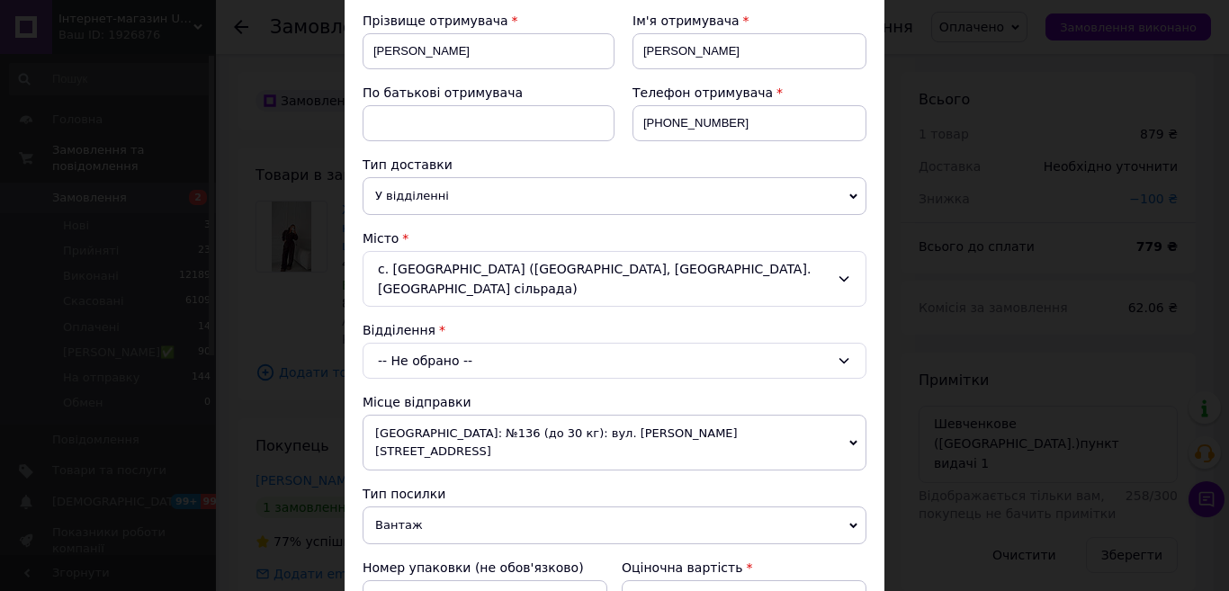
click at [451, 343] on div "-- Не обрано --" at bounding box center [615, 361] width 504 height 36
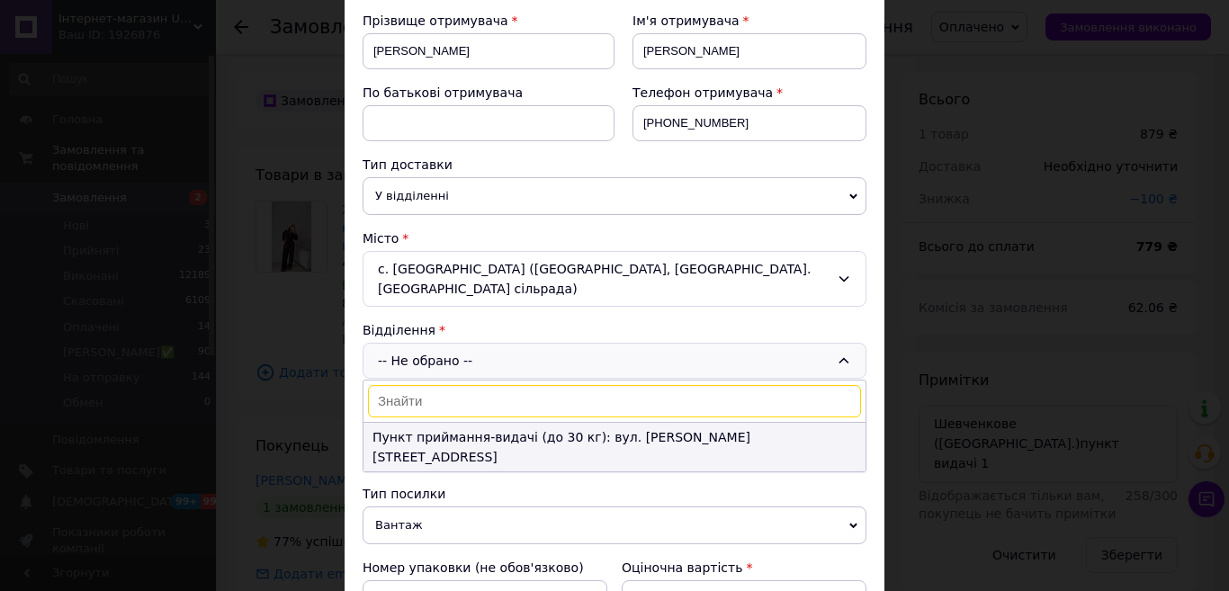
click at [507, 423] on li "Пункт приймання-видачі (до 30 кг): вул. Кобеляцька, 1" at bounding box center [615, 447] width 502 height 49
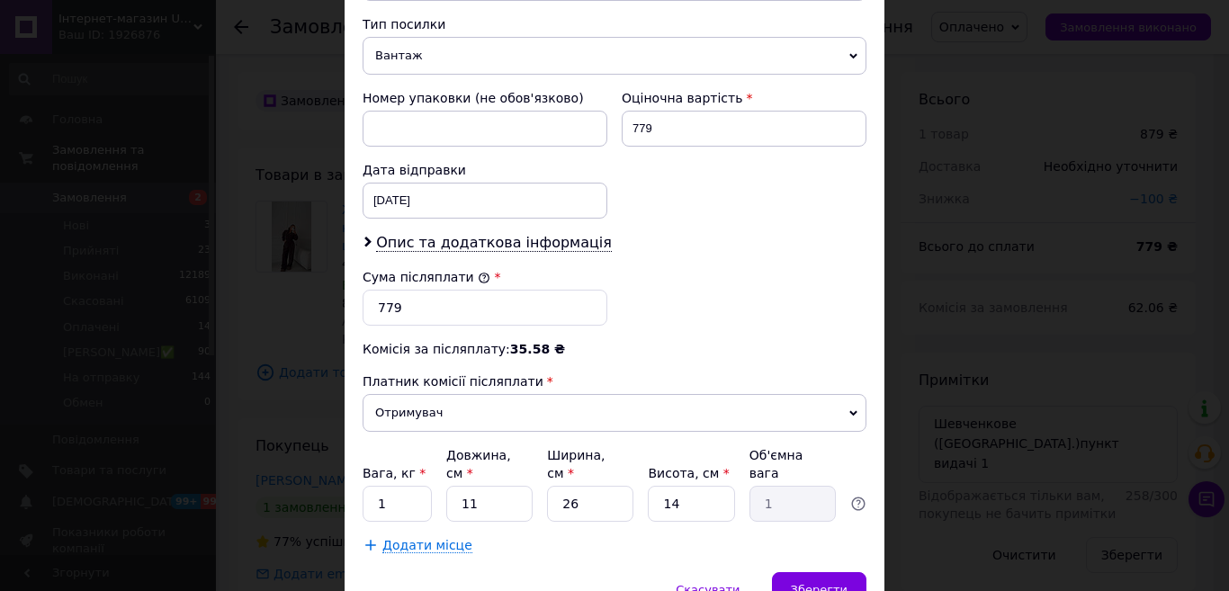
scroll to position [782, 0]
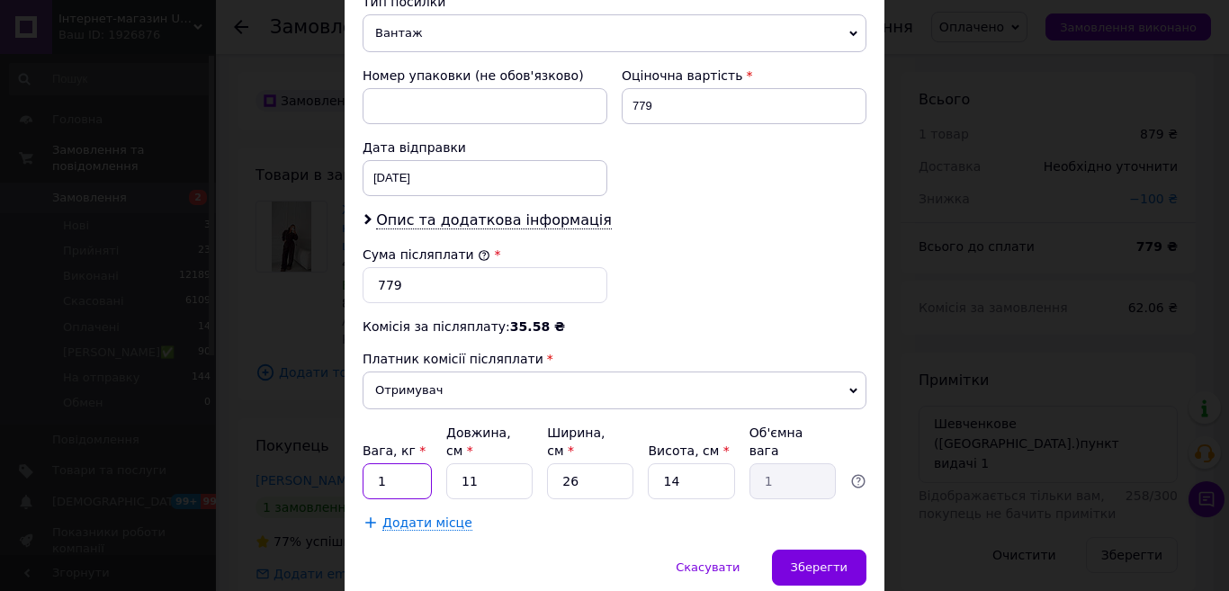
click at [421, 463] on input "1" at bounding box center [397, 481] width 69 height 36
type input "2"
click at [841, 561] on span "Зберегти" at bounding box center [819, 567] width 57 height 13
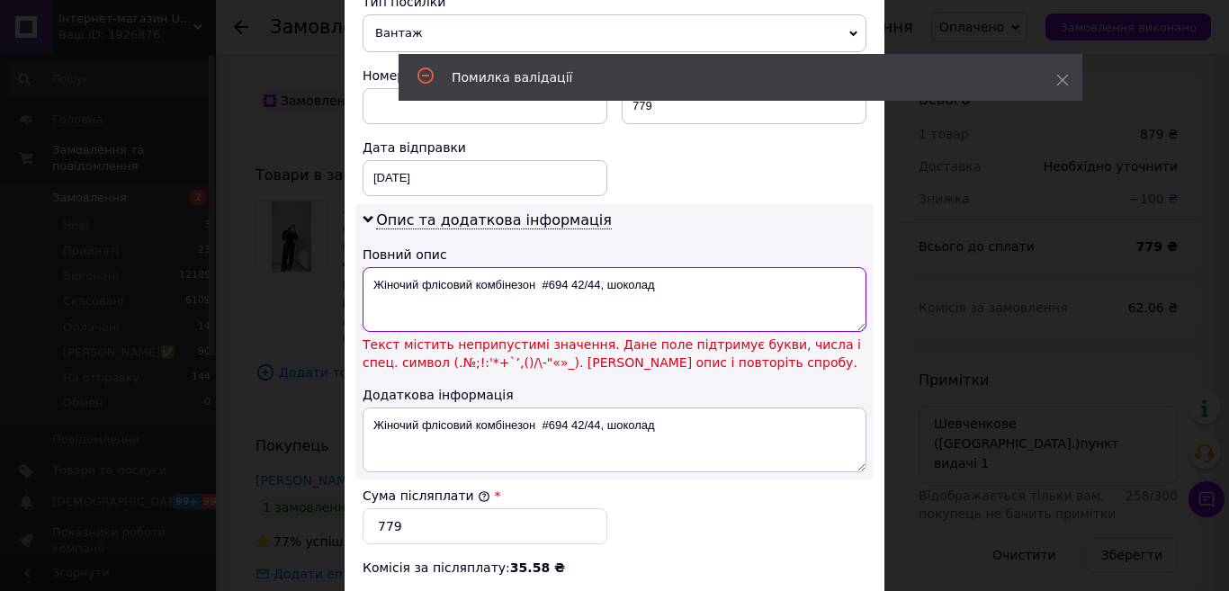
click at [548, 267] on textarea "Жіночий флісовий комбінезон #694 42/44, шоколад" at bounding box center [615, 299] width 504 height 65
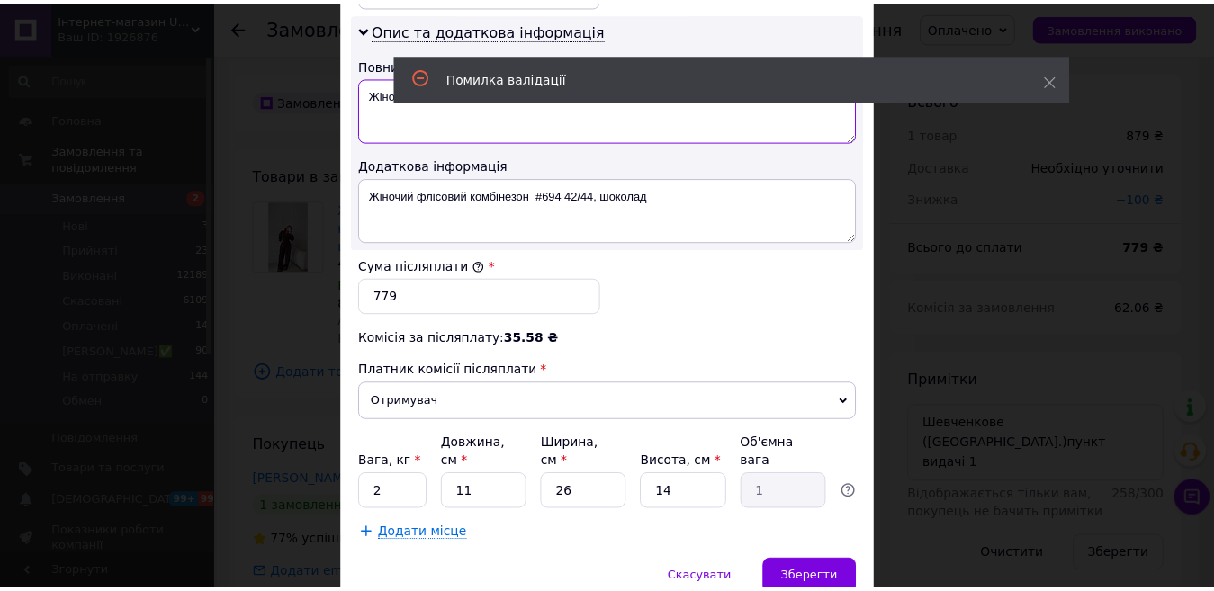
scroll to position [983, 0]
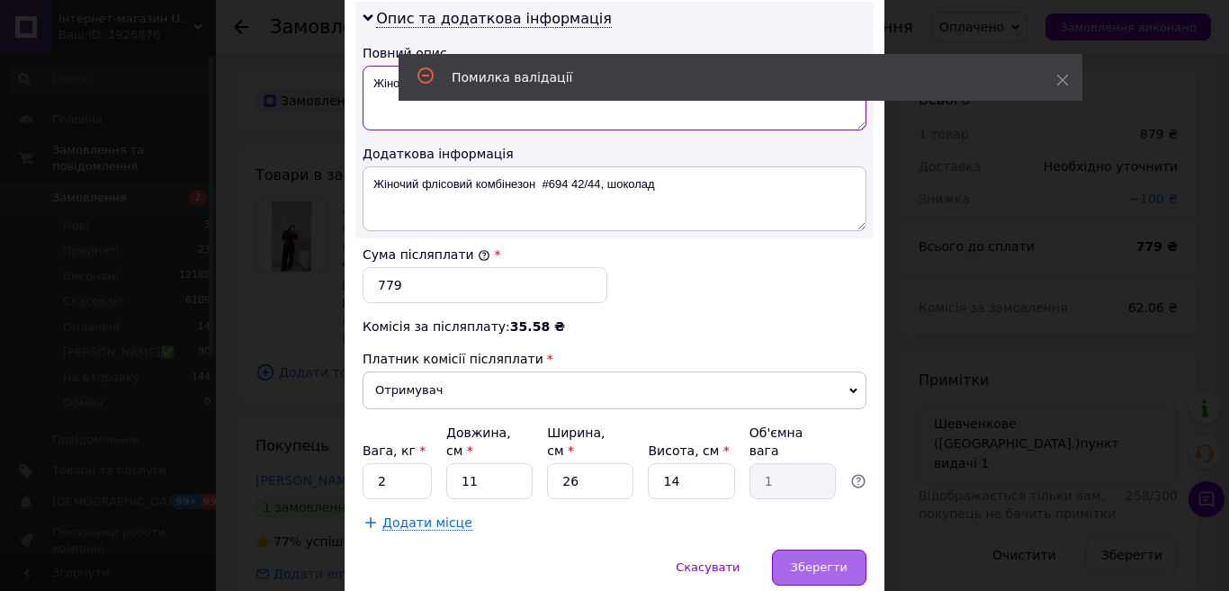
type textarea "Жіночий флісовий комбінезон 694 42/44, шоколад"
click at [793, 550] on div "Зберегти" at bounding box center [819, 568] width 94 height 36
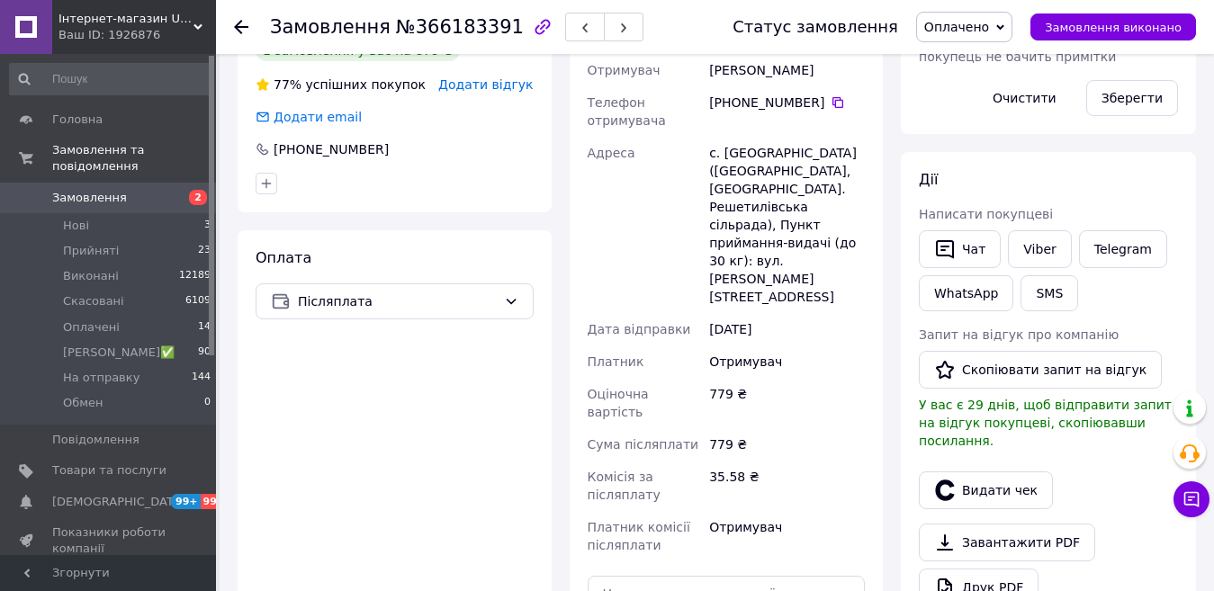
scroll to position [630, 0]
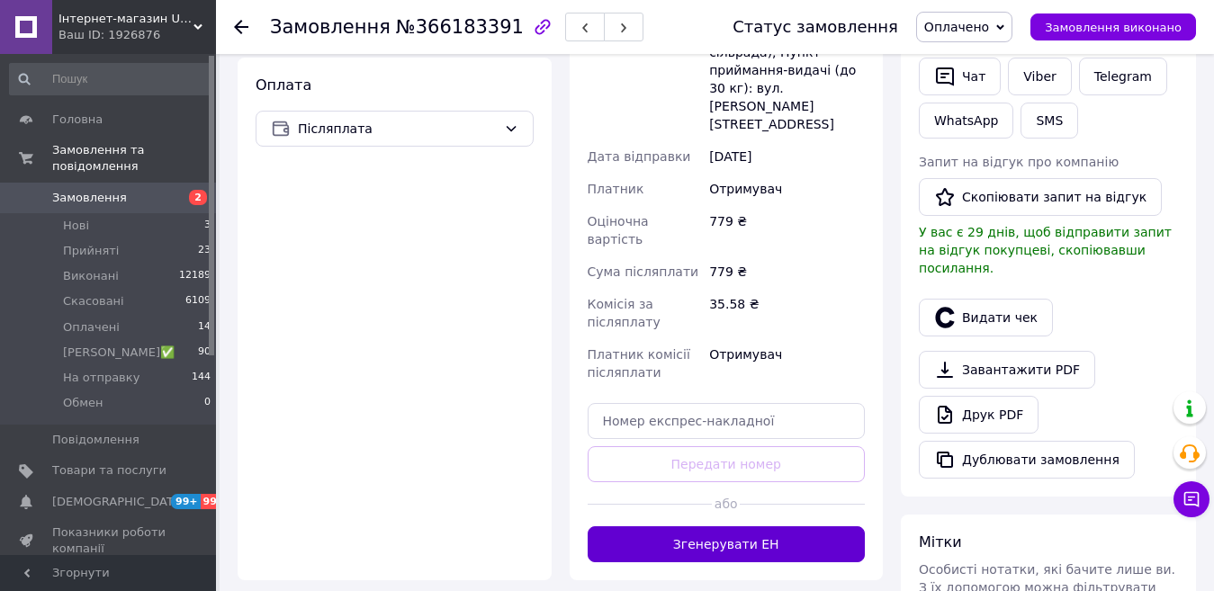
click at [785, 526] on button "Згенерувати ЕН" at bounding box center [727, 544] width 278 height 36
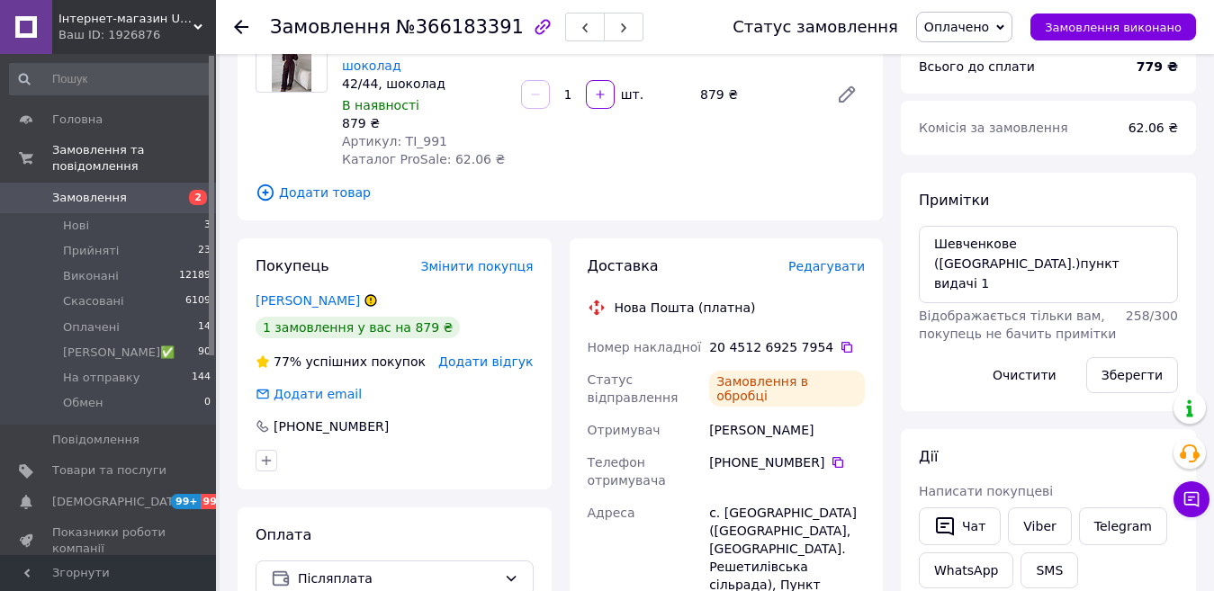
scroll to position [72, 0]
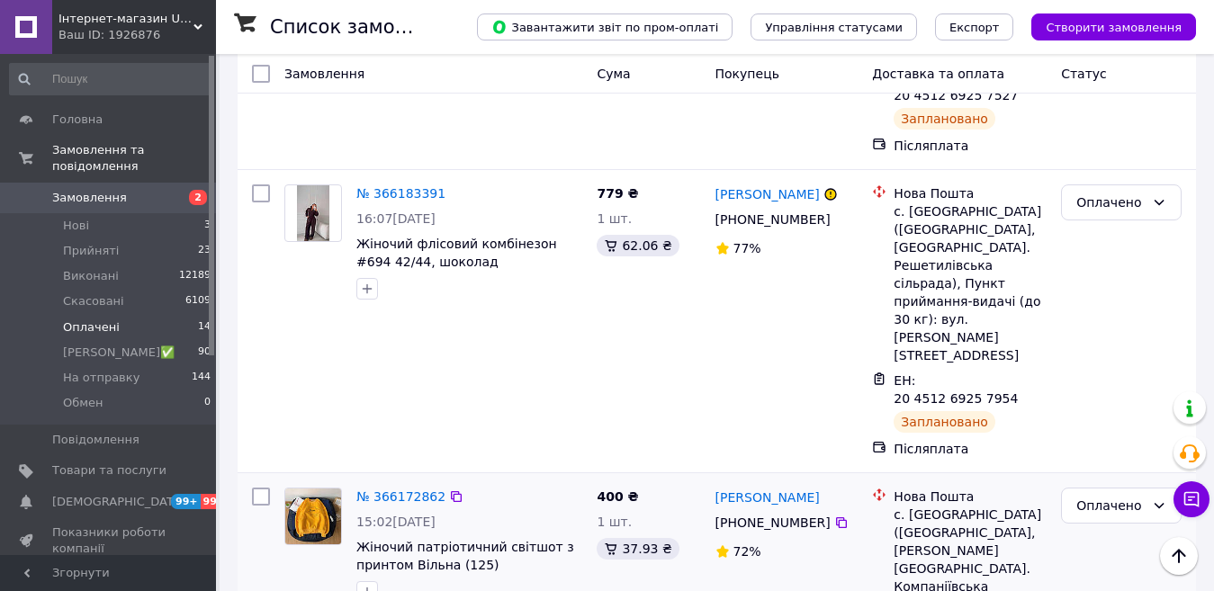
scroll to position [990, 0]
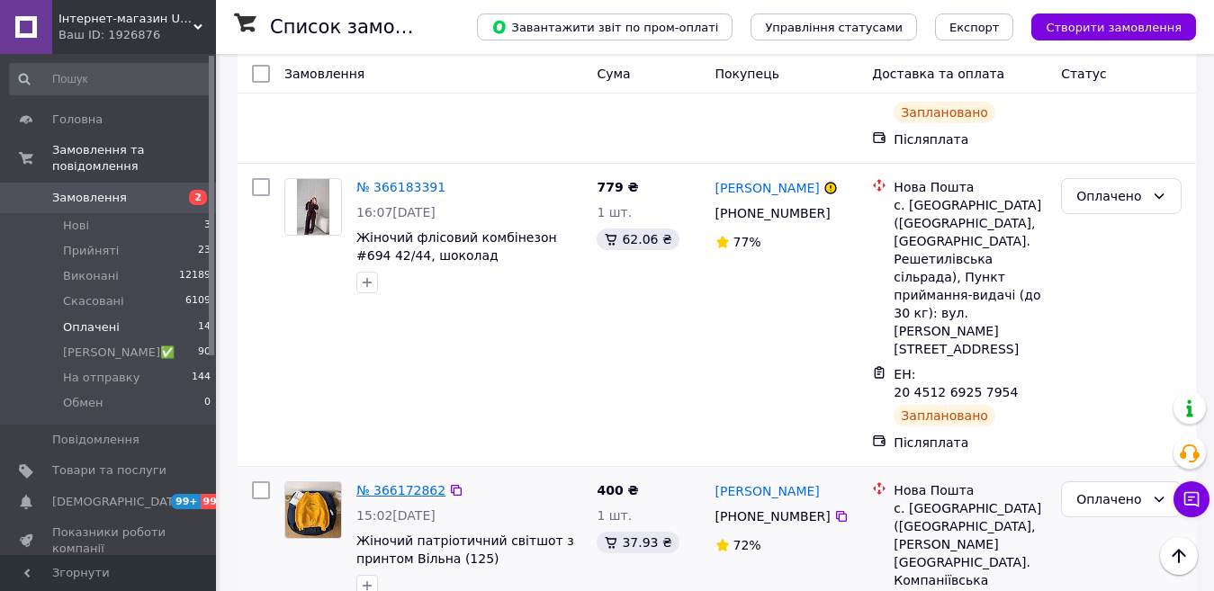
click at [391, 483] on link "№ 366172862" at bounding box center [400, 490] width 89 height 14
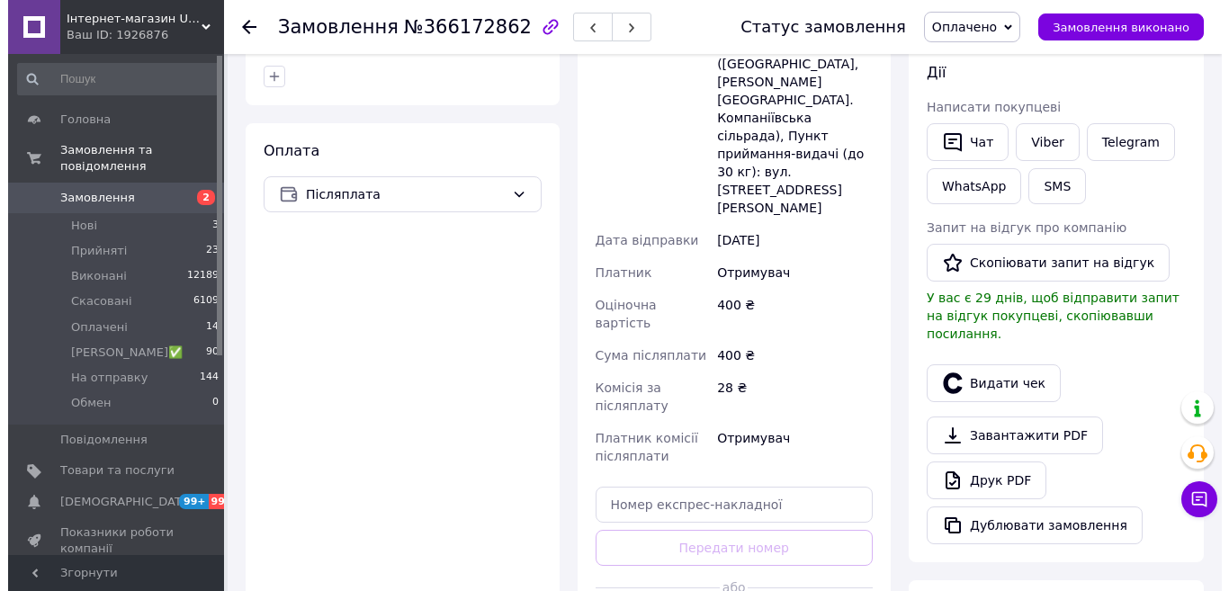
scroll to position [204, 0]
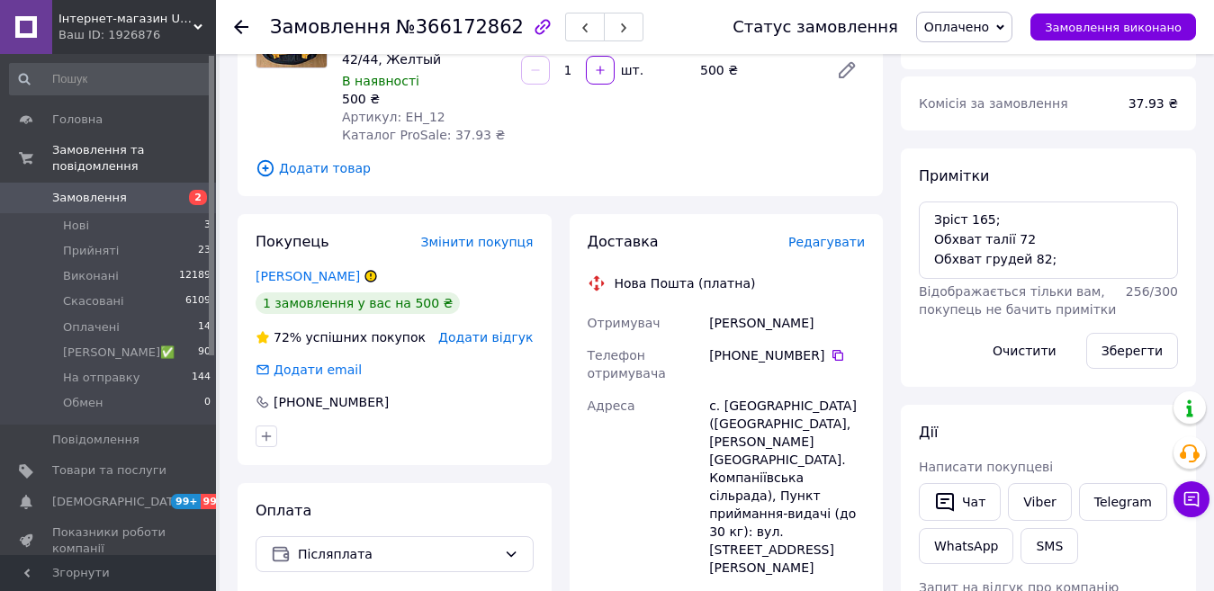
click at [841, 247] on span "Редагувати" at bounding box center [826, 242] width 76 height 14
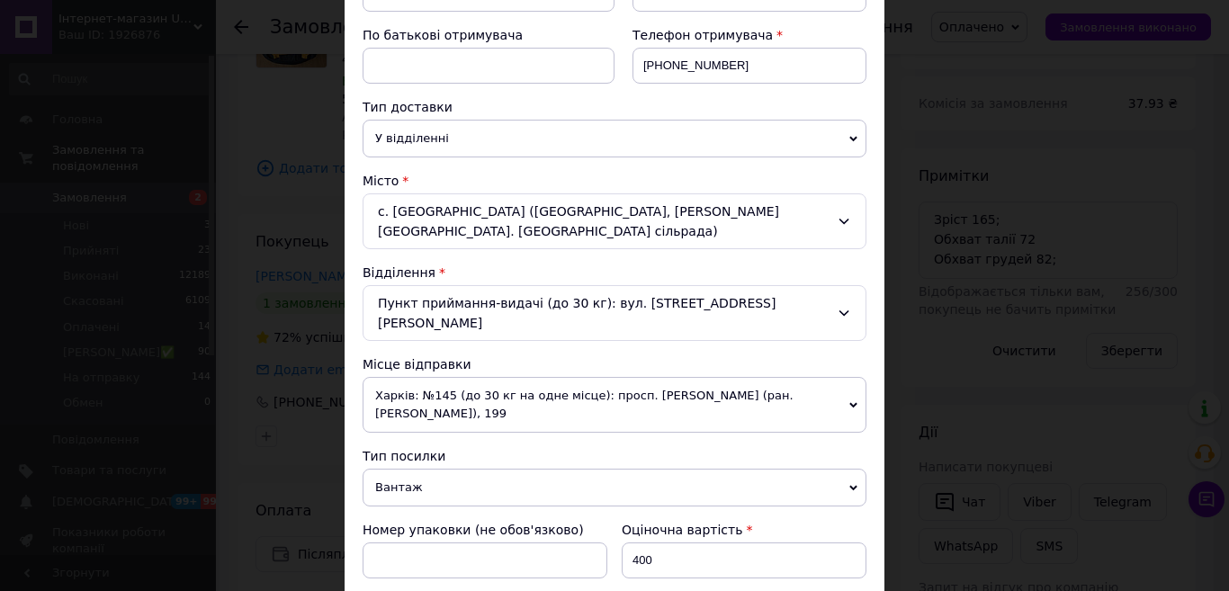
scroll to position [360, 0]
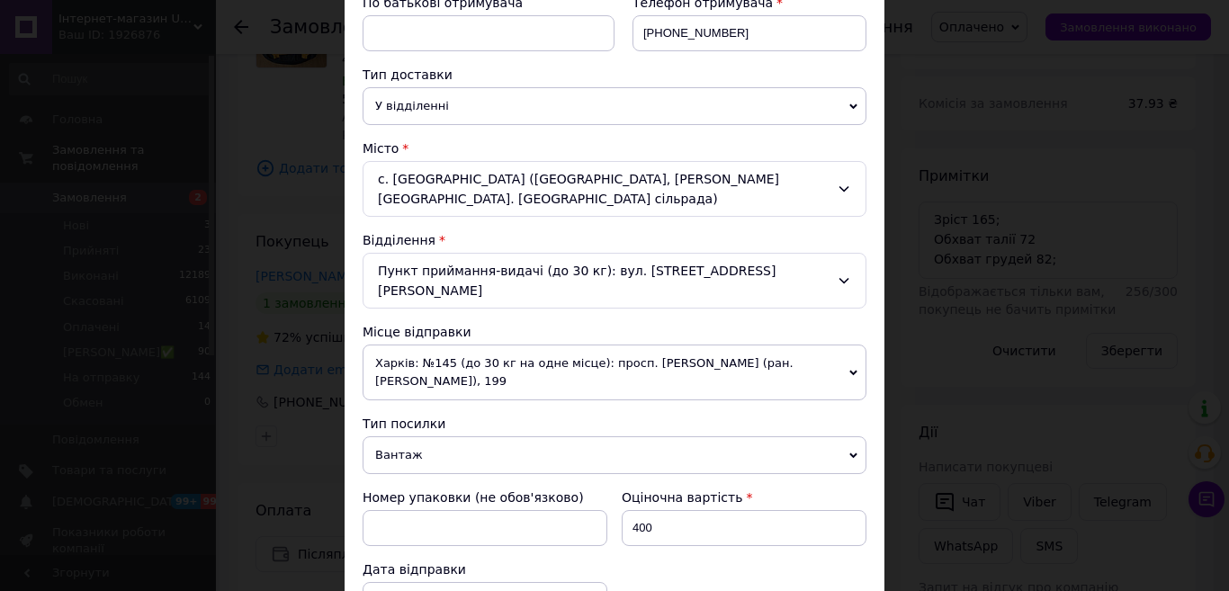
click at [507, 345] on span "Харків: №145 (до 30 кг на одне місце): просп. [PERSON_NAME] (ран. [PERSON_NAME]…" at bounding box center [615, 373] width 504 height 56
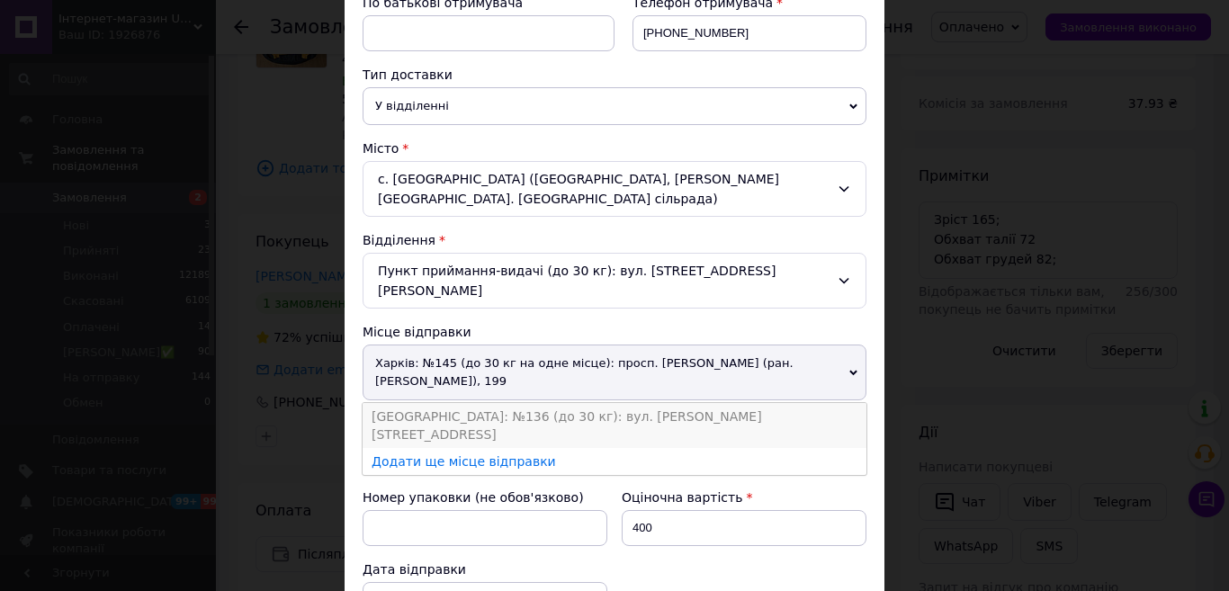
click at [418, 403] on li "[GEOGRAPHIC_DATA]: №136 (до 30 кг): вул. [PERSON_NAME][STREET_ADDRESS]" at bounding box center [615, 425] width 504 height 45
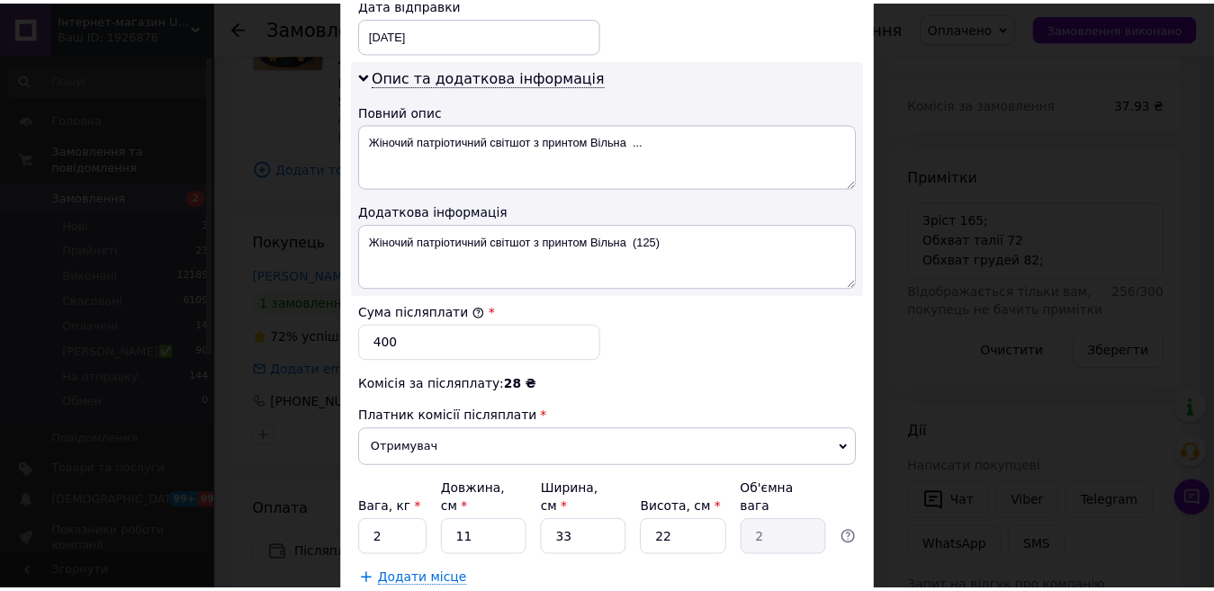
scroll to position [893, 0]
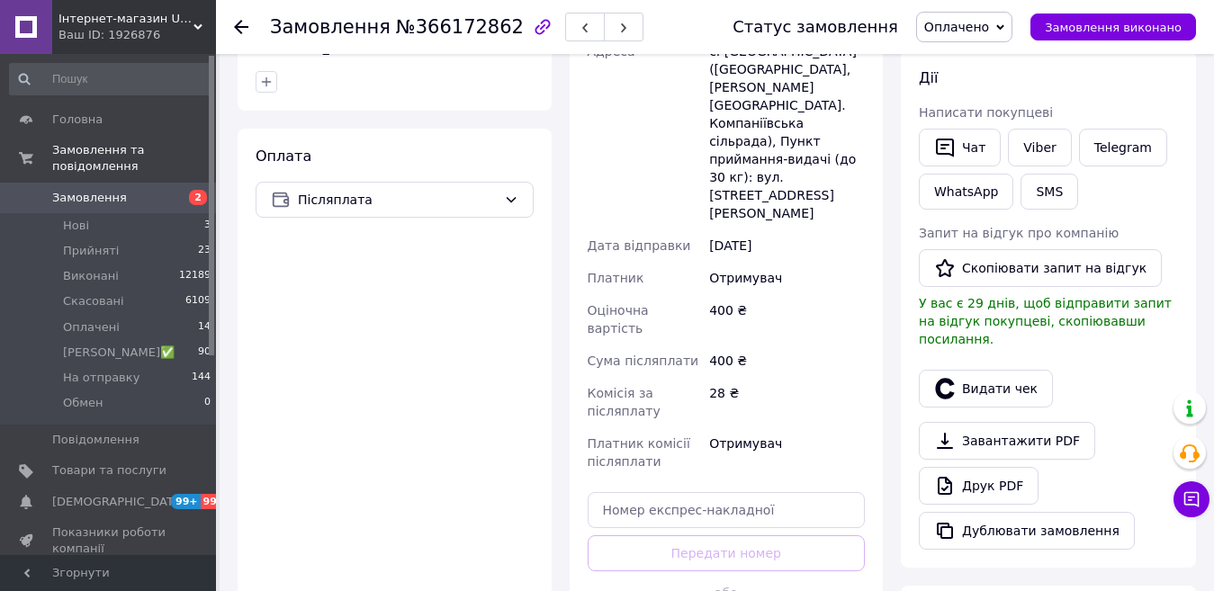
scroll to position [564, 0]
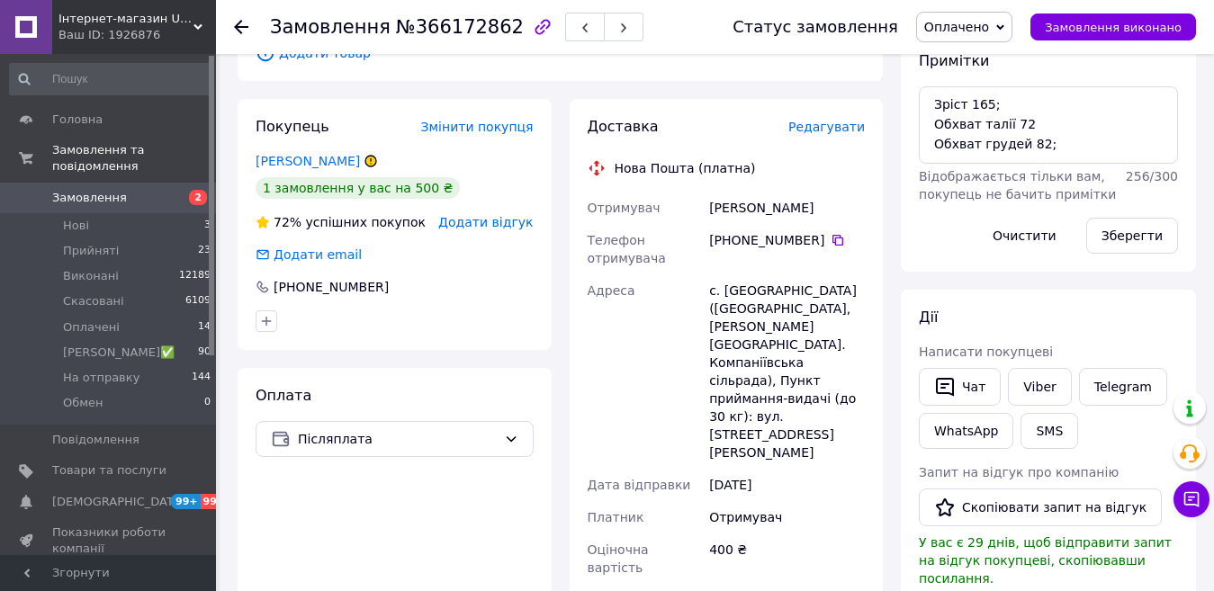
scroll to position [294, 0]
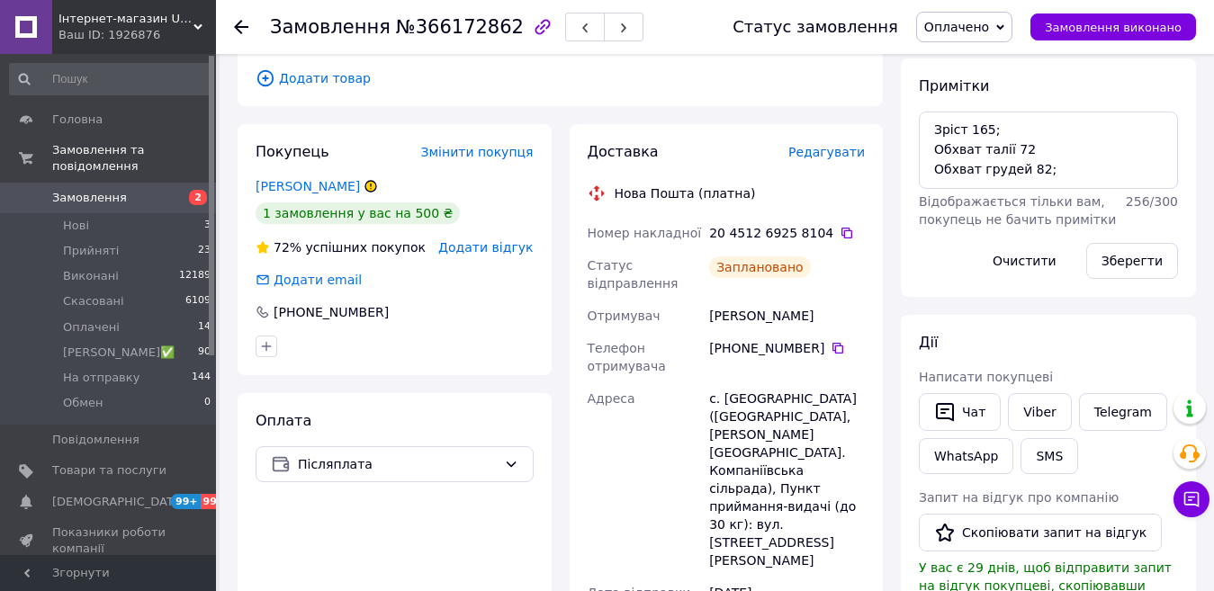
click at [240, 33] on use at bounding box center [241, 27] width 14 height 14
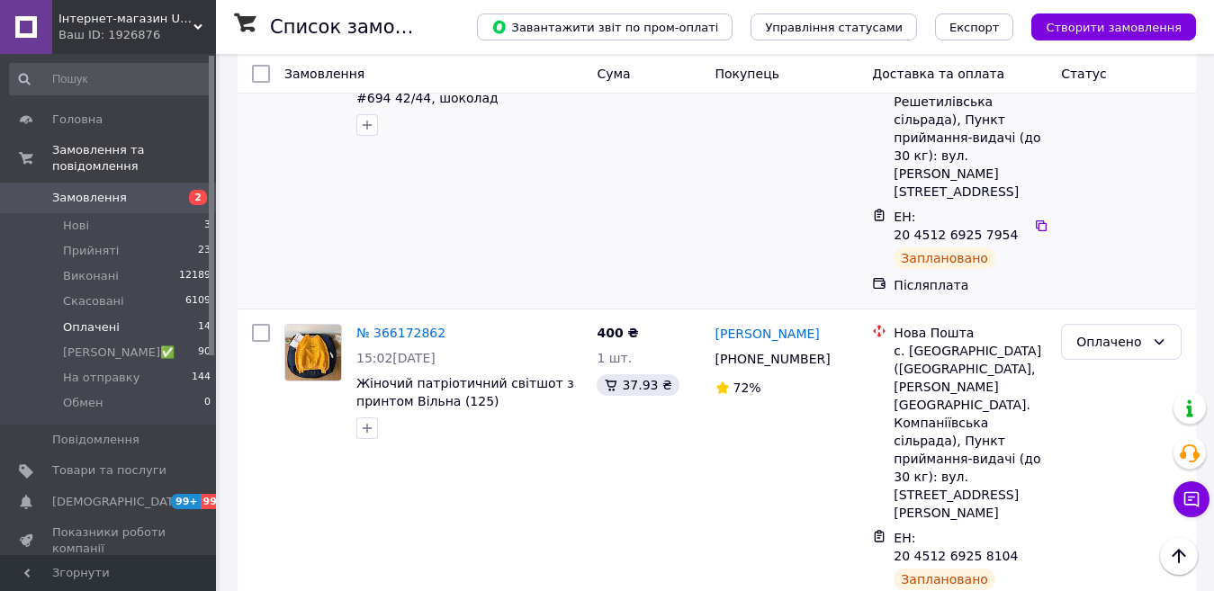
scroll to position [1260, 0]
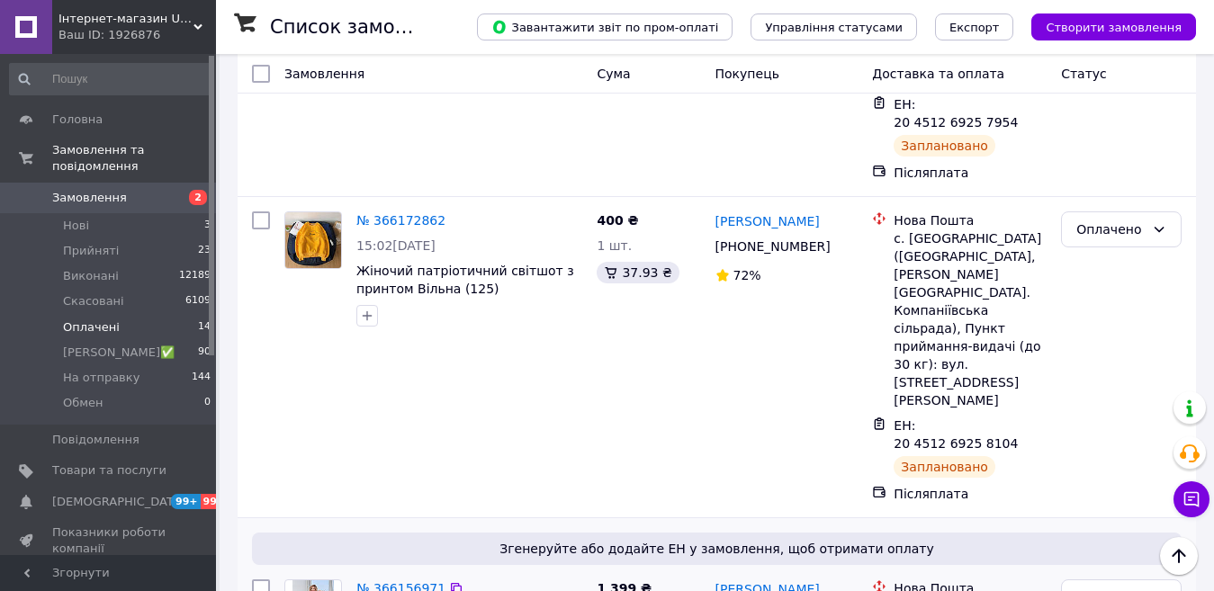
click at [407, 581] on link "№ 366156971" at bounding box center [400, 588] width 89 height 14
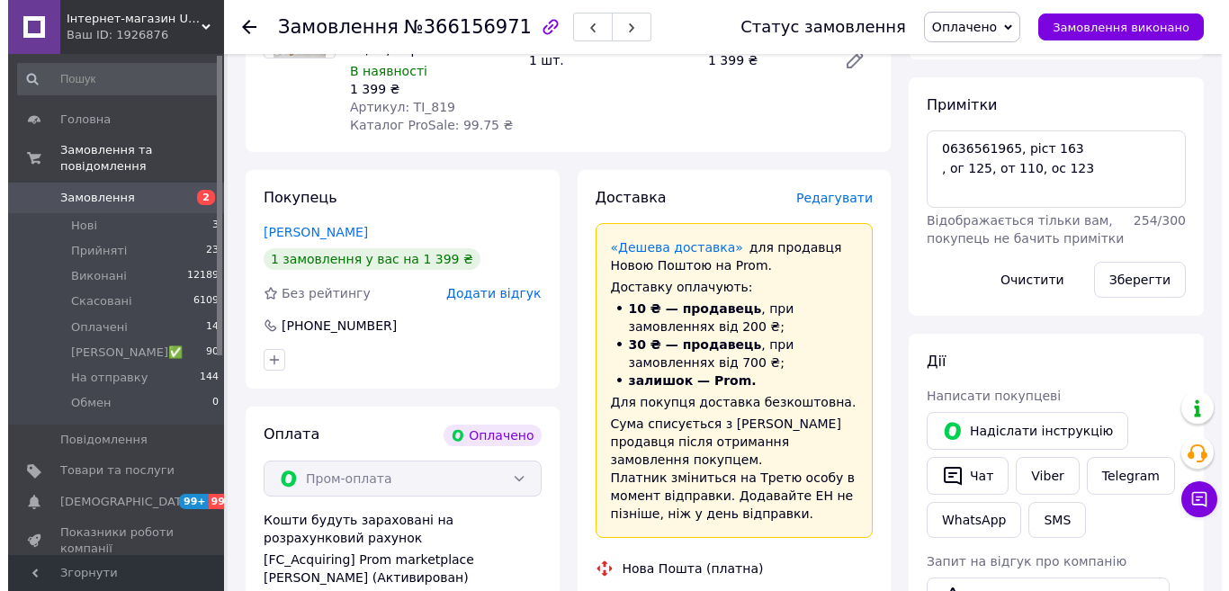
scroll to position [720, 0]
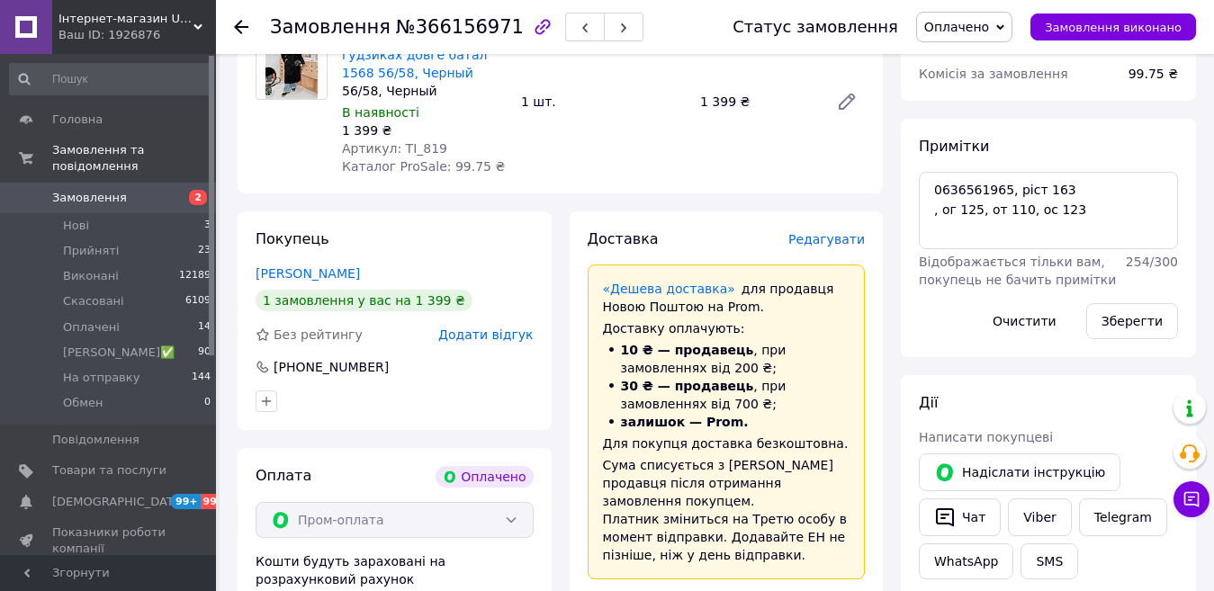
click at [829, 232] on span "Редагувати" at bounding box center [826, 239] width 76 height 14
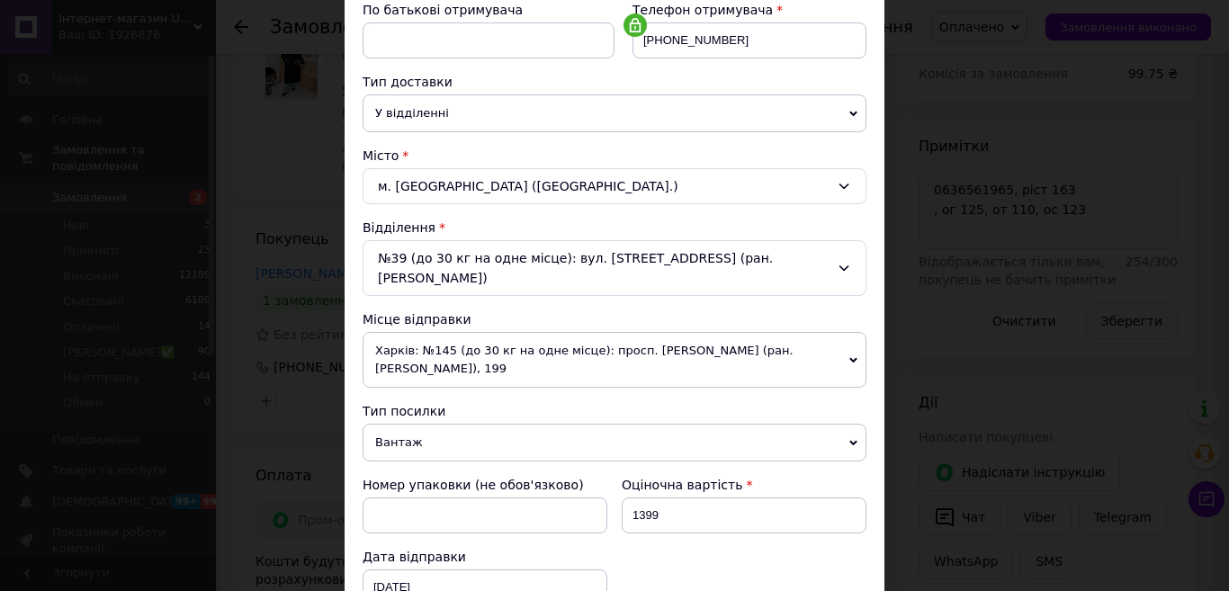
scroll to position [540, 0]
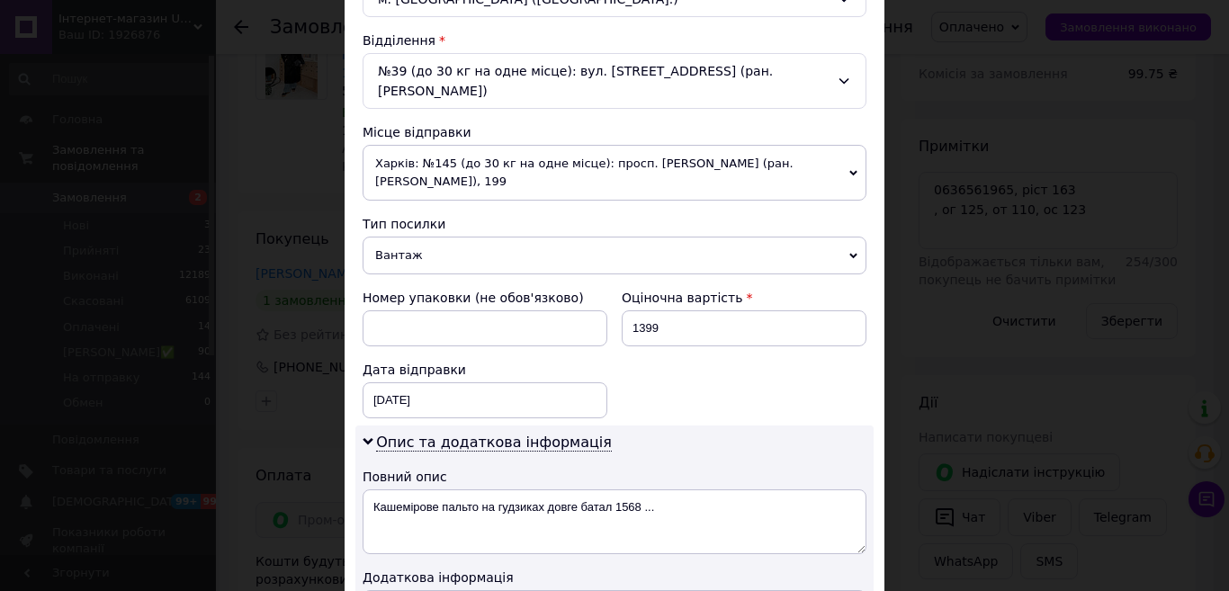
click at [446, 174] on span "Харків: №145 (до 30 кг на одне місце): просп. [PERSON_NAME] (ран. [PERSON_NAME]…" at bounding box center [615, 173] width 504 height 56
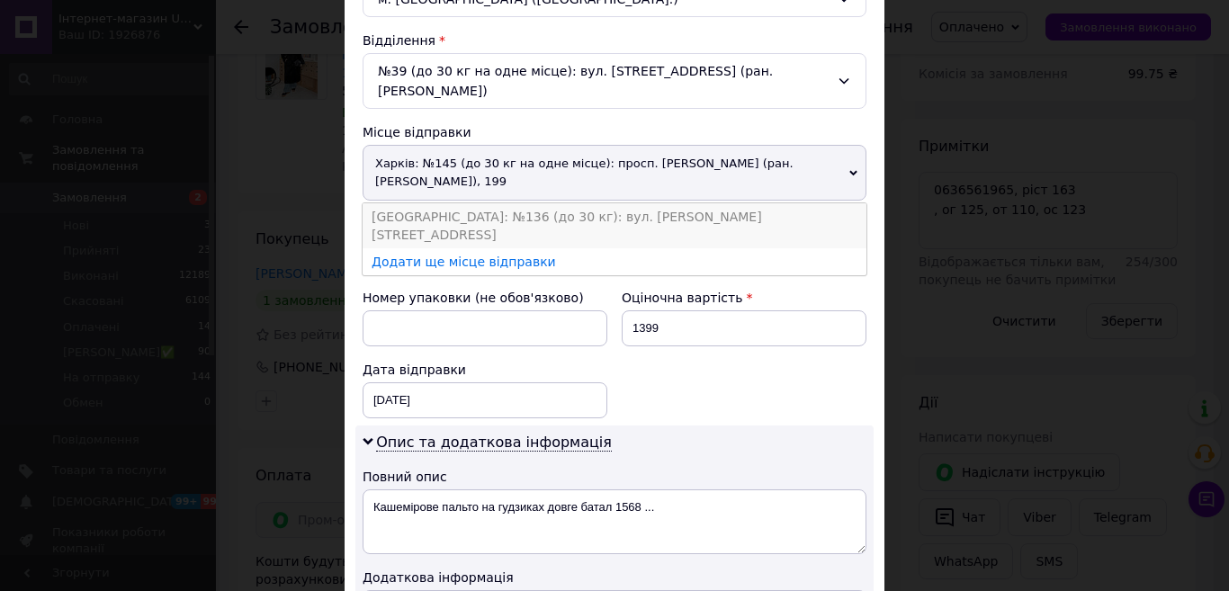
click at [435, 220] on li "[GEOGRAPHIC_DATA]: №136 (до 30 кг): вул. [PERSON_NAME][STREET_ADDRESS]" at bounding box center [615, 225] width 504 height 45
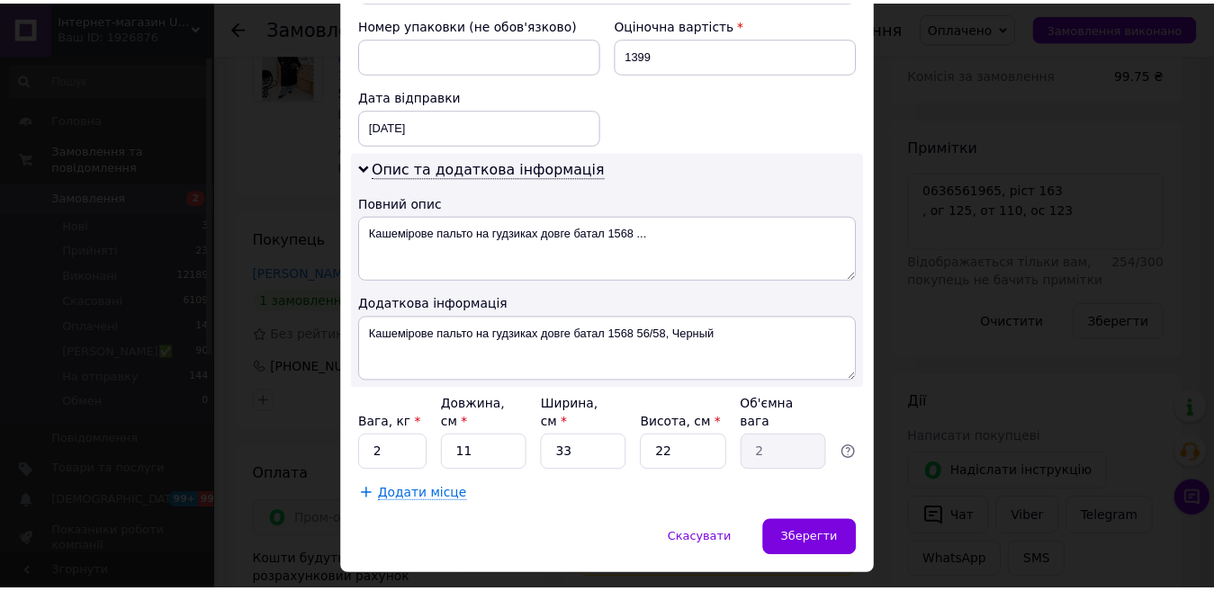
scroll to position [825, 0]
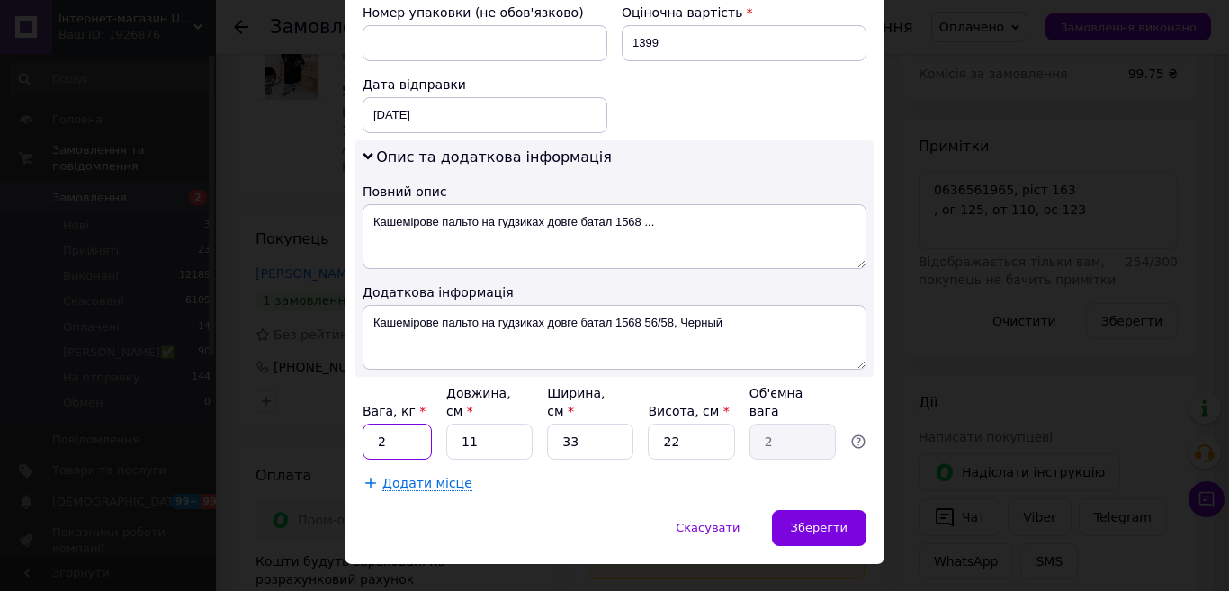
click at [396, 424] on input "2" at bounding box center [397, 442] width 69 height 36
type input "5"
click at [842, 521] on span "Зберегти" at bounding box center [819, 527] width 57 height 13
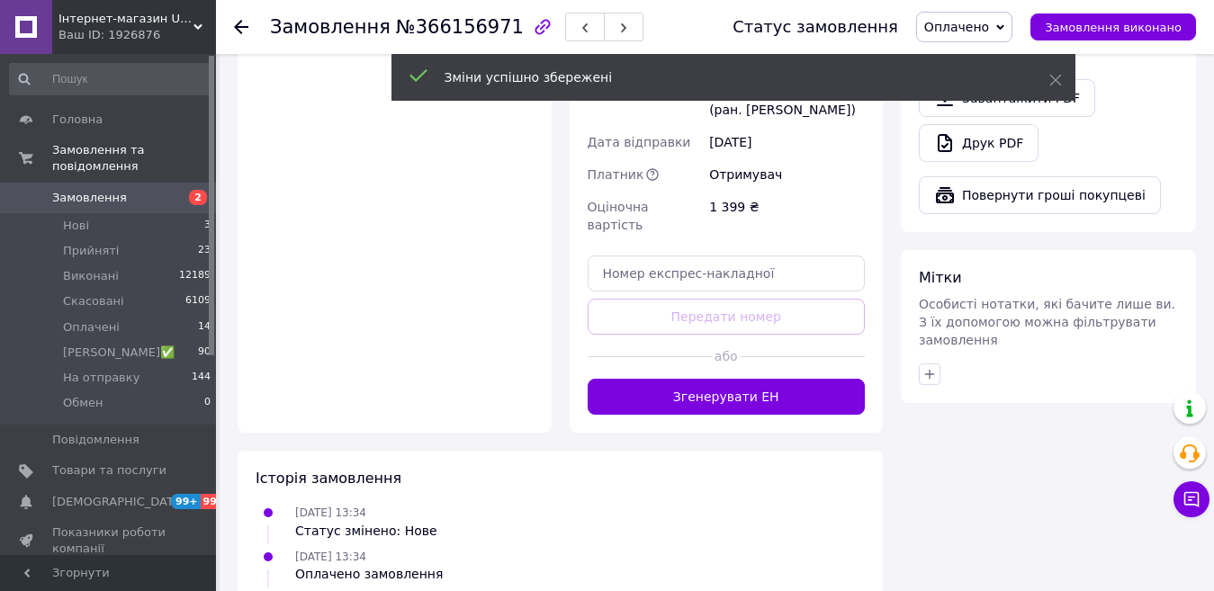
scroll to position [1440, 0]
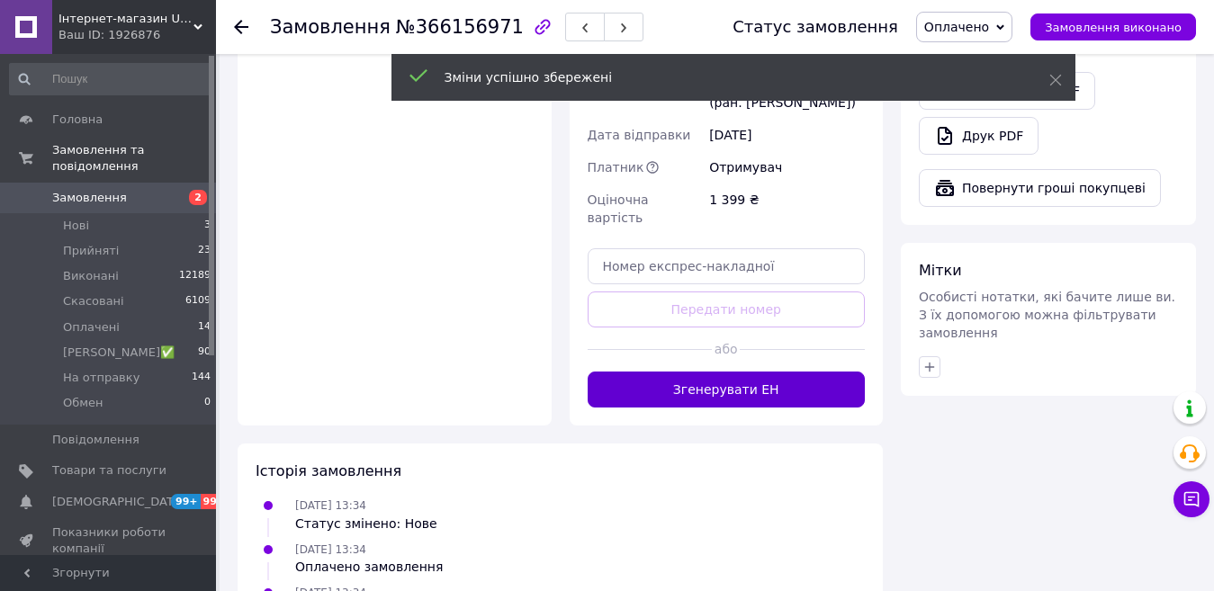
click at [665, 372] on button "Згенерувати ЕН" at bounding box center [727, 390] width 278 height 36
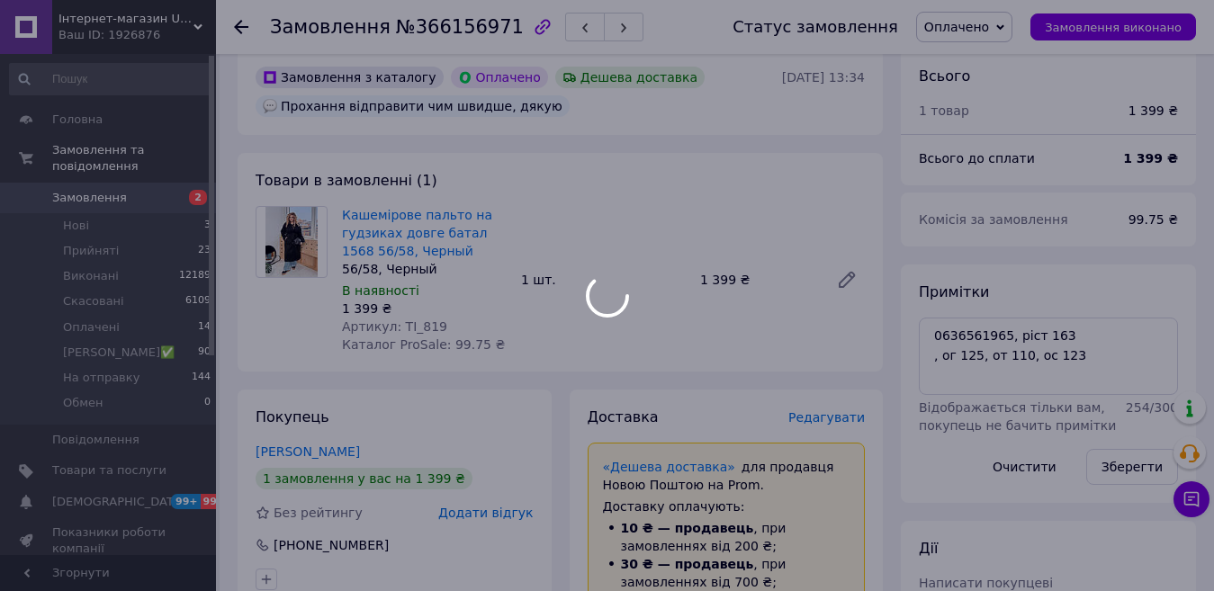
scroll to position [540, 0]
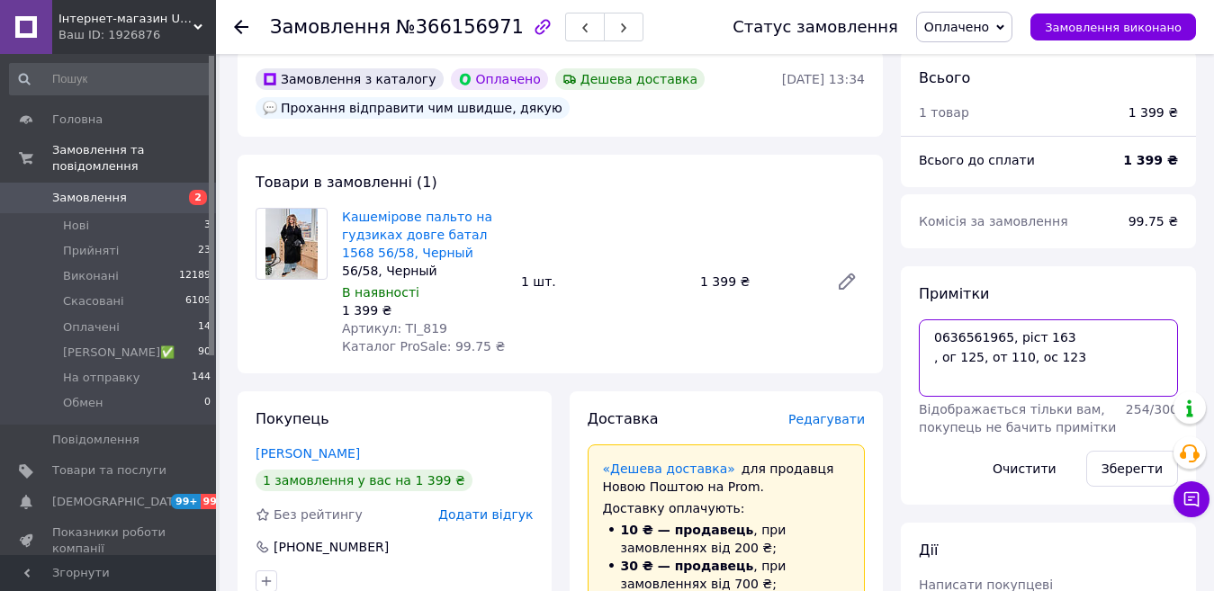
click at [1011, 319] on textarea "0636561965, ріст 163 , ог 125, от 110, ос 123" at bounding box center [1048, 357] width 259 height 77
click at [929, 358] on textarea "0636561965,на завтра ріст 163 , ог 125, от 110, ос 123" at bounding box center [1048, 357] width 259 height 77
type textarea "0636561965,на завтра ріст 163, ог 125, от 110, ос 123"
click at [1138, 451] on button "Зберегти" at bounding box center [1132, 469] width 92 height 36
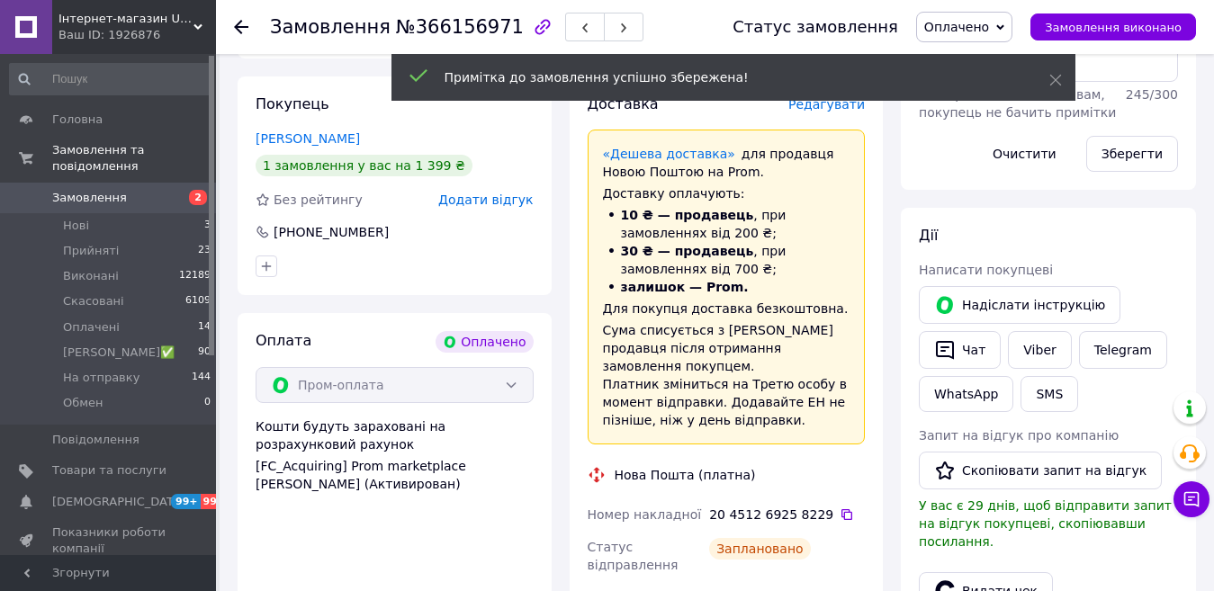
scroll to position [900, 0]
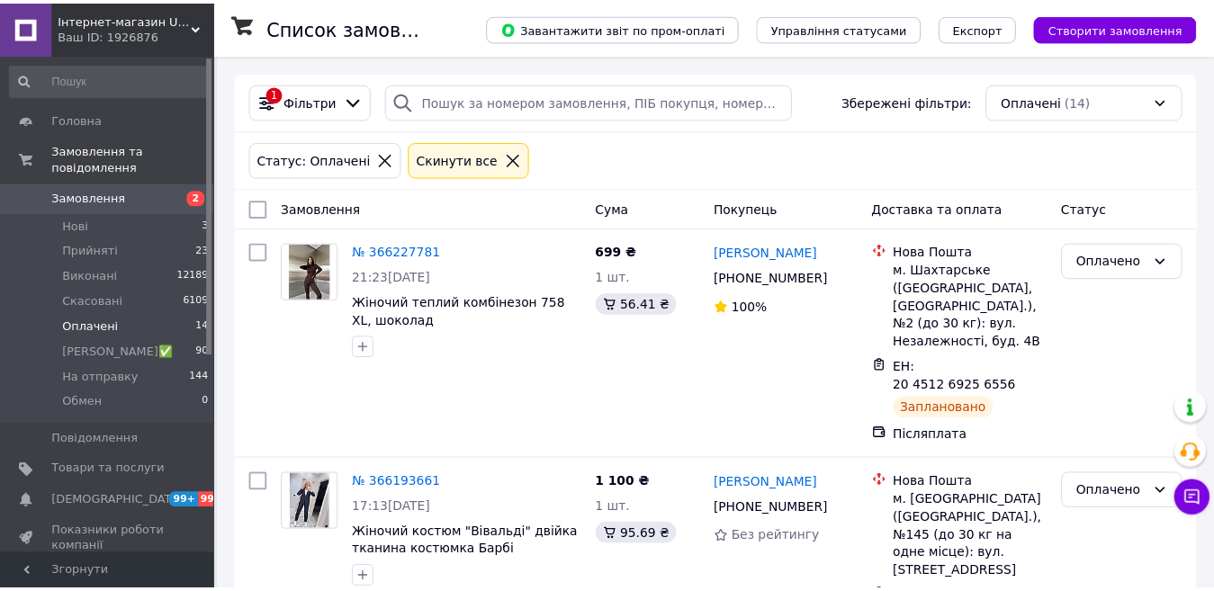
scroll to position [360, 0]
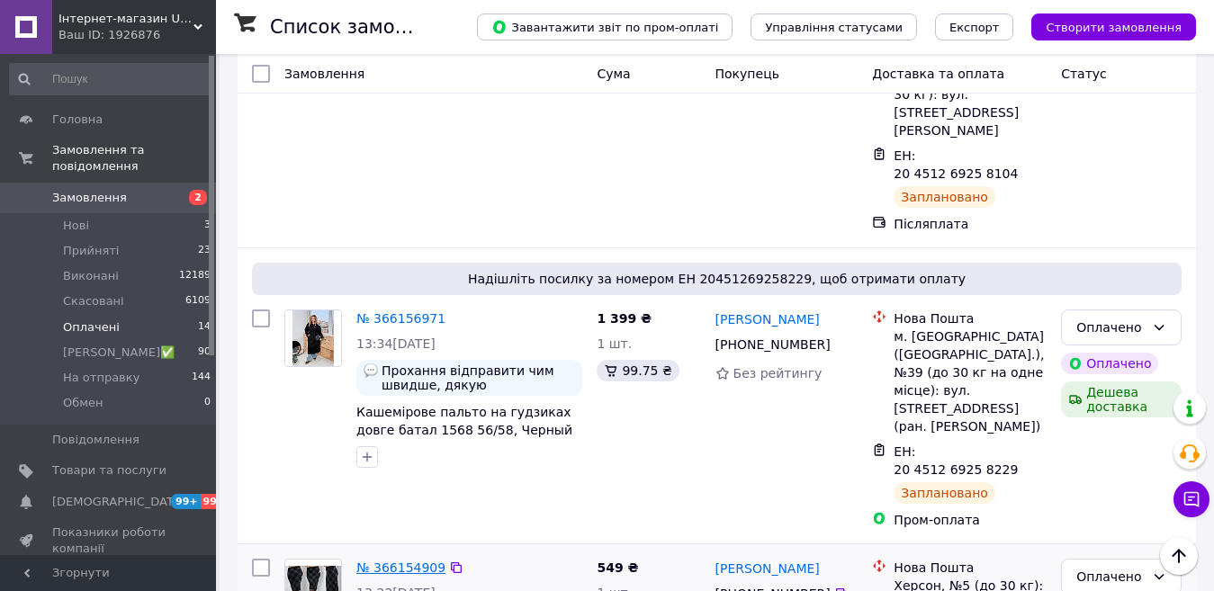
click at [389, 561] on link "№ 366154909" at bounding box center [400, 568] width 89 height 14
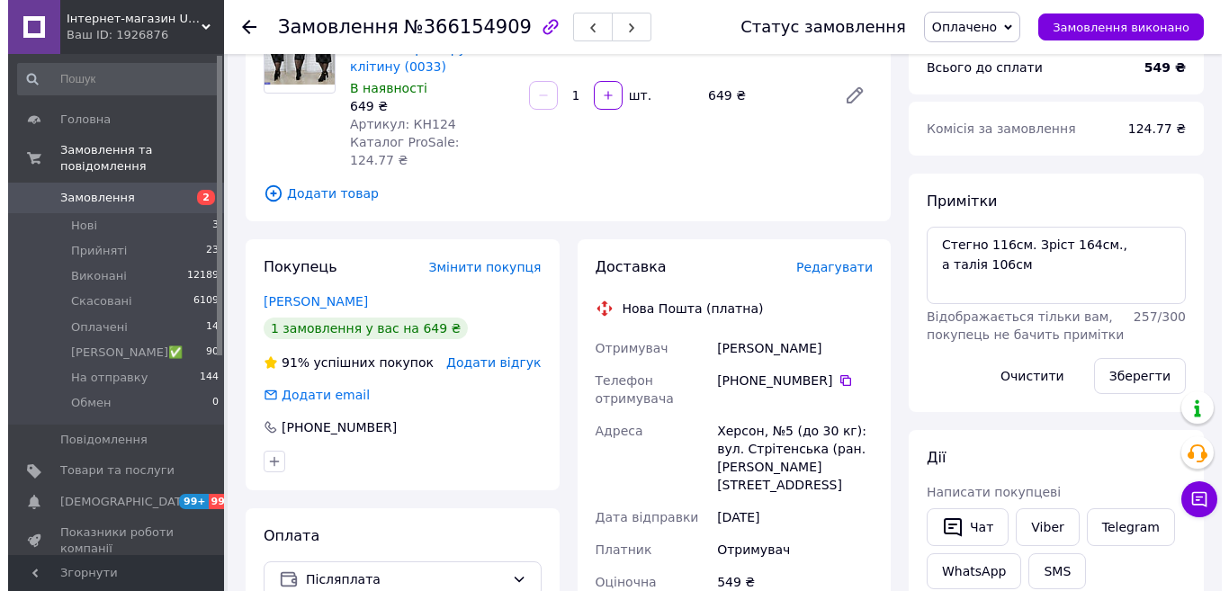
scroll to position [114, 0]
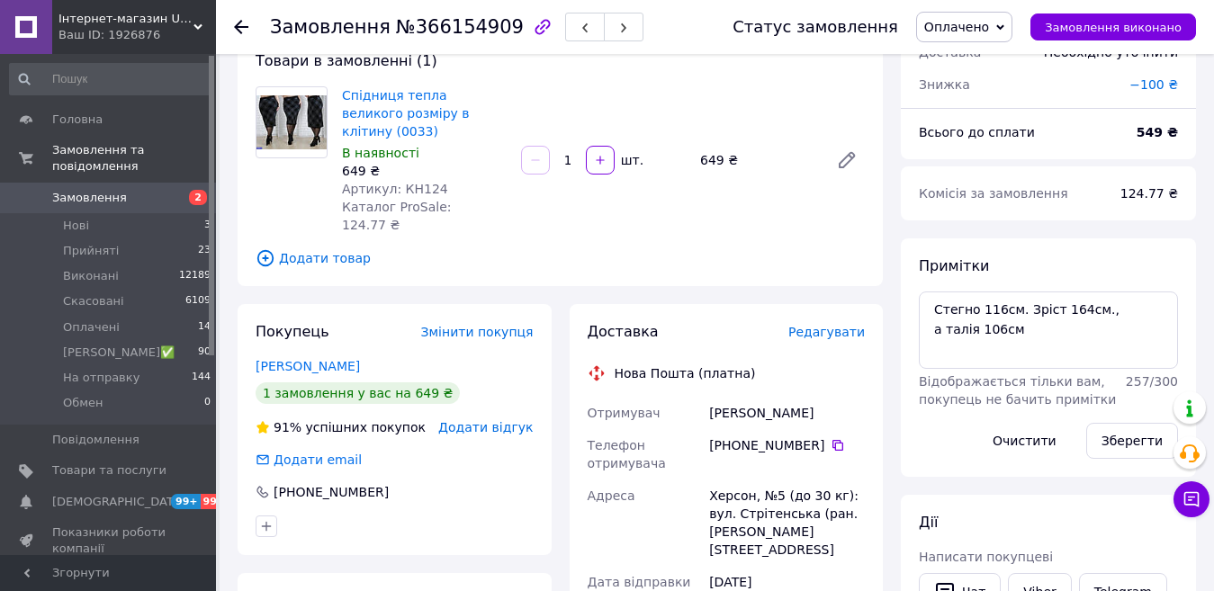
click at [844, 325] on span "Редагувати" at bounding box center [826, 332] width 76 height 14
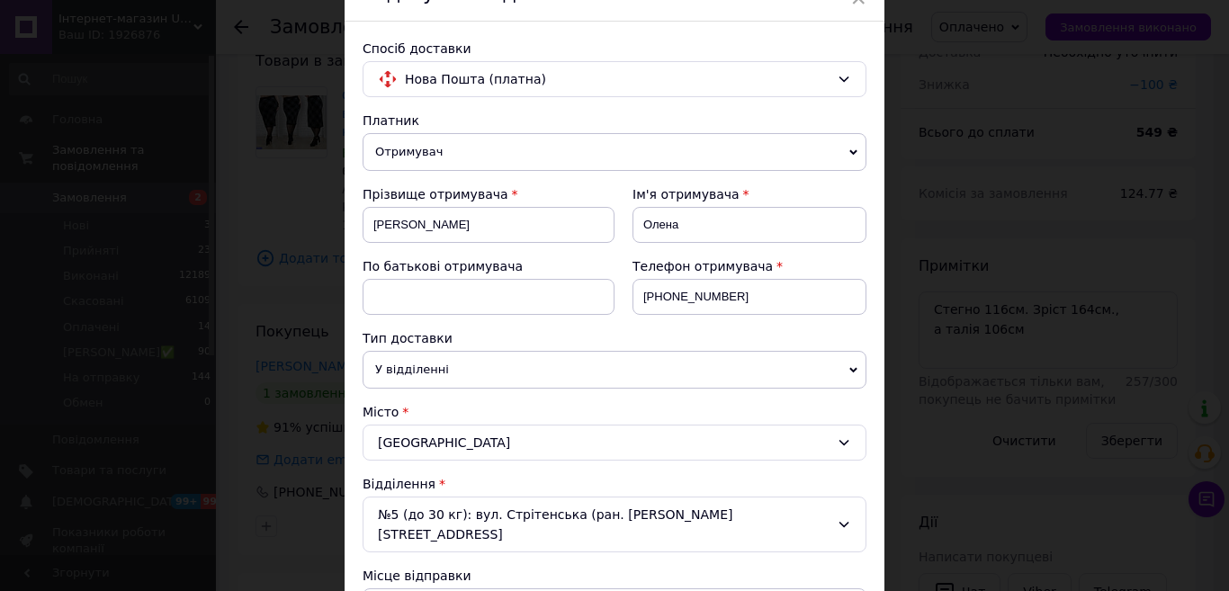
scroll to position [270, 0]
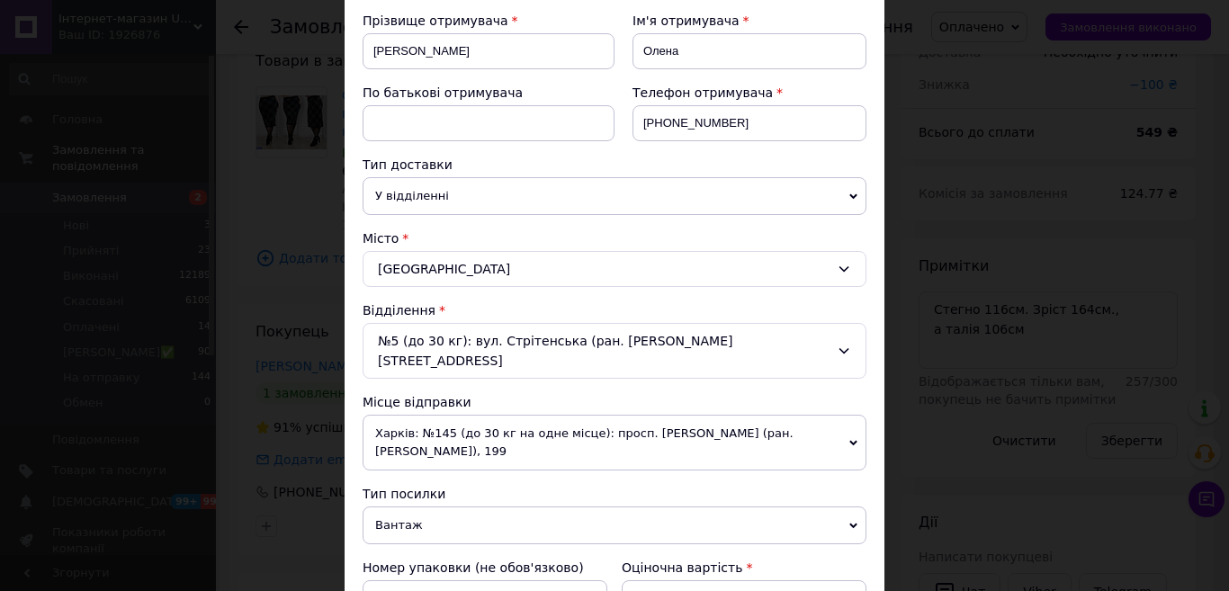
click at [488, 415] on span "Харків: №145 (до 30 кг на одне місце): просп. [PERSON_NAME] (ран. [PERSON_NAME]…" at bounding box center [615, 443] width 504 height 56
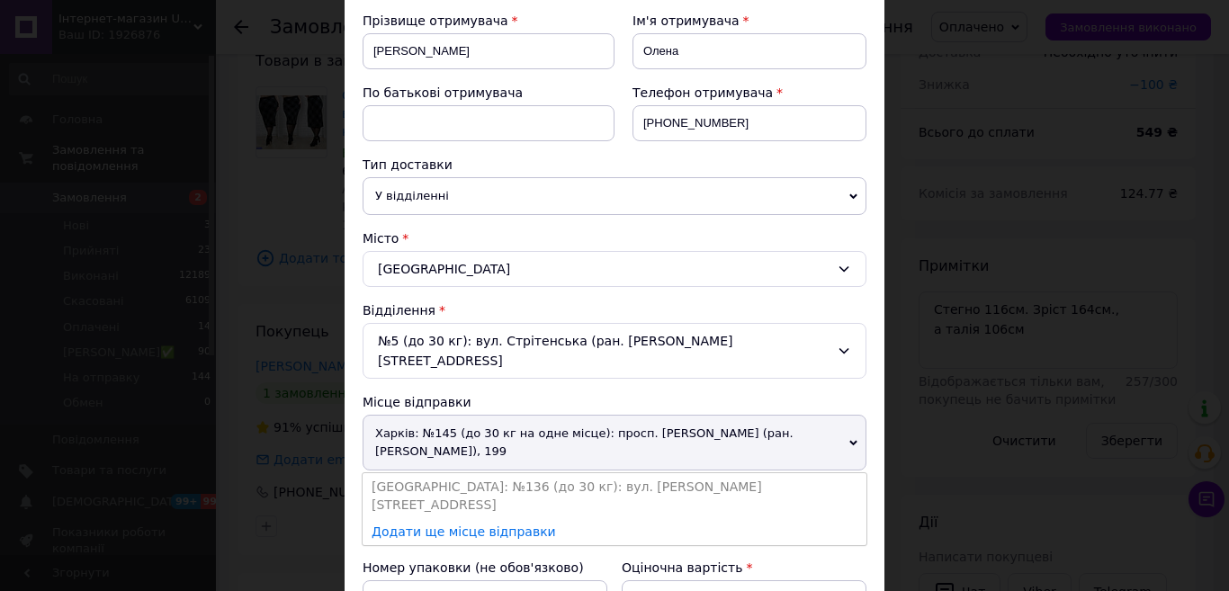
click at [431, 473] on li "[GEOGRAPHIC_DATA]: №136 (до 30 кг): вул. [PERSON_NAME][STREET_ADDRESS]" at bounding box center [615, 495] width 504 height 45
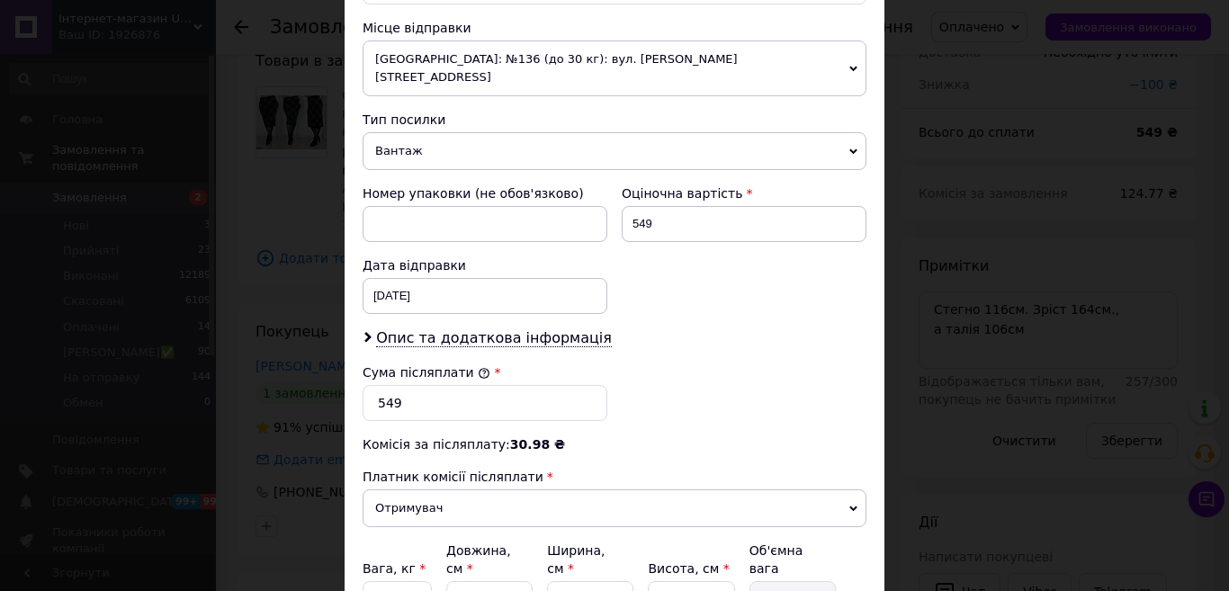
scroll to position [782, 0]
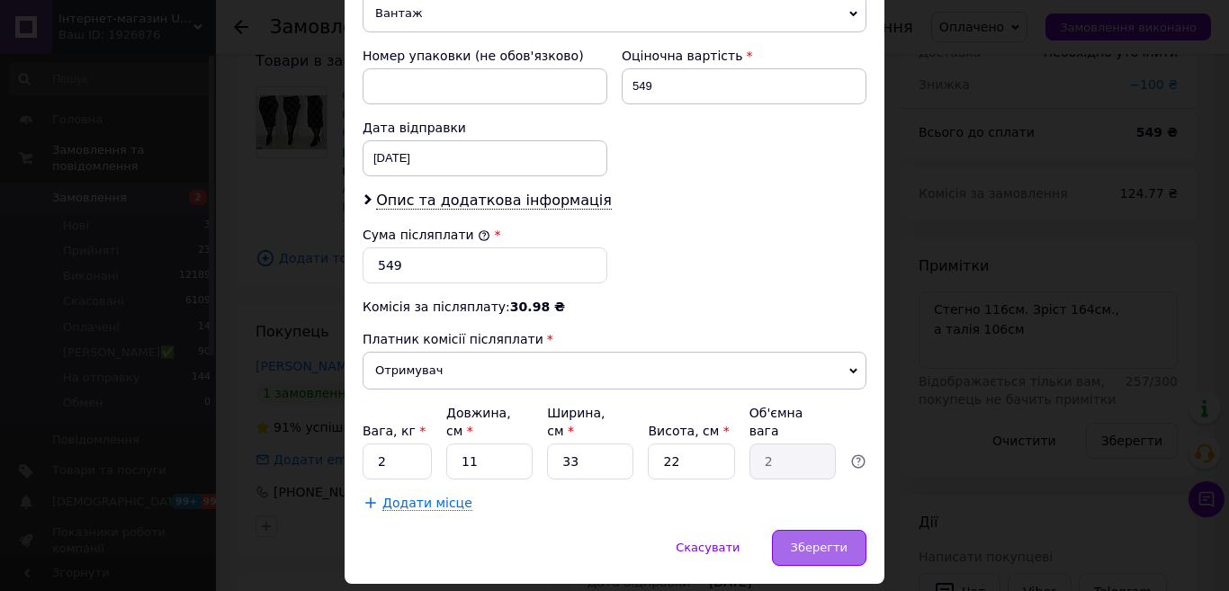
click at [817, 541] on span "Зберегти" at bounding box center [819, 547] width 57 height 13
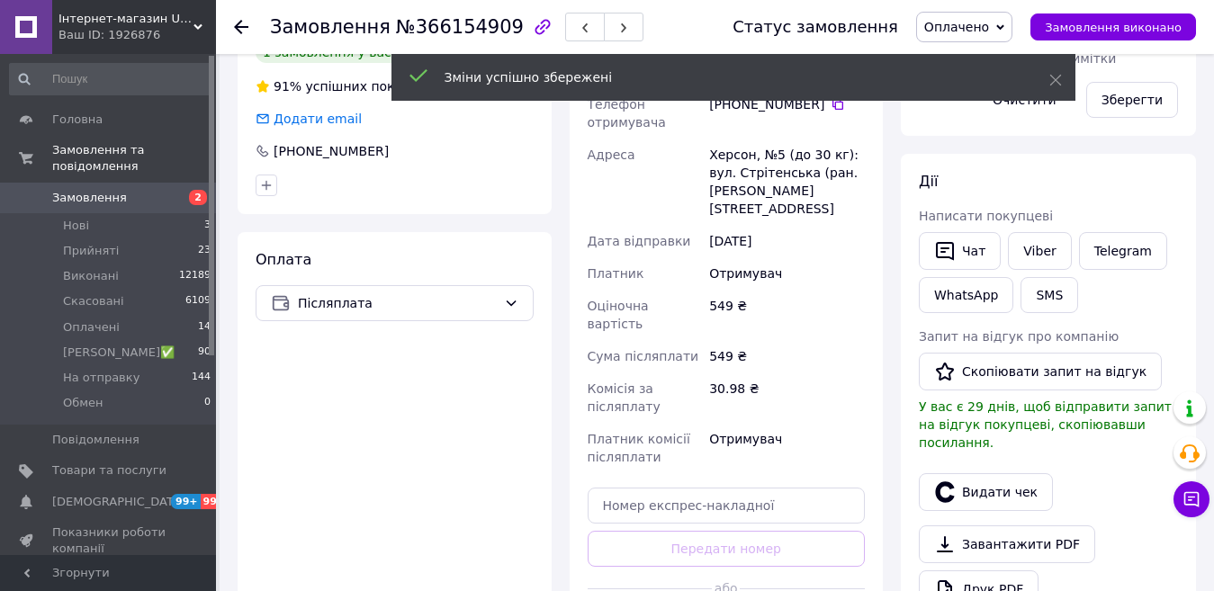
scroll to position [540, 0]
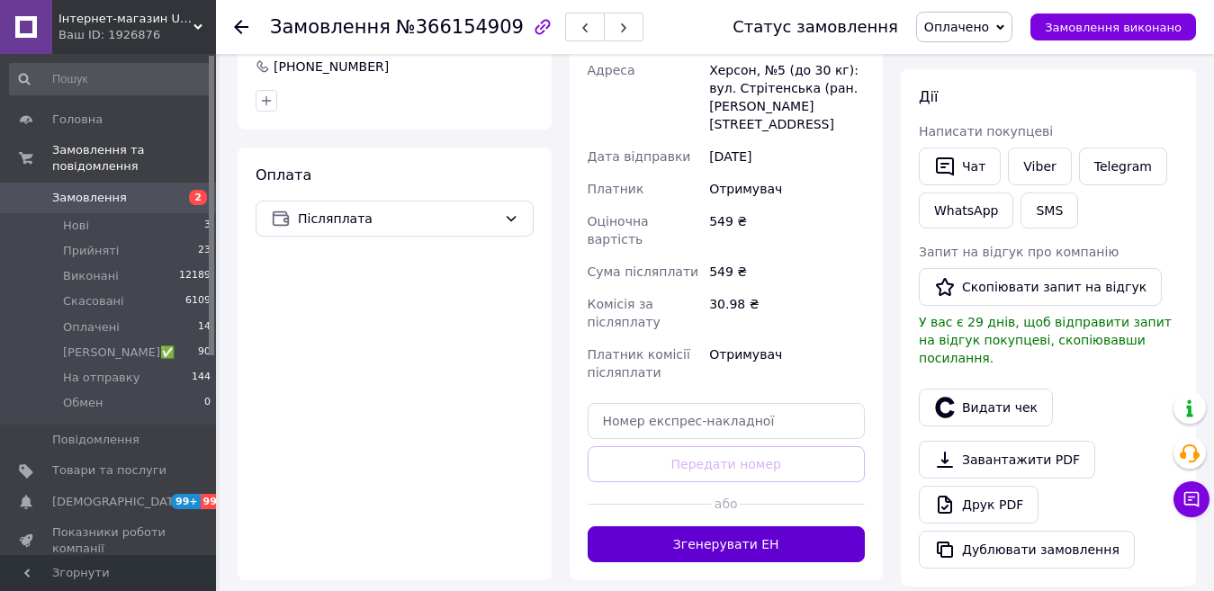
click at [651, 526] on button "Згенерувати ЕН" at bounding box center [727, 544] width 278 height 36
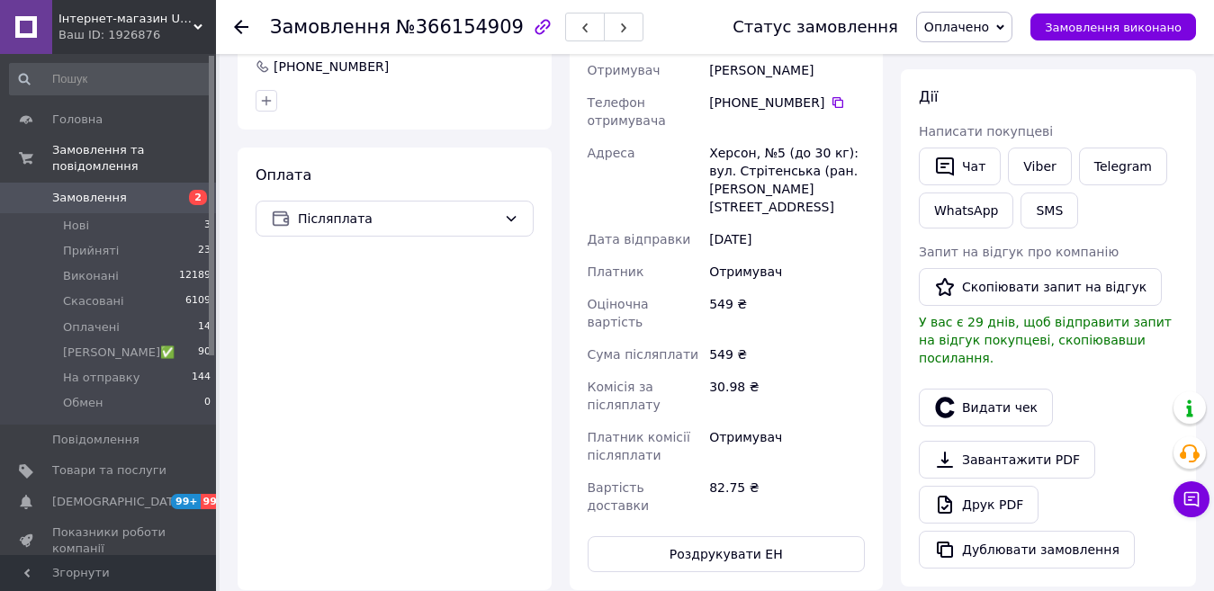
click at [241, 30] on icon at bounding box center [241, 27] width 14 height 14
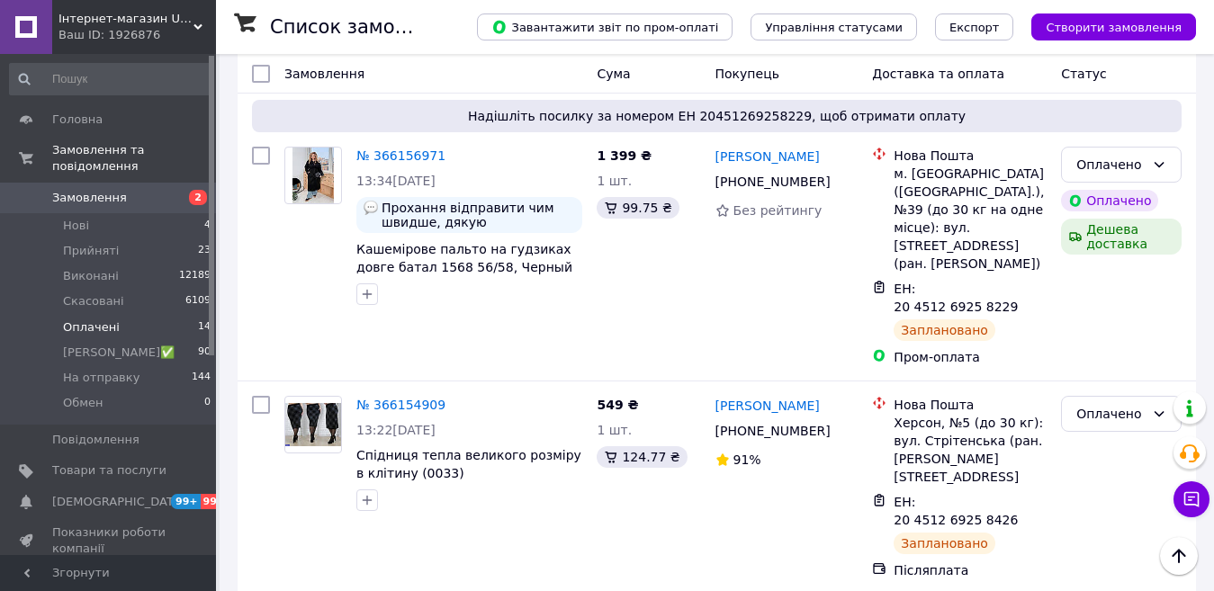
scroll to position [1710, 0]
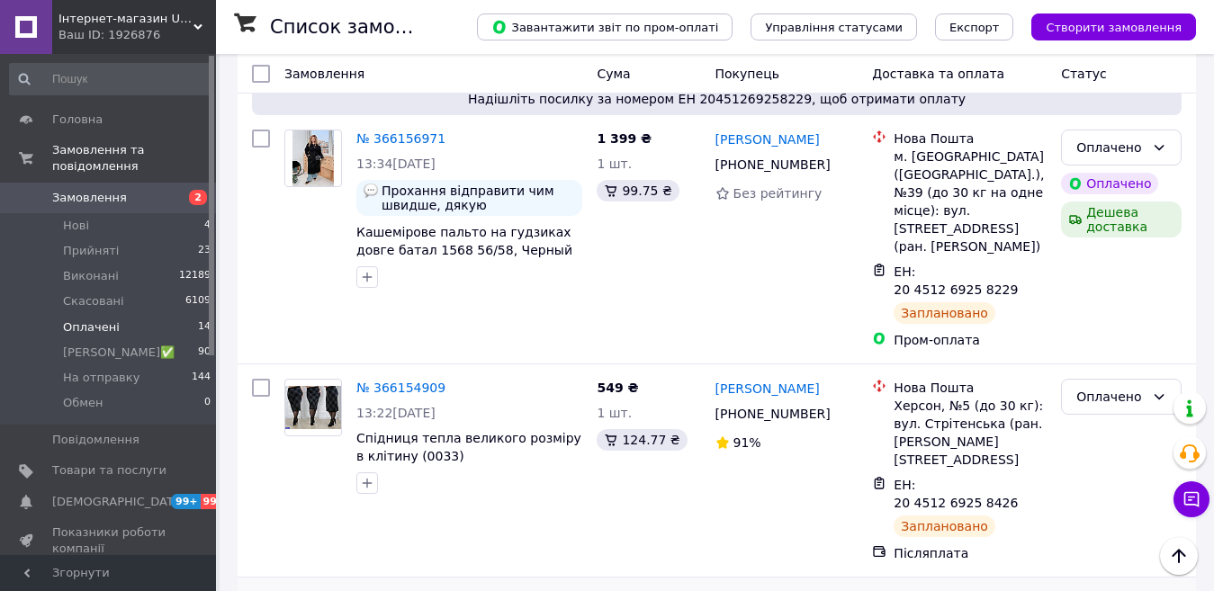
click at [369, 590] on link "№ 366145754" at bounding box center [400, 601] width 89 height 14
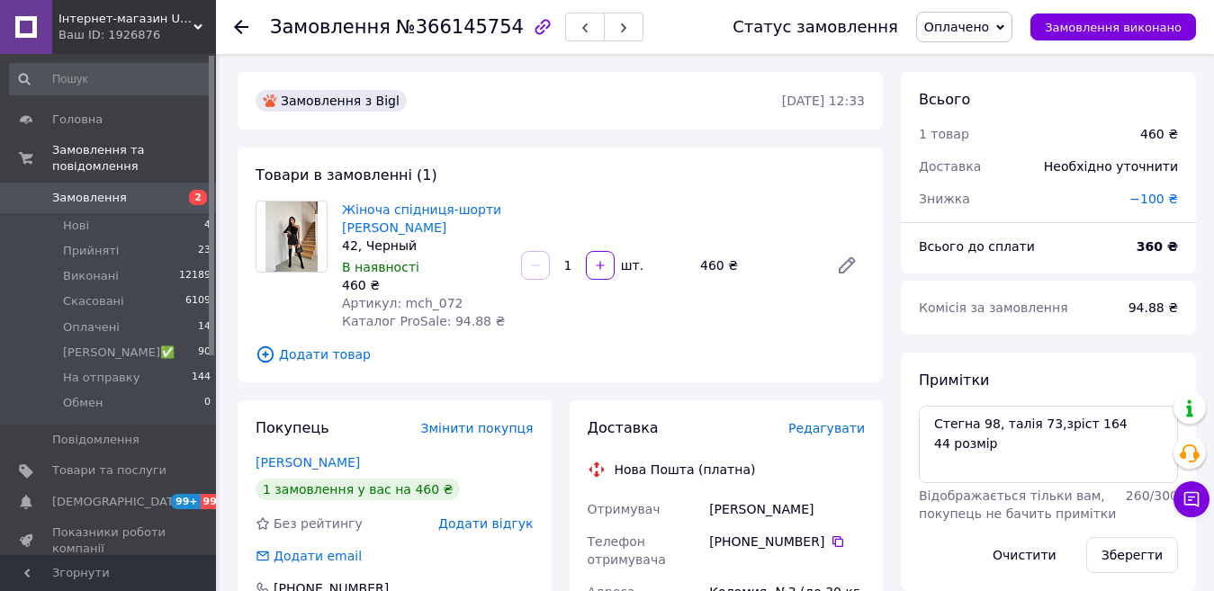
click at [811, 424] on span "Редагувати" at bounding box center [826, 428] width 76 height 14
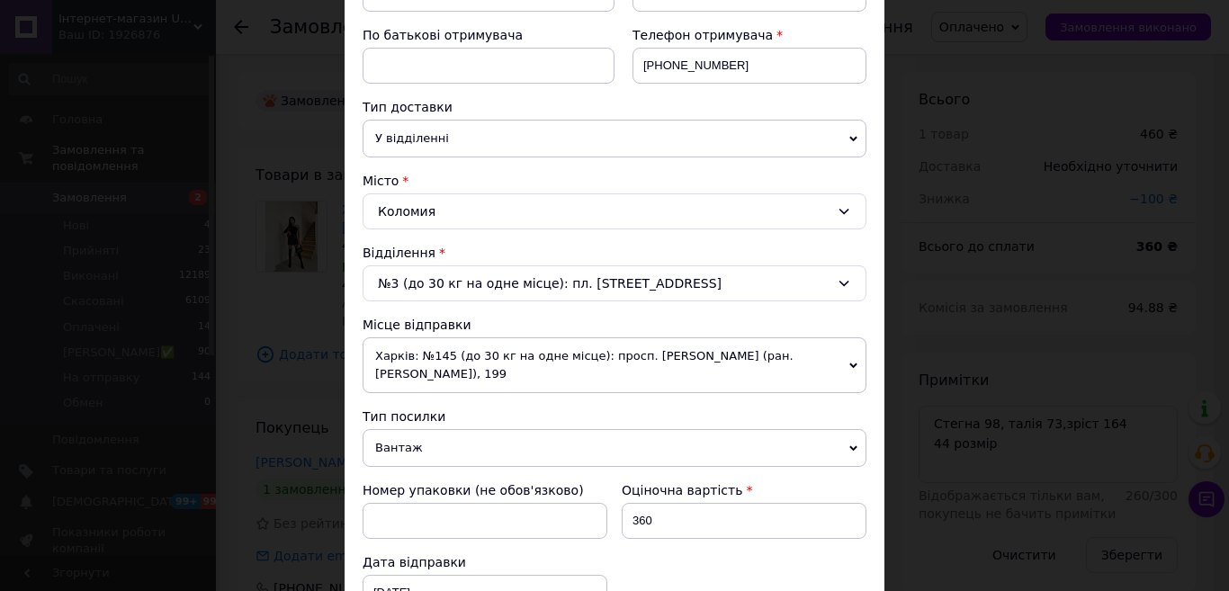
scroll to position [360, 0]
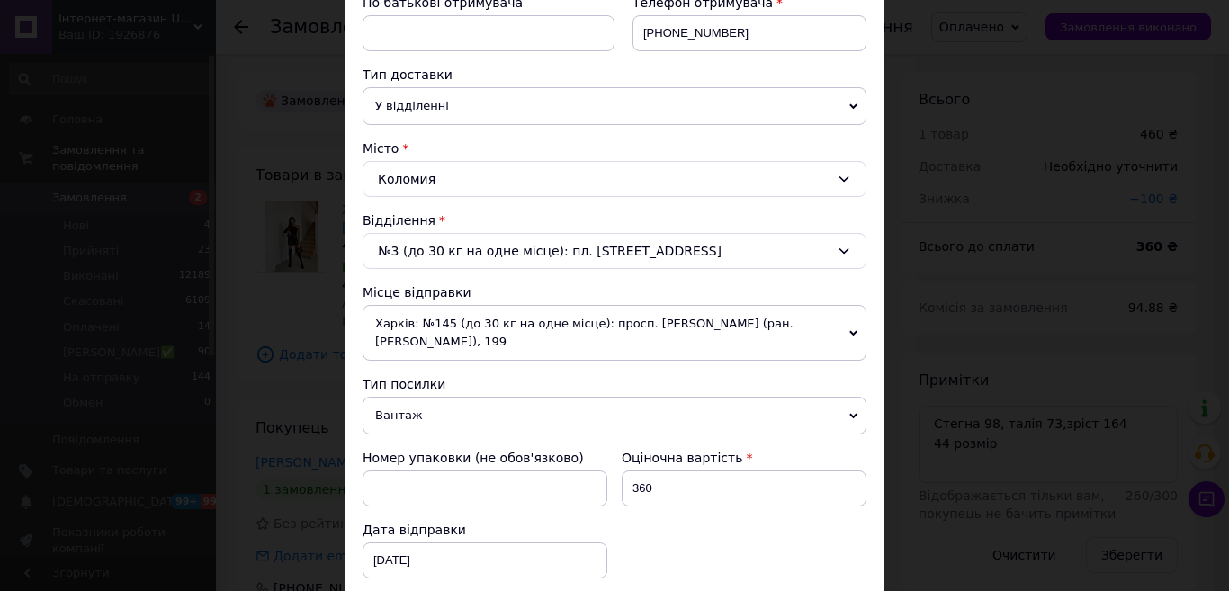
click at [453, 307] on span "Харків: №145 (до 30 кг на одне місце): просп. [PERSON_NAME] (ран. [PERSON_NAME]…" at bounding box center [615, 333] width 504 height 56
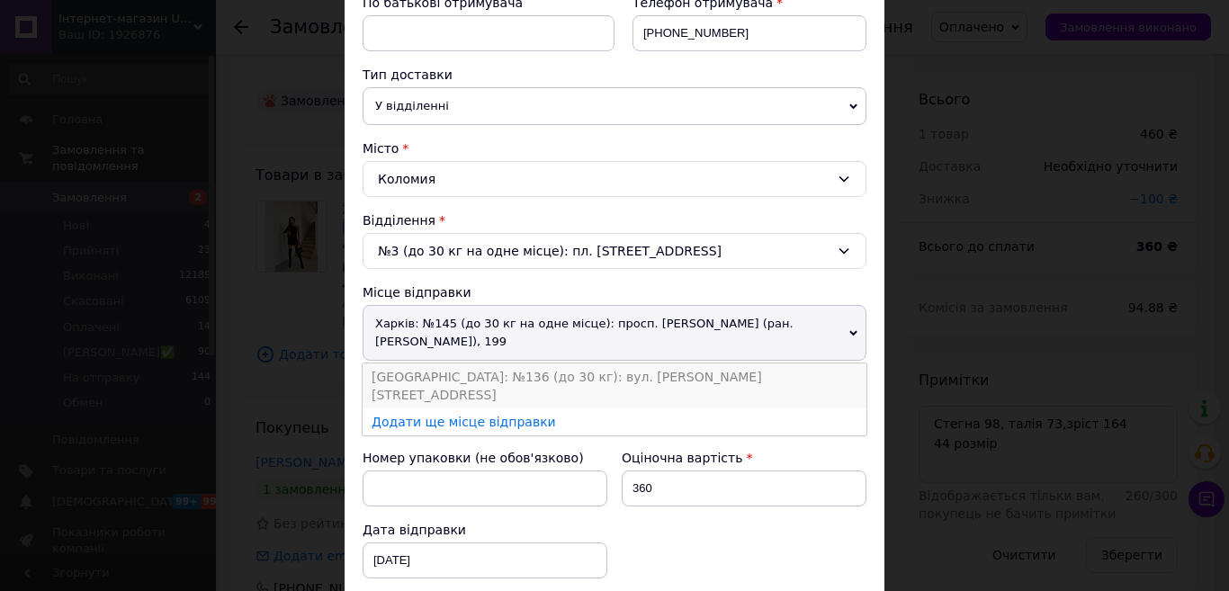
click at [411, 378] on li "[GEOGRAPHIC_DATA]: №136 (до 30 кг): вул. [PERSON_NAME][STREET_ADDRESS]" at bounding box center [615, 386] width 504 height 45
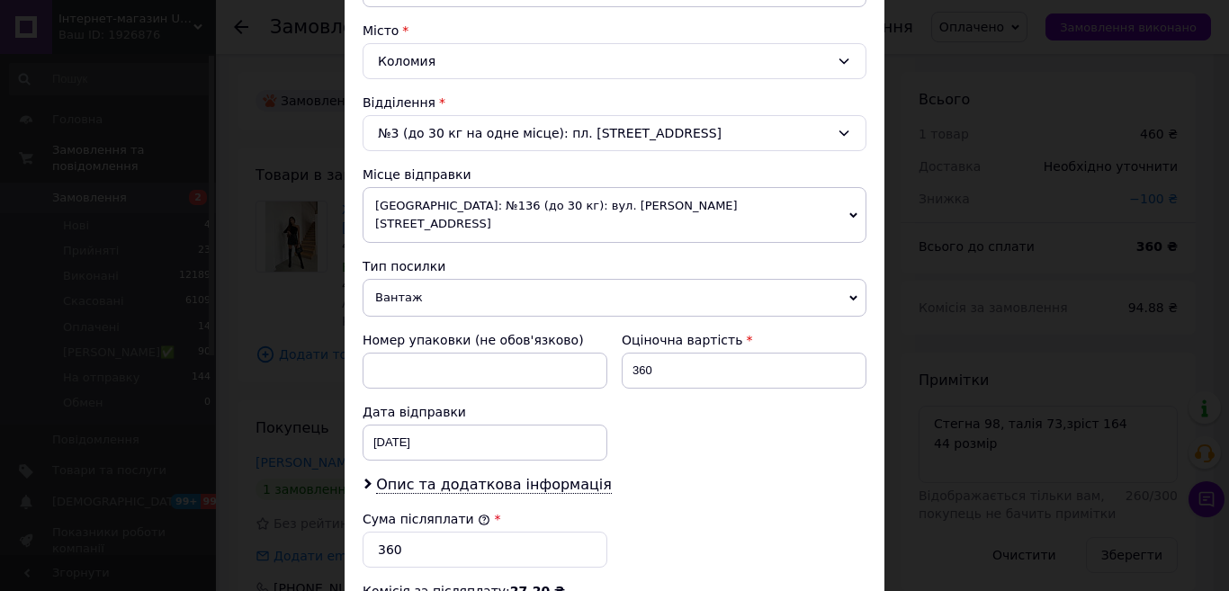
scroll to position [630, 0]
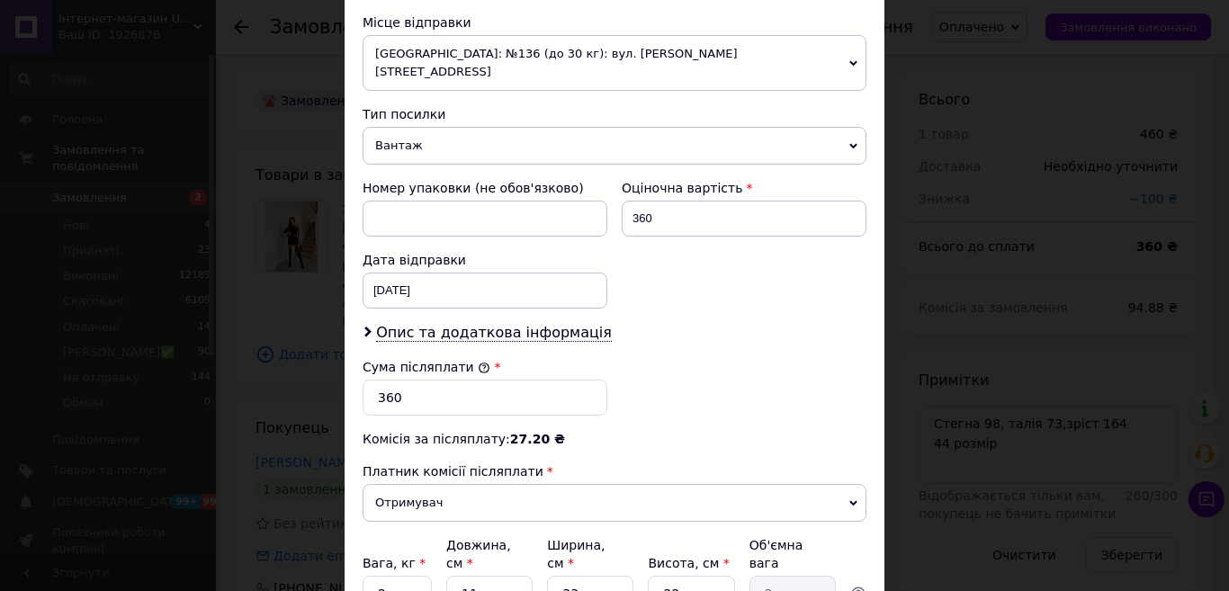
click at [448, 48] on span "[GEOGRAPHIC_DATA]: №136 (до 30 кг): вул. [PERSON_NAME][STREET_ADDRESS]" at bounding box center [615, 63] width 504 height 56
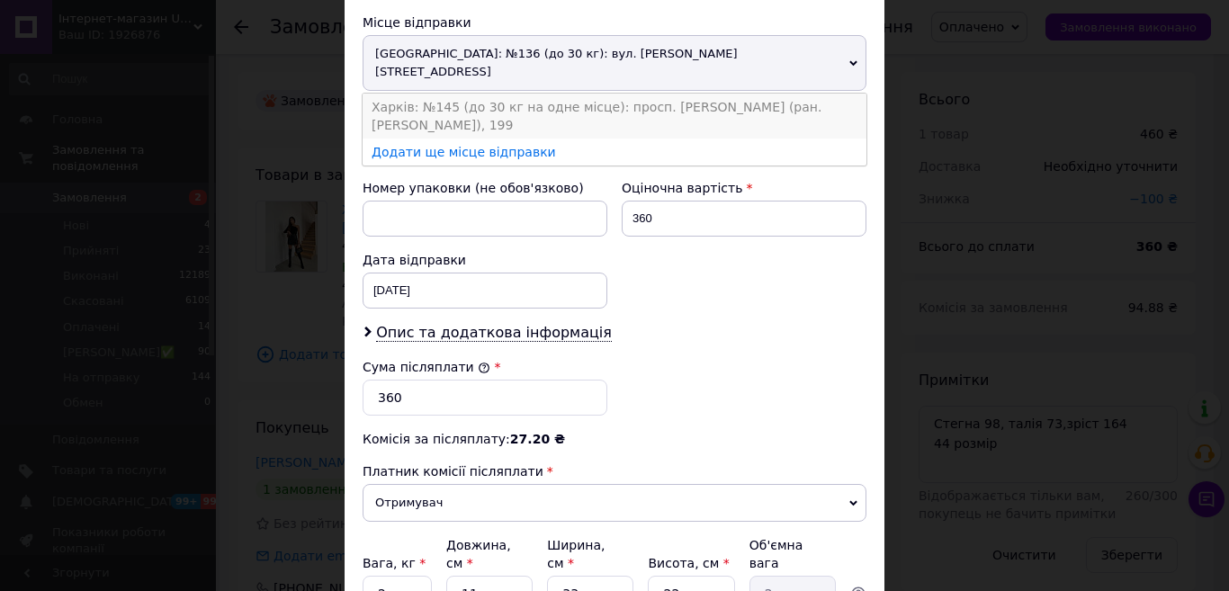
click at [410, 104] on li "Харків: №145 (до 30 кг на одне місце): просп. [PERSON_NAME] (ран. [PERSON_NAME]…" at bounding box center [615, 116] width 504 height 45
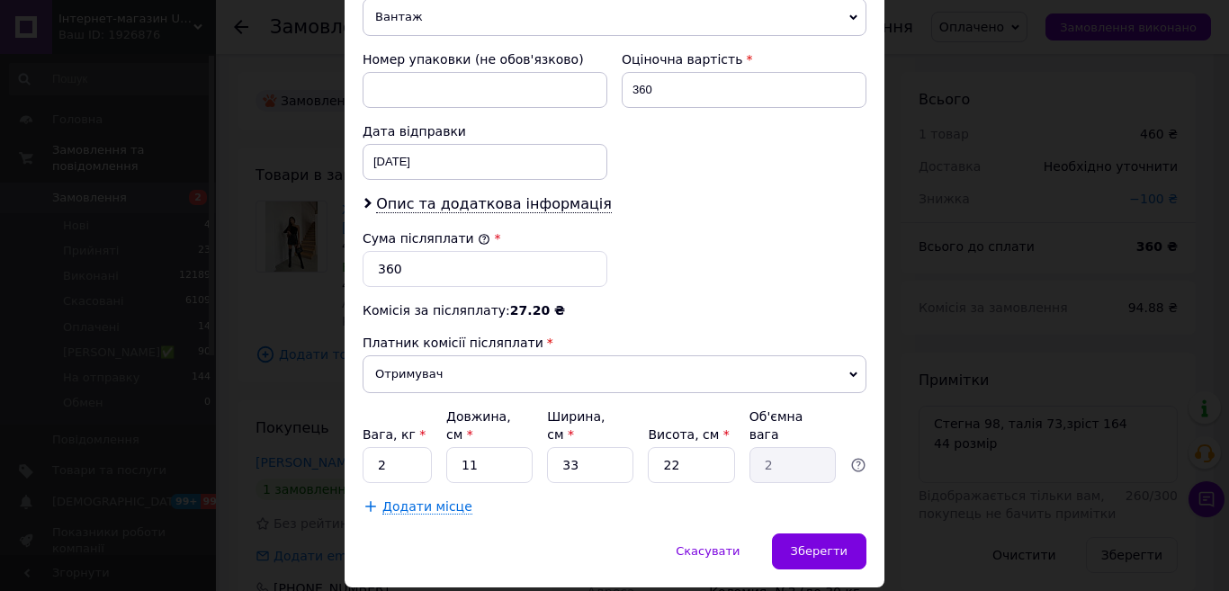
scroll to position [800, 0]
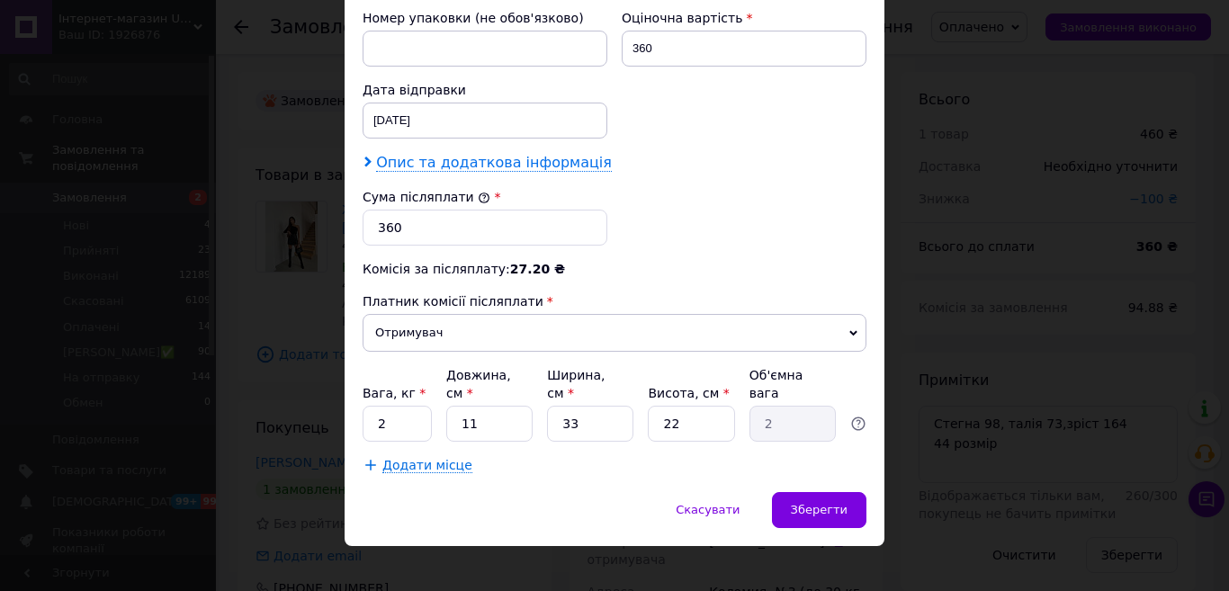
click at [482, 161] on span "Опис та додаткова інформація" at bounding box center [494, 163] width 236 height 18
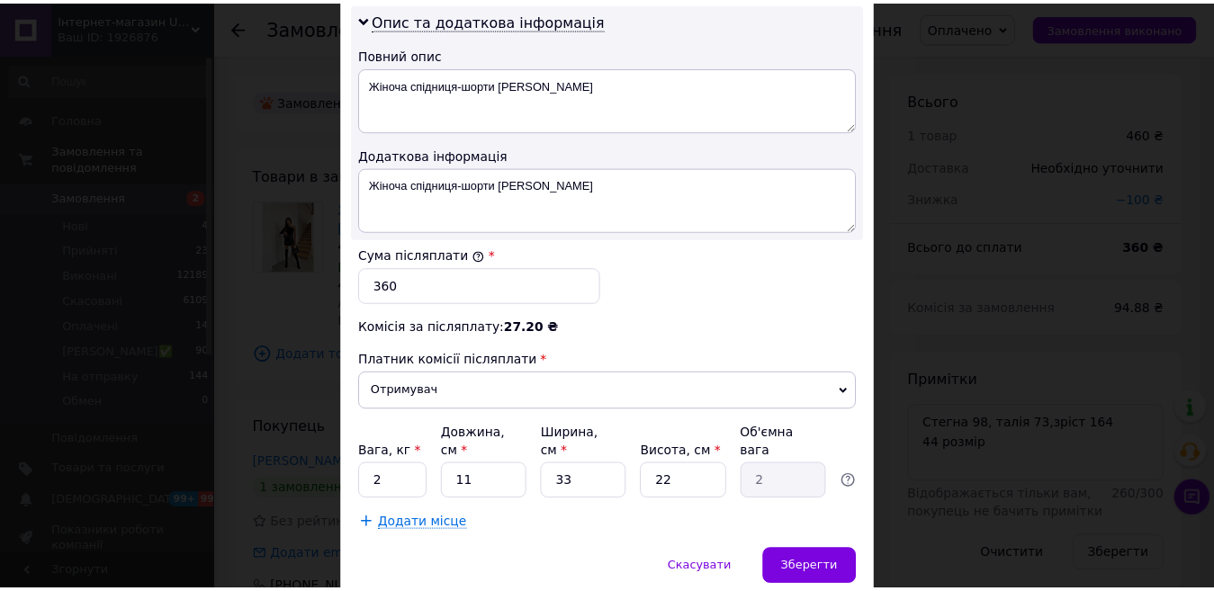
scroll to position [1001, 0]
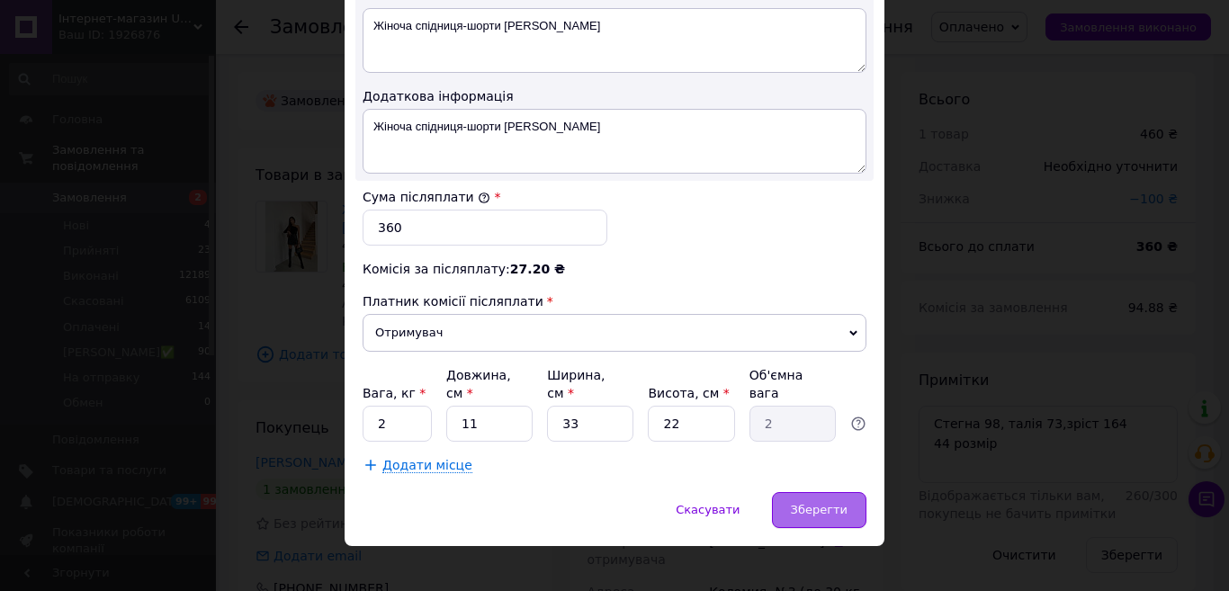
drag, startPoint x: 824, startPoint y: 491, endPoint x: 816, endPoint y: 486, distance: 9.7
click at [824, 503] on span "Зберегти" at bounding box center [819, 509] width 57 height 13
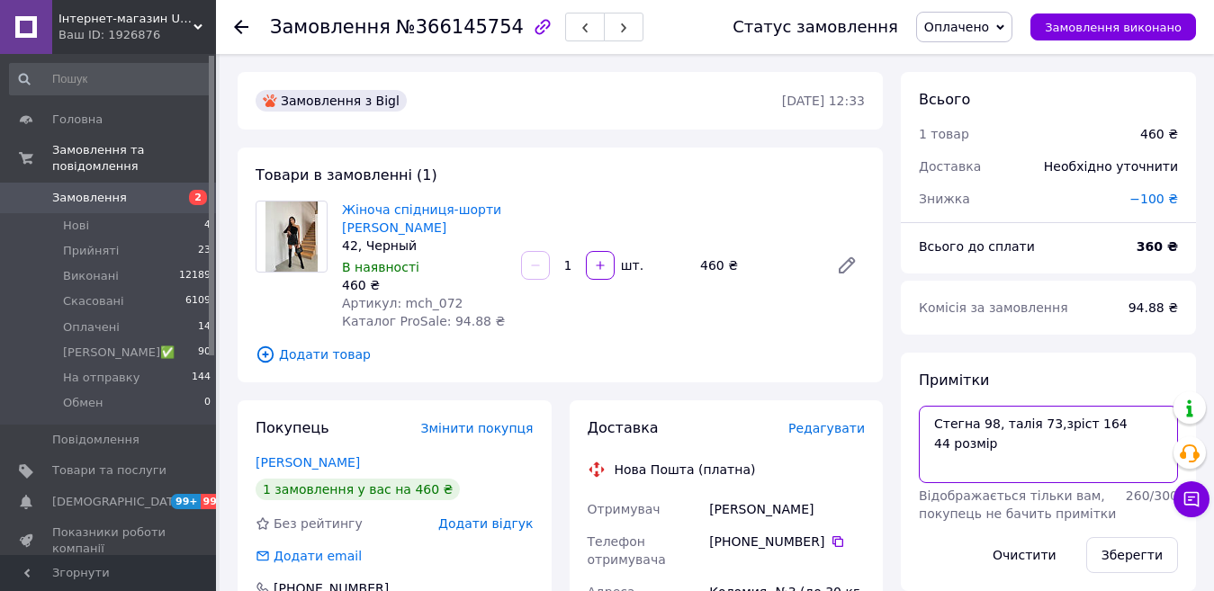
drag, startPoint x: 1005, startPoint y: 452, endPoint x: 965, endPoint y: 447, distance: 40.7
click at [965, 447] on textarea "Стегна 98, талія 73,зріст 164 44 розмір" at bounding box center [1048, 444] width 259 height 77
click at [1082, 453] on textarea "Стегна 98, талія 73,зріст 164 44 розмір" at bounding box center [1048, 444] width 259 height 77
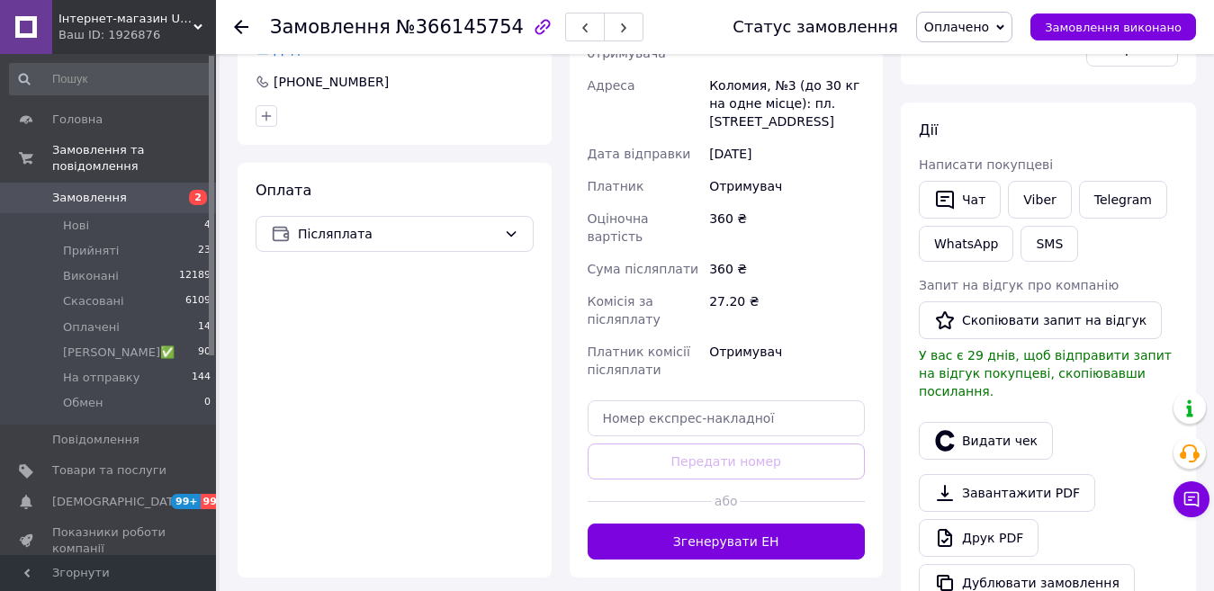
scroll to position [540, 0]
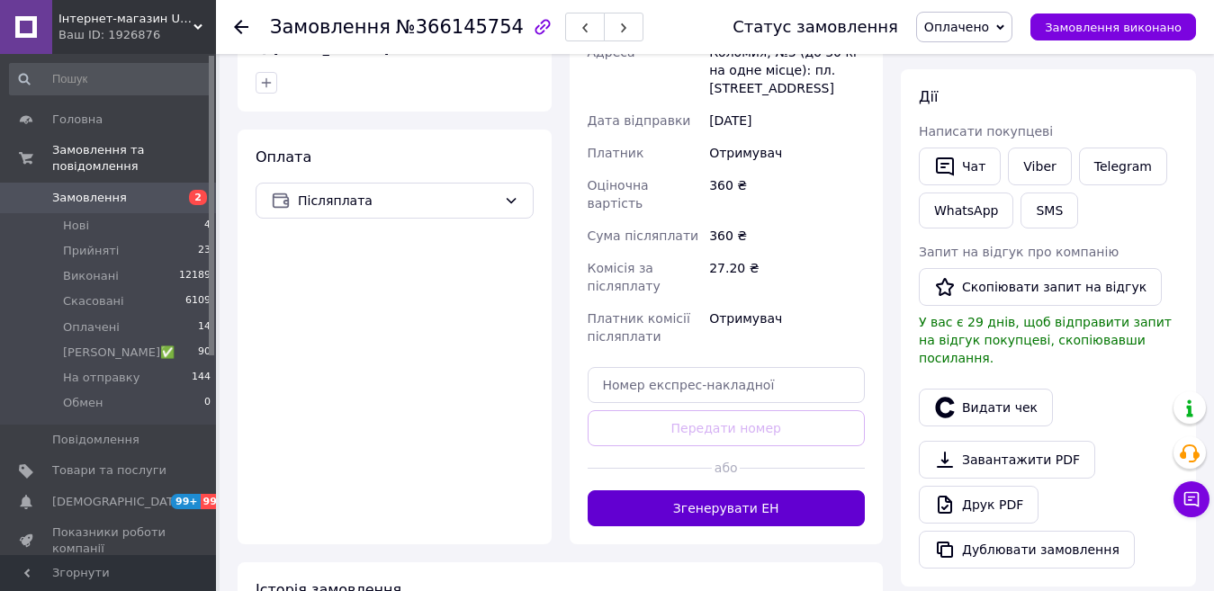
click at [704, 490] on button "Згенерувати ЕН" at bounding box center [727, 508] width 278 height 36
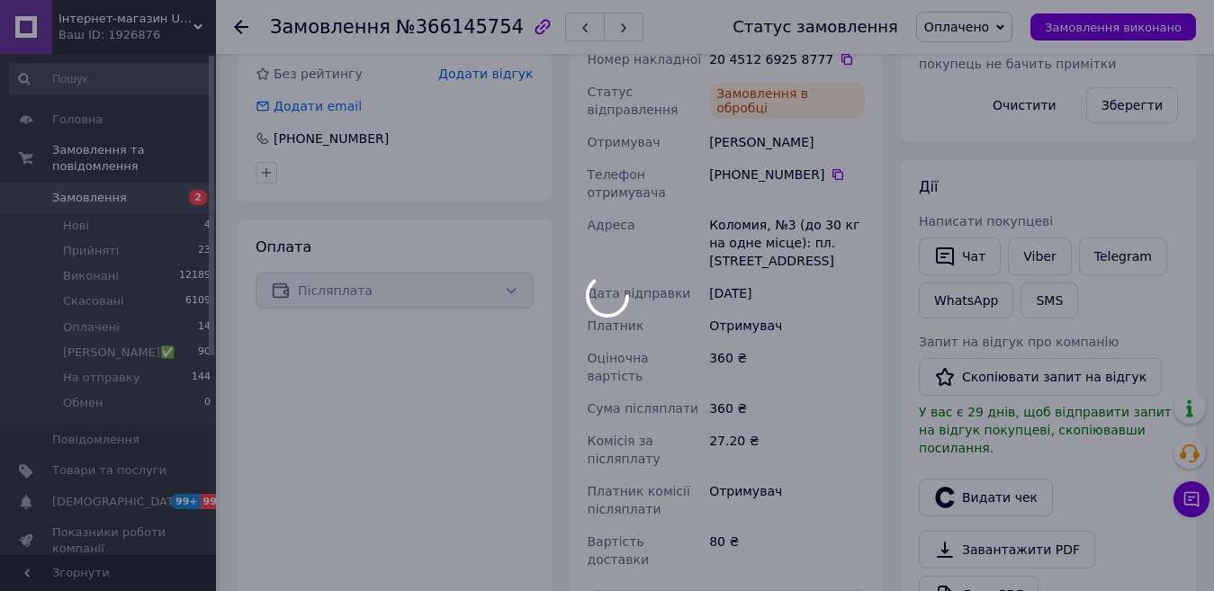
scroll to position [90, 0]
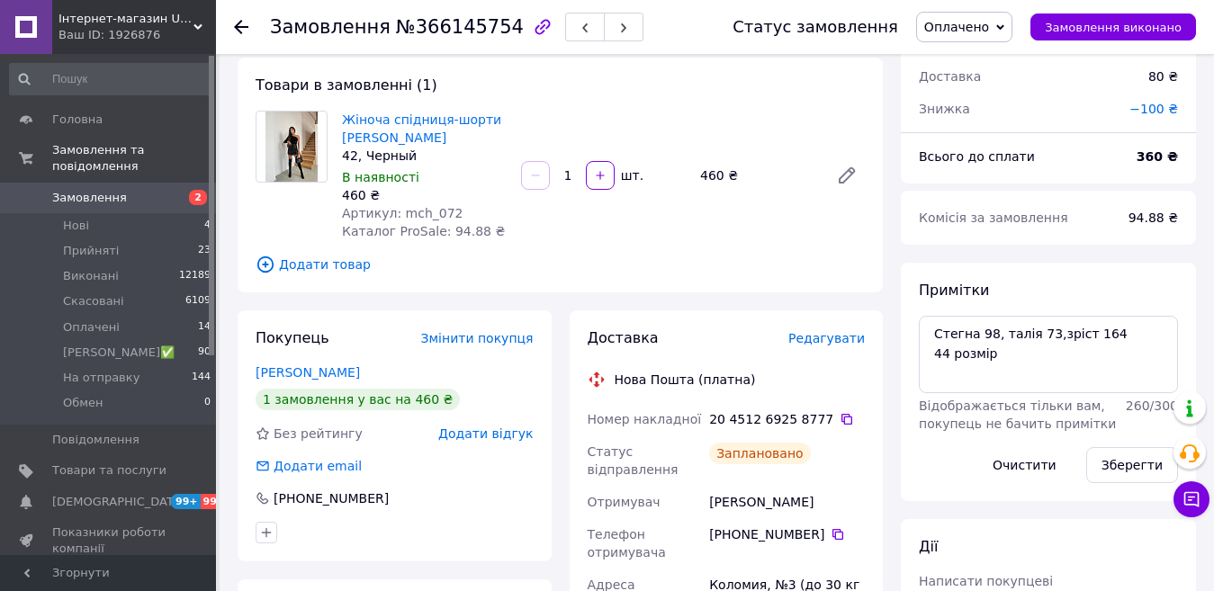
click at [241, 29] on icon at bounding box center [241, 27] width 14 height 14
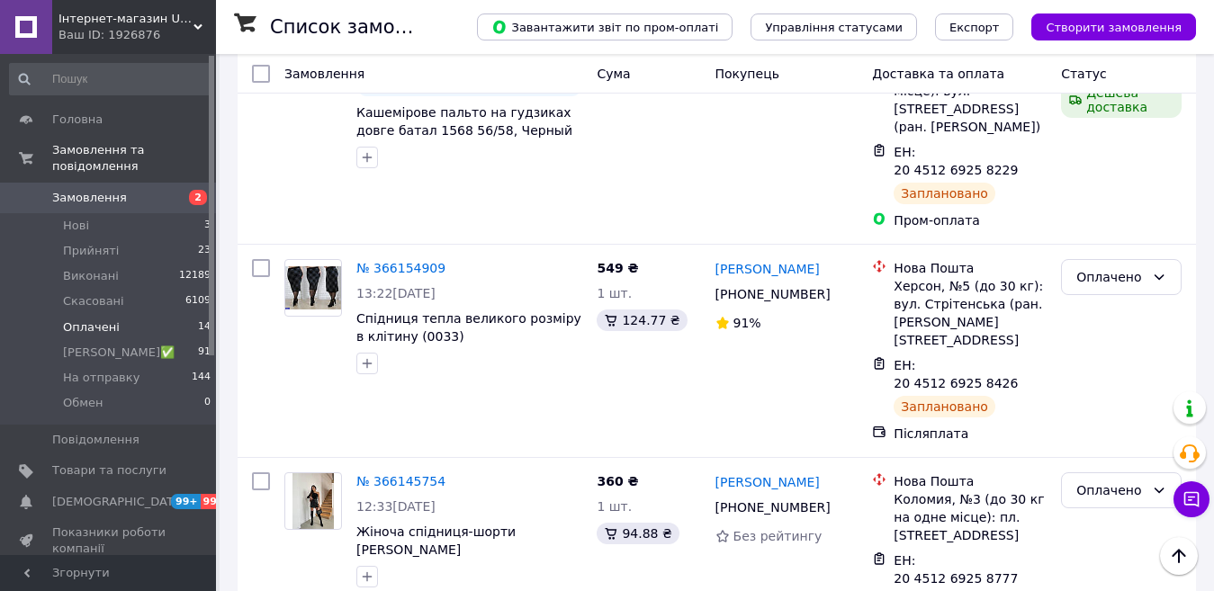
scroll to position [1800, 0]
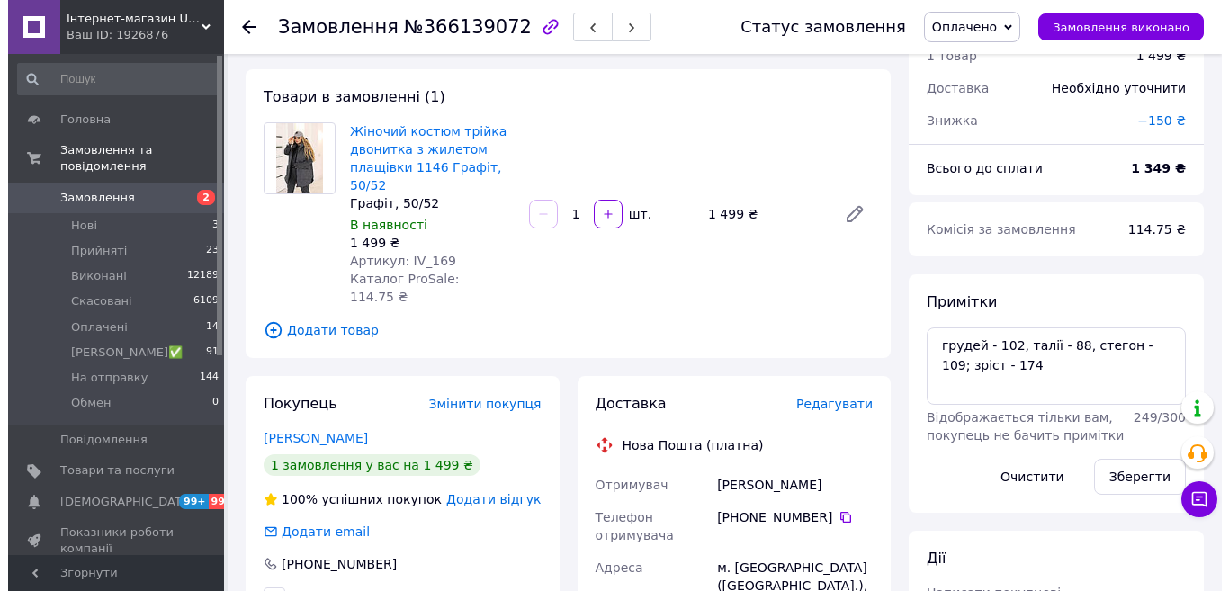
scroll to position [60, 0]
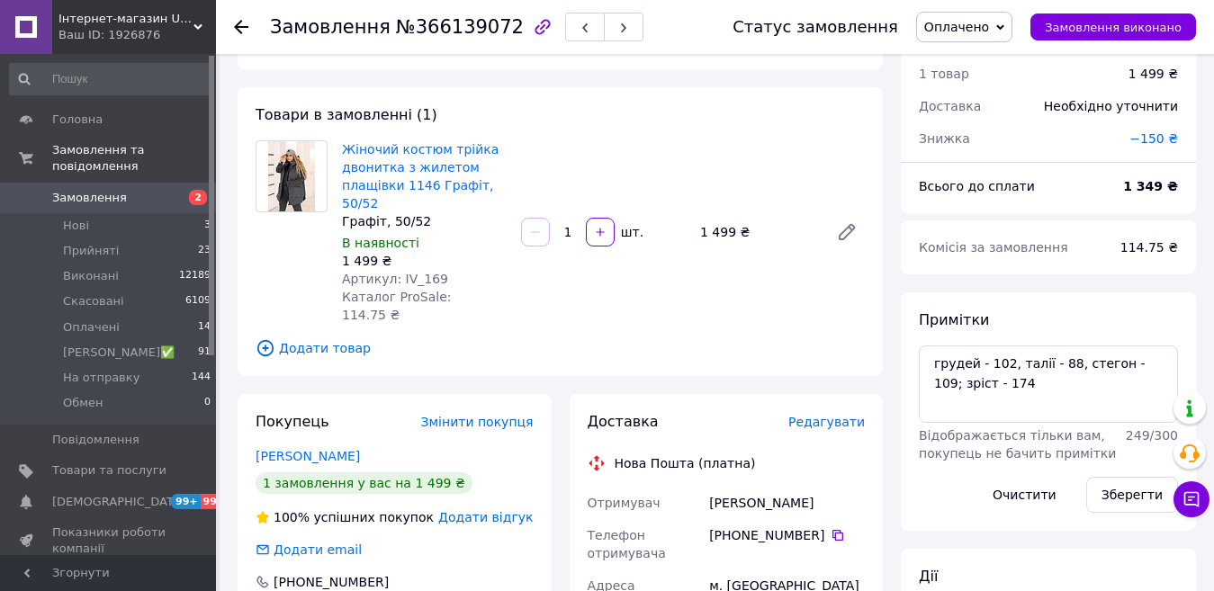
click at [819, 415] on span "Редагувати" at bounding box center [826, 422] width 76 height 14
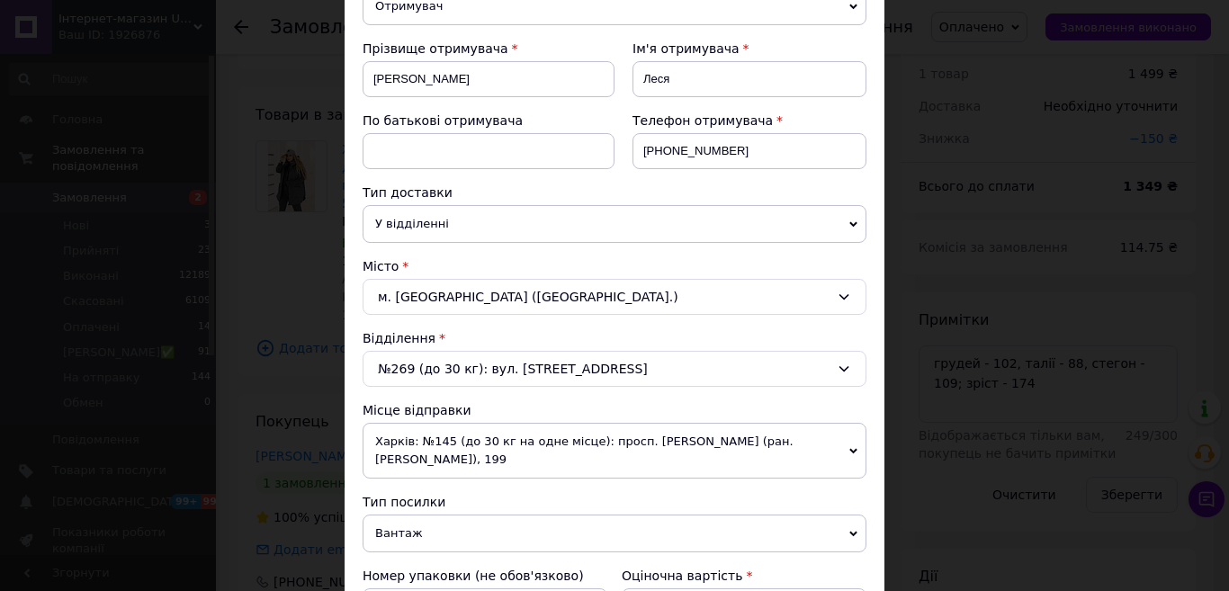
scroll to position [450, 0]
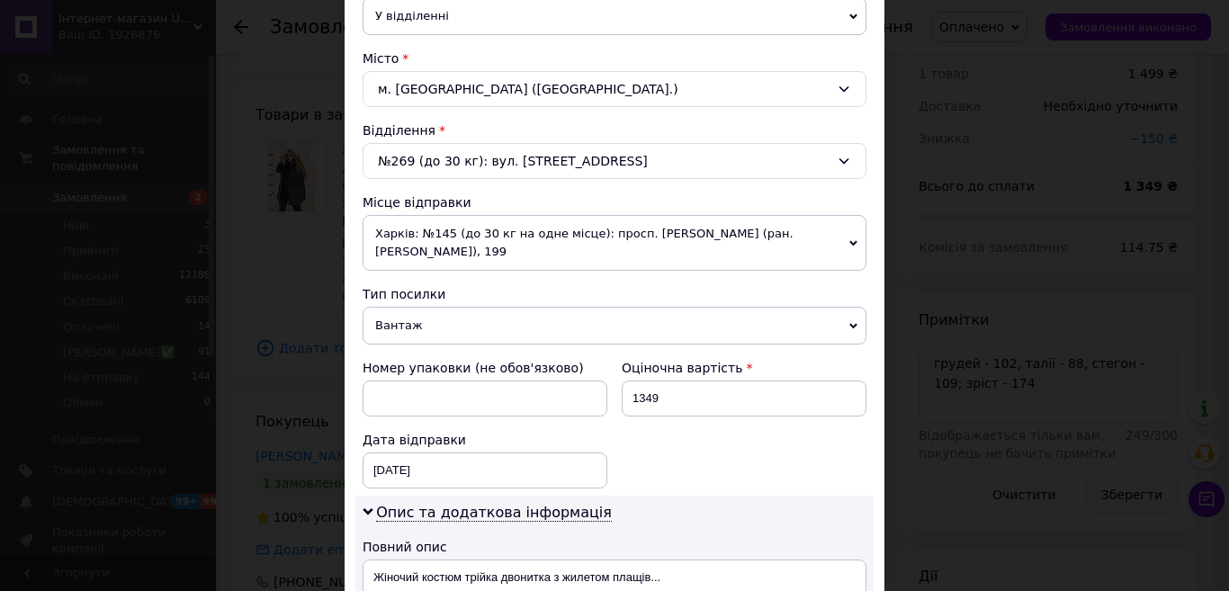
click at [484, 250] on span "Харків: №145 (до 30 кг на одне місце): просп. [PERSON_NAME] (ран. [PERSON_NAME]…" at bounding box center [615, 243] width 504 height 56
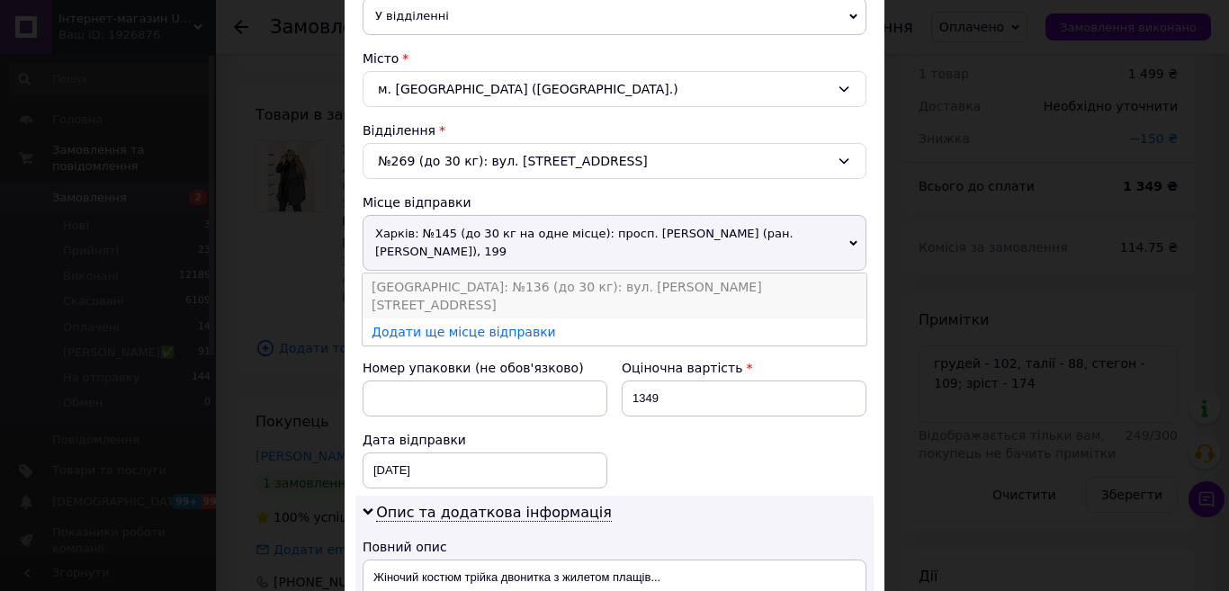
click at [442, 282] on li "[GEOGRAPHIC_DATA]: №136 (до 30 кг): вул. [PERSON_NAME][STREET_ADDRESS]" at bounding box center [615, 296] width 504 height 45
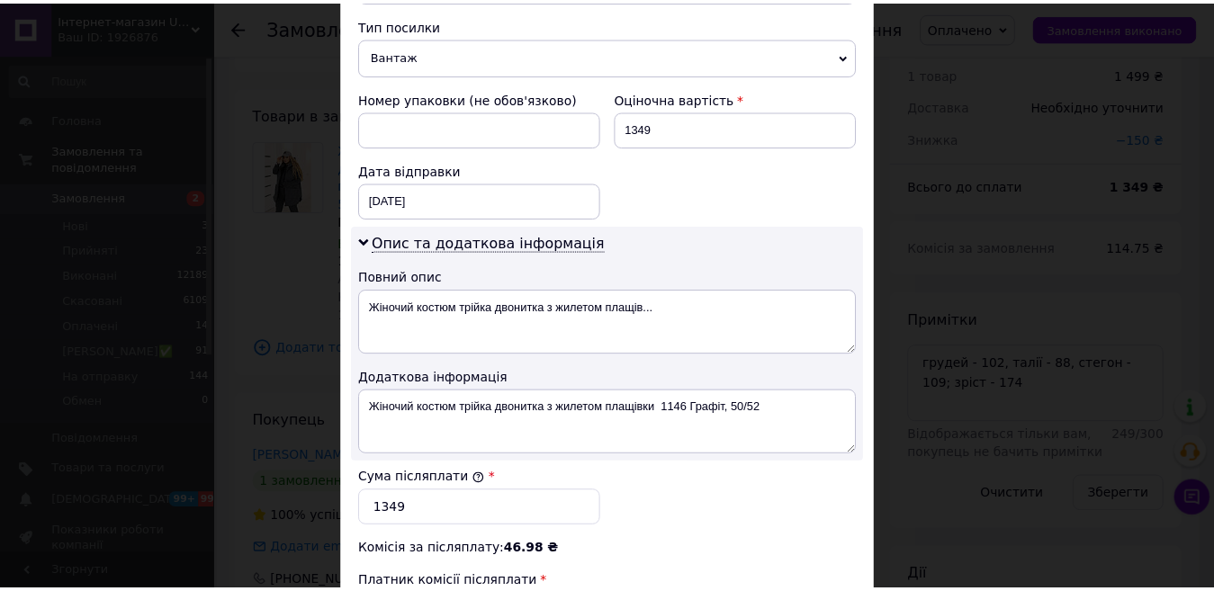
scroll to position [983, 0]
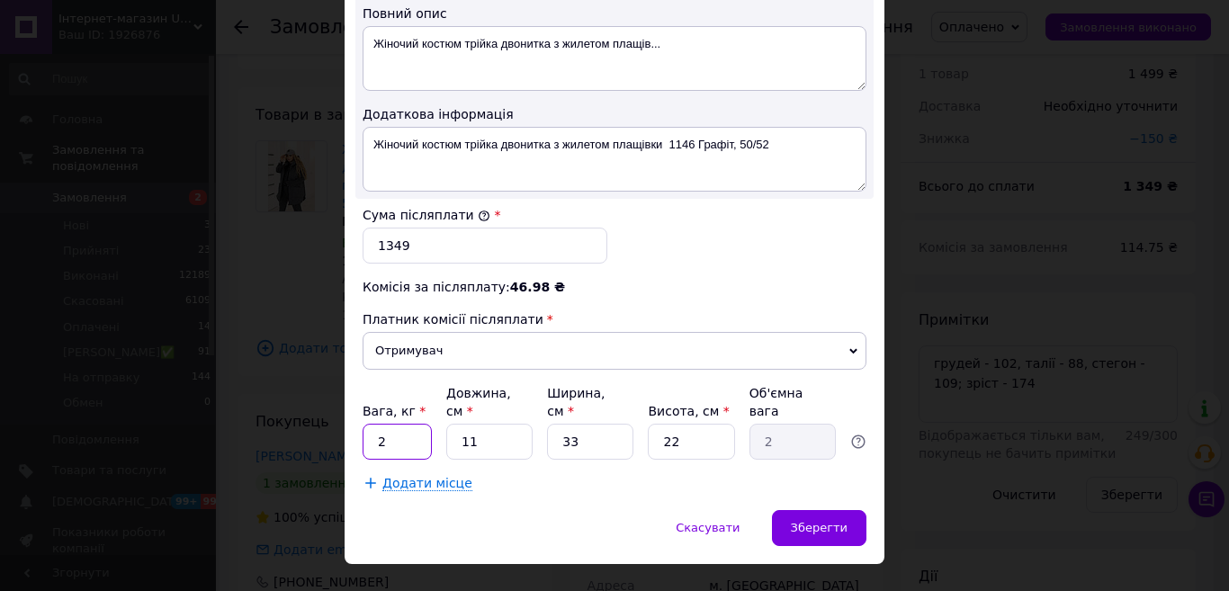
click at [417, 424] on input "2" at bounding box center [397, 442] width 69 height 36
type input "5"
click at [844, 521] on span "Зберегти" at bounding box center [819, 527] width 57 height 13
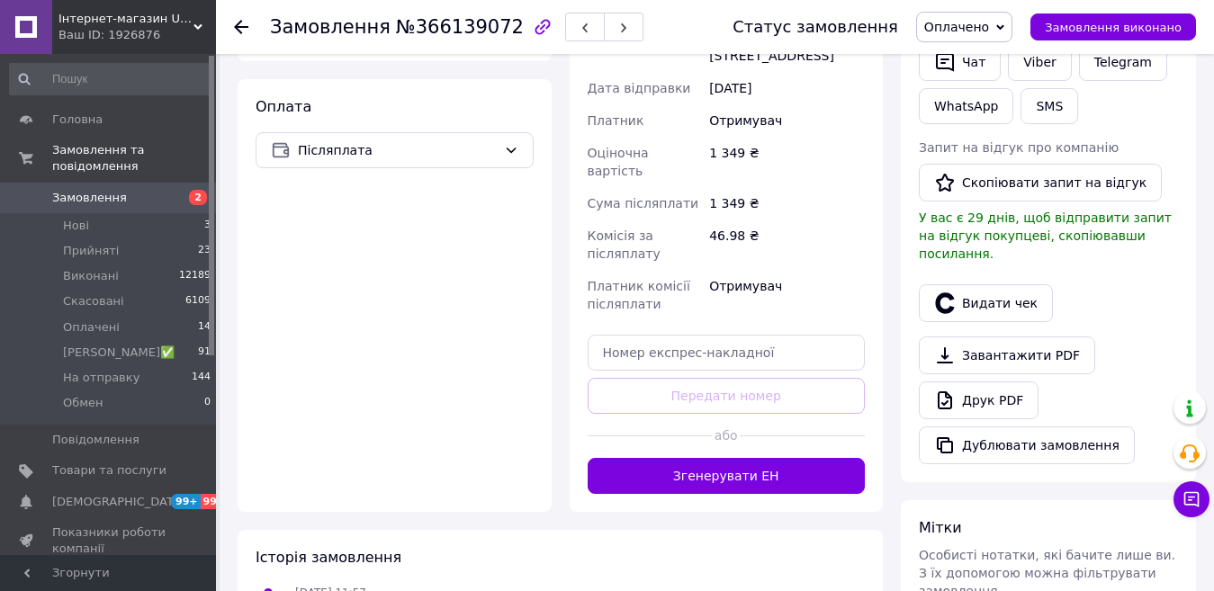
scroll to position [690, 0]
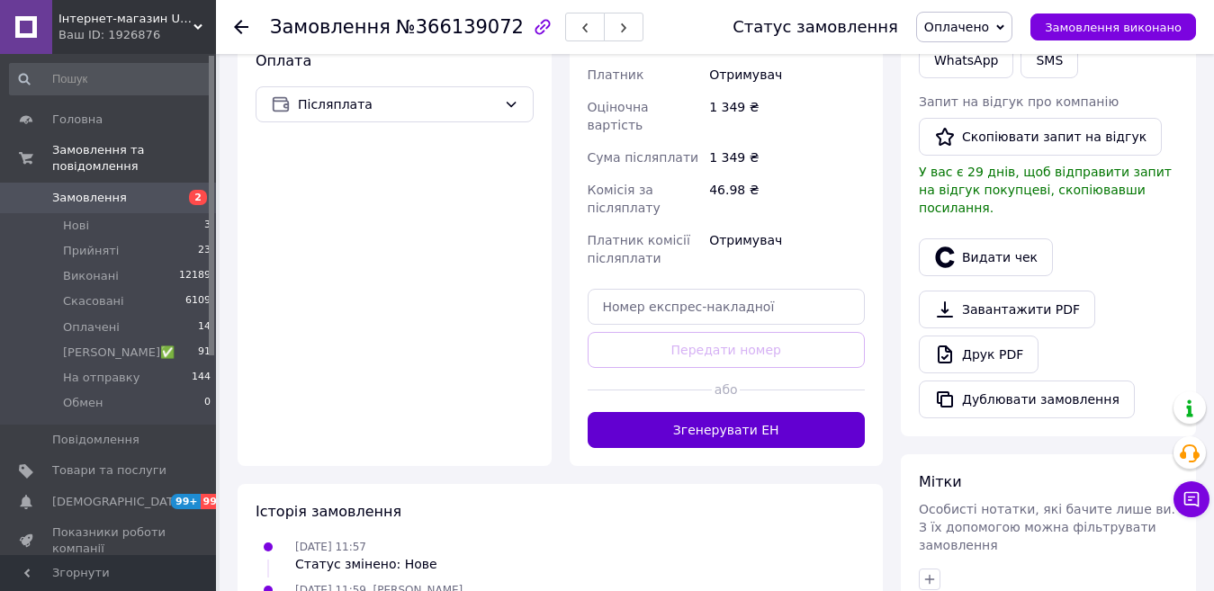
click at [723, 412] on button "Згенерувати ЕН" at bounding box center [727, 430] width 278 height 36
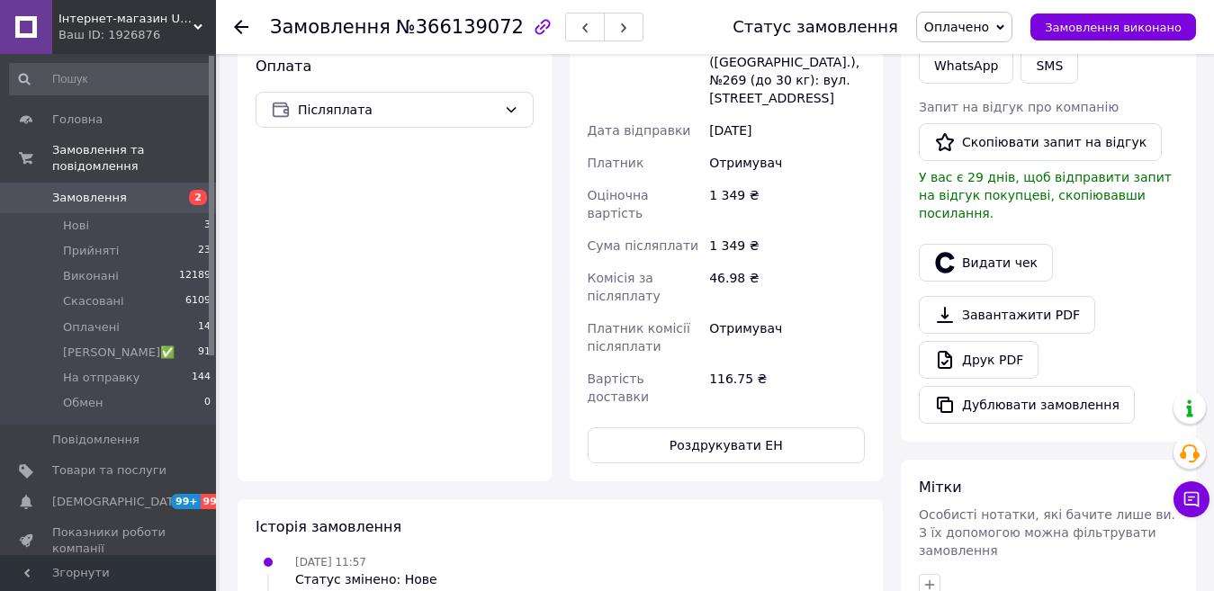
scroll to position [330, 0]
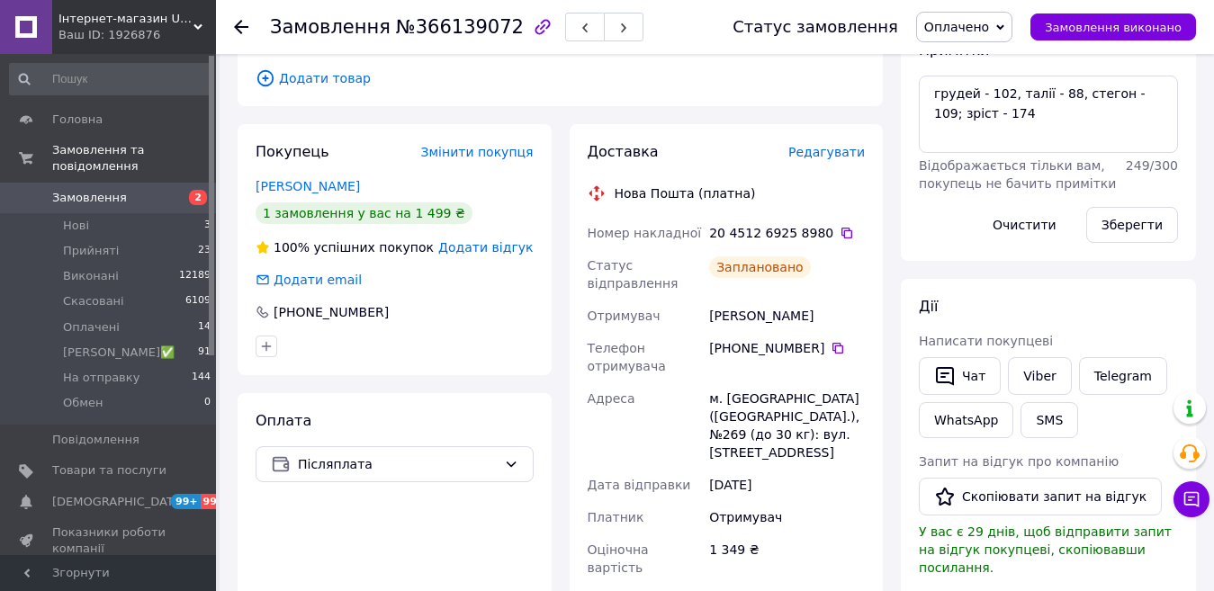
click at [241, 33] on use at bounding box center [241, 27] width 14 height 14
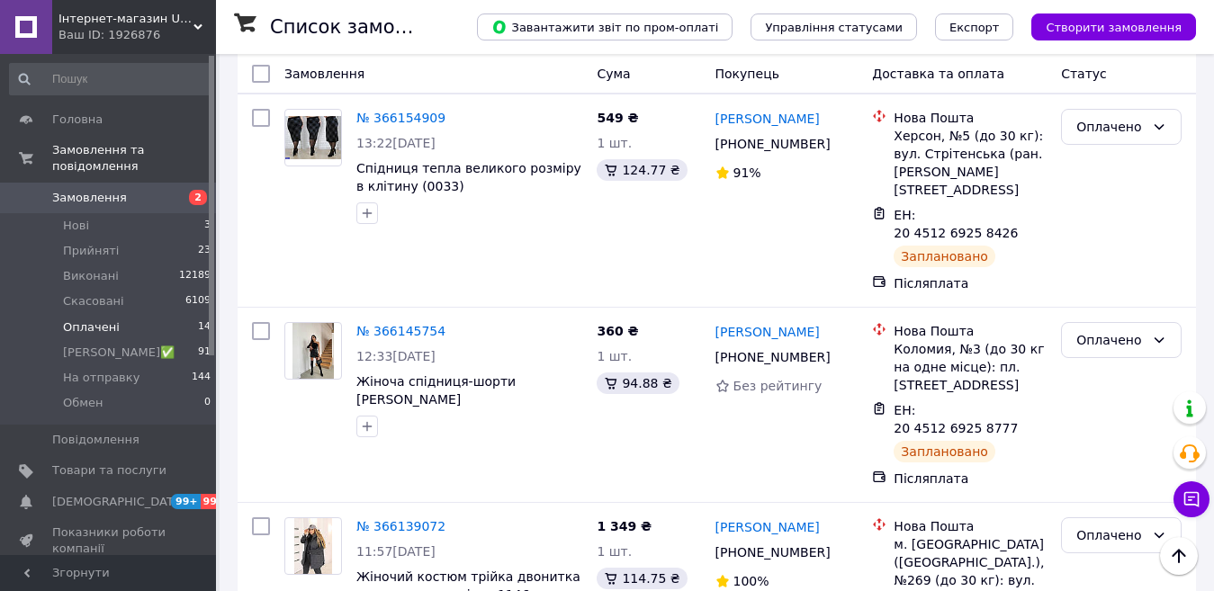
scroll to position [2069, 0]
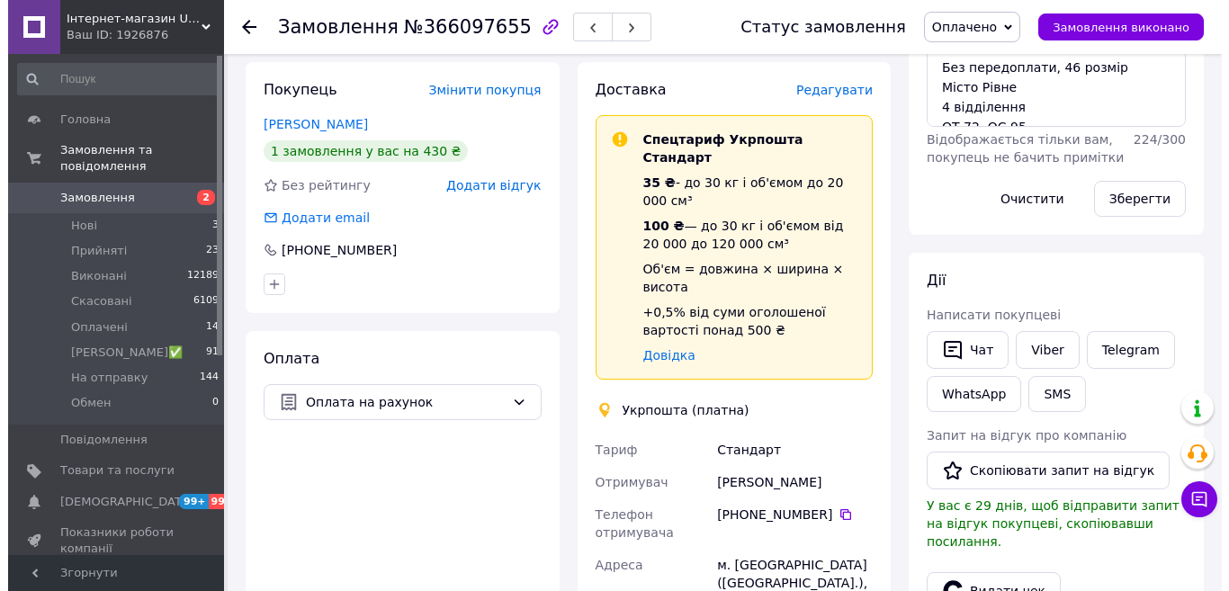
scroll to position [360, 0]
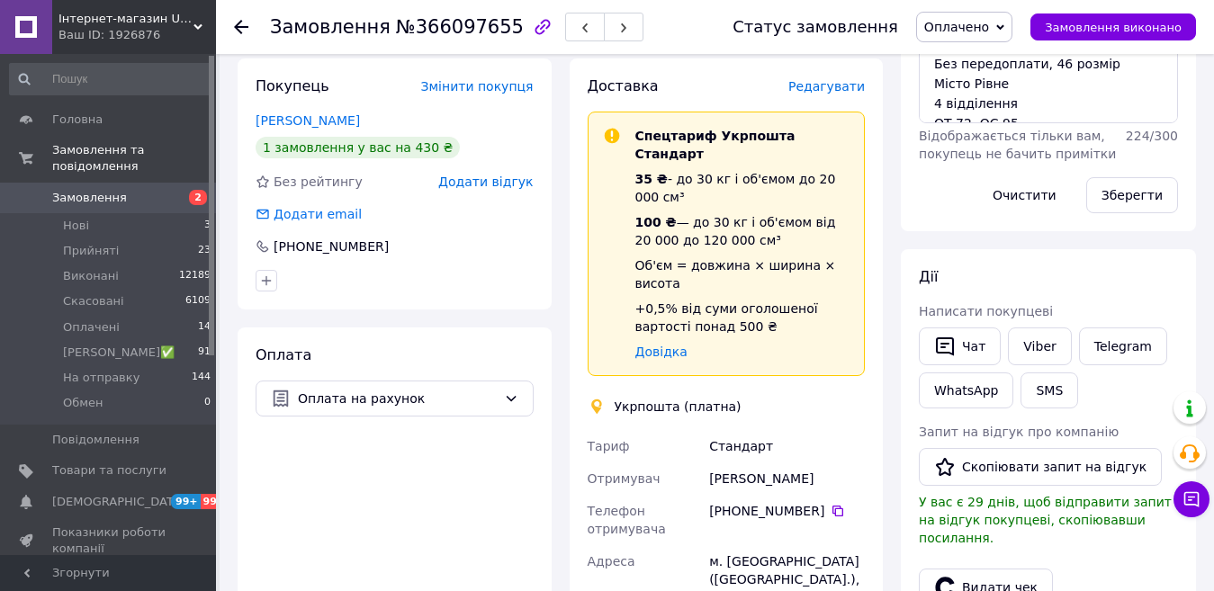
click at [840, 79] on span "Редагувати" at bounding box center [826, 86] width 76 height 14
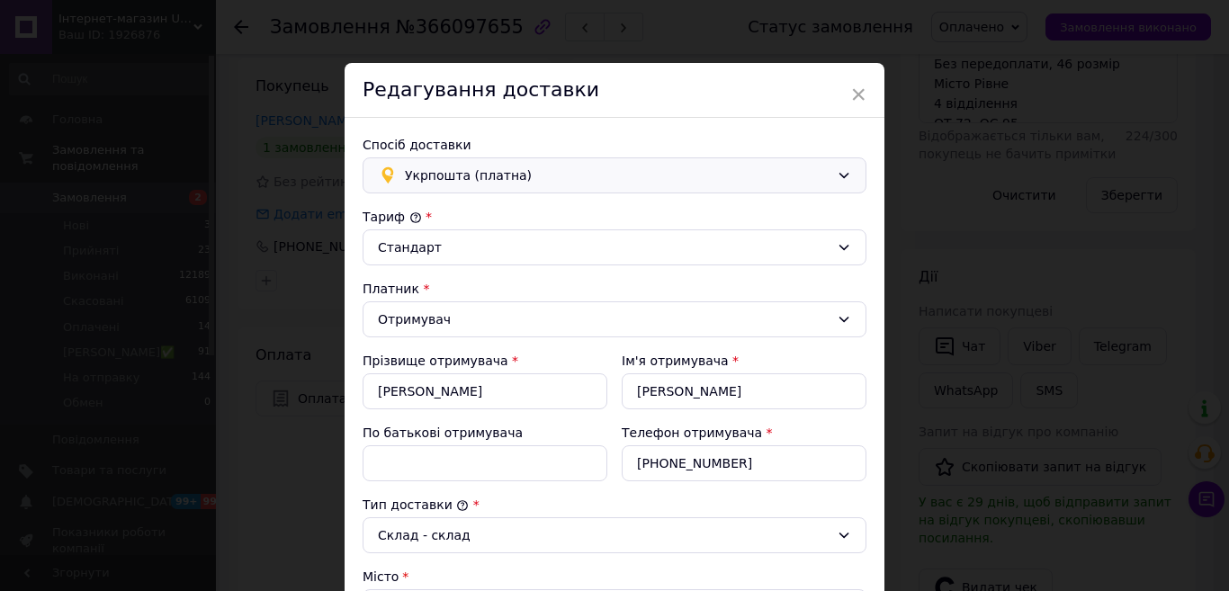
click at [487, 184] on span "Укрпошта (платна)" at bounding box center [617, 176] width 425 height 20
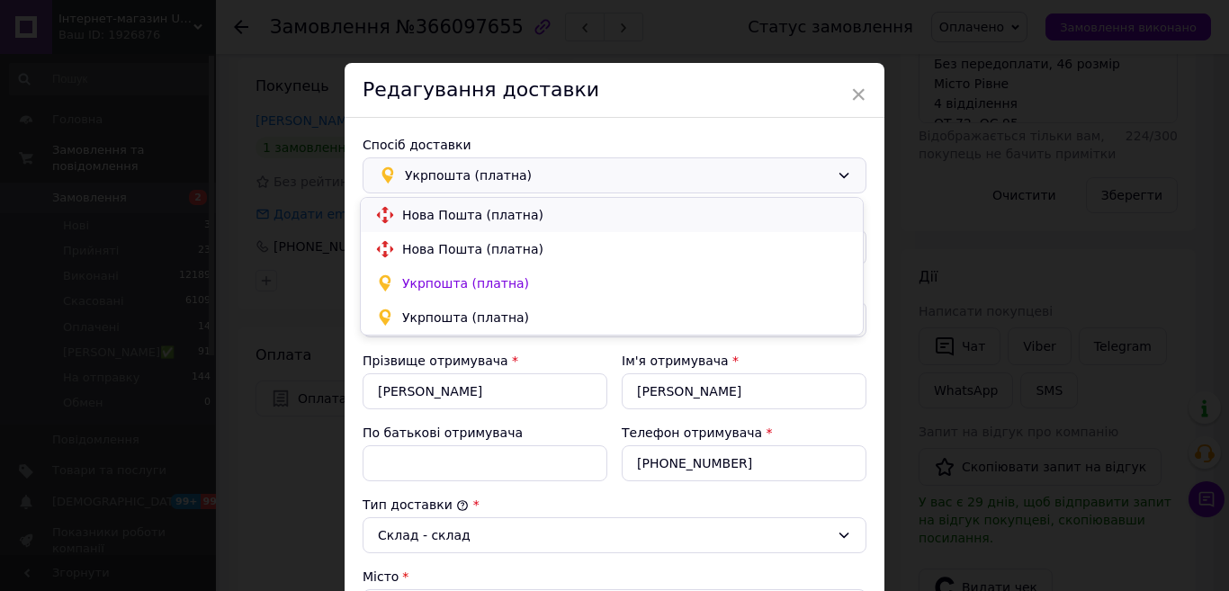
click at [456, 227] on div "Нова Пошта (платна)" at bounding box center [612, 215] width 502 height 34
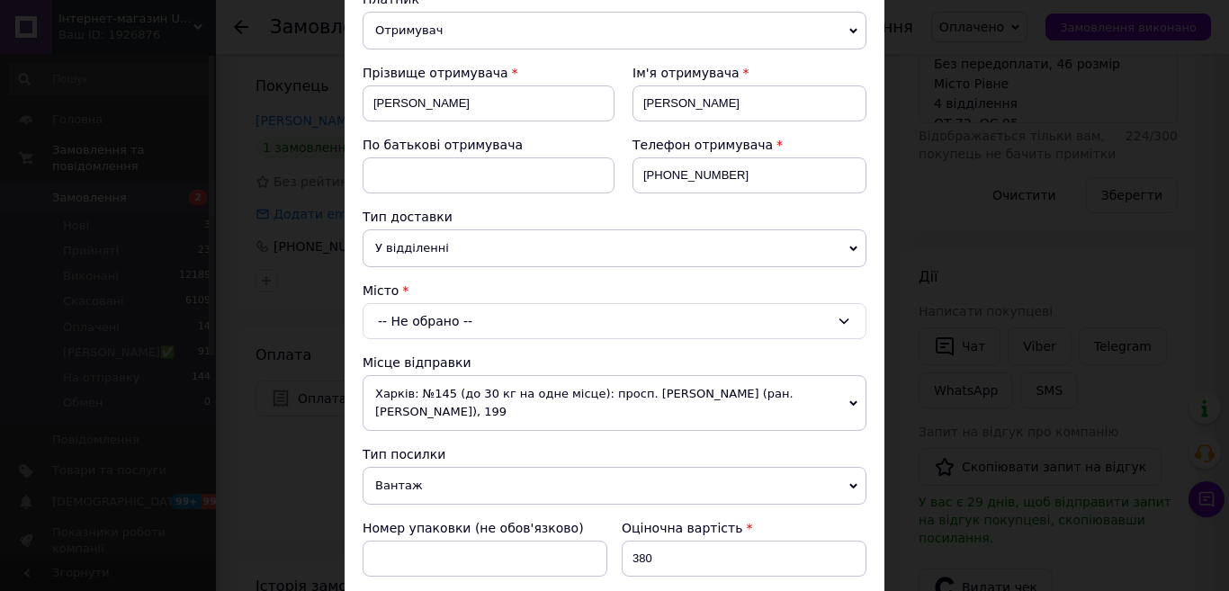
scroll to position [270, 0]
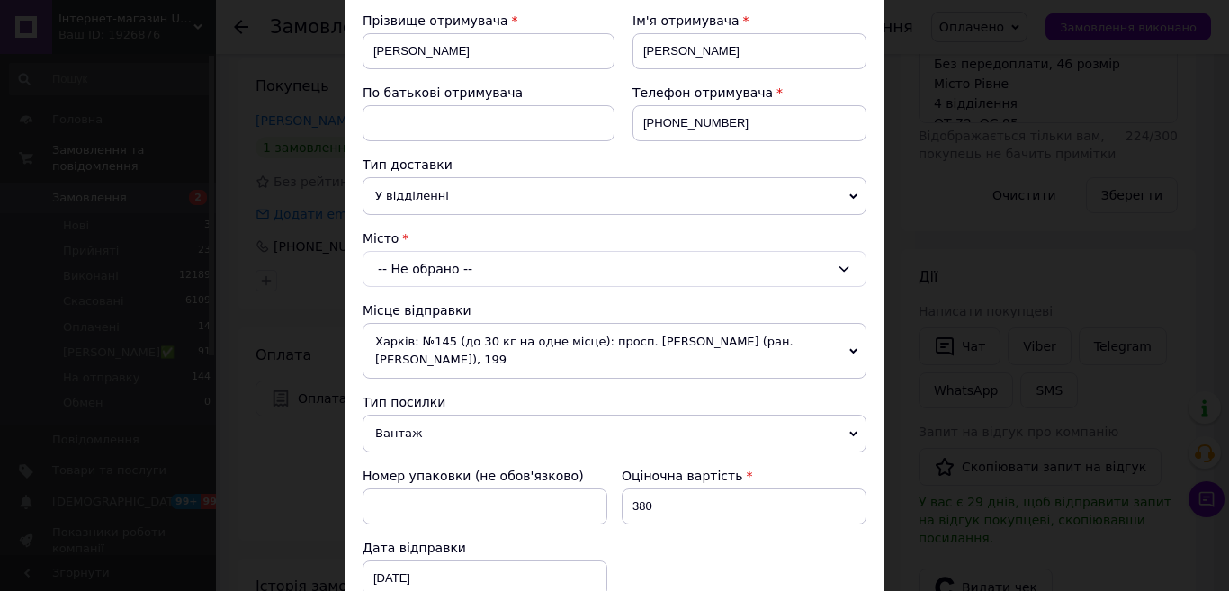
click at [447, 286] on div "-- Не обрано --" at bounding box center [615, 269] width 504 height 36
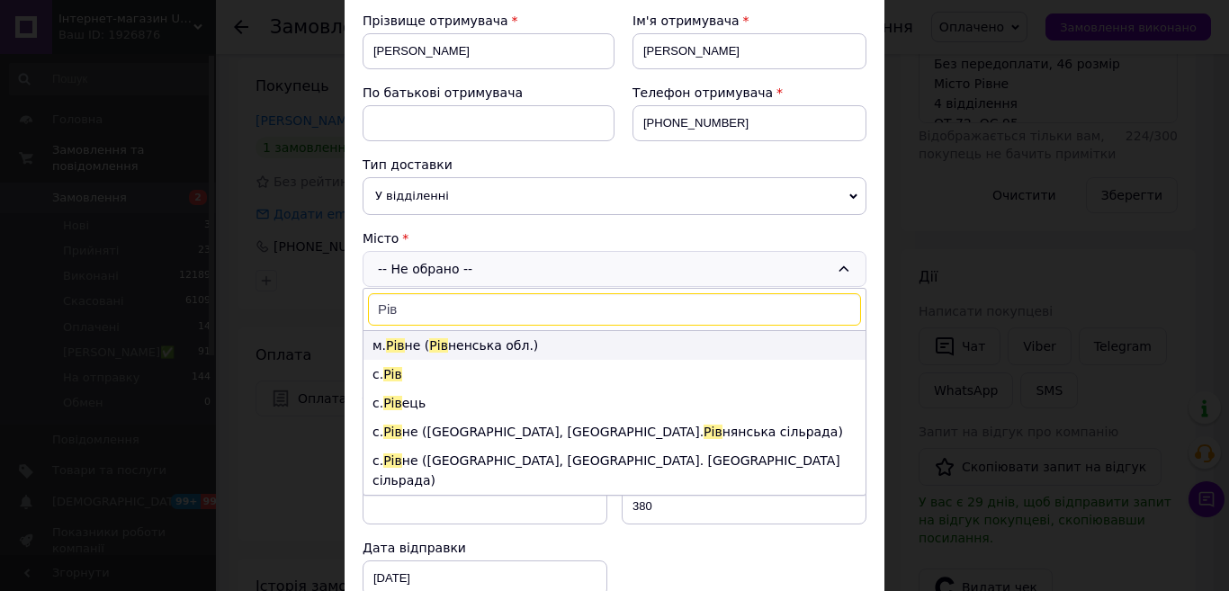
type input "Рів"
click at [485, 352] on li "м. Рів не ( Рів ненська обл.)" at bounding box center [615, 345] width 502 height 29
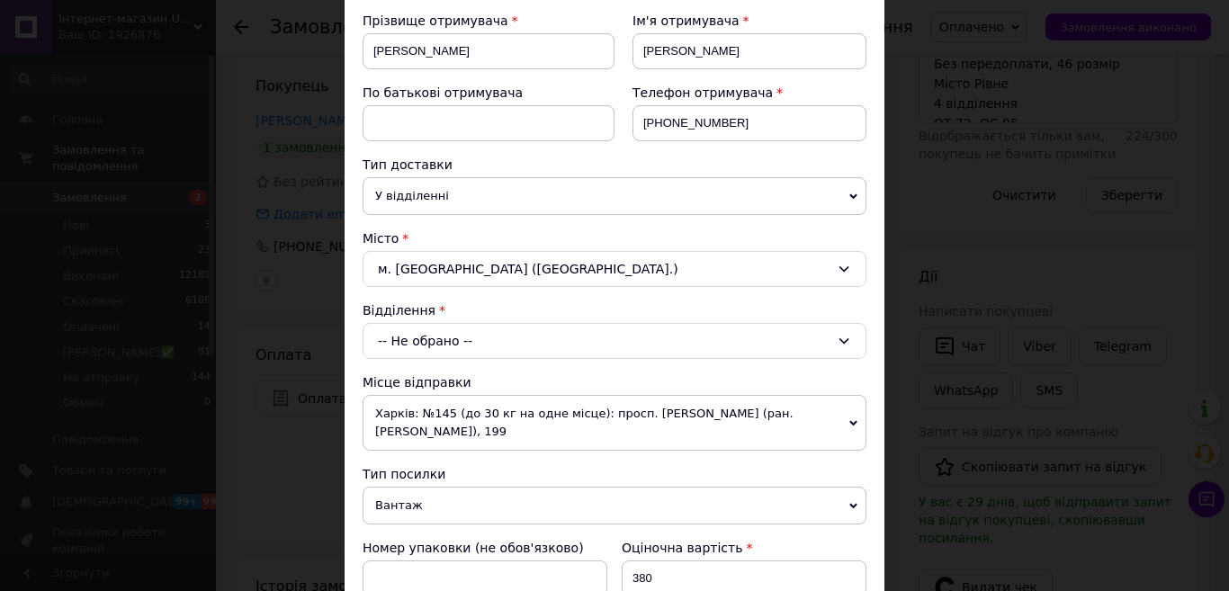
click at [473, 343] on div "-- Не обрано --" at bounding box center [615, 341] width 504 height 36
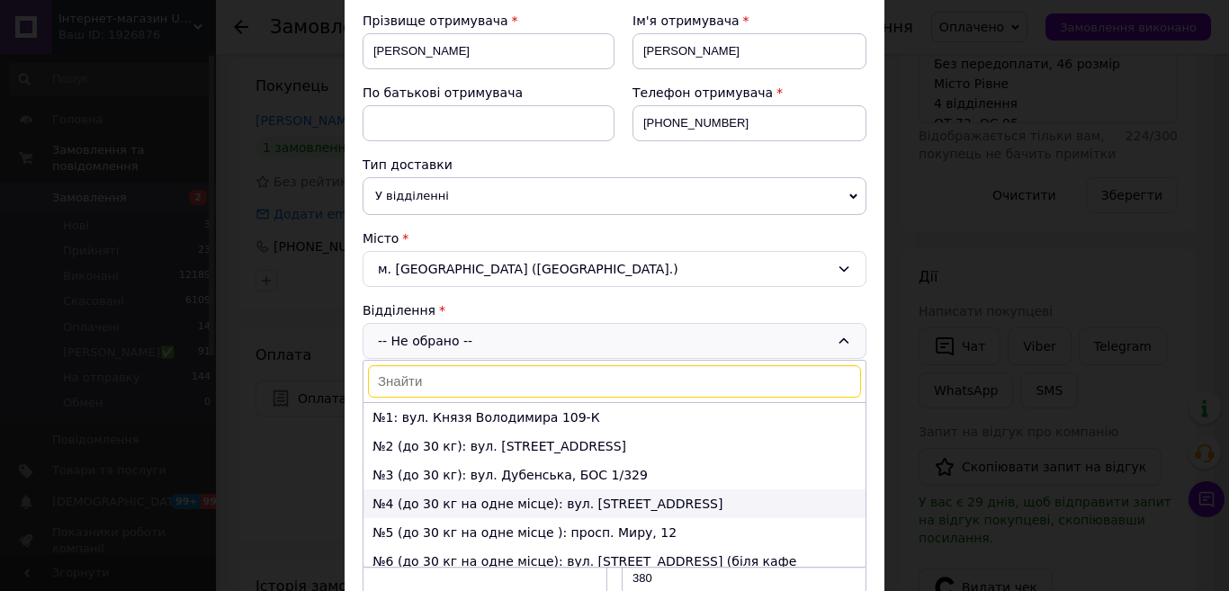
click at [417, 491] on li "№4 (до 30 кг на одне місце): вул. Відінська, 5в" at bounding box center [615, 503] width 502 height 29
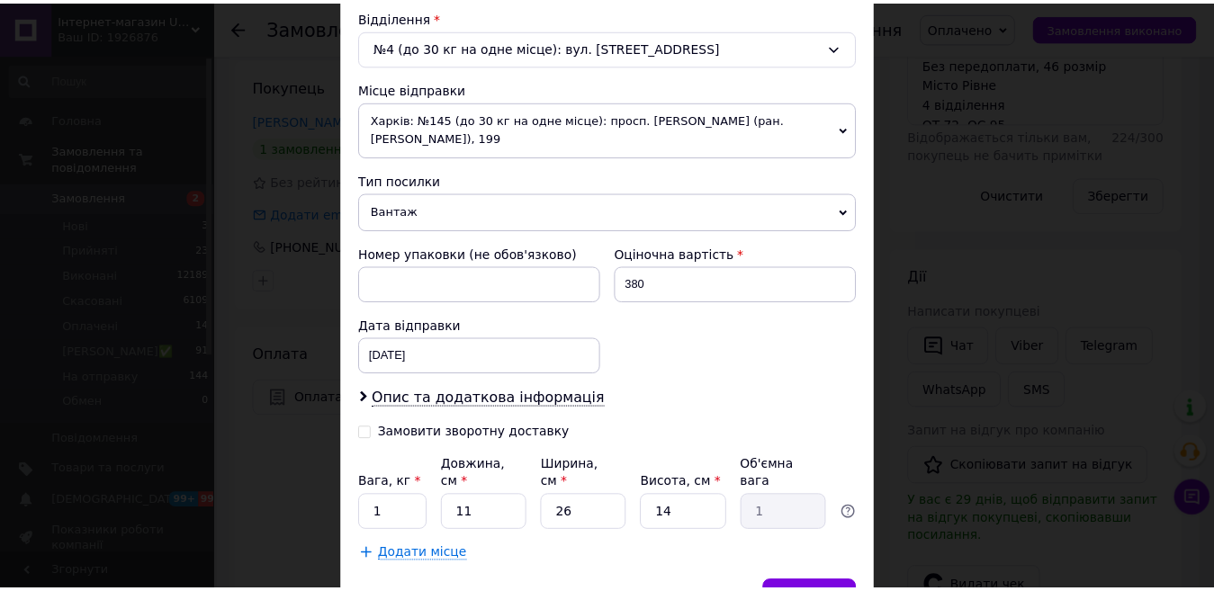
scroll to position [654, 0]
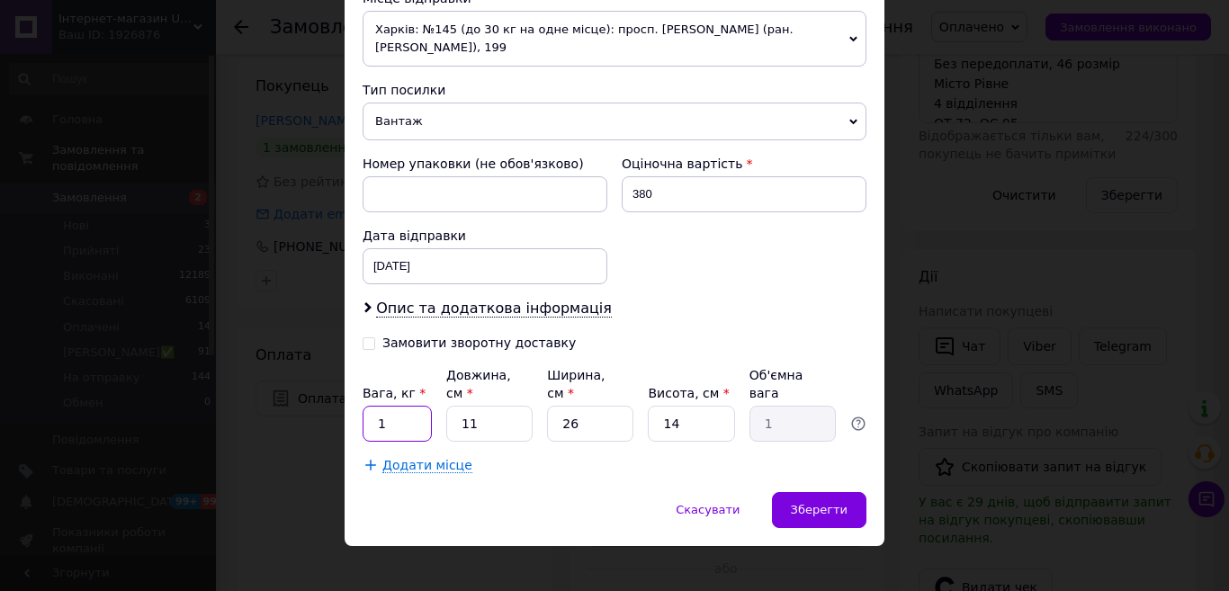
click at [391, 423] on input "1" at bounding box center [397, 424] width 69 height 36
type input "2"
click at [833, 503] on span "Зберегти" at bounding box center [819, 509] width 57 height 13
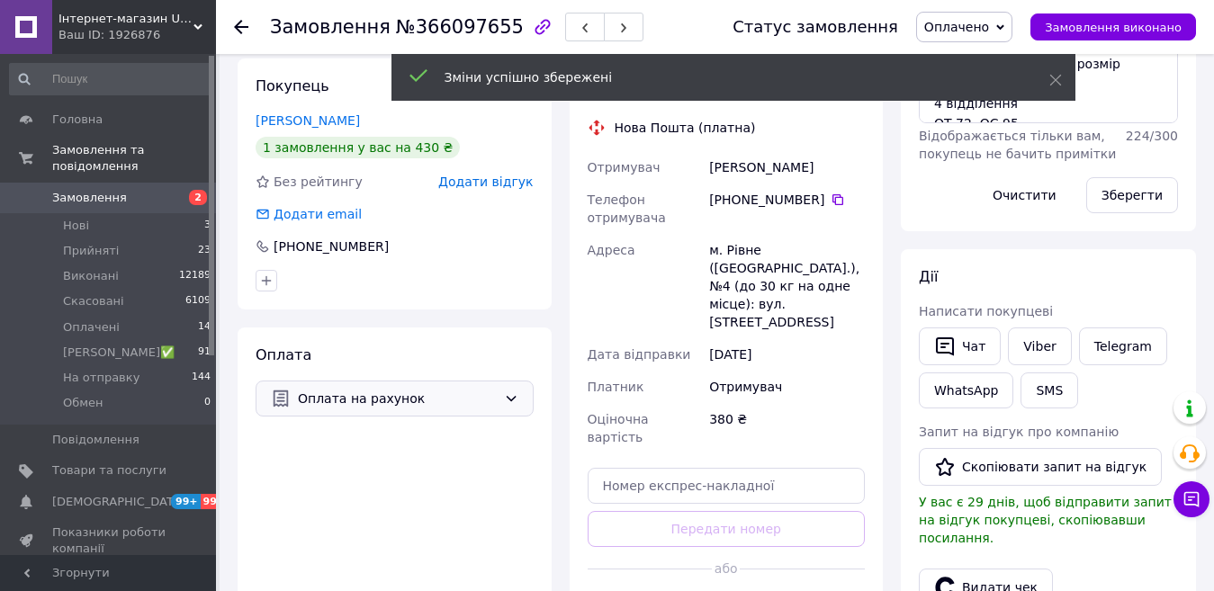
click at [417, 389] on span "Оплата на рахунок" at bounding box center [397, 399] width 199 height 20
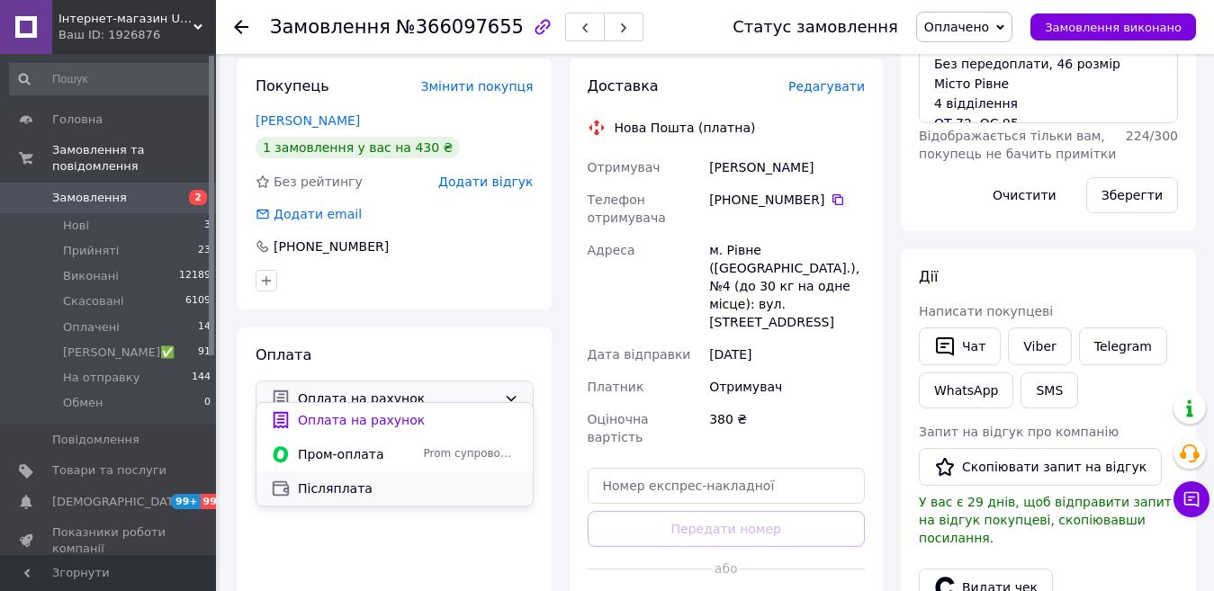
click at [318, 492] on span "Післяплата" at bounding box center [408, 489] width 220 height 18
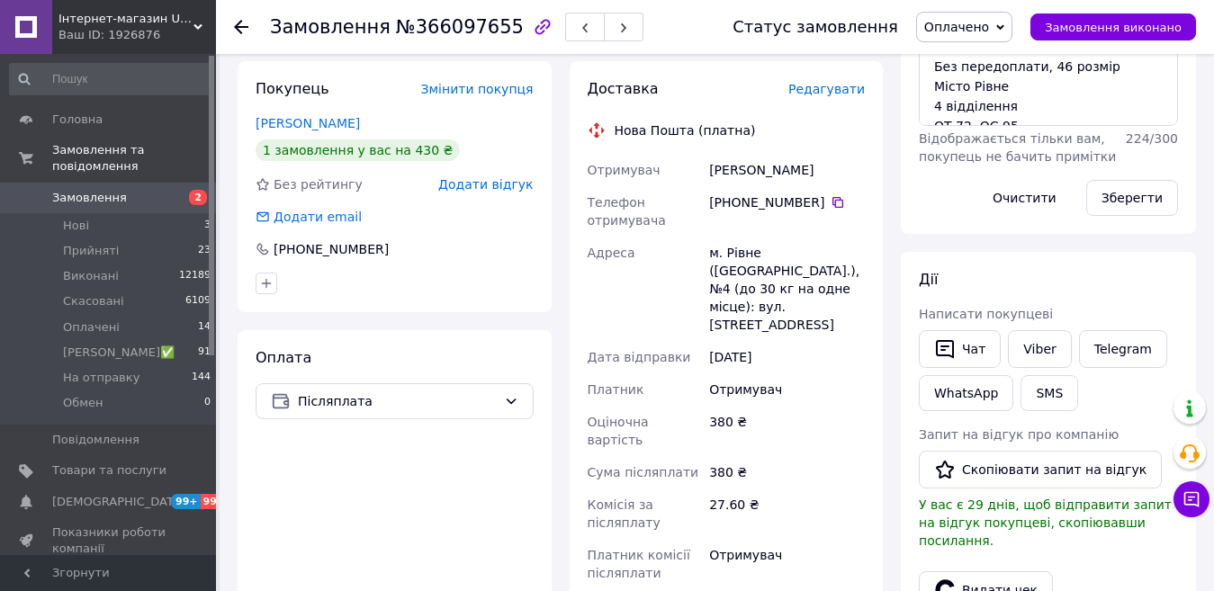
scroll to position [540, 0]
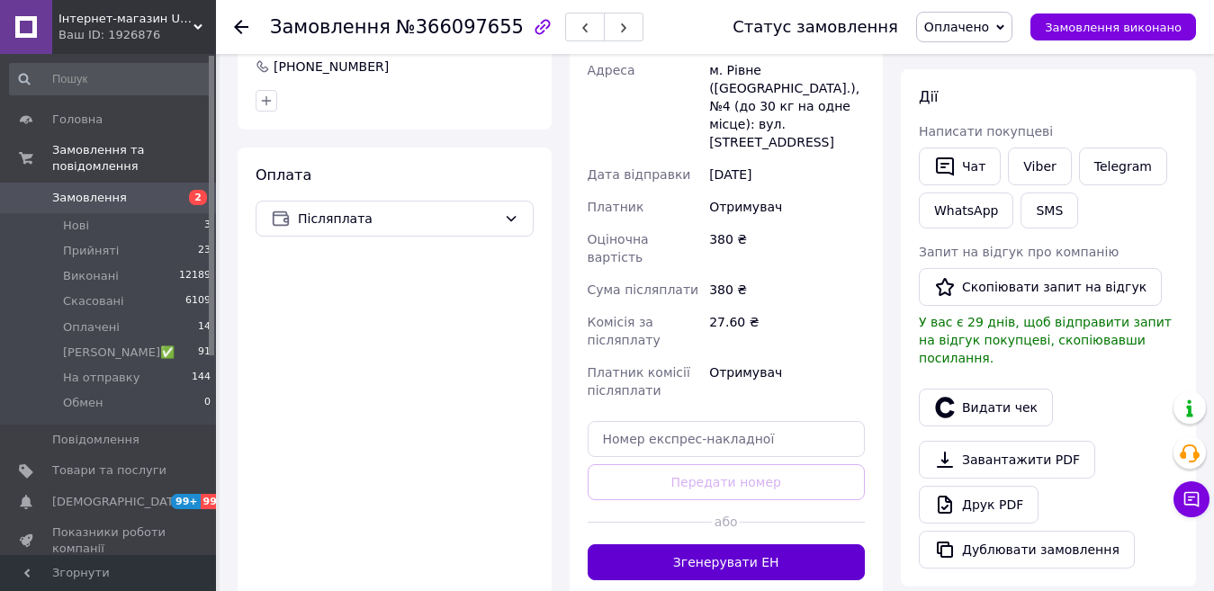
click at [770, 544] on button "Згенерувати ЕН" at bounding box center [727, 562] width 278 height 36
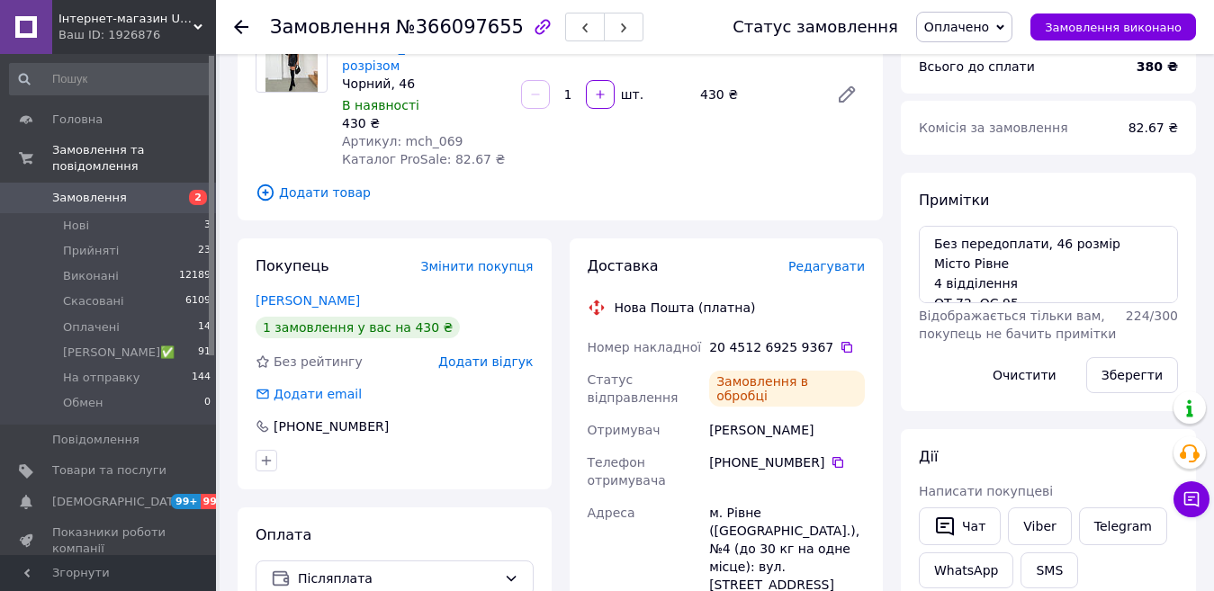
scroll to position [108, 0]
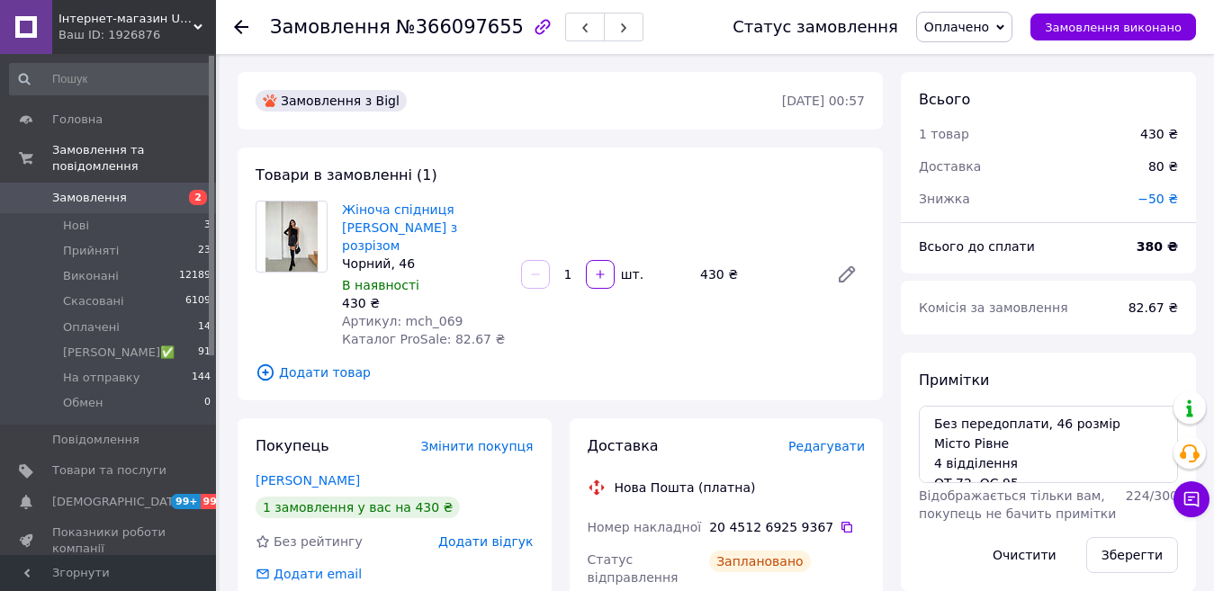
click at [240, 20] on icon at bounding box center [241, 27] width 14 height 14
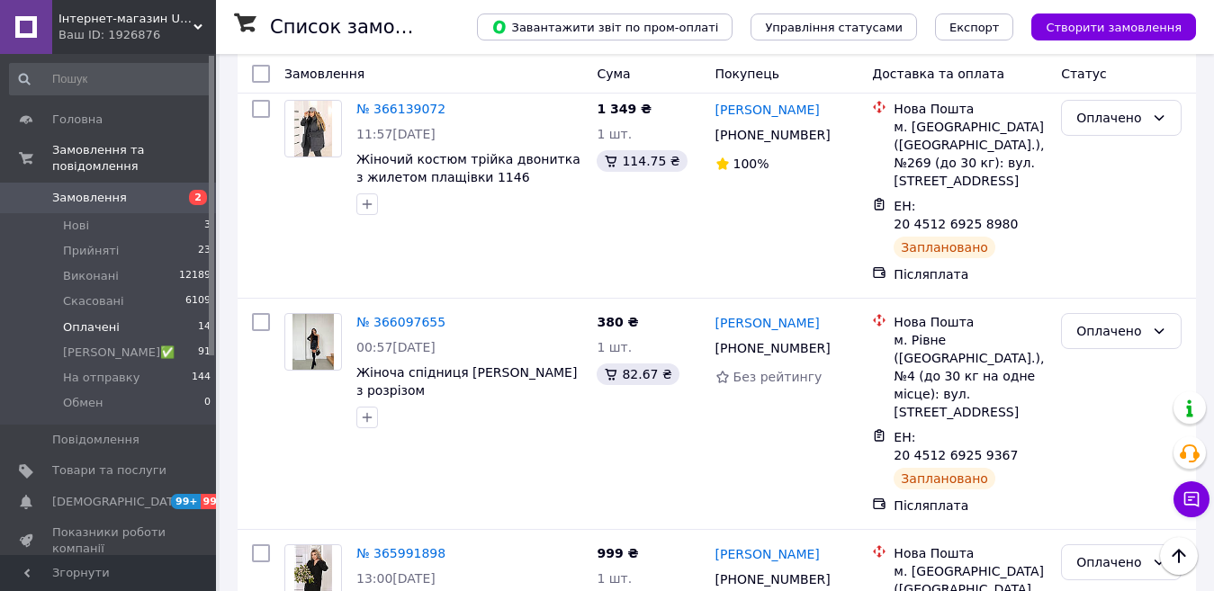
scroll to position [2443, 0]
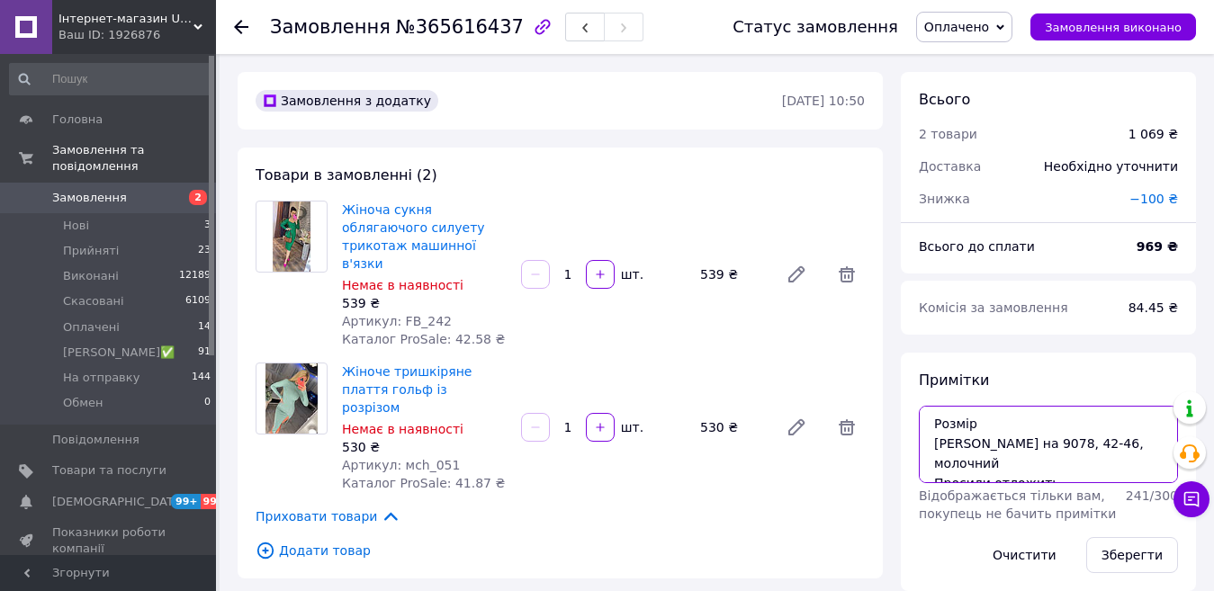
click at [987, 418] on textarea "Розмір Заміна на 9078, 42-46, молочний Просили отложить" at bounding box center [1048, 444] width 259 height 77
click at [974, 422] on textarea "100 !!! 699грн Заміна на 9078, 42-46, молочний Просили отложить" at bounding box center [1048, 444] width 259 height 77
click at [1032, 430] on textarea "100 !!! (699грн Заміна на 9078, 42-46, молочний Просили отложить" at bounding box center [1048, 444] width 259 height 77
type textarea "100 !!! (699грн) Заміна на 9078, 42-46, молочний Просили отложить"
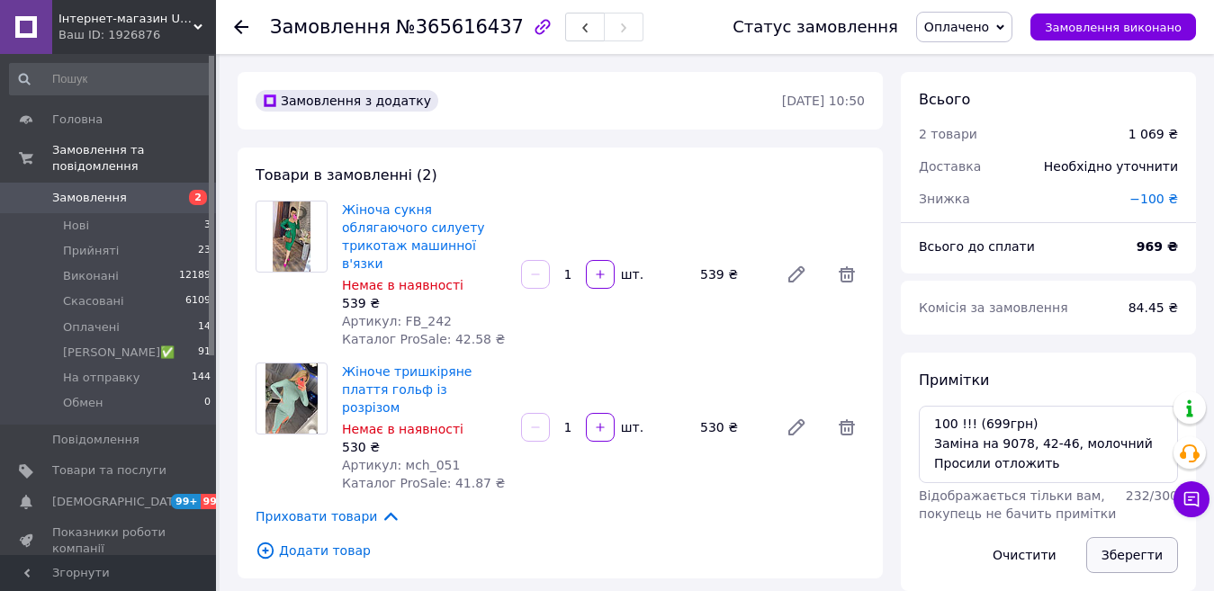
click at [1151, 548] on button "Зберегти" at bounding box center [1132, 555] width 92 height 36
click at [850, 417] on icon at bounding box center [847, 428] width 22 height 22
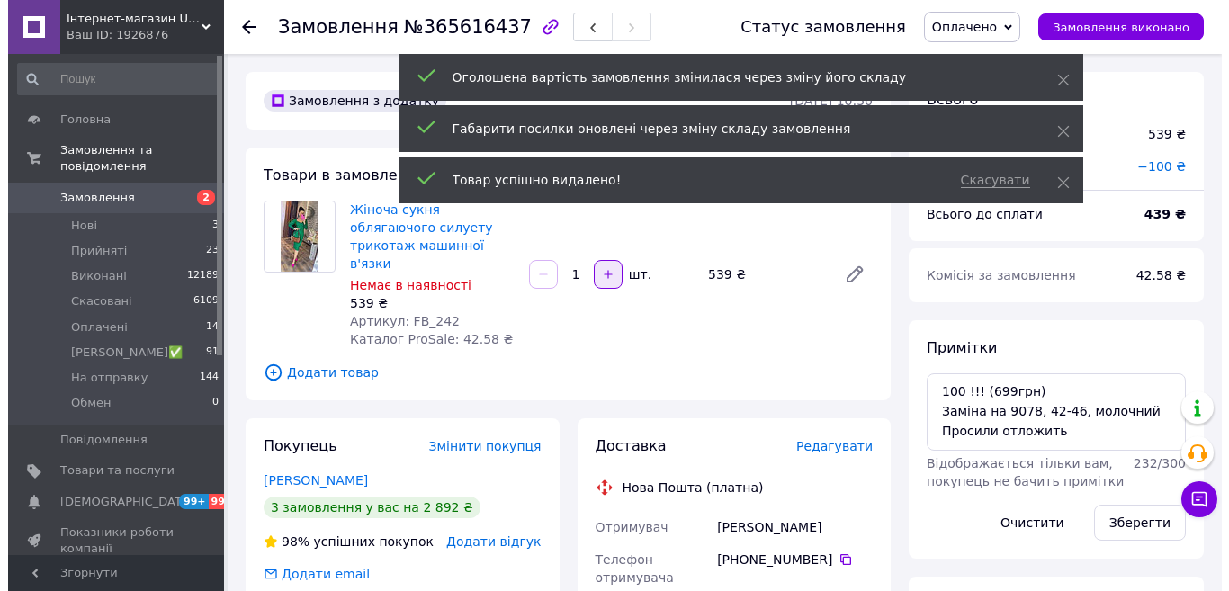
scroll to position [76, 0]
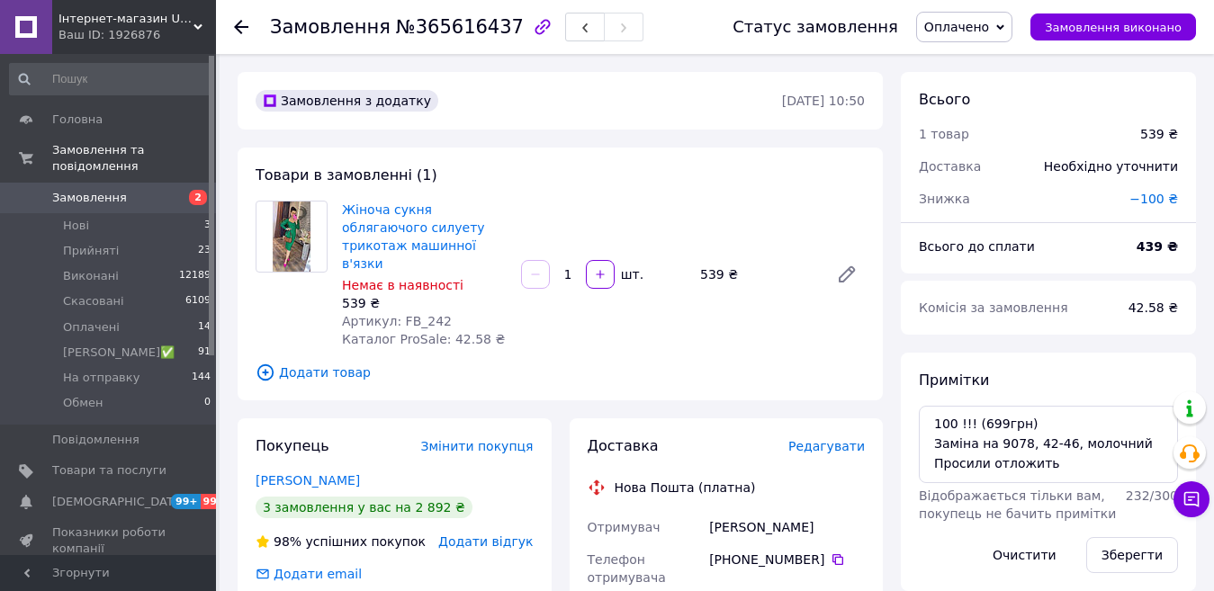
click at [312, 363] on span "Додати товар" at bounding box center [560, 373] width 609 height 20
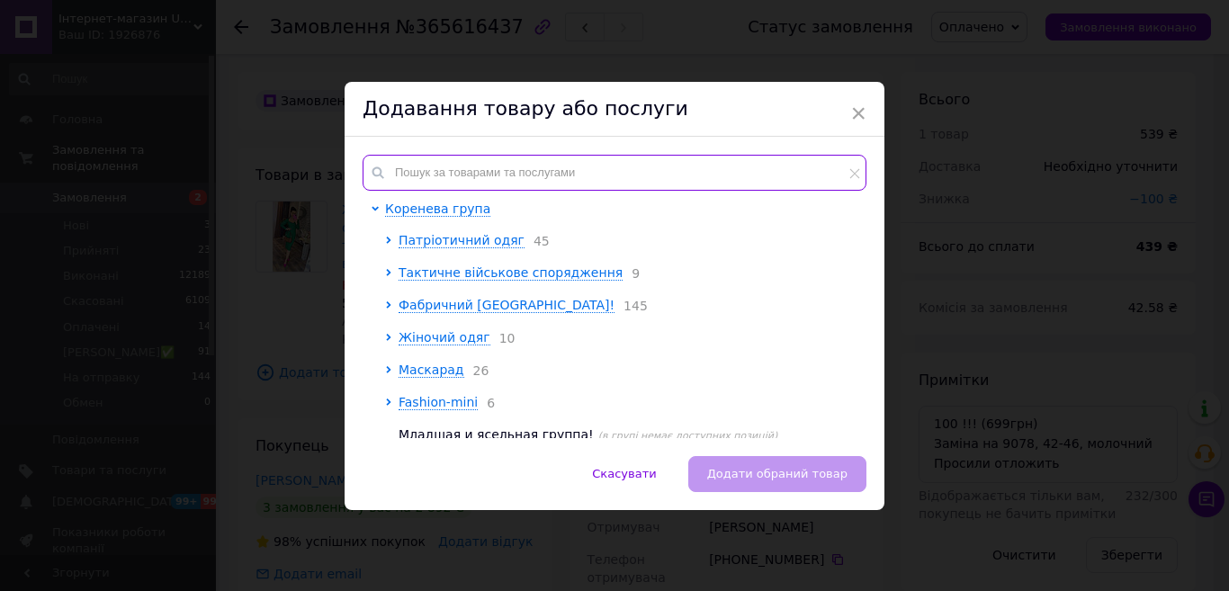
click at [460, 174] on input "text" at bounding box center [615, 173] width 504 height 36
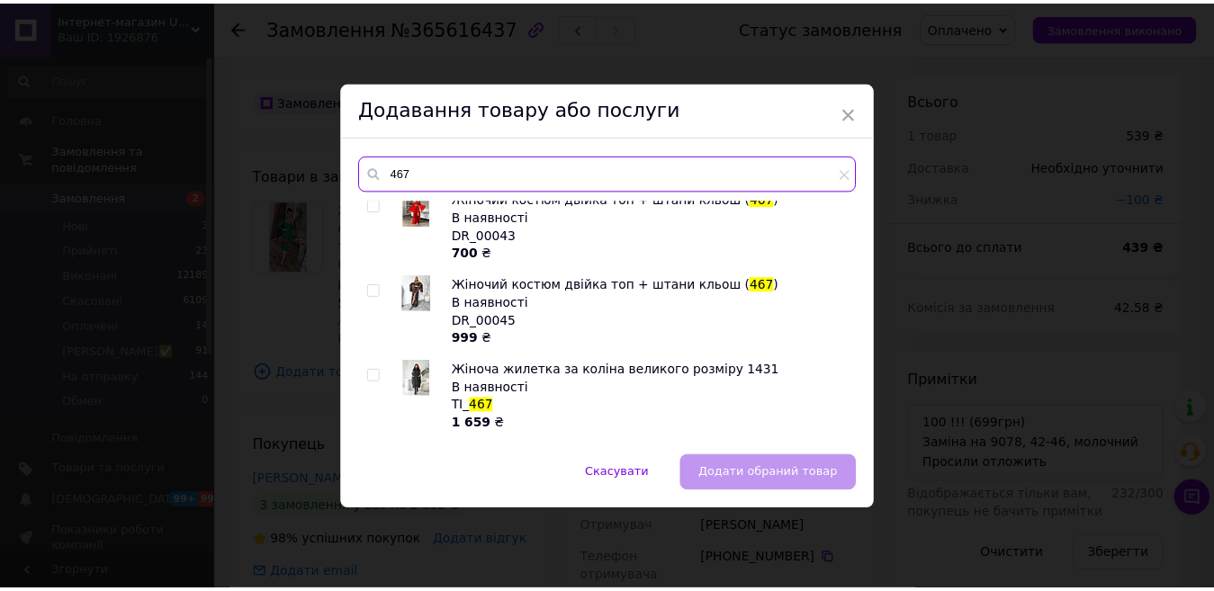
scroll to position [0, 0]
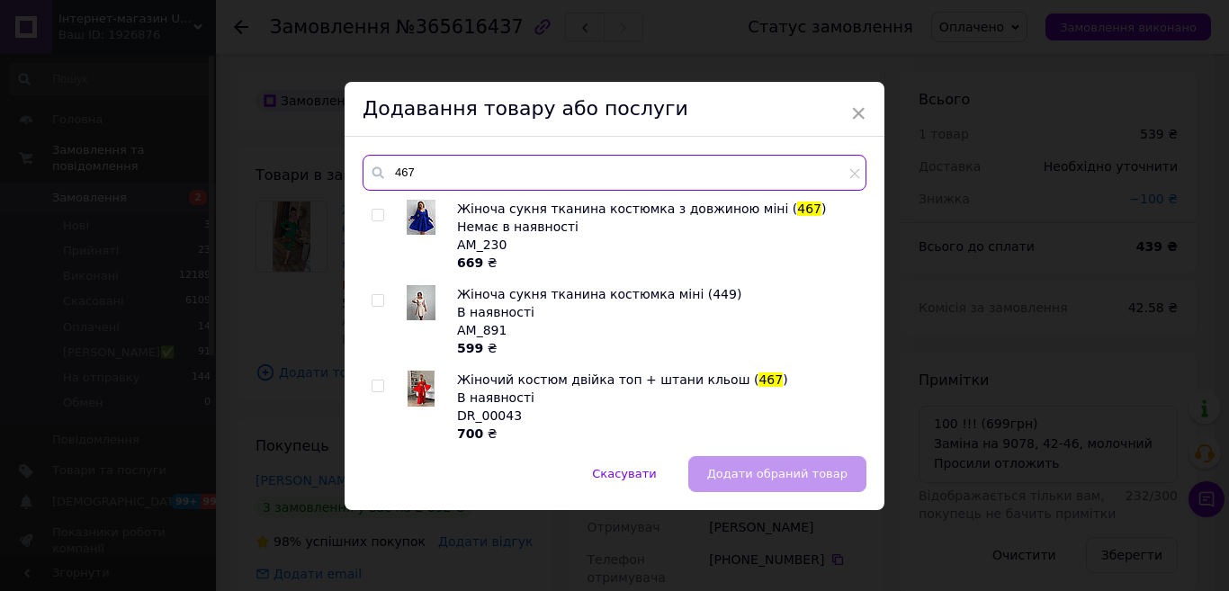
type input "467"
click at [372, 296] on input "checkbox" at bounding box center [378, 301] width 12 height 12
checkbox input "true"
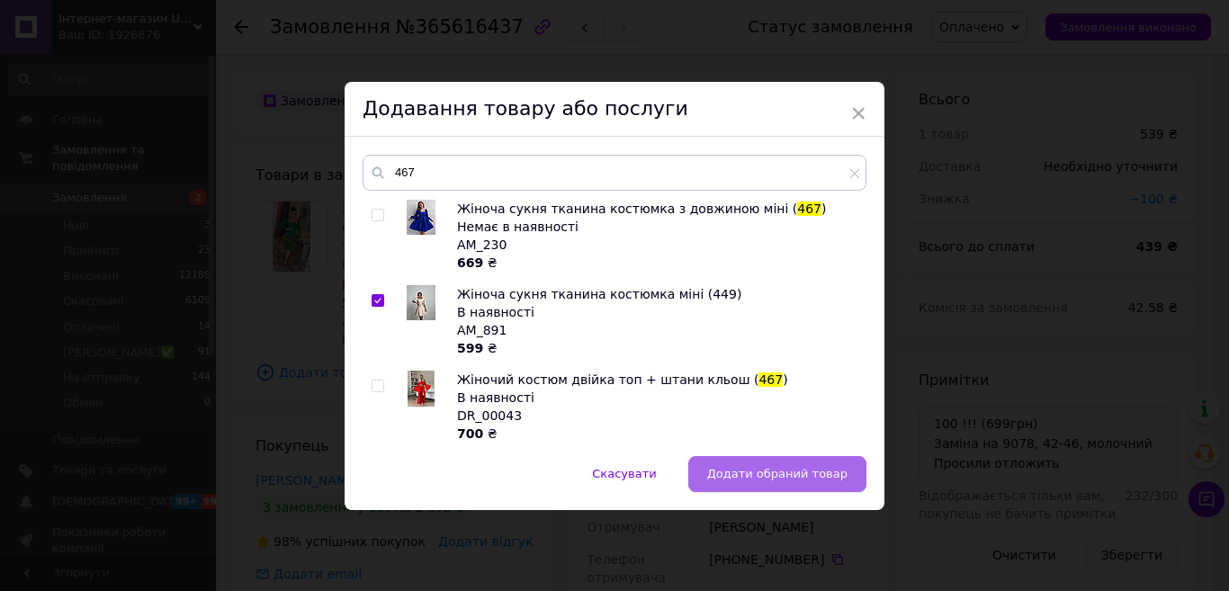
click at [814, 473] on span "Додати обраний товар" at bounding box center [777, 473] width 140 height 13
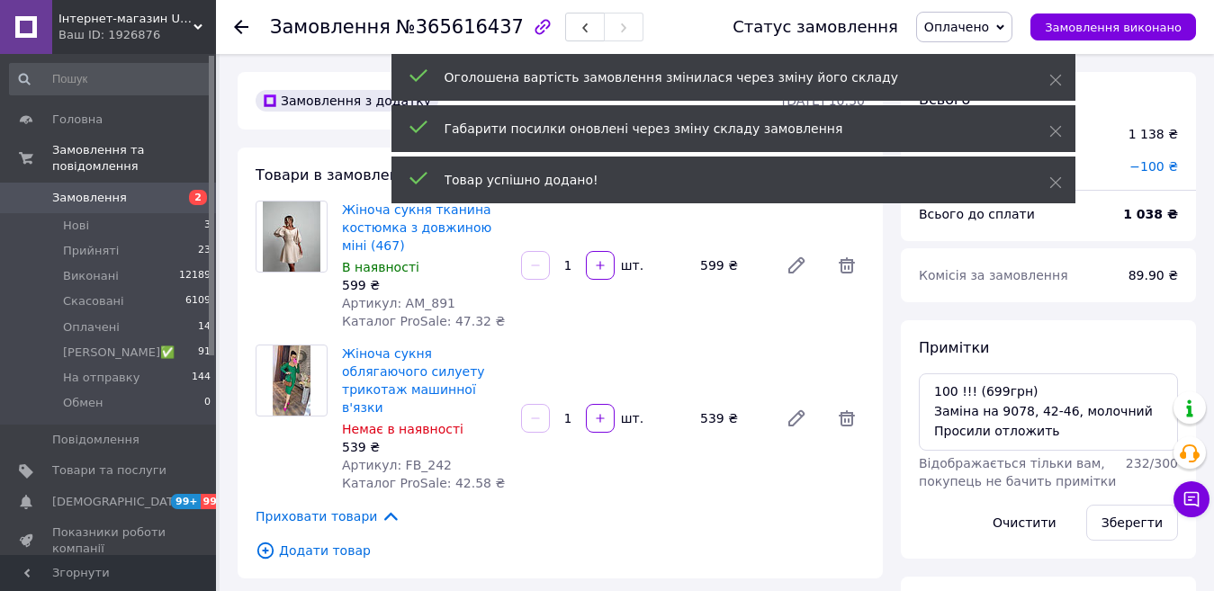
scroll to position [162, 0]
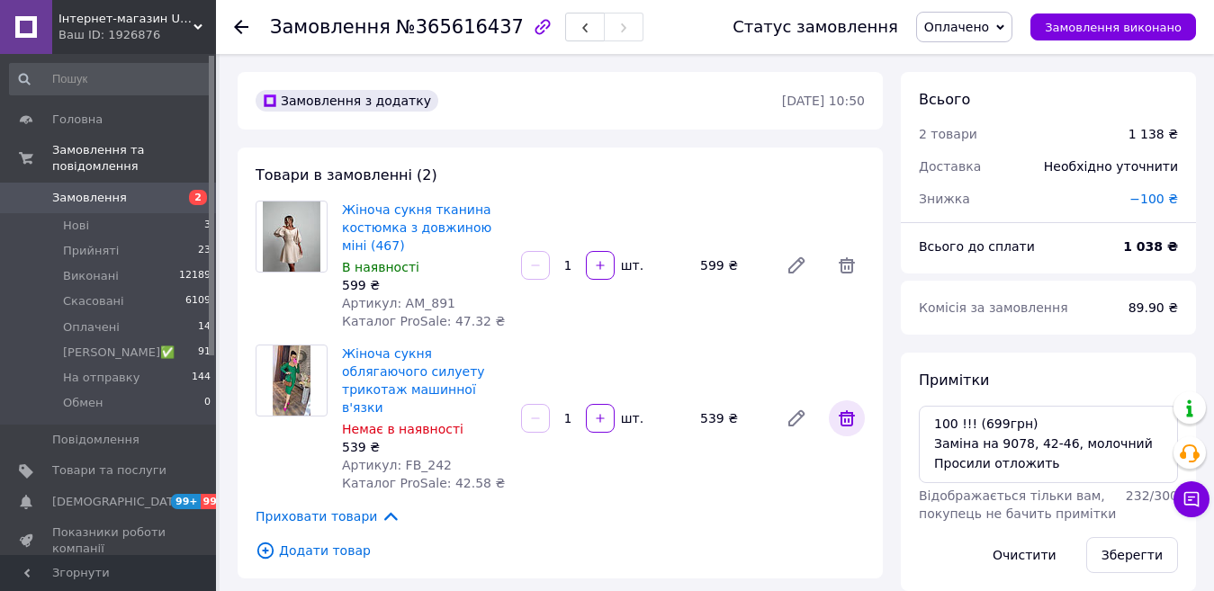
click at [846, 415] on icon at bounding box center [847, 419] width 22 height 22
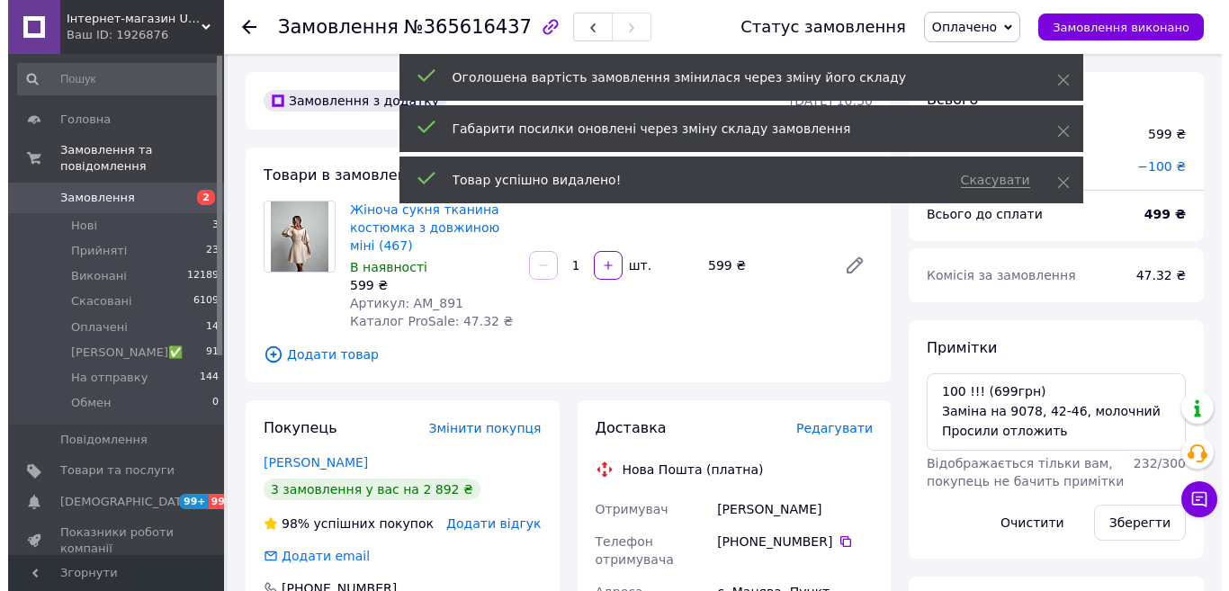
scroll to position [248, 0]
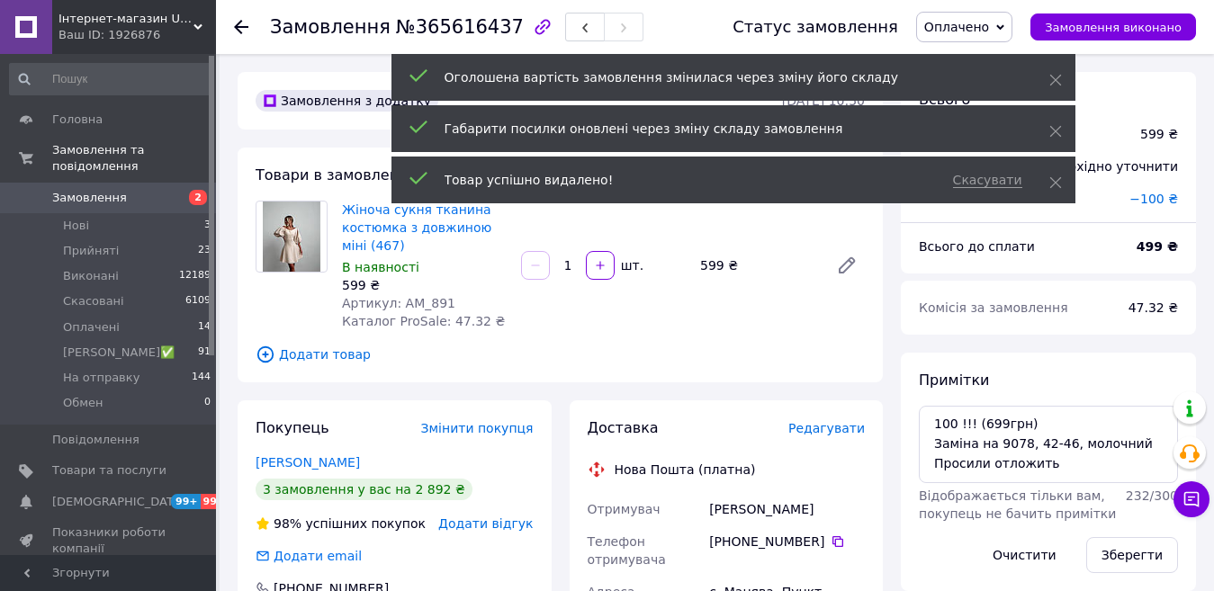
click at [832, 431] on span "Редагувати" at bounding box center [826, 428] width 76 height 14
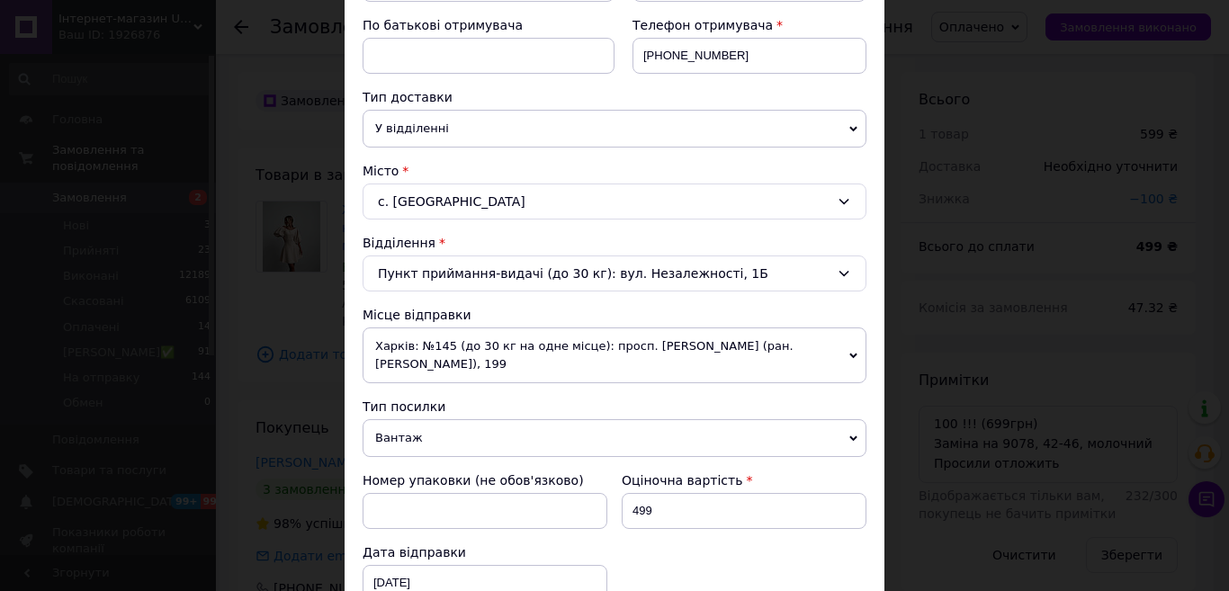
scroll to position [360, 0]
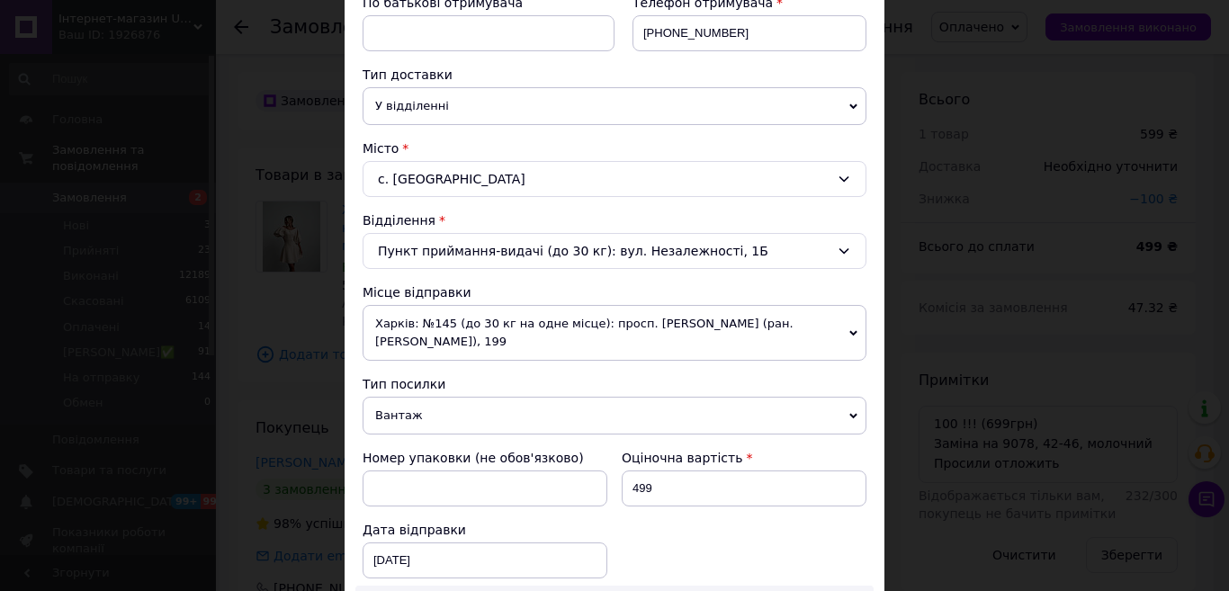
click at [486, 329] on span "Харків: №145 (до 30 кг на одне місце): просп. [PERSON_NAME] (ран. [PERSON_NAME]…" at bounding box center [615, 333] width 504 height 56
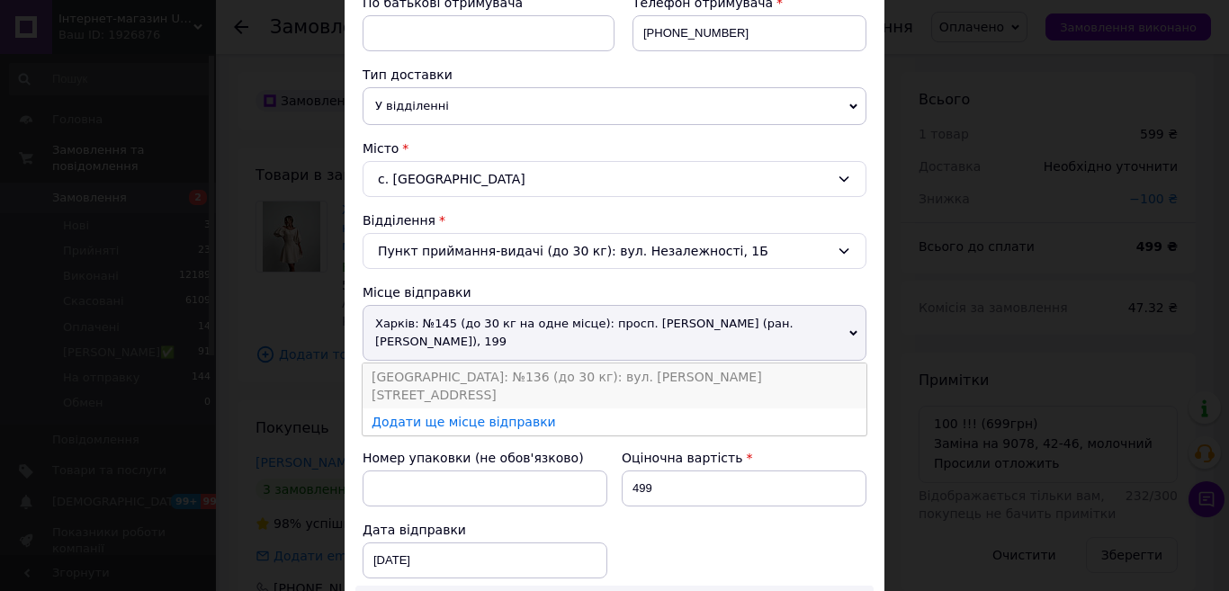
click at [407, 375] on li "[GEOGRAPHIC_DATA]: №136 (до 30 кг): вул. [PERSON_NAME][STREET_ADDRESS]" at bounding box center [615, 386] width 504 height 45
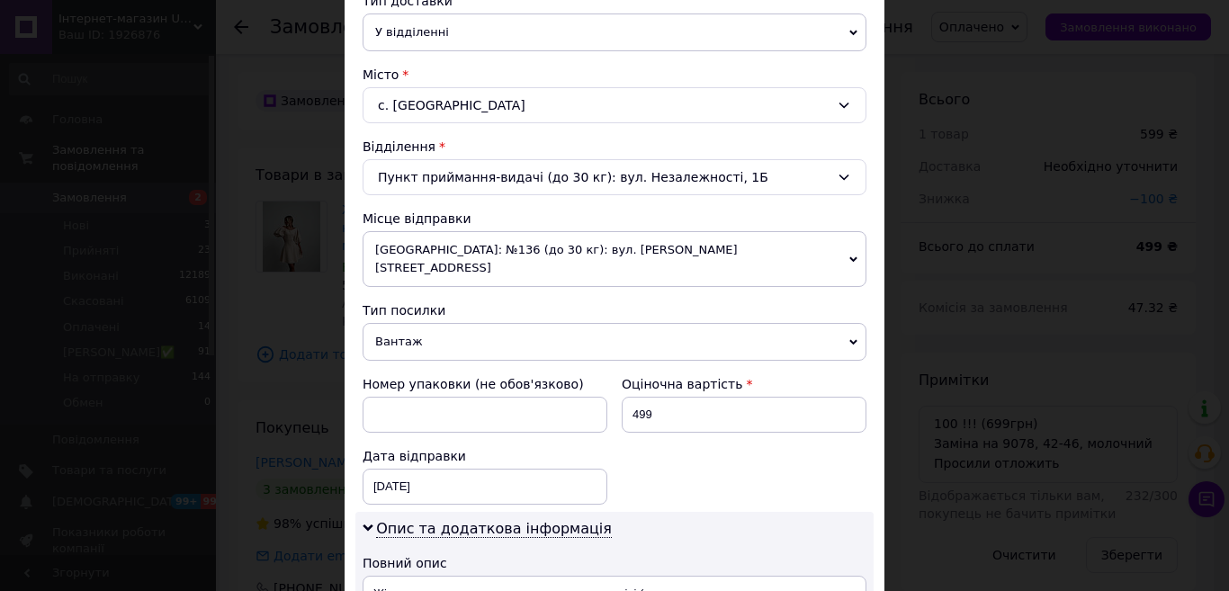
scroll to position [630, 0]
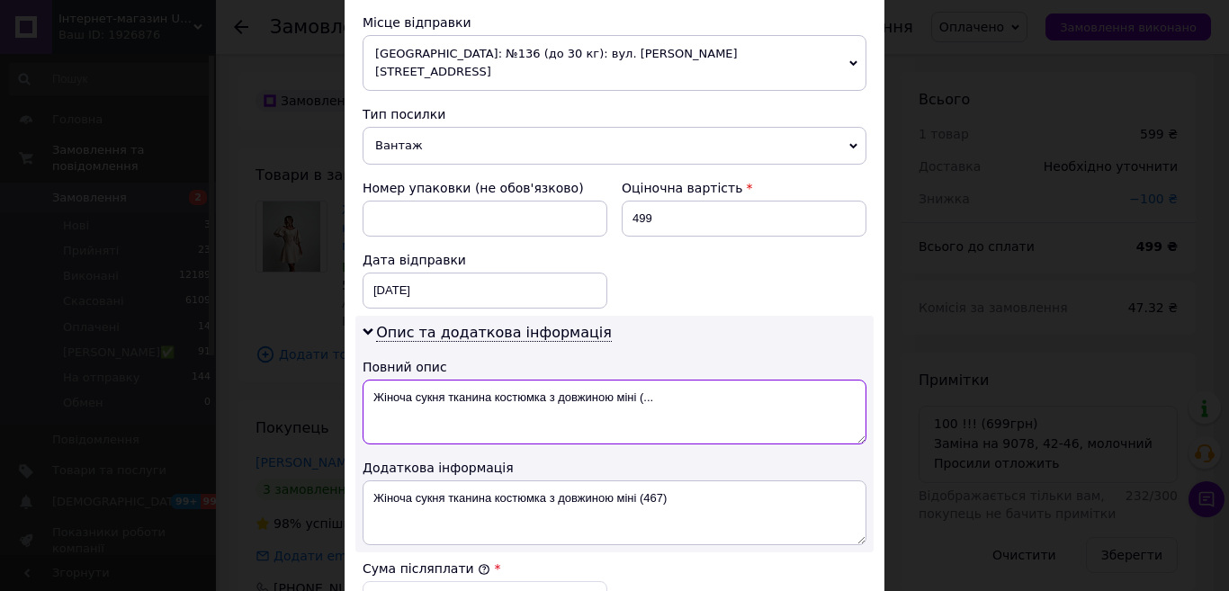
click at [698, 382] on textarea "Жіноча сукня тканина костюмка з довжиною міні (..." at bounding box center [615, 412] width 504 height 65
type textarea "Жіноча сукня тканина костюмка з довжиною міні"
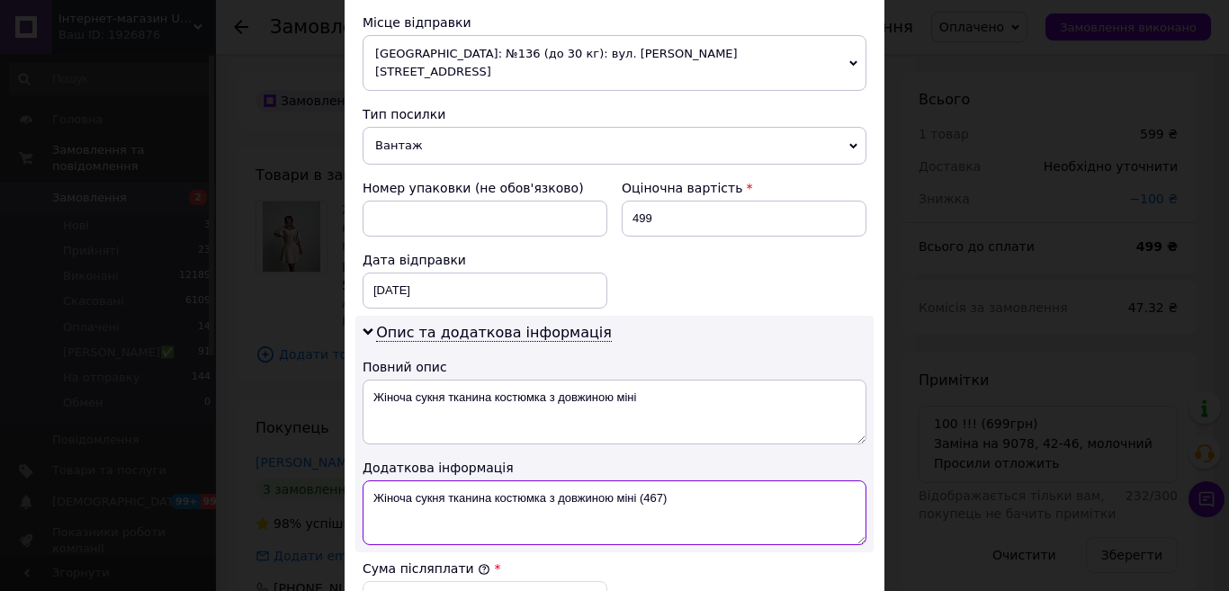
click at [678, 480] on textarea "Жіноча сукня тканина костюмка з довжиною міні (467)" at bounding box center [615, 512] width 504 height 65
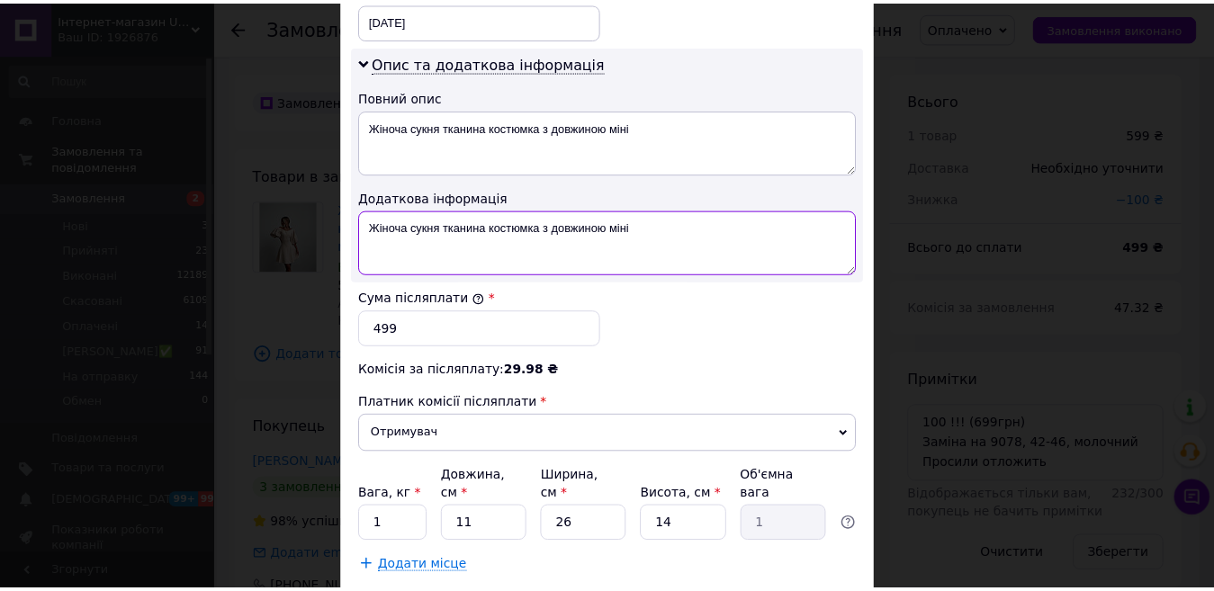
scroll to position [983, 0]
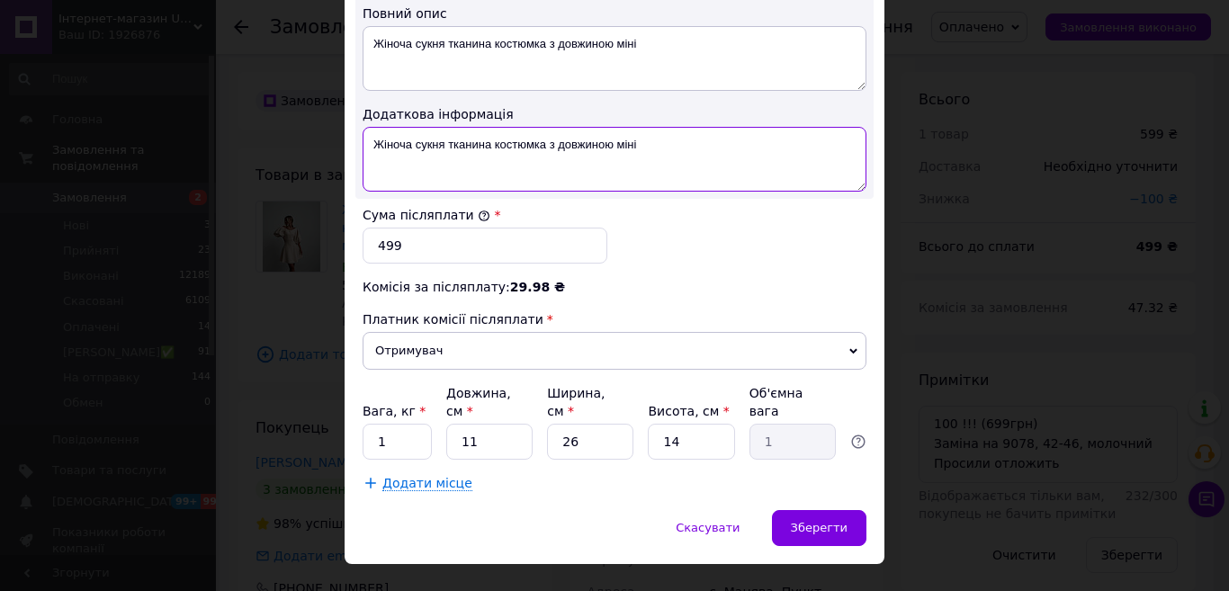
type textarea "Жіноча сукня тканина костюмка з довжиною міні"
click at [410, 424] on input "1" at bounding box center [397, 442] width 69 height 36
type input "2"
click at [826, 521] on span "Зберегти" at bounding box center [819, 527] width 57 height 13
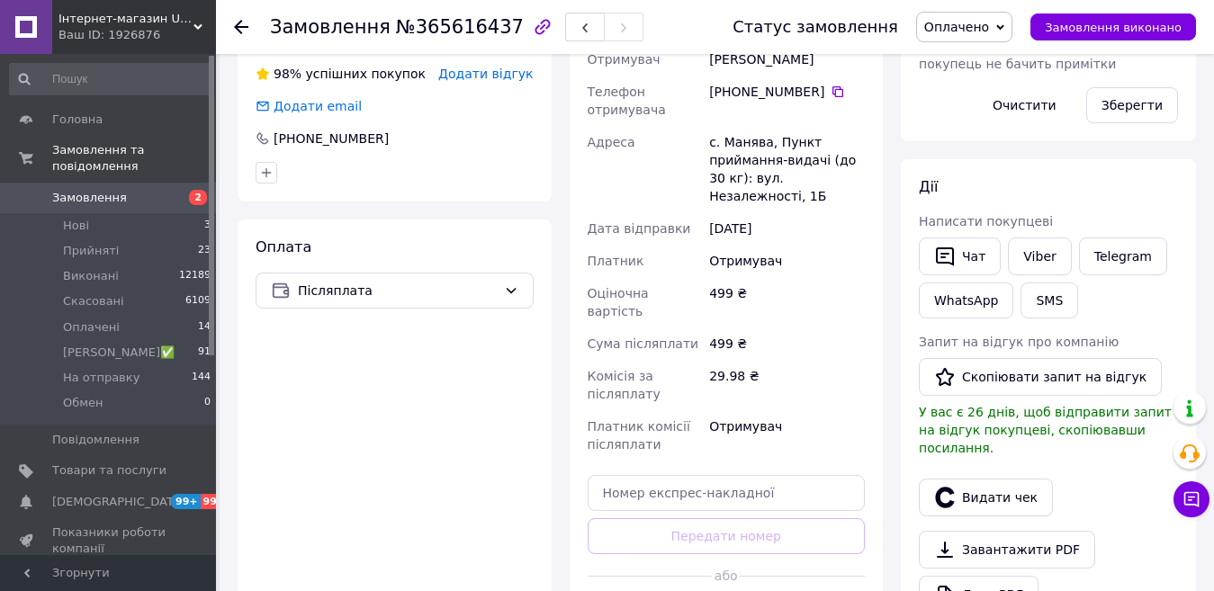
scroll to position [810, 0]
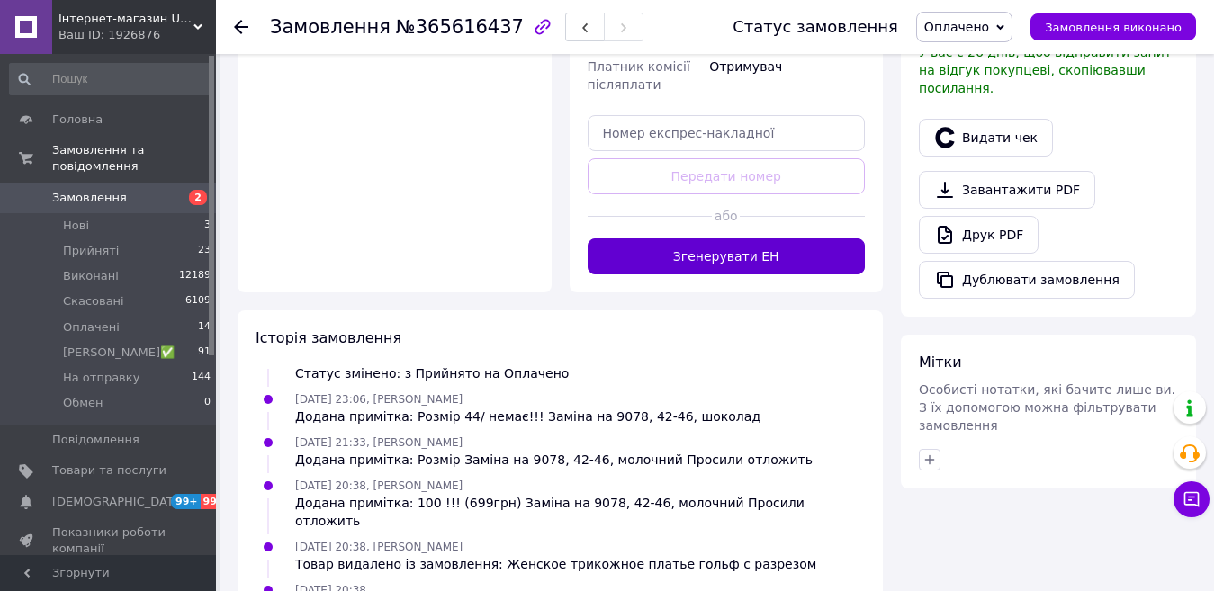
click at [653, 238] on button "Згенерувати ЕН" at bounding box center [727, 256] width 278 height 36
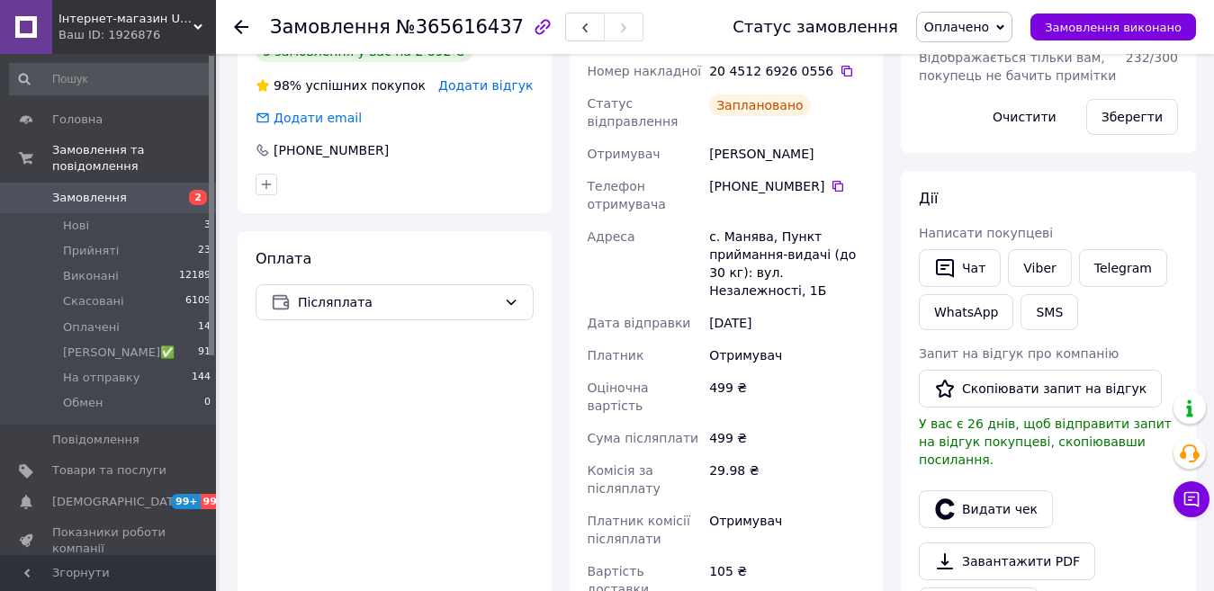
scroll to position [180, 0]
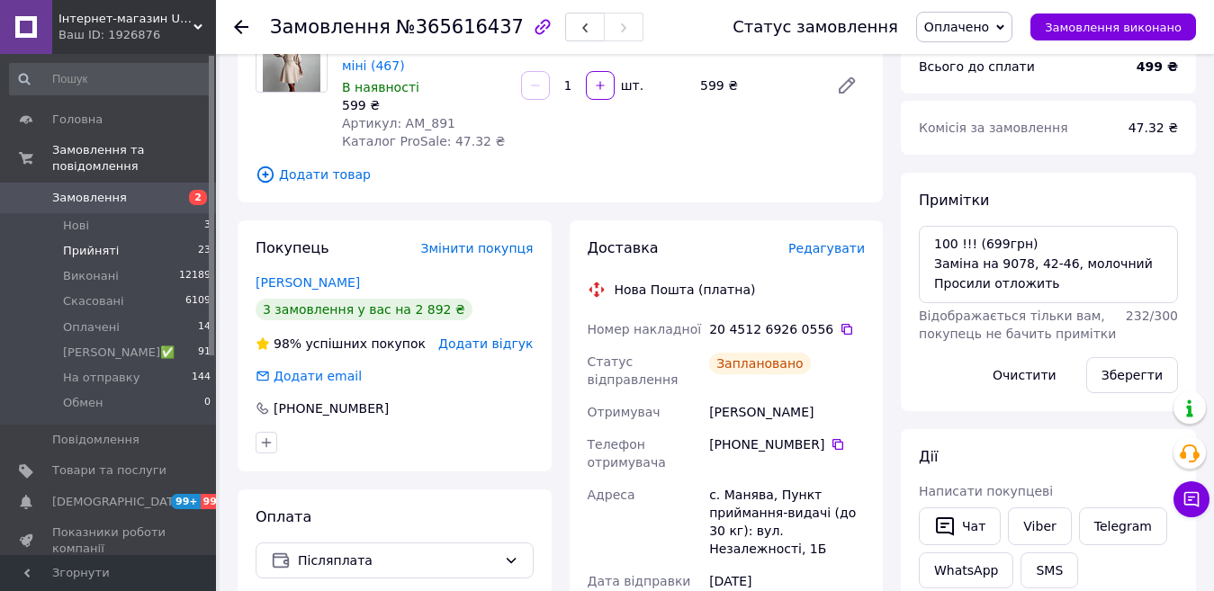
click at [85, 243] on span "Прийняті" at bounding box center [91, 251] width 56 height 16
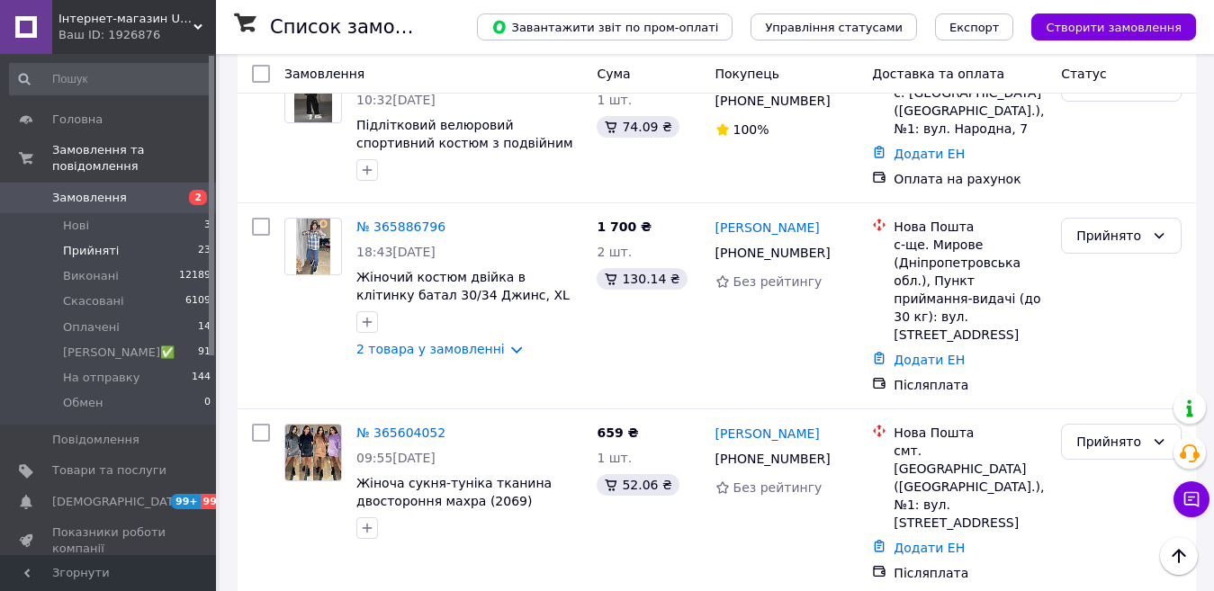
scroll to position [2958, 0]
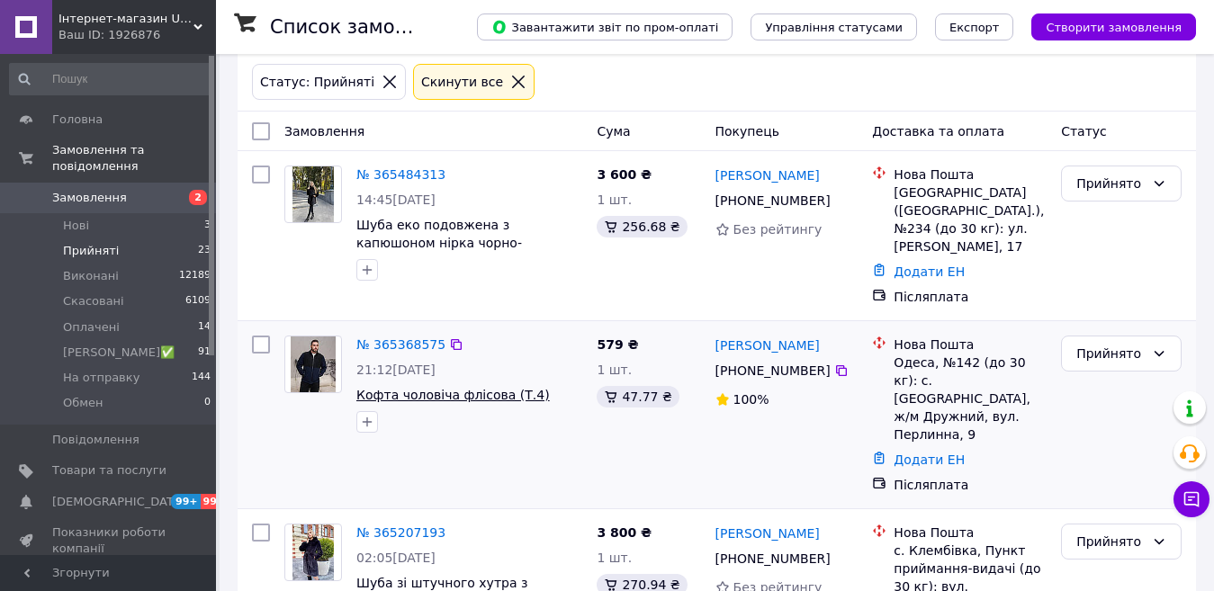
scroll to position [167, 0]
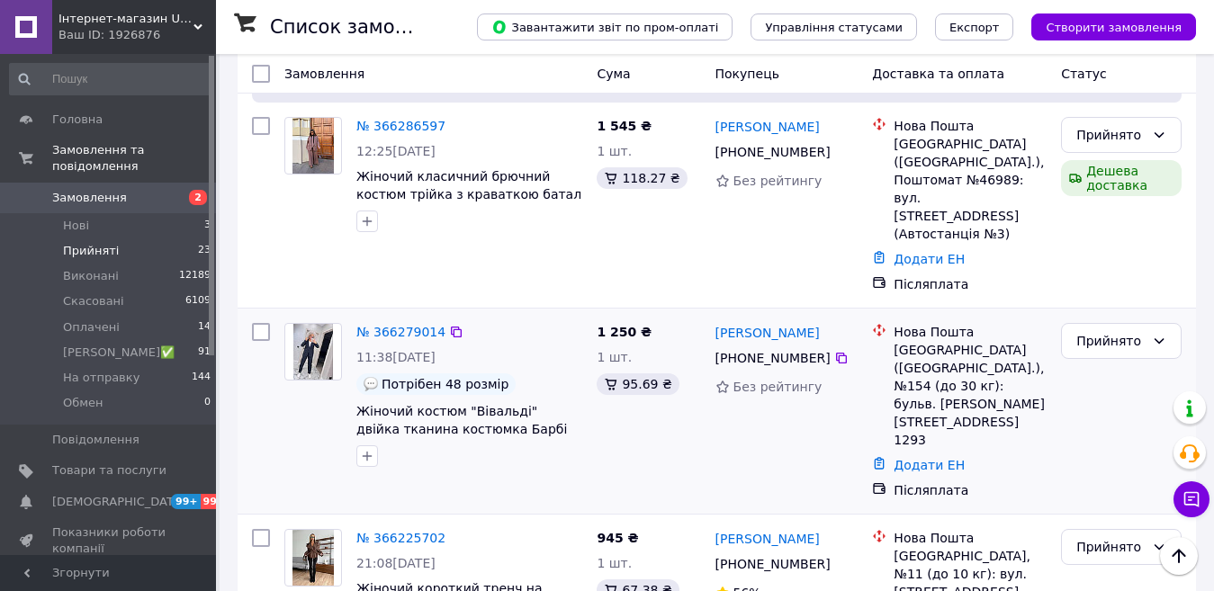
scroll to position [720, 0]
click at [128, 370] on span "На отправку" at bounding box center [101, 378] width 76 height 16
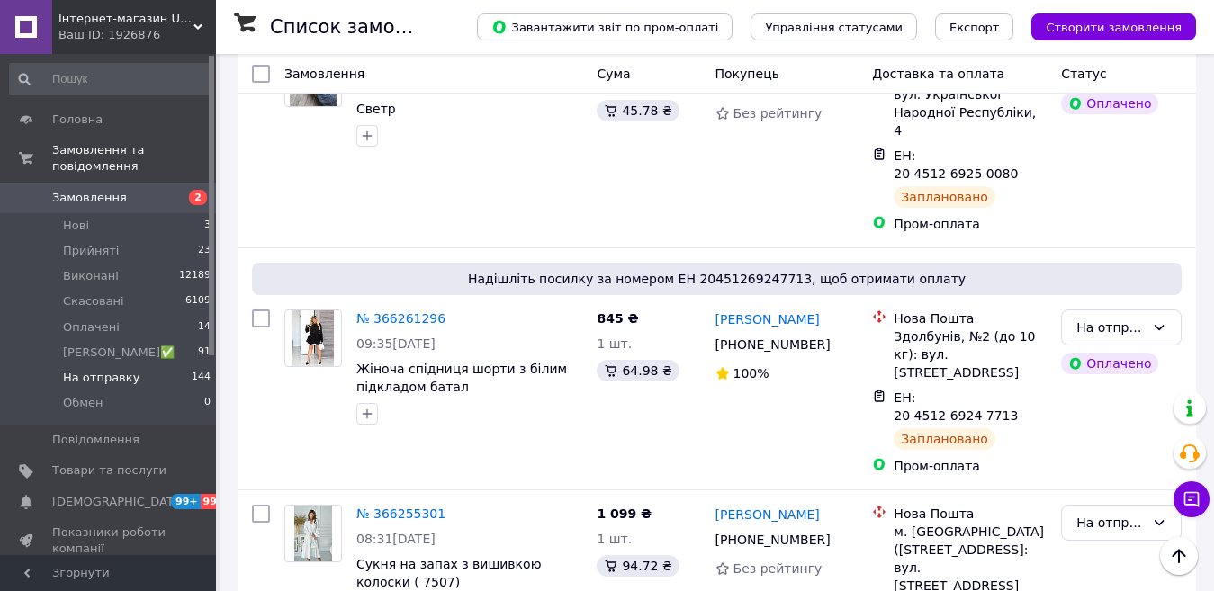
scroll to position [3519, 0]
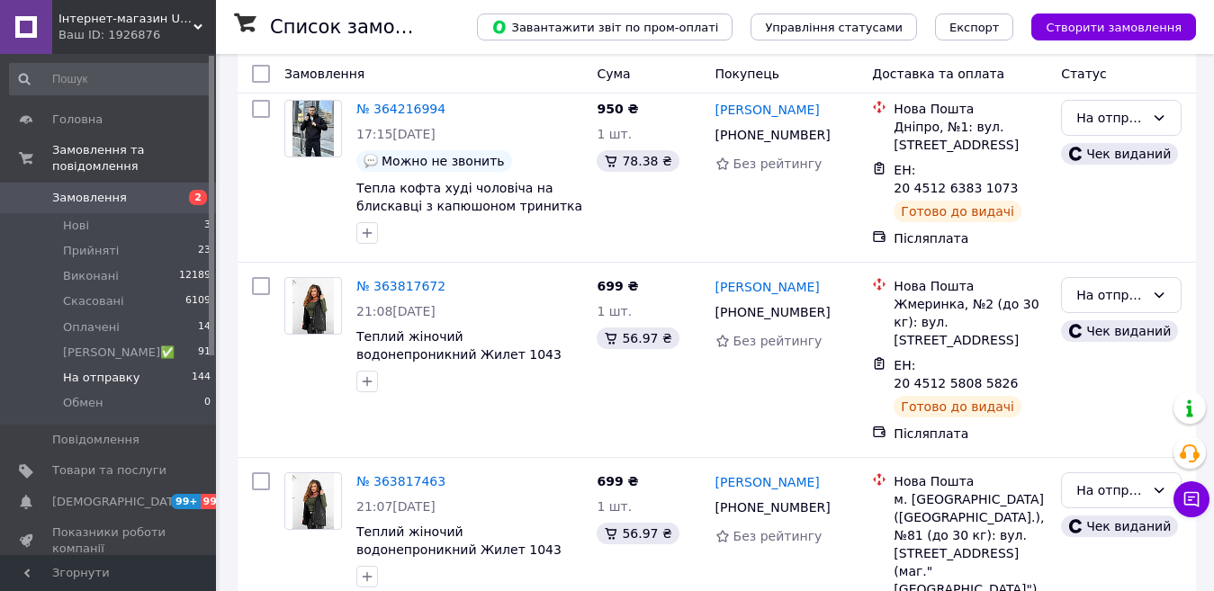
scroll to position [399, 0]
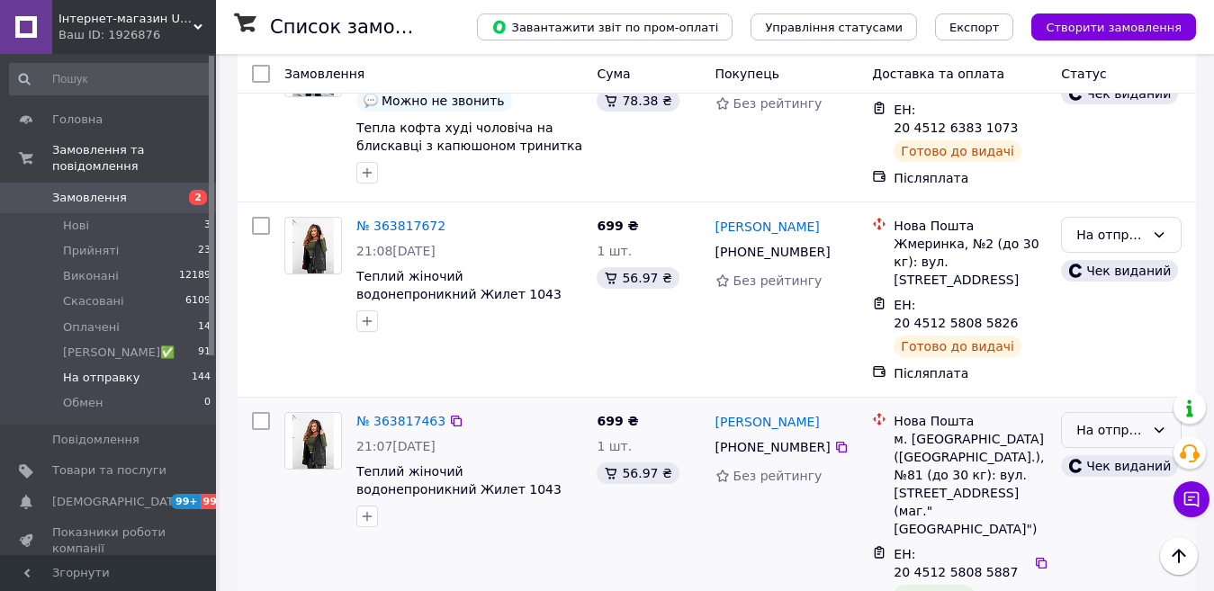
click at [1145, 412] on div "На отправку" at bounding box center [1121, 430] width 121 height 36
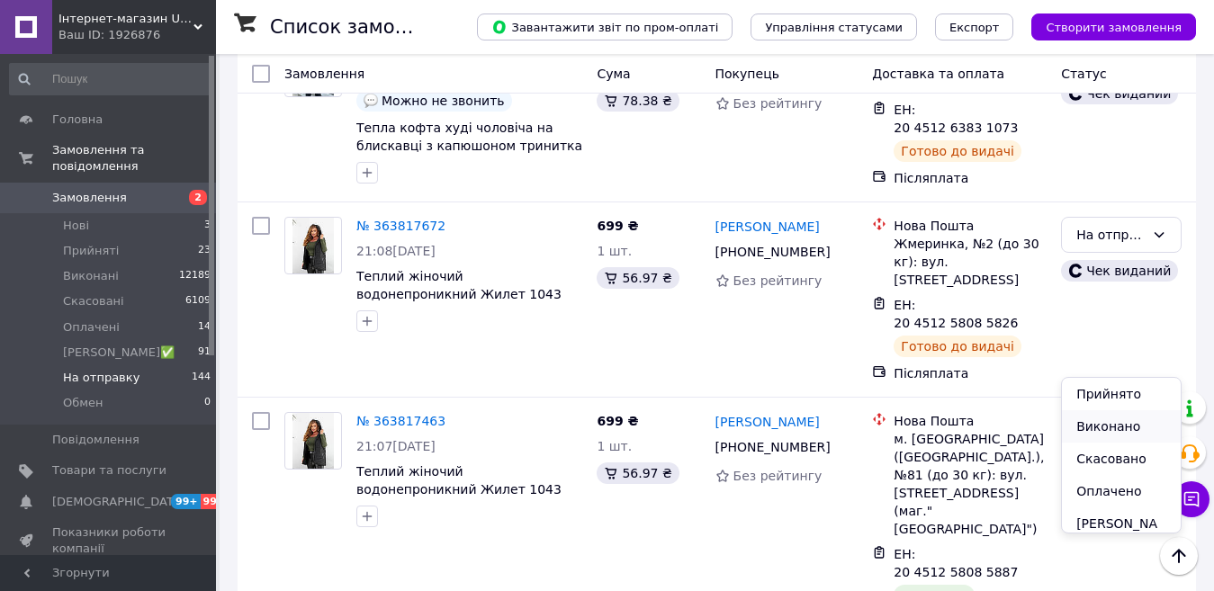
click at [1118, 425] on li "Виконано" at bounding box center [1121, 426] width 119 height 32
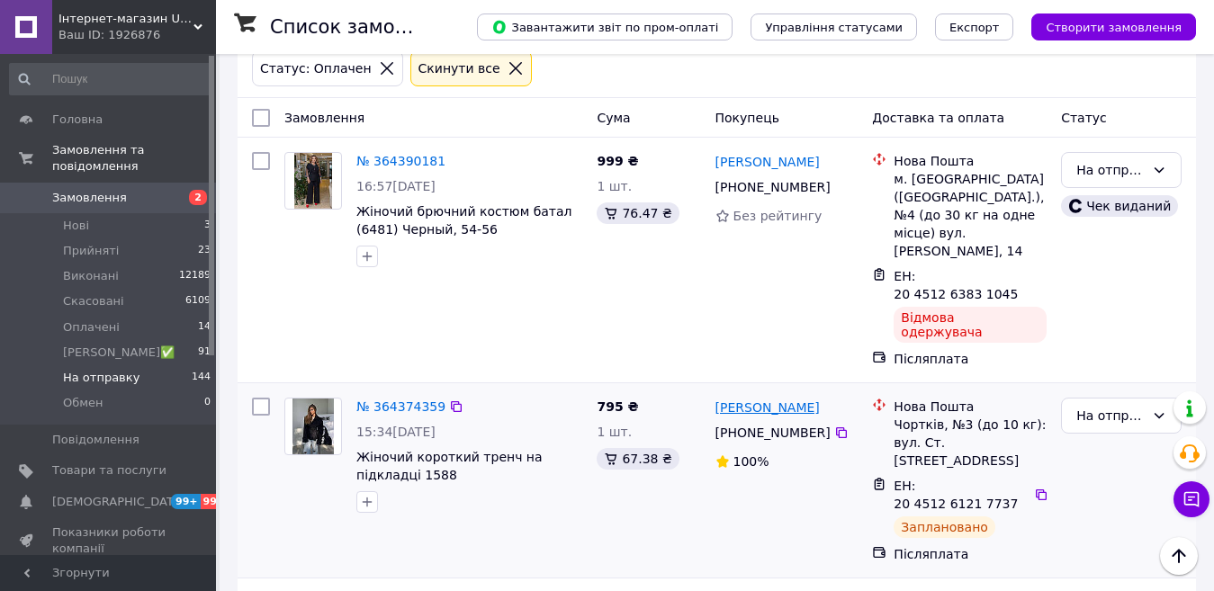
scroll to position [90, 0]
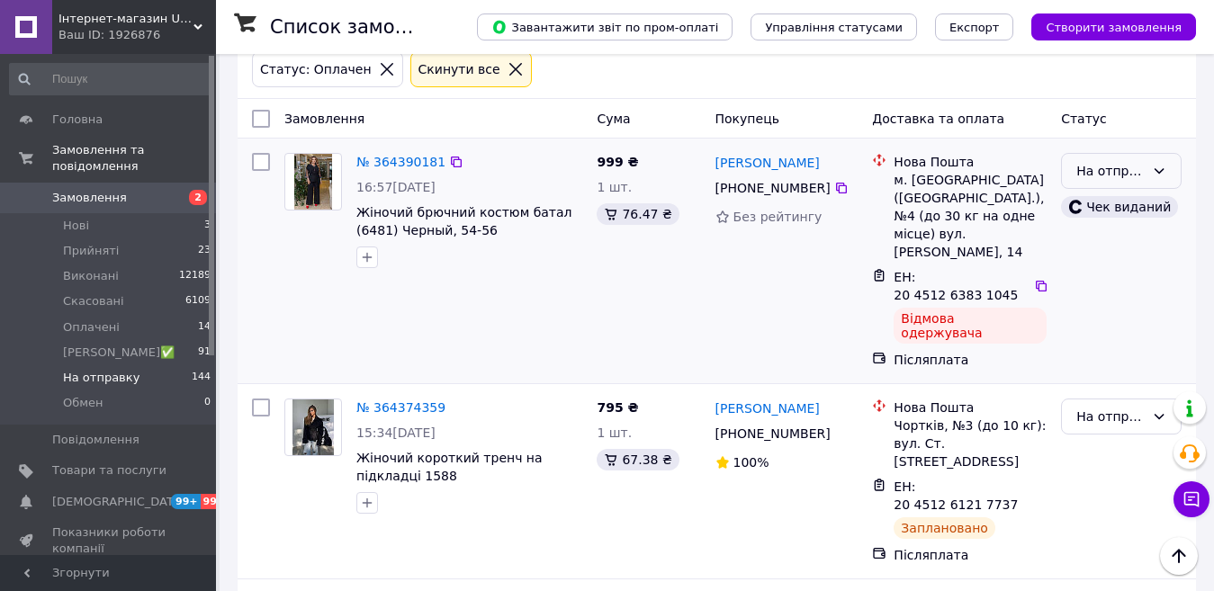
click at [1091, 161] on div "На отправку" at bounding box center [1110, 171] width 68 height 20
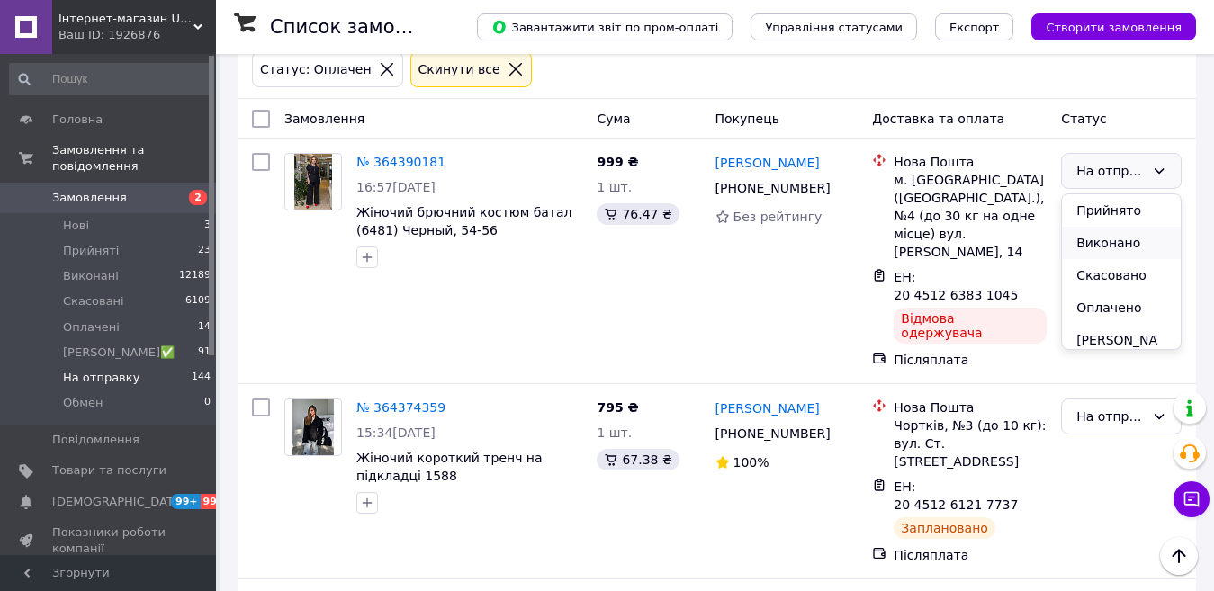
click at [1098, 248] on li "Виконано" at bounding box center [1121, 243] width 119 height 32
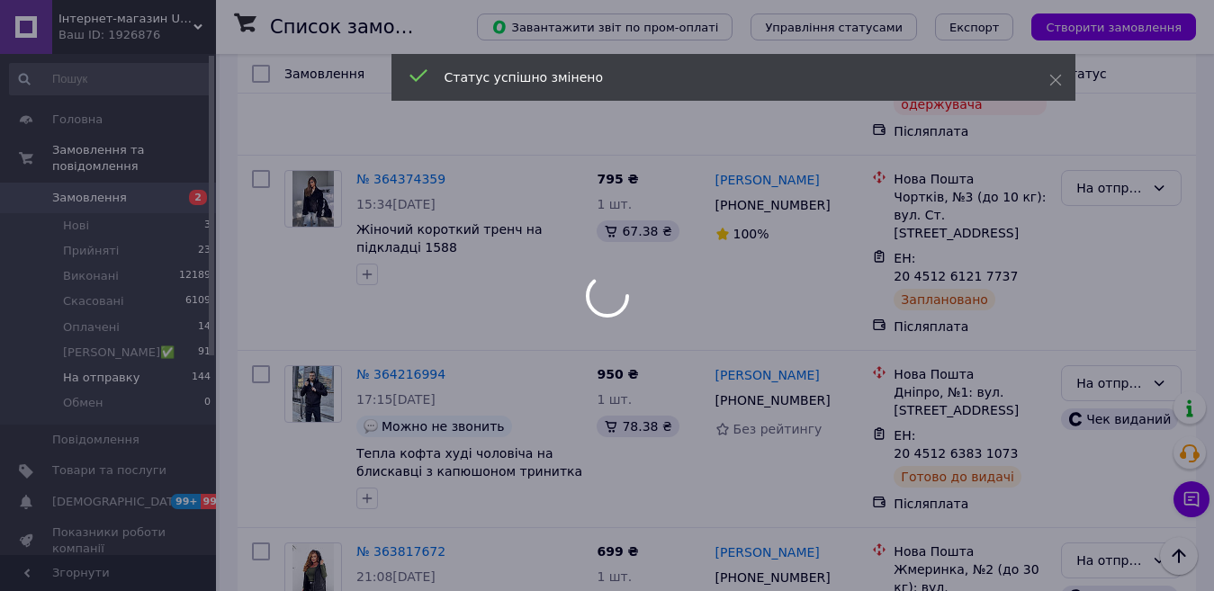
scroll to position [594, 0]
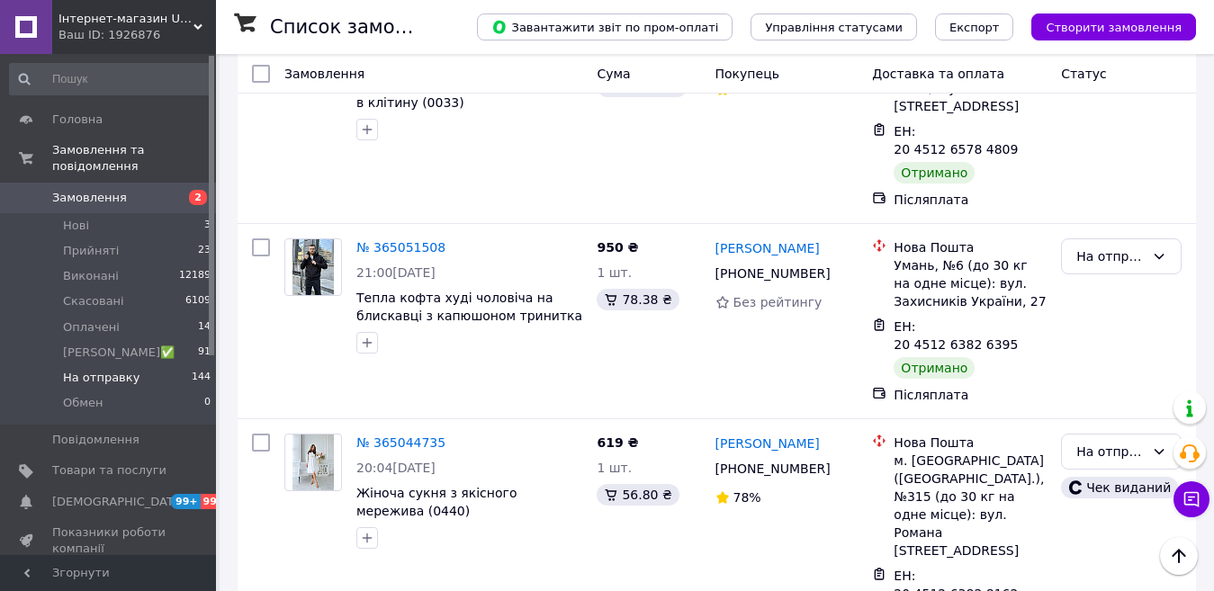
scroll to position [1170, 0]
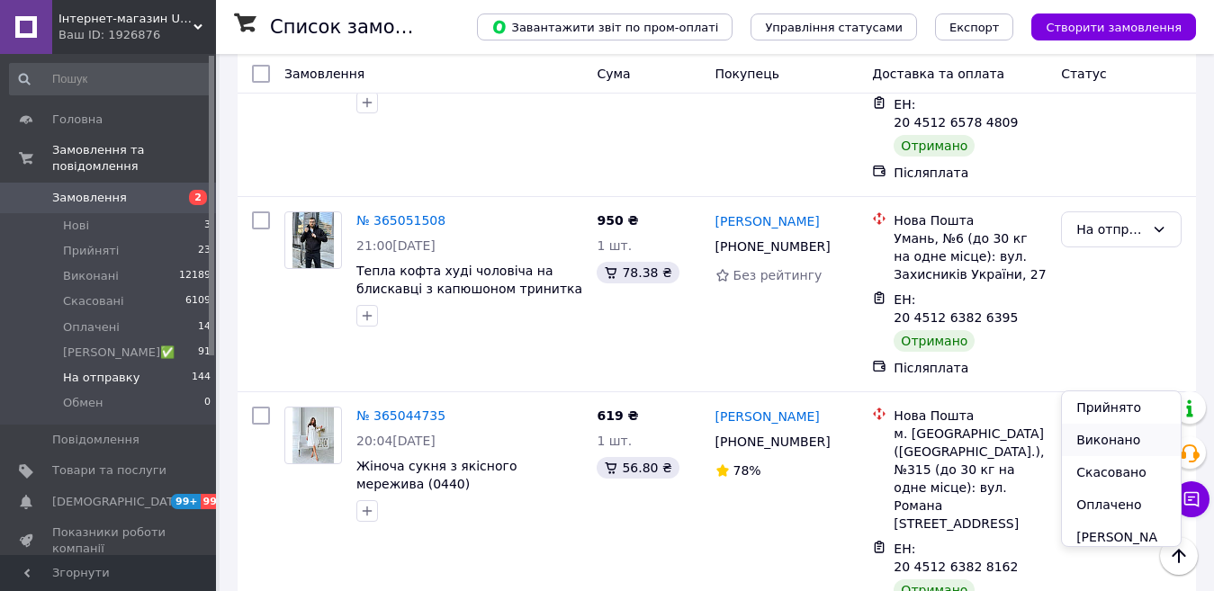
click at [1125, 441] on li "Виконано" at bounding box center [1121, 440] width 119 height 32
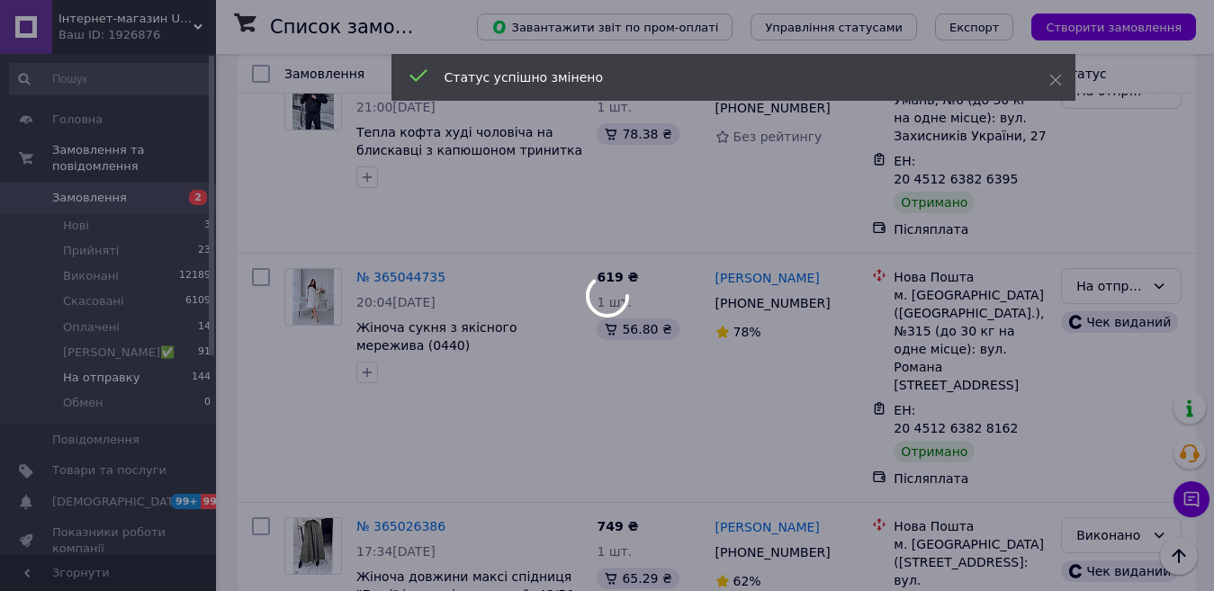
scroll to position [1350, 0]
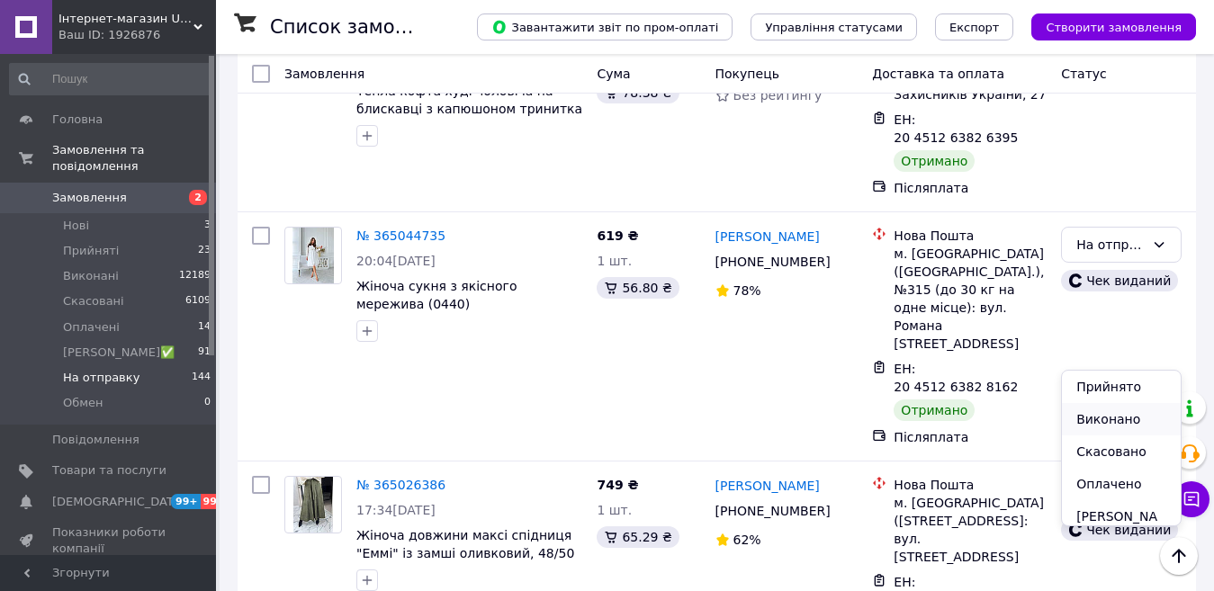
click at [1084, 421] on li "Виконано" at bounding box center [1121, 419] width 119 height 32
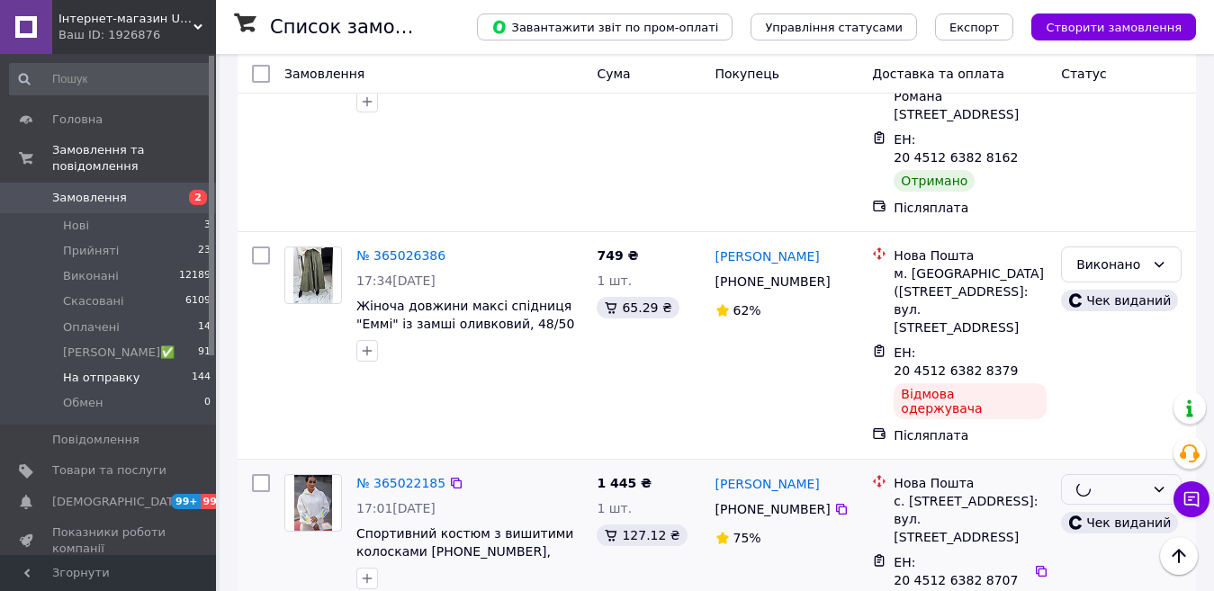
scroll to position [1620, 0]
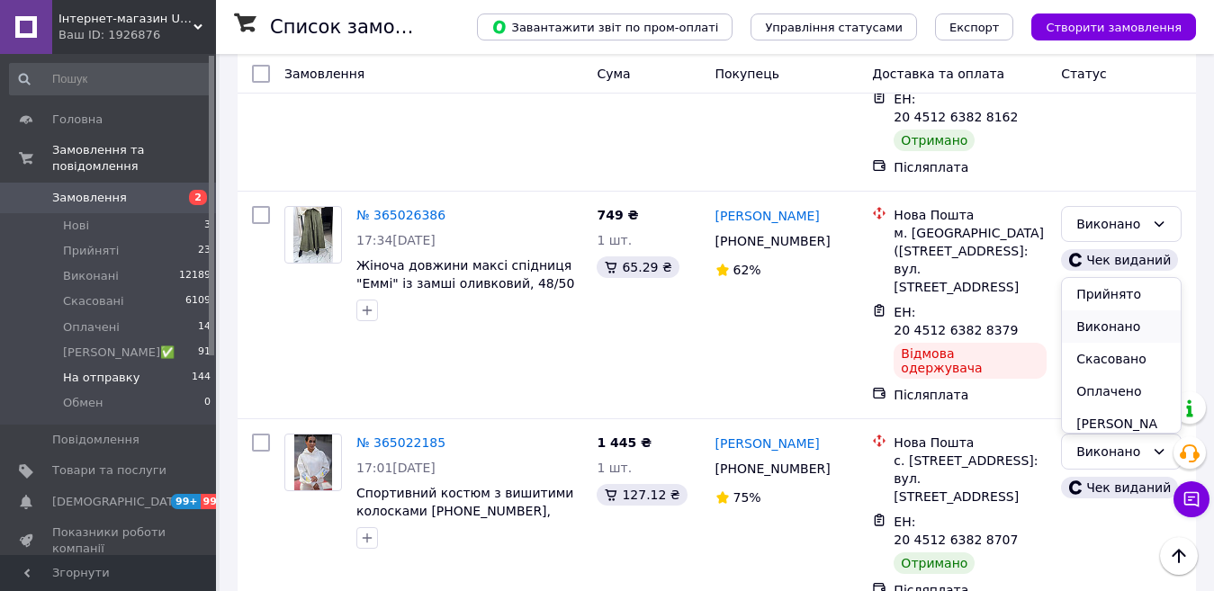
click at [1129, 321] on li "Виконано" at bounding box center [1121, 326] width 119 height 32
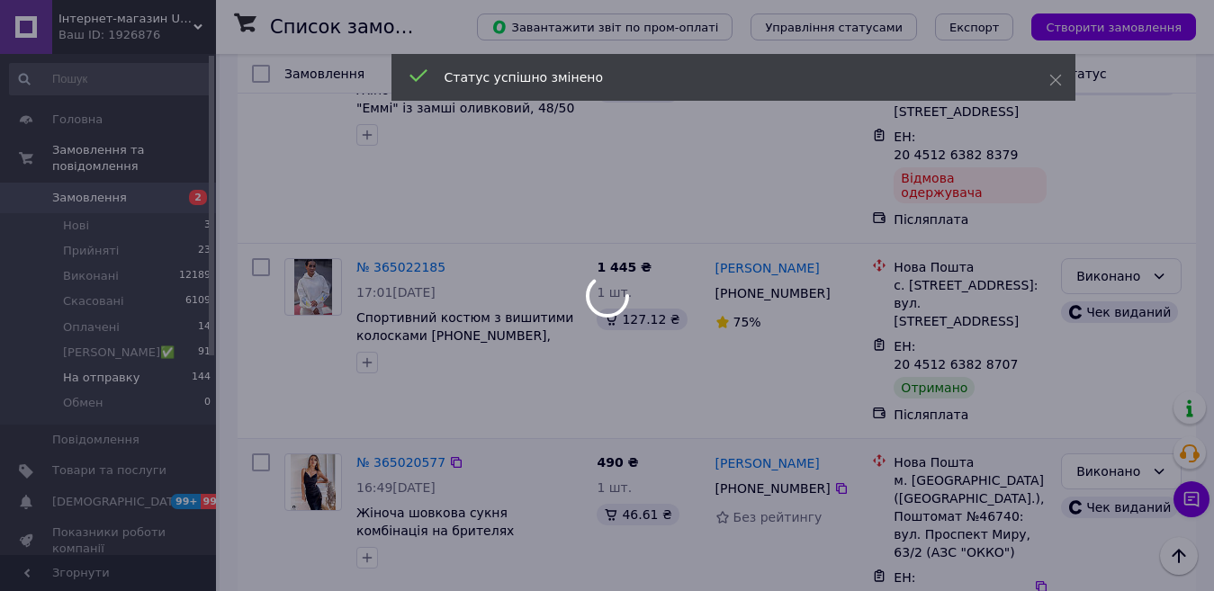
scroll to position [1800, 0]
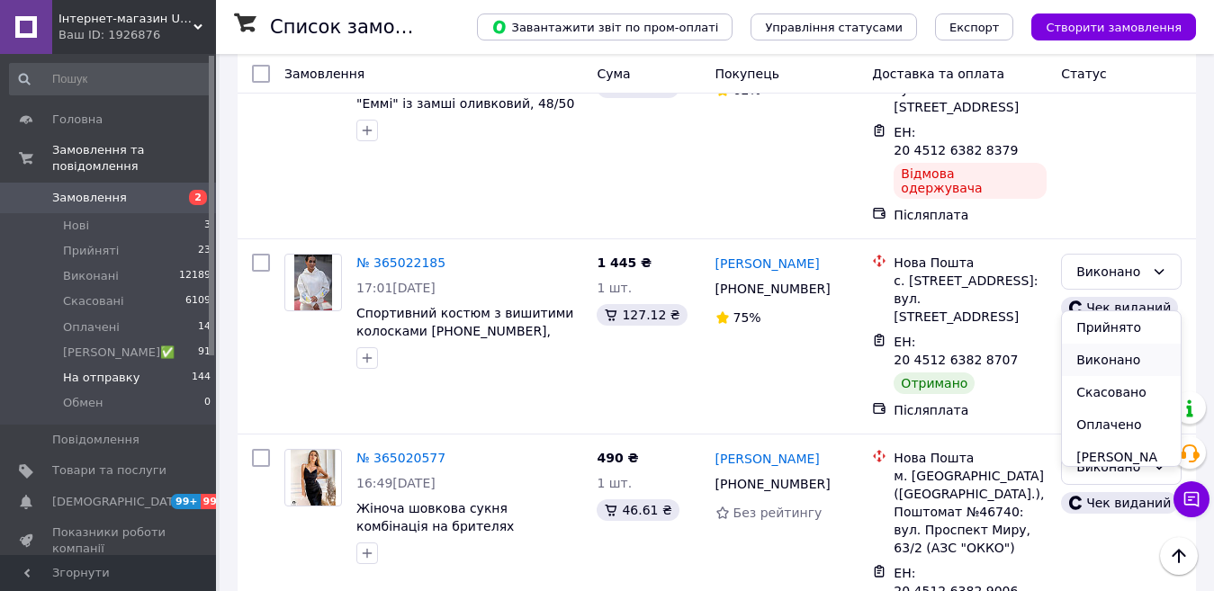
click at [1109, 352] on li "Виконано" at bounding box center [1121, 360] width 119 height 32
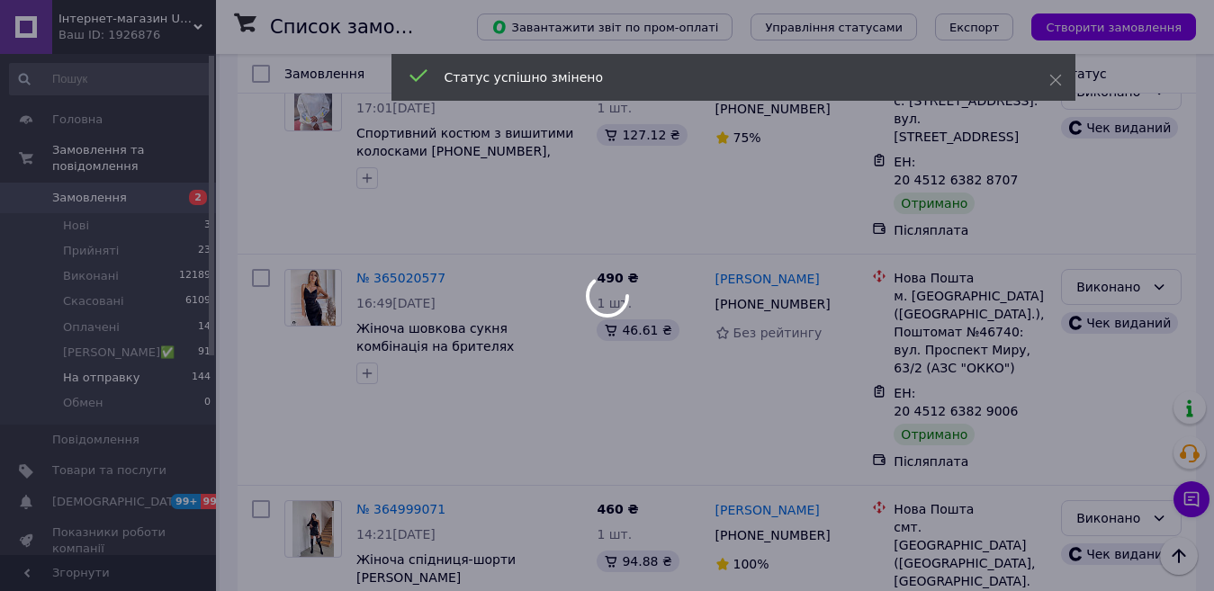
scroll to position [2159, 0]
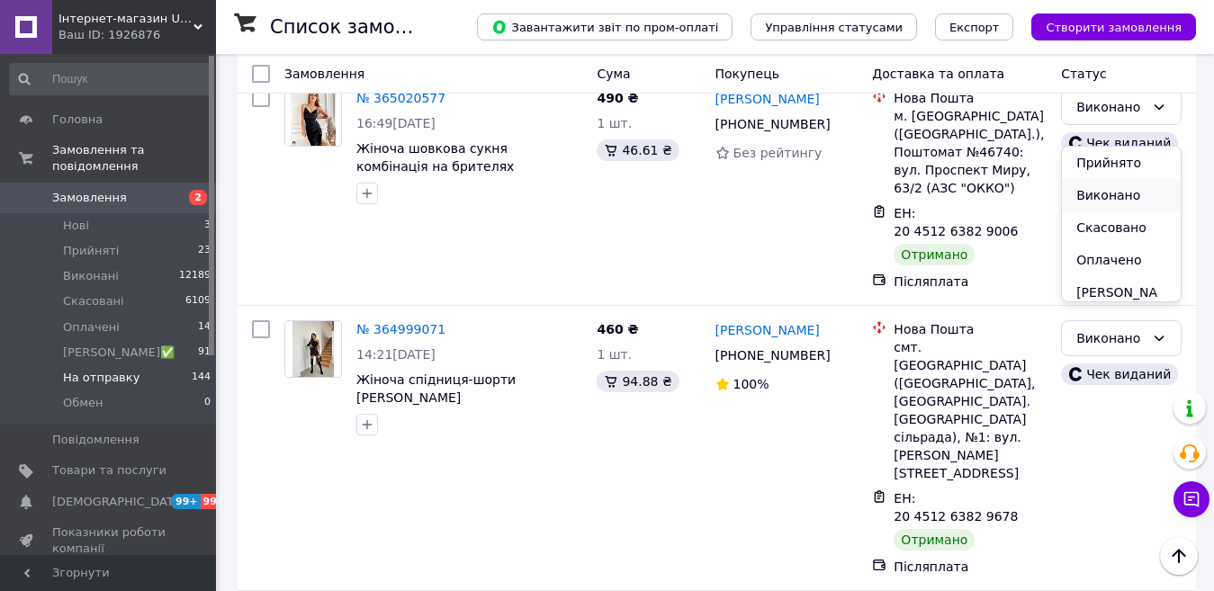
click at [1110, 195] on li "Виконано" at bounding box center [1121, 195] width 119 height 32
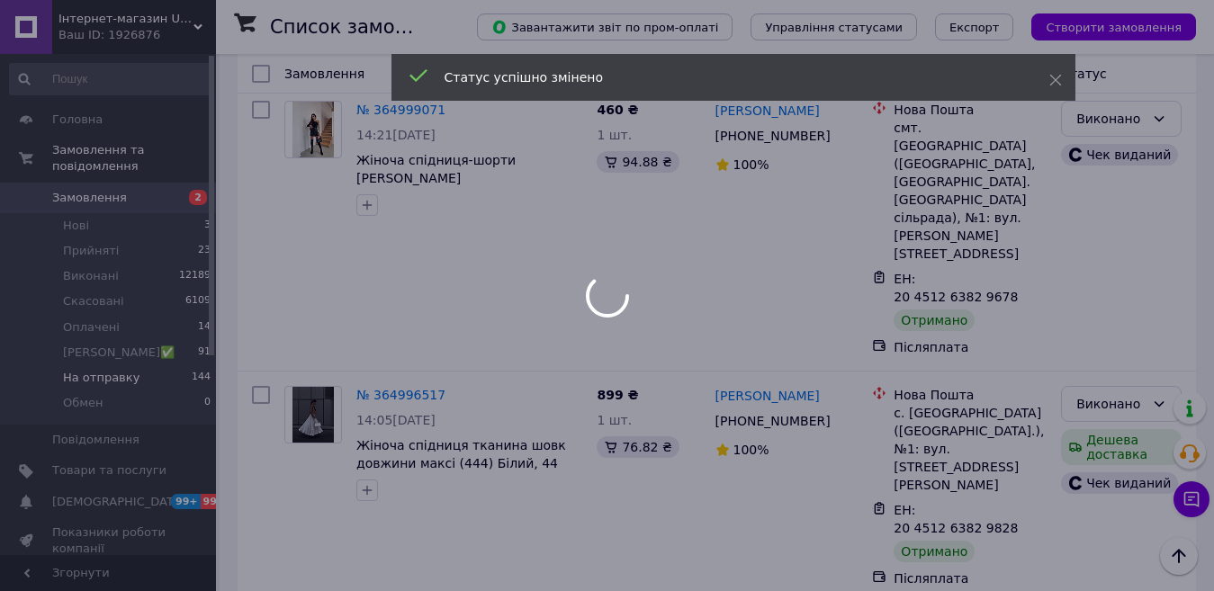
scroll to position [2429, 0]
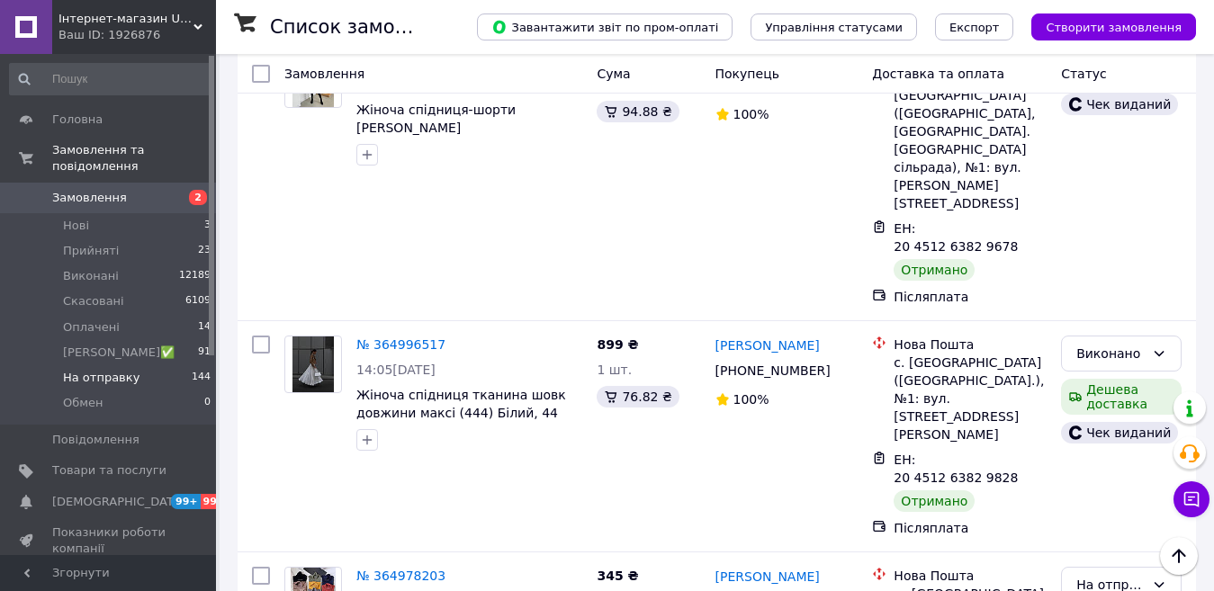
click at [1115, 319] on li "Виконано" at bounding box center [1121, 316] width 119 height 32
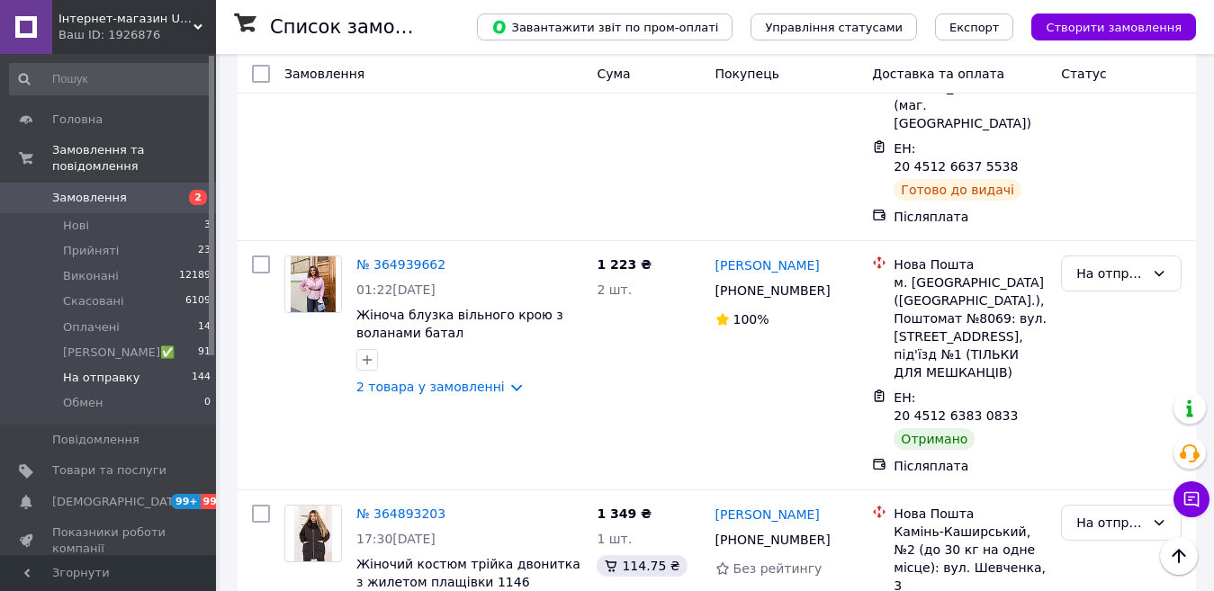
scroll to position [3595, 0]
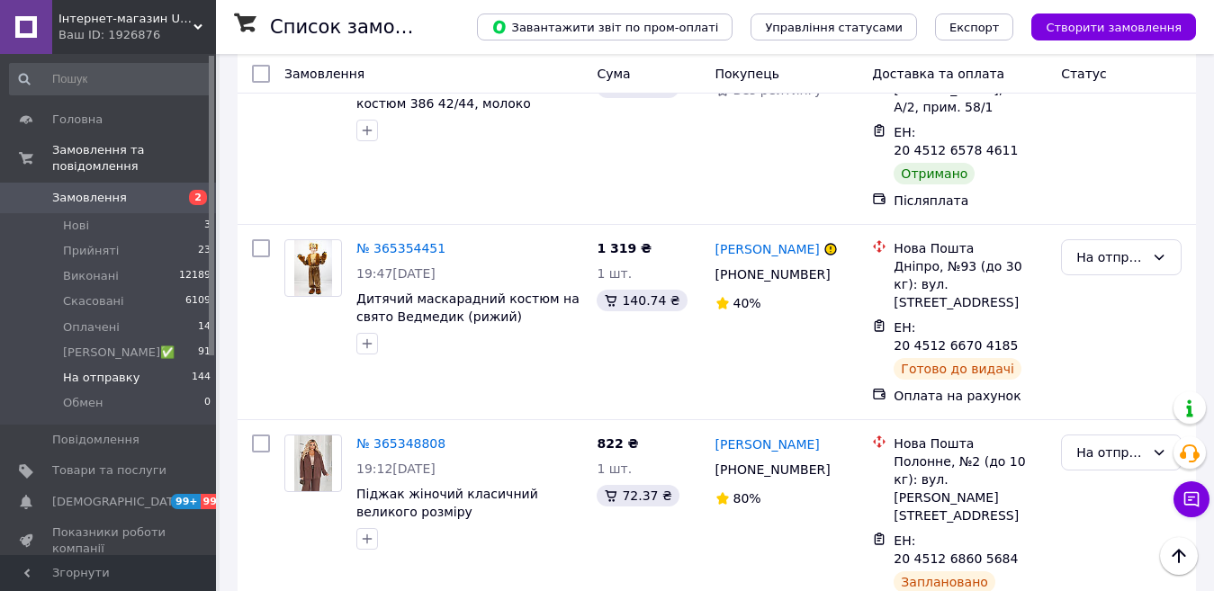
scroll to position [1633, 0]
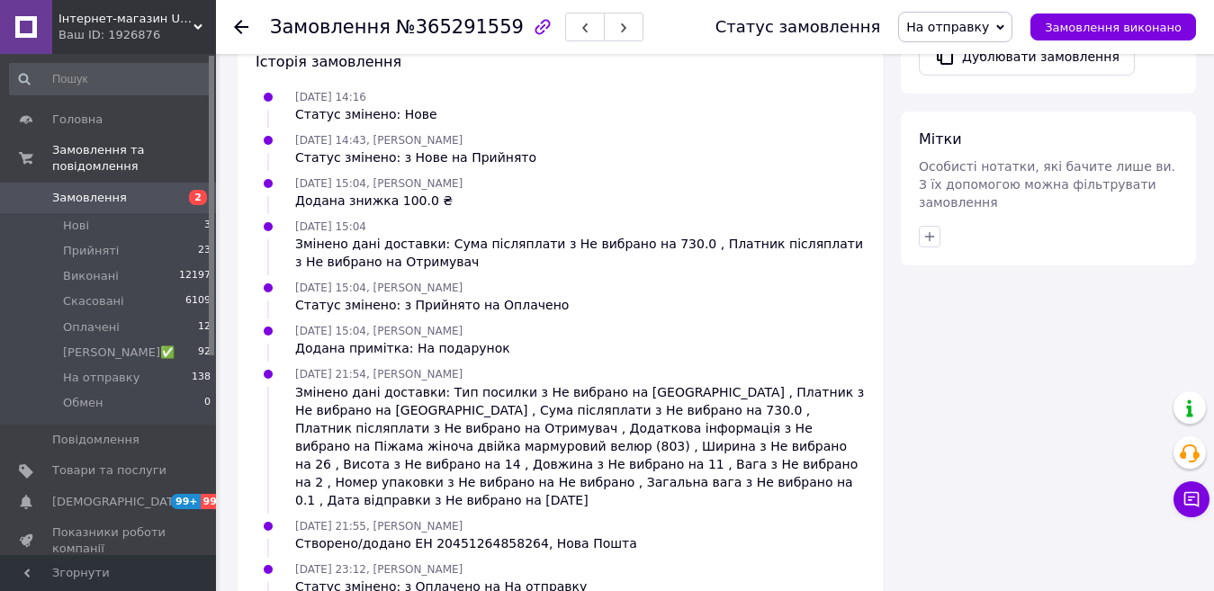
scroll to position [36, 0]
